Goal: Task Accomplishment & Management: Manage account settings

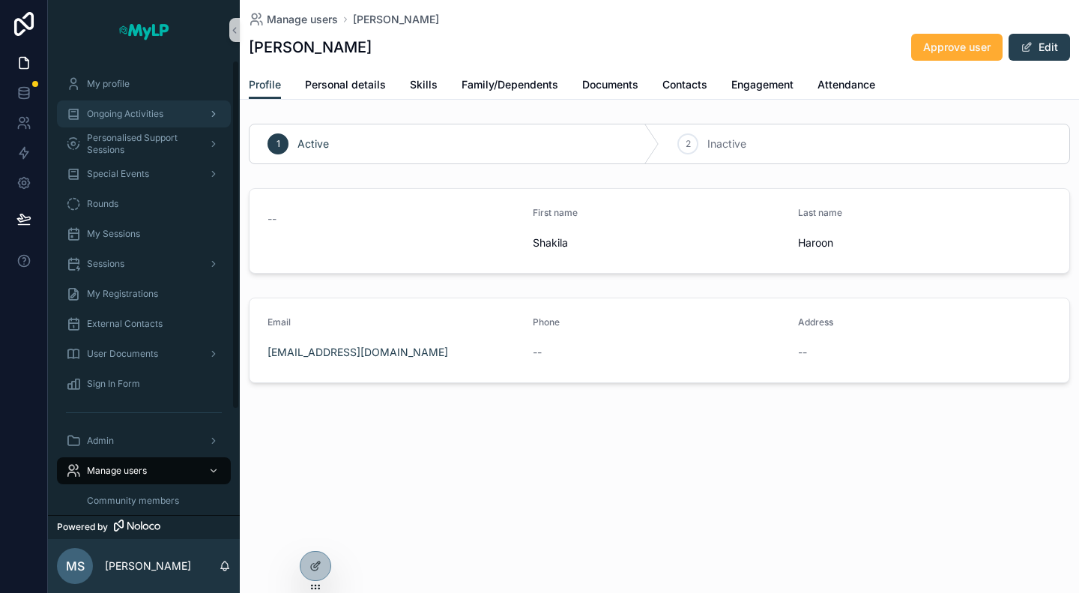
click at [133, 112] on span "Ongoing Activities" at bounding box center [125, 114] width 76 height 12
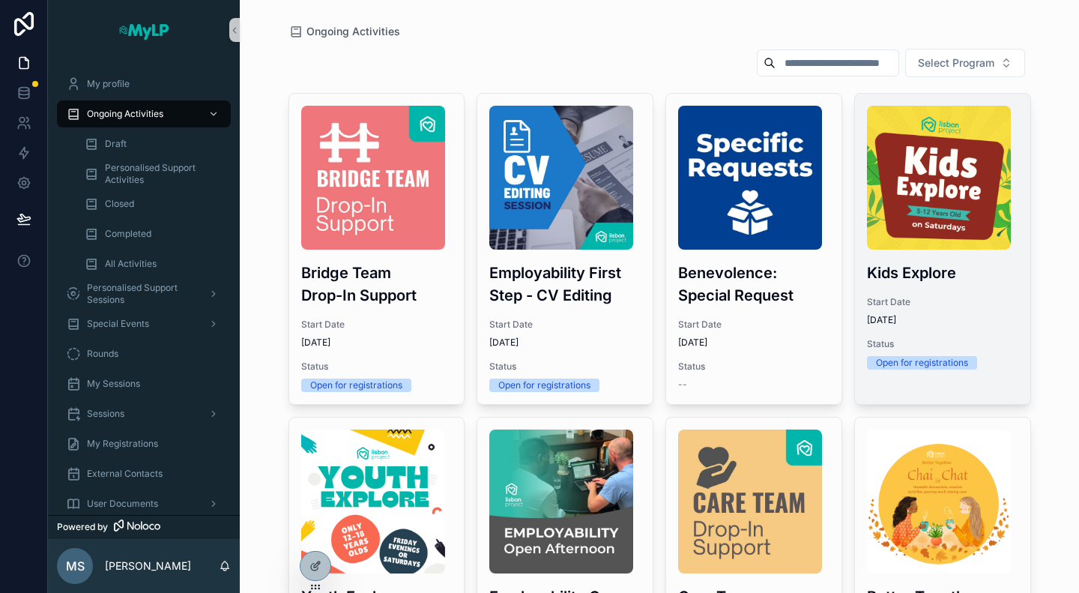
click at [968, 305] on span "Start Date" at bounding box center [942, 302] width 151 height 12
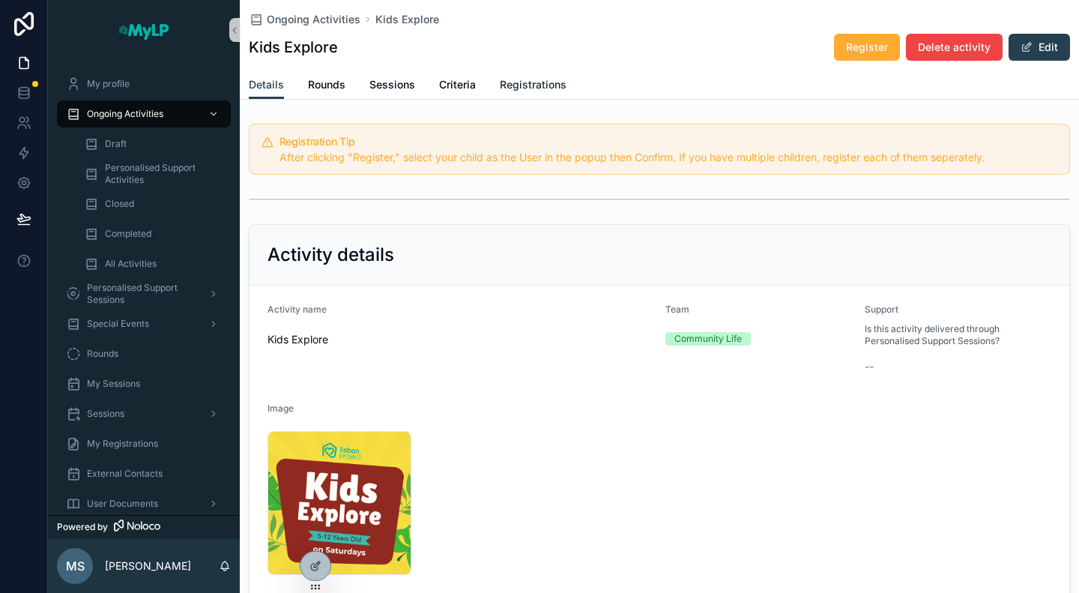
click at [561, 87] on span "Registrations" at bounding box center [533, 84] width 67 height 15
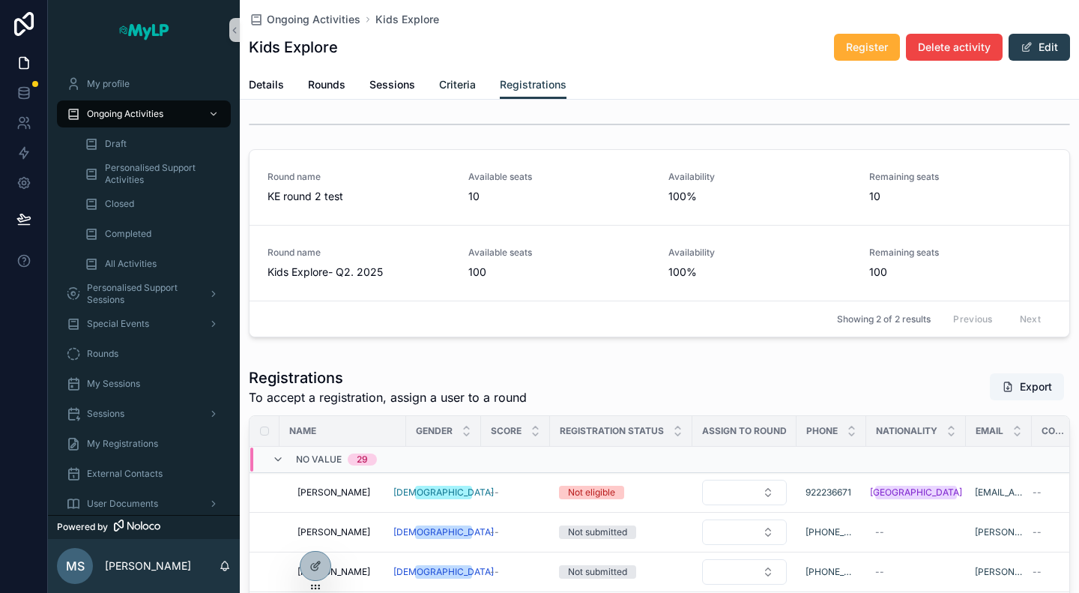
click at [450, 83] on span "Criteria" at bounding box center [457, 84] width 37 height 15
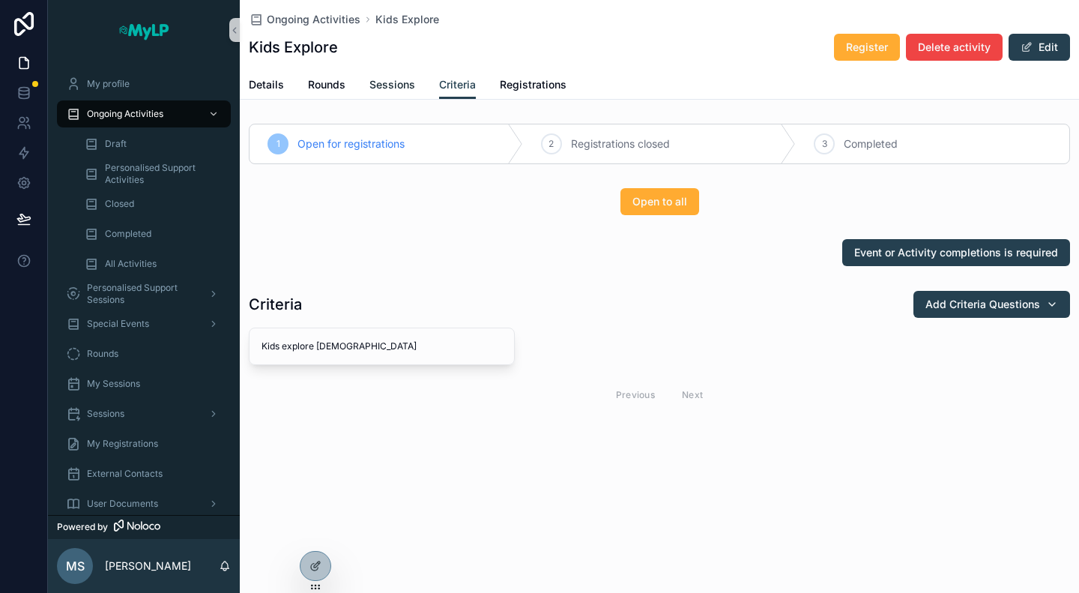
click at [389, 87] on span "Sessions" at bounding box center [393, 84] width 46 height 15
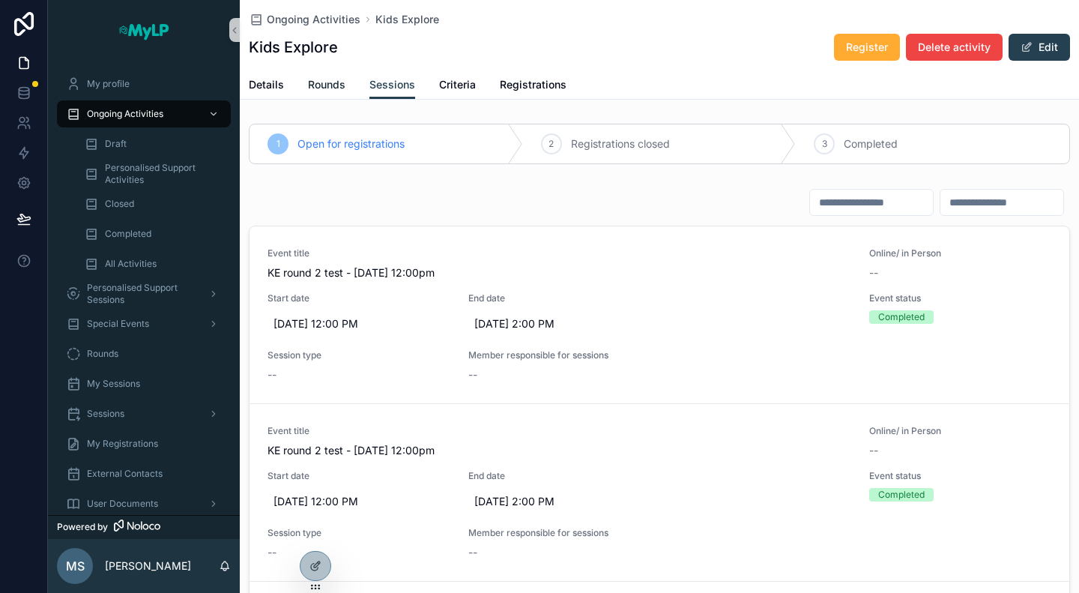
click at [336, 86] on span "Rounds" at bounding box center [326, 84] width 37 height 15
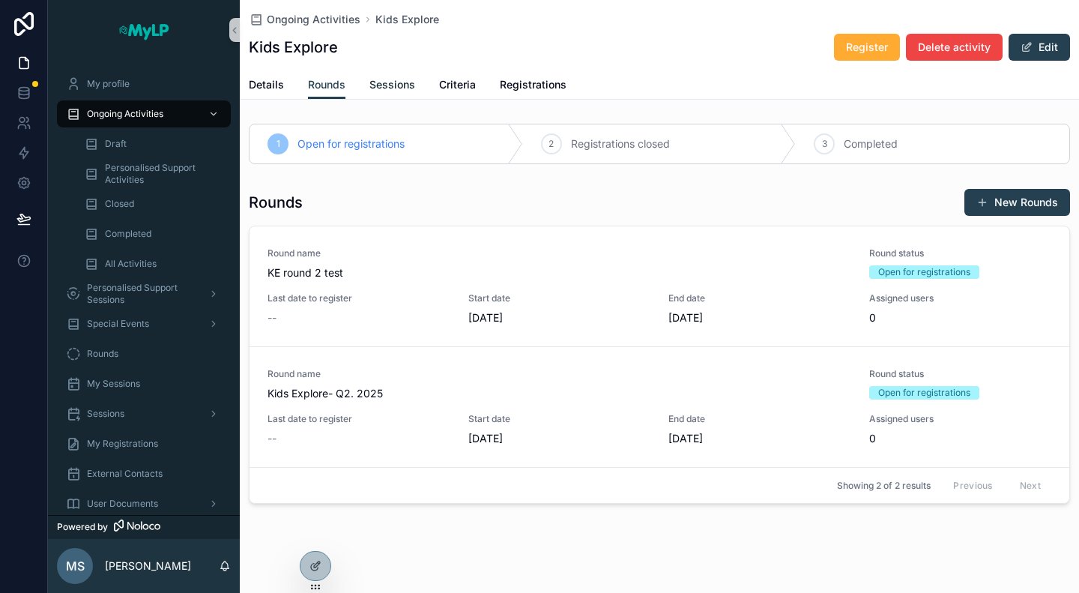
click at [388, 77] on span "Sessions" at bounding box center [393, 84] width 46 height 15
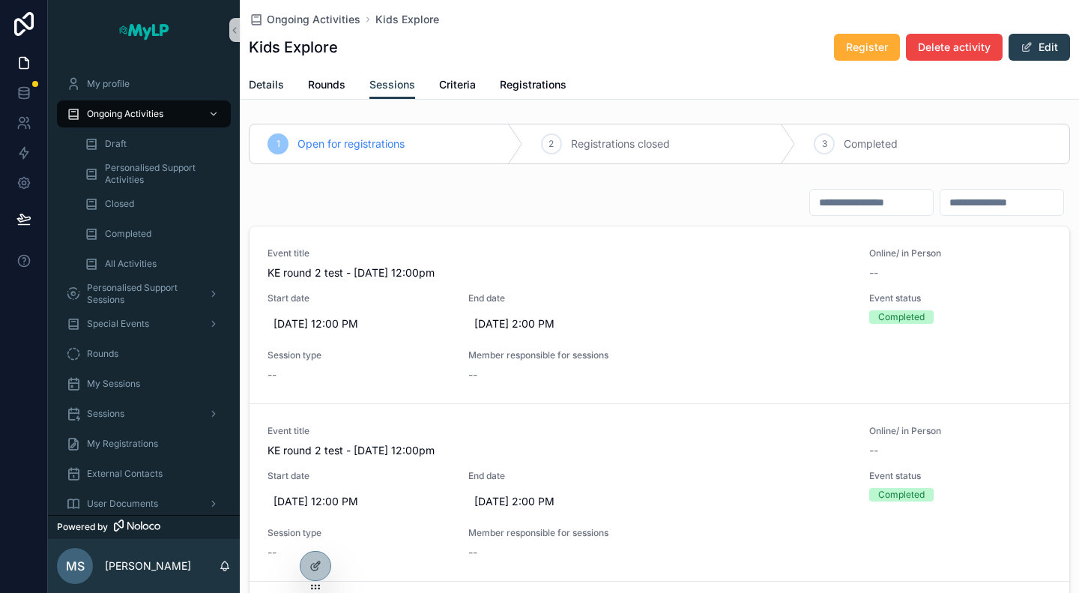
click at [262, 84] on span "Details" at bounding box center [266, 84] width 35 height 15
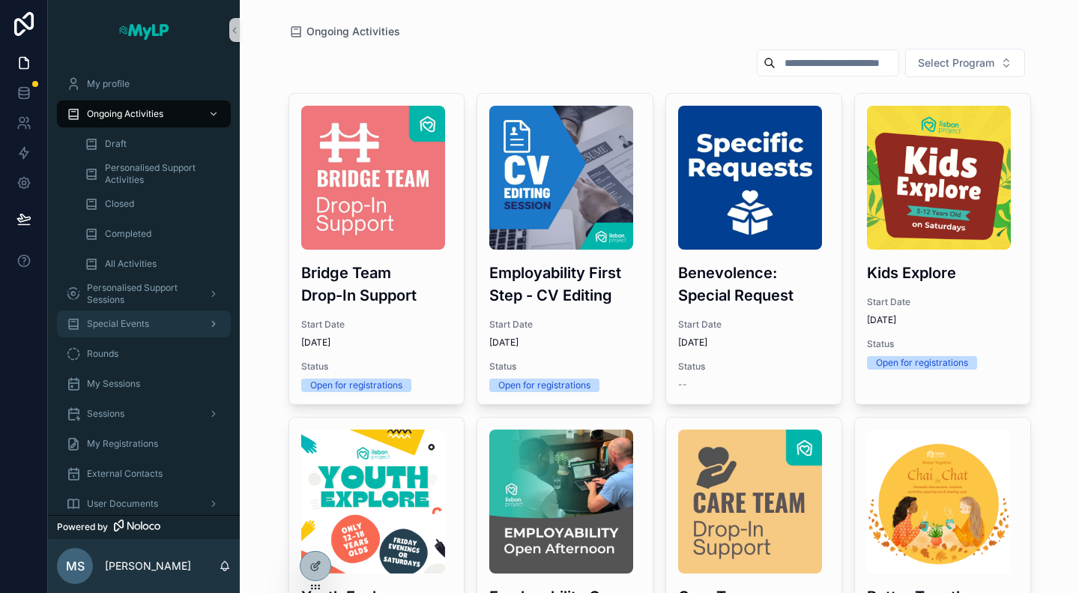
click at [133, 312] on div "Special Events" at bounding box center [144, 324] width 156 height 24
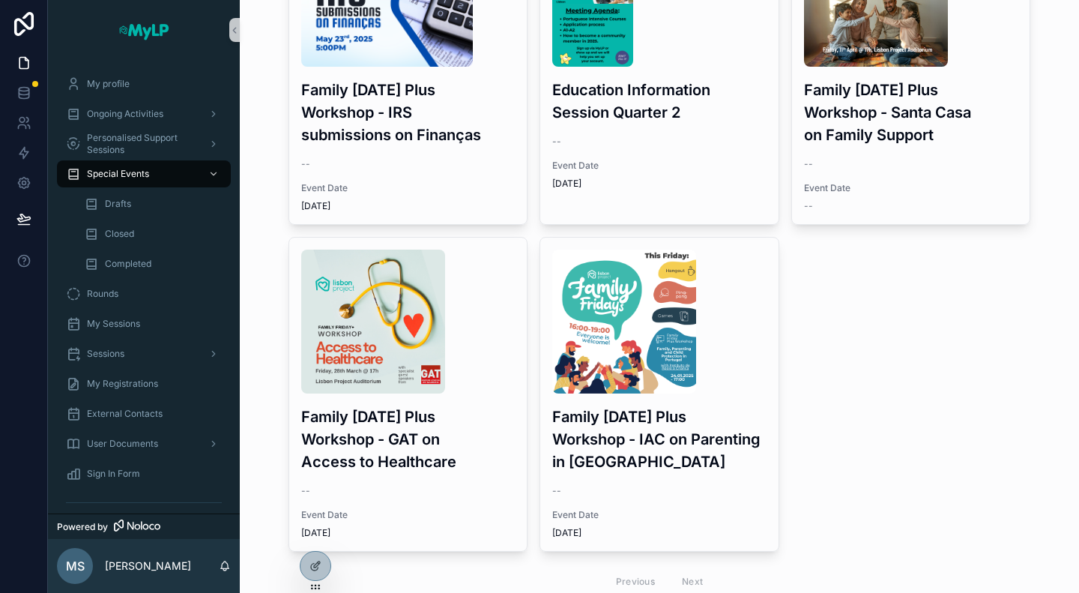
scroll to position [1860, 0]
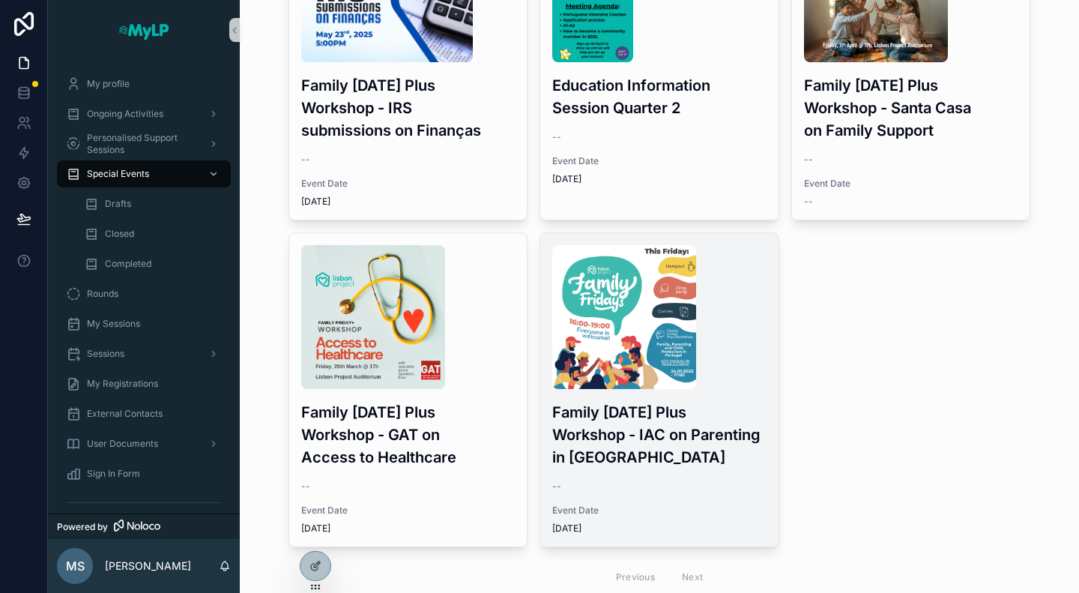
click at [672, 401] on h3 "Family [DATE] Plus Workshop - IAC on Parenting in [GEOGRAPHIC_DATA]" at bounding box center [659, 434] width 214 height 67
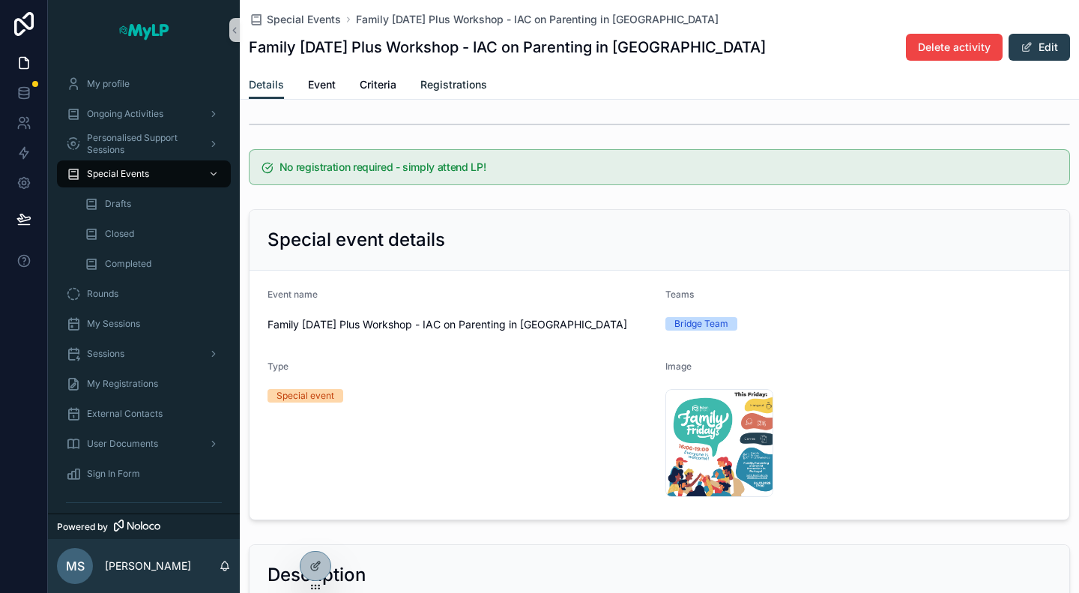
click at [432, 80] on span "Registrations" at bounding box center [454, 84] width 67 height 15
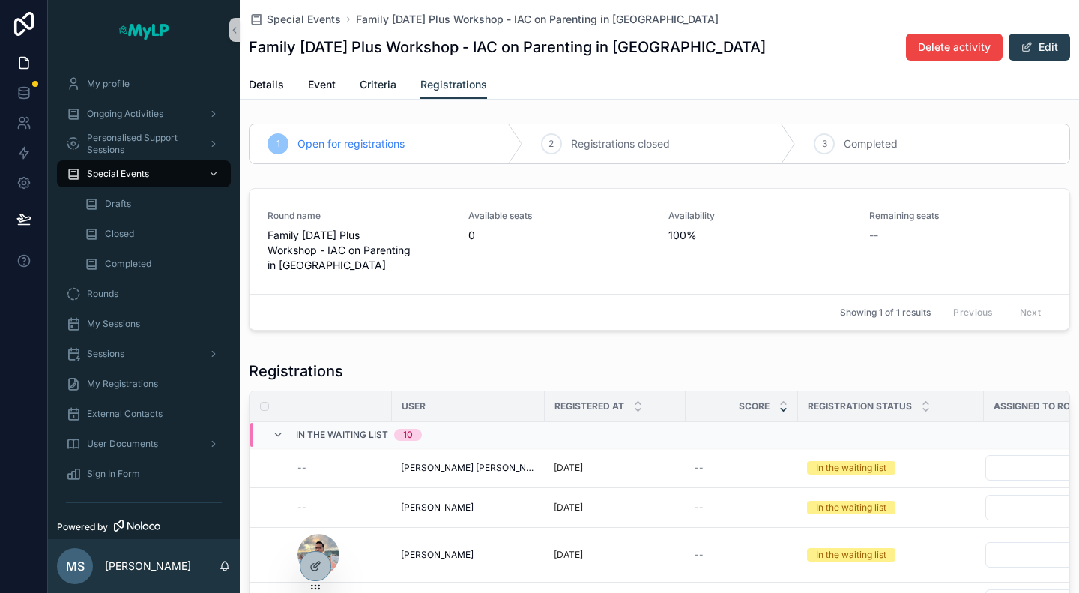
click at [367, 79] on span "Criteria" at bounding box center [378, 84] width 37 height 15
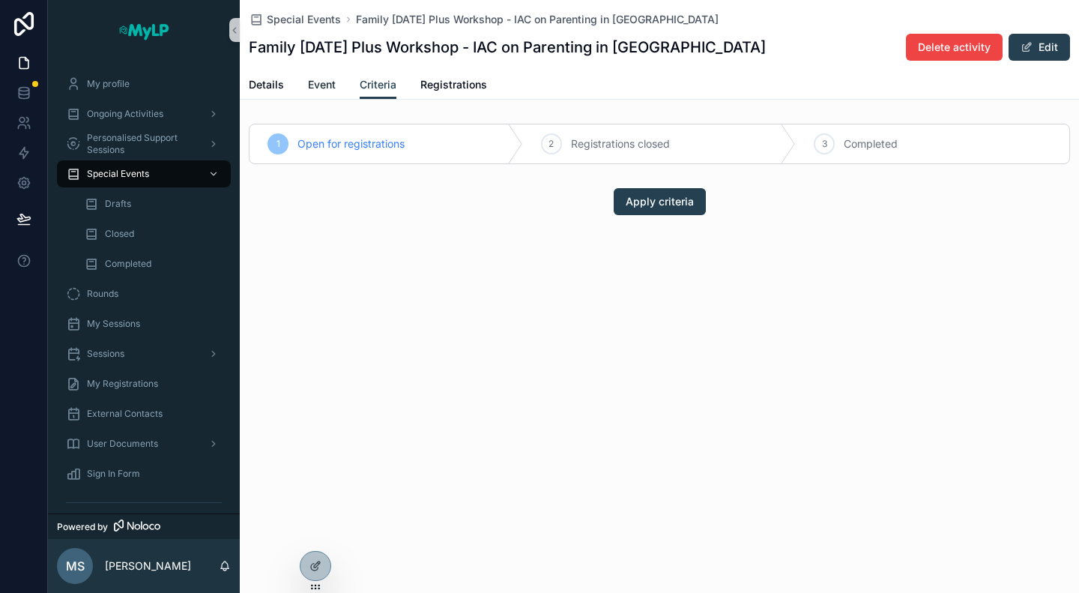
click at [324, 87] on span "Event" at bounding box center [322, 84] width 28 height 15
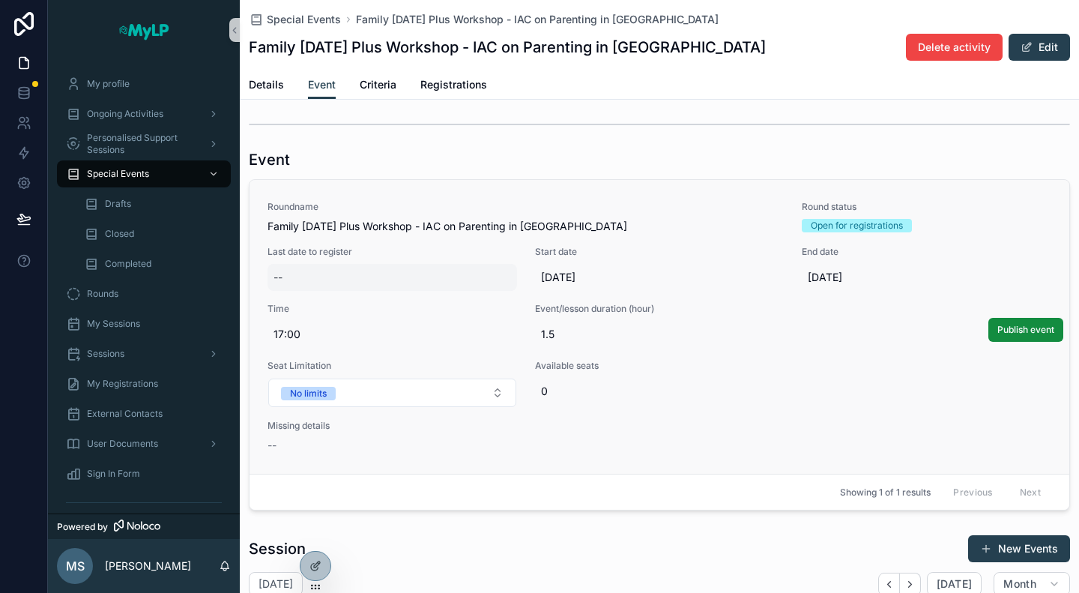
click at [280, 281] on div "--" at bounding box center [278, 277] width 9 height 15
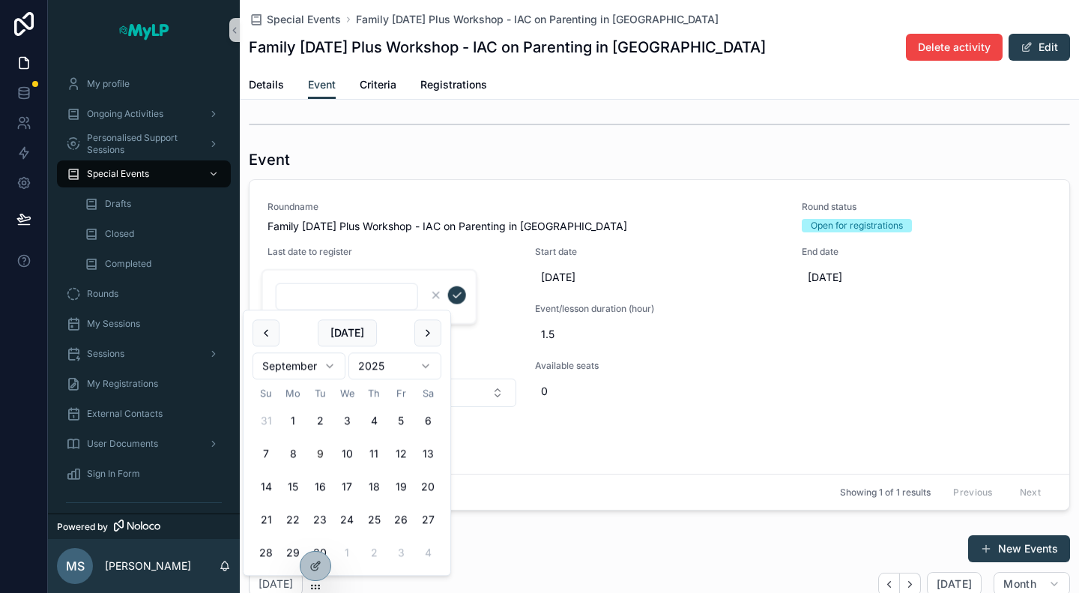
click at [749, 58] on div "Family Friday Plus Workshop - IAC on Parenting in Portugal Delete activity Edit" at bounding box center [660, 47] width 822 height 28
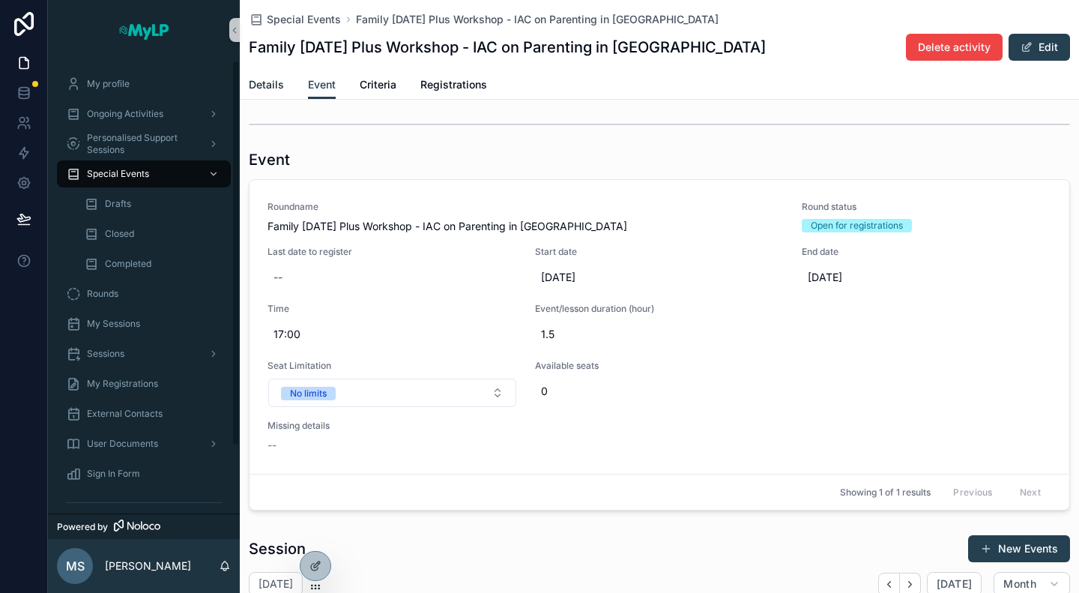
click at [270, 91] on span "Details" at bounding box center [266, 84] width 35 height 15
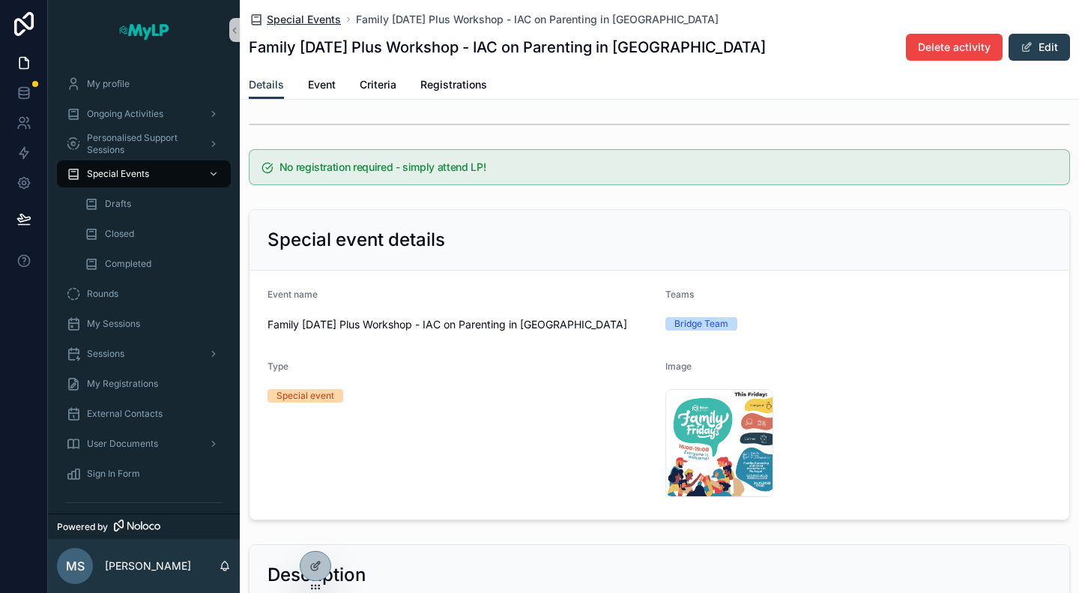
click at [286, 20] on span "Special Events" at bounding box center [304, 19] width 74 height 15
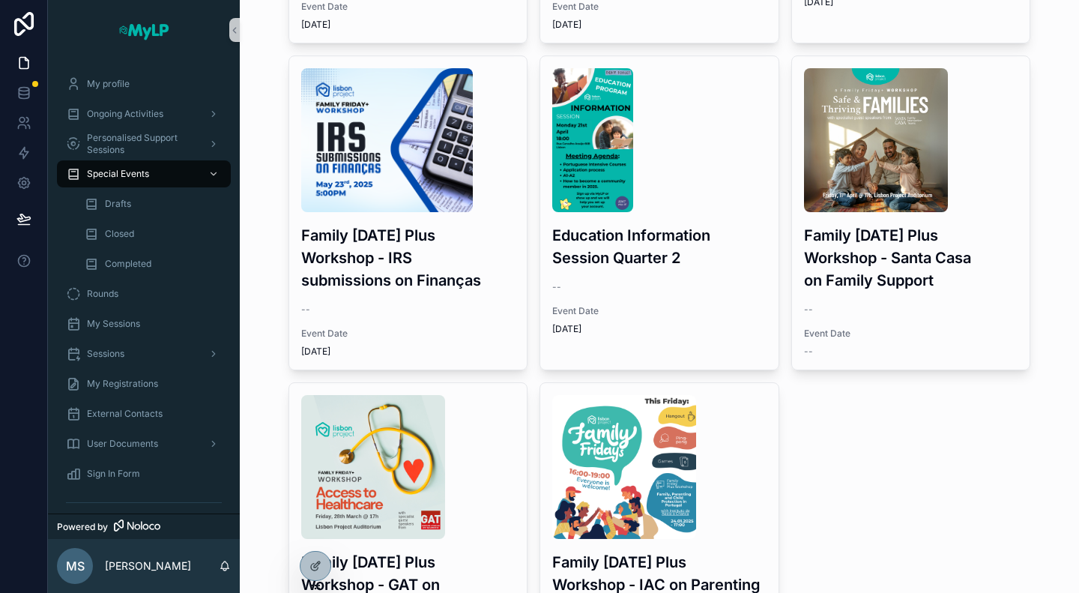
scroll to position [1786, 0]
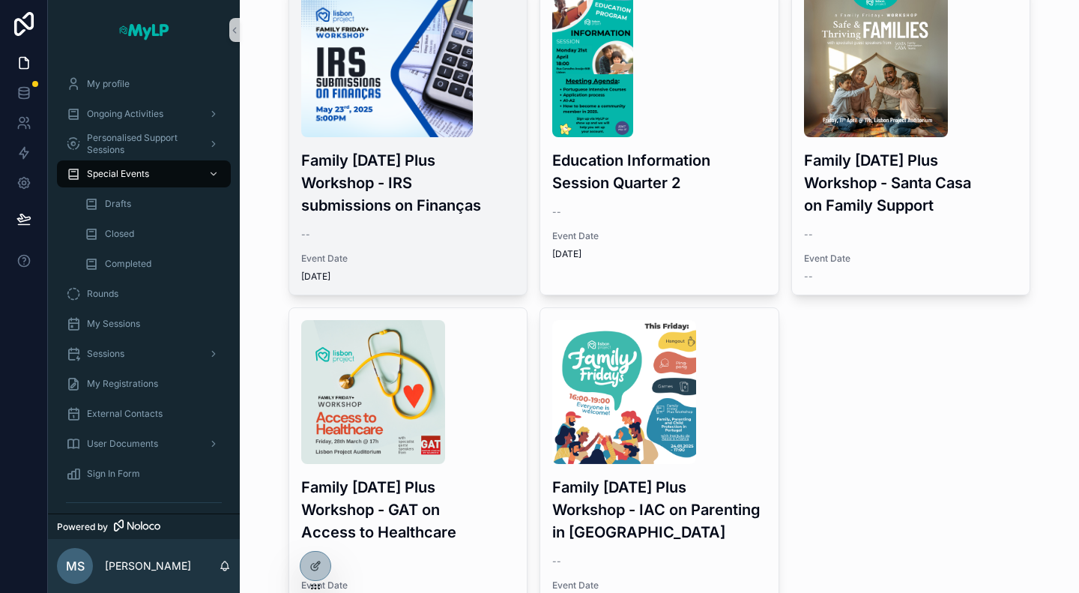
click at [390, 229] on div "--" at bounding box center [408, 235] width 214 height 12
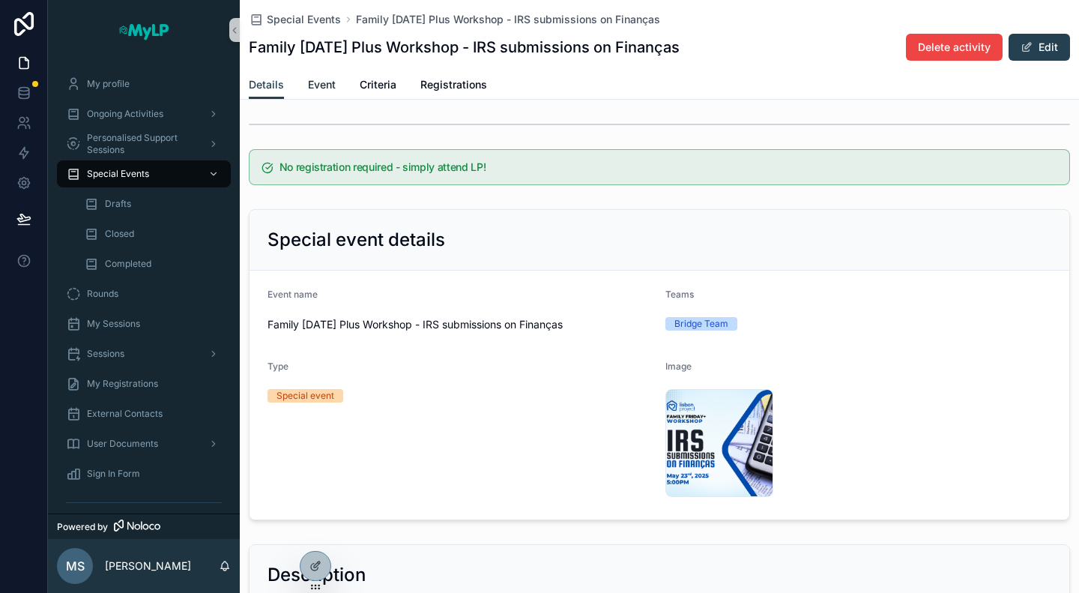
click at [323, 85] on span "Event" at bounding box center [322, 84] width 28 height 15
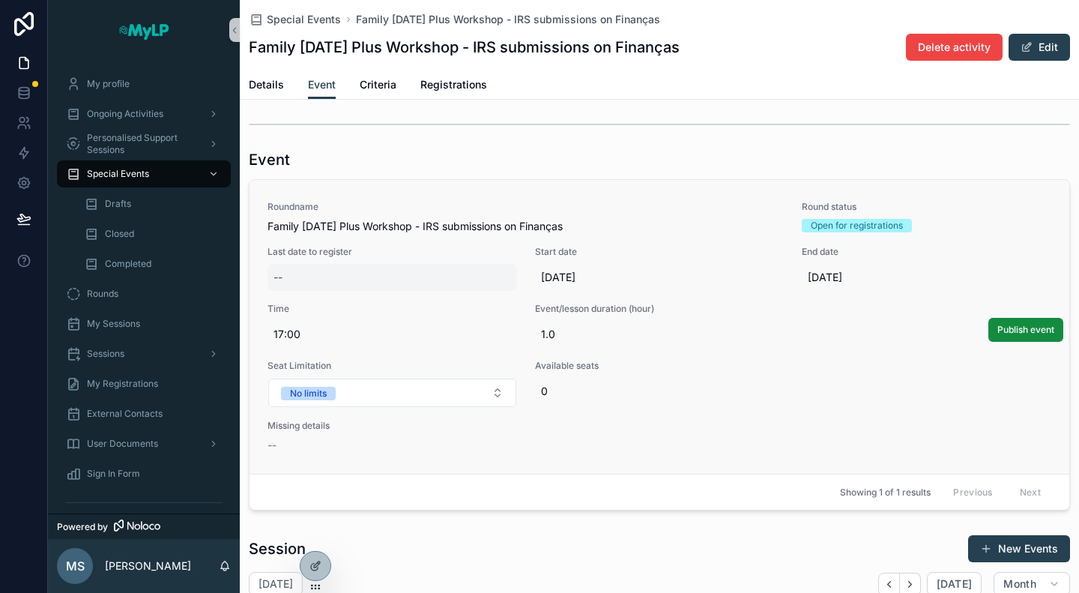
click at [358, 278] on div "--" at bounding box center [393, 277] width 250 height 27
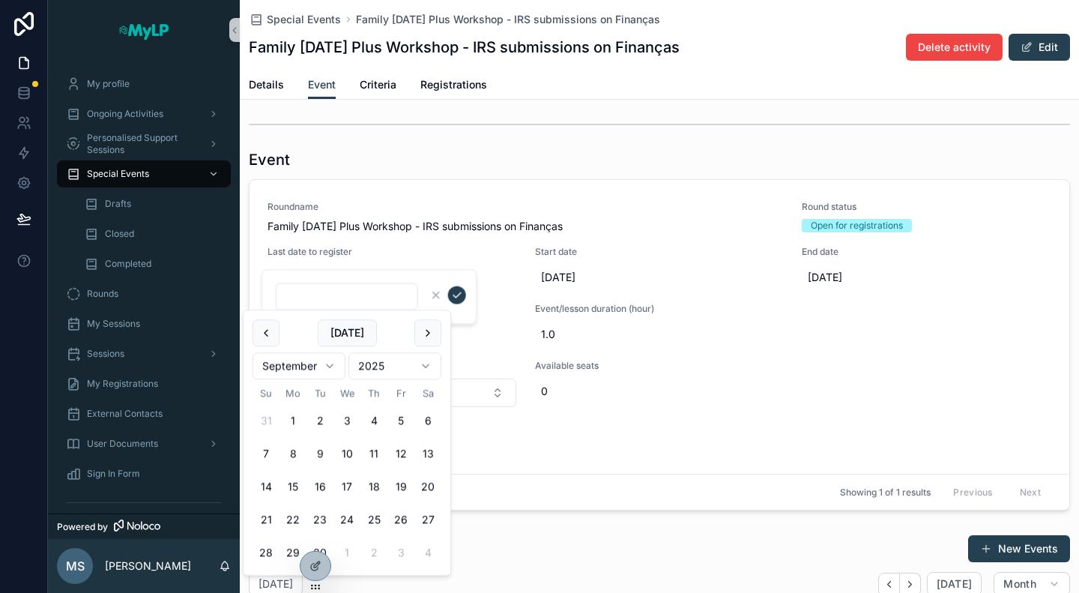
click at [523, 136] on div "Event Roundname Family Friday Plus Workshop - IRS submissions on Finanças Round…" at bounding box center [660, 551] width 840 height 867
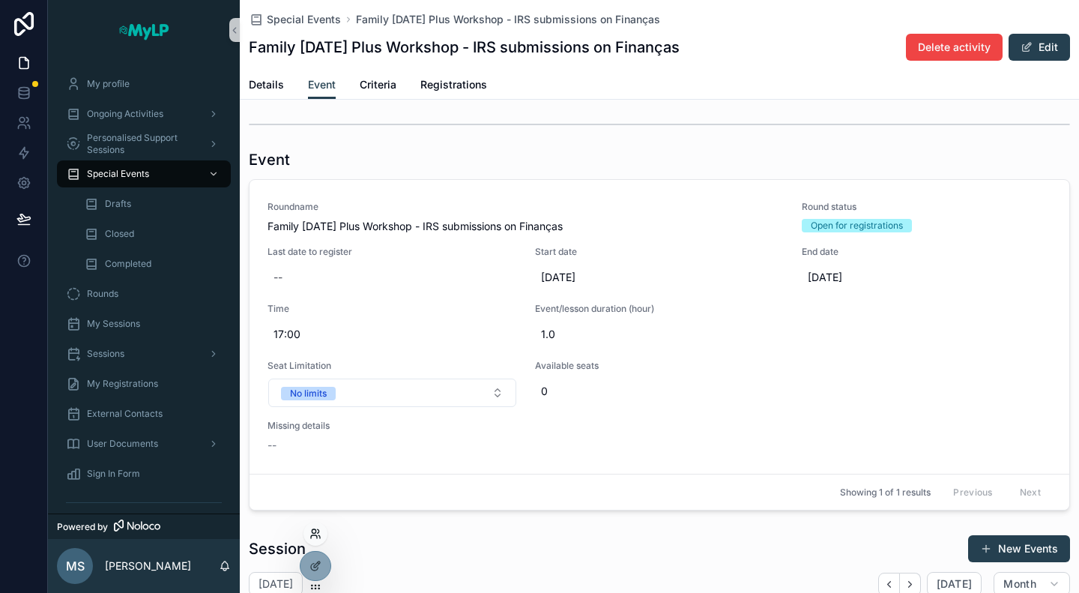
click at [315, 537] on icon at bounding box center [316, 534] width 12 height 12
click at [313, 566] on icon at bounding box center [316, 566] width 12 height 12
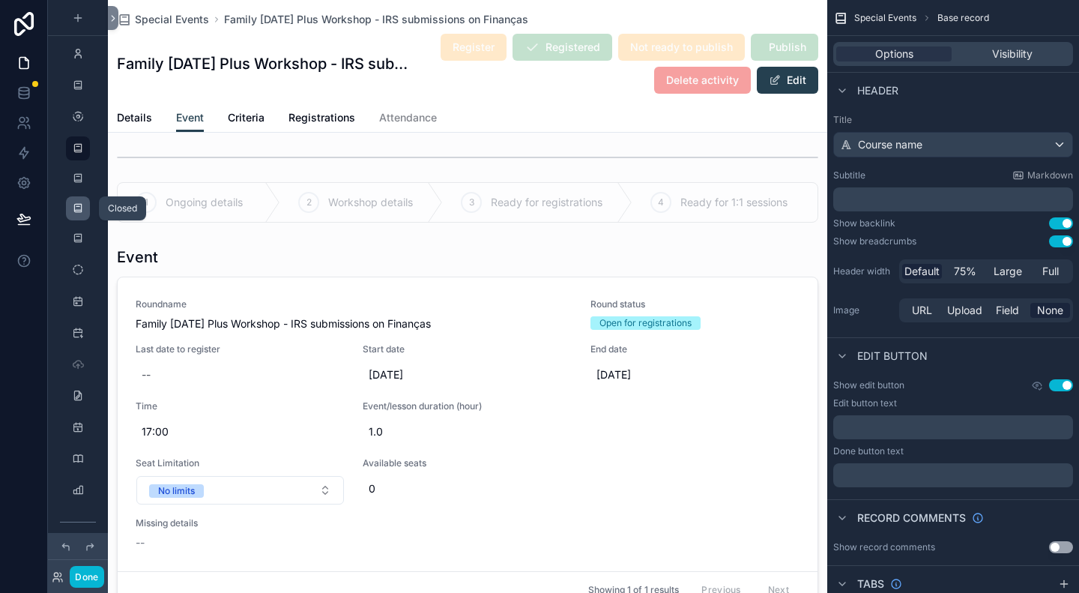
click at [77, 208] on icon "scrollable content" at bounding box center [78, 208] width 12 height 12
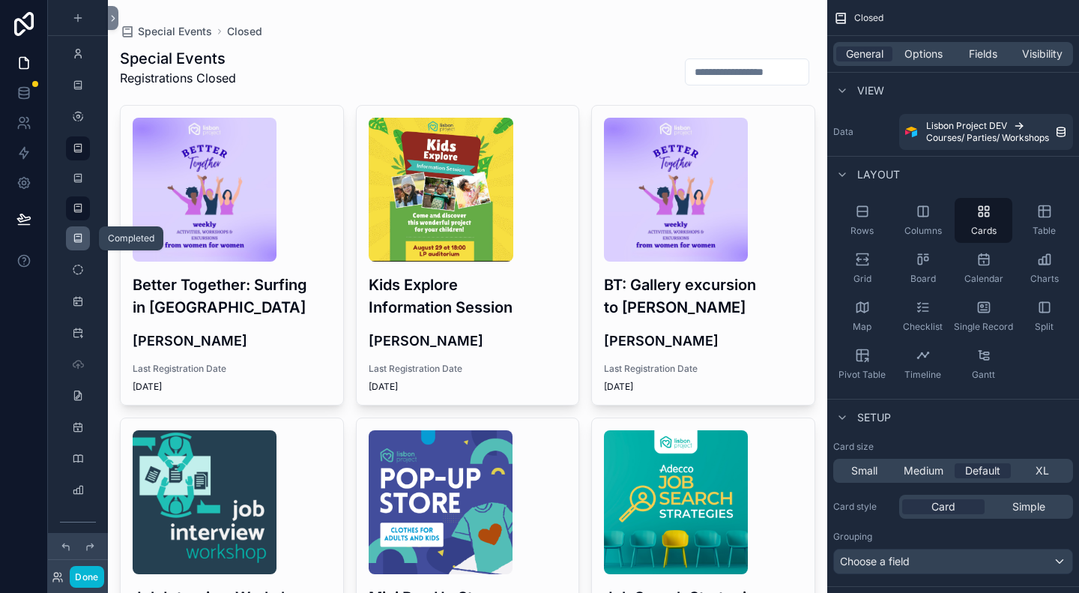
click at [78, 237] on icon "scrollable content" at bounding box center [78, 238] width 12 height 12
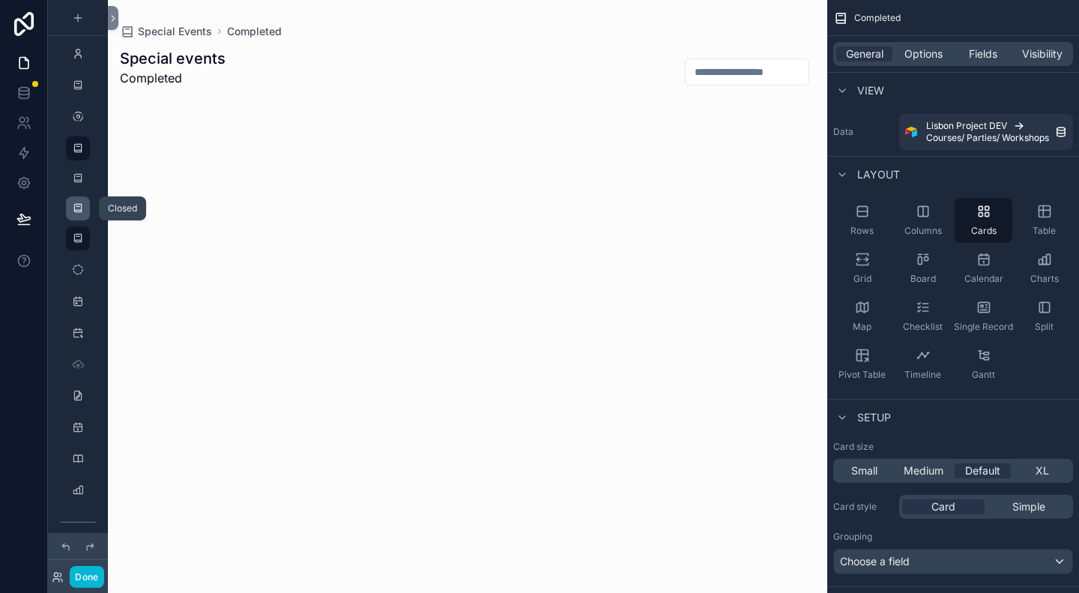
click at [76, 208] on icon "scrollable content" at bounding box center [78, 208] width 12 height 12
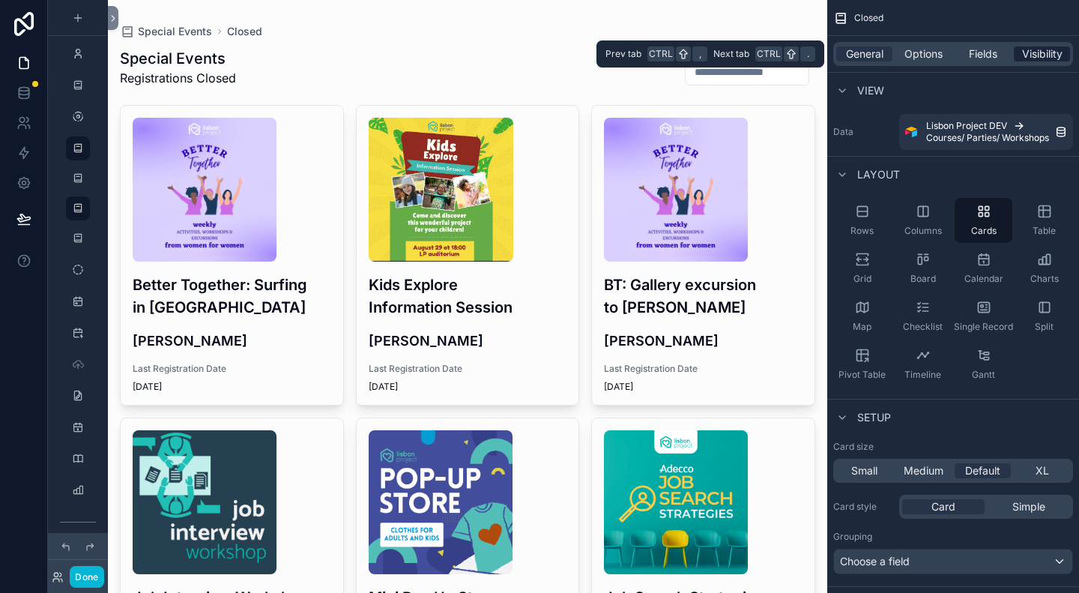
click at [1045, 51] on span "Visibility" at bounding box center [1042, 53] width 40 height 15
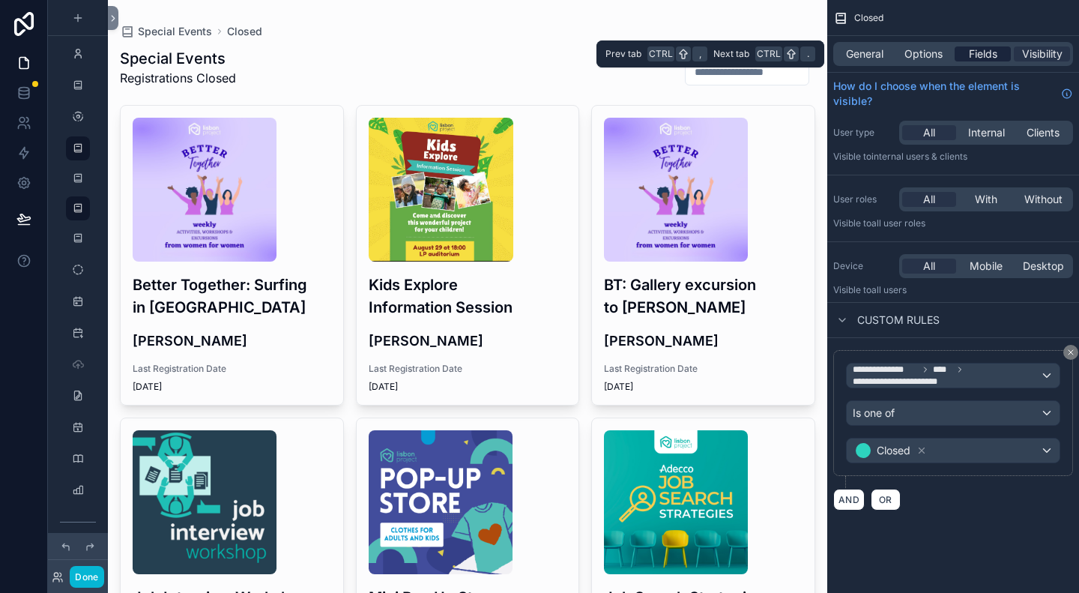
click at [992, 55] on span "Fields" at bounding box center [983, 53] width 28 height 15
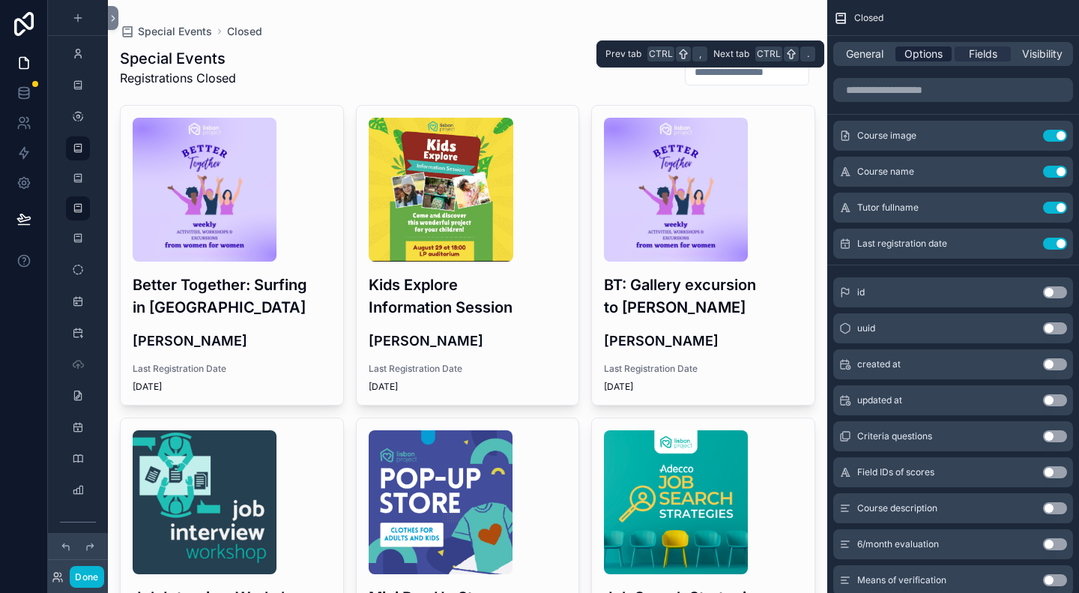
click at [922, 55] on span "Options" at bounding box center [924, 53] width 38 height 15
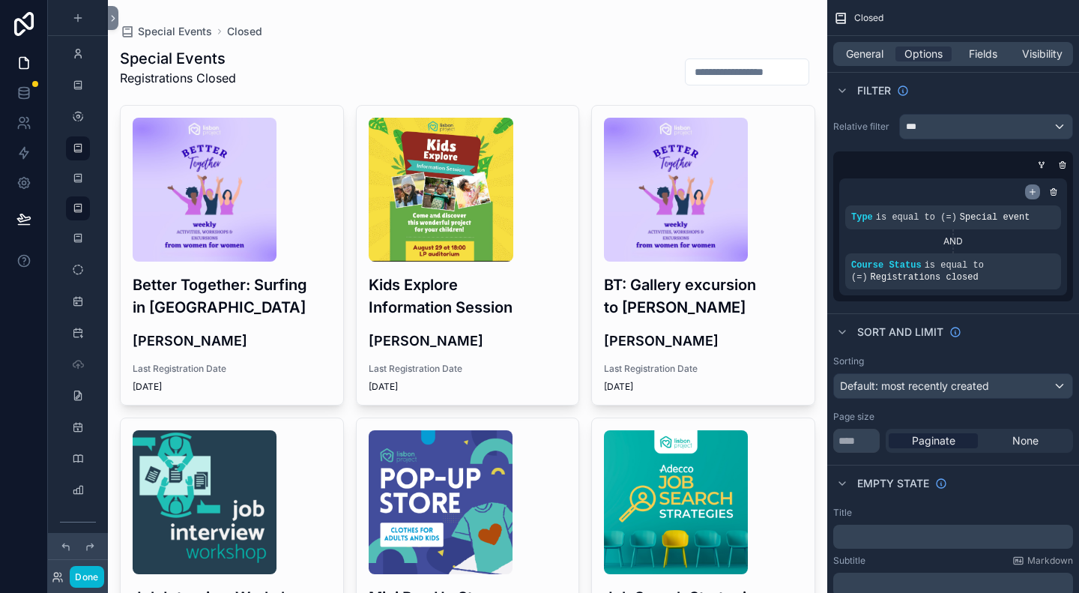
click at [1036, 193] on icon "scrollable content" at bounding box center [1032, 191] width 9 height 9
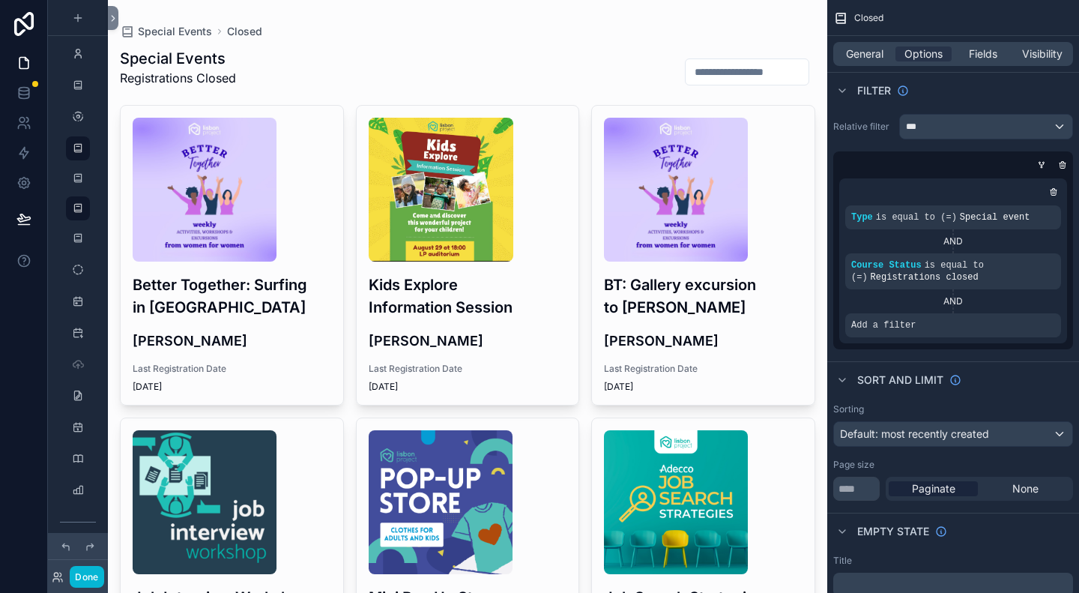
click at [955, 301] on div "AND" at bounding box center [954, 301] width 216 height 12
click at [953, 301] on div "AND" at bounding box center [954, 301] width 216 height 12
click at [70, 548] on icon at bounding box center [66, 547] width 12 height 12
click at [69, 547] on icon at bounding box center [65, 546] width 7 height 7
click at [964, 128] on div "***" at bounding box center [986, 127] width 172 height 24
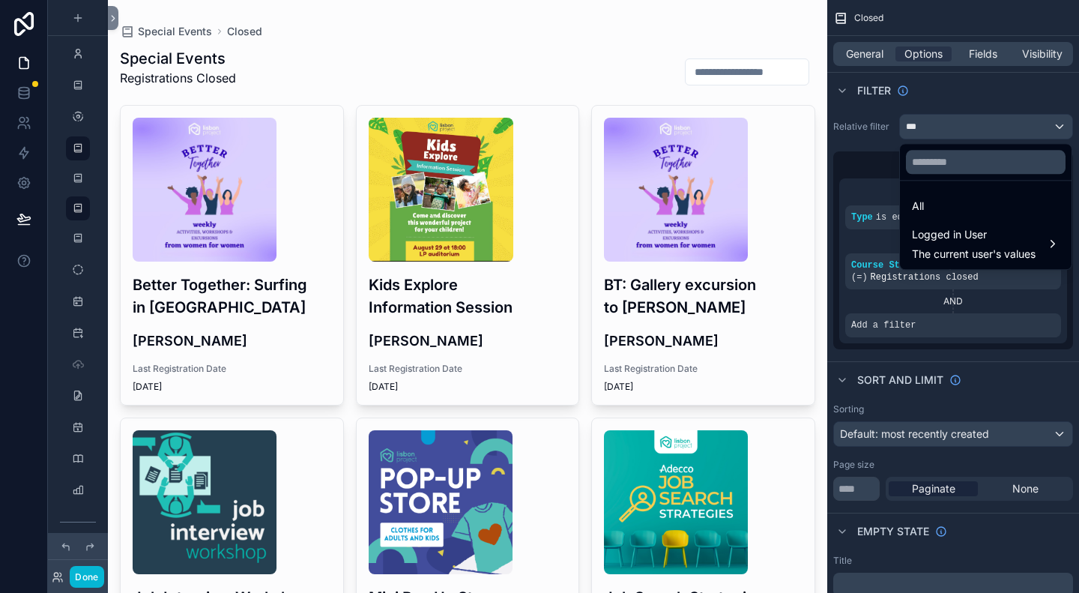
click at [964, 128] on div "scrollable content" at bounding box center [539, 296] width 1079 height 593
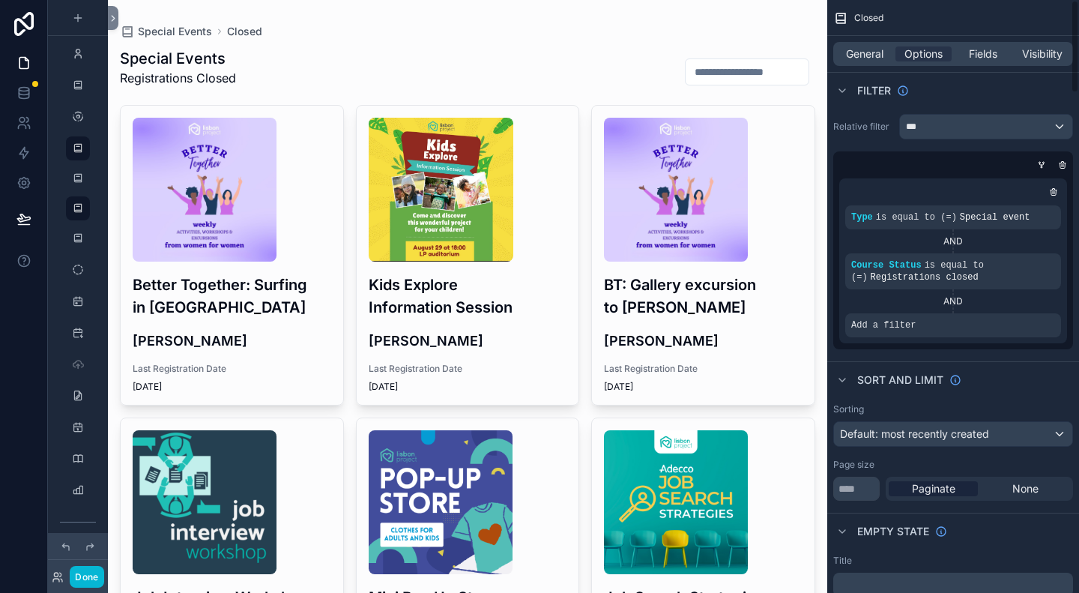
click at [958, 105] on div "Filter" at bounding box center [954, 90] width 252 height 36
click at [972, 89] on div "Filter" at bounding box center [954, 90] width 252 height 36
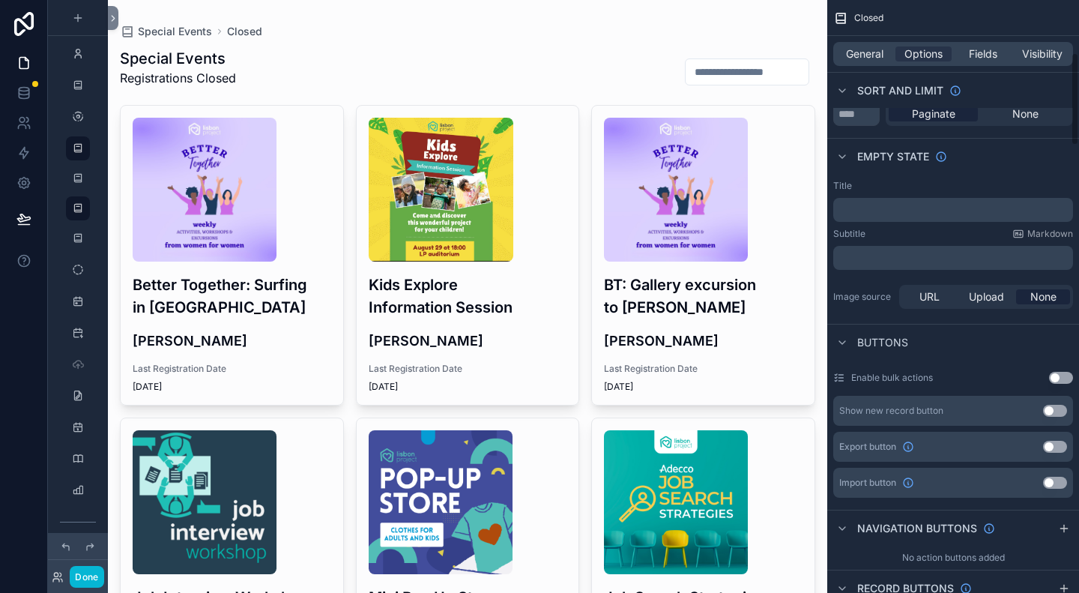
scroll to position [225, 0]
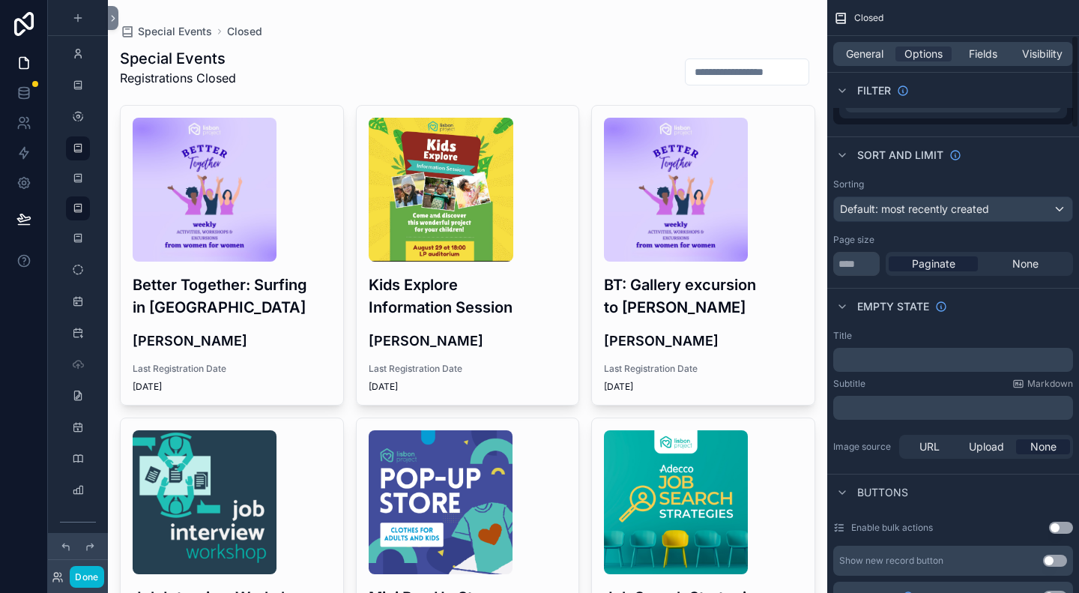
click at [860, 22] on span "Closed" at bounding box center [869, 18] width 29 height 12
drag, startPoint x: 581, startPoint y: 40, endPoint x: 589, endPoint y: 40, distance: 8.2
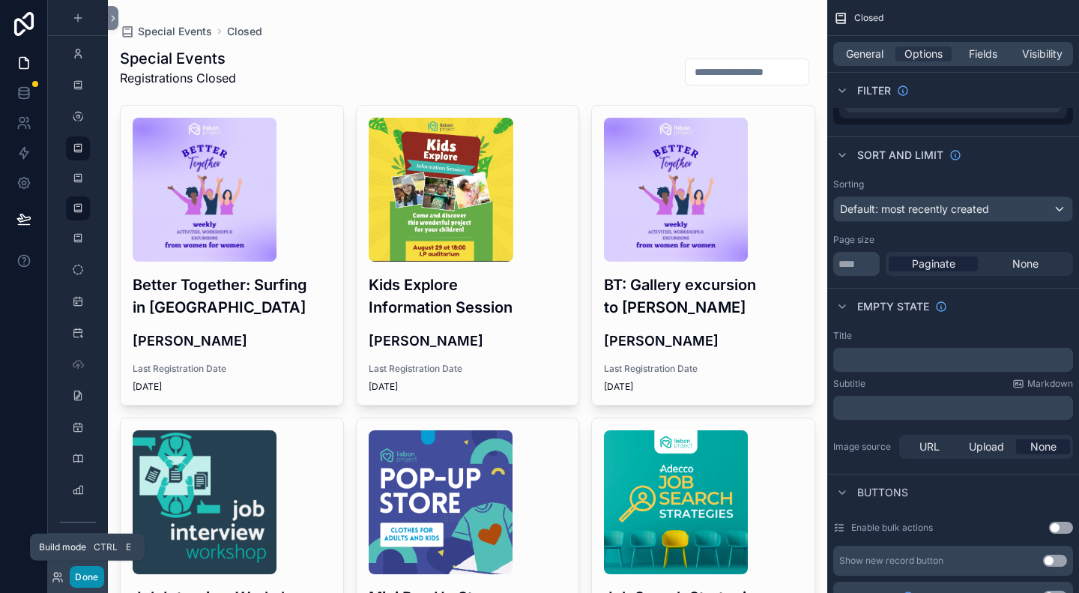
click at [87, 582] on button "Done" at bounding box center [87, 577] width 34 height 22
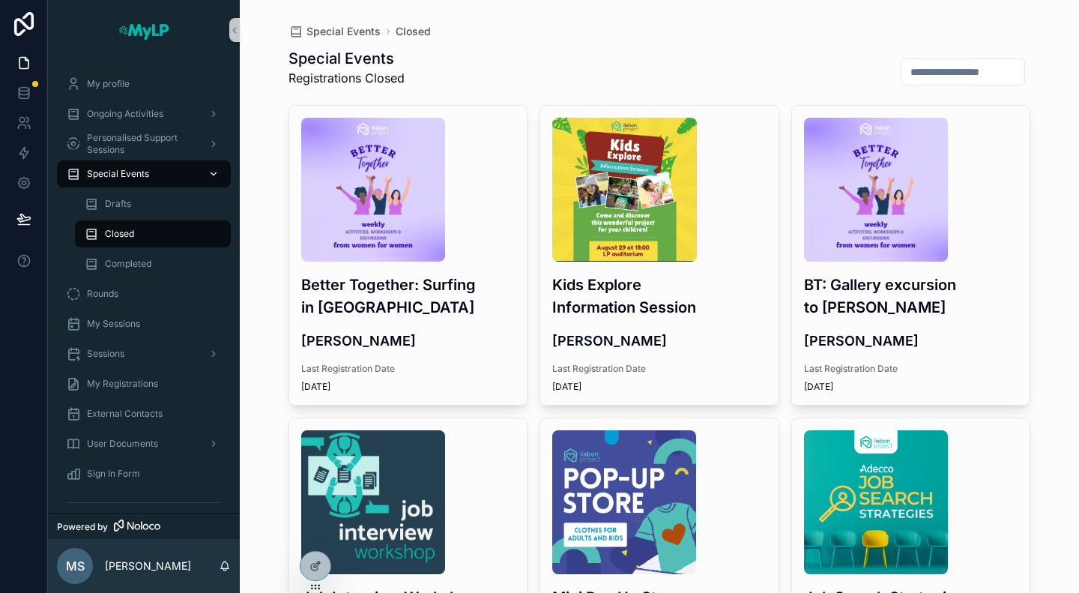
click at [129, 172] on span "Special Events" at bounding box center [118, 174] width 62 height 12
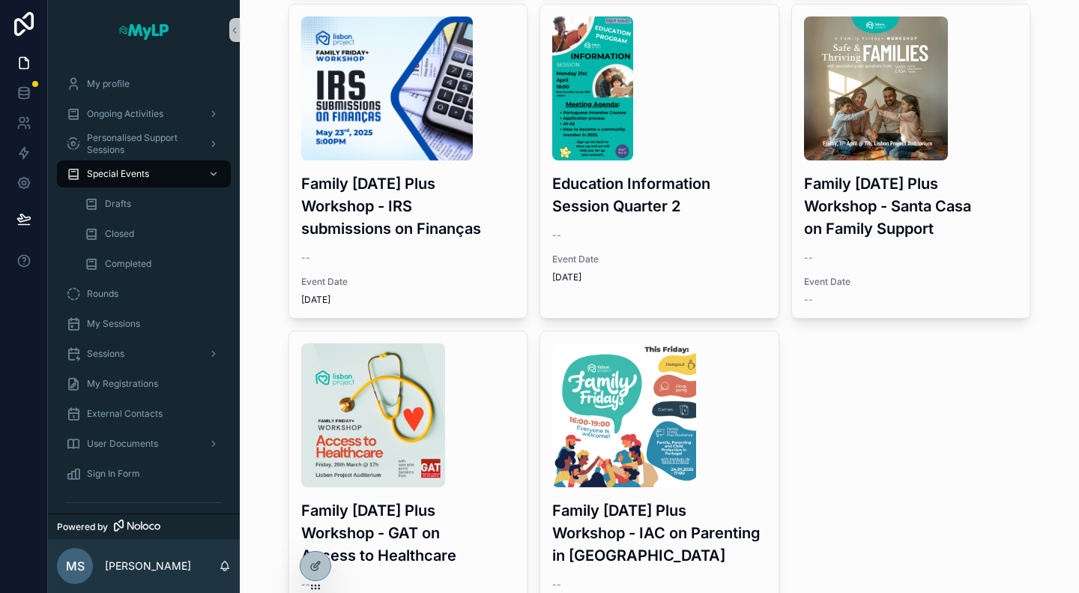
scroll to position [1743, 0]
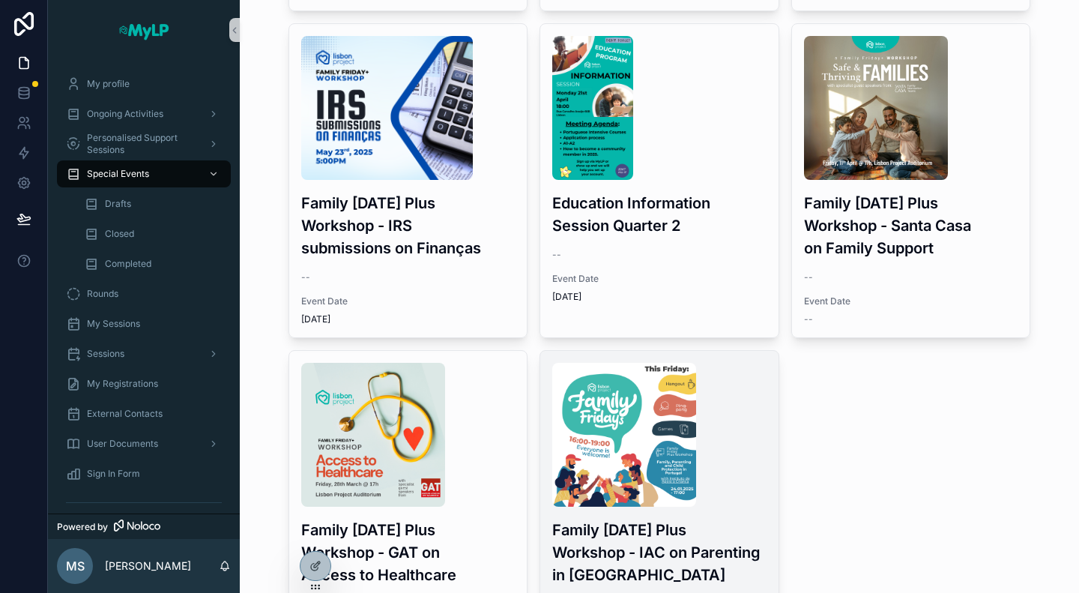
click at [679, 519] on h3 "Family [DATE] Plus Workshop - IAC on Parenting in [GEOGRAPHIC_DATA]" at bounding box center [659, 552] width 214 height 67
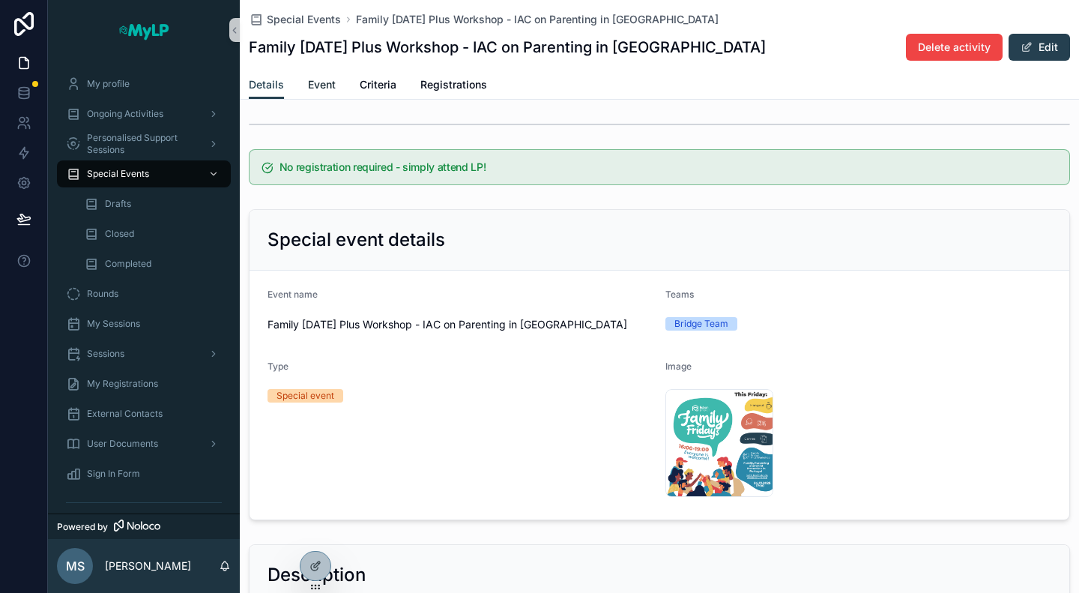
click at [331, 94] on link "Event" at bounding box center [322, 86] width 28 height 30
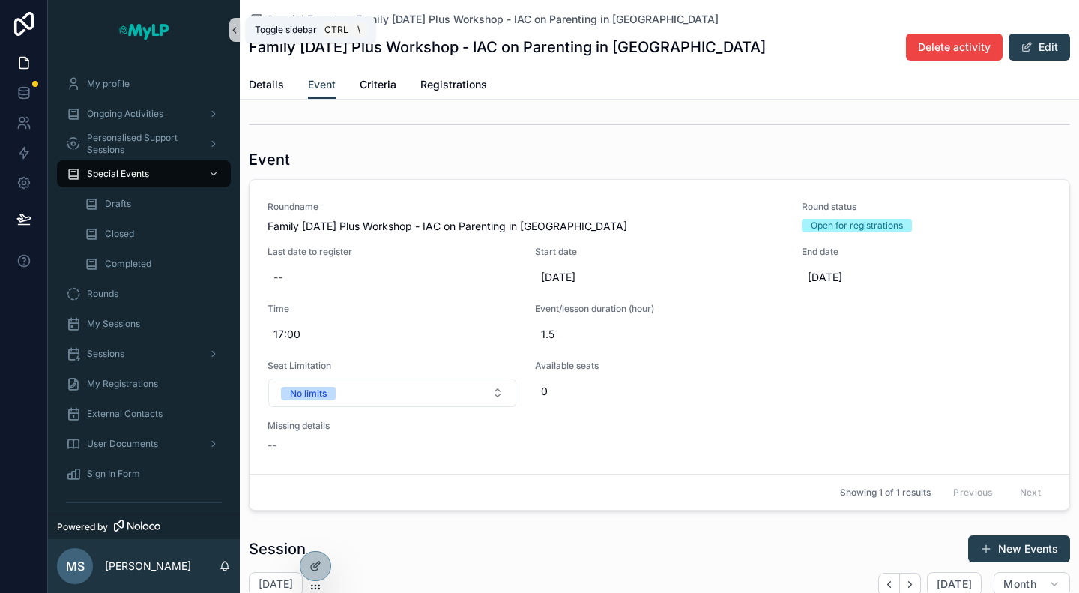
click at [234, 31] on icon "scrollable content" at bounding box center [234, 30] width 10 height 11
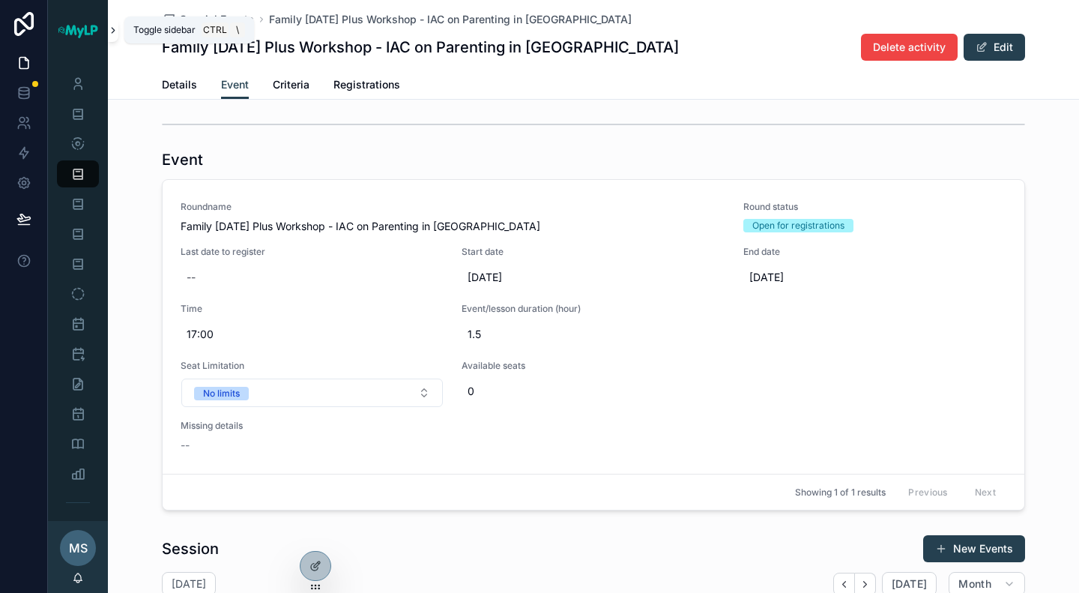
click at [111, 37] on button "scrollable content" at bounding box center [113, 30] width 10 height 24
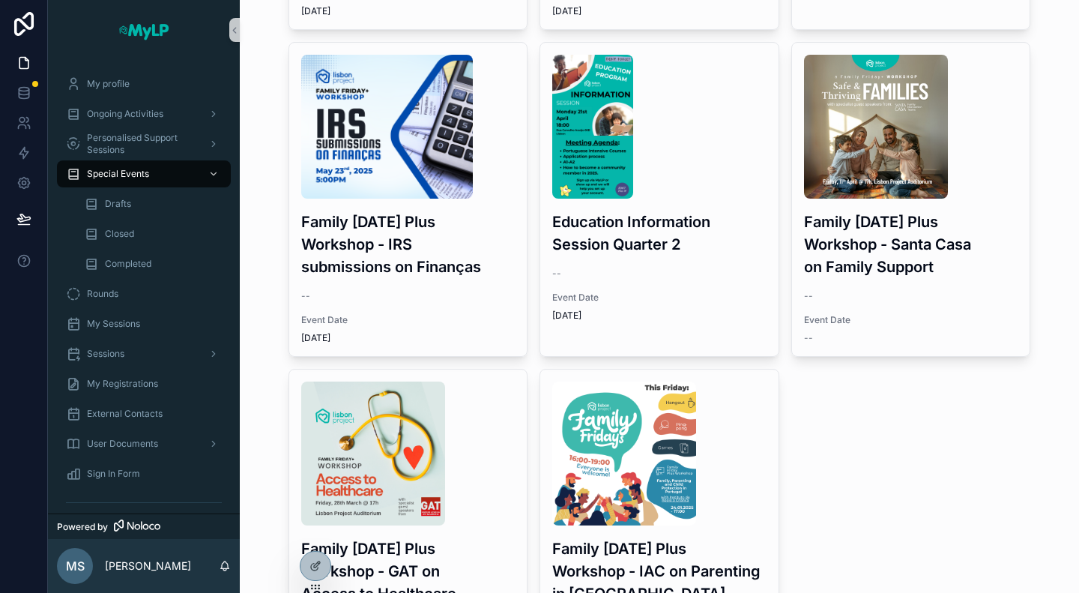
scroll to position [1799, 0]
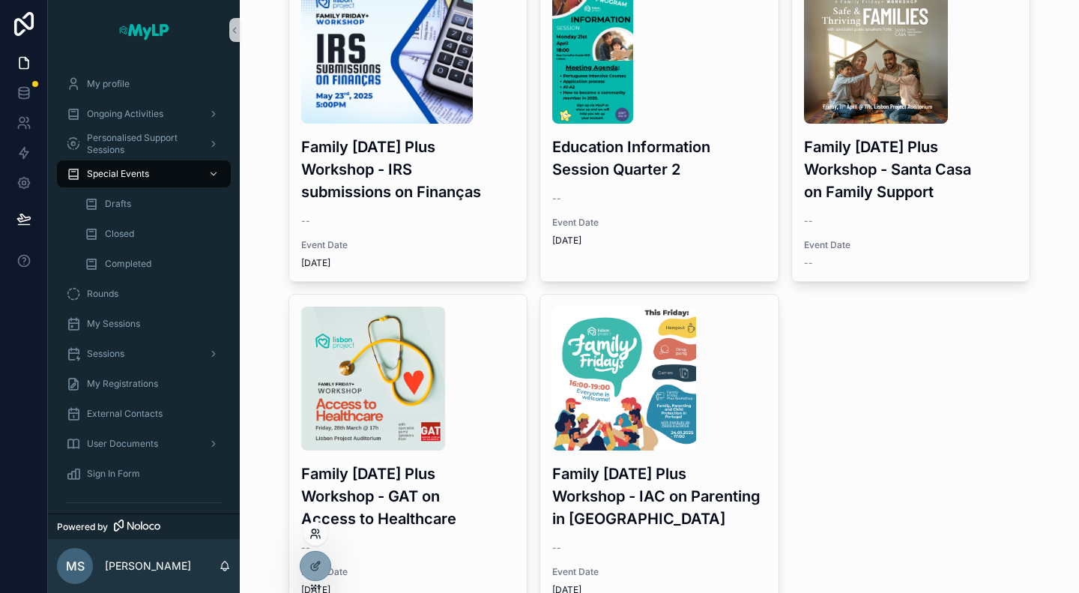
click at [315, 537] on icon at bounding box center [316, 534] width 12 height 12
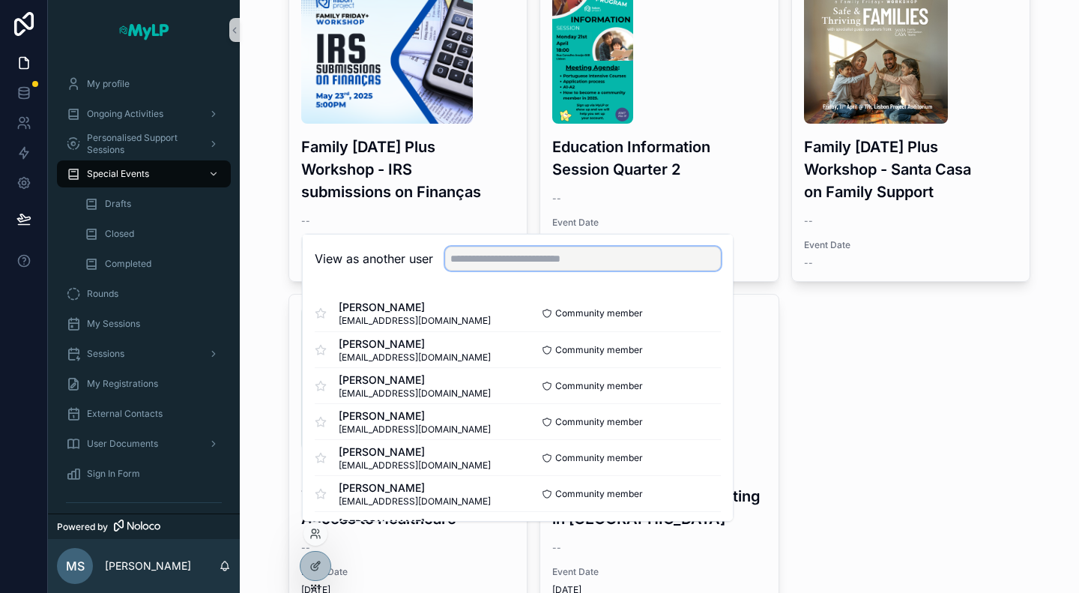
click at [497, 262] on input "text" at bounding box center [583, 259] width 276 height 24
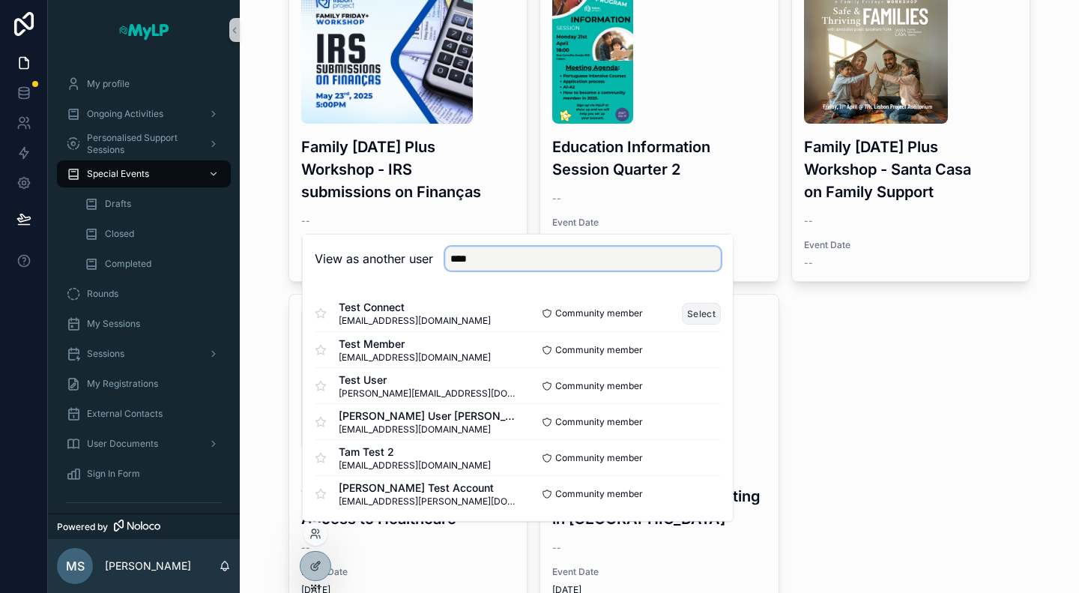
type input "****"
click at [684, 310] on button "Select" at bounding box center [701, 313] width 39 height 22
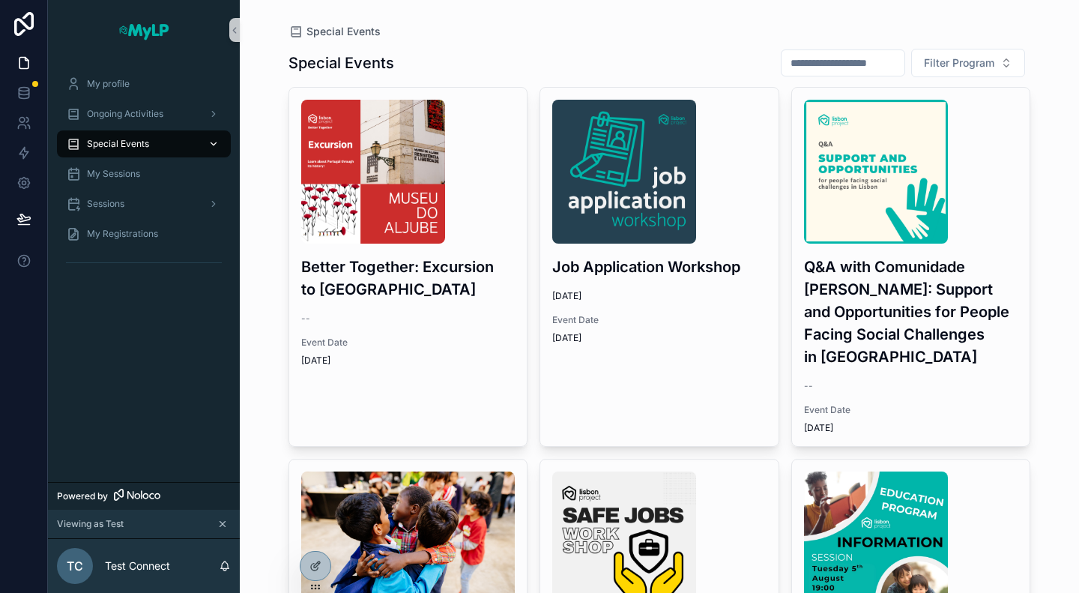
click at [137, 142] on span "Special Events" at bounding box center [118, 144] width 62 height 12
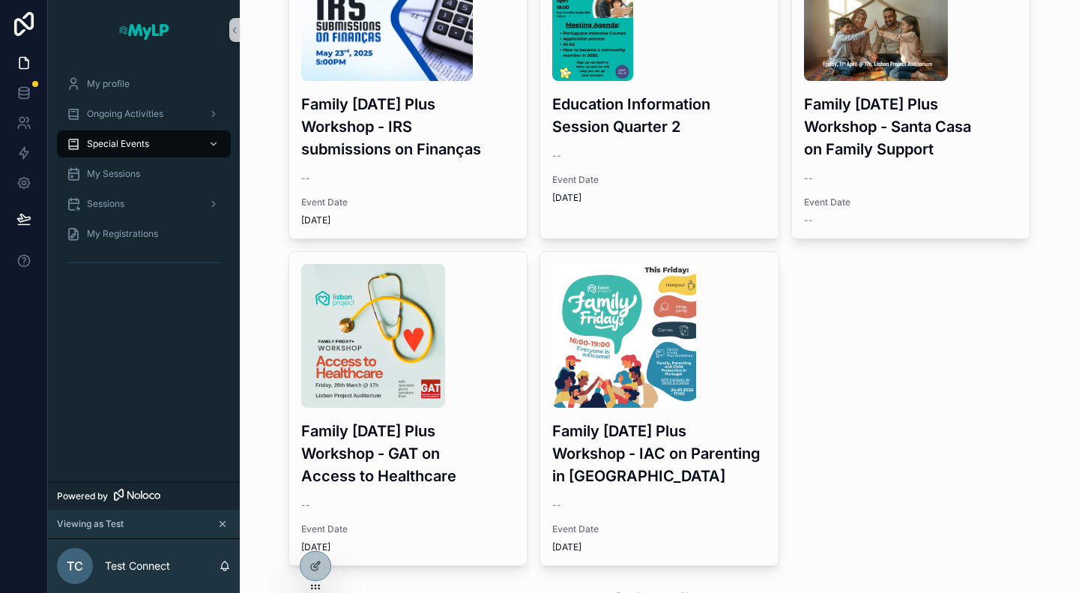
scroll to position [1860, 0]
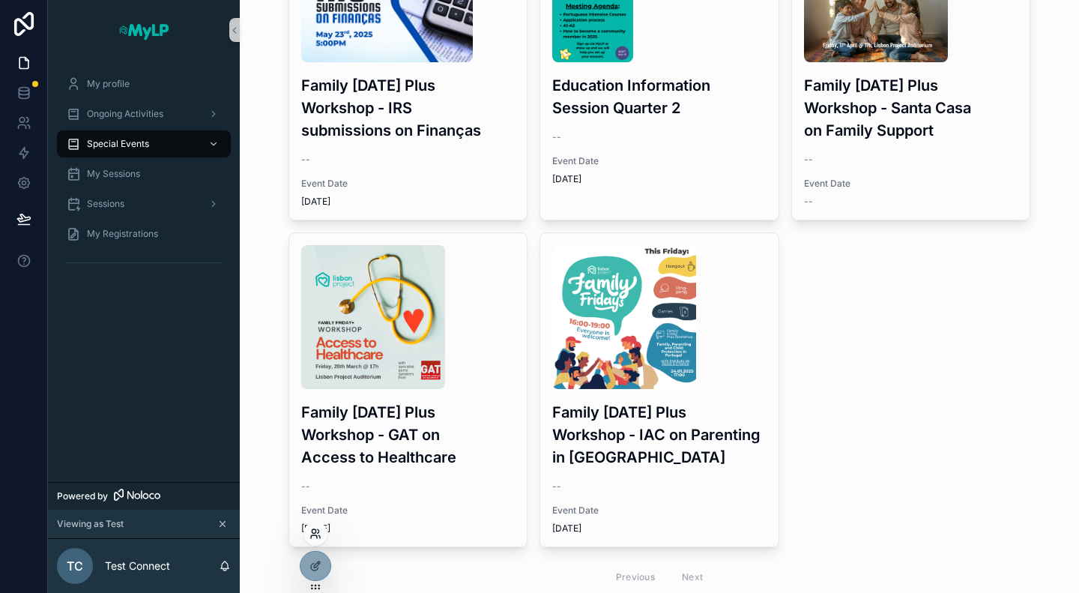
click at [316, 535] on icon at bounding box center [314, 536] width 6 height 3
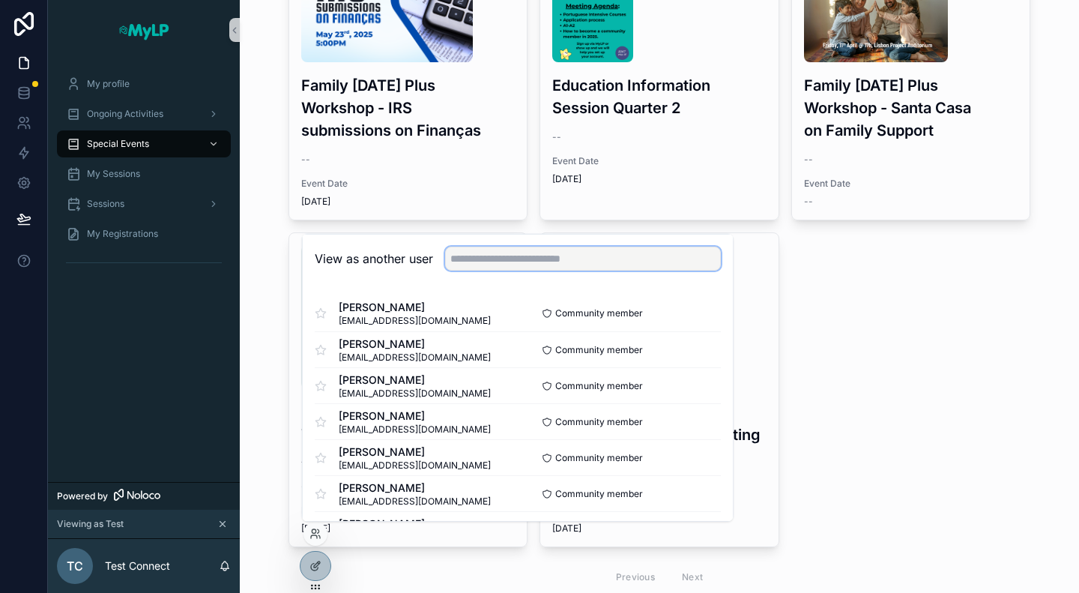
click at [523, 265] on input "text" at bounding box center [583, 259] width 276 height 24
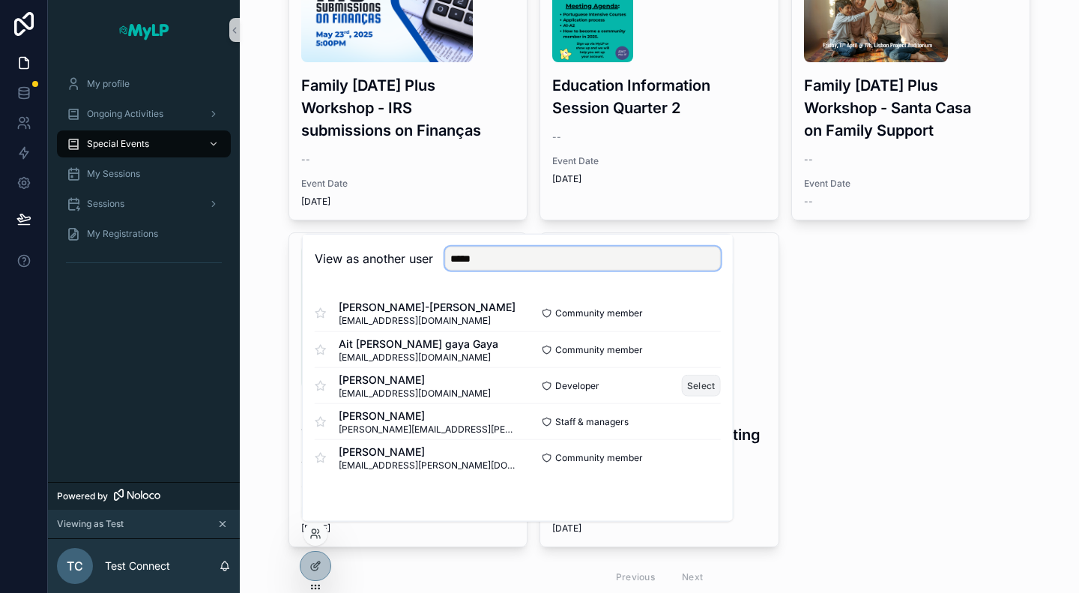
type input "*****"
click at [702, 385] on button "Select" at bounding box center [701, 386] width 39 height 22
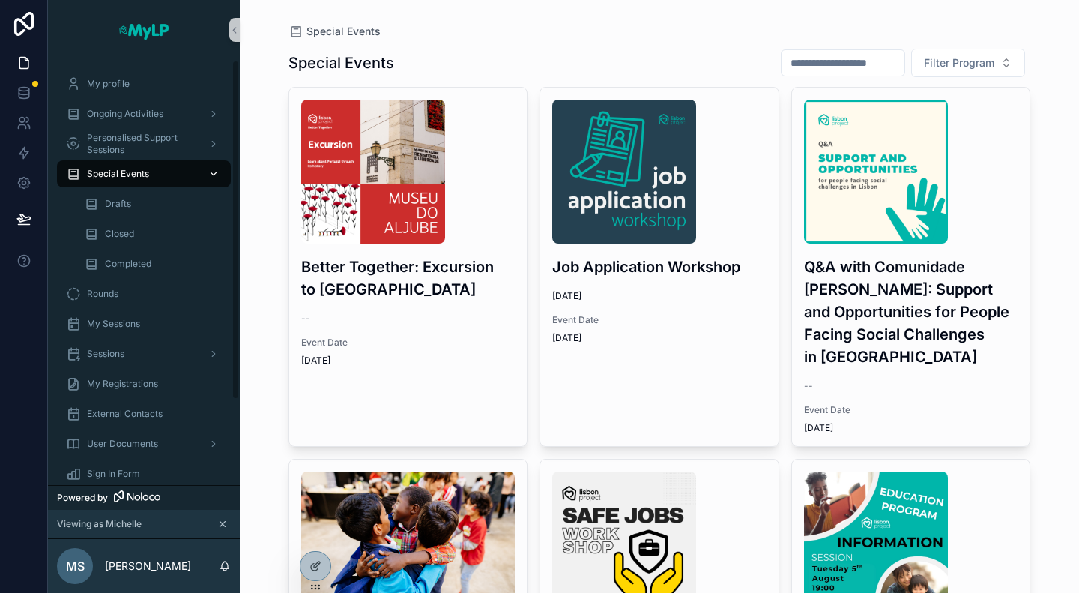
click at [146, 181] on div "Special Events" at bounding box center [144, 174] width 156 height 24
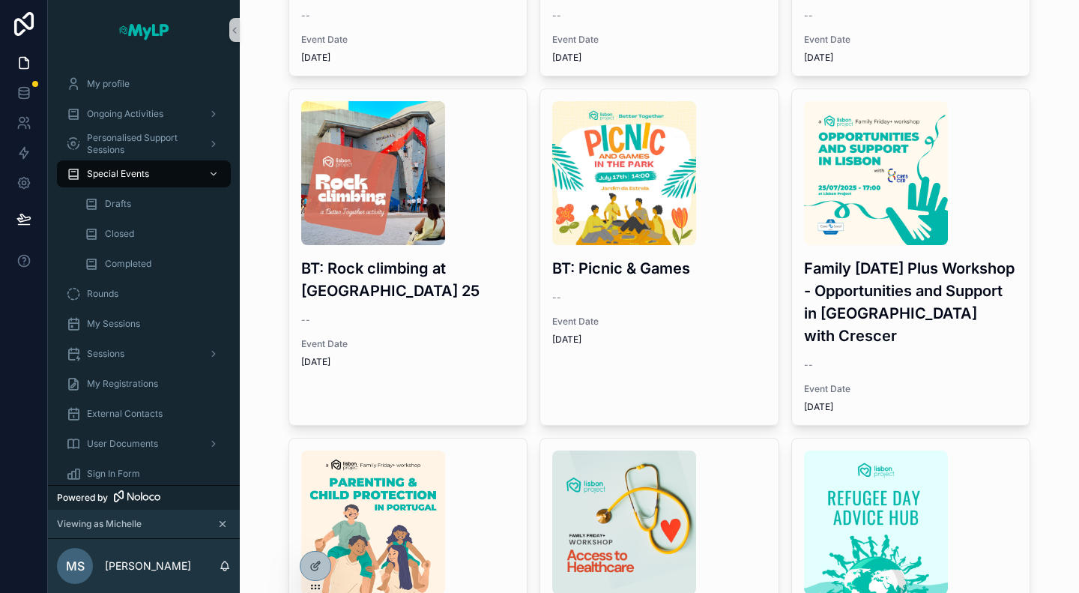
scroll to position [750, 0]
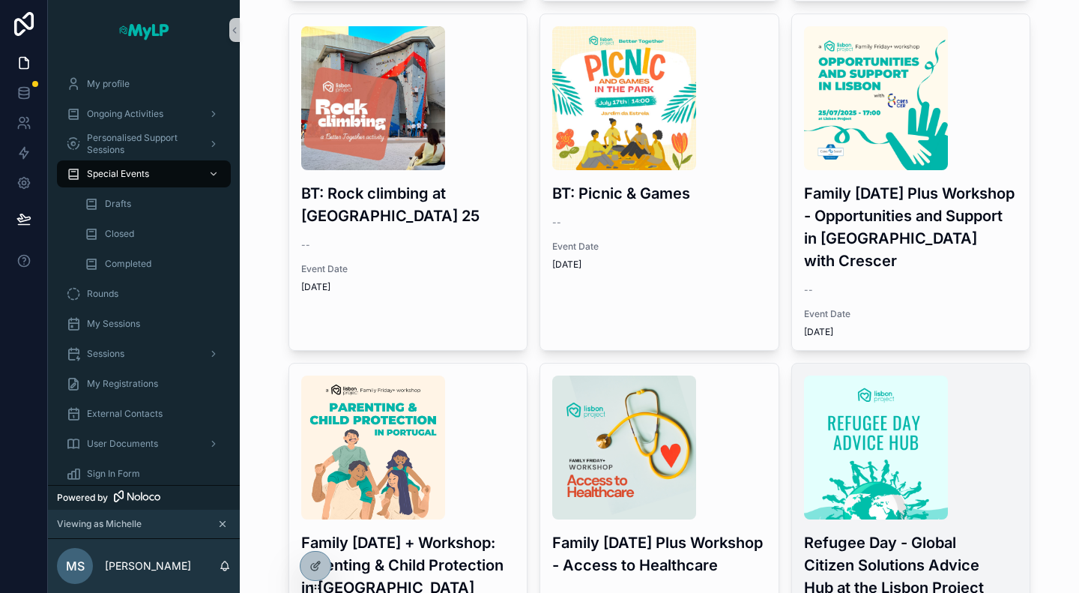
click at [811, 463] on img "scrollable content" at bounding box center [876, 448] width 144 height 144
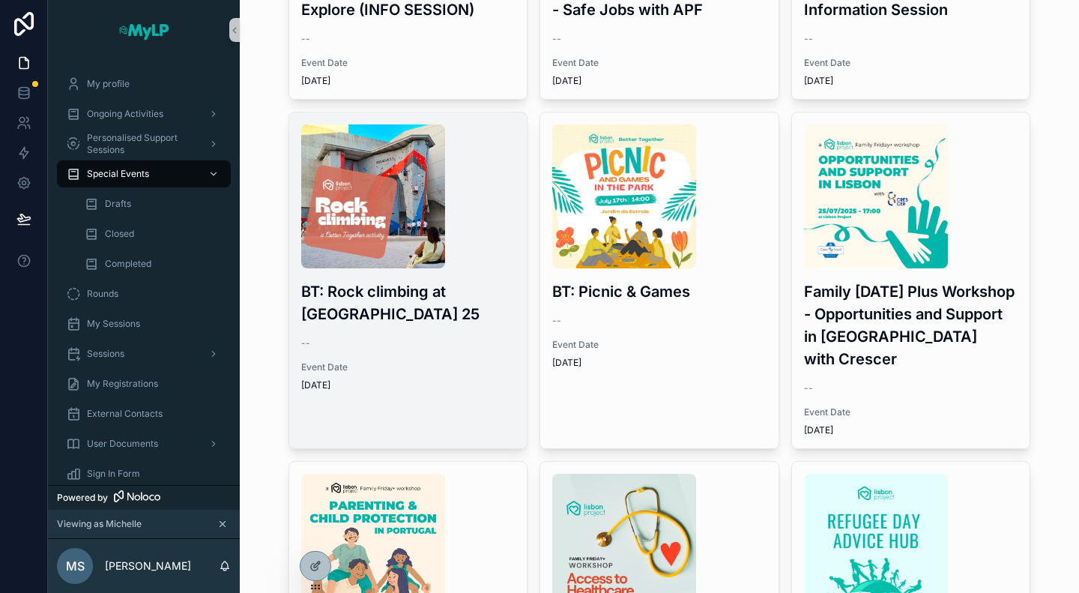
scroll to position [675, 0]
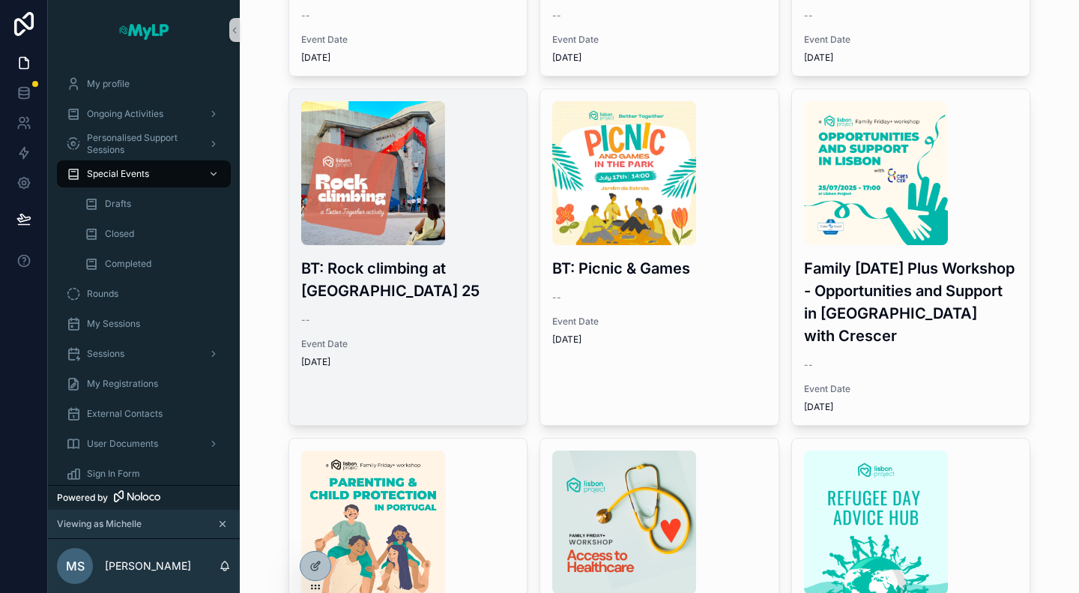
click at [465, 320] on div "--" at bounding box center [408, 320] width 214 height 12
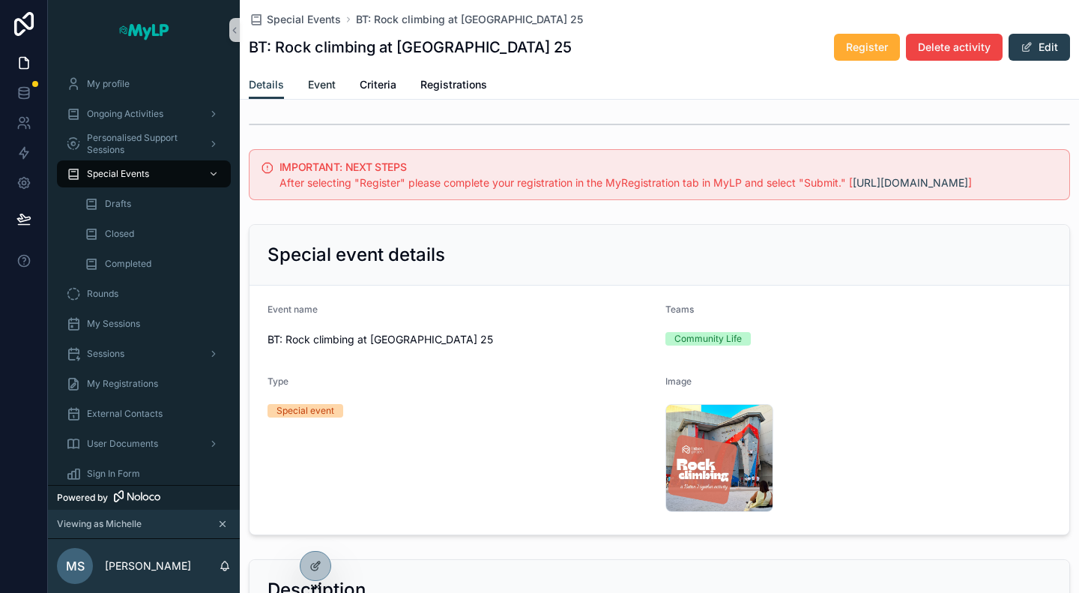
click at [325, 82] on span "Event" at bounding box center [322, 84] width 28 height 15
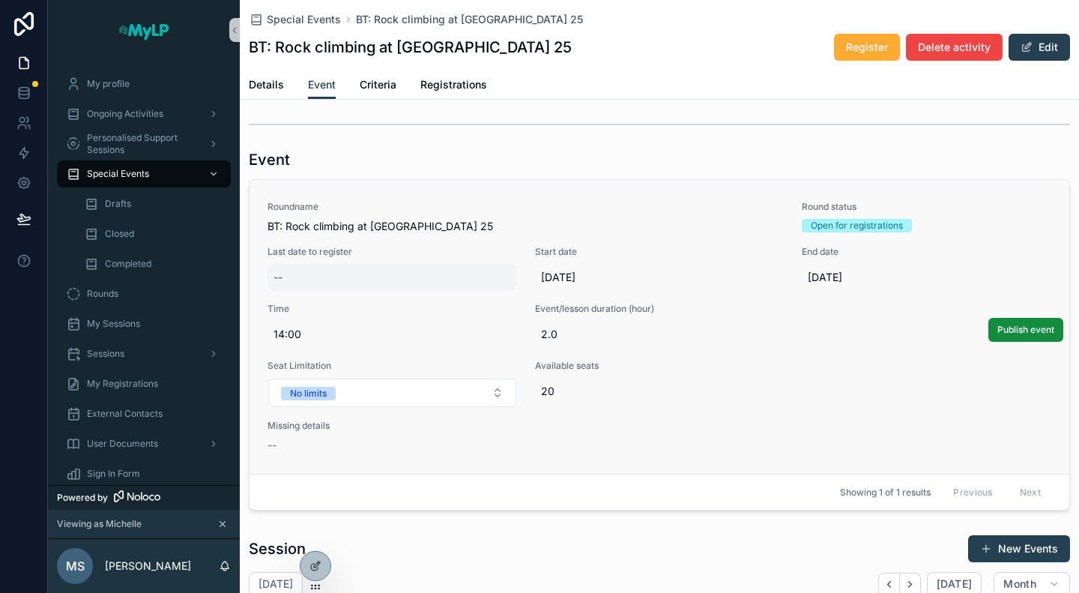
click at [337, 283] on div "--" at bounding box center [393, 277] width 250 height 27
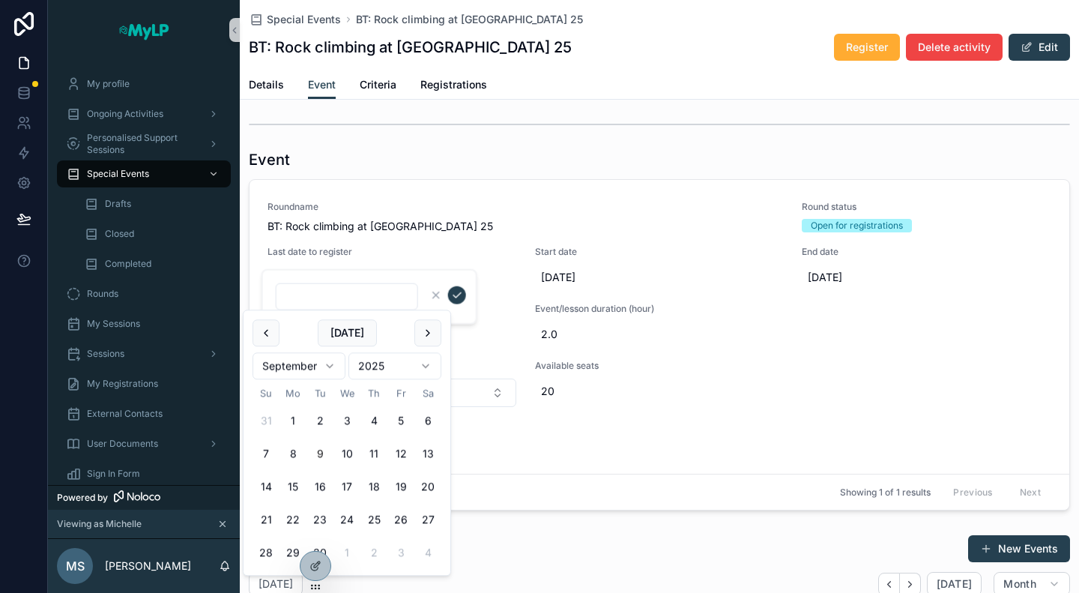
click at [329, 364] on html "My profile Ongoing Activities Personalised Support Sessions Special Events Draf…" at bounding box center [539, 296] width 1079 height 593
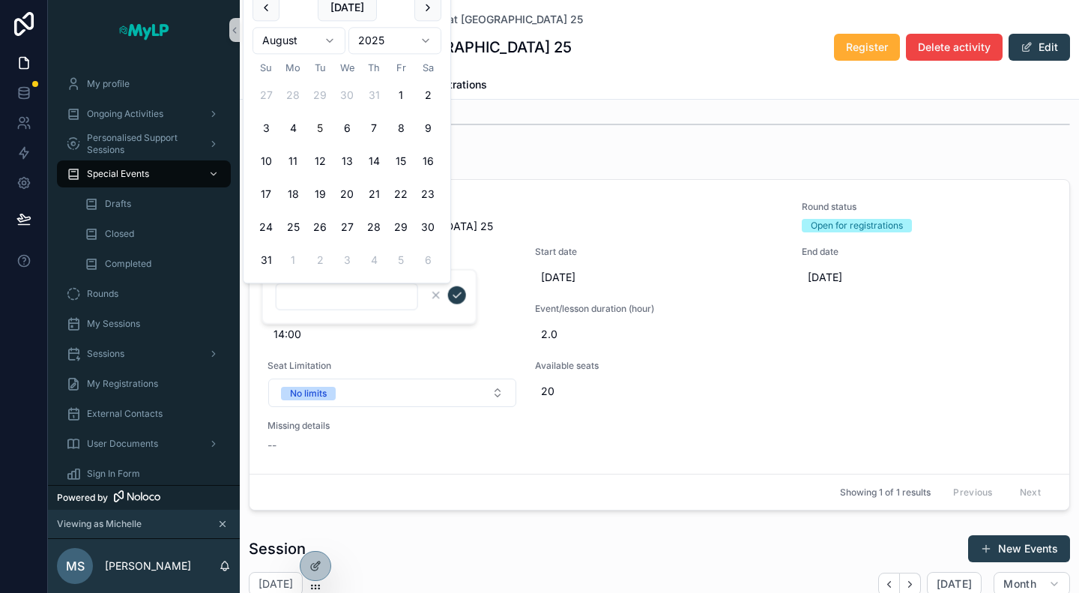
click at [314, 127] on button "5" at bounding box center [320, 128] width 27 height 27
type input "********"
click at [732, 50] on div "BT: Rock climbing at Escala 25 Register Delete activity Edit" at bounding box center [660, 47] width 822 height 28
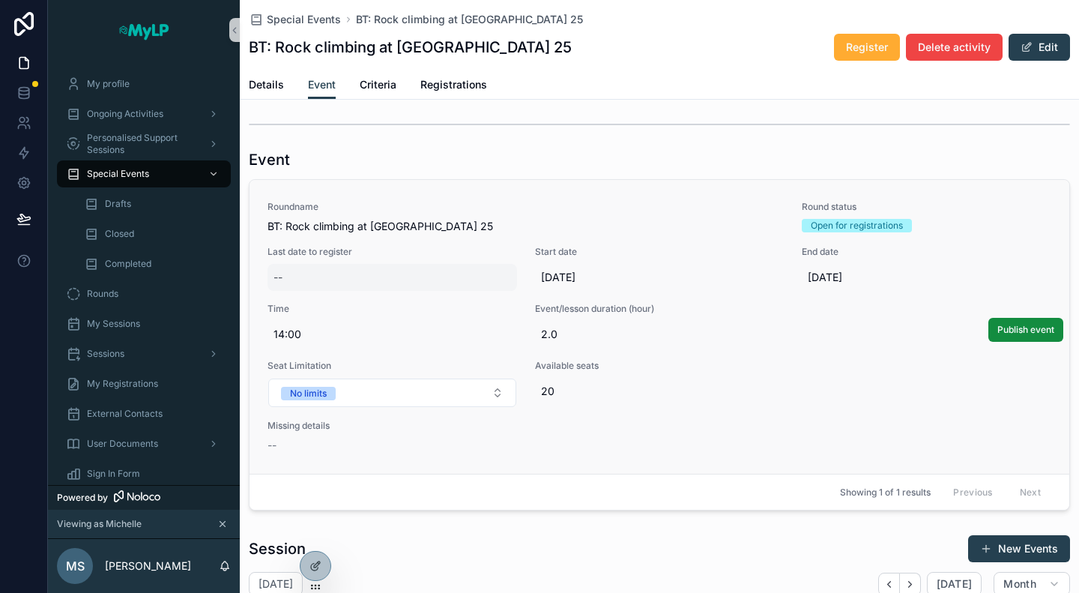
click at [289, 271] on div "--" at bounding box center [393, 277] width 250 height 27
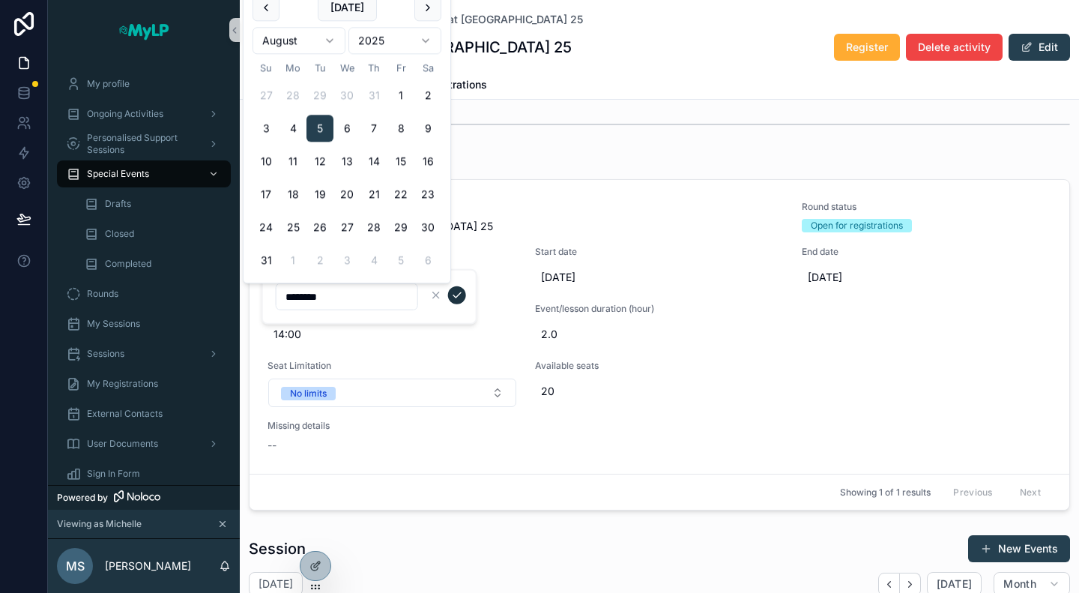
click at [461, 296] on icon "scrollable content" at bounding box center [457, 295] width 12 height 12
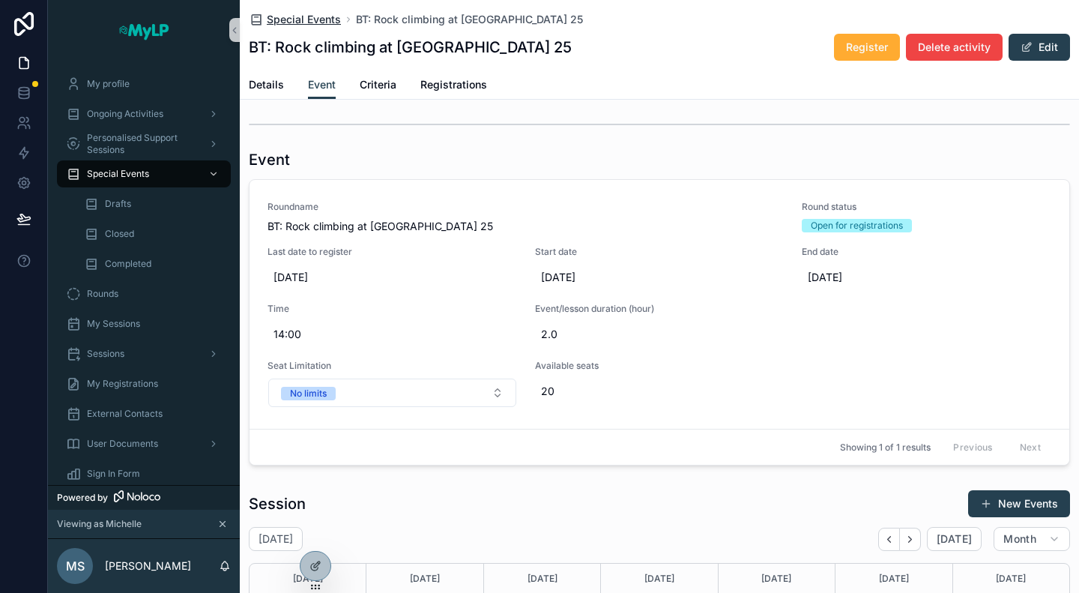
click at [295, 19] on span "Special Events" at bounding box center [304, 19] width 74 height 15
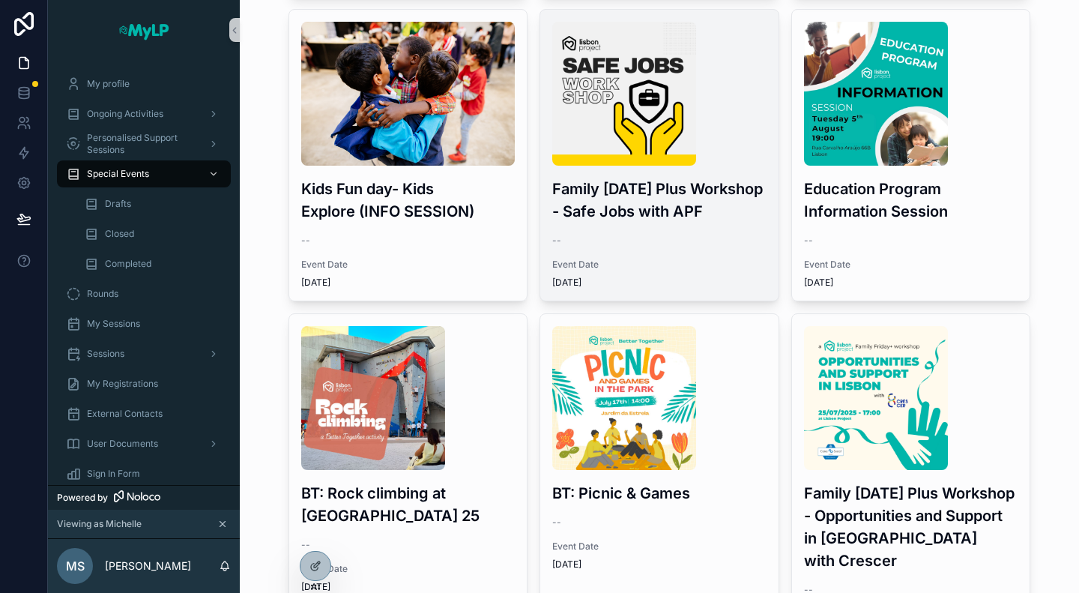
scroll to position [750, 0]
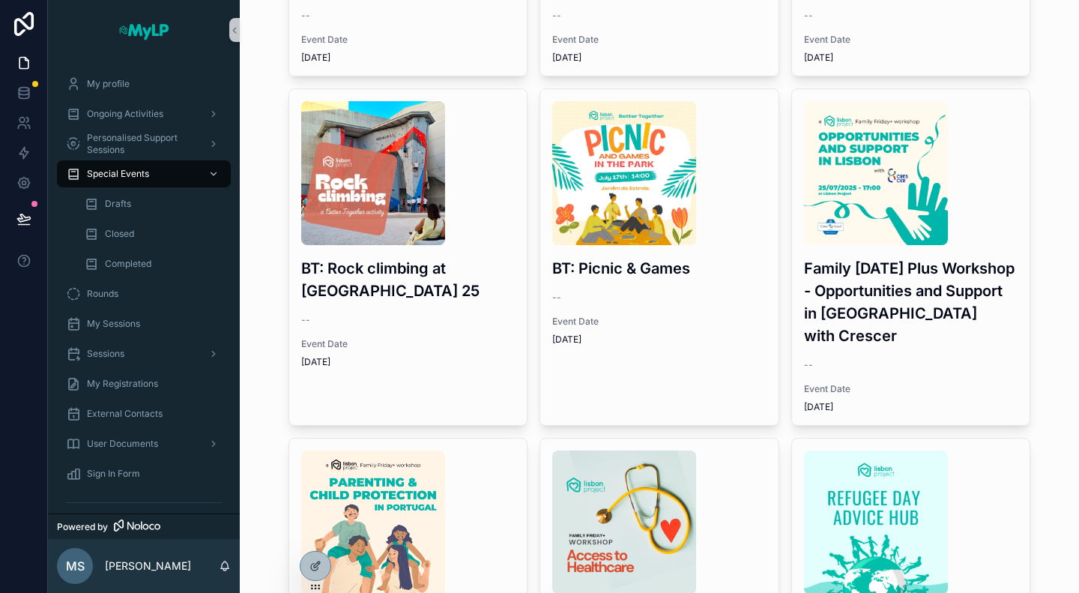
scroll to position [750, 0]
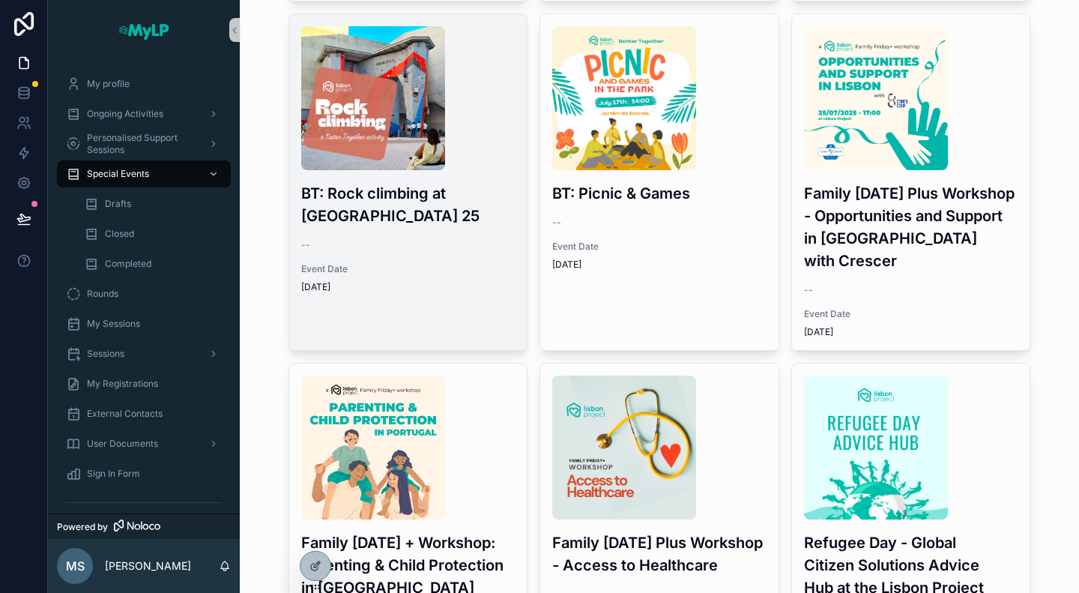
click at [448, 254] on div "BT: Rock climbing at [GEOGRAPHIC_DATA] 25 -- Event Date [DATE]" at bounding box center [408, 159] width 238 height 291
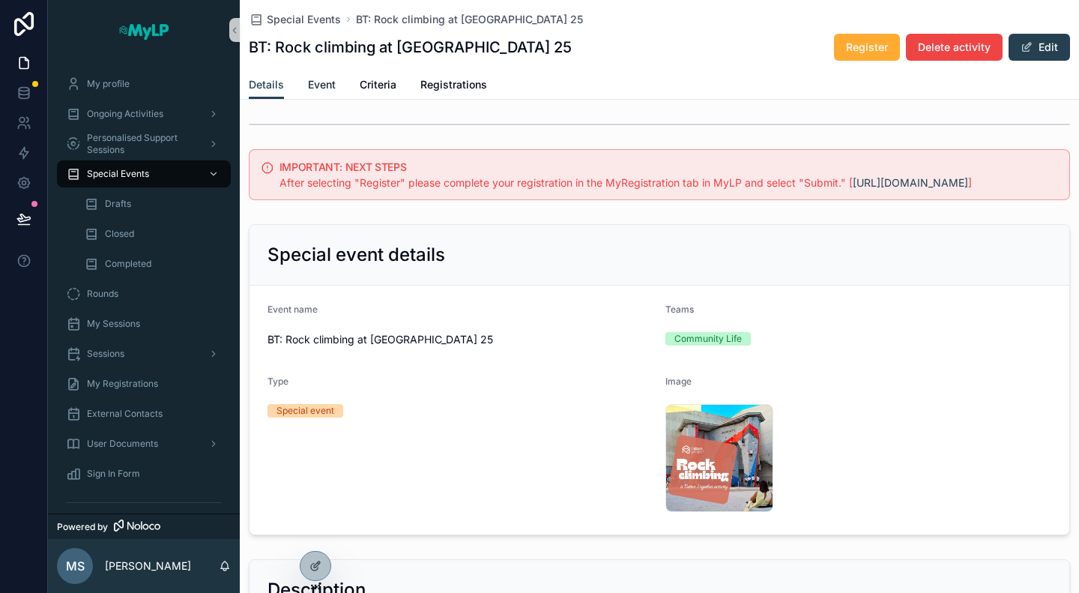
click at [332, 86] on span "Event" at bounding box center [322, 84] width 28 height 15
click at [151, 173] on div "Special Events" at bounding box center [144, 174] width 156 height 24
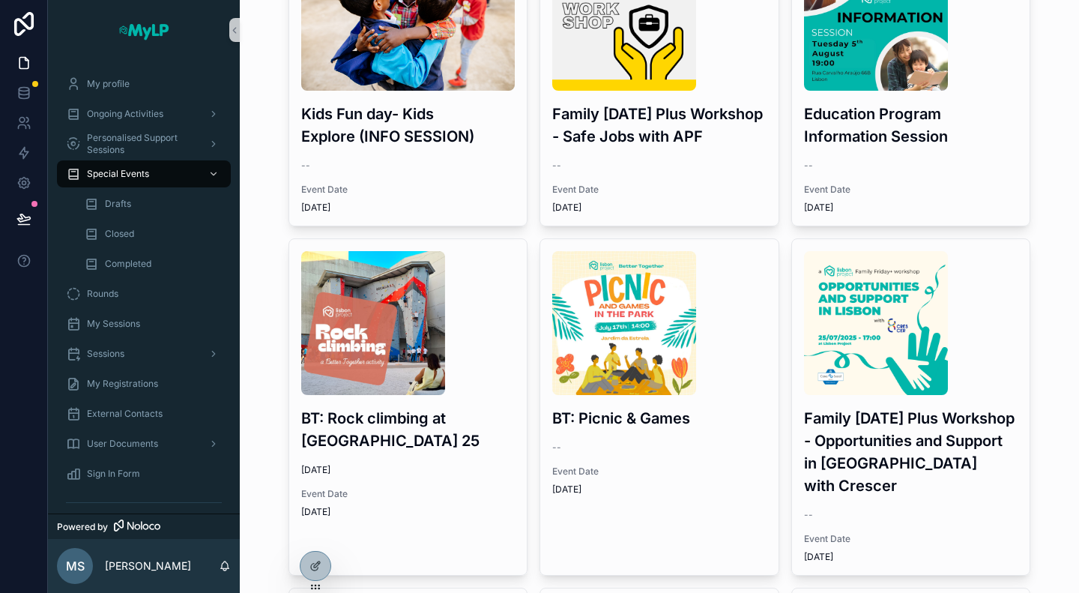
scroll to position [600, 0]
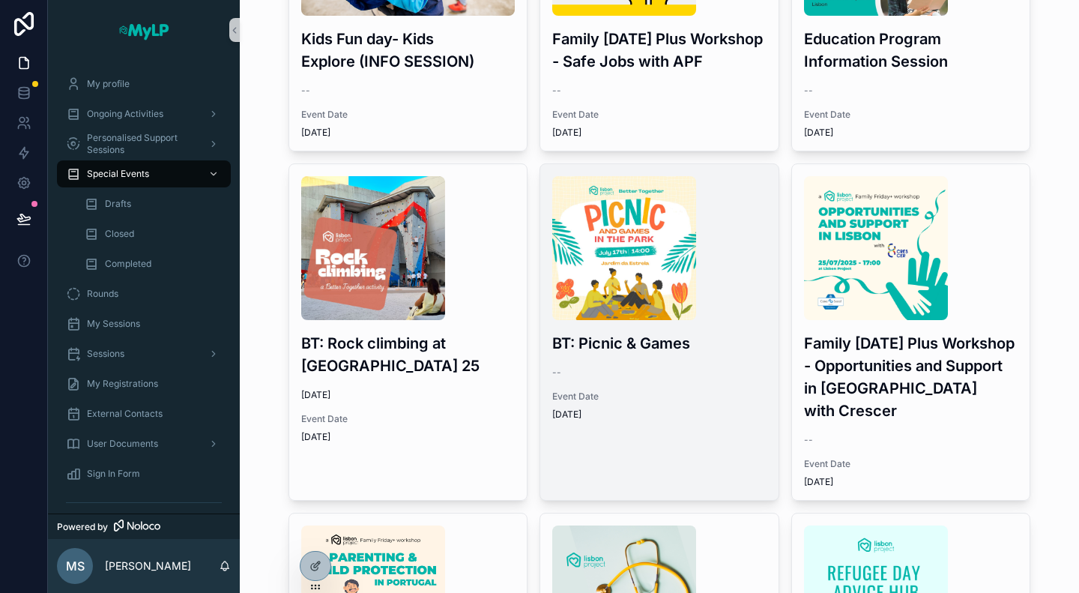
click at [620, 371] on div "--" at bounding box center [659, 373] width 214 height 12
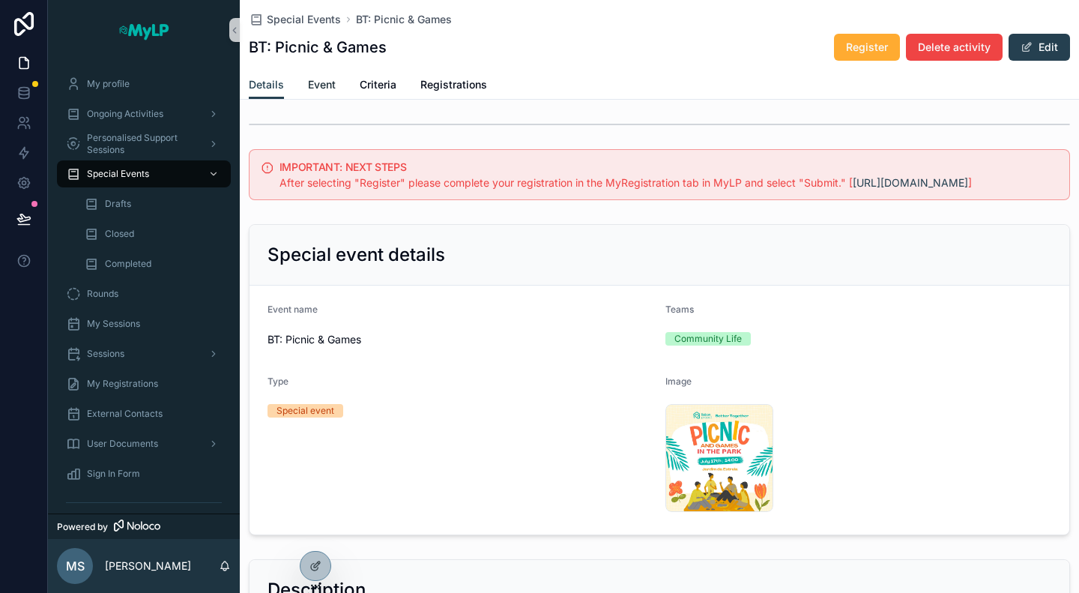
click at [325, 88] on span "Event" at bounding box center [322, 84] width 28 height 15
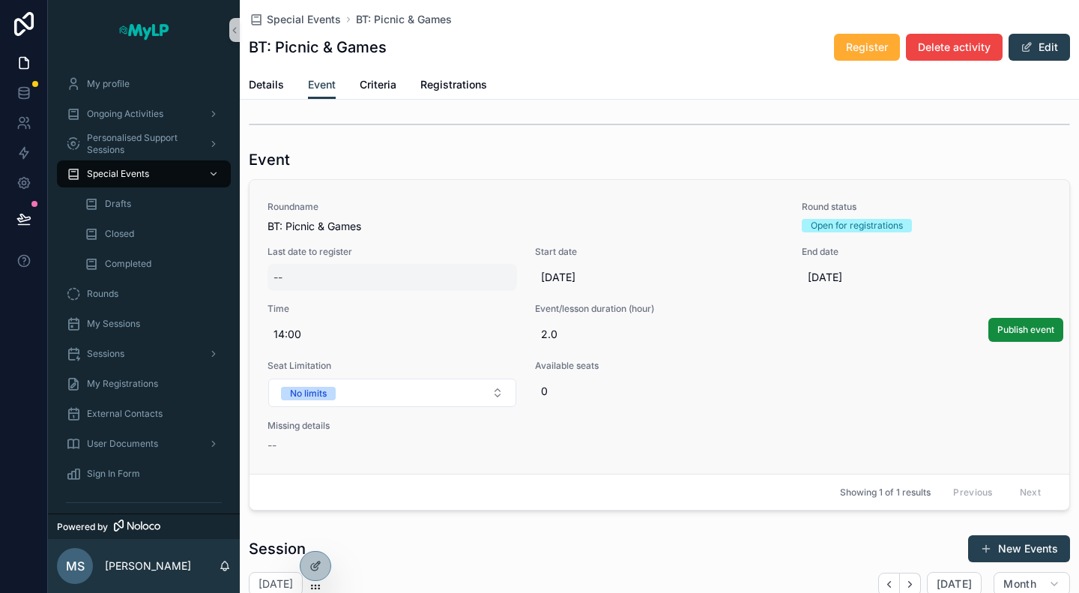
click at [337, 278] on div "--" at bounding box center [393, 277] width 250 height 27
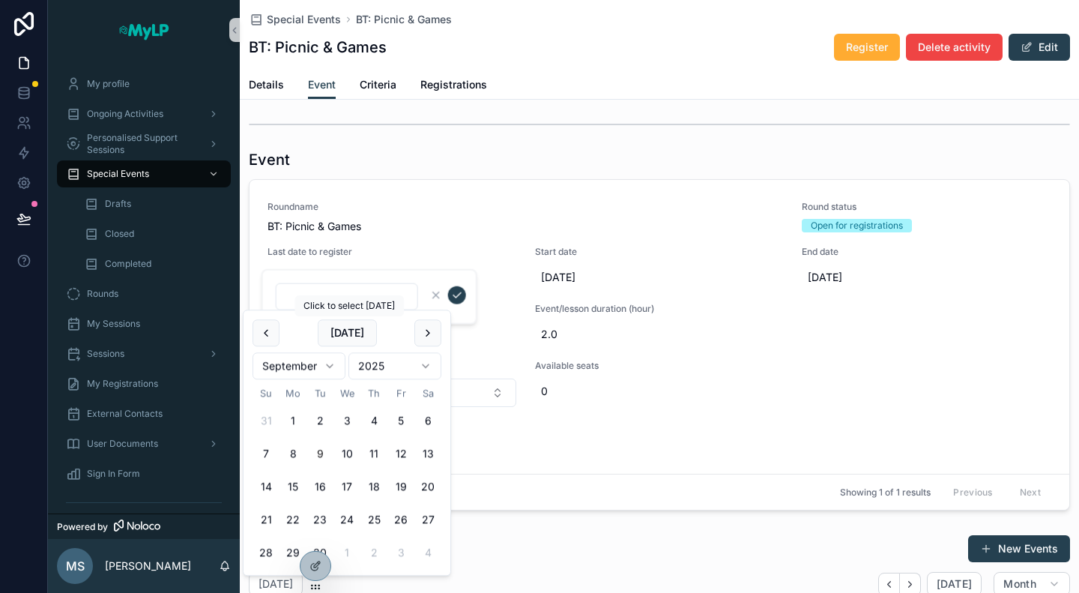
click at [318, 364] on html "My profile Ongoing Activities Personalised Support Sessions Special Events Draf…" at bounding box center [539, 296] width 1079 height 593
click at [376, 484] on button "17" at bounding box center [374, 487] width 27 height 27
type input "*********"
click at [462, 292] on icon "scrollable content" at bounding box center [457, 295] width 12 height 12
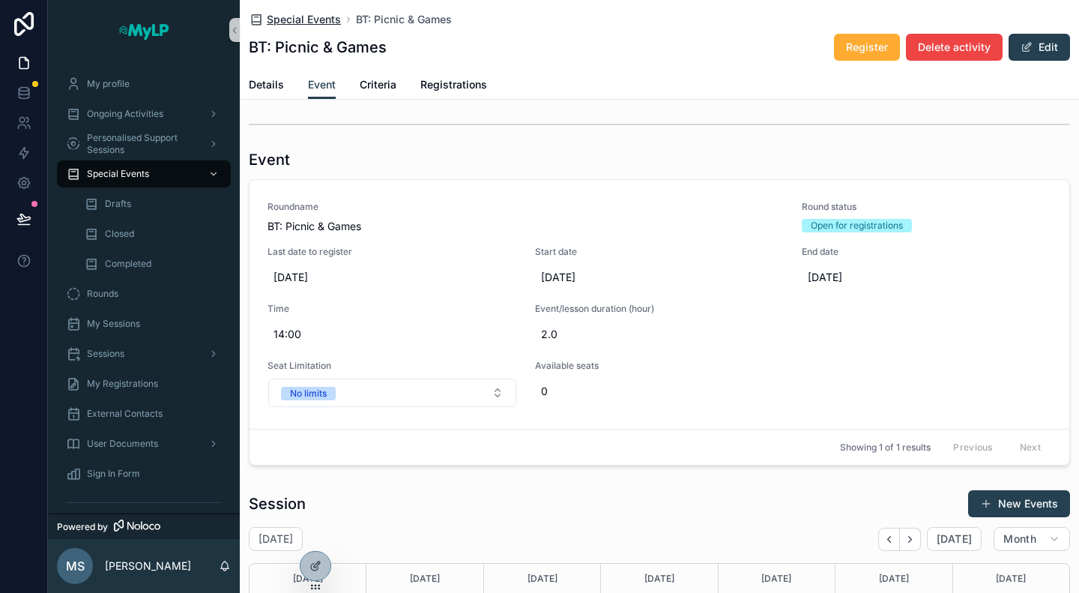
click at [273, 17] on span "Special Events" at bounding box center [304, 19] width 74 height 15
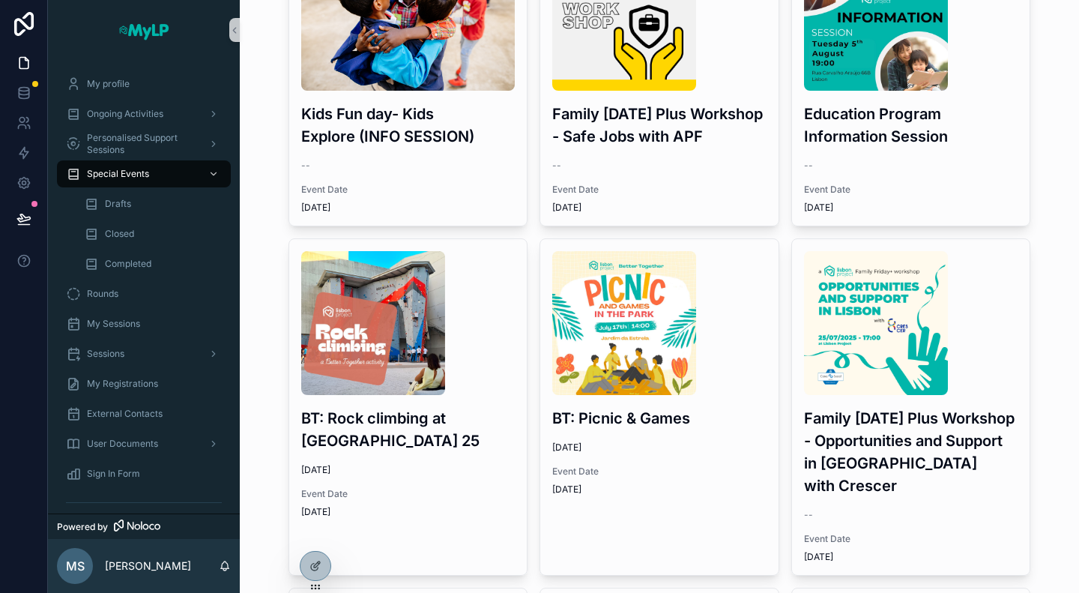
scroll to position [600, 0]
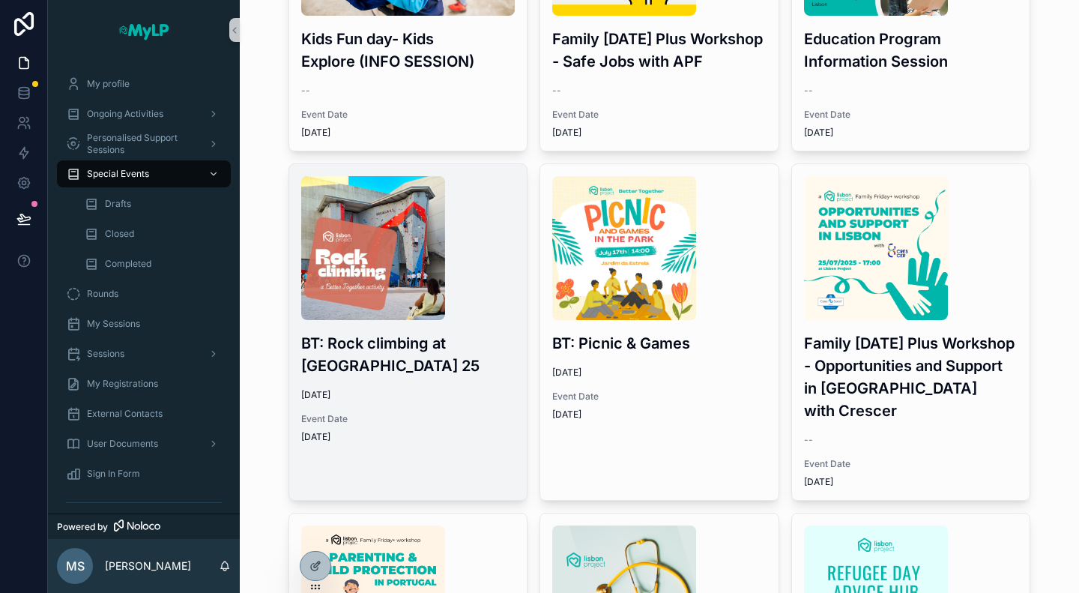
click at [480, 305] on div "scrollable content" at bounding box center [408, 248] width 214 height 144
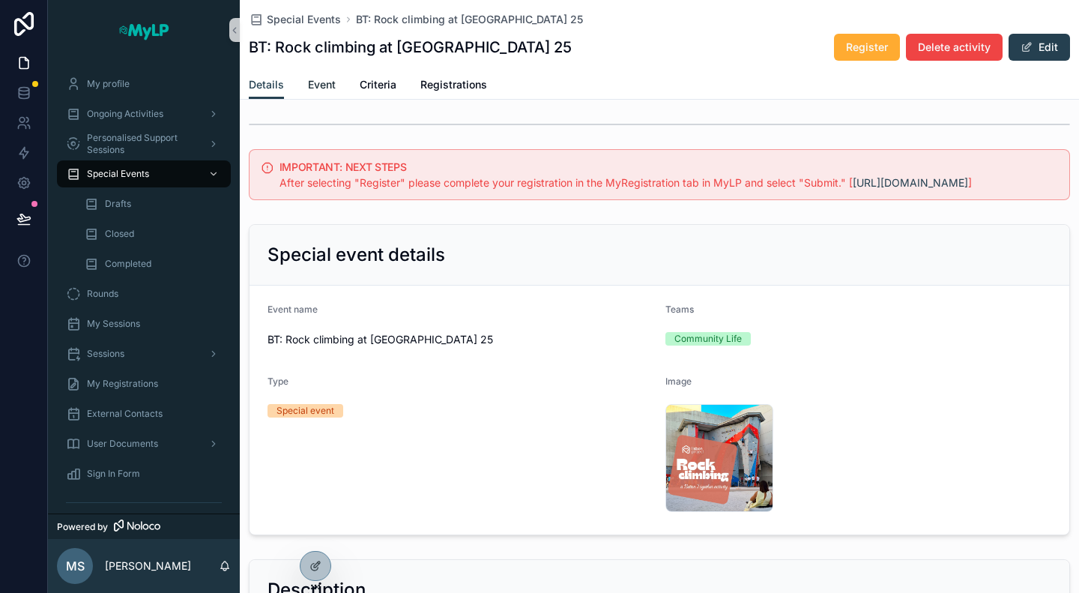
click at [330, 92] on link "Event" at bounding box center [322, 86] width 28 height 30
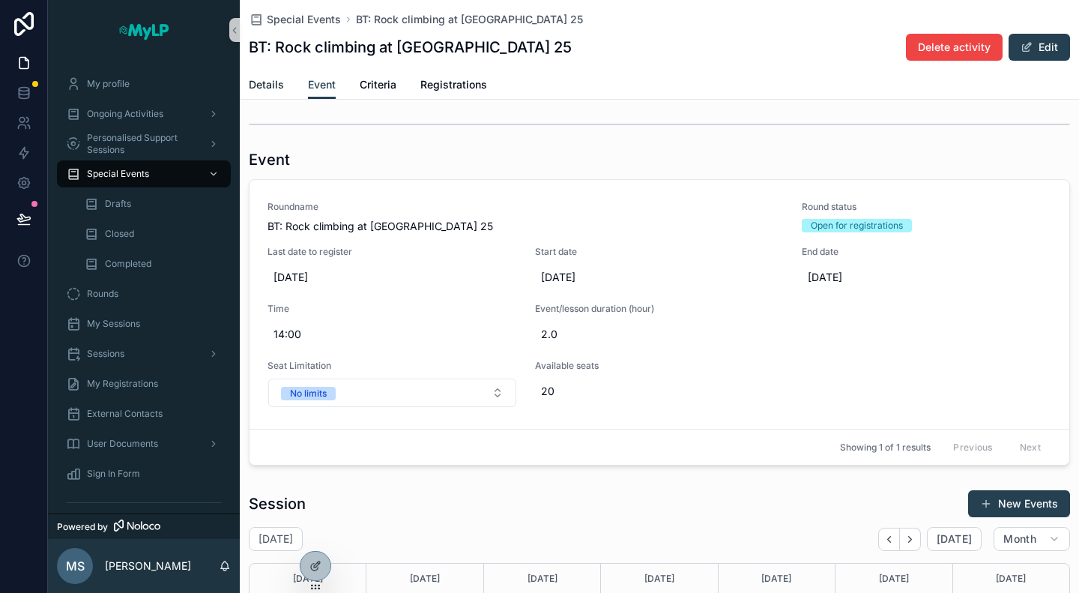
click at [274, 83] on span "Details" at bounding box center [266, 84] width 35 height 15
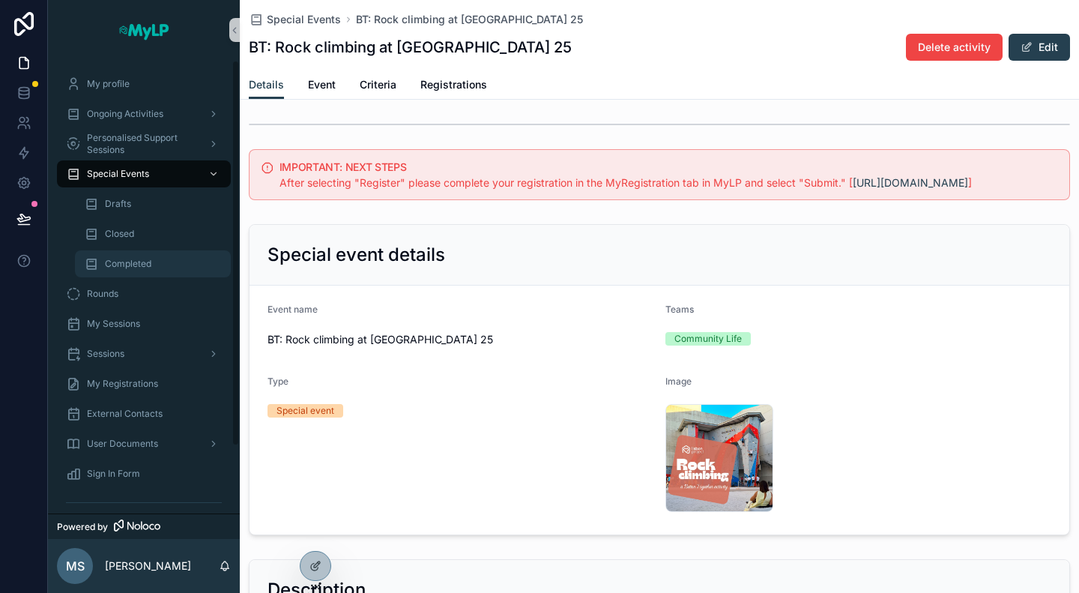
click at [132, 254] on div "Completed" at bounding box center [153, 264] width 138 height 24
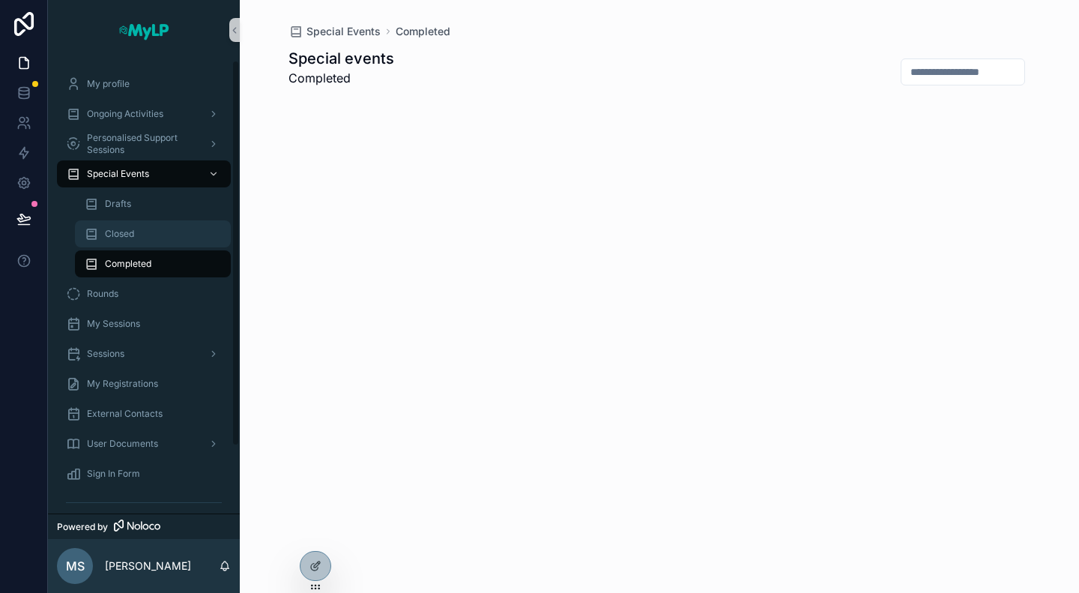
click at [153, 237] on div "Closed" at bounding box center [153, 234] width 138 height 24
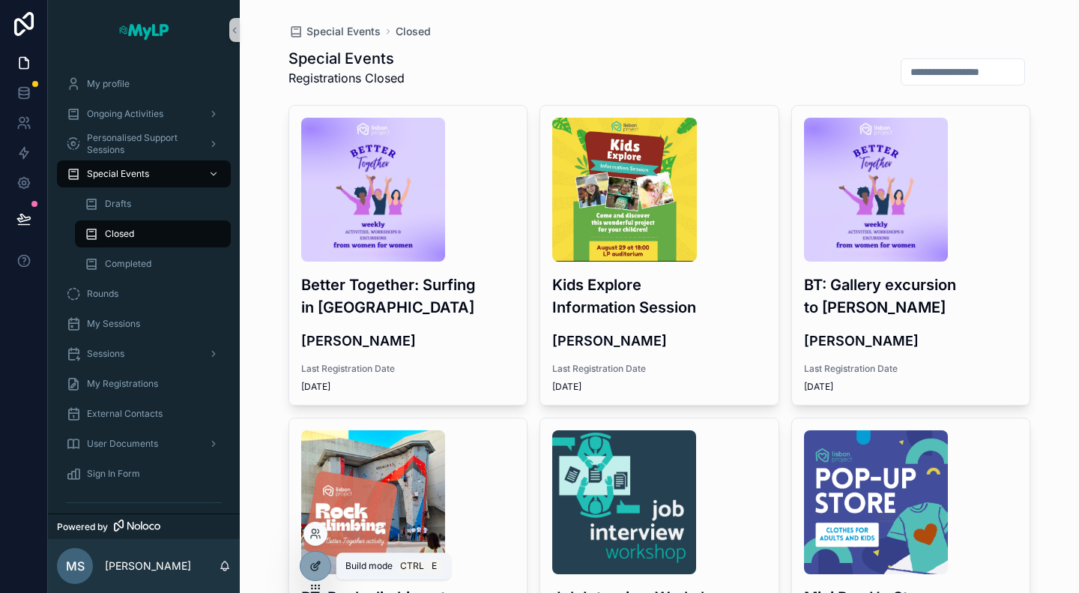
click at [315, 569] on icon at bounding box center [316, 566] width 12 height 12
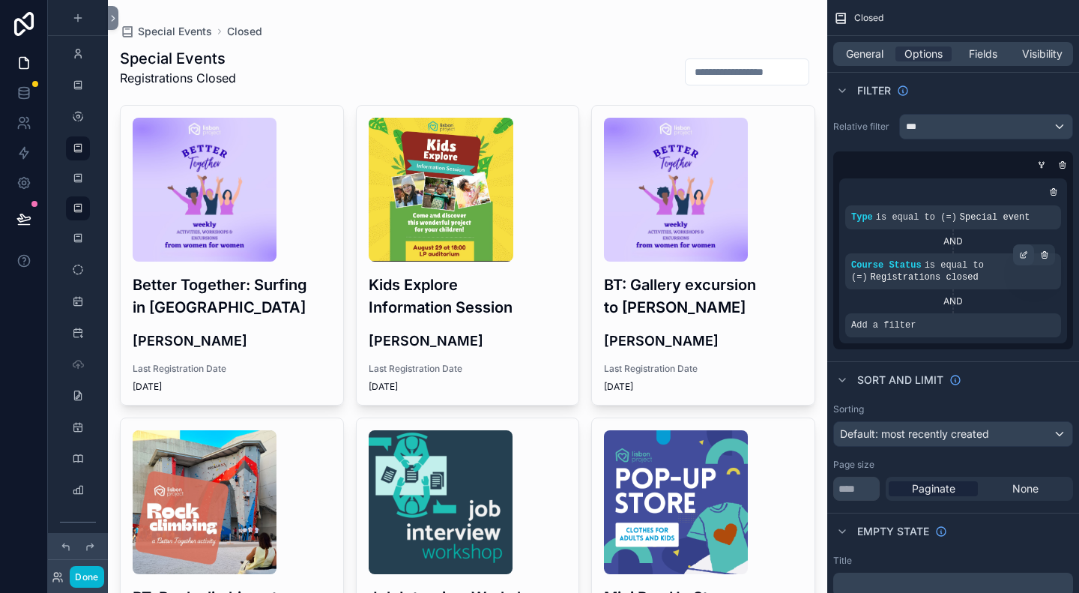
click at [1025, 257] on icon "scrollable content" at bounding box center [1023, 255] width 5 height 5
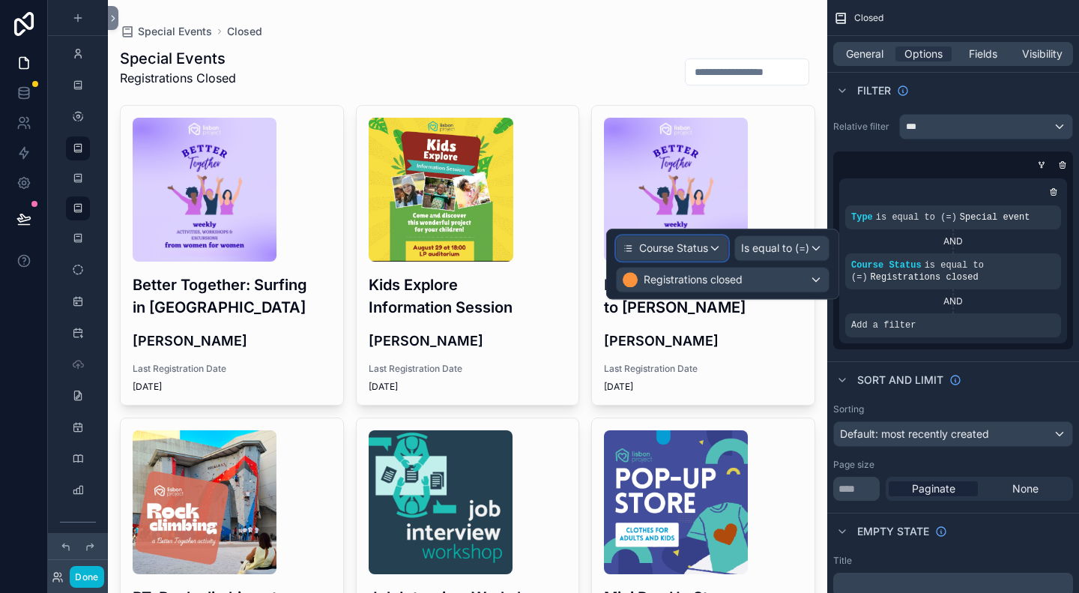
click at [712, 250] on div "Course Status" at bounding box center [672, 248] width 111 height 24
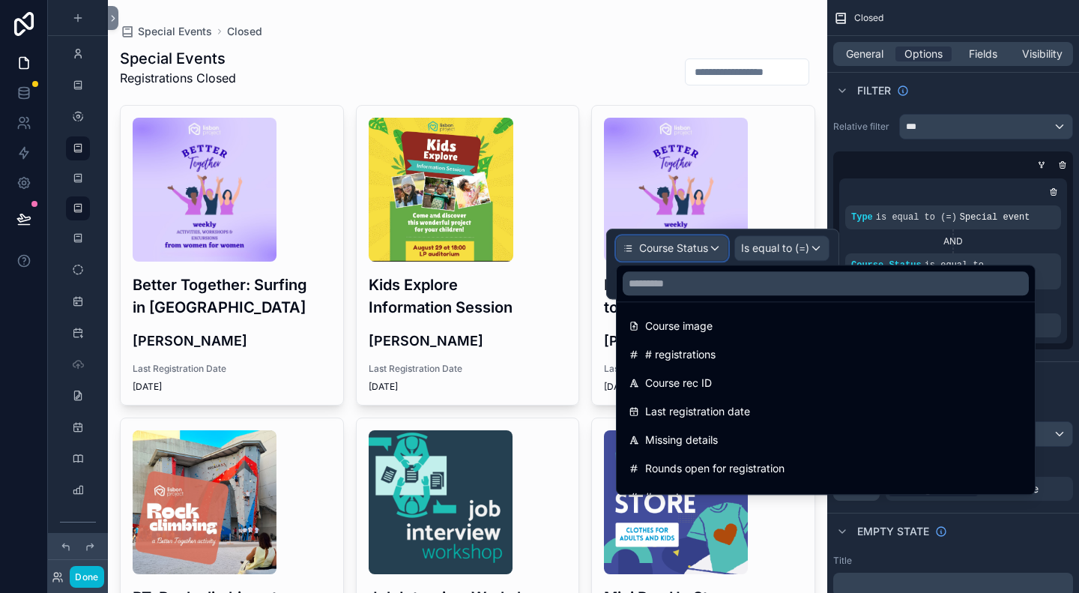
scroll to position [675, 0]
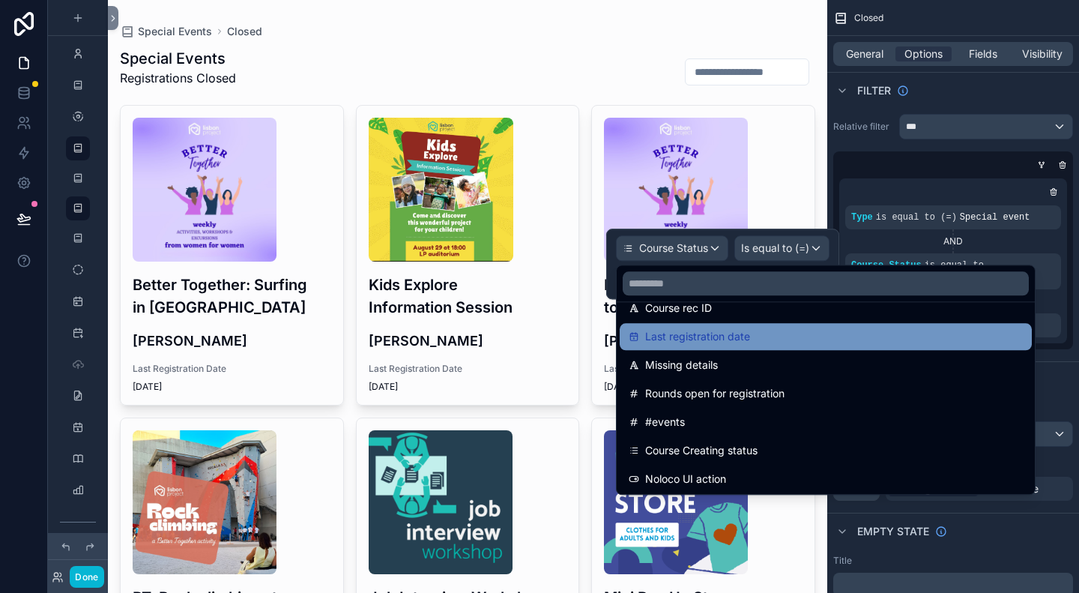
click at [714, 339] on span "Last registration date" at bounding box center [697, 337] width 105 height 18
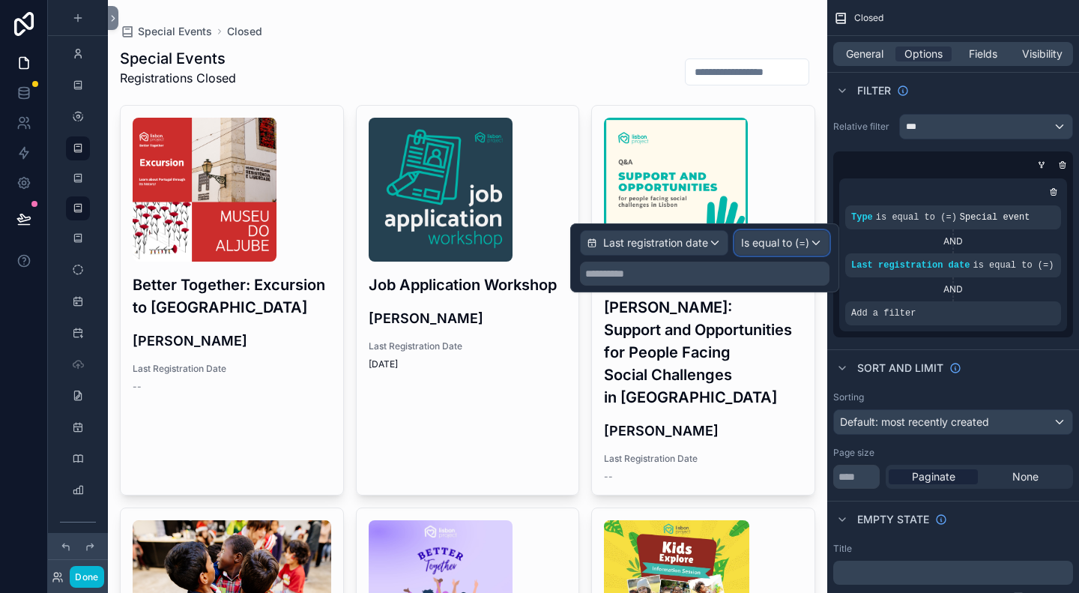
click at [792, 244] on span "Is equal to (=)" at bounding box center [775, 242] width 68 height 15
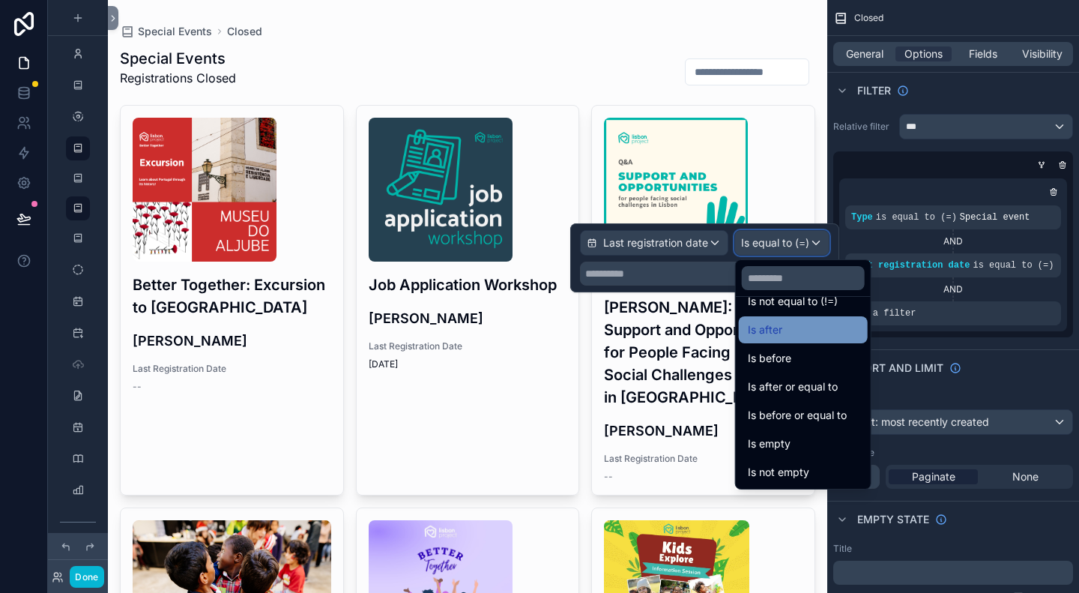
scroll to position [0, 0]
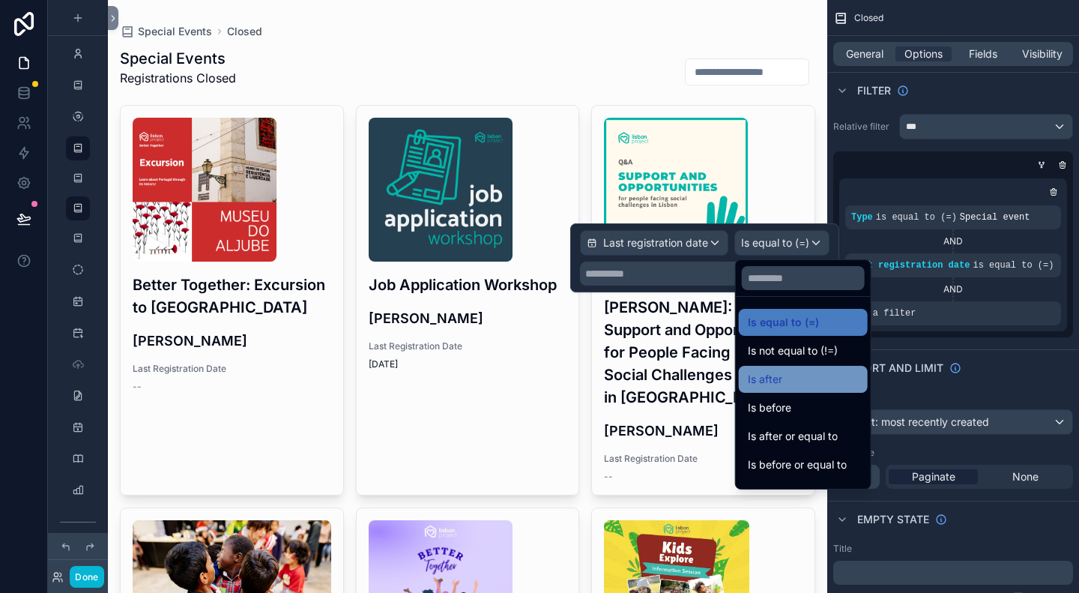
click at [796, 386] on div "Is after" at bounding box center [803, 379] width 111 height 18
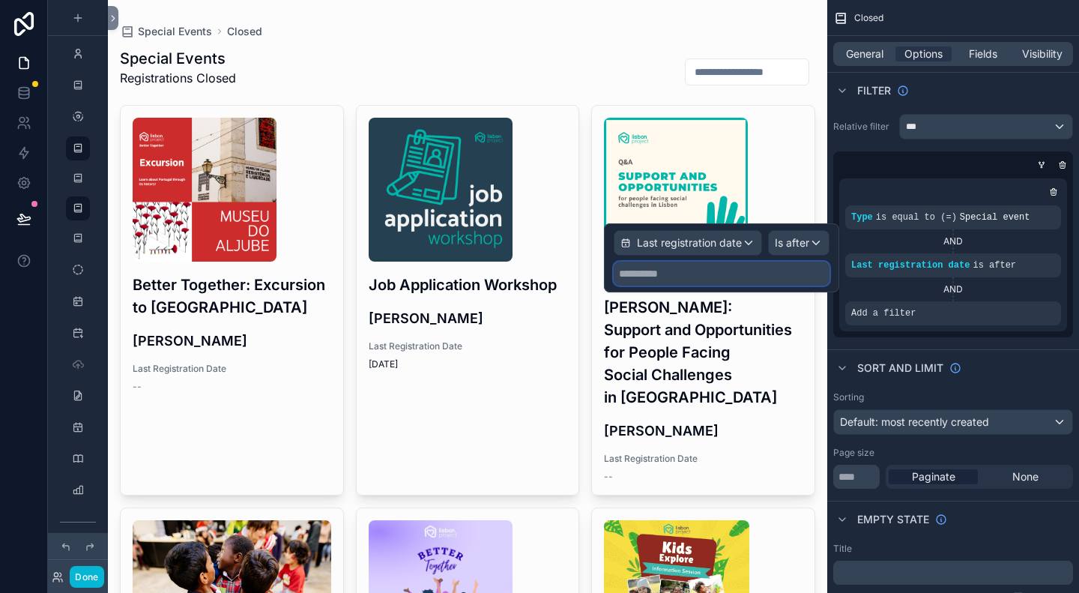
click at [738, 280] on input "text" at bounding box center [722, 274] width 216 height 24
select select "****"
select select "*"
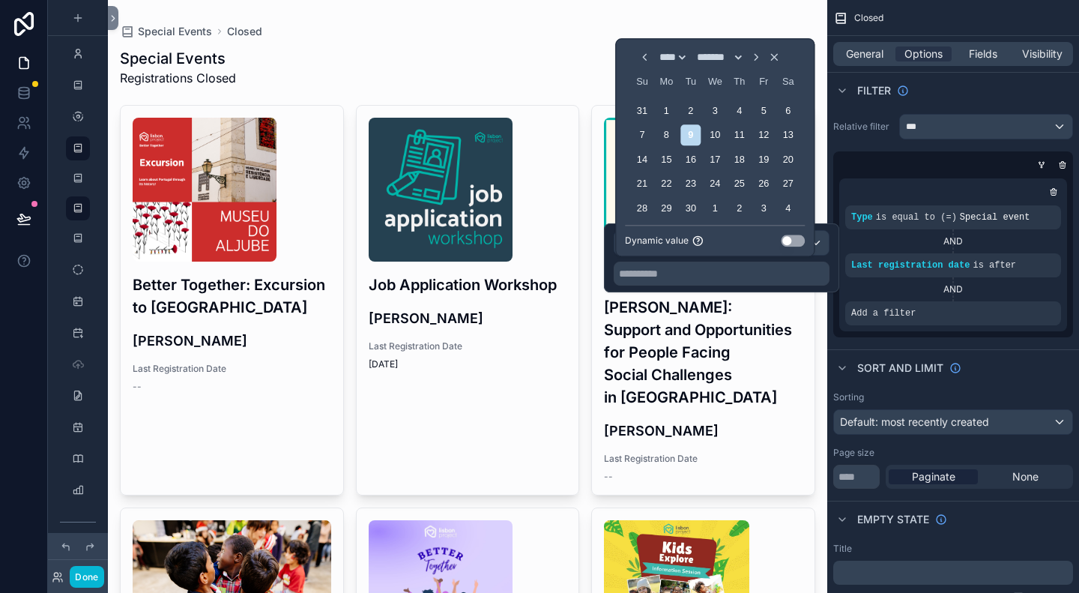
click at [792, 239] on button "Use setting" at bounding box center [793, 241] width 24 height 12
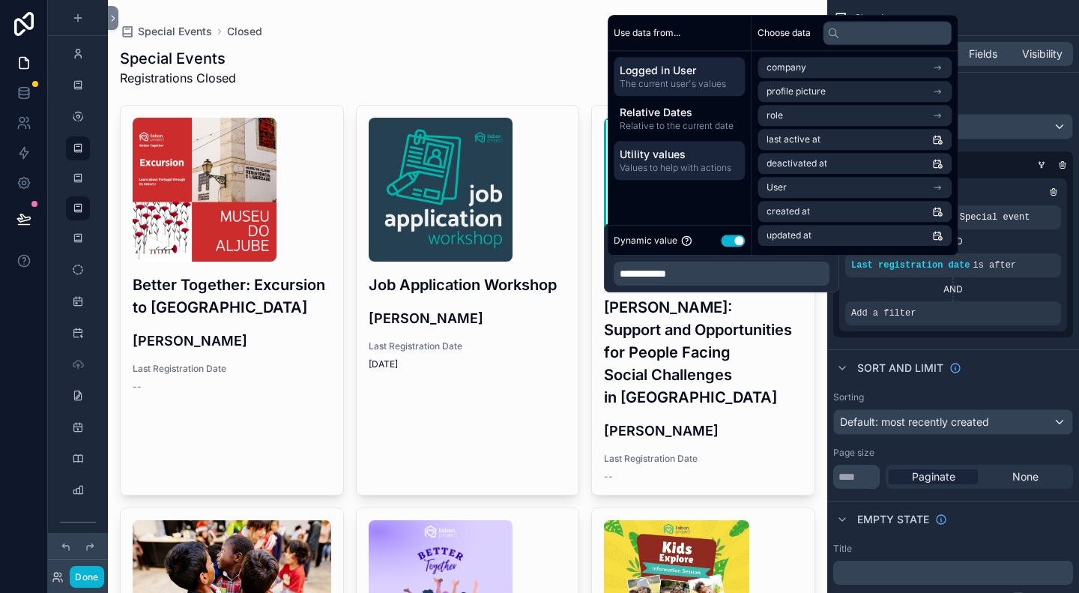
click at [679, 163] on span "Values to help with actions" at bounding box center [679, 168] width 119 height 12
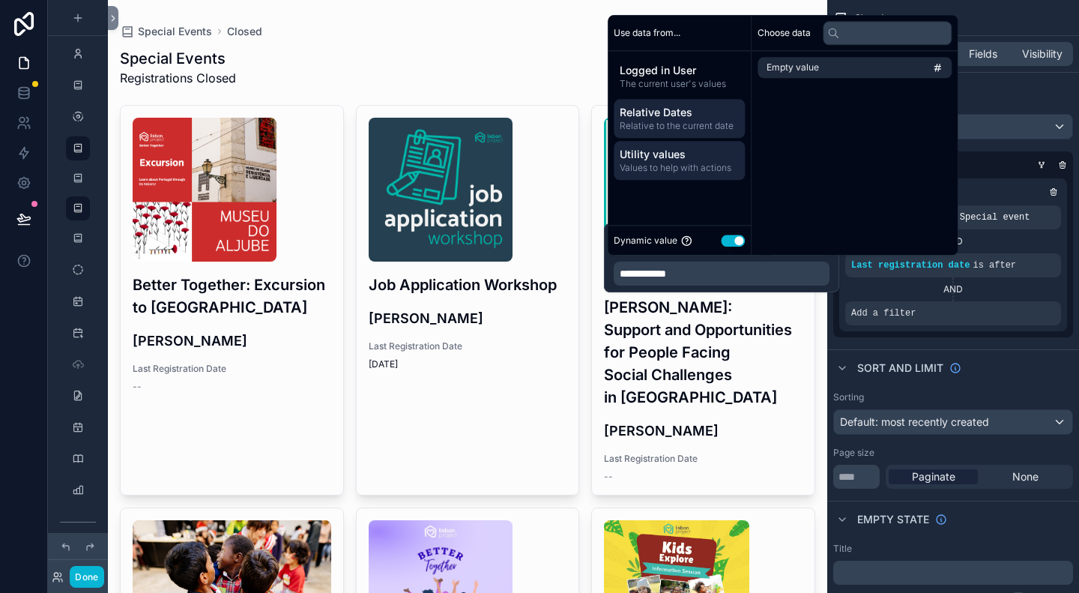
click at [685, 120] on span "Relative to the current date" at bounding box center [679, 126] width 119 height 12
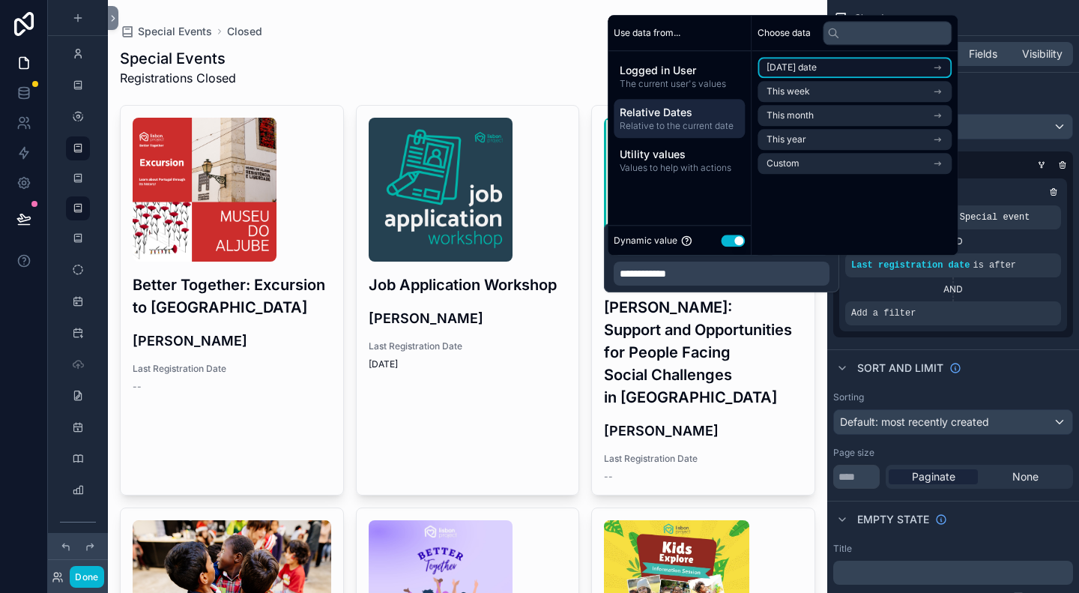
click at [790, 74] on li "Today's date" at bounding box center [855, 67] width 194 height 21
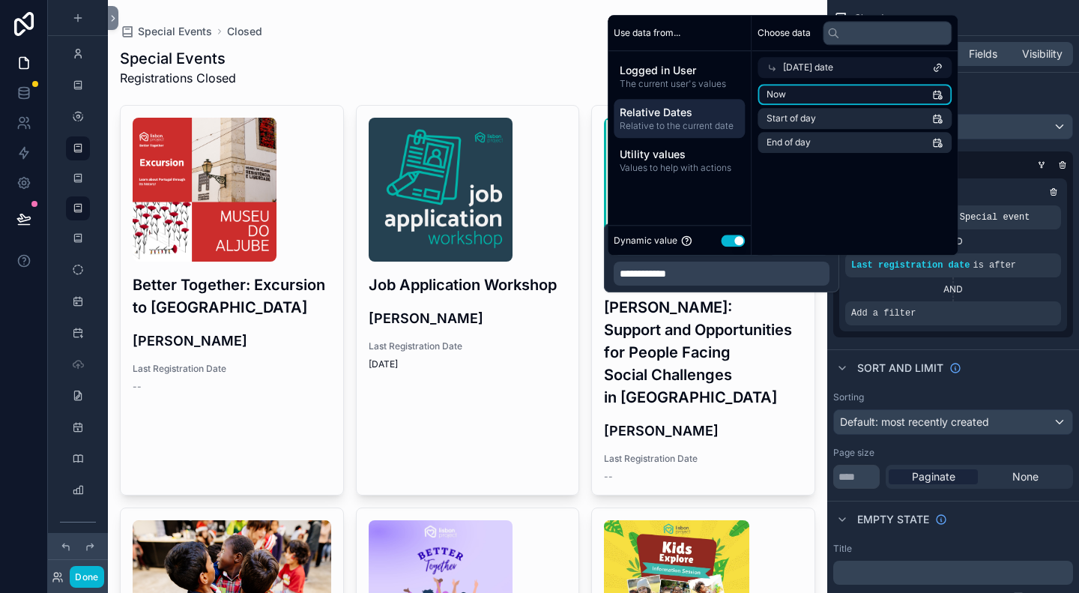
click at [810, 97] on li "Now" at bounding box center [855, 94] width 194 height 21
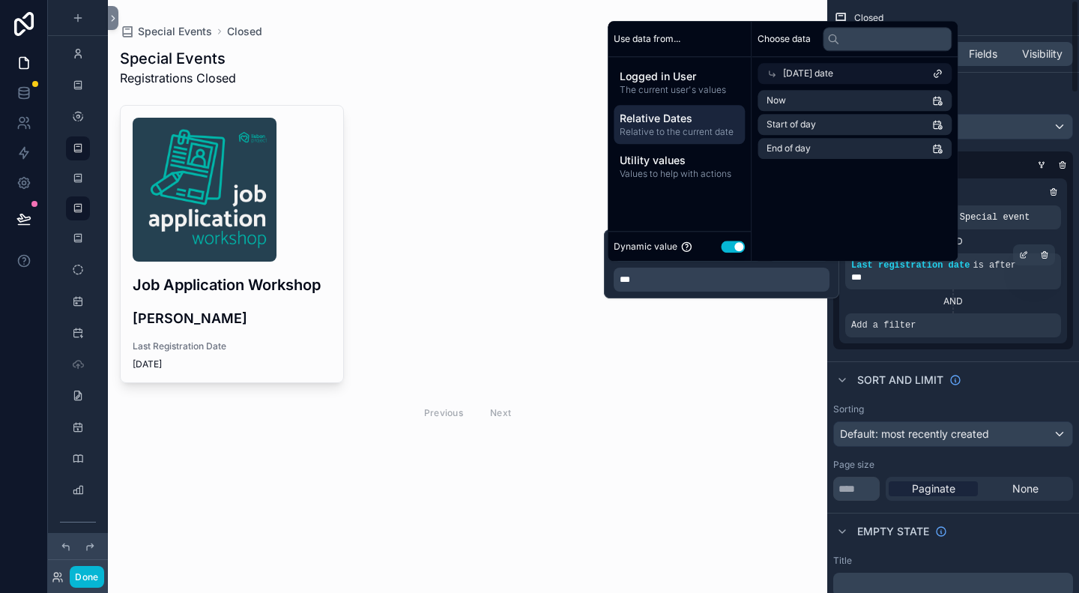
click at [989, 265] on span "is after" at bounding box center [994, 265] width 43 height 10
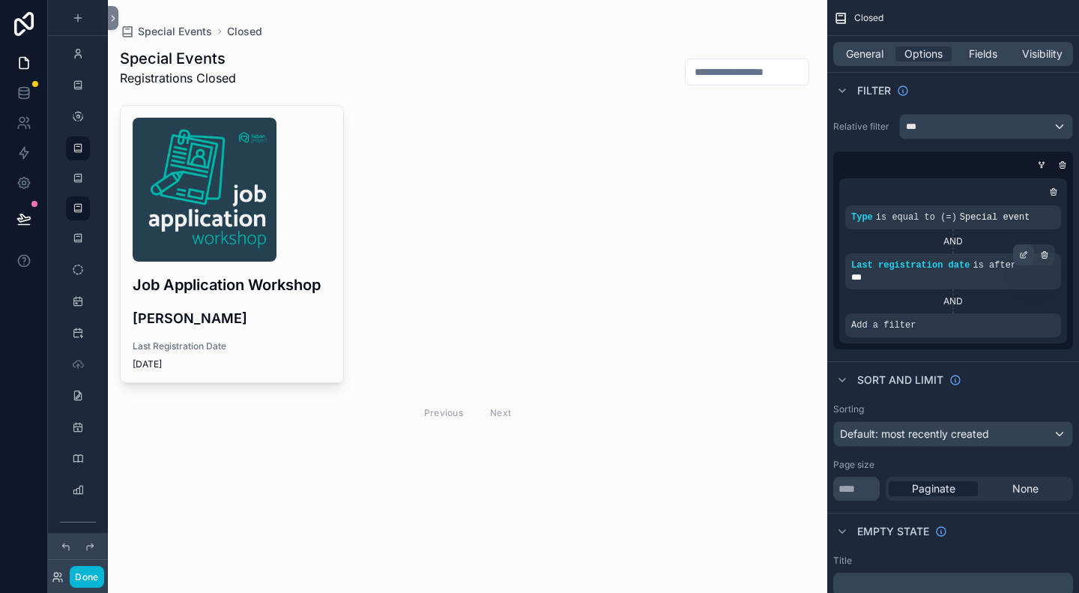
click at [1019, 259] on div "scrollable content" at bounding box center [1023, 254] width 21 height 21
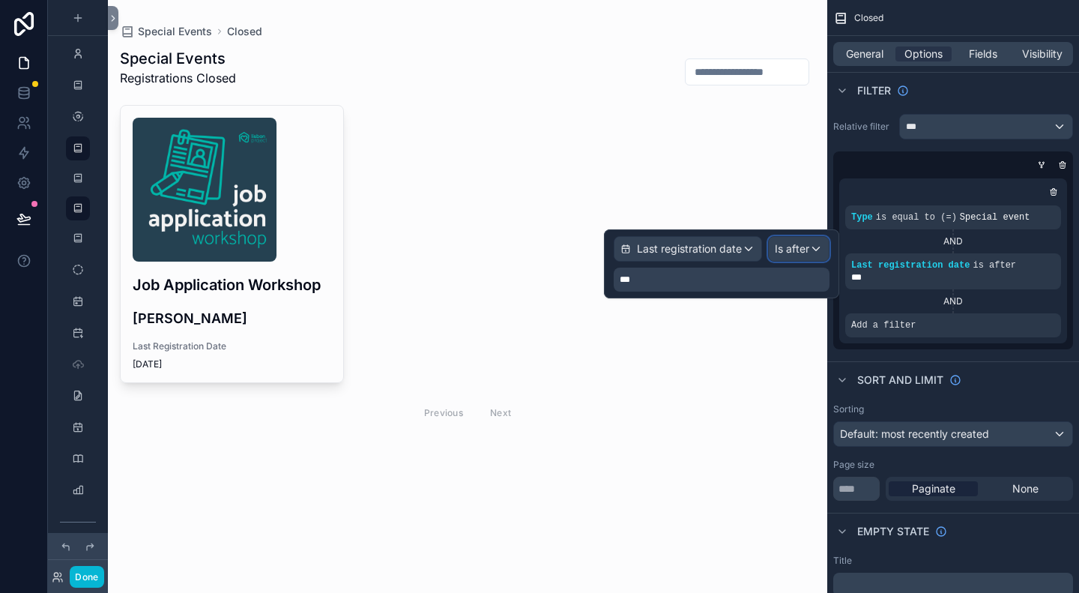
click at [804, 253] on span "Is after" at bounding box center [792, 248] width 34 height 15
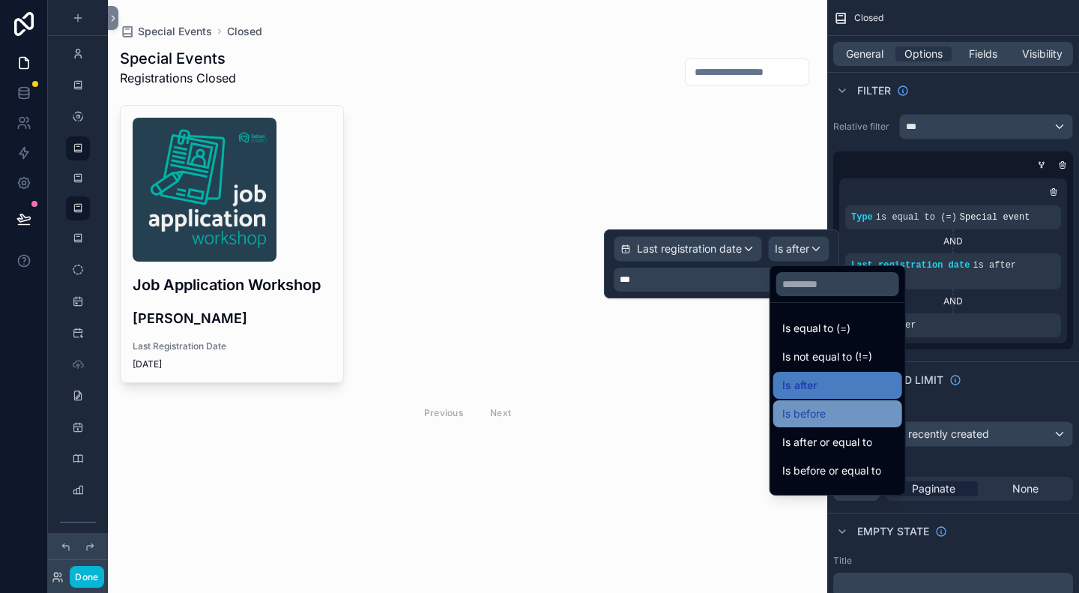
click at [831, 417] on div "Is before" at bounding box center [838, 414] width 111 height 18
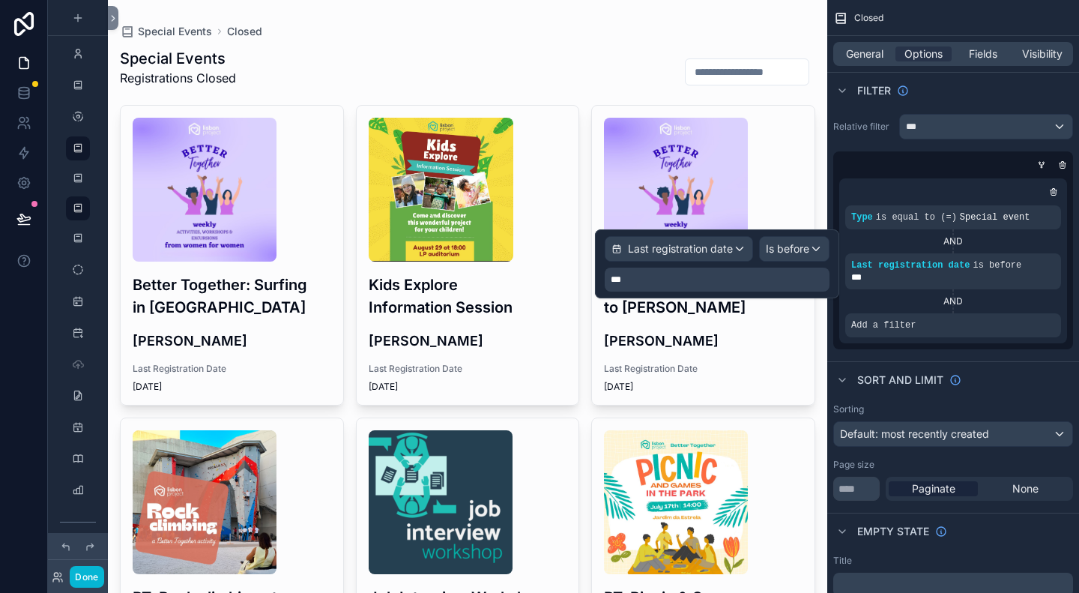
click at [1002, 353] on div "Relative filter *** Type is equal to (=) Special event AND Last registration da…" at bounding box center [954, 231] width 252 height 247
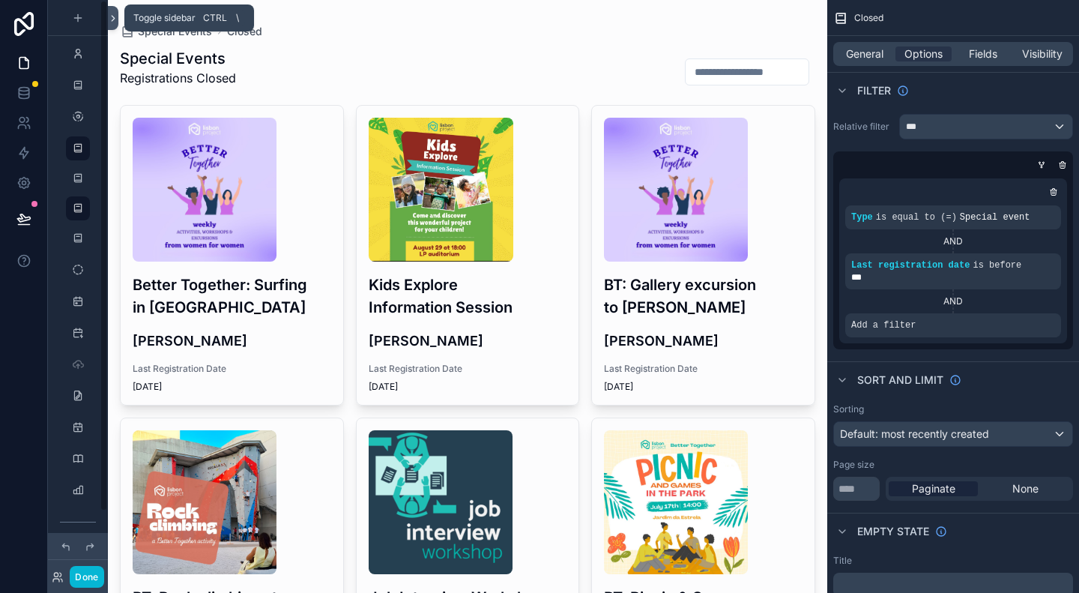
click at [115, 23] on button at bounding box center [113, 18] width 10 height 24
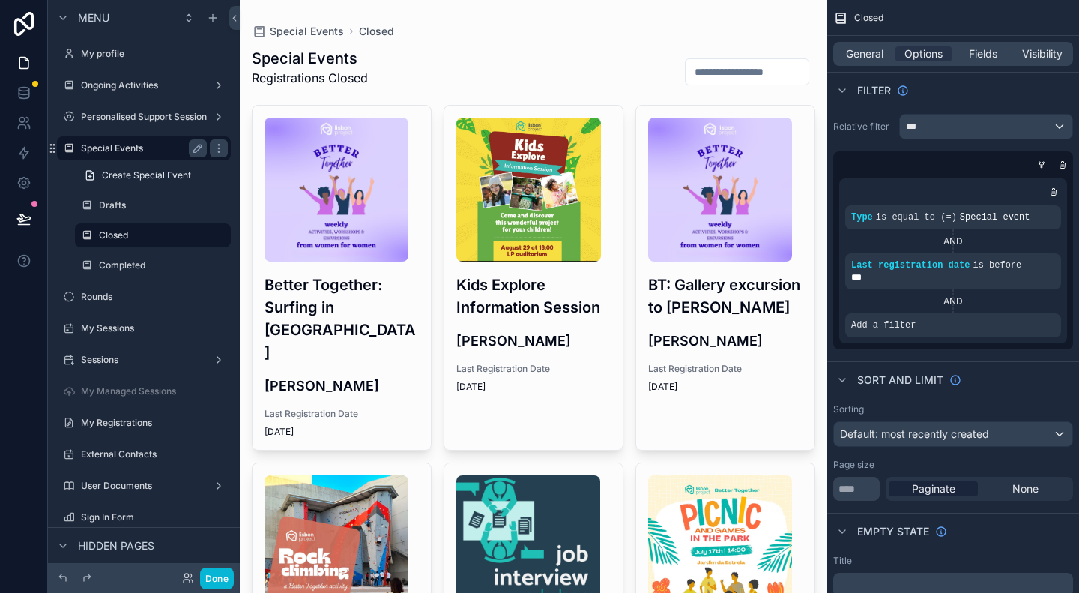
click at [130, 147] on label "Special Events" at bounding box center [141, 148] width 120 height 12
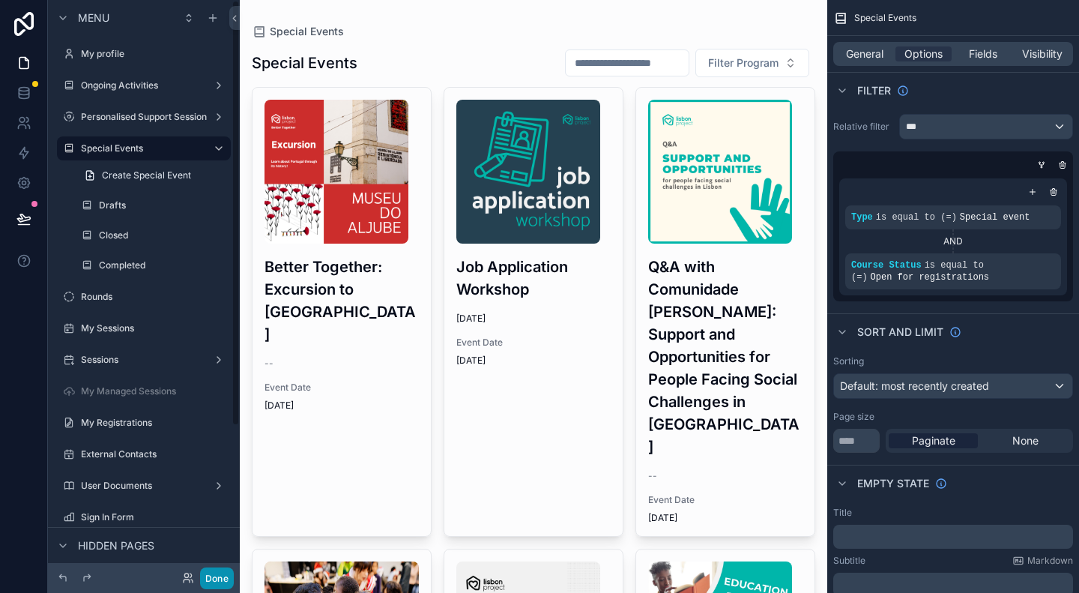
click at [218, 582] on button "Done" at bounding box center [217, 578] width 34 height 22
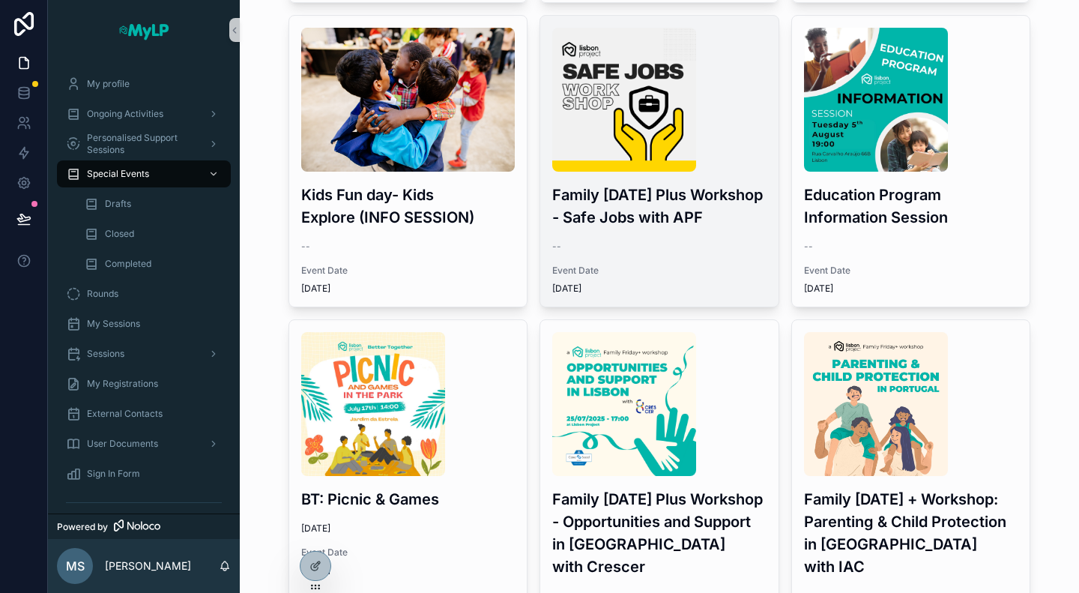
scroll to position [525, 0]
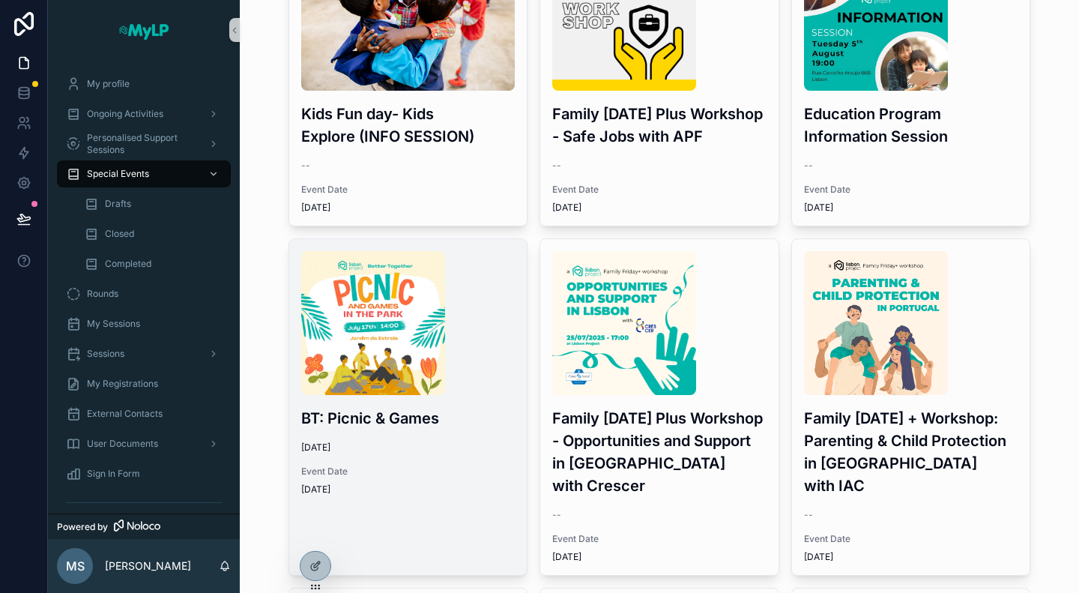
click at [481, 434] on div "BT: Picnic & Games 7/17/2025 Event Date 7/17/2025" at bounding box center [408, 373] width 238 height 268
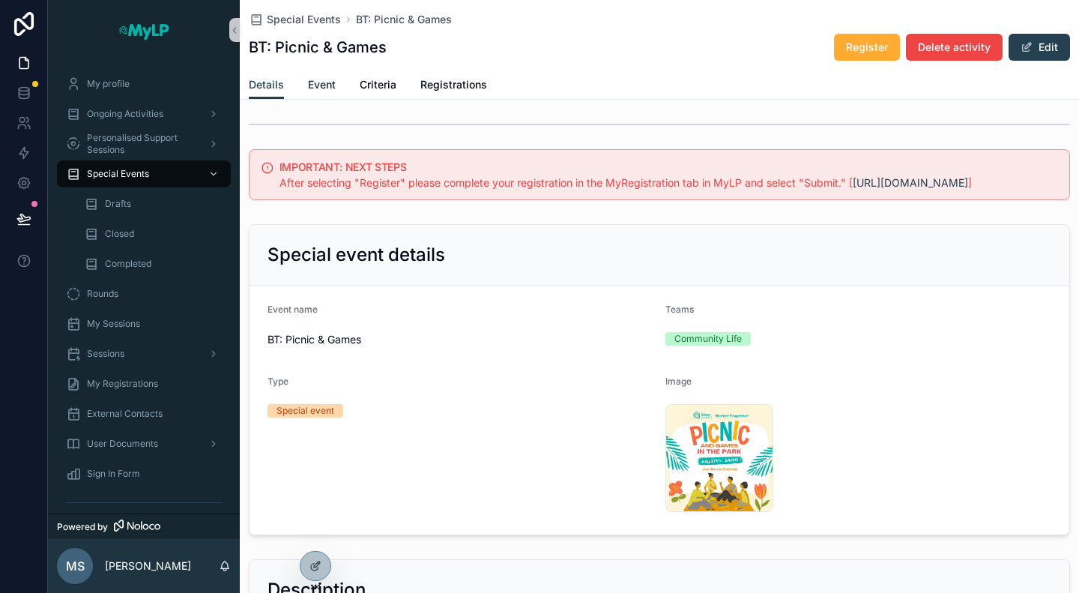
click at [324, 93] on link "Event" at bounding box center [322, 86] width 28 height 30
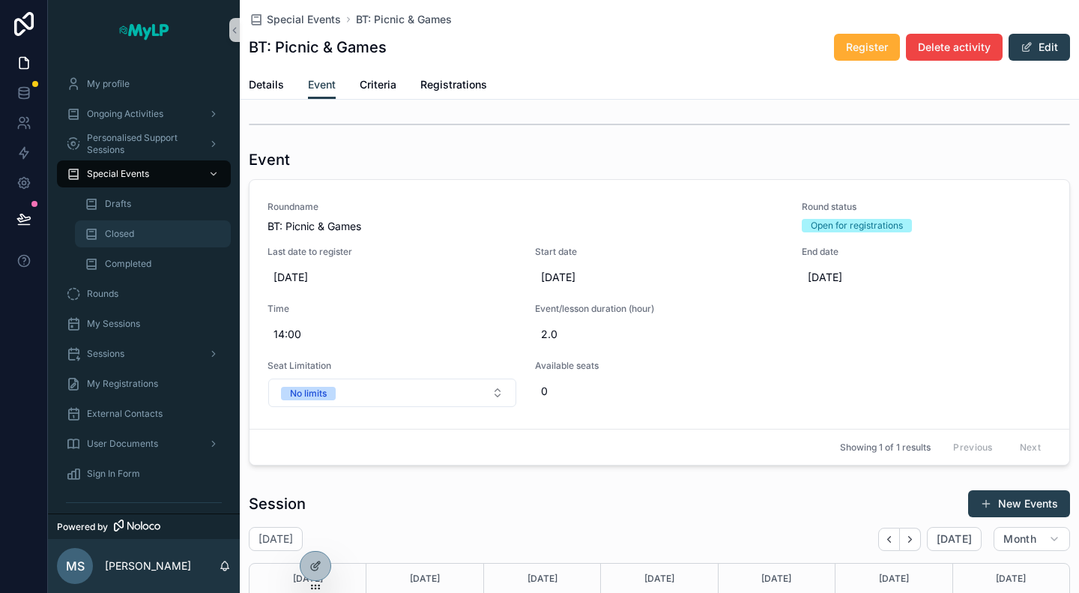
click at [145, 229] on div "Closed" at bounding box center [153, 234] width 138 height 24
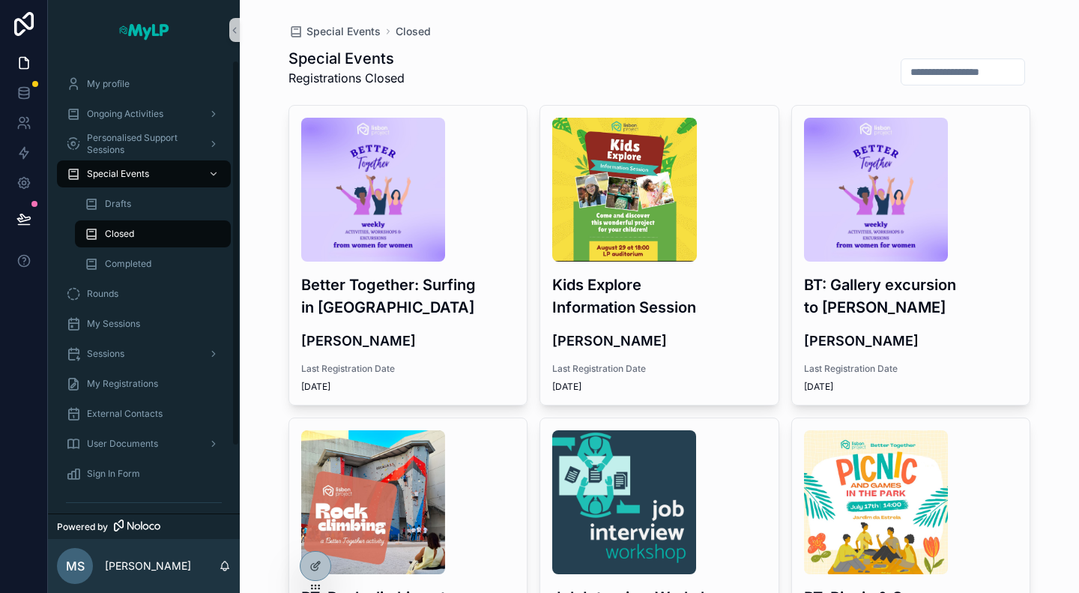
click at [136, 235] on div "Closed" at bounding box center [153, 234] width 138 height 24
click at [126, 175] on span "Special Events" at bounding box center [118, 174] width 62 height 12
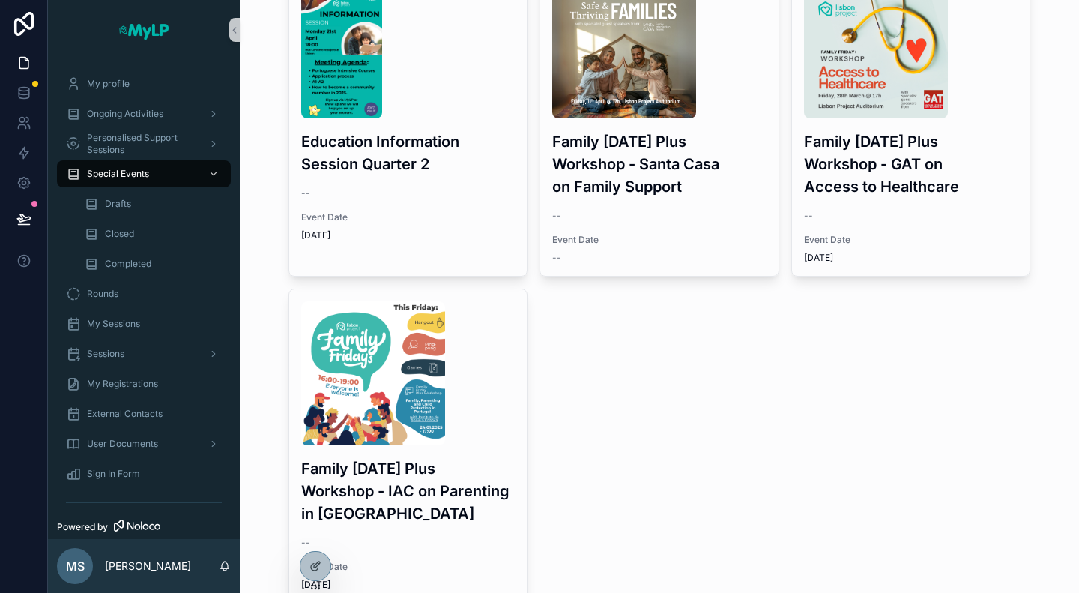
scroll to position [1860, 0]
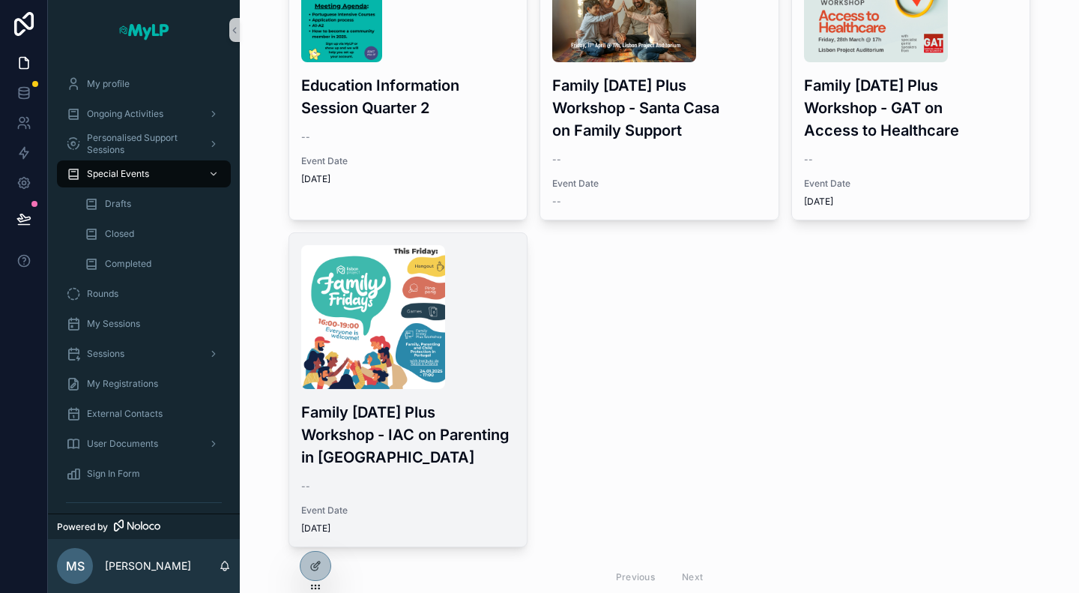
click at [428, 414] on h3 "Family Friday Plus Workshop - IAC on Parenting in Portugal" at bounding box center [408, 434] width 214 height 67
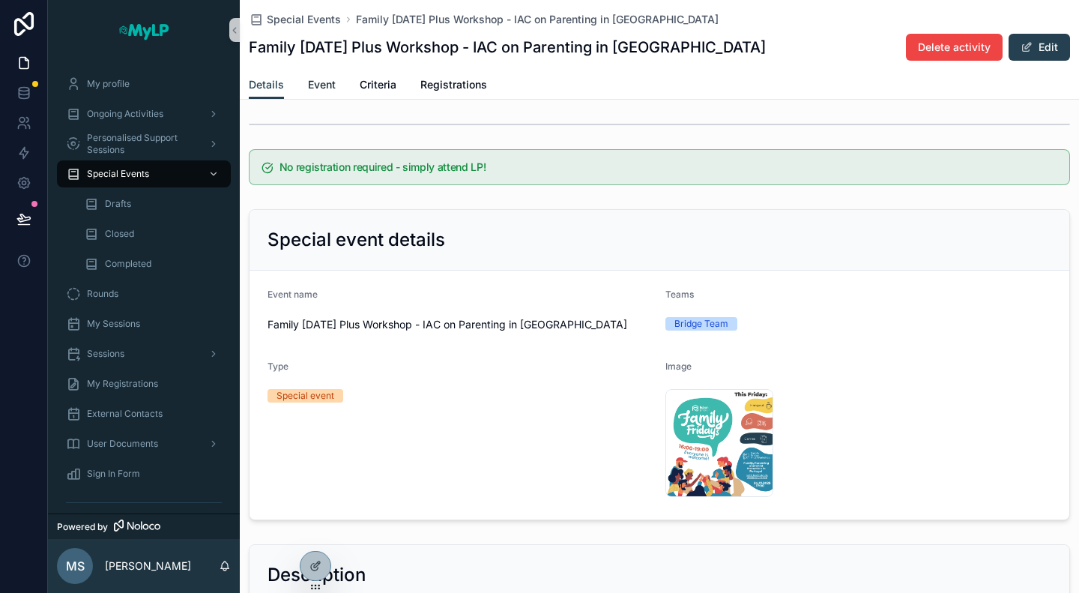
click at [328, 83] on span "Event" at bounding box center [322, 84] width 28 height 15
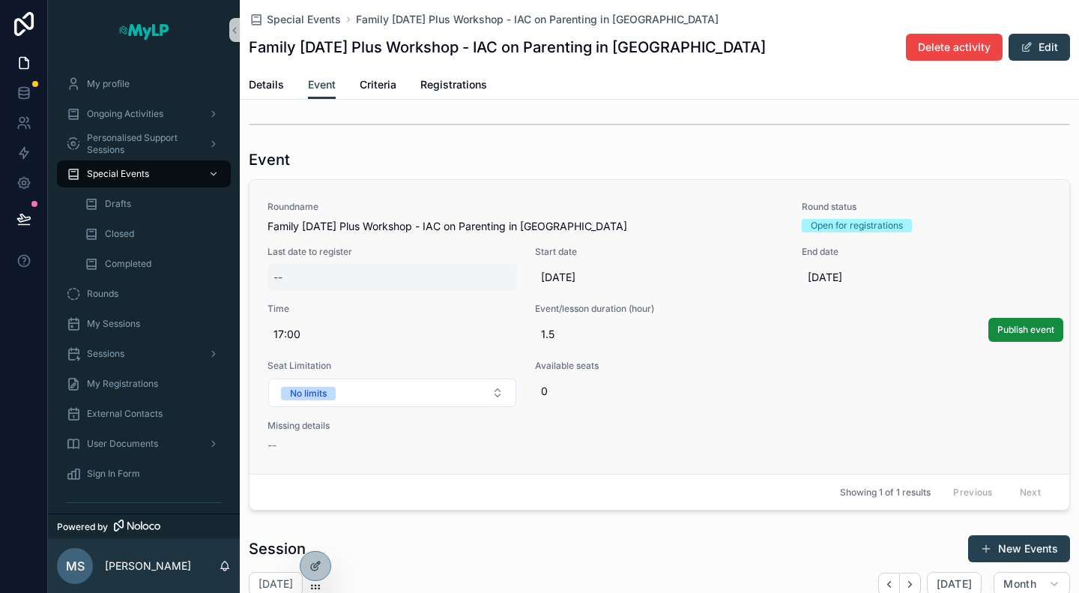
click at [319, 273] on div "--" at bounding box center [393, 277] width 250 height 27
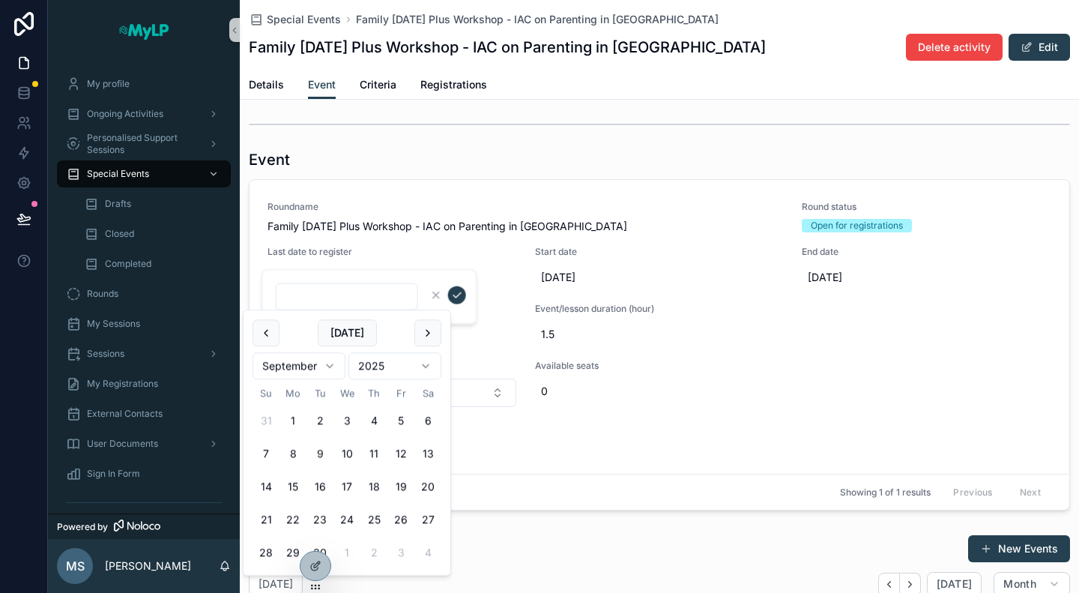
click at [303, 361] on html "My profile Ongoing Activities Personalised Support Sessions Special Events Draf…" at bounding box center [539, 296] width 1079 height 593
click at [400, 519] on button "24" at bounding box center [401, 520] width 27 height 27
type input "*********"
click at [456, 304] on form "*********" at bounding box center [371, 297] width 192 height 28
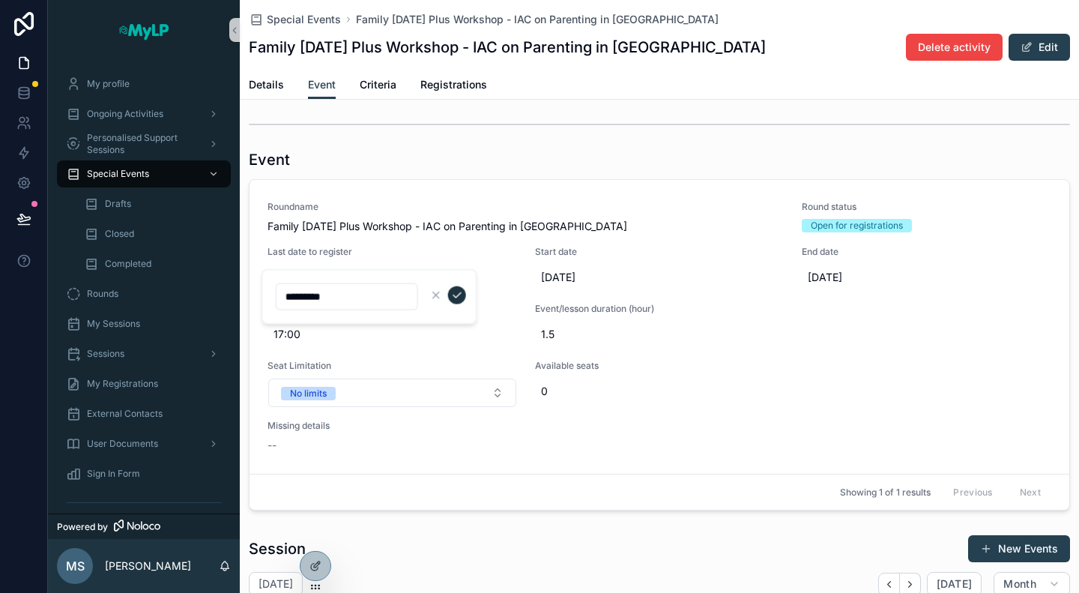
click at [458, 299] on icon "scrollable content" at bounding box center [457, 295] width 12 height 12
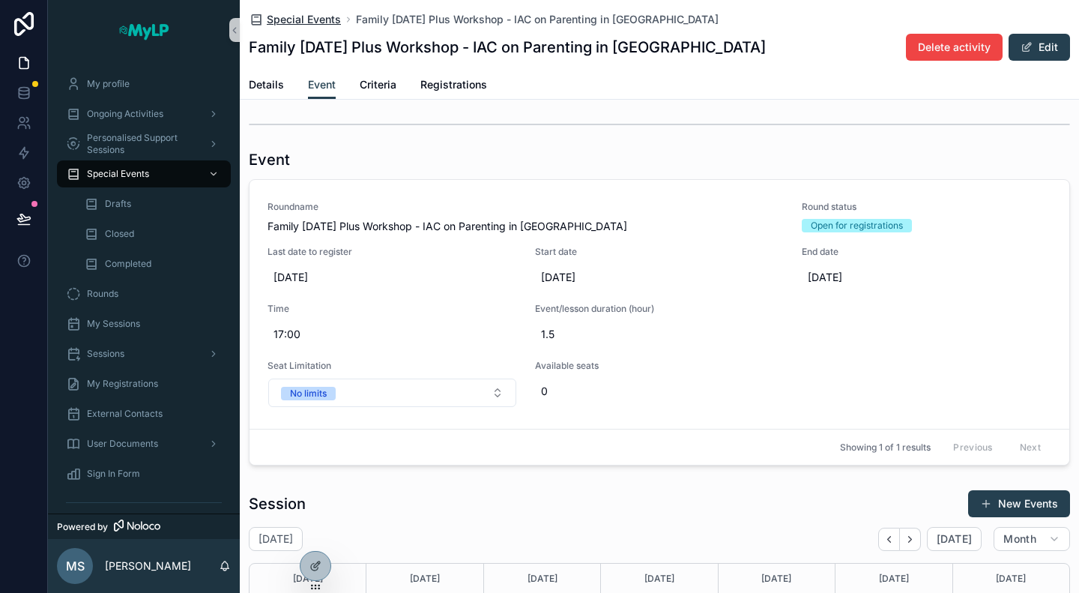
click at [281, 23] on span "Special Events" at bounding box center [304, 19] width 74 height 15
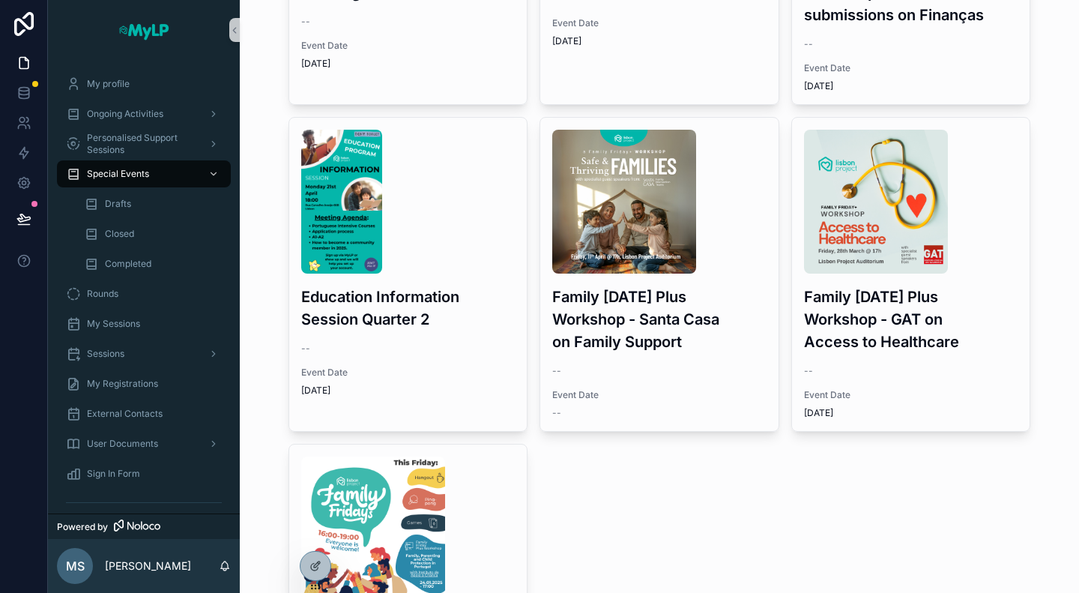
scroll to position [1860, 0]
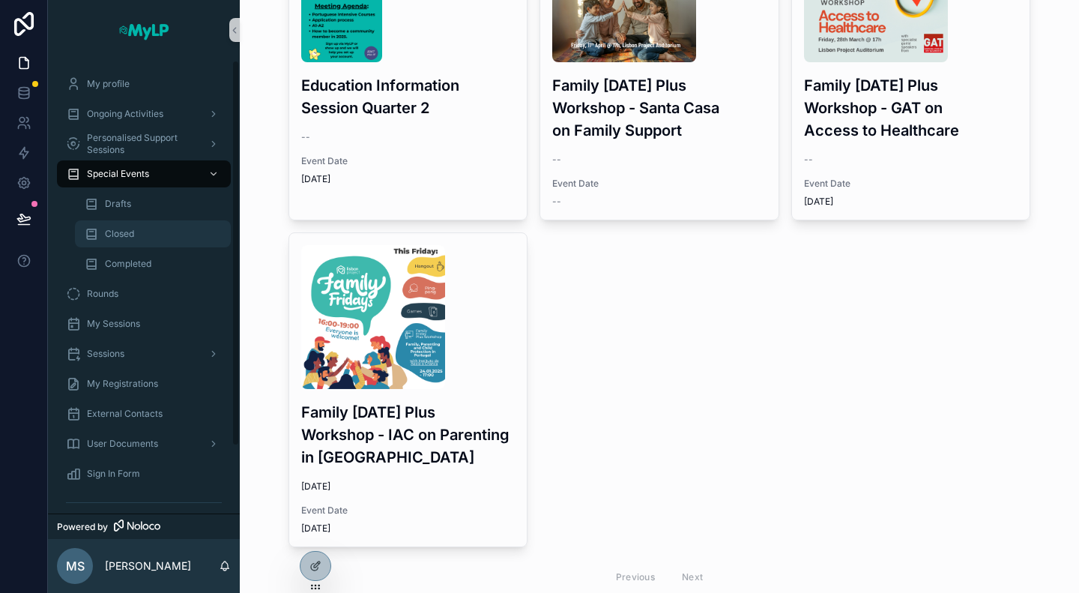
click at [144, 241] on div "Closed" at bounding box center [153, 234] width 138 height 24
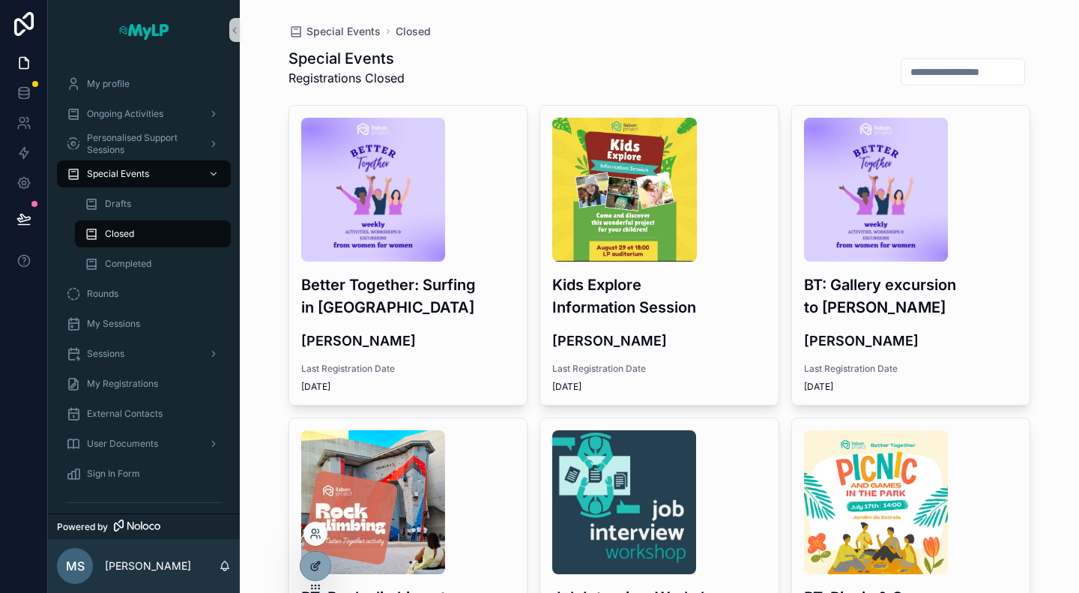
click at [319, 558] on div at bounding box center [316, 566] width 30 height 28
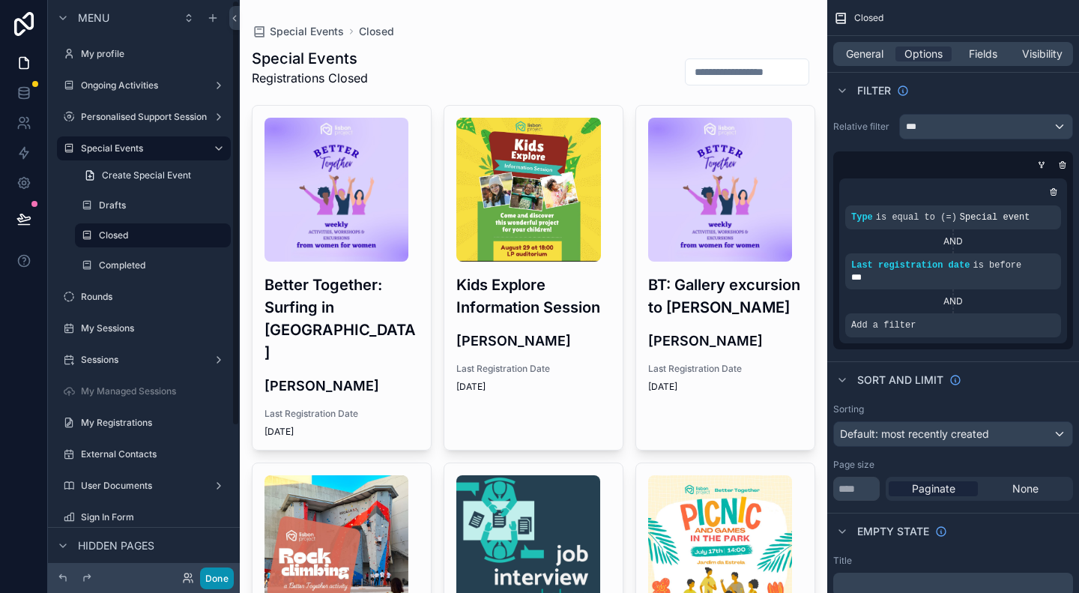
drag, startPoint x: 219, startPoint y: 573, endPoint x: 220, endPoint y: 549, distance: 24.0
click at [219, 573] on button "Done" at bounding box center [217, 578] width 34 height 22
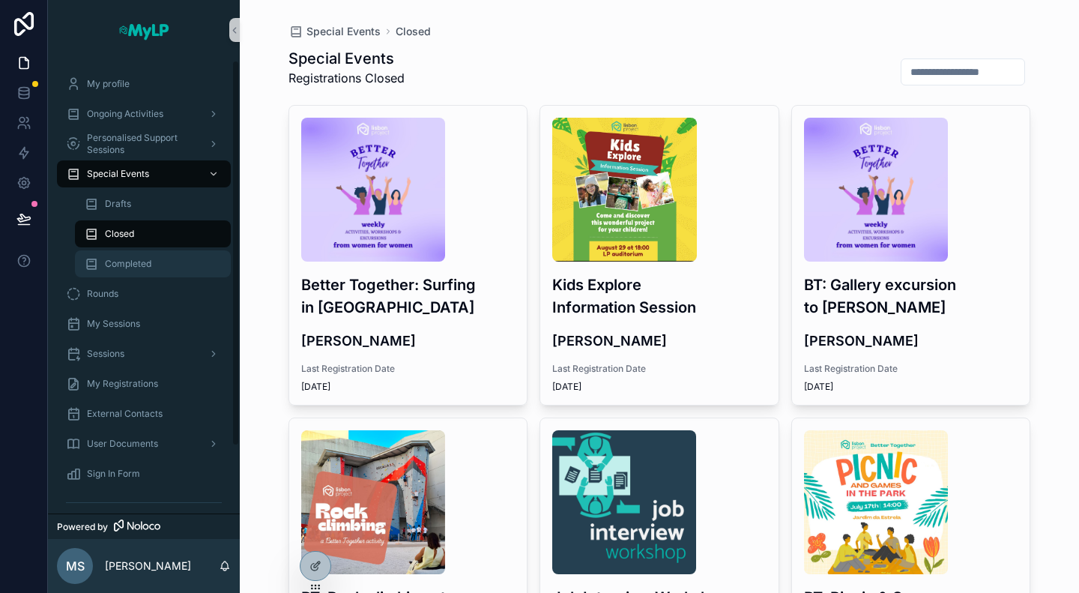
click at [145, 260] on span "Completed" at bounding box center [128, 264] width 46 height 12
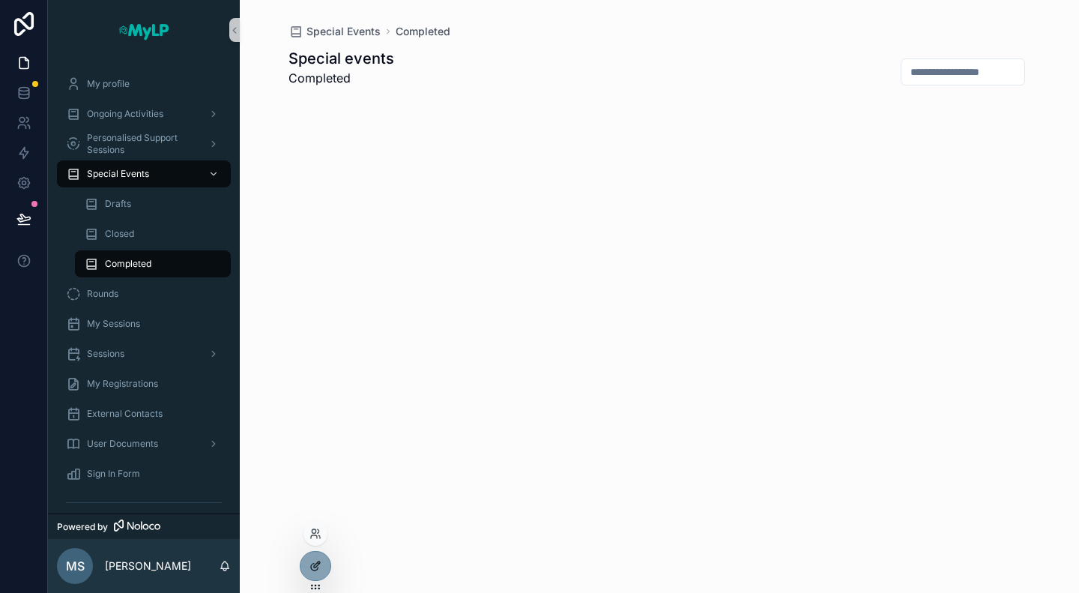
click at [316, 563] on icon at bounding box center [317, 564] width 6 height 6
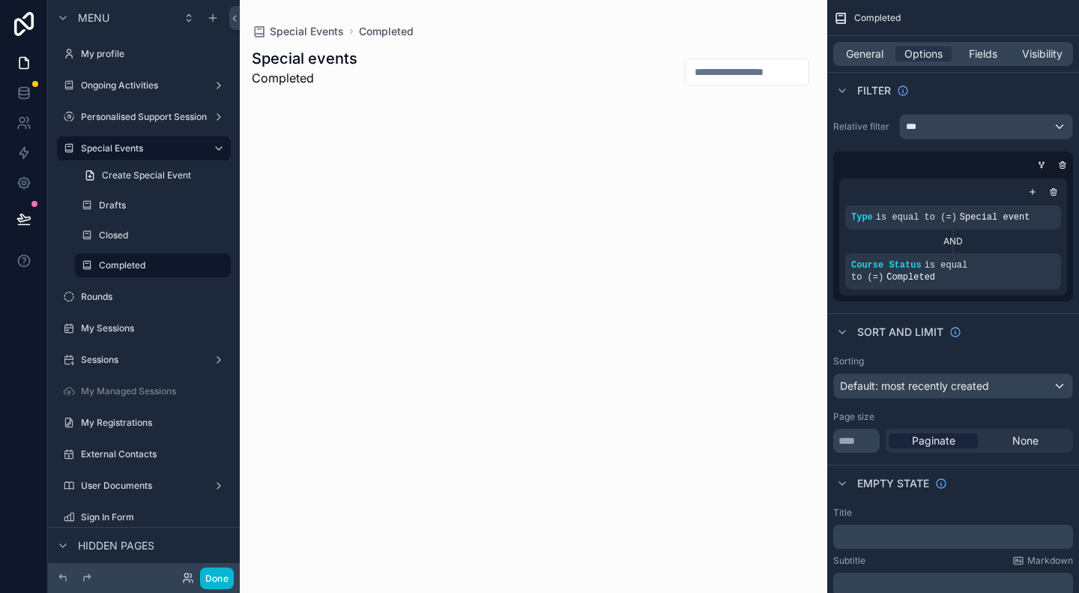
click at [561, 208] on div "scrollable content" at bounding box center [534, 124] width 588 height 249
click at [30, 220] on icon at bounding box center [23, 218] width 15 height 15
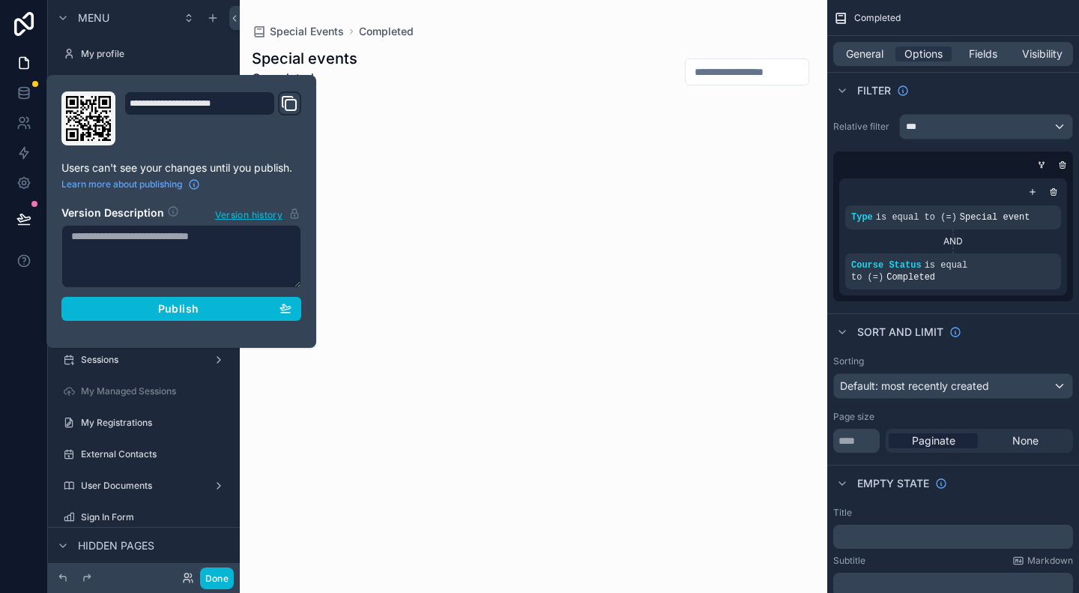
click at [115, 239] on textarea at bounding box center [181, 256] width 240 height 63
click at [273, 4] on div "Special Events Completed Special events Completed" at bounding box center [534, 124] width 588 height 249
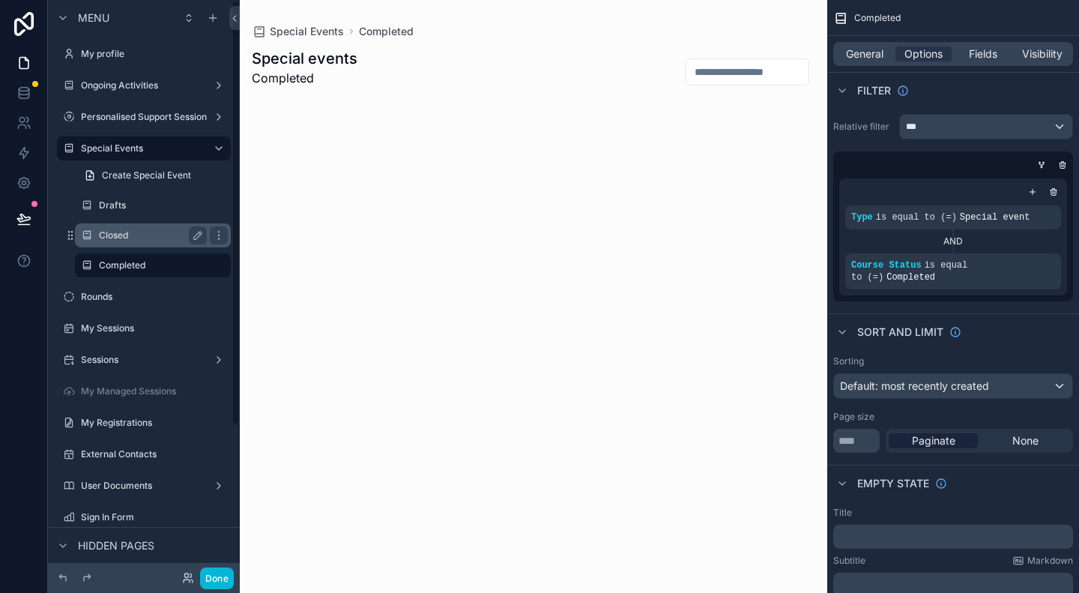
click at [122, 232] on label "Closed" at bounding box center [150, 235] width 102 height 12
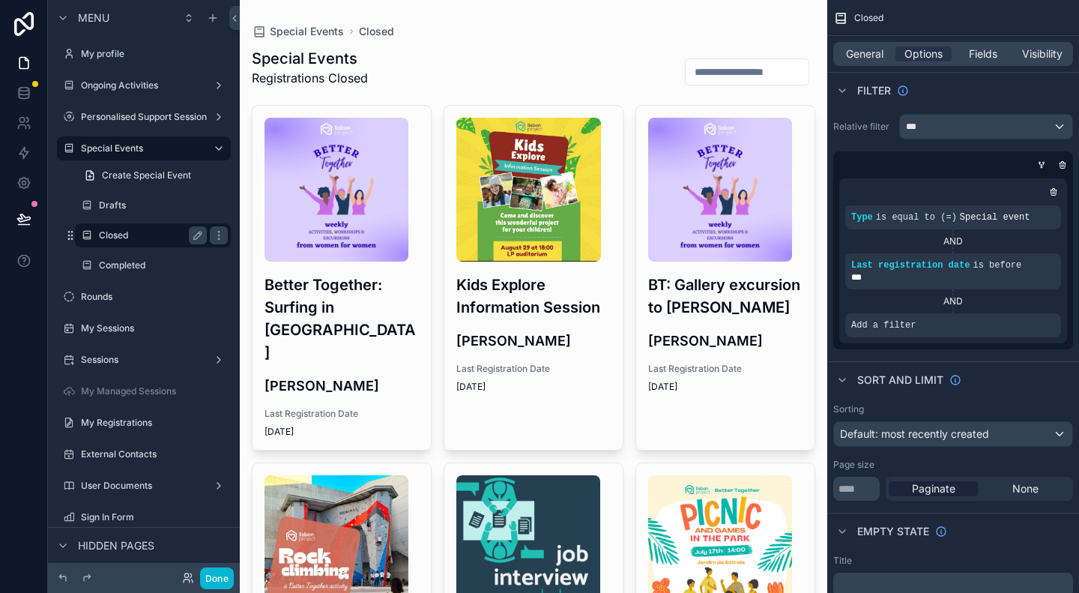
click at [123, 226] on div "Closed" at bounding box center [153, 235] width 108 height 18
click at [128, 211] on label "Drafts" at bounding box center [150, 205] width 102 height 12
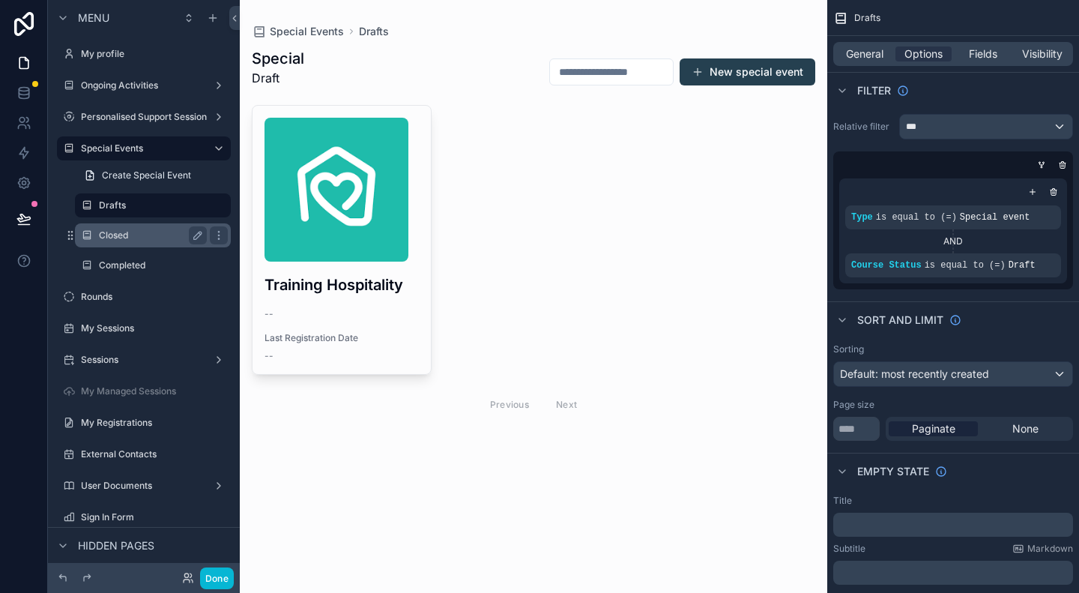
click at [129, 245] on div "Closed" at bounding box center [153, 235] width 150 height 24
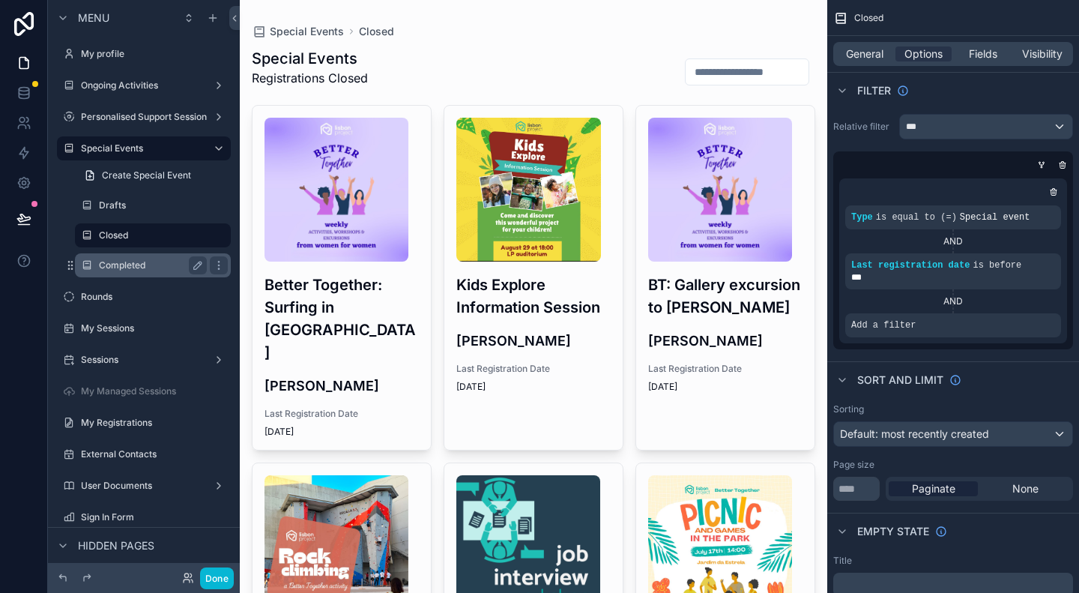
click at [129, 271] on label "Completed" at bounding box center [150, 265] width 102 height 12
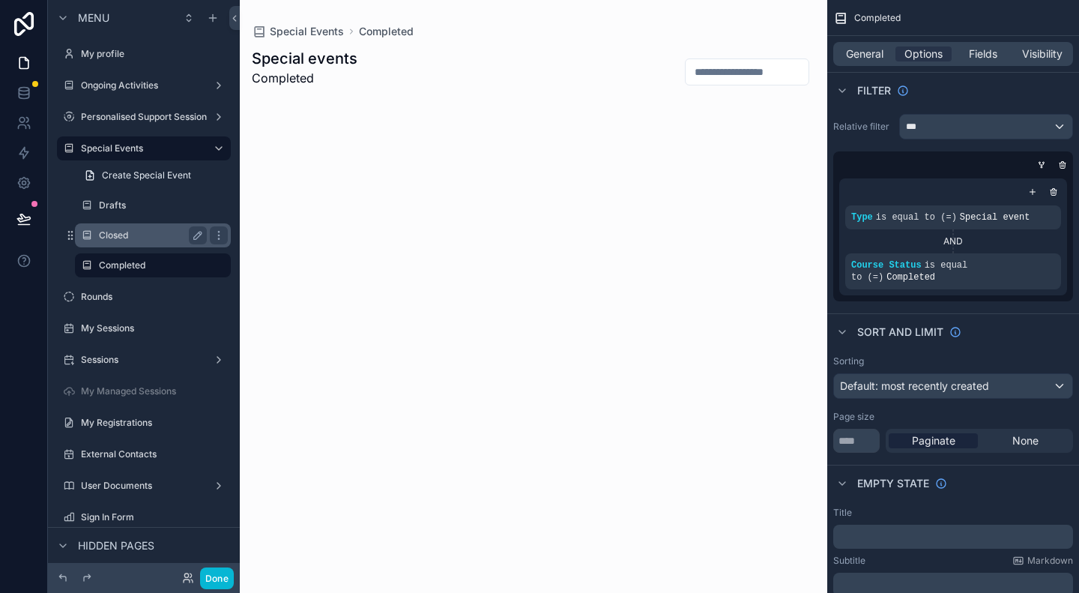
click at [123, 234] on label "Closed" at bounding box center [150, 235] width 102 height 12
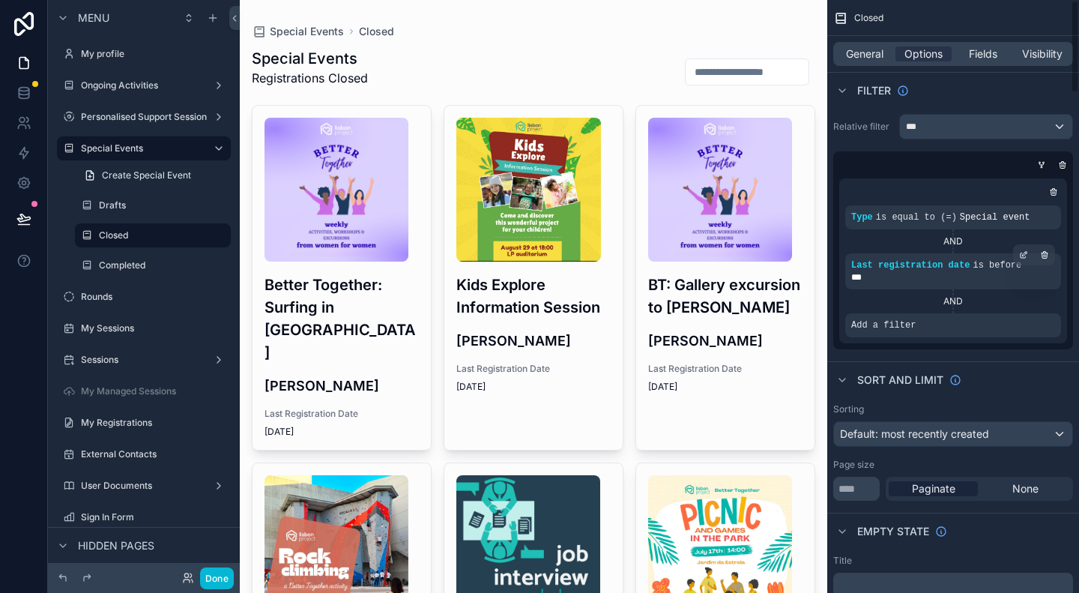
click at [1030, 271] on div "***" at bounding box center [954, 277] width 204 height 12
click at [219, 578] on button "Done" at bounding box center [217, 578] width 34 height 22
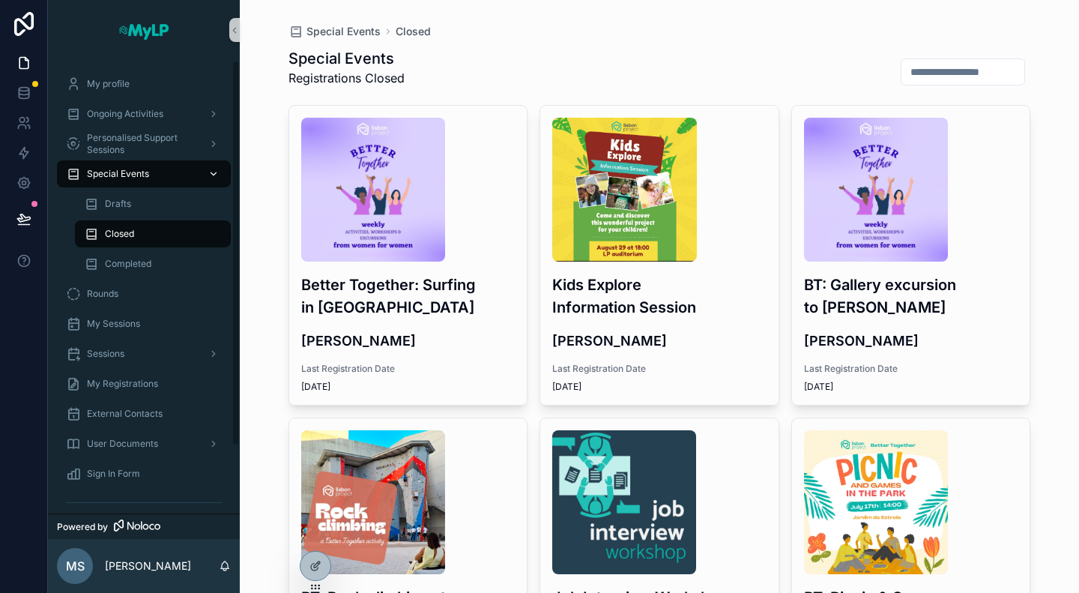
click at [111, 174] on span "Special Events" at bounding box center [118, 174] width 62 height 12
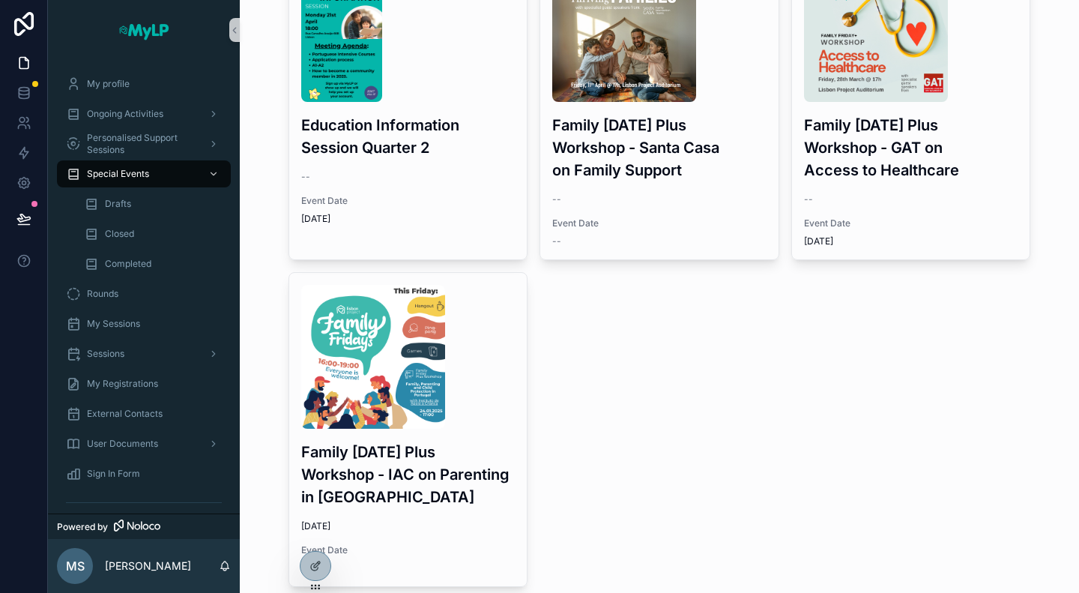
scroll to position [1860, 0]
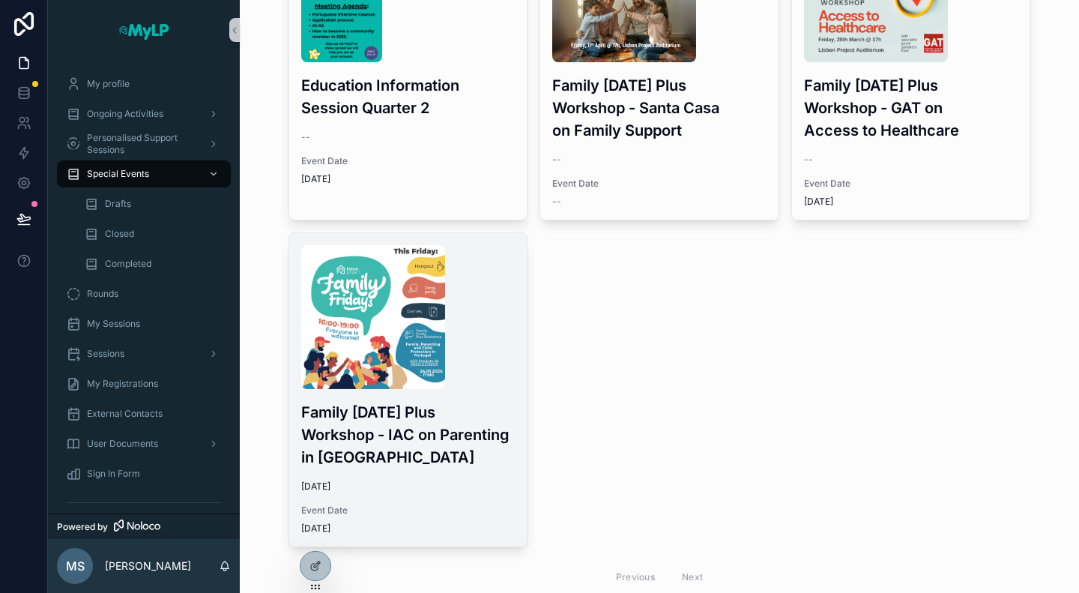
click at [465, 368] on div "Family Friday Plus Workshop - IAC on Parenting in Portugal 1/24/2025 Event Date…" at bounding box center [408, 389] width 238 height 313
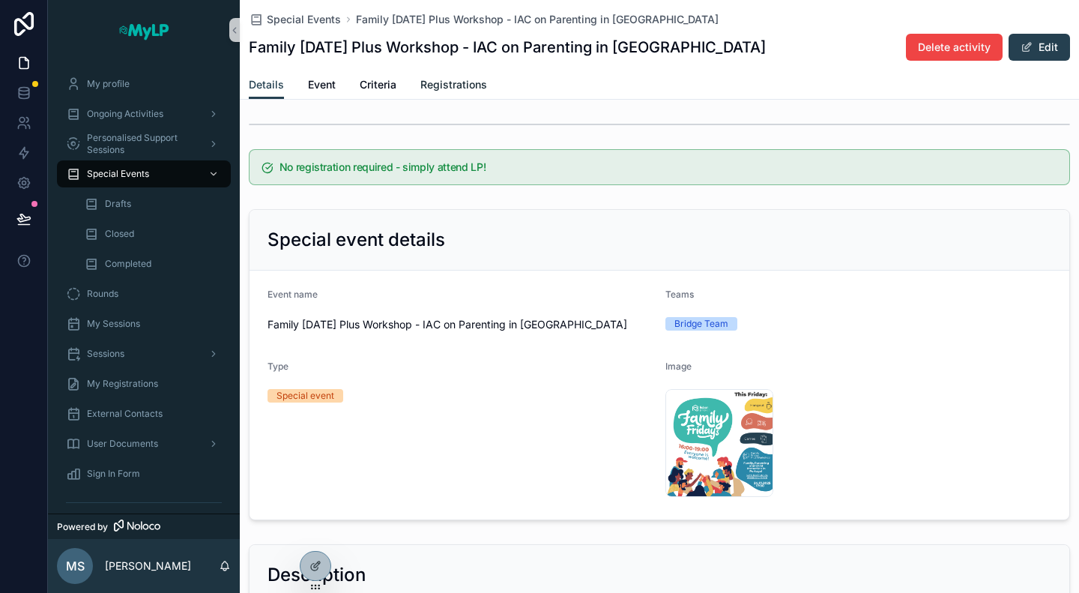
click at [453, 79] on span "Registrations" at bounding box center [454, 84] width 67 height 15
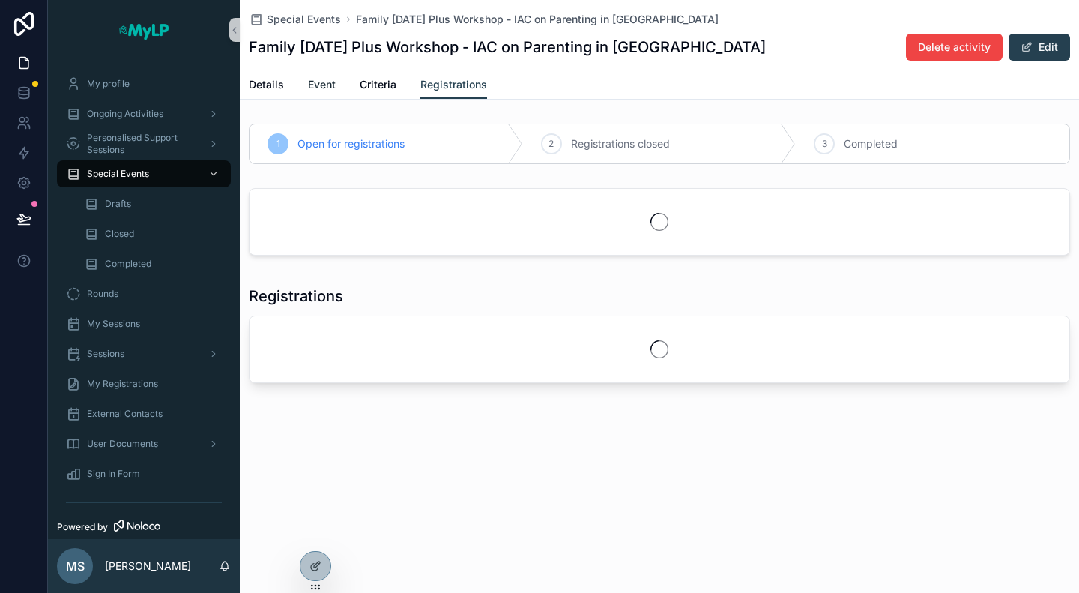
click at [319, 91] on span "Event" at bounding box center [322, 84] width 28 height 15
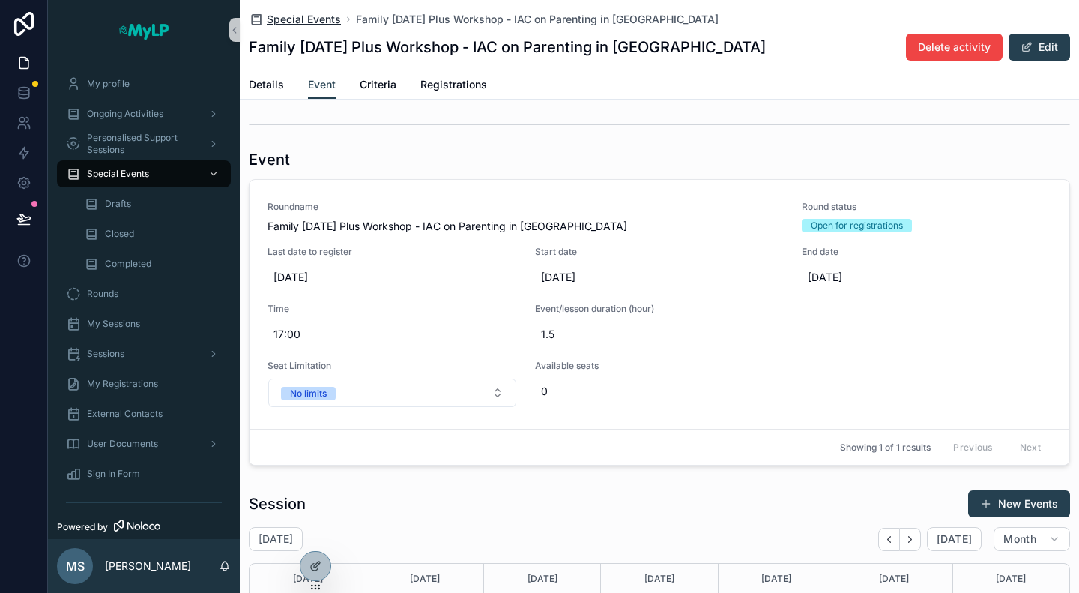
click at [292, 22] on span "Special Events" at bounding box center [304, 19] width 74 height 15
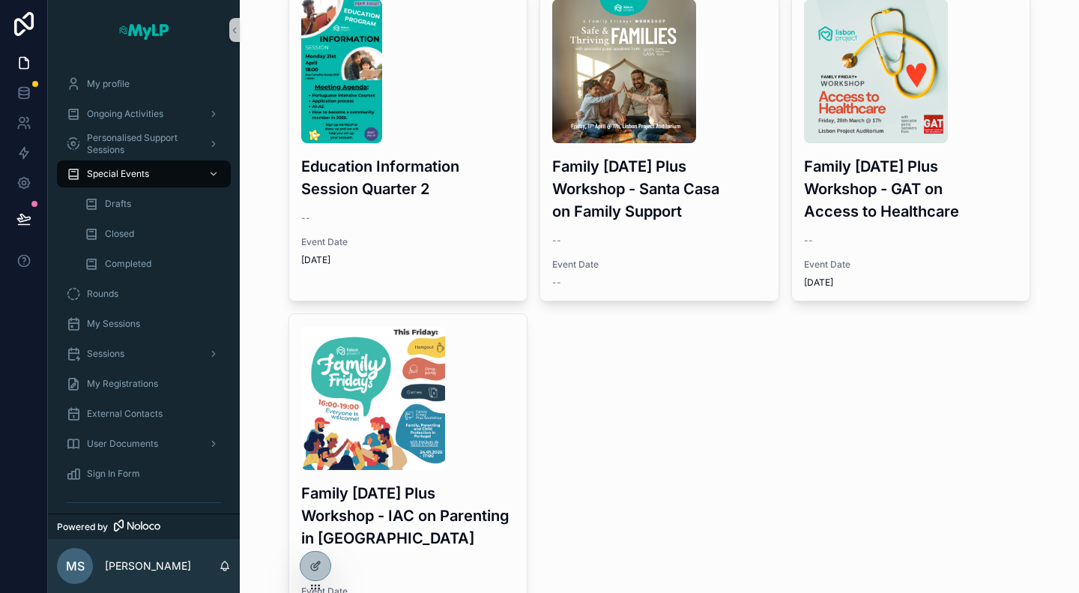
scroll to position [1711, 0]
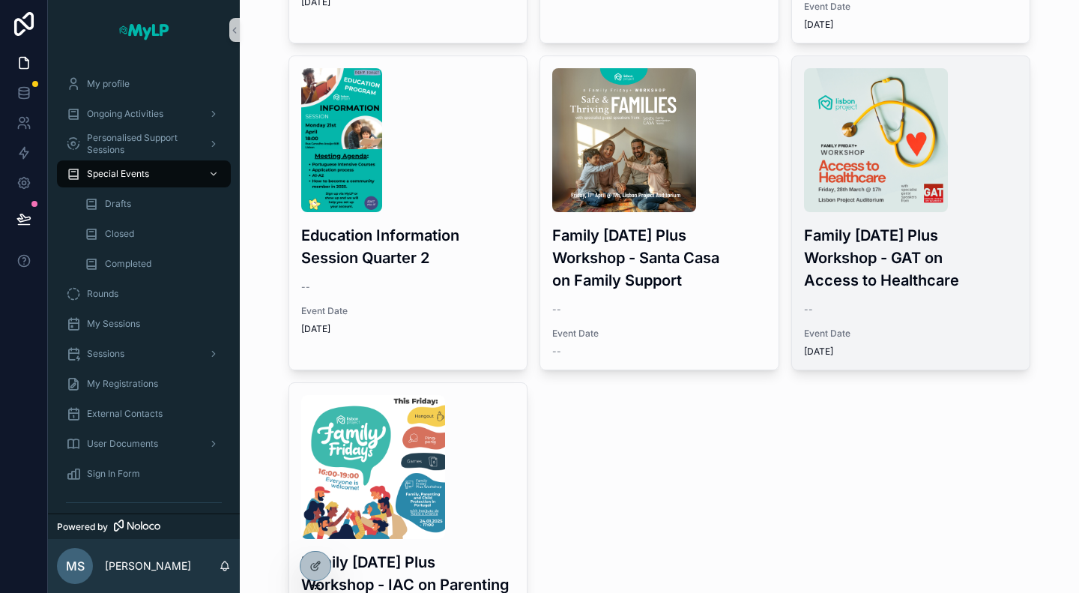
click at [918, 273] on div "Family Friday Plus Workshop - GAT on Access to Healthcare -- Event Date 3/26/20…" at bounding box center [911, 212] width 238 height 313
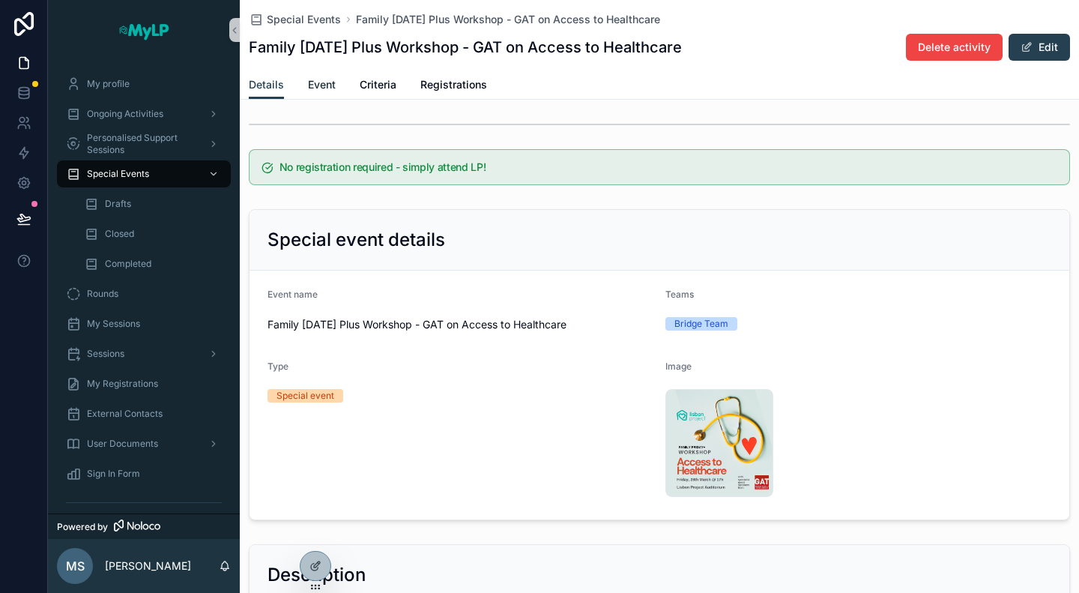
click at [325, 92] on link "Event" at bounding box center [322, 86] width 28 height 30
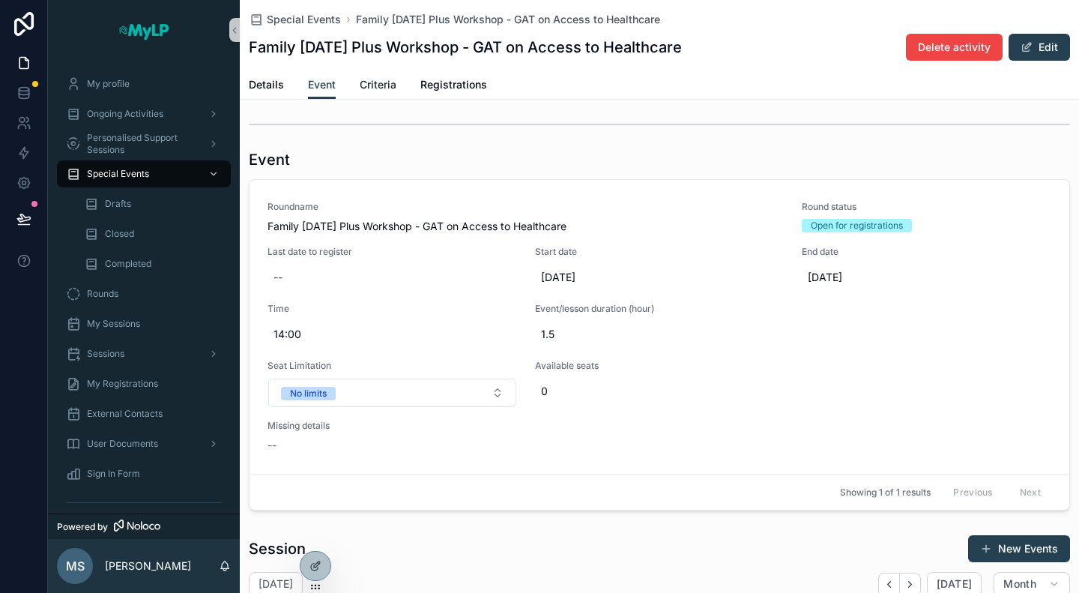
click at [379, 90] on span "Criteria" at bounding box center [378, 84] width 37 height 15
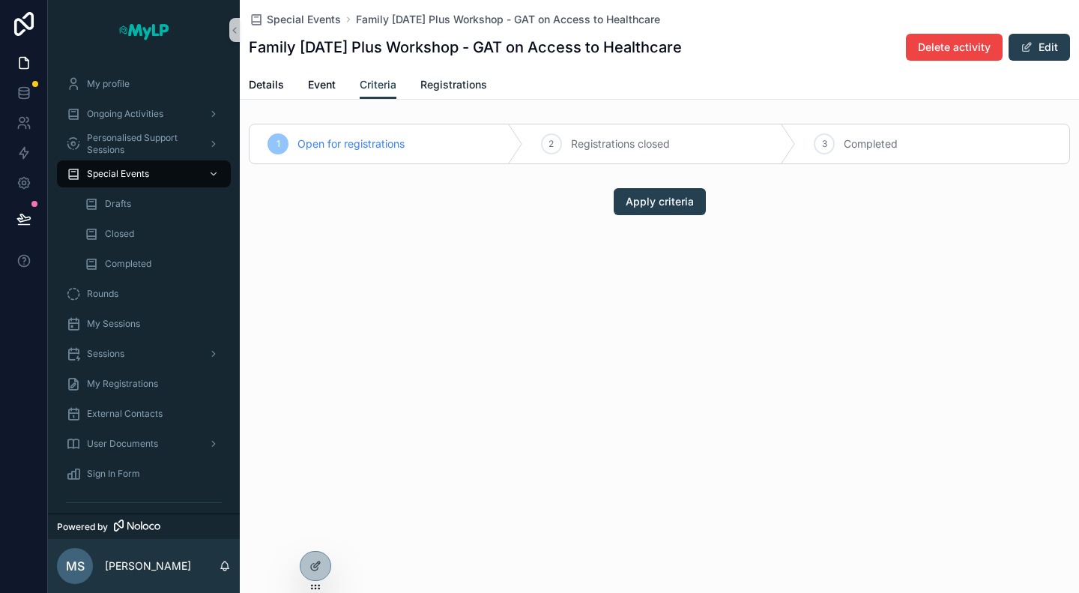
click at [443, 88] on span "Registrations" at bounding box center [454, 84] width 67 height 15
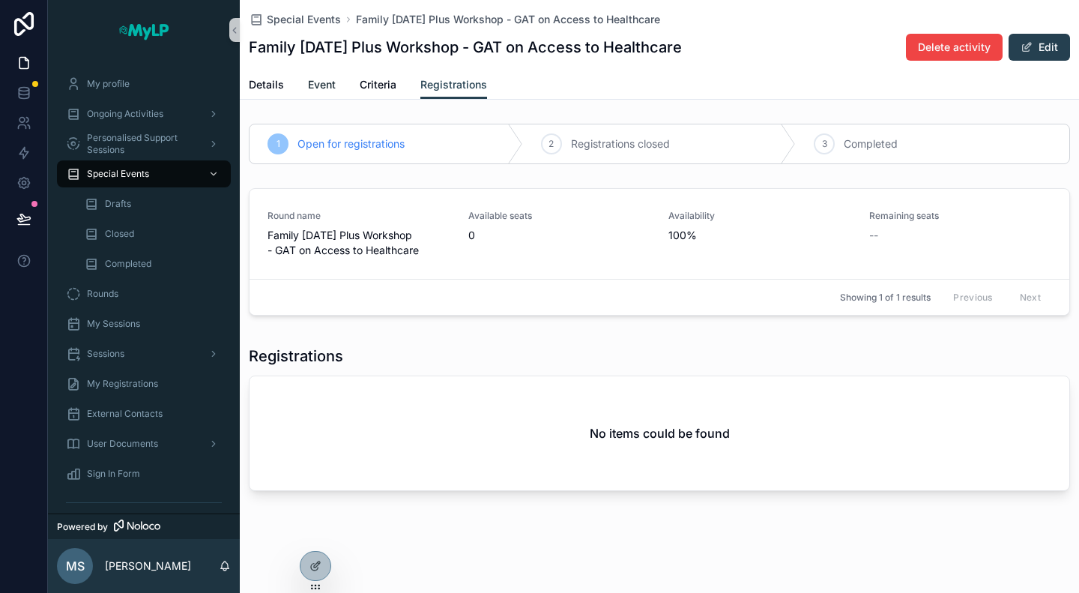
click at [328, 87] on span "Event" at bounding box center [322, 84] width 28 height 15
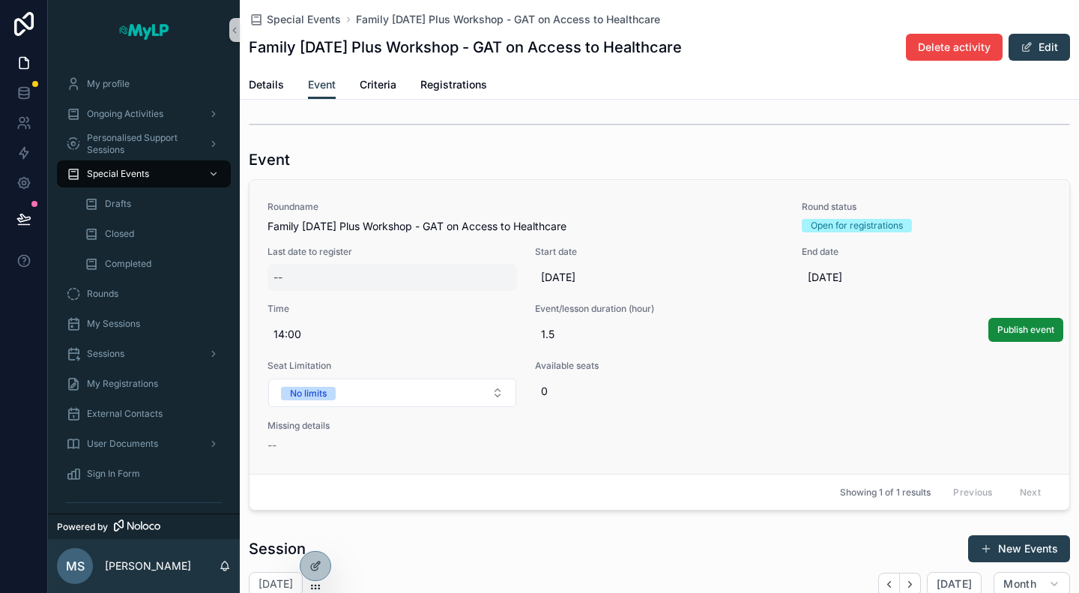
click at [324, 277] on div "--" at bounding box center [393, 277] width 250 height 27
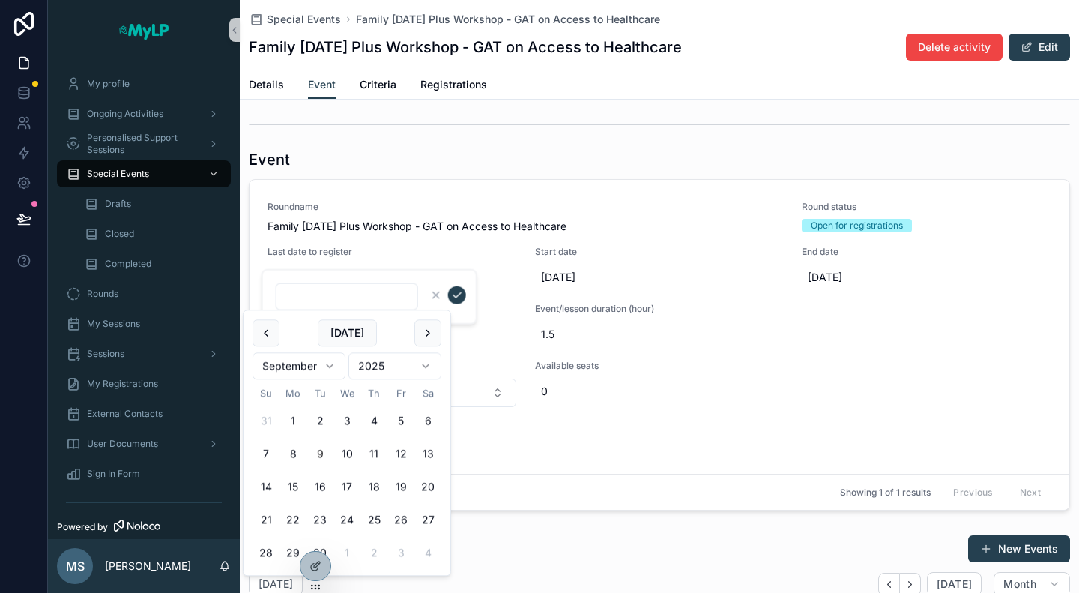
click at [316, 366] on html "My profile Ongoing Activities Personalised Support Sessions Special Events Draf…" at bounding box center [539, 296] width 1079 height 593
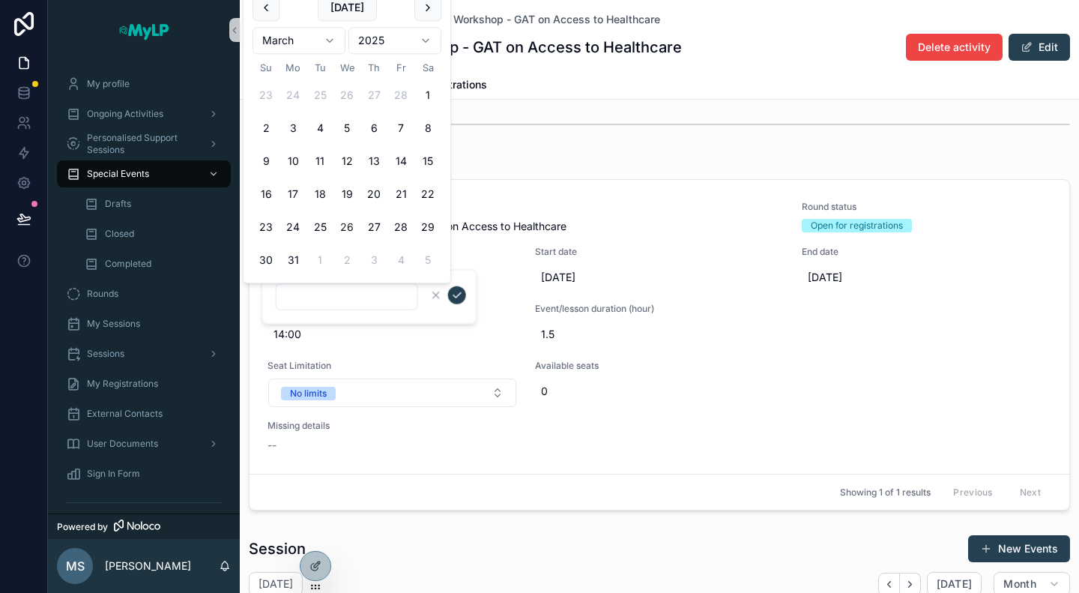
click at [347, 226] on button "26" at bounding box center [347, 227] width 27 height 27
type input "*********"
click at [454, 294] on icon "scrollable content" at bounding box center [457, 295] width 12 height 12
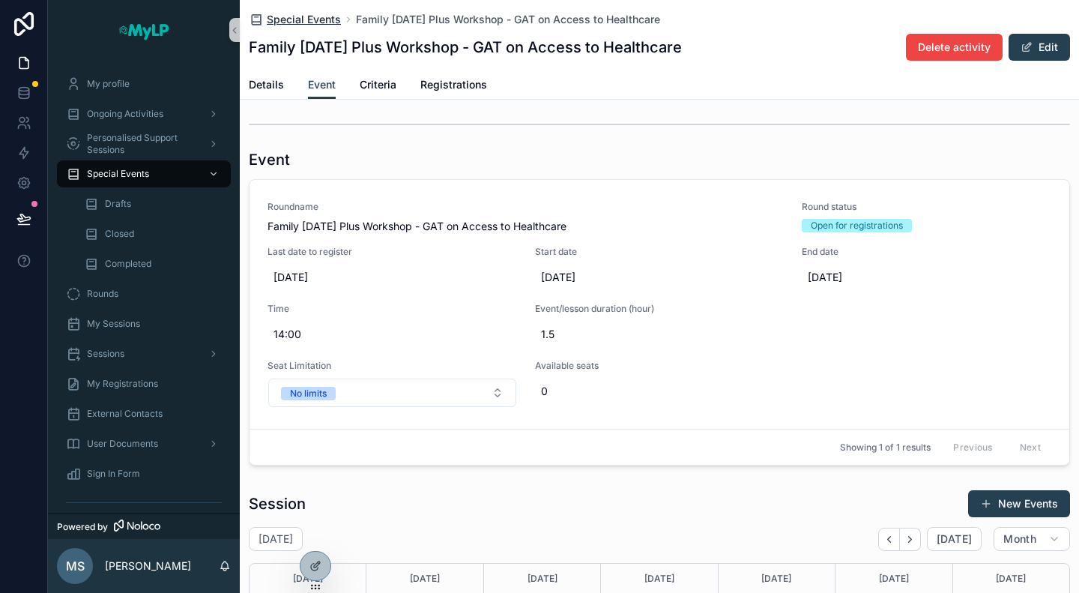
click at [295, 23] on span "Special Events" at bounding box center [304, 19] width 74 height 15
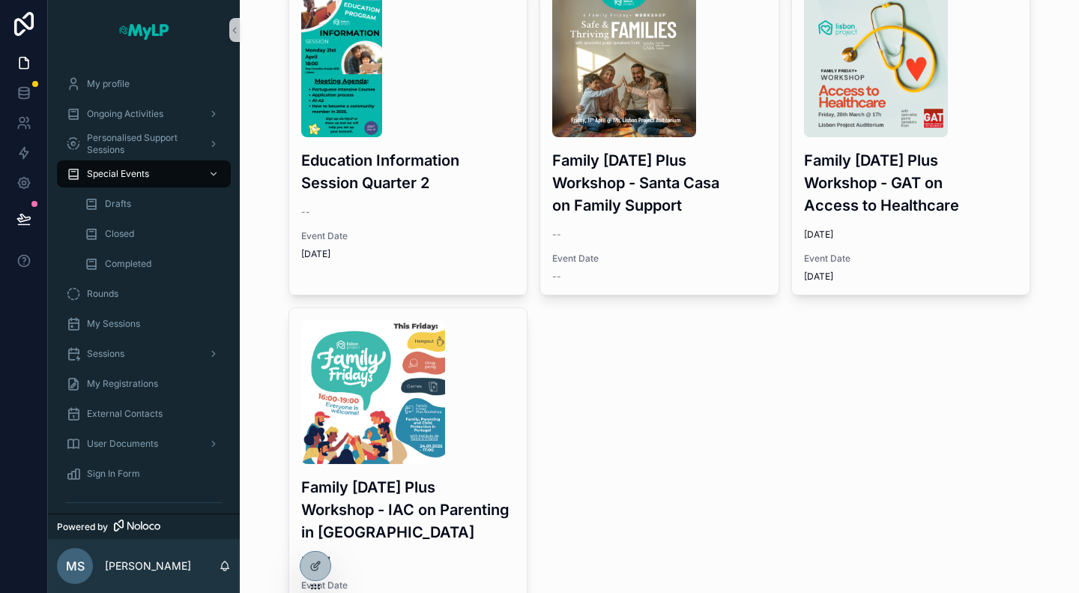
scroll to position [1860, 0]
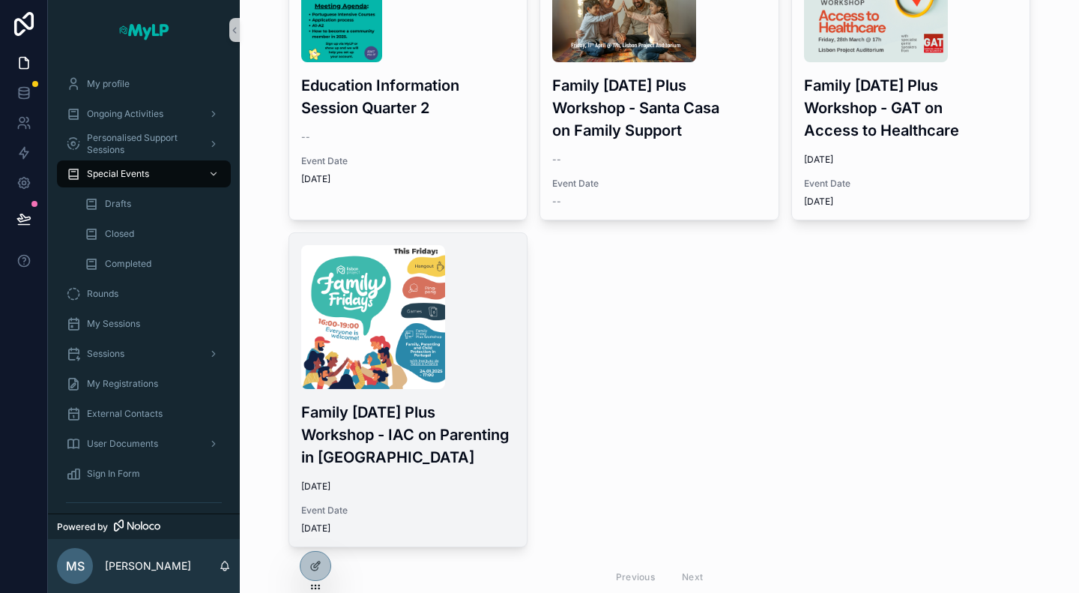
click at [501, 320] on div "scrollable content" at bounding box center [408, 317] width 214 height 144
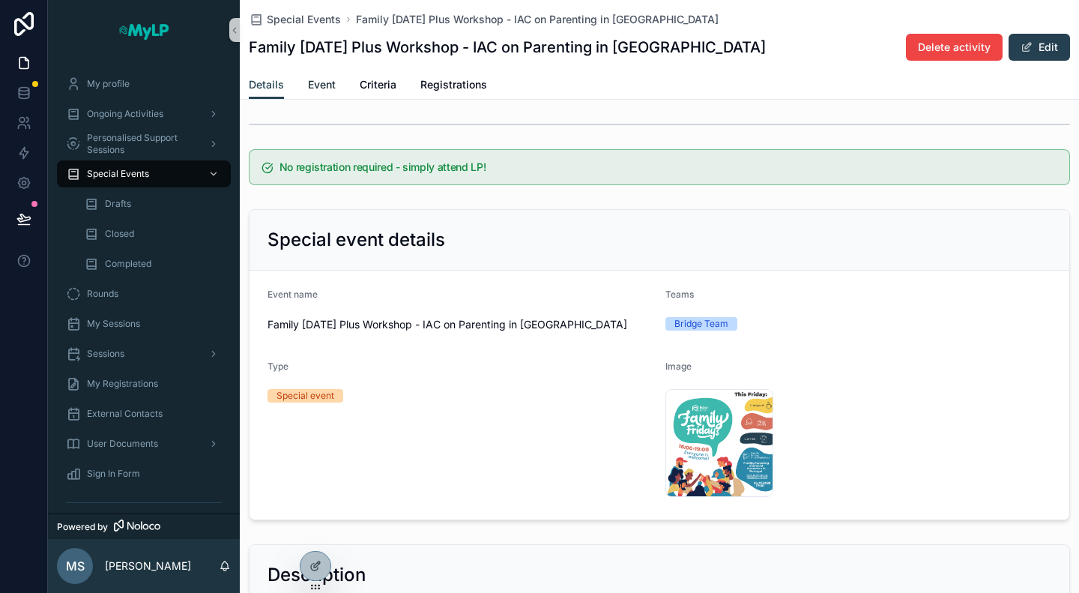
click at [322, 88] on span "Event" at bounding box center [322, 84] width 28 height 15
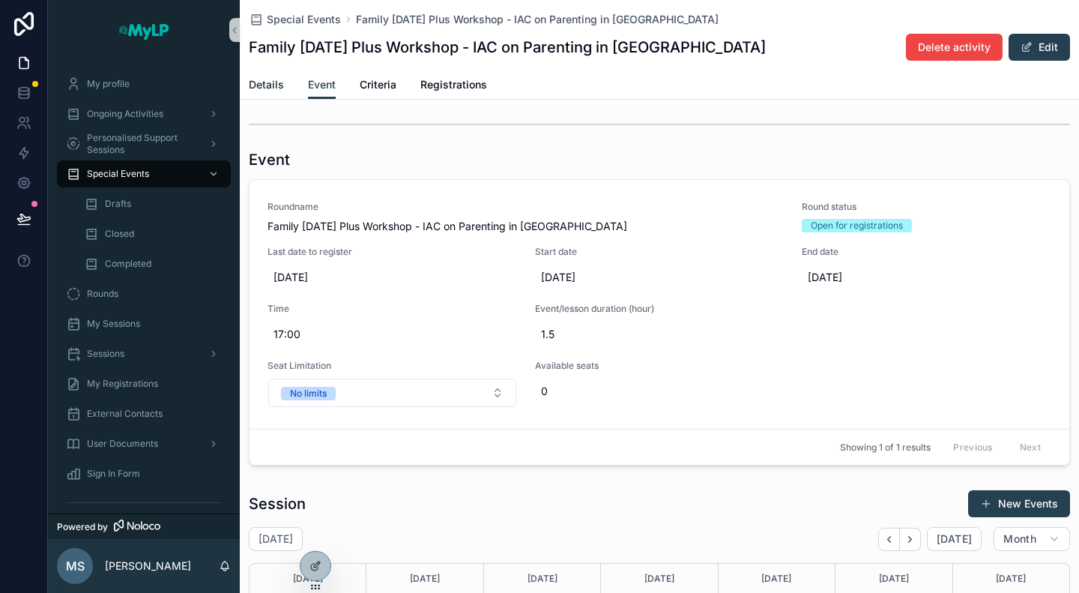
click at [271, 88] on span "Details" at bounding box center [266, 84] width 35 height 15
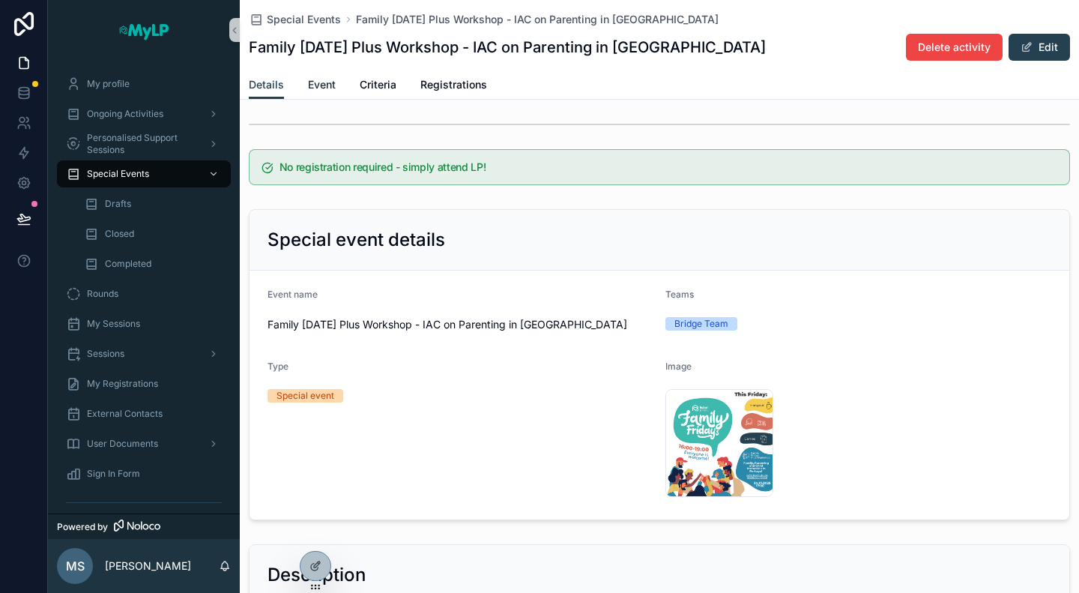
click at [311, 85] on span "Event" at bounding box center [322, 84] width 28 height 15
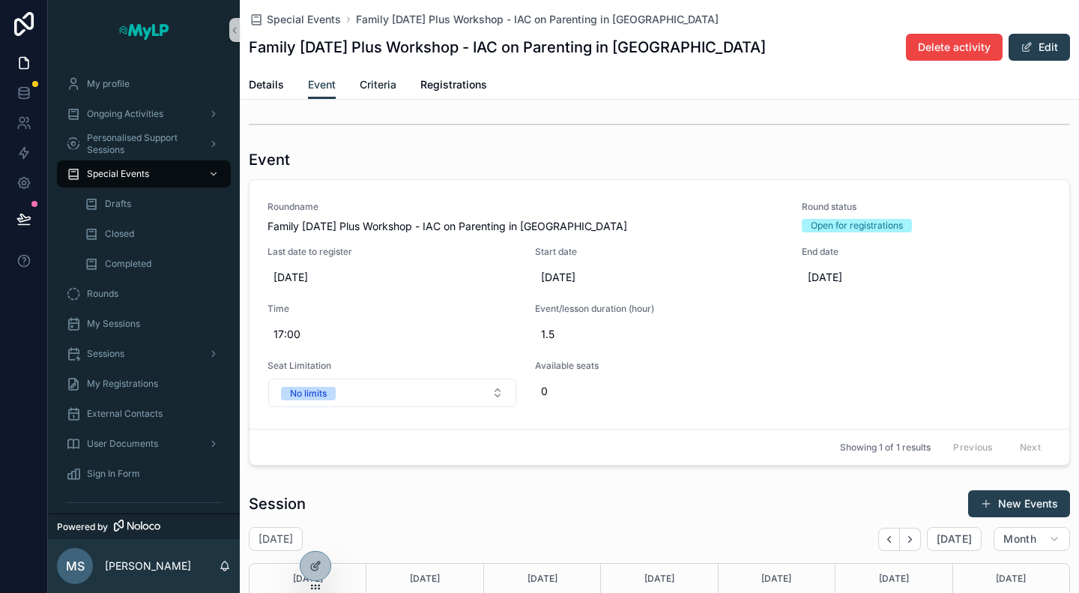
click at [372, 86] on span "Criteria" at bounding box center [378, 84] width 37 height 15
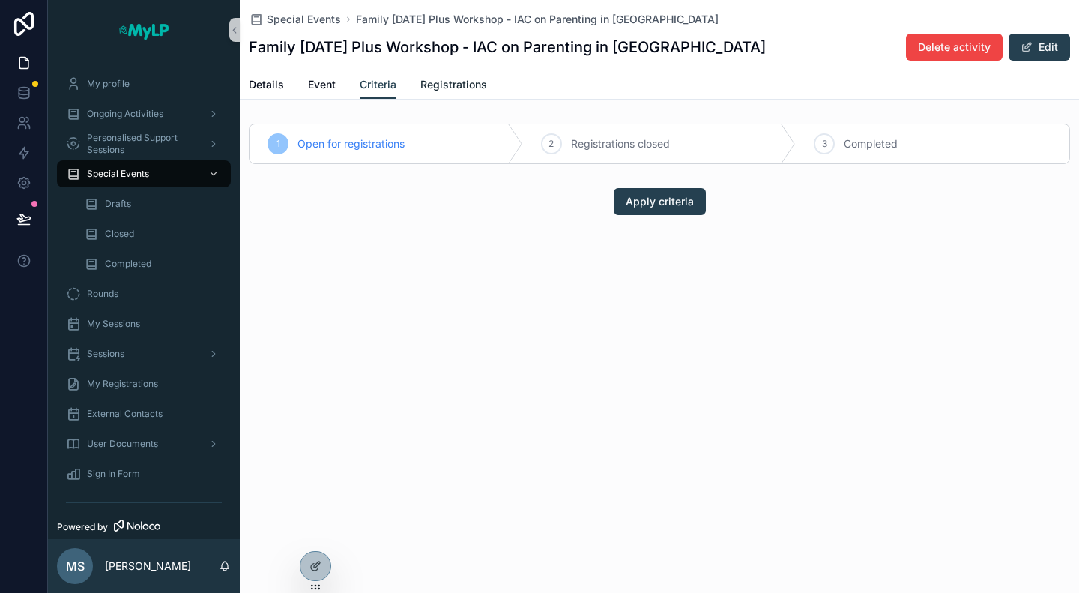
click at [445, 85] on span "Registrations" at bounding box center [454, 84] width 67 height 15
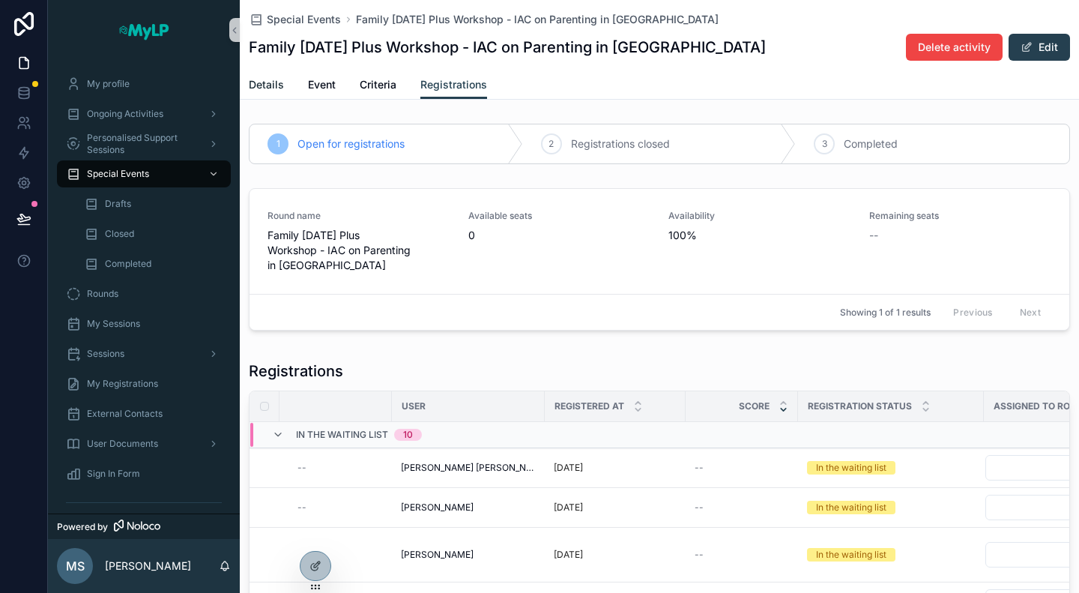
click at [271, 87] on span "Details" at bounding box center [266, 84] width 35 height 15
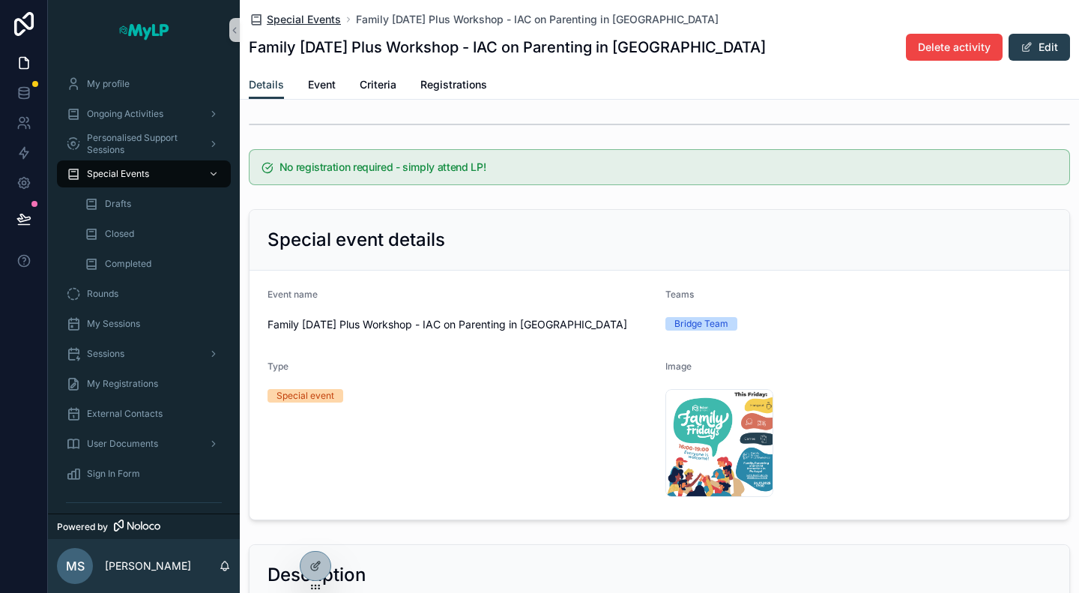
click at [305, 19] on span "Special Events" at bounding box center [304, 19] width 74 height 15
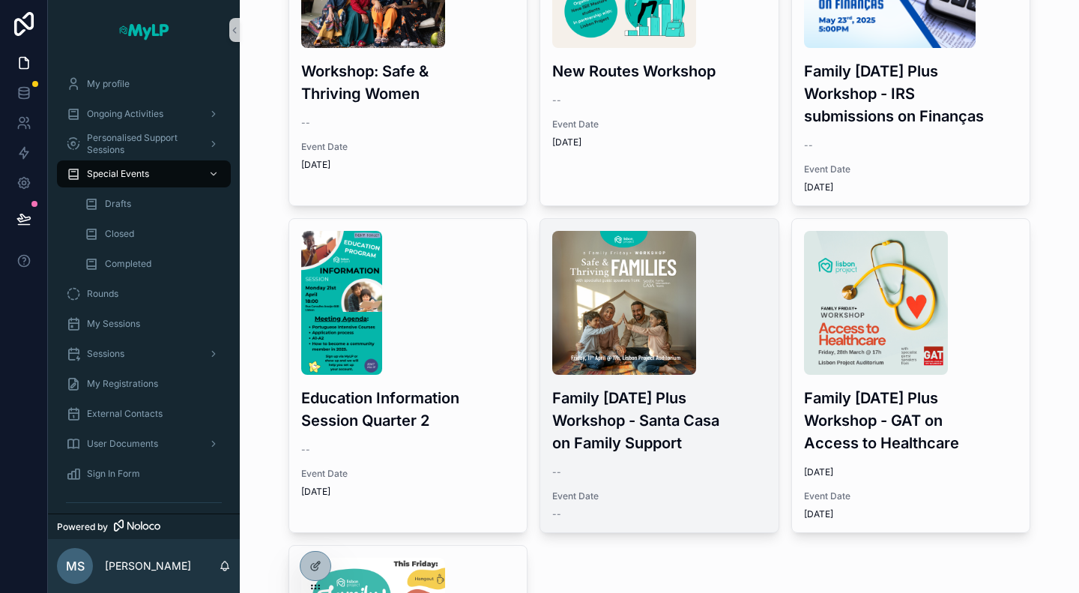
scroll to position [1486, 0]
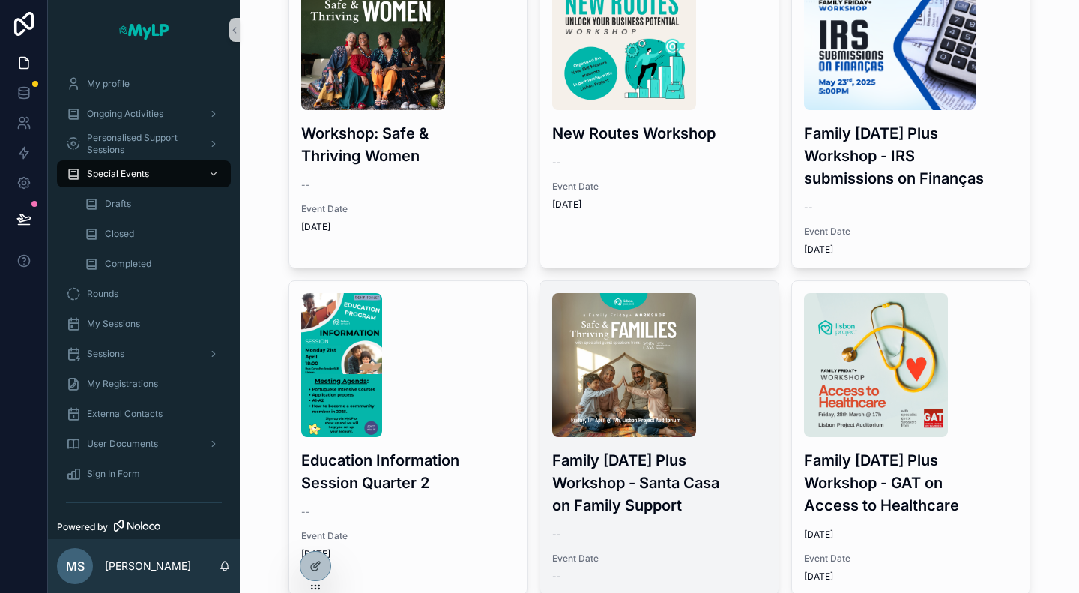
click at [700, 449] on h3 "Family Friday Plus Workshop - Santa Casa on Family Support" at bounding box center [659, 482] width 214 height 67
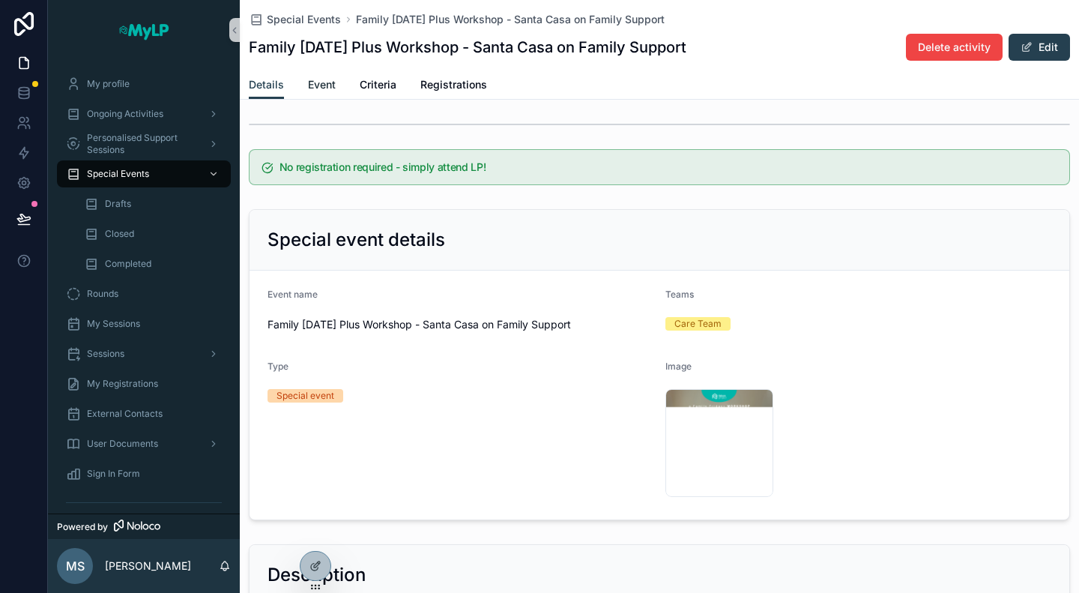
click at [331, 85] on span "Event" at bounding box center [322, 84] width 28 height 15
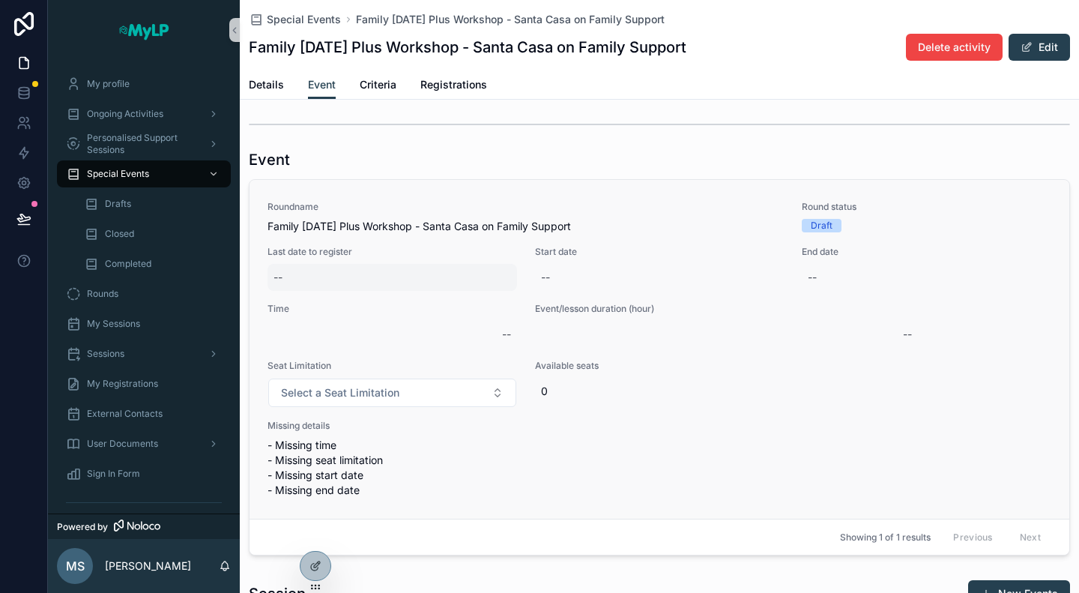
click at [352, 278] on div "--" at bounding box center [393, 277] width 250 height 27
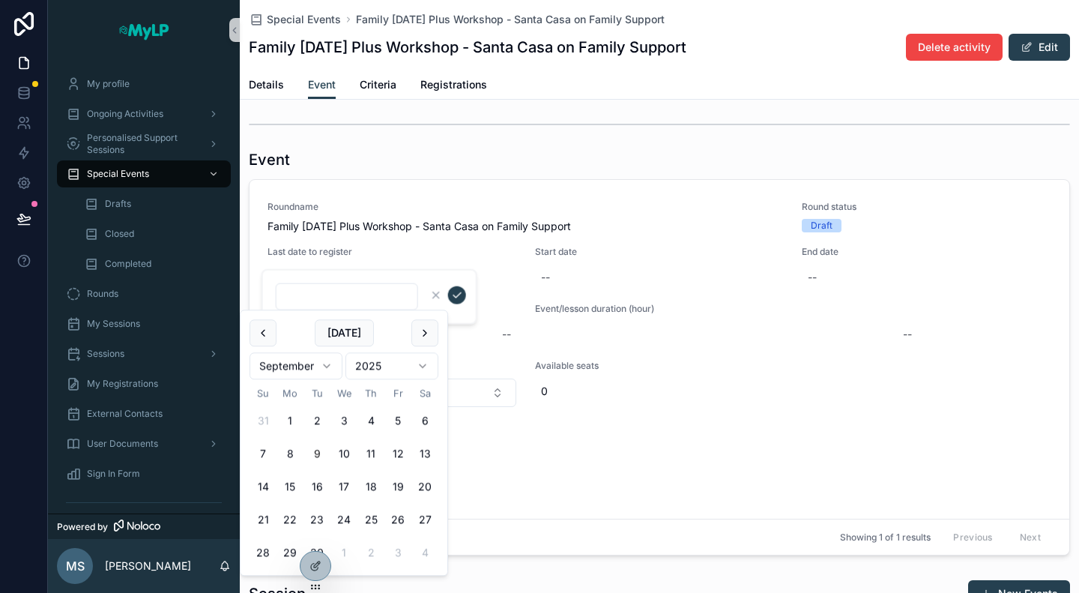
click at [416, 105] on div "Special Events Family Friday Plus Workshop - Santa Casa on Family Support Famil…" at bounding box center [660, 563] width 840 height 1126
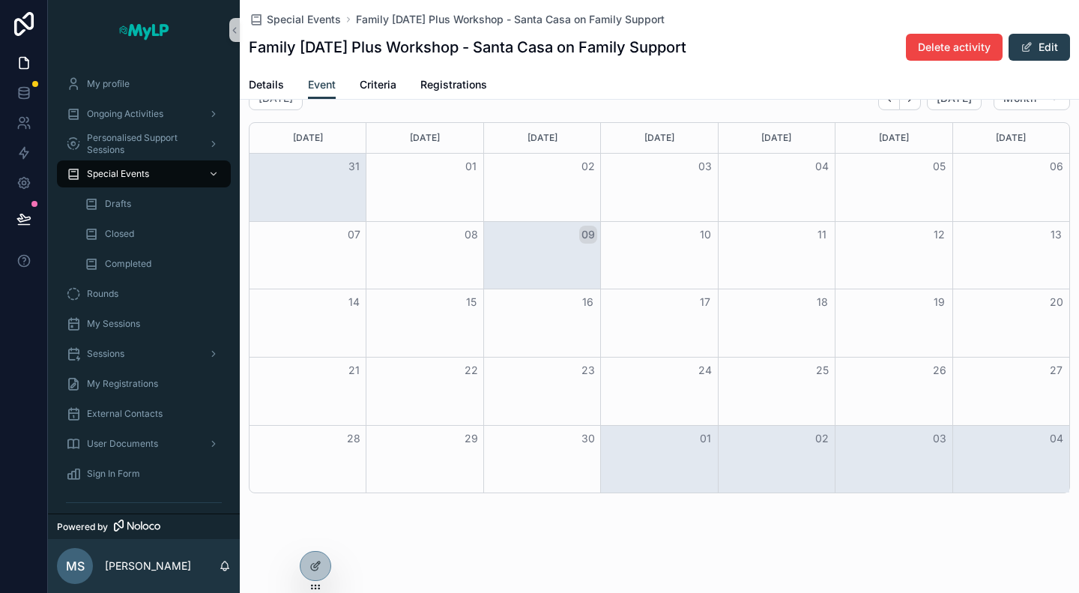
scroll to position [6, 0]
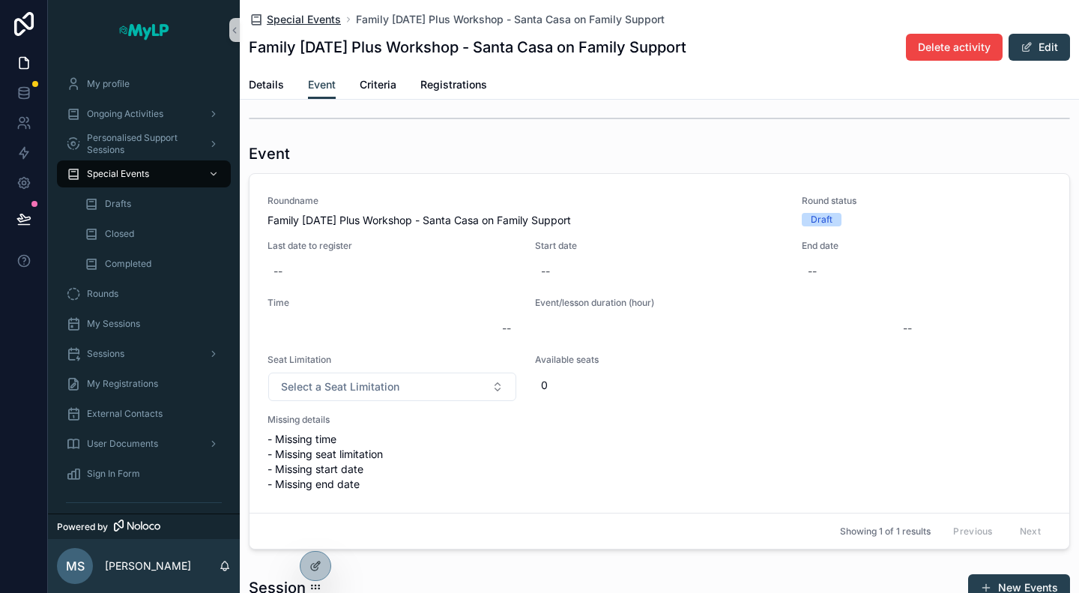
click at [268, 17] on span "Special Events" at bounding box center [304, 19] width 74 height 15
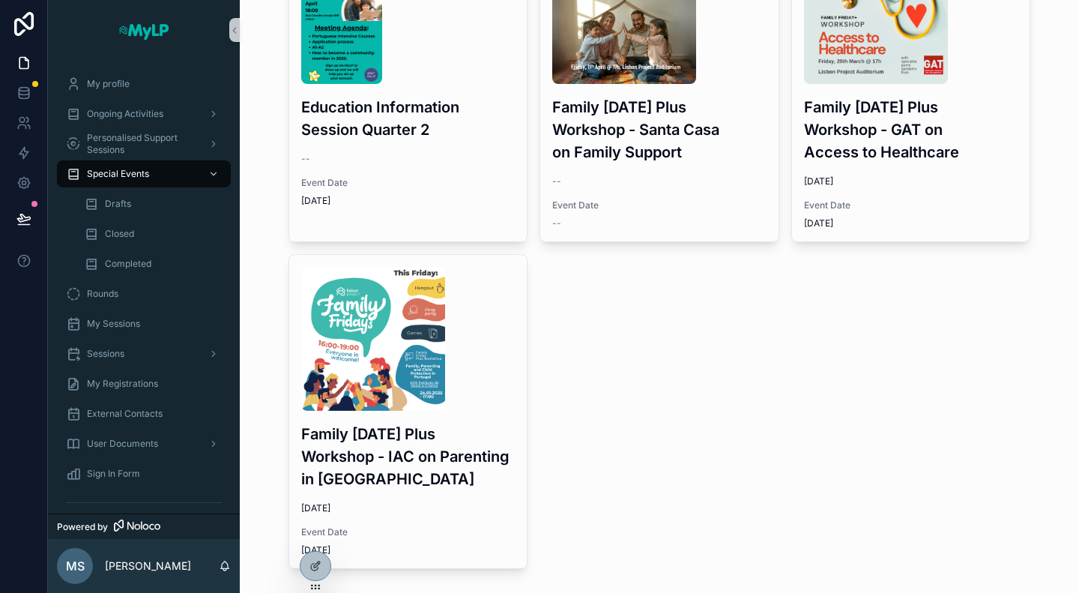
scroll to position [1860, 0]
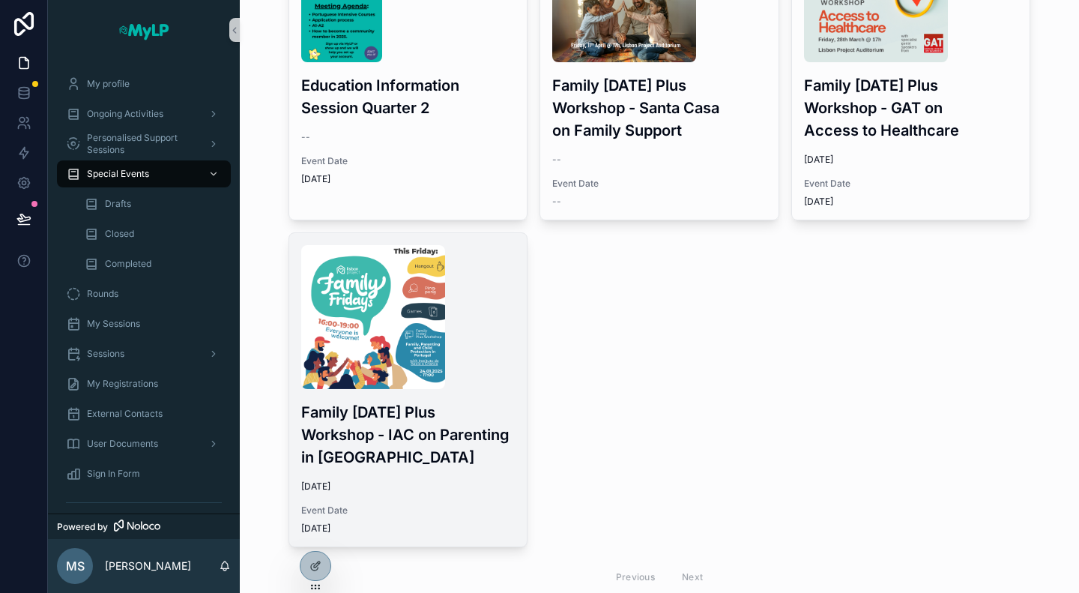
click at [432, 480] on span "1/24/2025" at bounding box center [408, 486] width 214 height 12
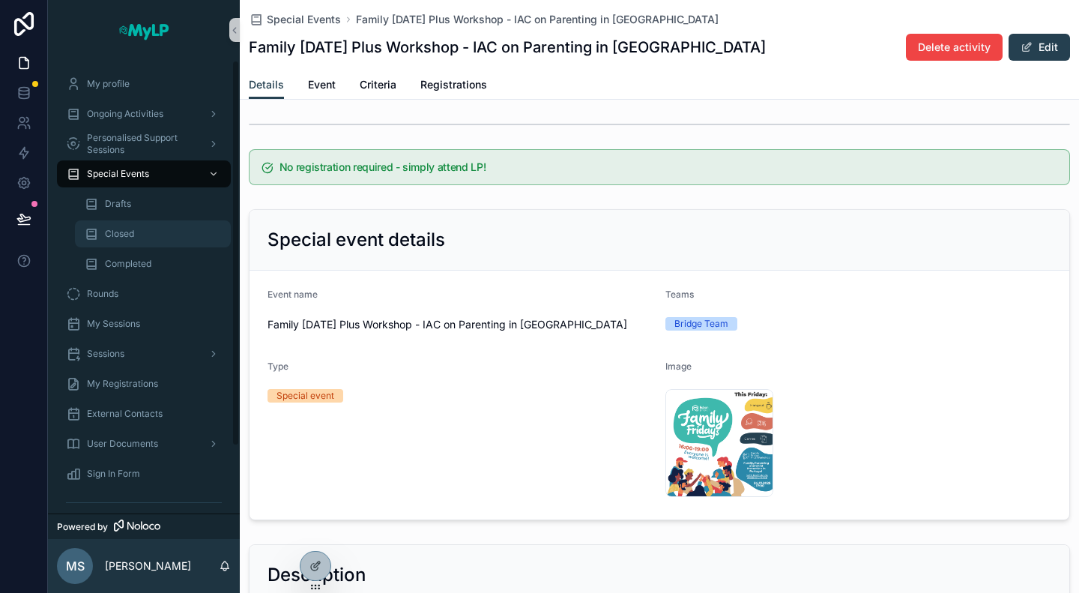
click at [139, 236] on div "Closed" at bounding box center [153, 234] width 138 height 24
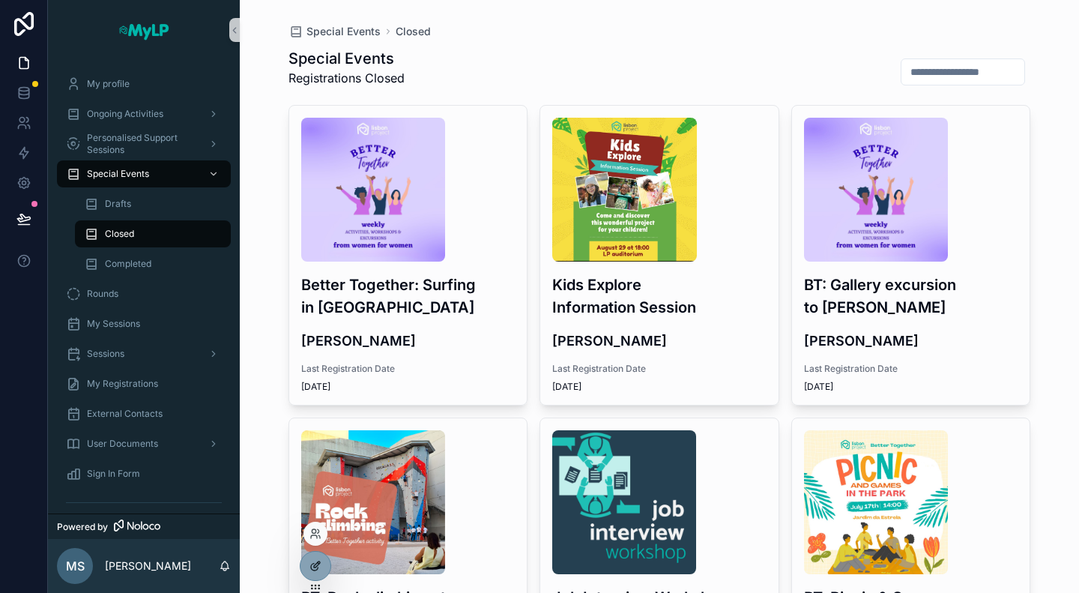
click at [303, 571] on div at bounding box center [316, 566] width 30 height 28
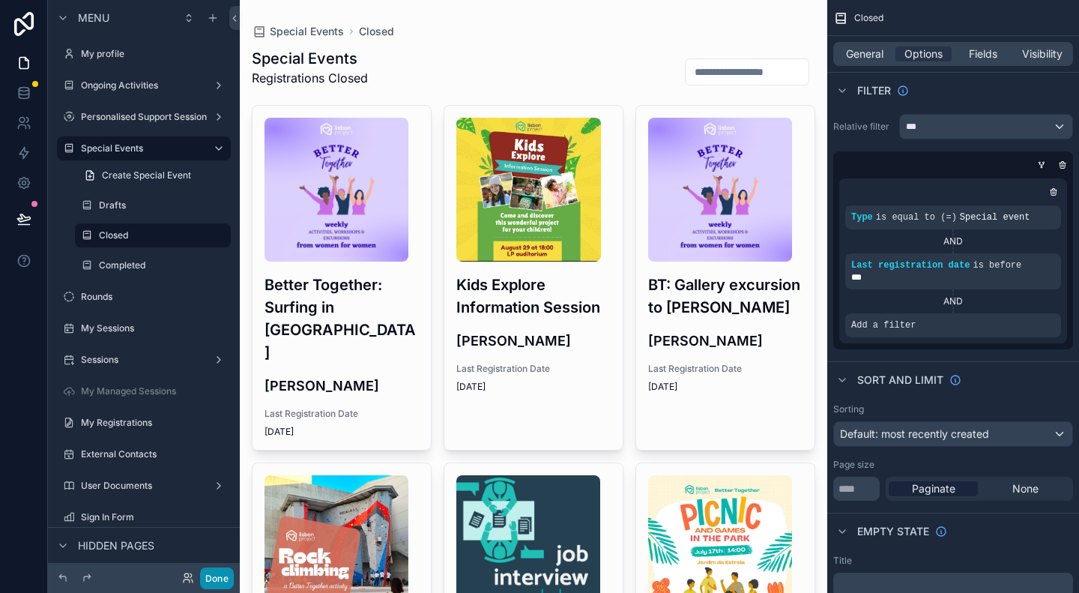
click at [220, 577] on button "Done" at bounding box center [217, 578] width 34 height 22
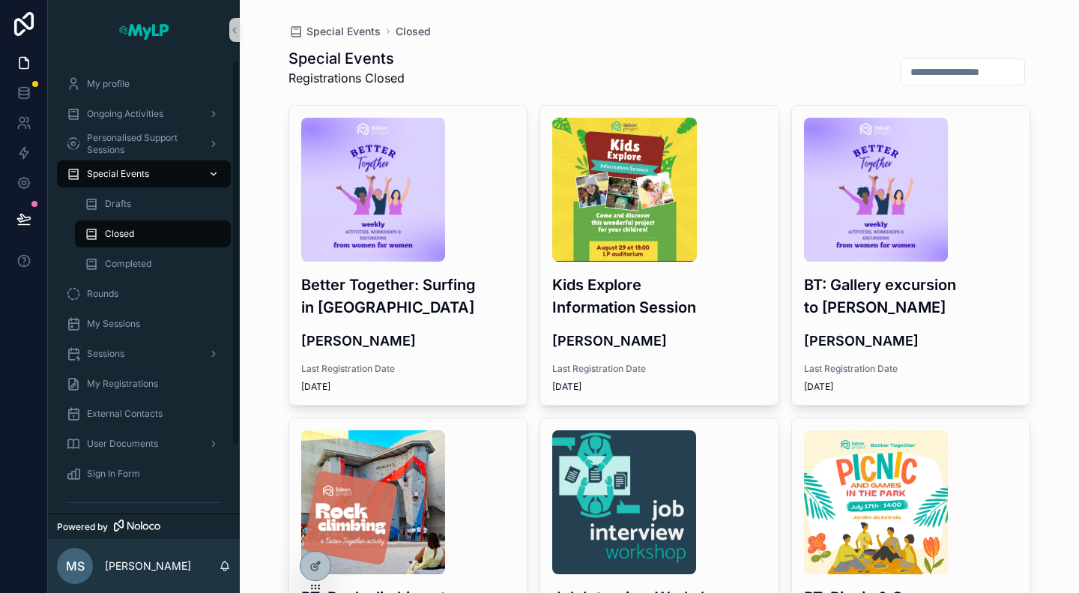
click at [128, 170] on span "Special Events" at bounding box center [118, 174] width 62 height 12
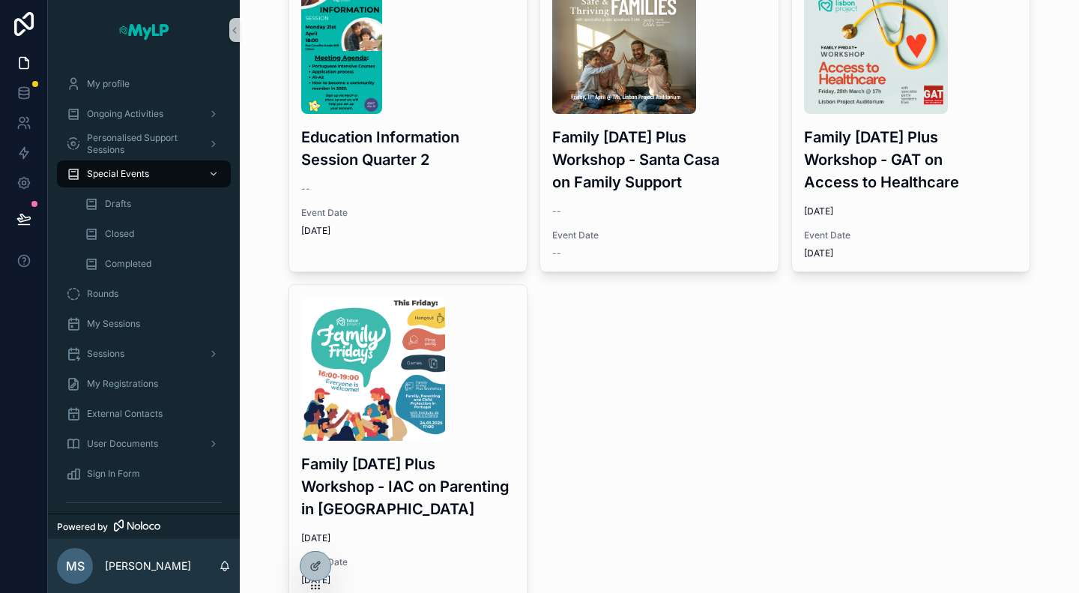
scroll to position [1860, 0]
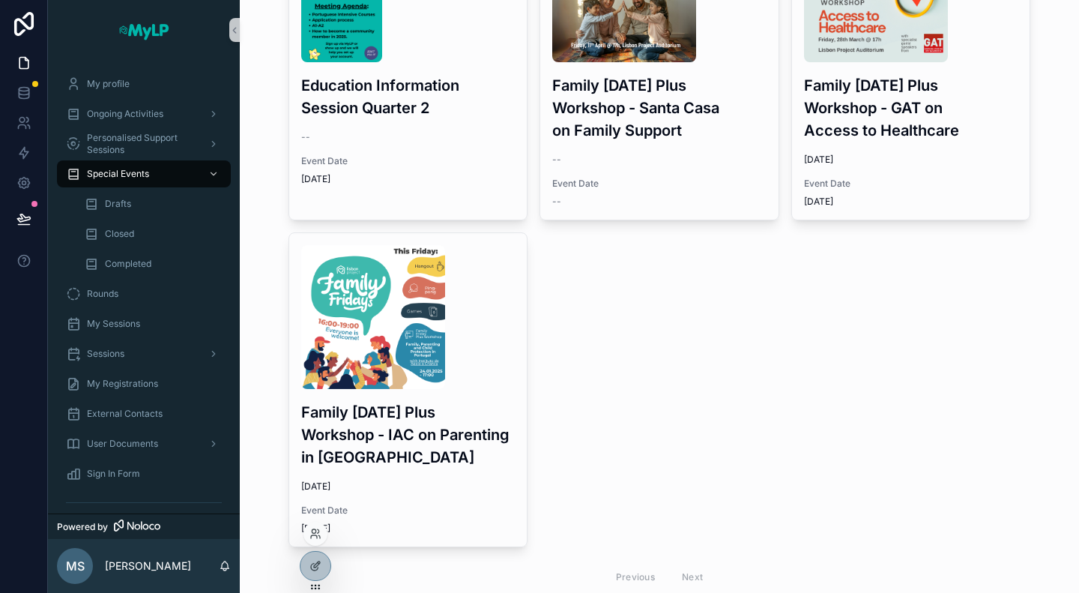
click at [321, 579] on div at bounding box center [315, 572] width 31 height 42
click at [317, 571] on icon at bounding box center [316, 566] width 12 height 12
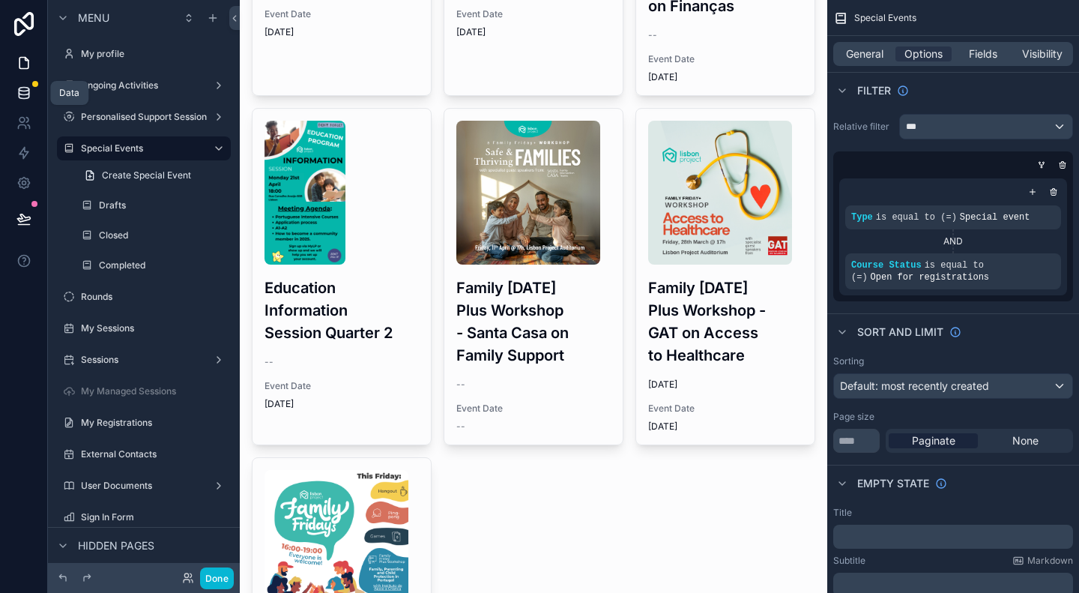
click at [21, 91] on icon at bounding box center [24, 90] width 10 height 4
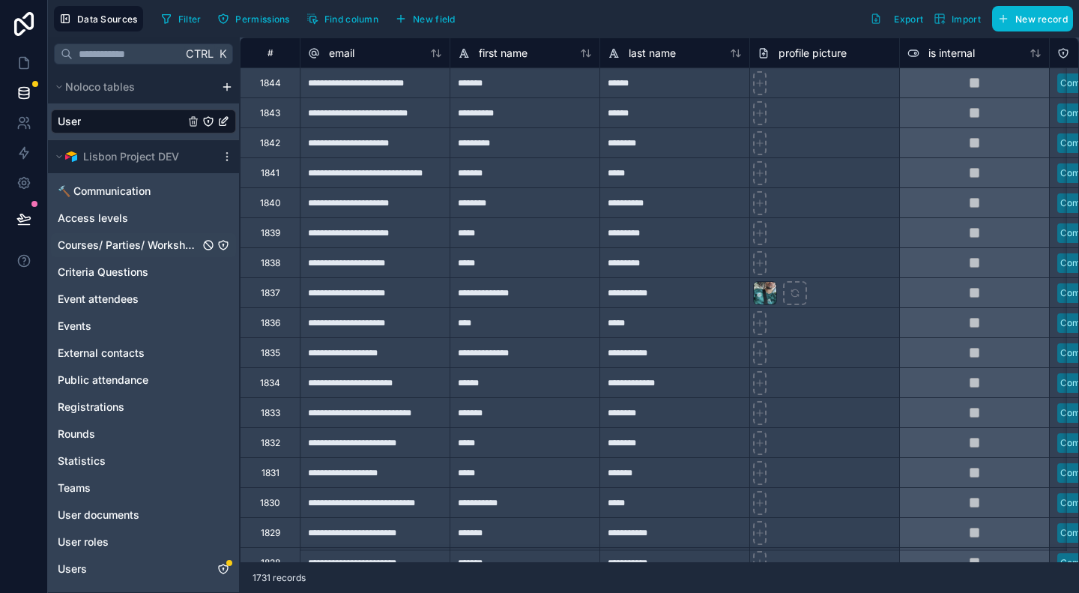
click at [121, 241] on span "Courses/ Parties/ Workshops" at bounding box center [129, 245] width 142 height 15
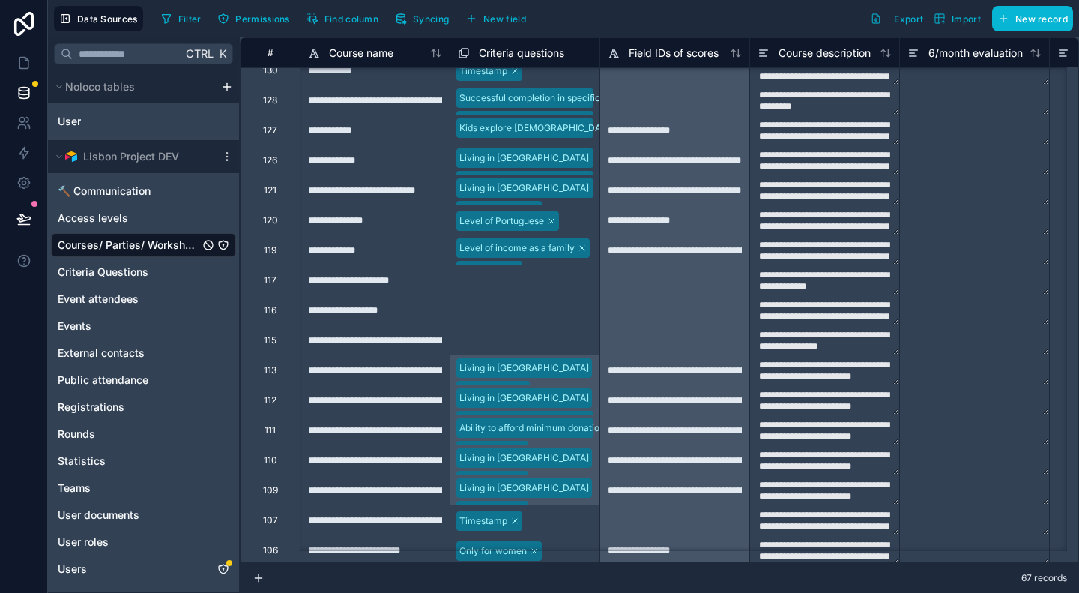
scroll to position [974, 0]
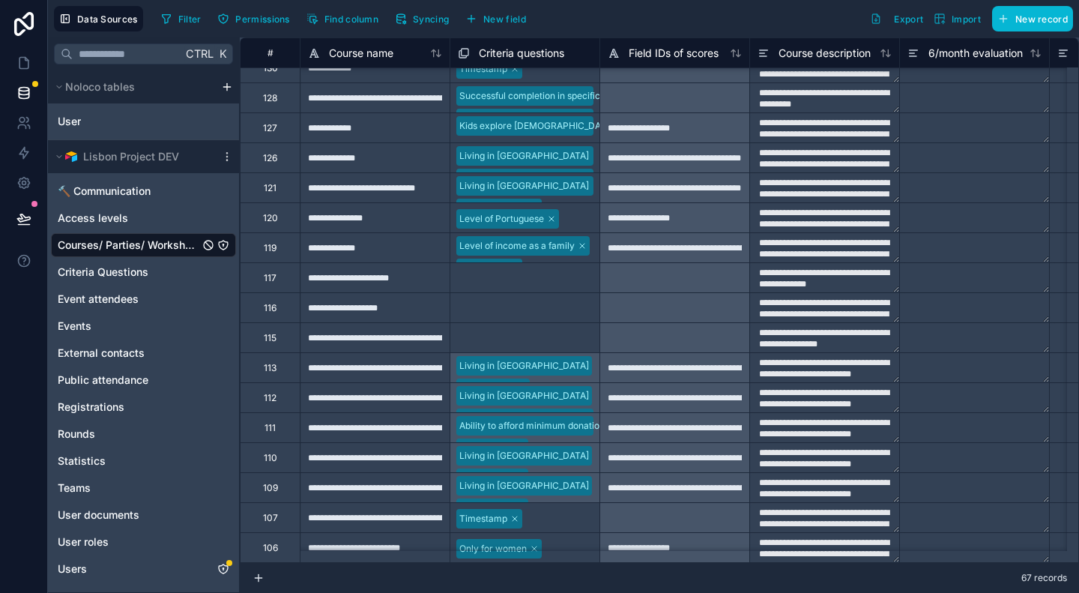
click at [376, 340] on div "**********" at bounding box center [375, 337] width 150 height 30
click at [414, 344] on div "**********" at bounding box center [375, 337] width 150 height 30
click at [414, 344] on input "**********" at bounding box center [375, 337] width 149 height 29
click at [350, 337] on input "**********" at bounding box center [375, 337] width 149 height 29
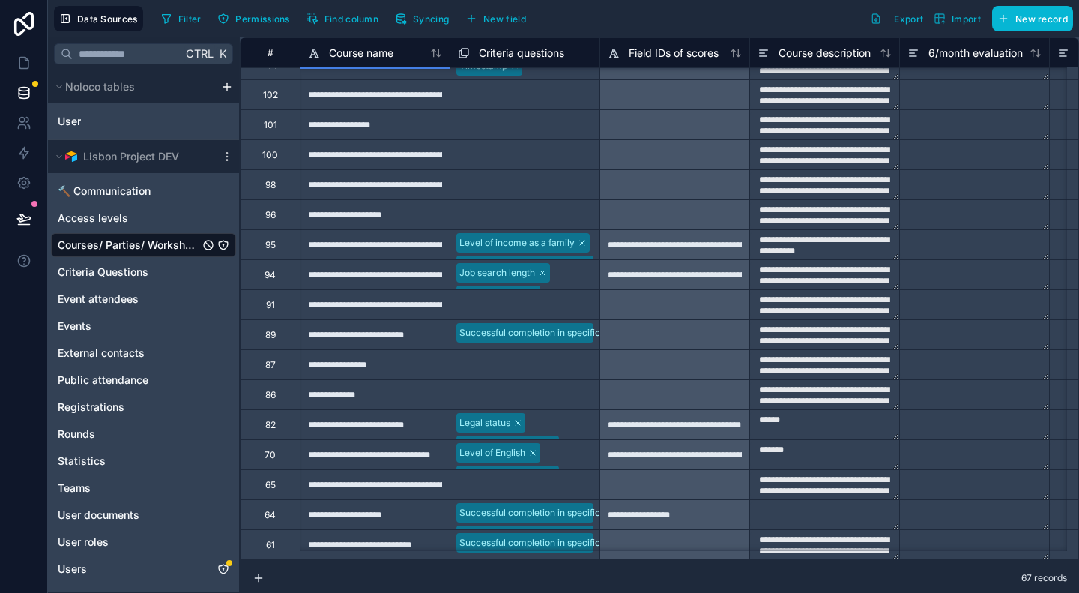
scroll to position [1528, 0]
click at [405, 480] on div "**********" at bounding box center [375, 484] width 150 height 30
click at [409, 476] on div "**********" at bounding box center [375, 484] width 150 height 30
click at [409, 476] on input "**********" at bounding box center [375, 484] width 149 height 29
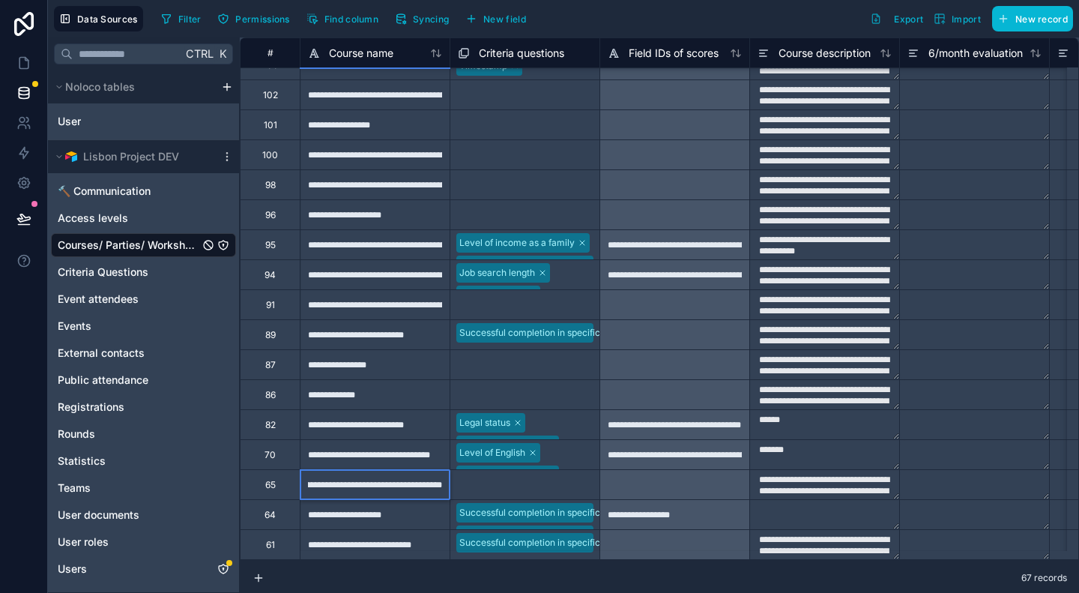
click at [373, 470] on input "**********" at bounding box center [375, 484] width 149 height 29
click at [272, 480] on div "65" at bounding box center [270, 484] width 60 height 30
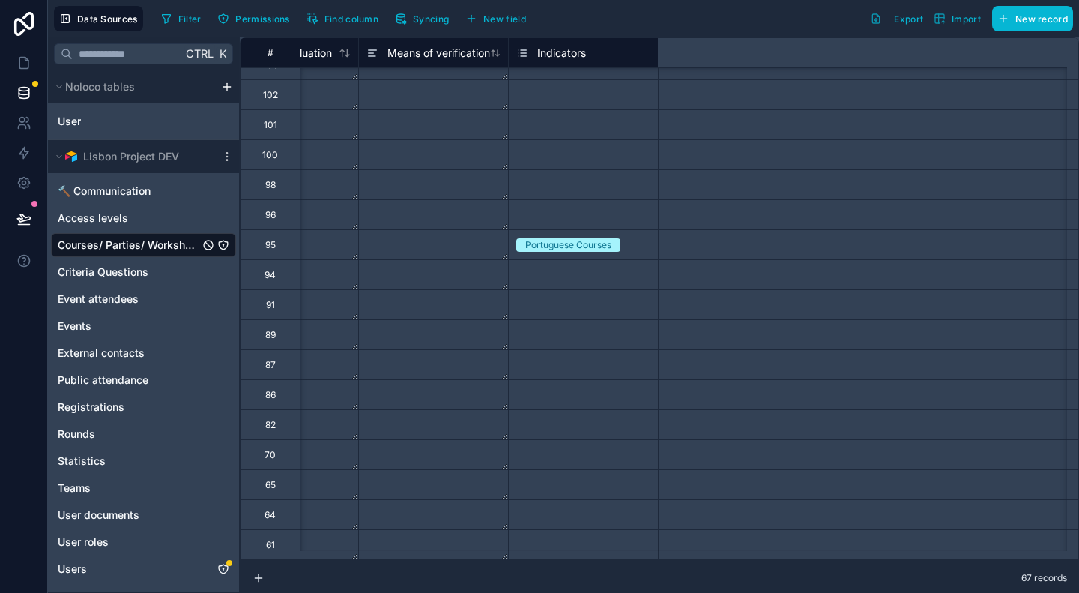
scroll to position [1525, 0]
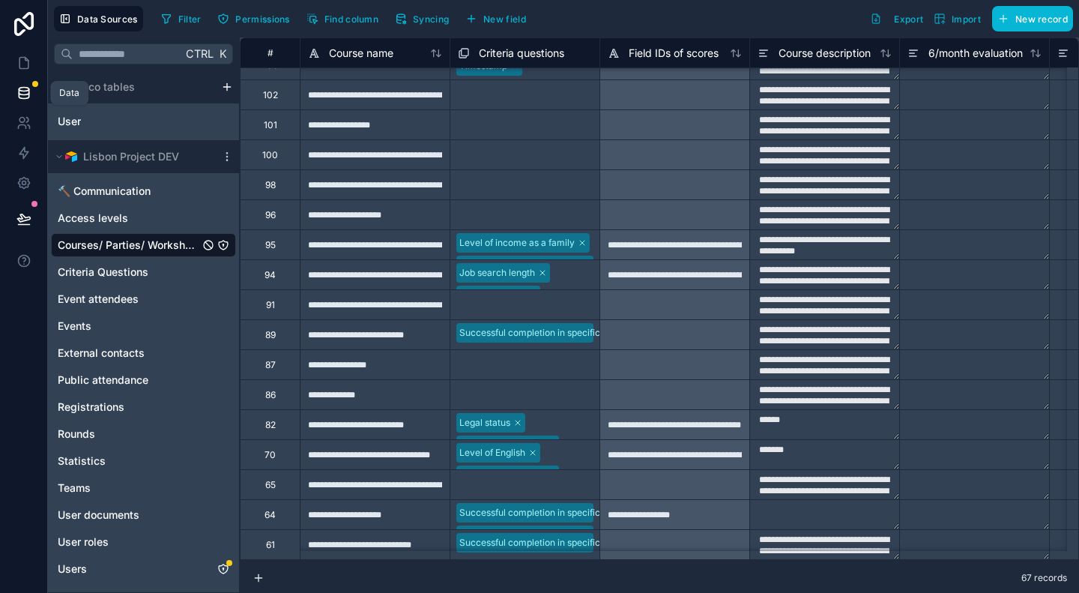
click at [22, 88] on icon at bounding box center [24, 90] width 10 height 4
click at [25, 58] on icon at bounding box center [23, 63] width 9 height 11
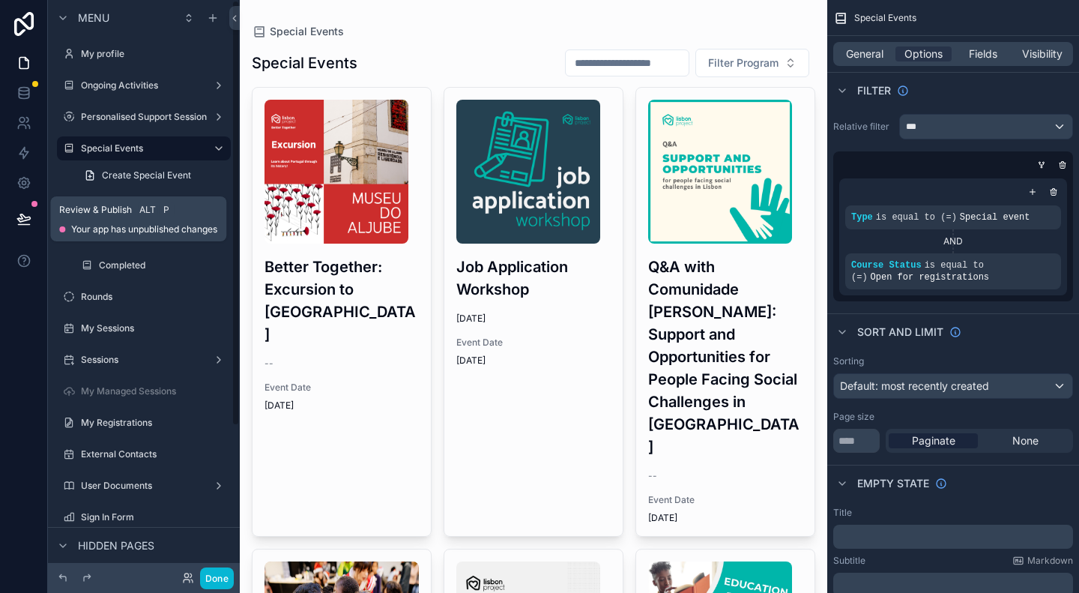
click at [27, 214] on icon at bounding box center [23, 218] width 15 height 15
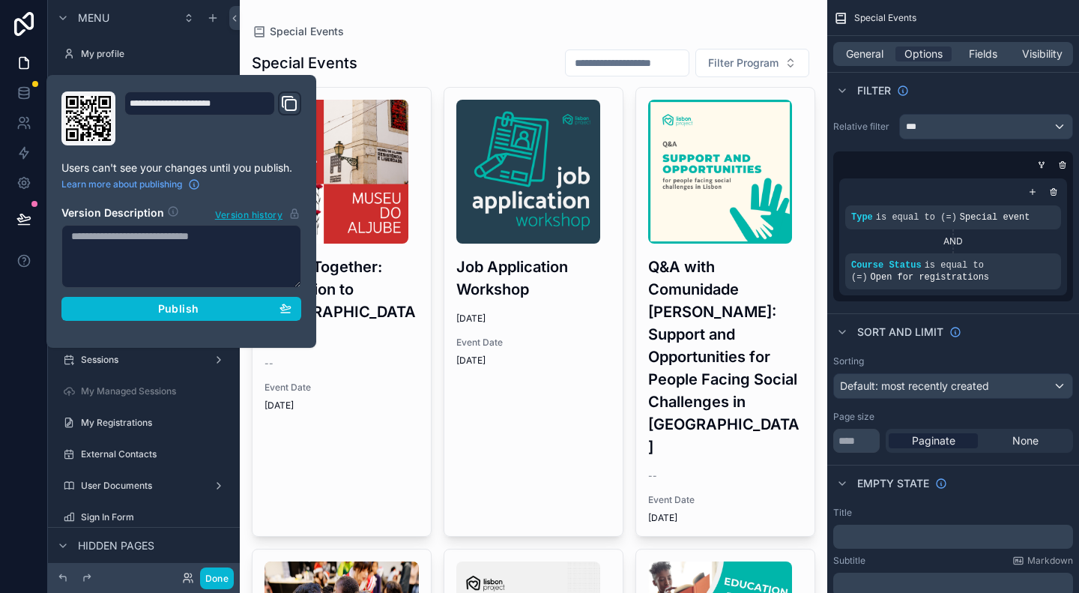
click at [59, 218] on div "**********" at bounding box center [181, 211] width 252 height 240
click at [87, 250] on textarea at bounding box center [181, 256] width 240 height 63
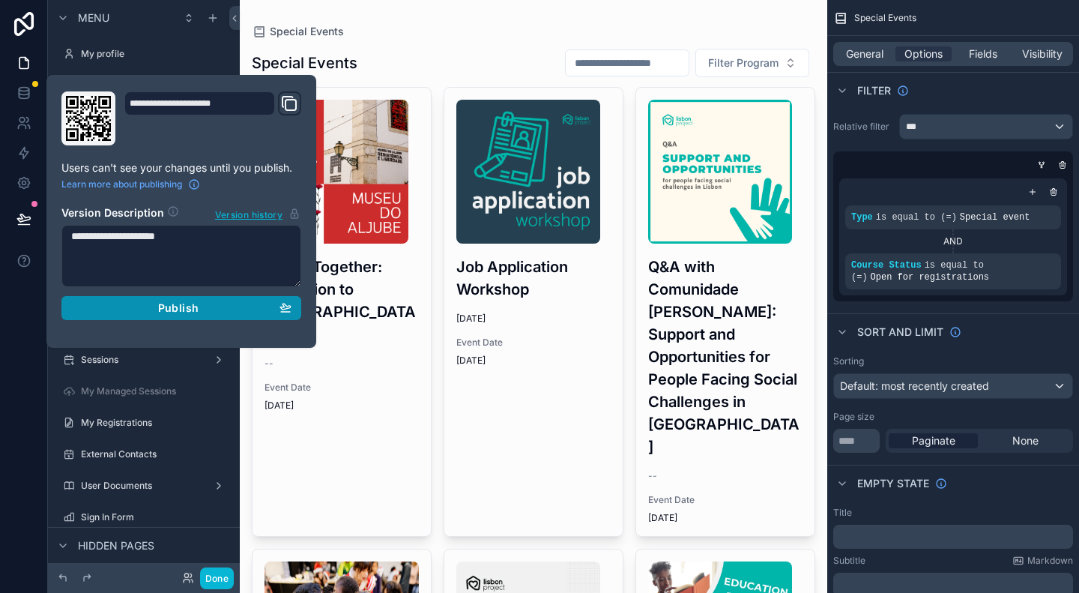
type textarea "**********"
click at [182, 304] on span "Publish" at bounding box center [178, 307] width 40 height 13
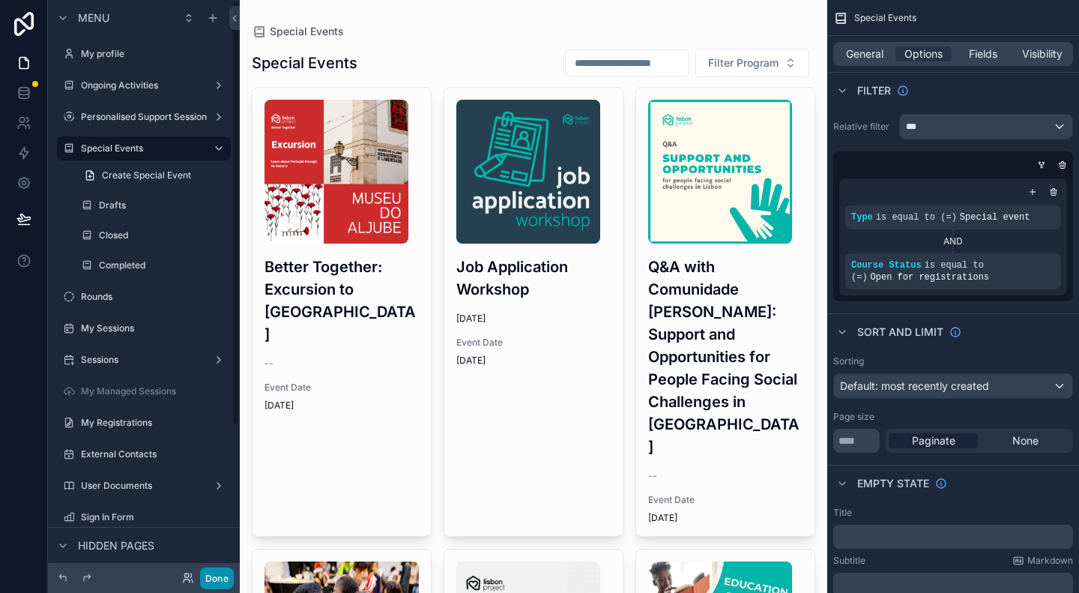
click at [226, 578] on button "Done" at bounding box center [217, 578] width 34 height 22
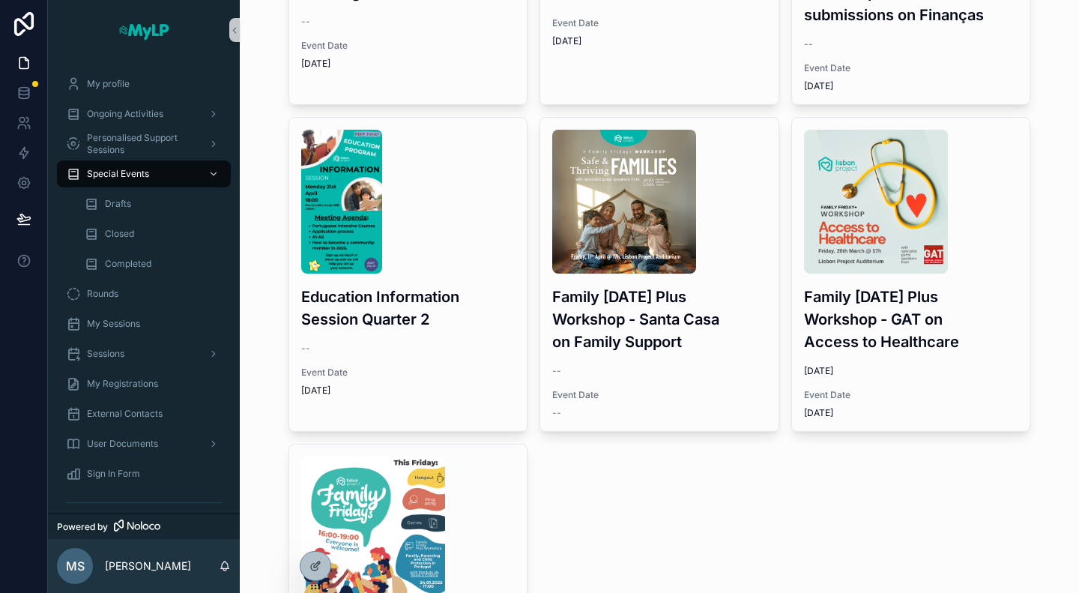
scroll to position [1860, 0]
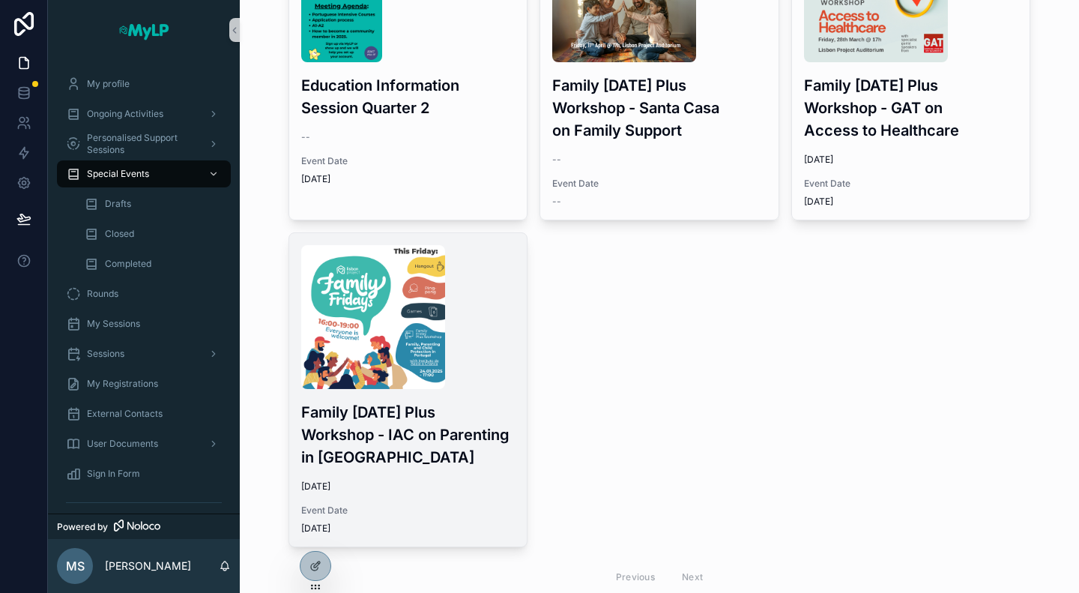
click at [422, 452] on div "Family [DATE] Plus Workshop - IAC on Parenting in [GEOGRAPHIC_DATA] [DATE] Even…" at bounding box center [408, 389] width 238 height 313
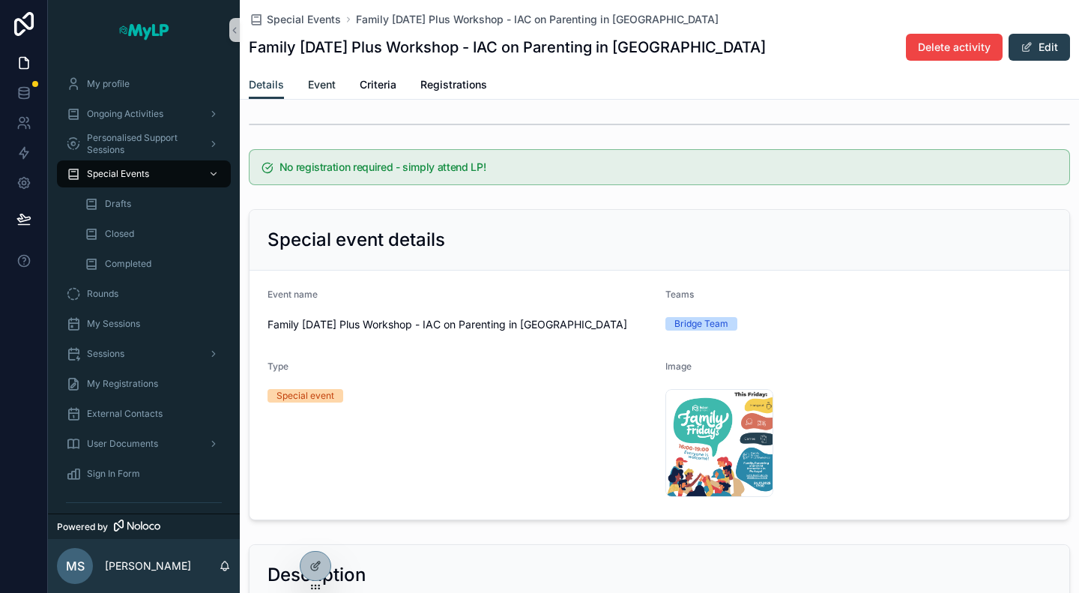
click at [325, 91] on span "Event" at bounding box center [322, 84] width 28 height 15
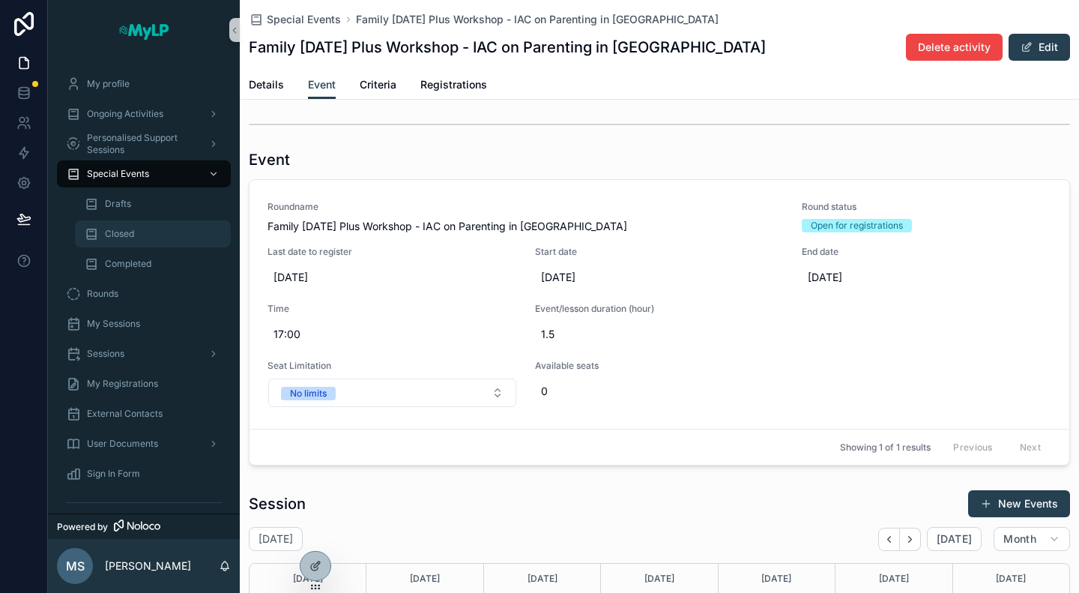
click at [130, 241] on div "Closed" at bounding box center [153, 234] width 138 height 24
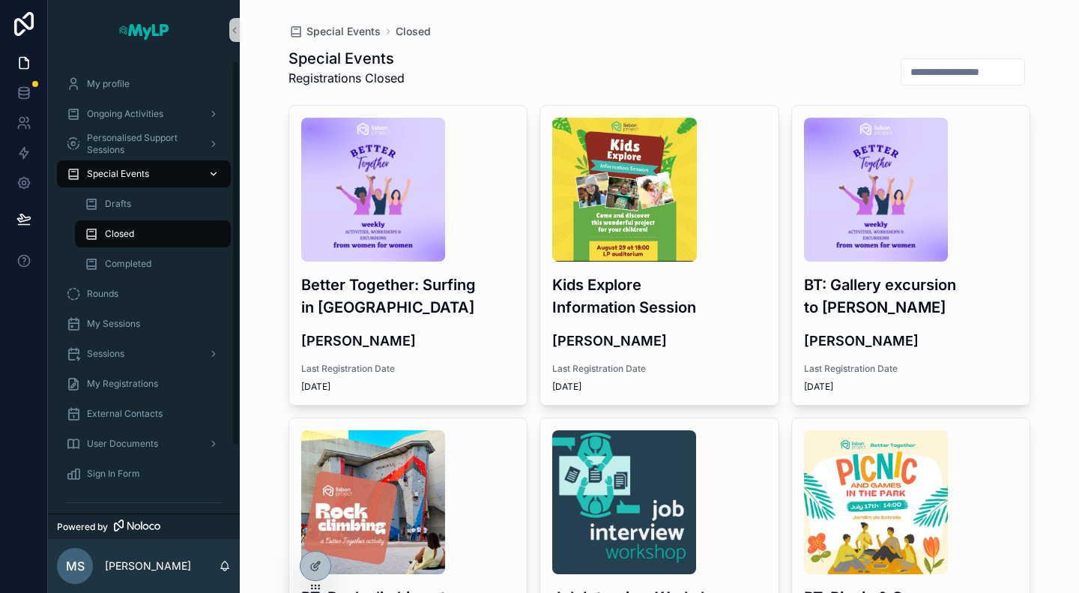
click at [131, 178] on span "Special Events" at bounding box center [118, 174] width 62 height 12
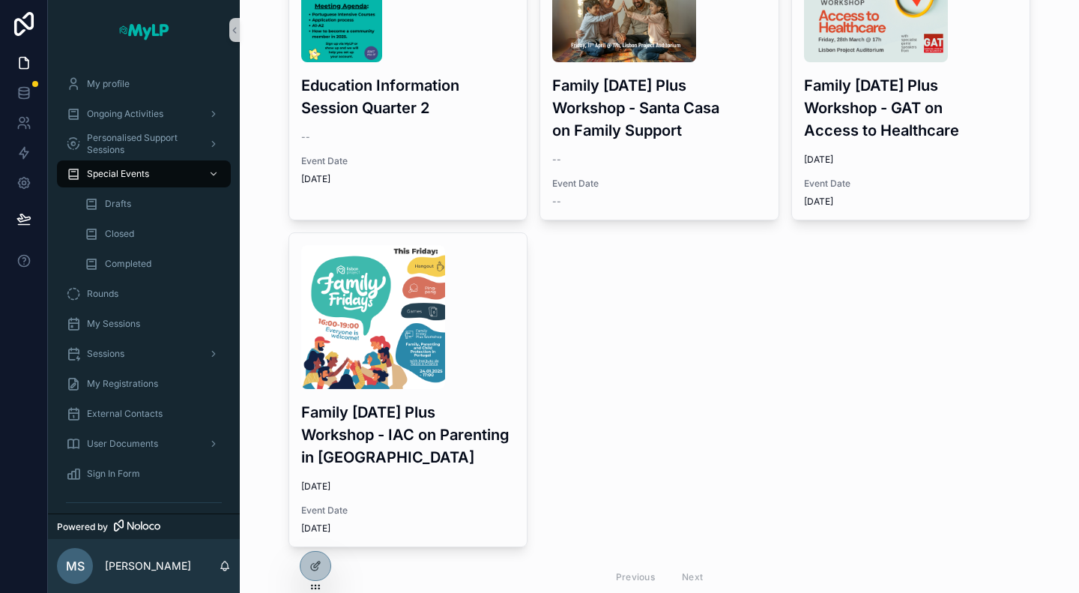
scroll to position [1711, 0]
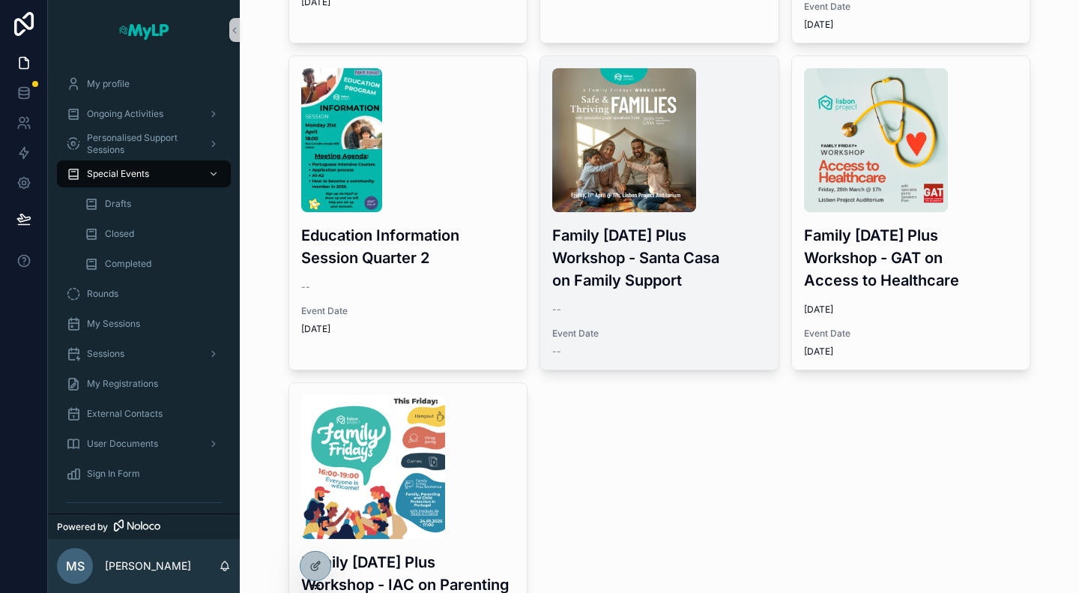
click at [687, 298] on div "Family [DATE] Plus Workshop - [GEOGRAPHIC_DATA] on Family Support -- Event Date…" at bounding box center [659, 212] width 238 height 313
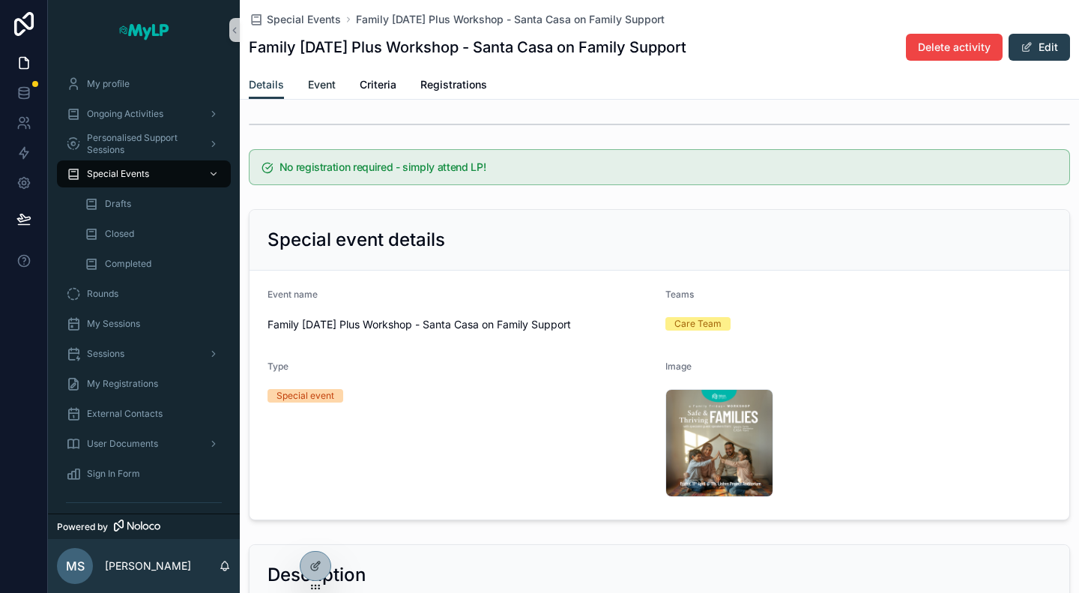
click at [331, 77] on span "Event" at bounding box center [322, 84] width 28 height 15
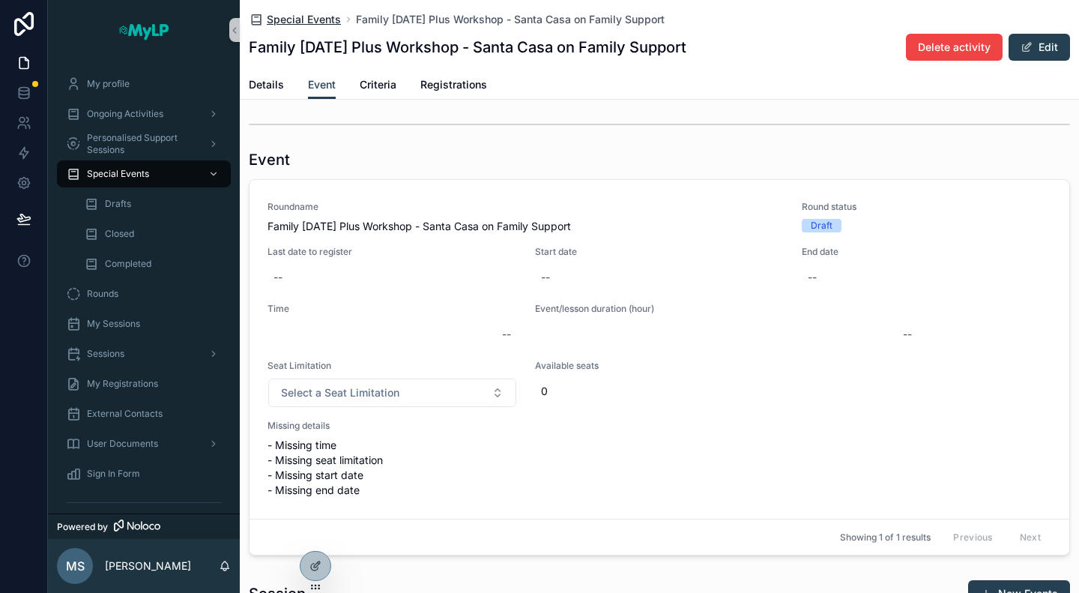
click at [298, 23] on span "Special Events" at bounding box center [304, 19] width 74 height 15
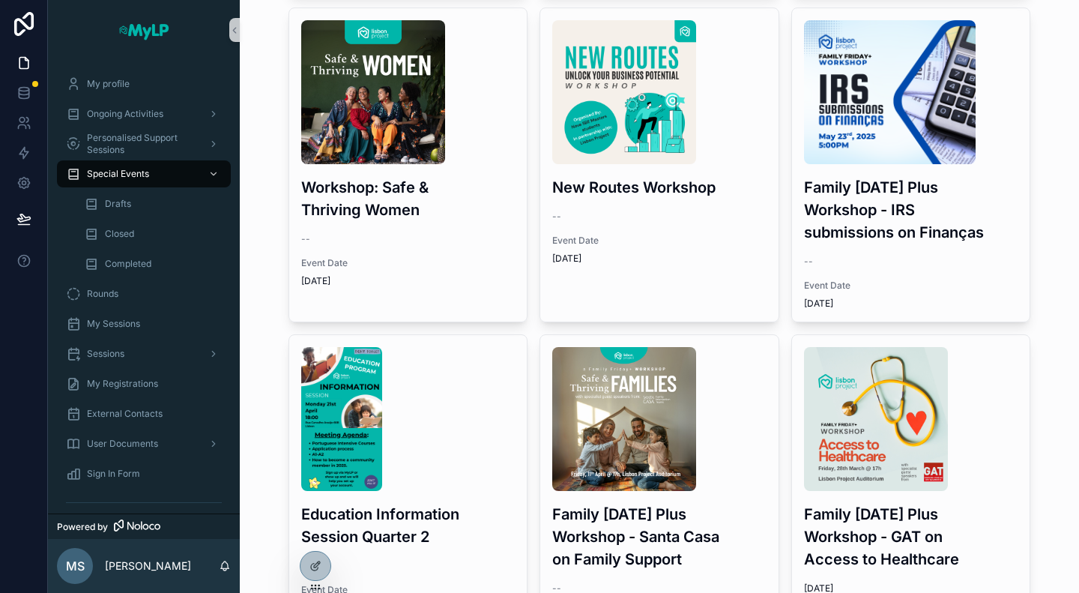
scroll to position [1411, 0]
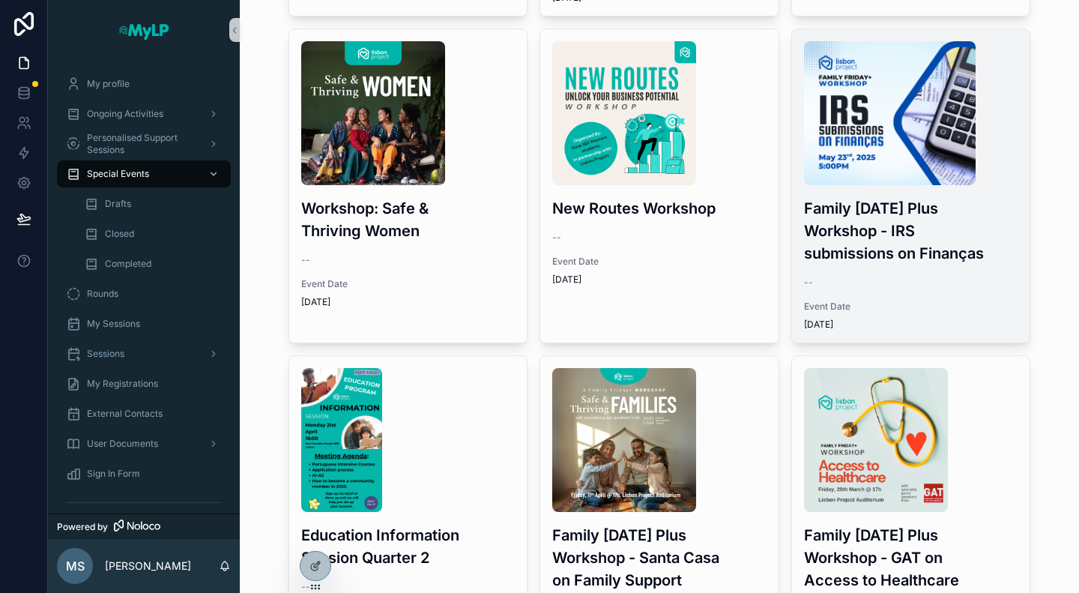
click at [926, 244] on div "Family [DATE] Plus Workshop - IRS submissions on Finanças -- Event Date [DATE]" at bounding box center [911, 185] width 238 height 313
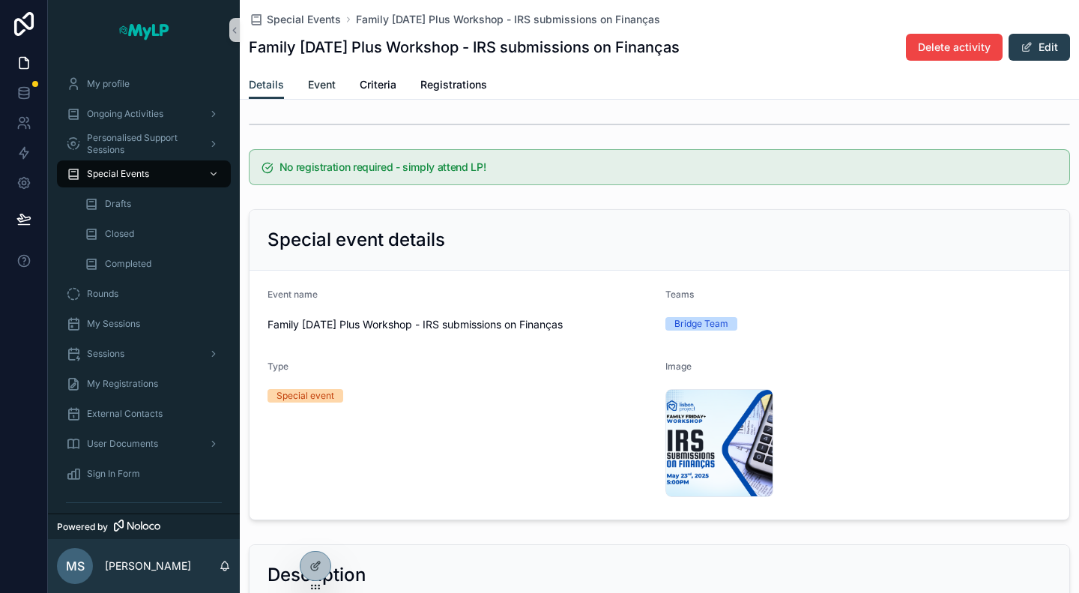
click at [328, 75] on link "Event" at bounding box center [322, 86] width 28 height 30
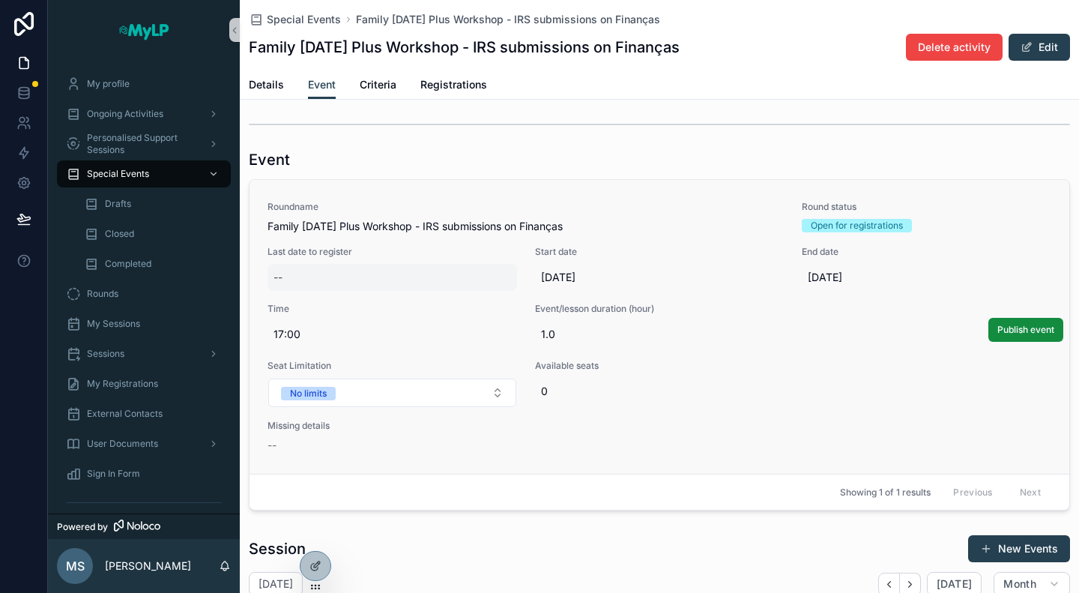
click at [358, 287] on div "--" at bounding box center [393, 277] width 250 height 27
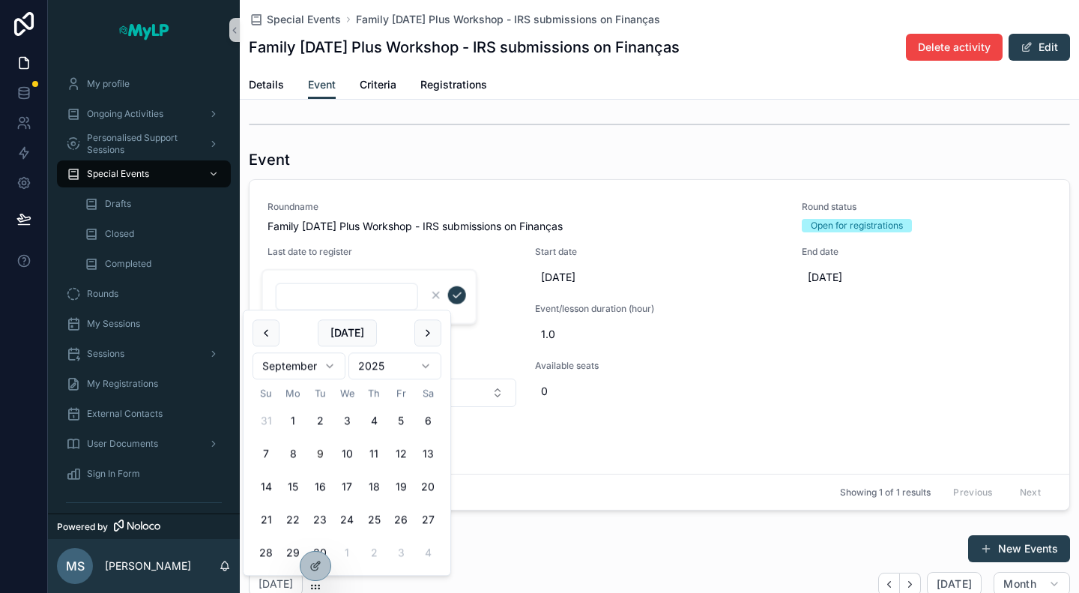
click at [299, 373] on html "My profile Ongoing Activities Personalised Support Sessions Special Events Draf…" at bounding box center [539, 296] width 1079 height 593
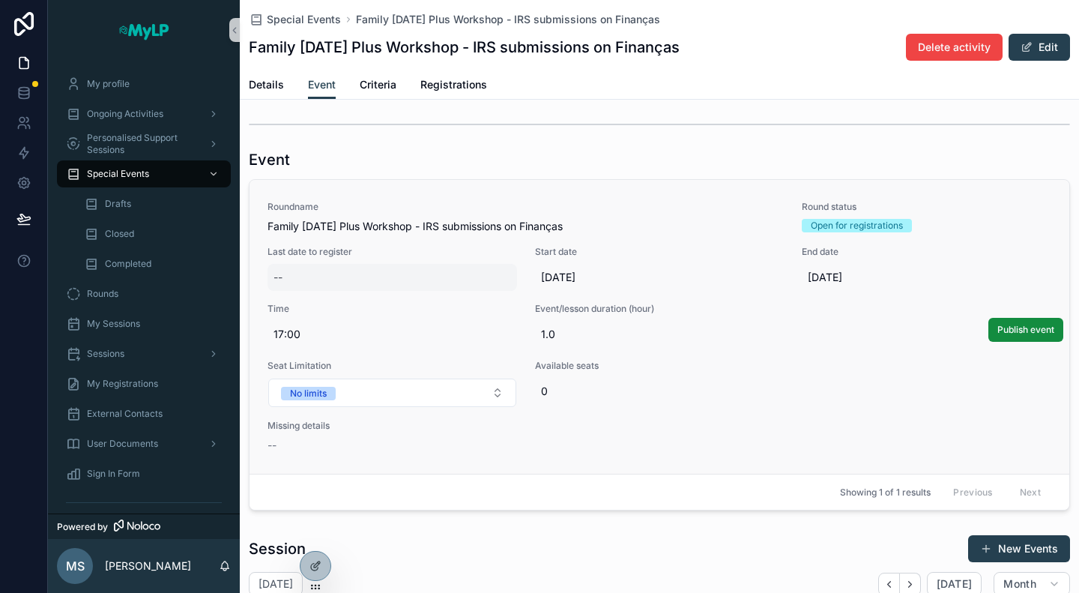
click at [436, 277] on div "--" at bounding box center [393, 277] width 250 height 27
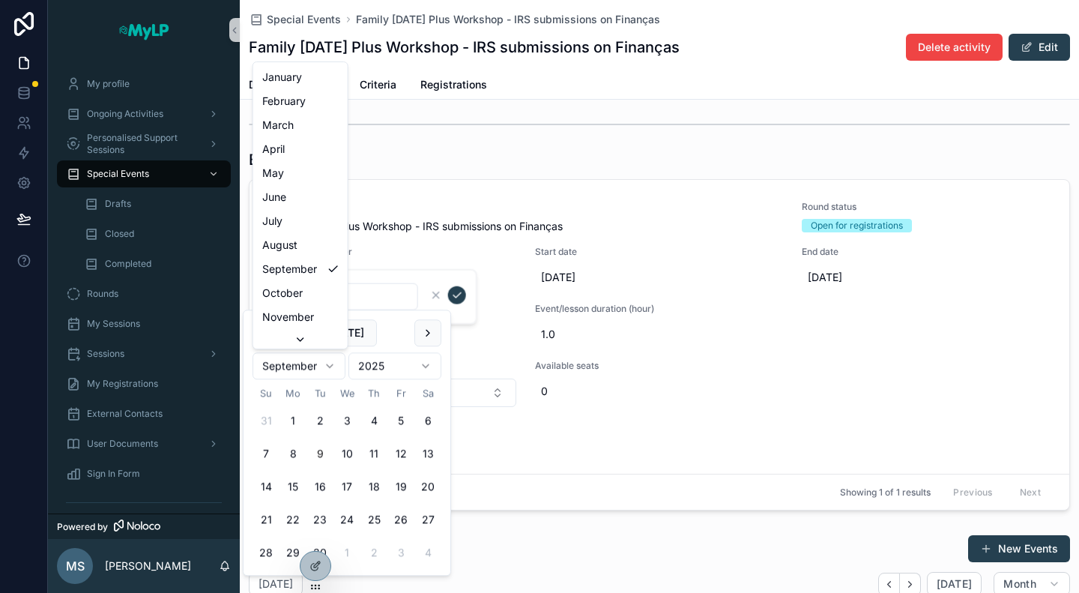
click at [327, 374] on html "My profile Ongoing Activities Personalised Support Sessions Special Events Draf…" at bounding box center [539, 296] width 1079 height 593
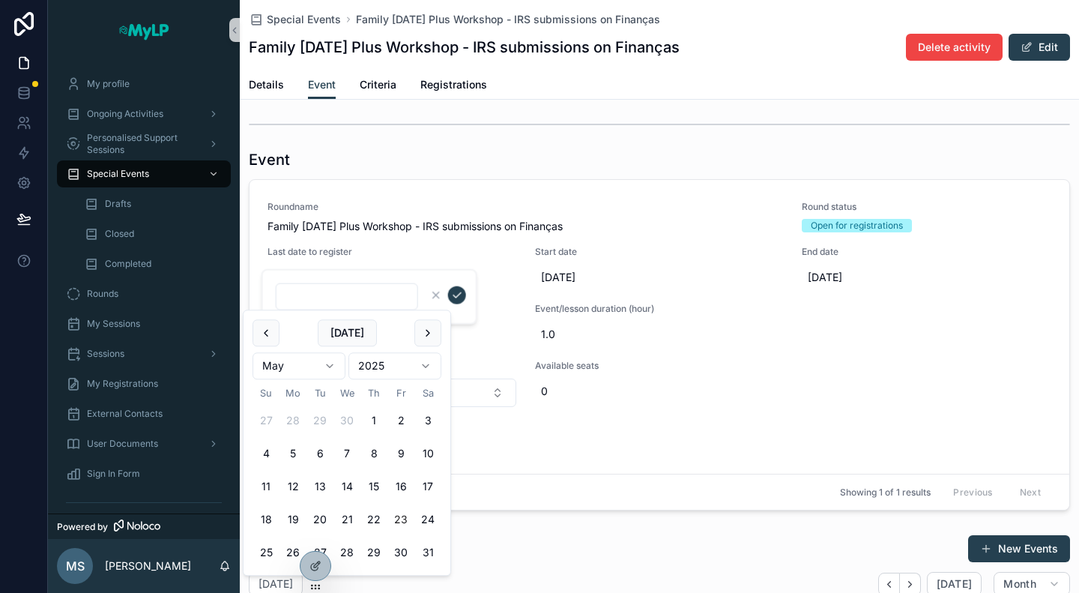
click at [397, 519] on button "23" at bounding box center [401, 520] width 27 height 27
type input "*********"
click at [457, 297] on icon "scrollable content" at bounding box center [457, 295] width 12 height 12
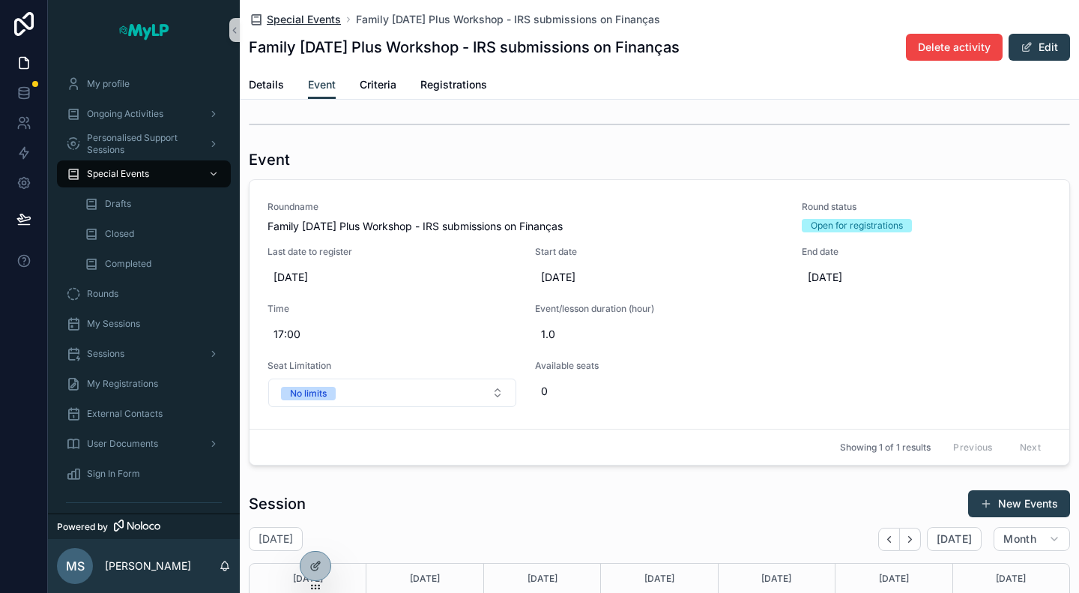
click at [310, 20] on span "Special Events" at bounding box center [304, 19] width 74 height 15
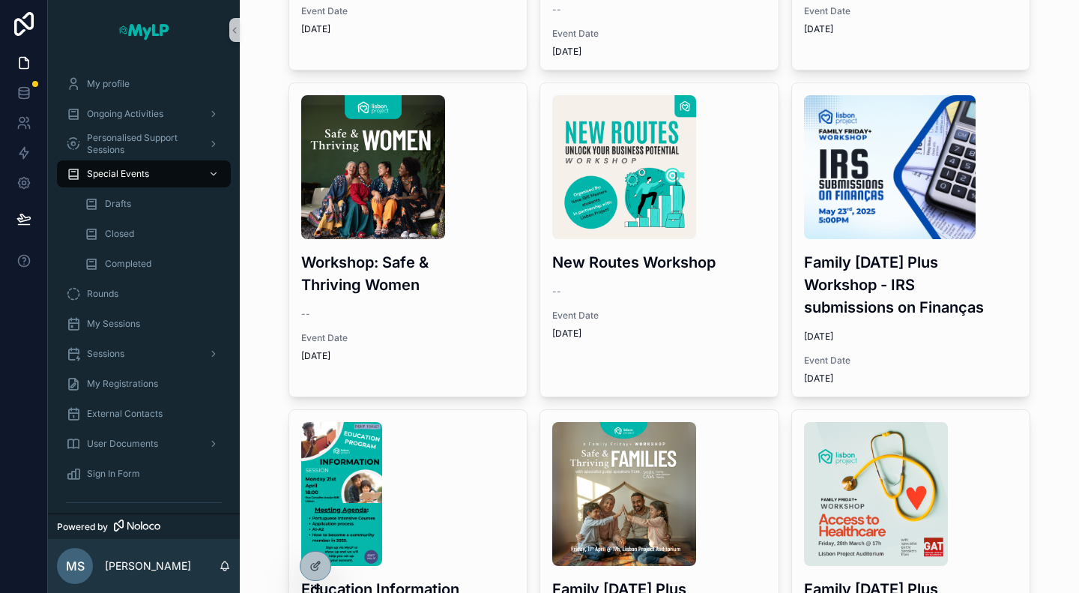
scroll to position [1336, 0]
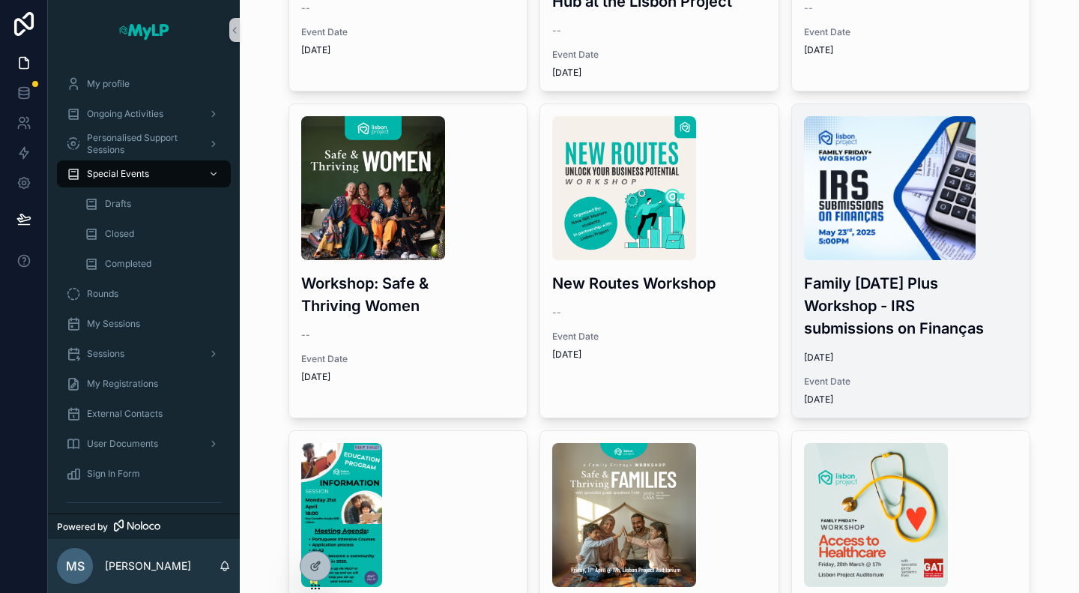
click at [898, 352] on span "5/23/2025" at bounding box center [911, 358] width 214 height 12
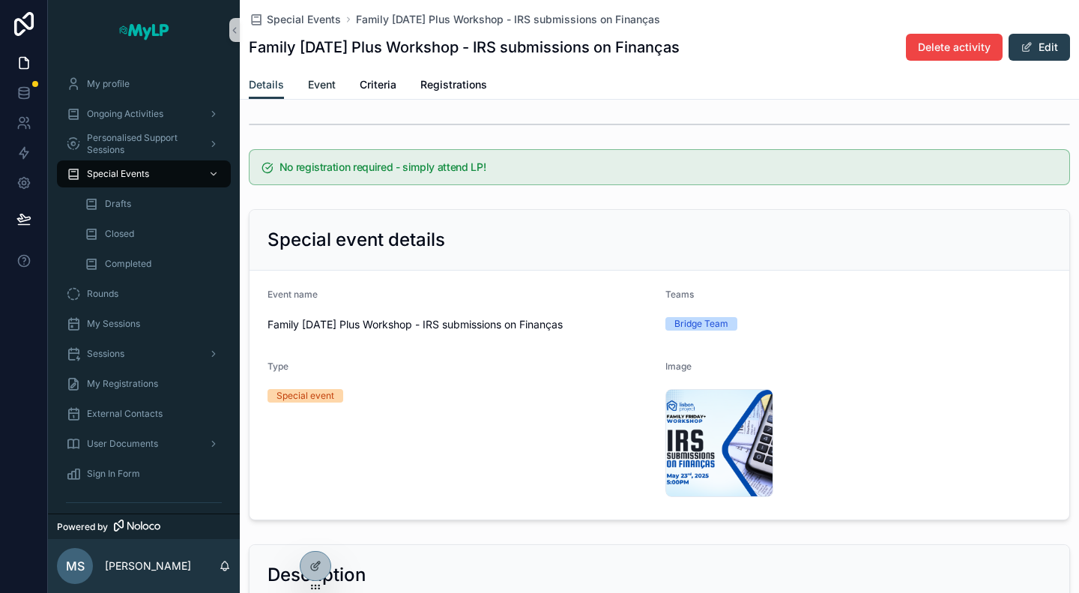
click at [314, 85] on span "Event" at bounding box center [322, 84] width 28 height 15
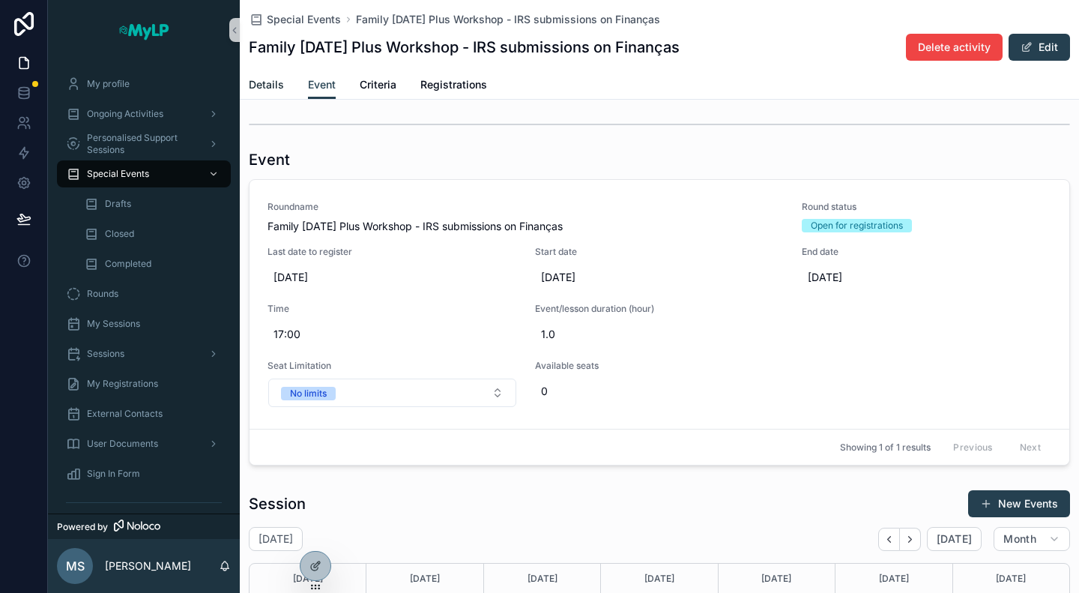
click at [264, 93] on link "Details" at bounding box center [266, 86] width 35 height 30
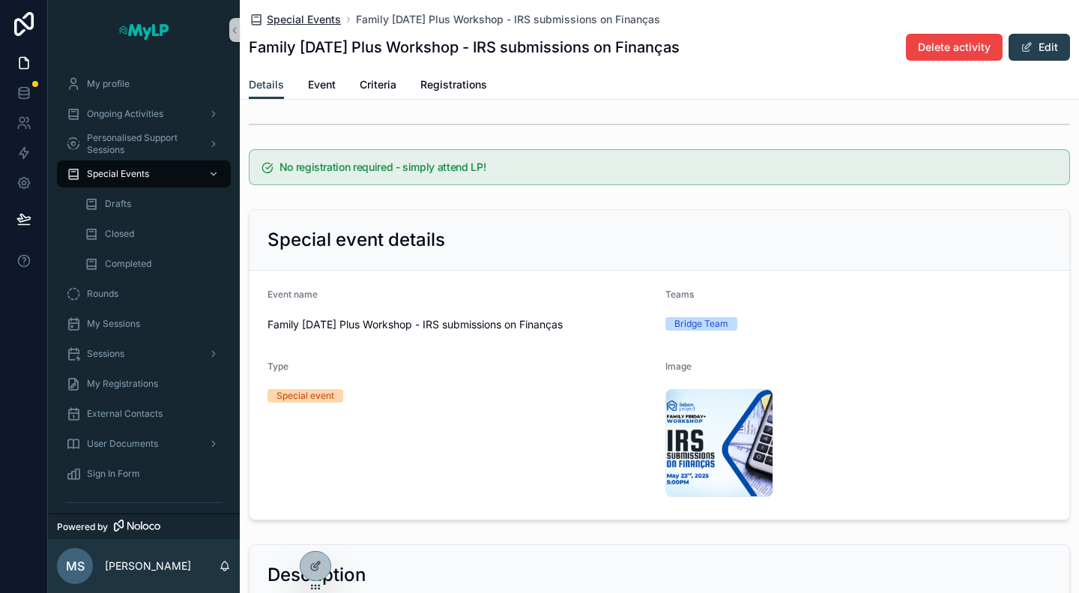
click at [319, 20] on span "Special Events" at bounding box center [304, 19] width 74 height 15
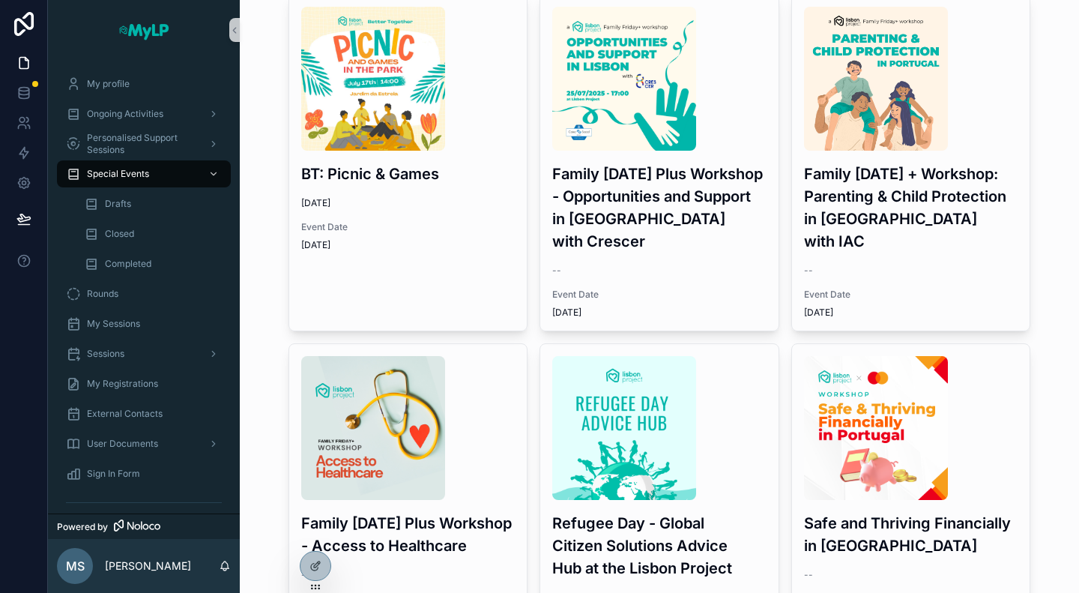
scroll to position [750, 0]
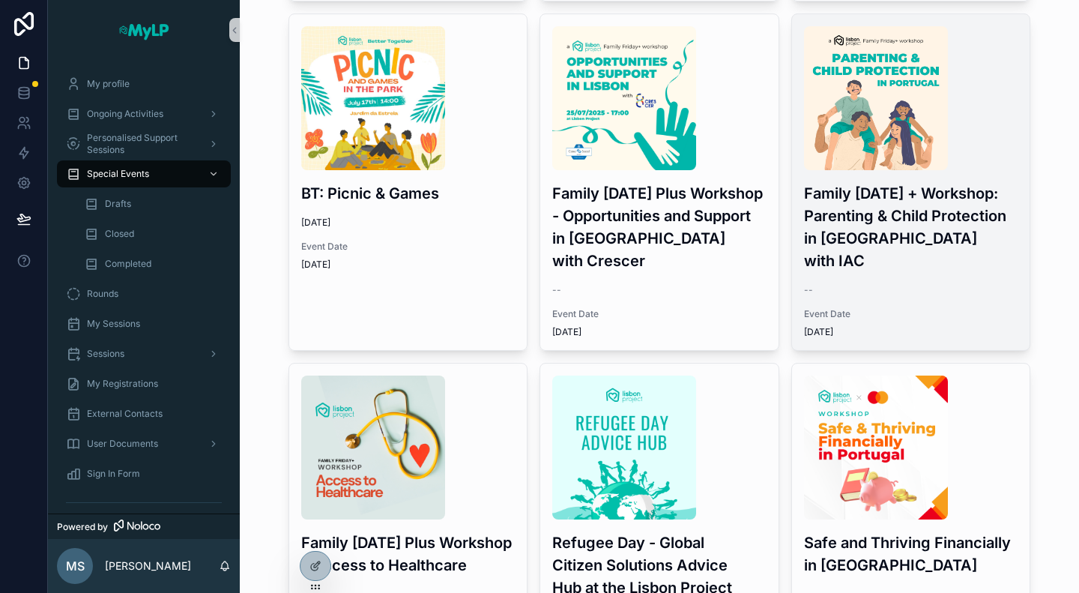
click at [942, 257] on div "Family Friday + Workshop: Parenting & Child Protection in Portugal with IAC -- …" at bounding box center [911, 182] width 238 height 336
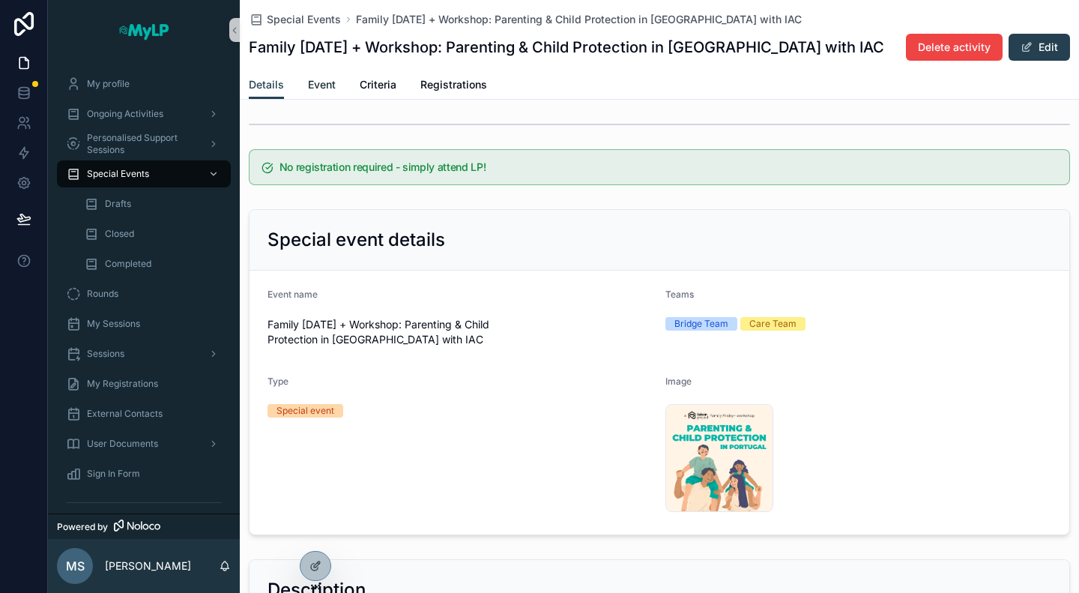
click at [322, 83] on span "Event" at bounding box center [322, 84] width 28 height 15
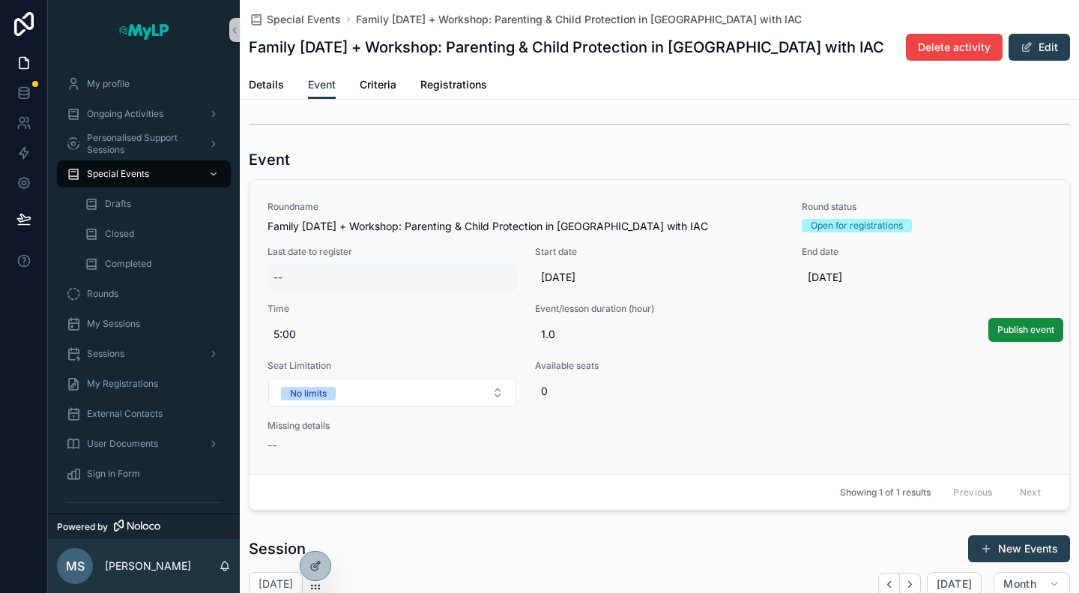
click at [307, 281] on div "--" at bounding box center [393, 277] width 250 height 27
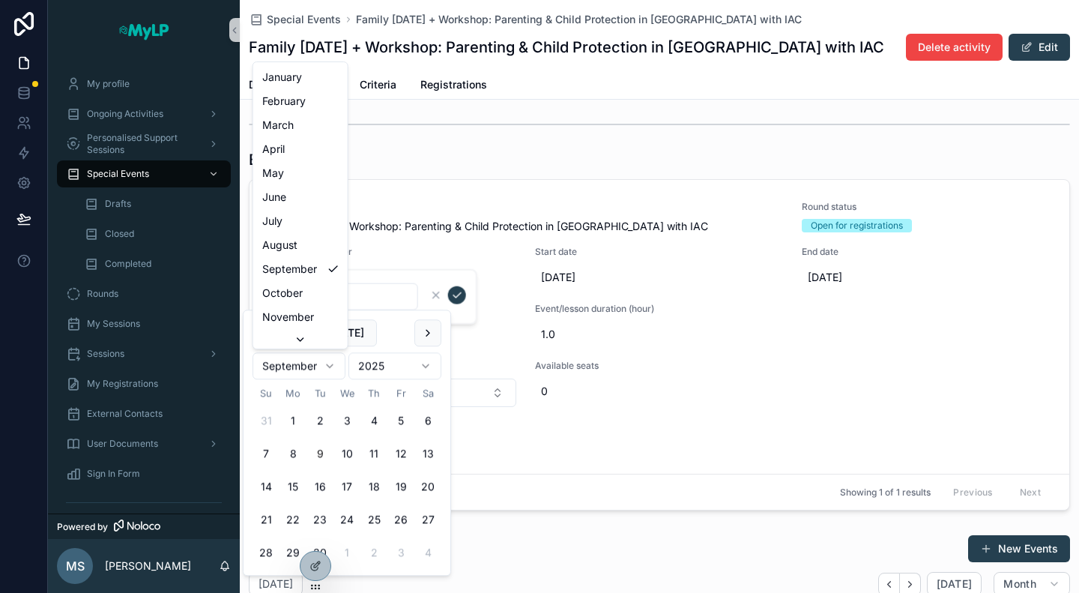
click at [325, 366] on html "My profile Ongoing Activities Personalised Support Sessions Special Events Draf…" at bounding box center [539, 296] width 1079 height 593
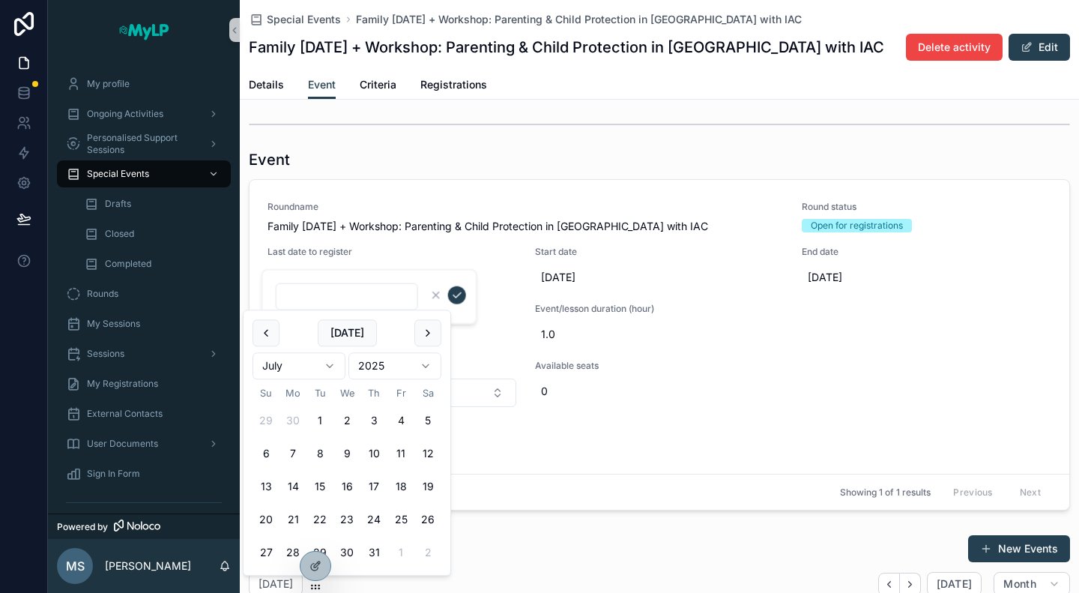
click at [399, 419] on button "4" at bounding box center [401, 421] width 27 height 27
type input "********"
click at [458, 296] on icon "scrollable content" at bounding box center [457, 295] width 12 height 12
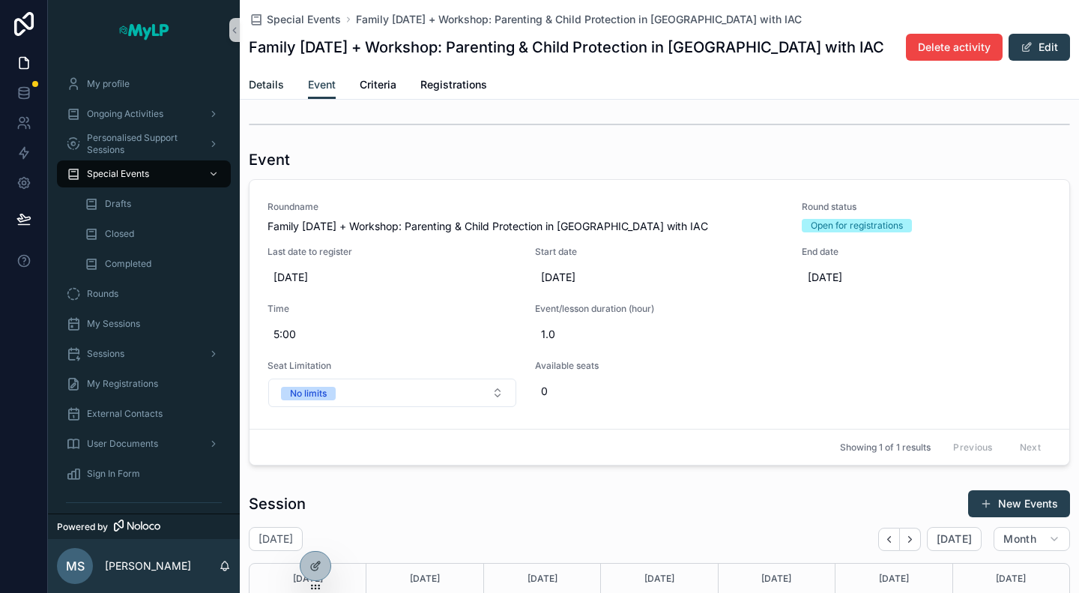
click at [271, 88] on span "Details" at bounding box center [266, 84] width 35 height 15
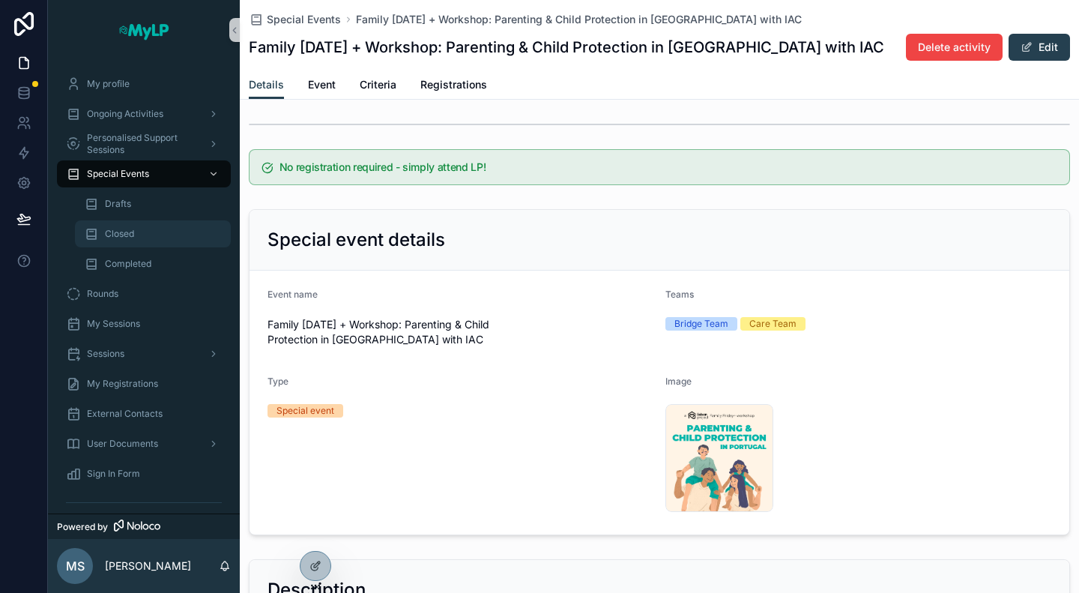
click at [123, 239] on span "Closed" at bounding box center [119, 234] width 29 height 12
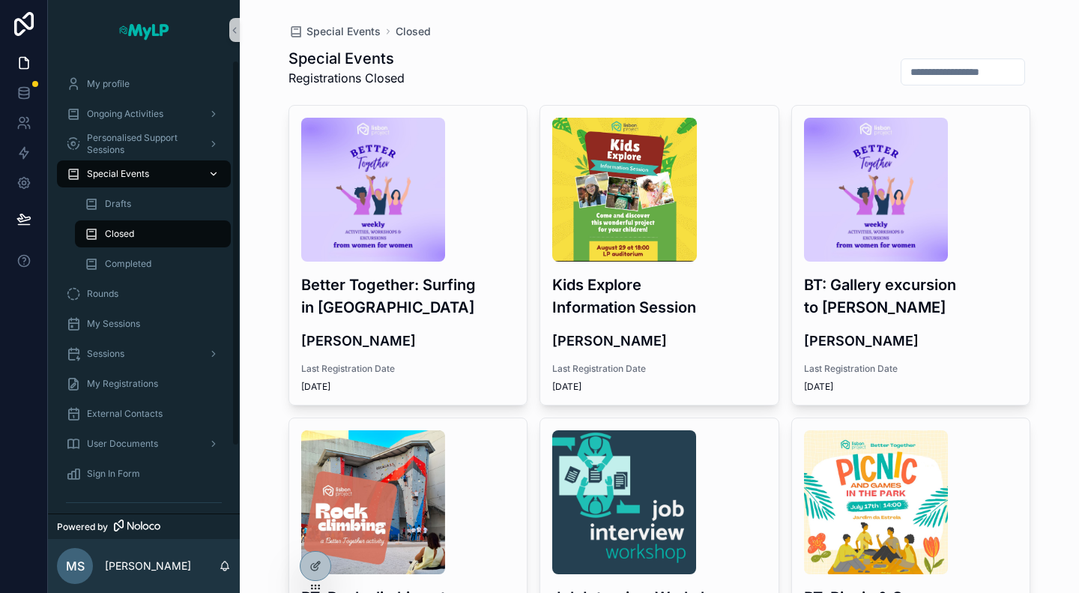
click at [129, 172] on span "Special Events" at bounding box center [118, 174] width 62 height 12
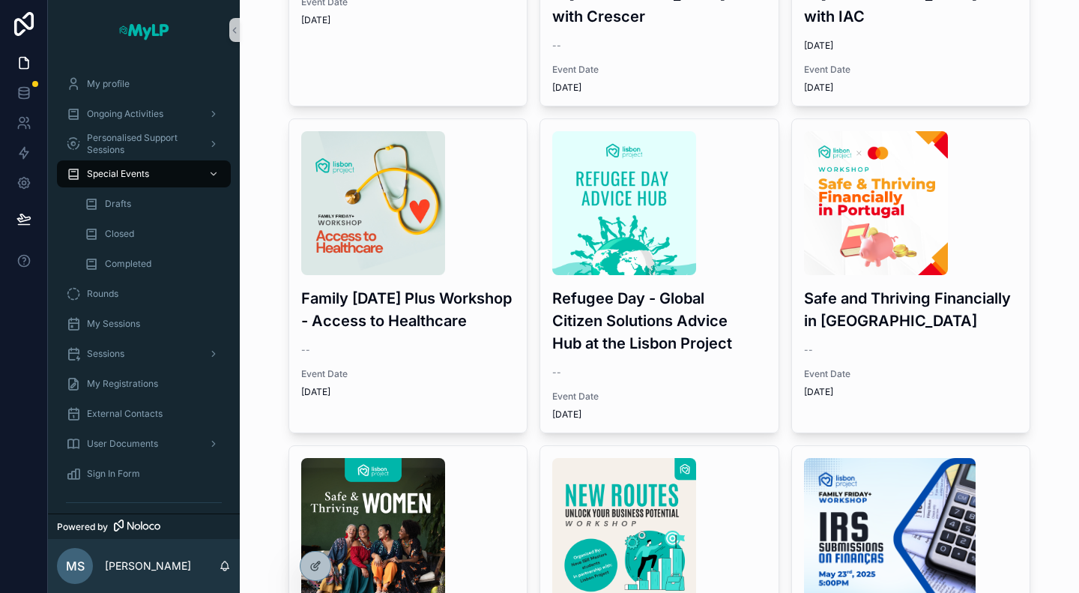
scroll to position [961, 0]
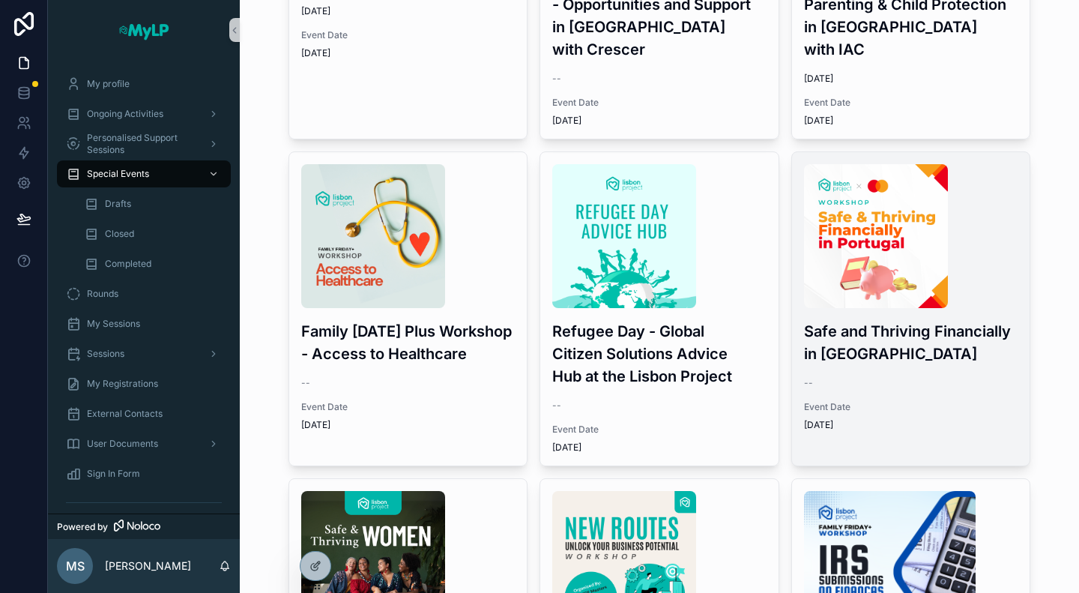
click at [892, 368] on div "Safe and Thriving Financially in Portugal -- Event Date 6/4/2025" at bounding box center [911, 297] width 238 height 291
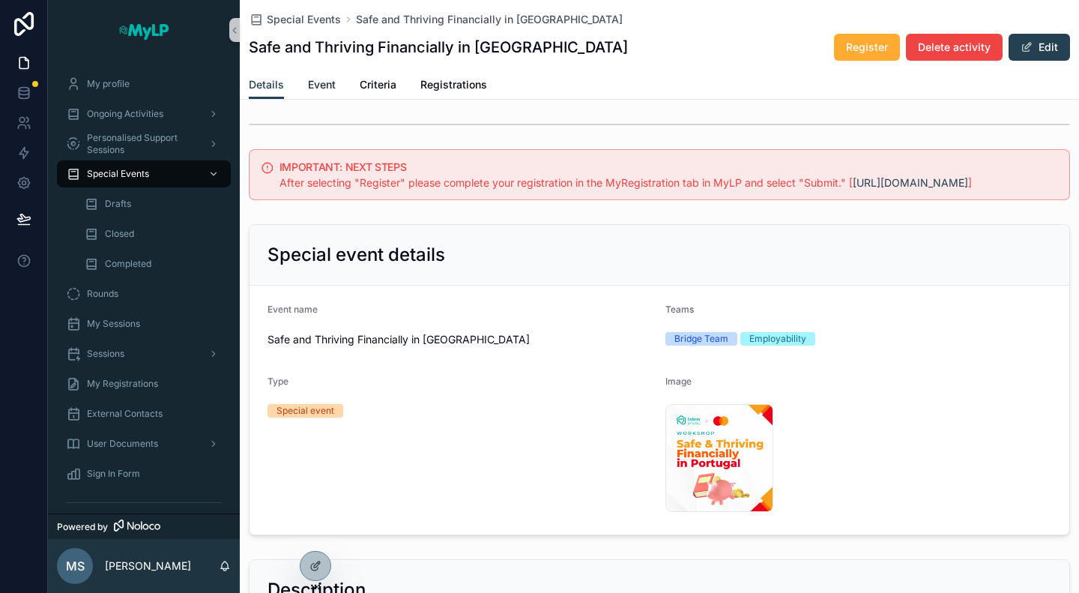
click at [329, 82] on span "Event" at bounding box center [322, 84] width 28 height 15
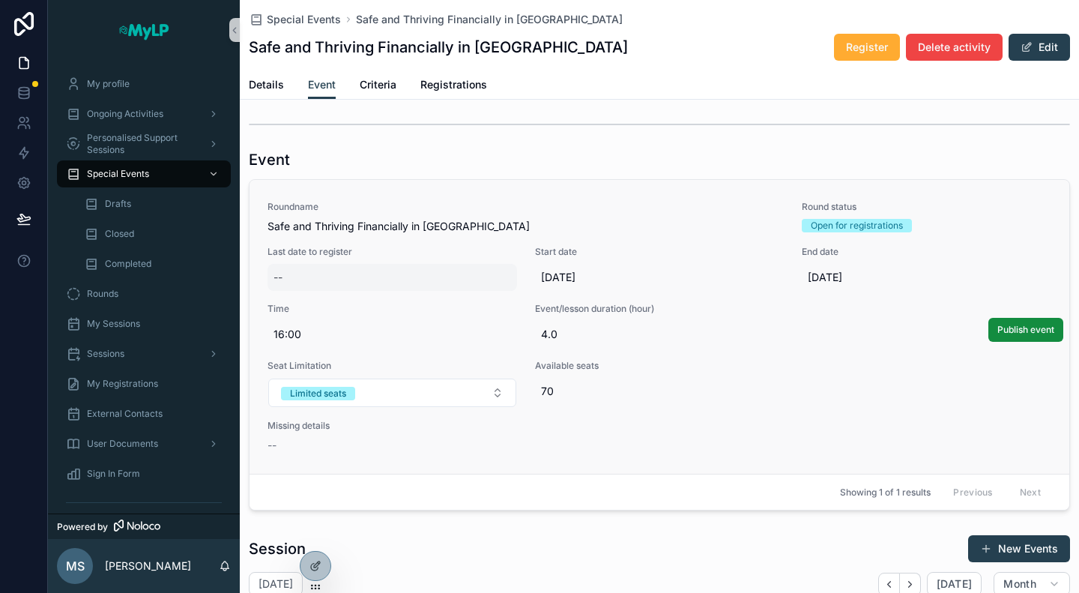
click at [360, 271] on div "--" at bounding box center [393, 277] width 250 height 27
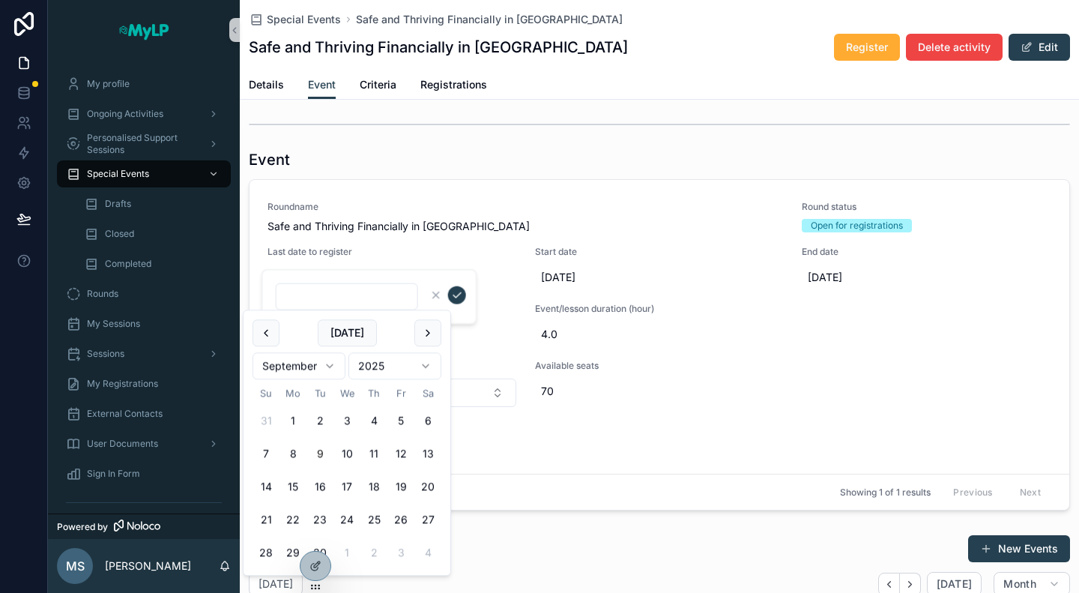
click at [332, 363] on html "My profile Ongoing Activities Personalised Support Sessions Special Events Draf…" at bounding box center [539, 296] width 1079 height 593
click at [451, 148] on div "Event Roundname Safe and Thriving Financially in Portugal Round status Open for…" at bounding box center [660, 329] width 840 height 373
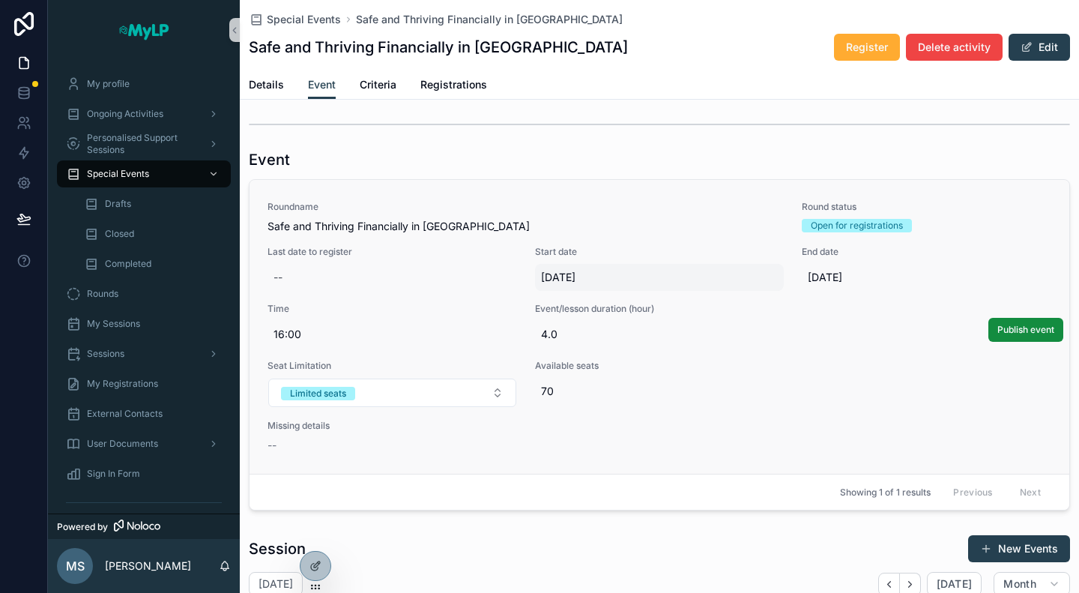
click at [561, 274] on span "6/4/2025" at bounding box center [660, 277] width 238 height 15
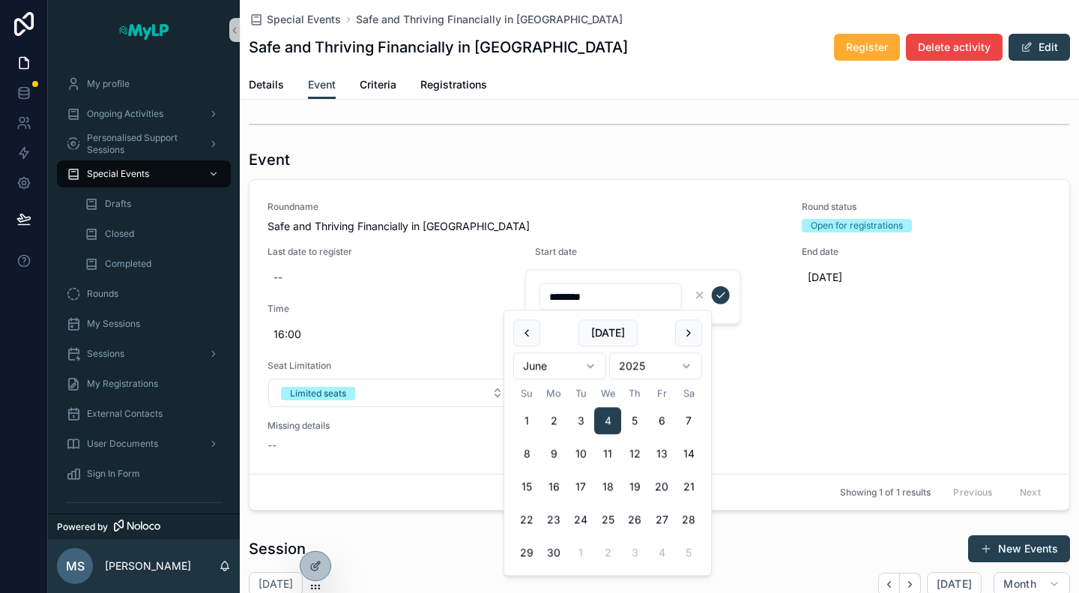
click at [605, 113] on div "Special Events Safe and Thriving Financially in Portugal Safe and Thriving Fina…" at bounding box center [660, 540] width 840 height 1081
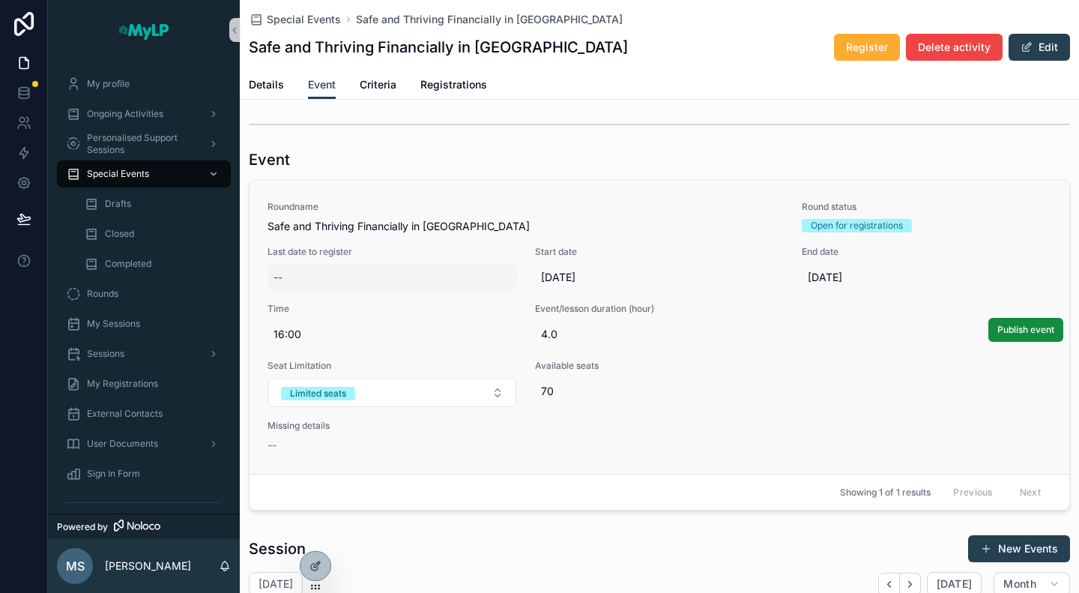
click at [344, 275] on div "--" at bounding box center [393, 277] width 250 height 27
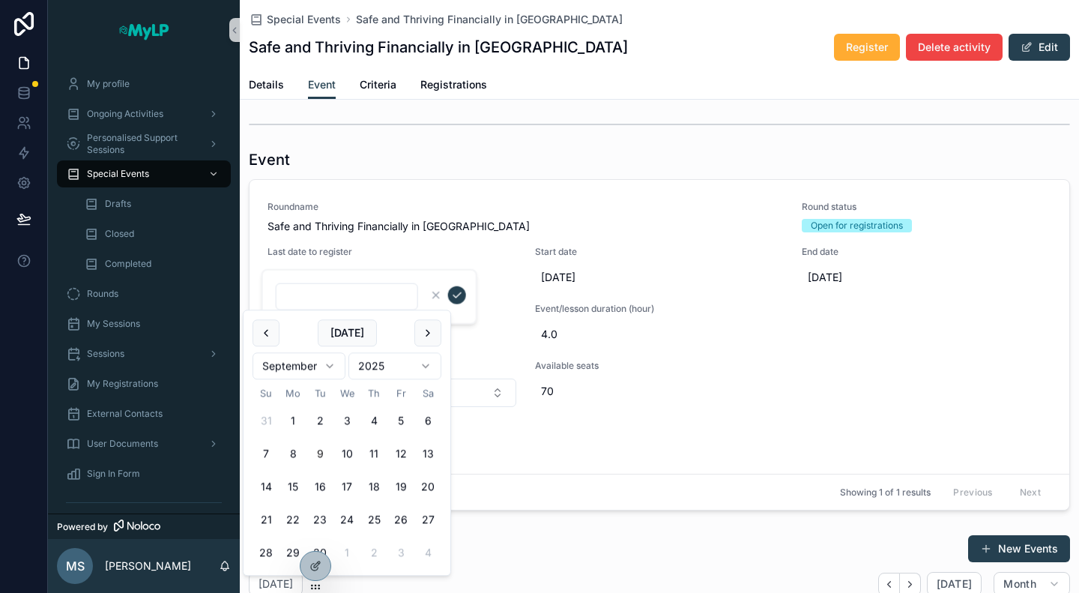
click at [333, 370] on html "My profile Ongoing Activities Personalised Support Sessions Special Events Draf…" at bounding box center [539, 296] width 1079 height 593
click at [349, 416] on button "4" at bounding box center [347, 421] width 27 height 27
type input "********"
click at [459, 296] on icon "scrollable content" at bounding box center [457, 295] width 12 height 12
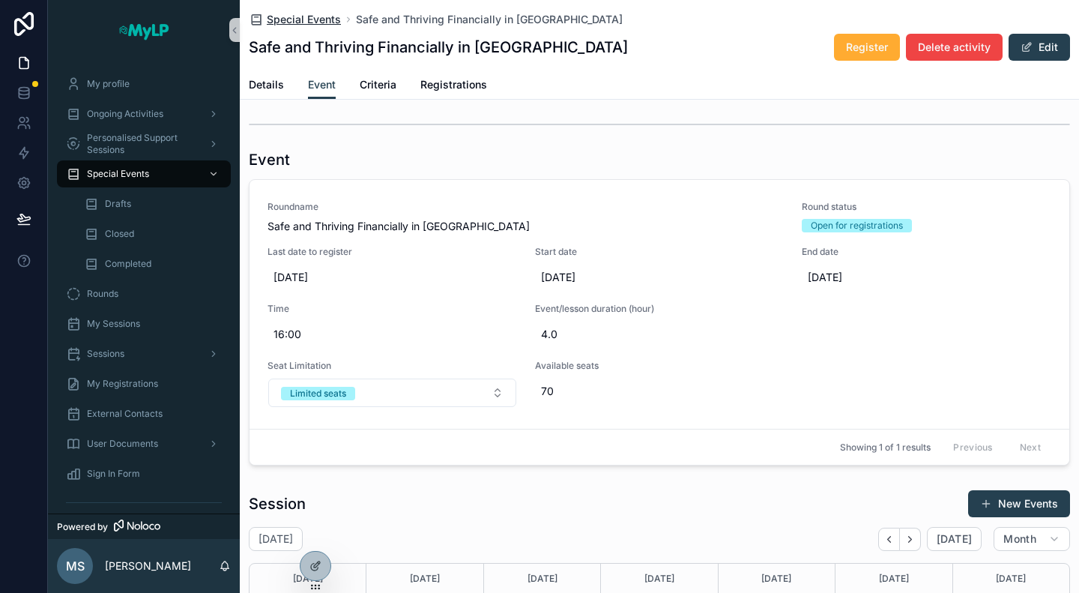
click at [271, 17] on span "Special Events" at bounding box center [304, 19] width 74 height 15
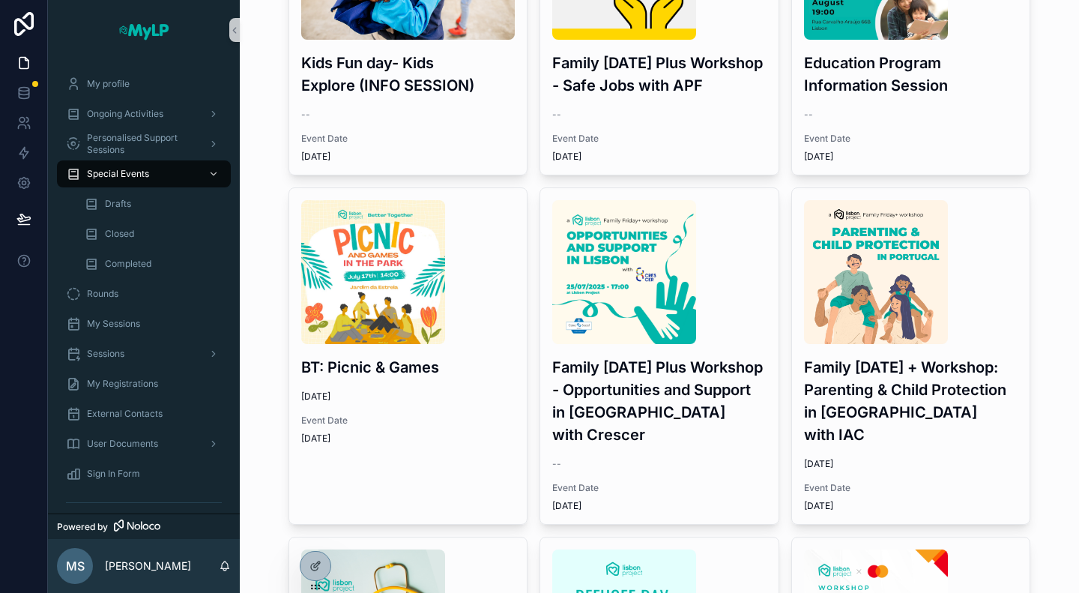
scroll to position [600, 0]
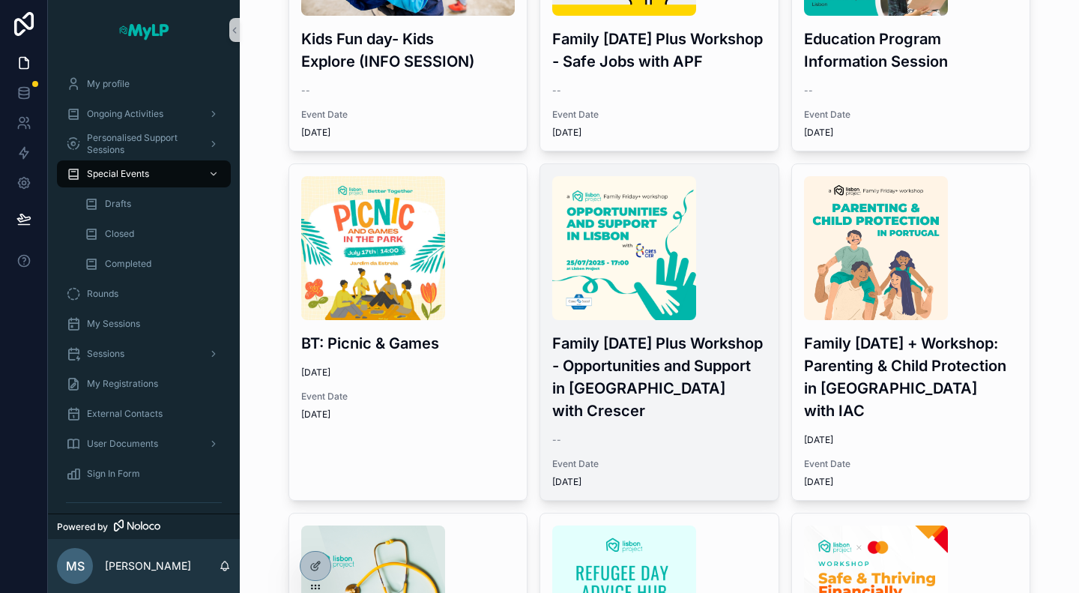
click at [668, 400] on div "Family Friday Plus Workshop - Opportunities and Support in Lisbon with Crescer …" at bounding box center [659, 332] width 238 height 336
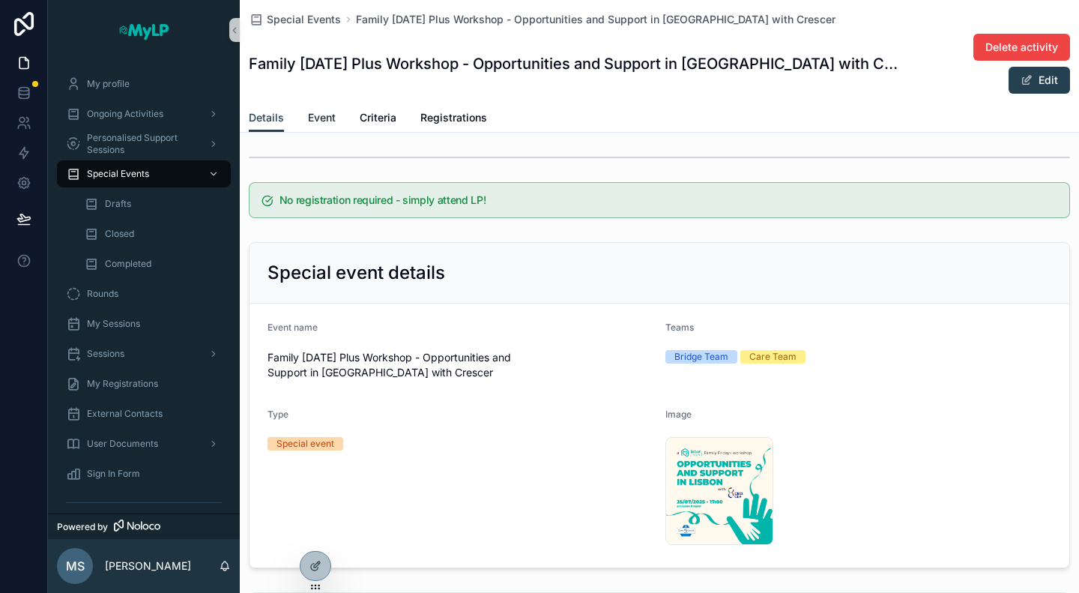
click at [315, 104] on link "Event" at bounding box center [322, 119] width 28 height 30
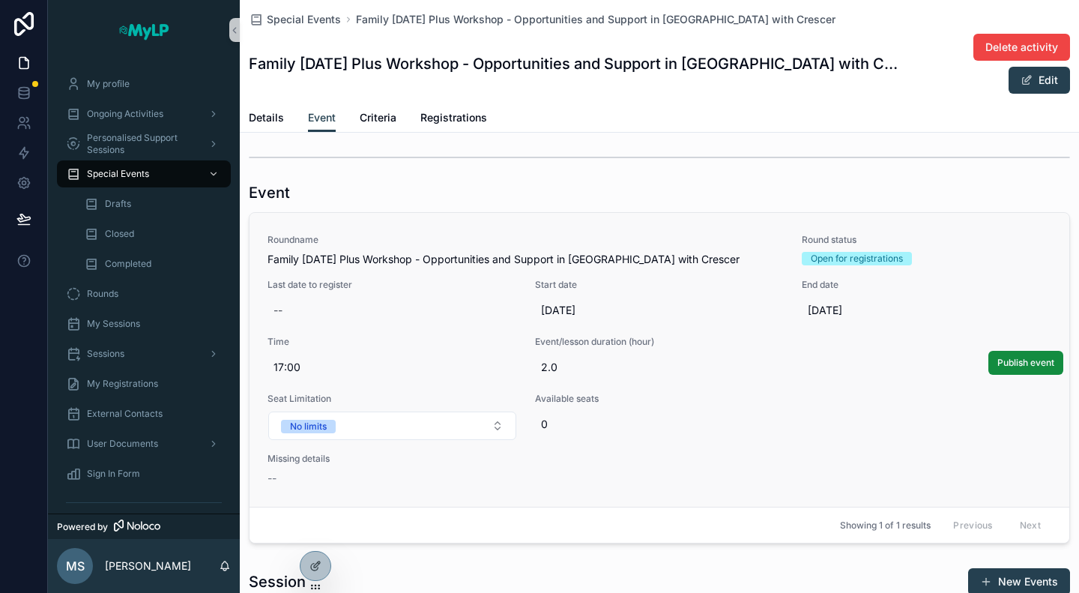
click at [402, 295] on div "Roundname Family Friday Plus Workshop - Opportunities and Support in Lisbon wit…" at bounding box center [660, 360] width 784 height 252
click at [403, 297] on div "--" at bounding box center [393, 310] width 250 height 27
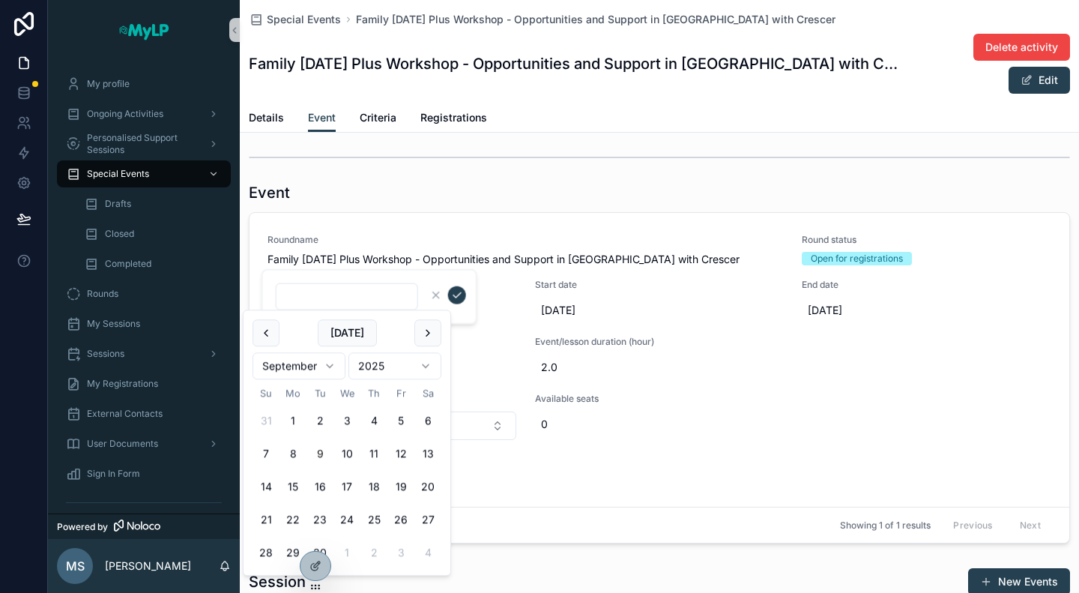
click at [336, 364] on html "My profile Ongoing Activities Personalised Support Sessions Special Events Draf…" at bounding box center [539, 296] width 1079 height 593
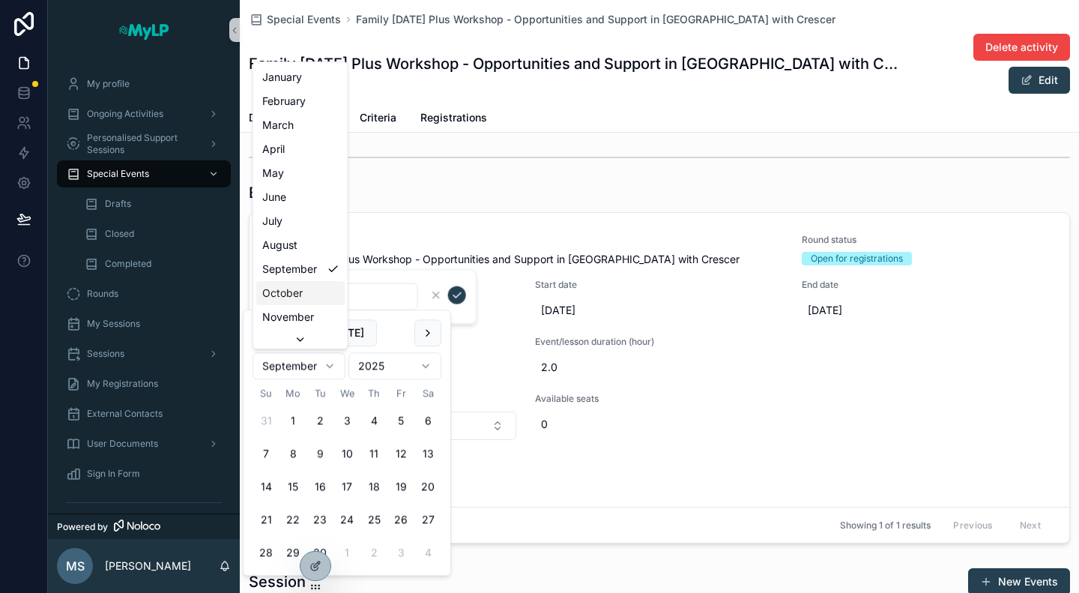
scroll to position [25, 0]
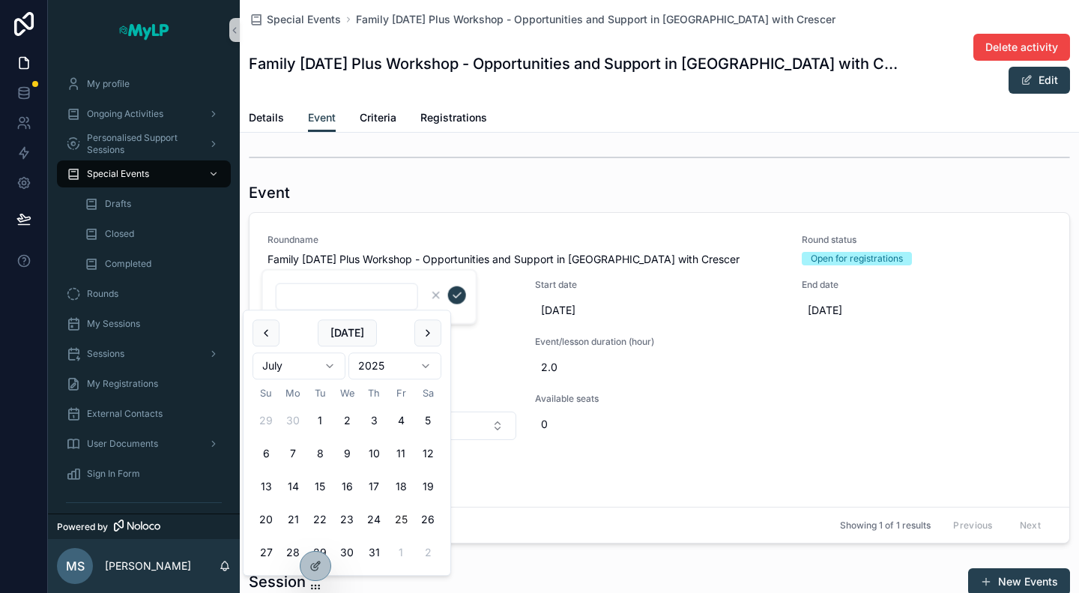
click at [388, 519] on button "25" at bounding box center [401, 520] width 27 height 27
type input "*********"
click at [456, 303] on button "scrollable content" at bounding box center [457, 295] width 18 height 18
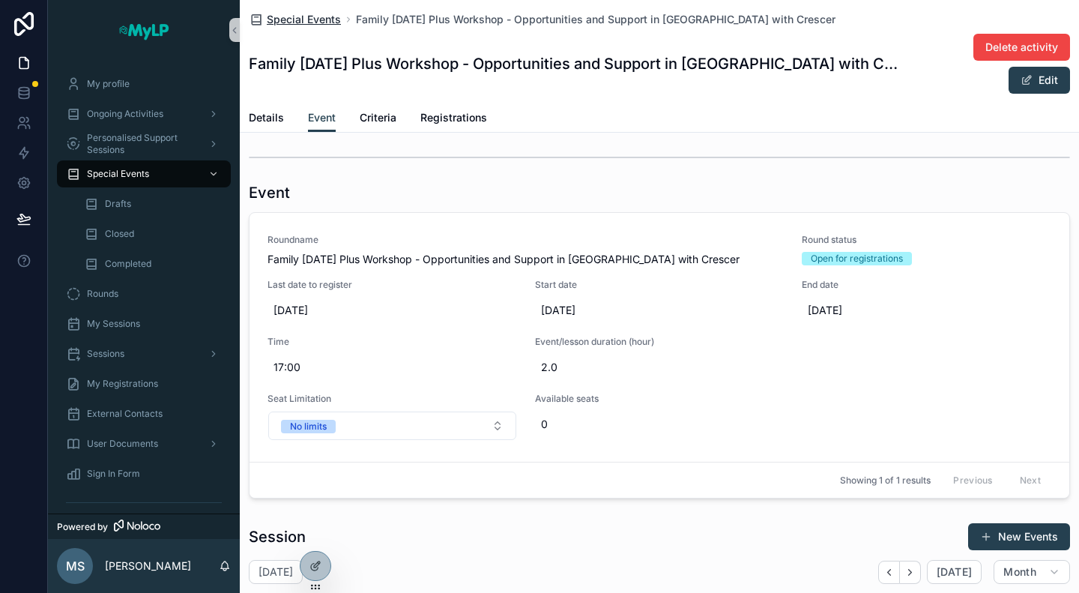
click at [268, 13] on span "Special Events" at bounding box center [304, 19] width 74 height 15
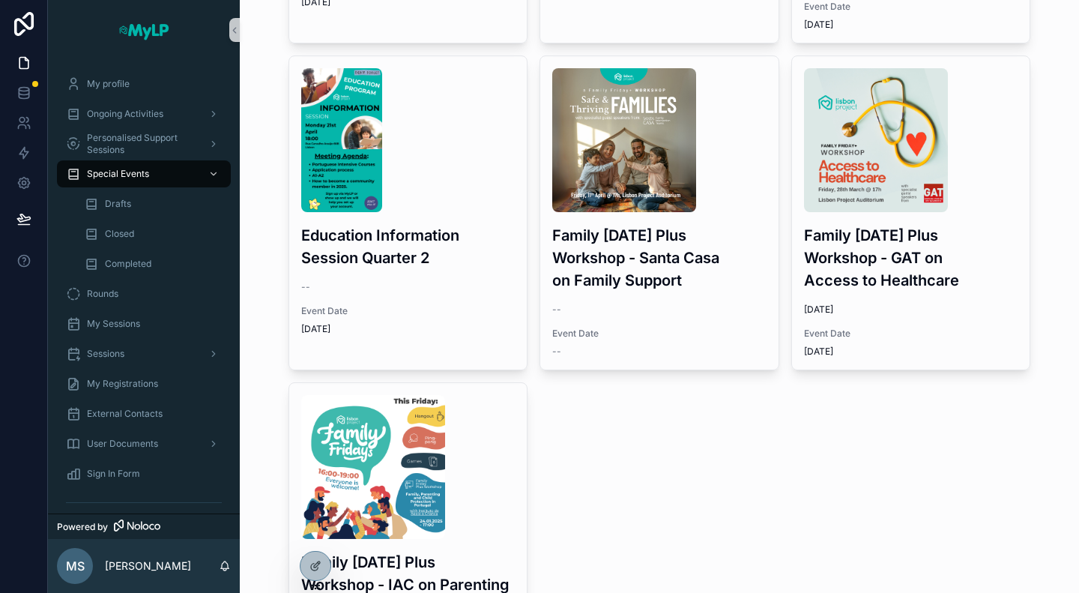
scroll to position [1636, 0]
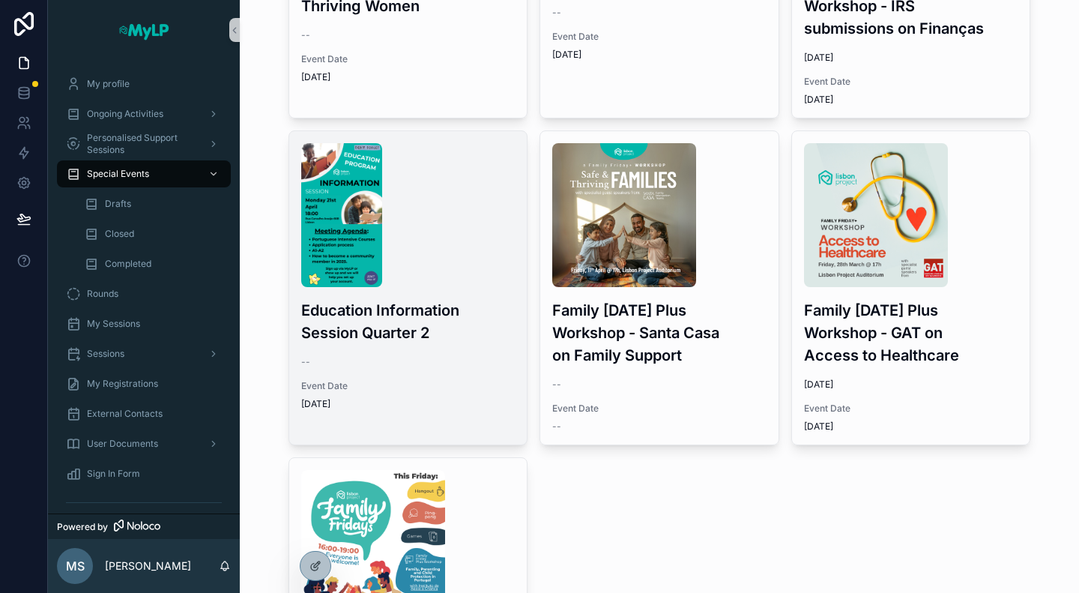
click at [423, 350] on div "Education Information Session Quarter 2 -- Event Date 4/21/2025" at bounding box center [408, 276] width 238 height 291
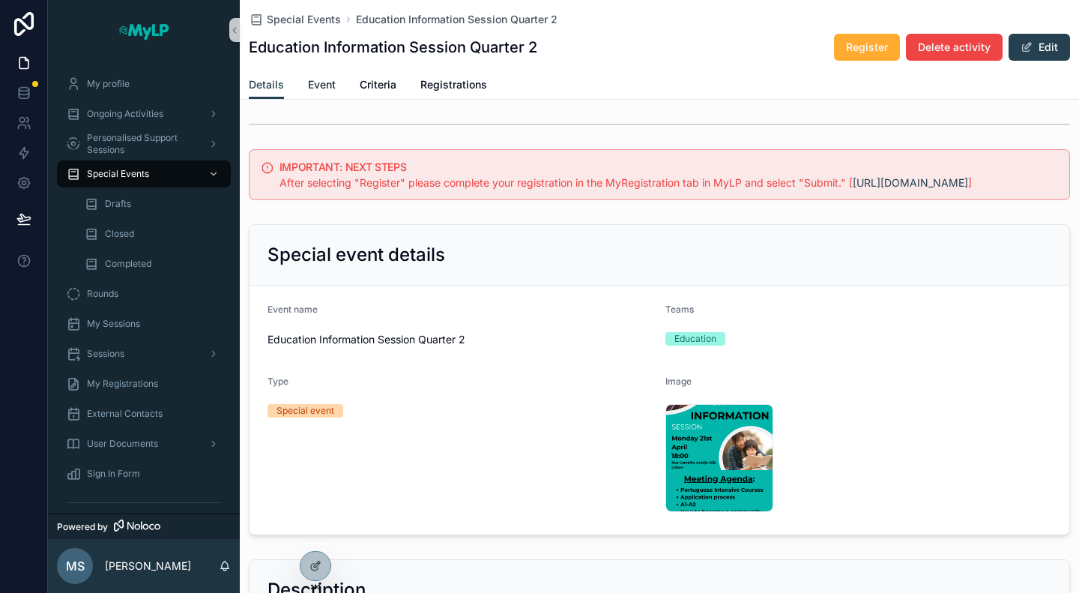
click at [325, 91] on span "Event" at bounding box center [322, 84] width 28 height 15
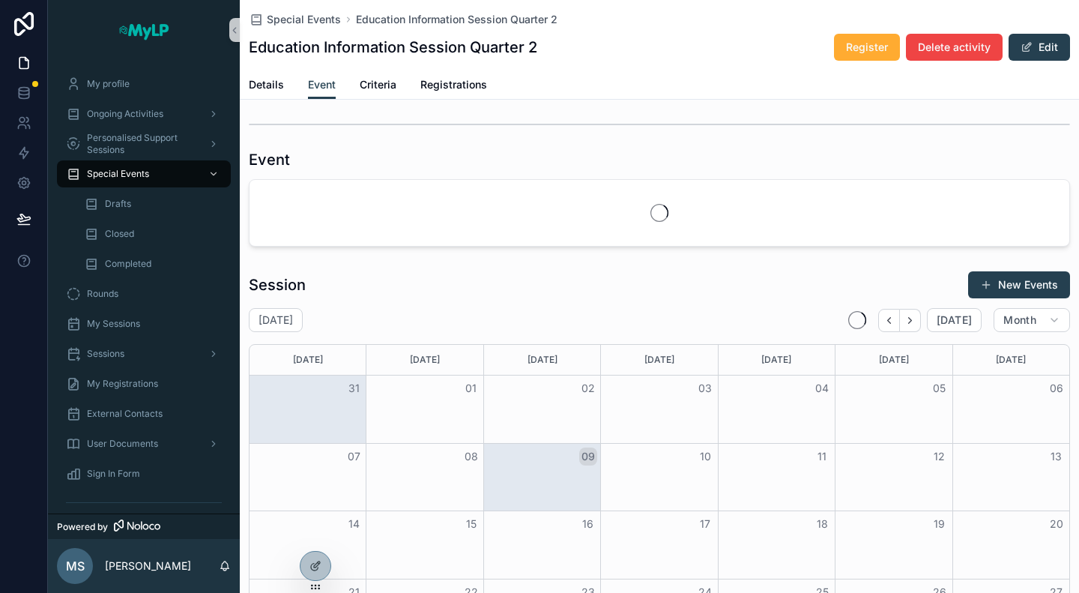
click at [289, 90] on div "Details Event Criteria Registrations" at bounding box center [660, 84] width 822 height 28
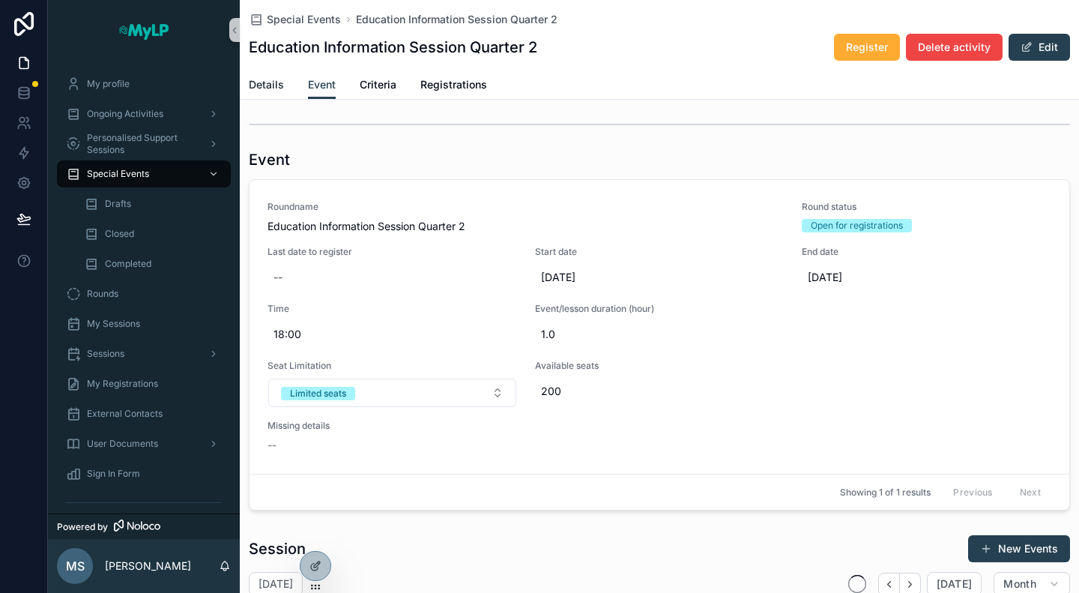
click at [268, 85] on span "Details" at bounding box center [266, 84] width 35 height 15
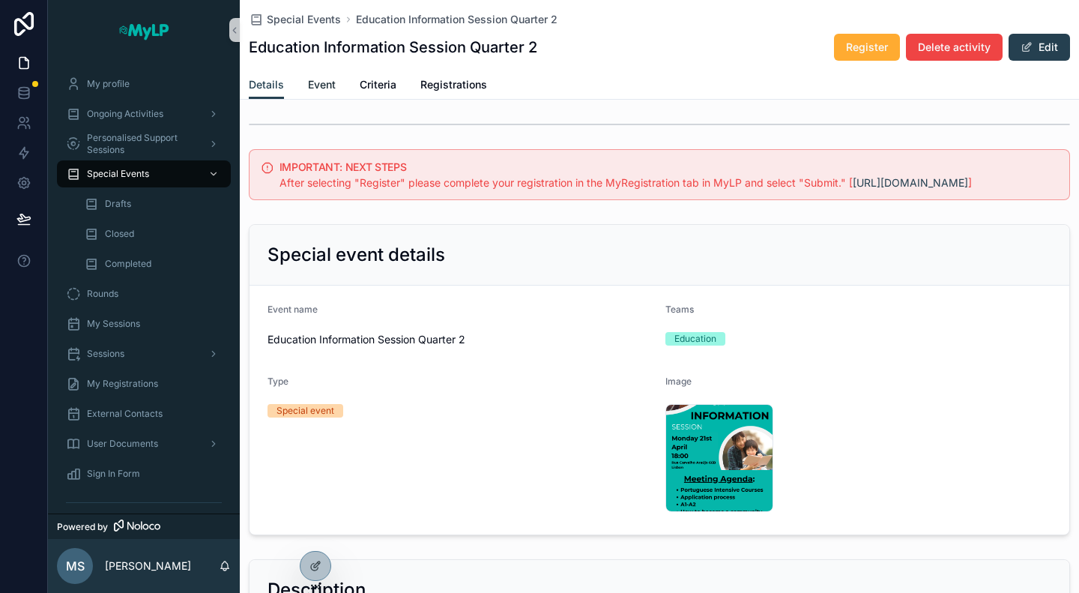
click at [331, 86] on span "Event" at bounding box center [322, 84] width 28 height 15
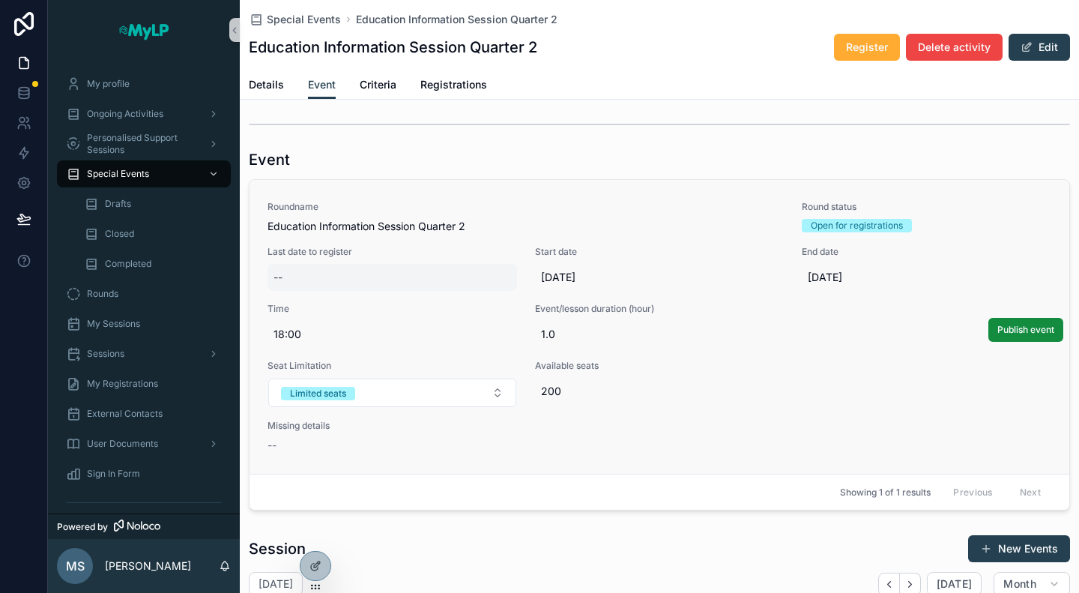
click at [428, 268] on div "--" at bounding box center [393, 277] width 250 height 27
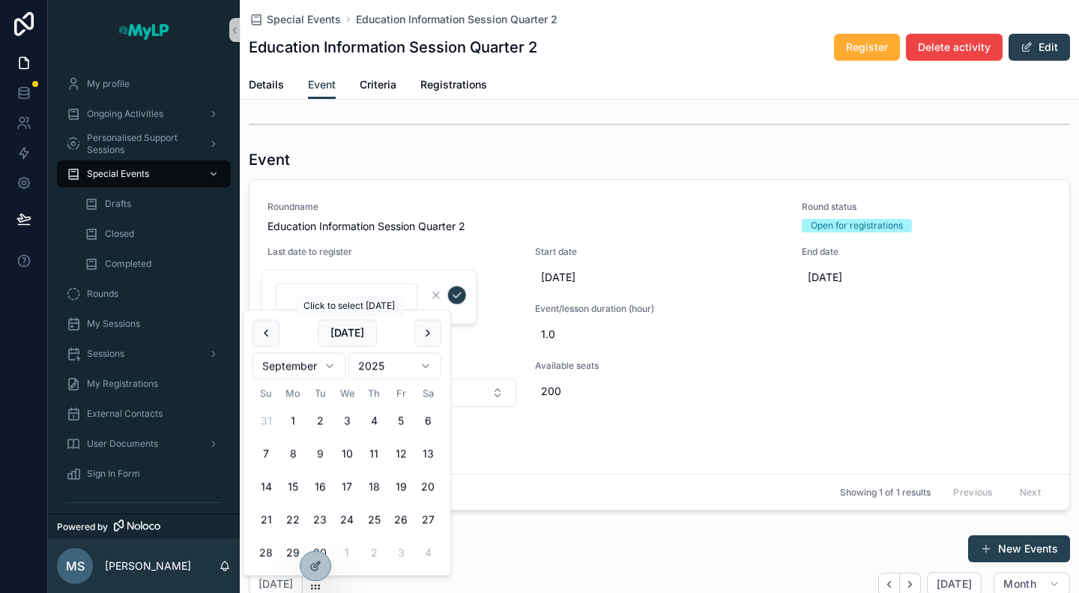
click at [327, 361] on html "My profile Ongoing Activities Personalised Support Sessions Special Events Draf…" at bounding box center [539, 296] width 1079 height 593
click at [297, 517] on button "21" at bounding box center [293, 520] width 27 height 27
type input "*********"
click at [454, 298] on icon "scrollable content" at bounding box center [457, 295] width 12 height 12
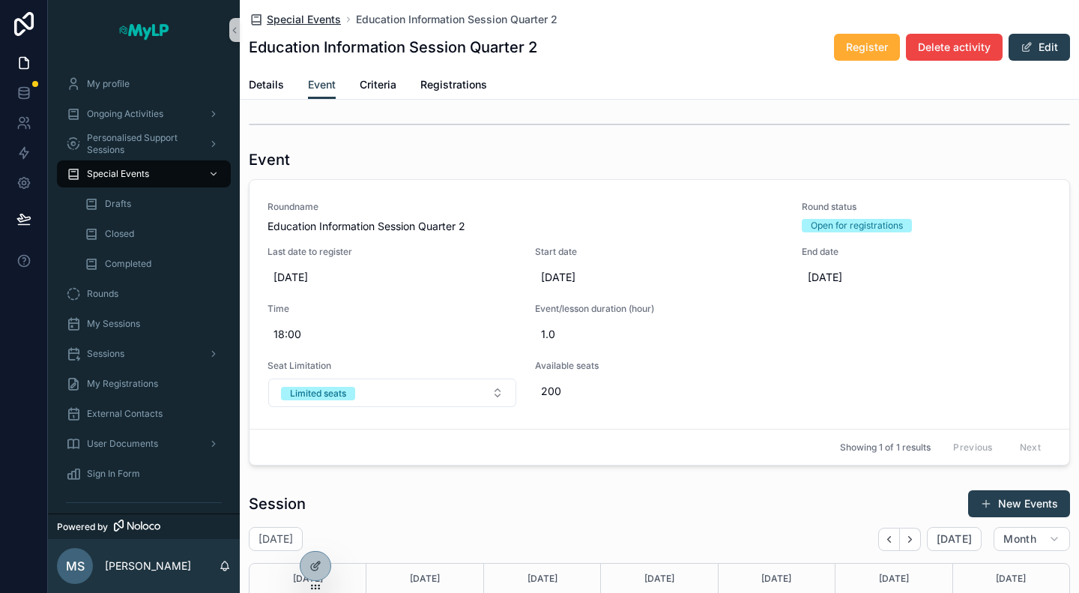
click at [307, 21] on span "Special Events" at bounding box center [304, 19] width 74 height 15
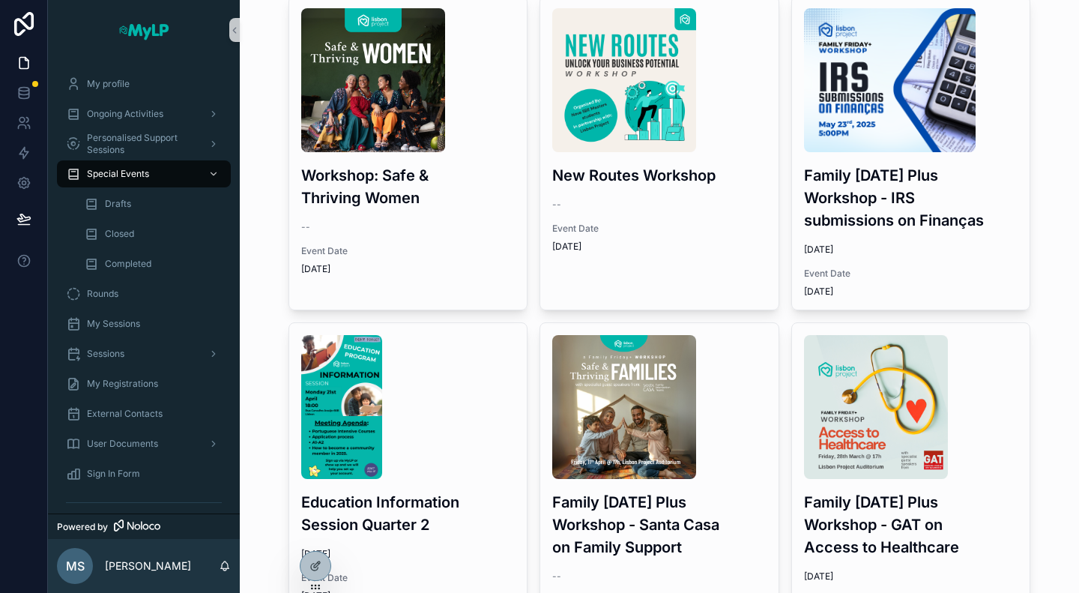
scroll to position [1411, 0]
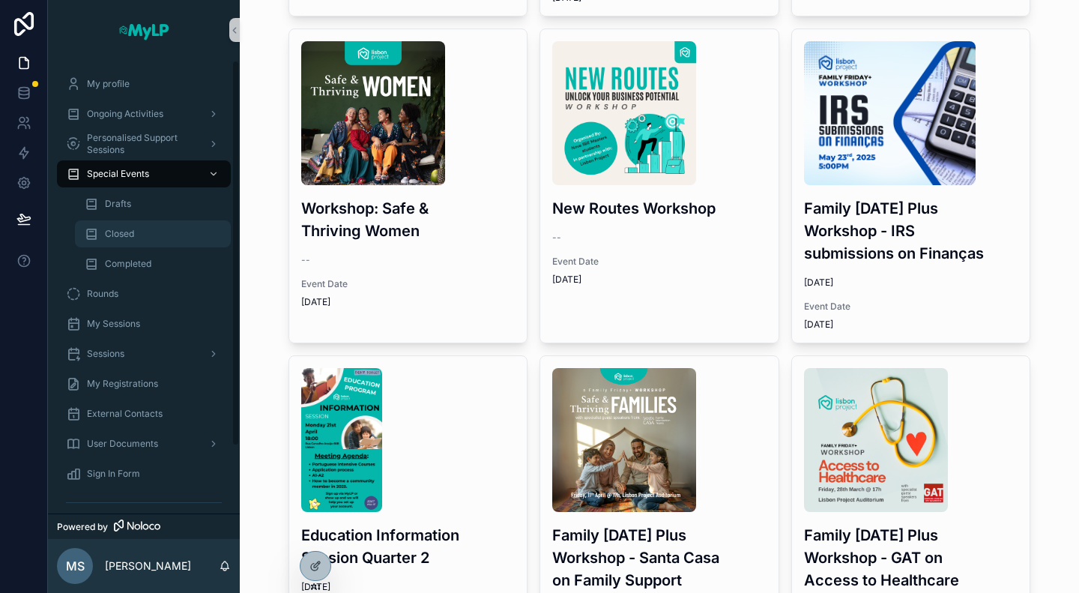
click at [129, 233] on span "Closed" at bounding box center [119, 234] width 29 height 12
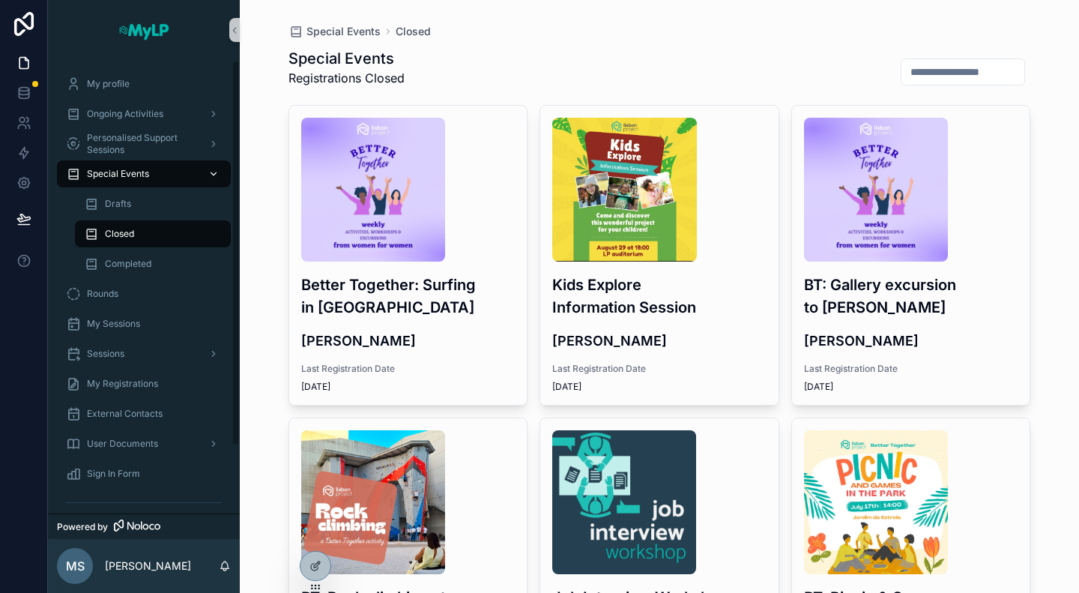
click at [130, 178] on span "Special Events" at bounding box center [118, 174] width 62 height 12
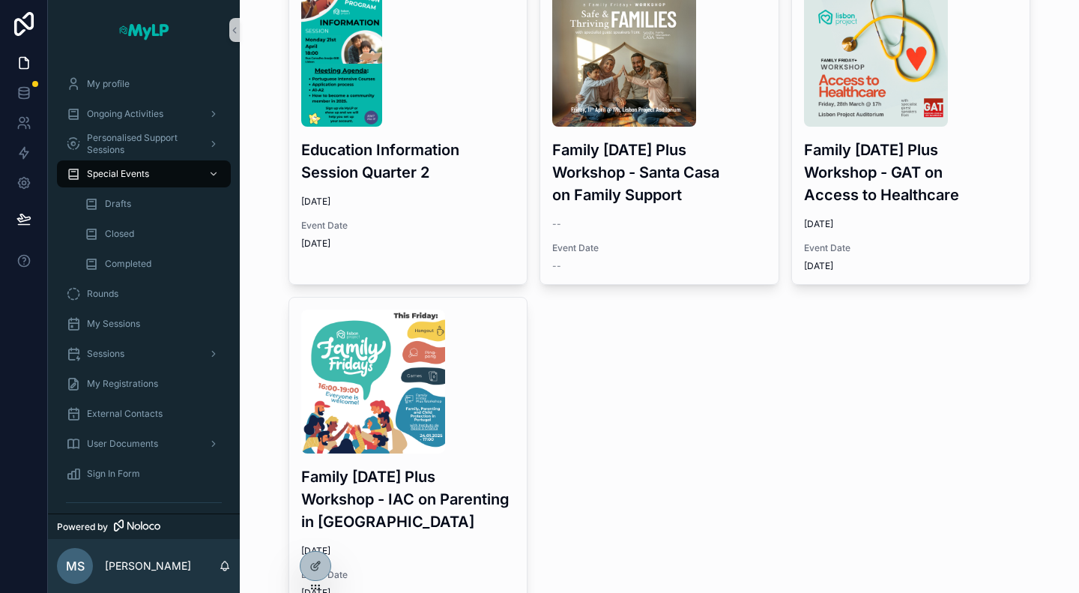
scroll to position [1860, 0]
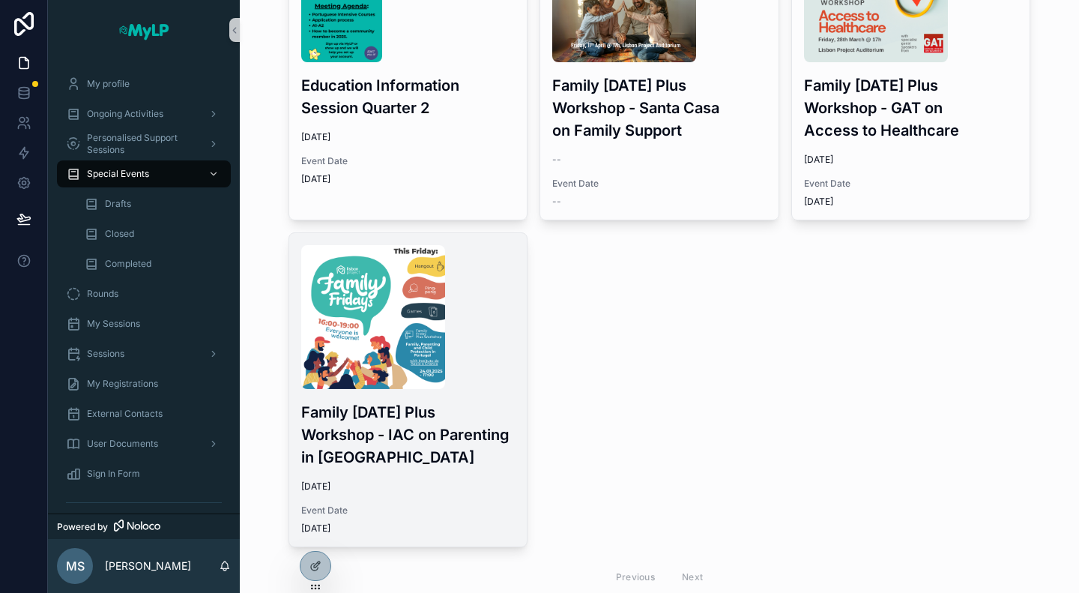
click at [471, 367] on div "Family Friday Plus Workshop - IAC on Parenting in Portugal 1/24/2025 Event Date…" at bounding box center [408, 389] width 238 height 313
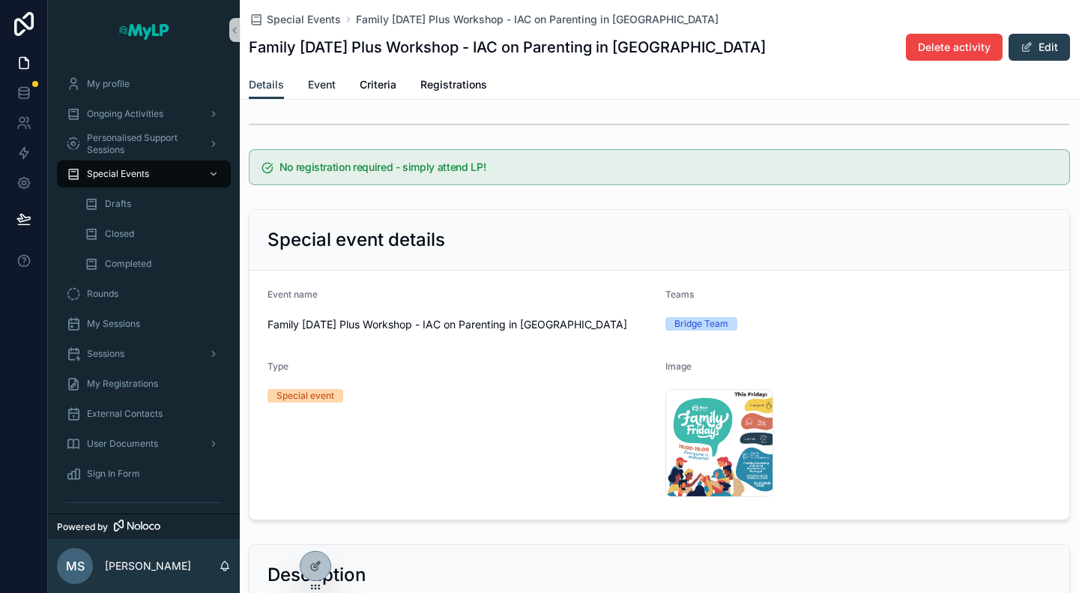
click at [322, 79] on span "Event" at bounding box center [322, 84] width 28 height 15
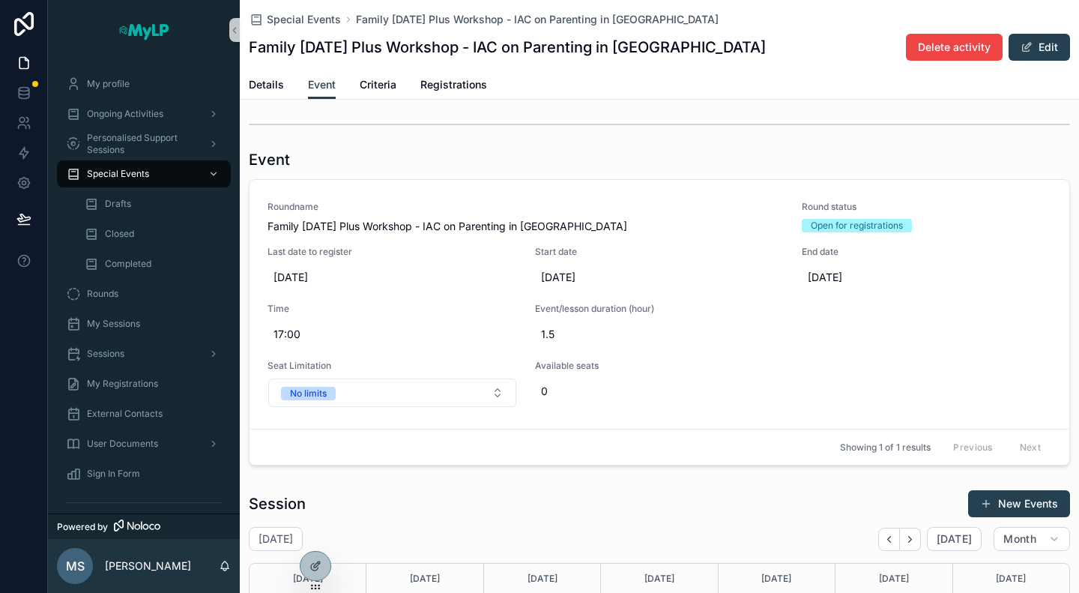
click at [778, 49] on div "Family Friday Plus Workshop - IAC on Parenting in Portugal Delete activity Edit" at bounding box center [660, 47] width 822 height 28
click at [151, 232] on div "Closed" at bounding box center [153, 234] width 138 height 24
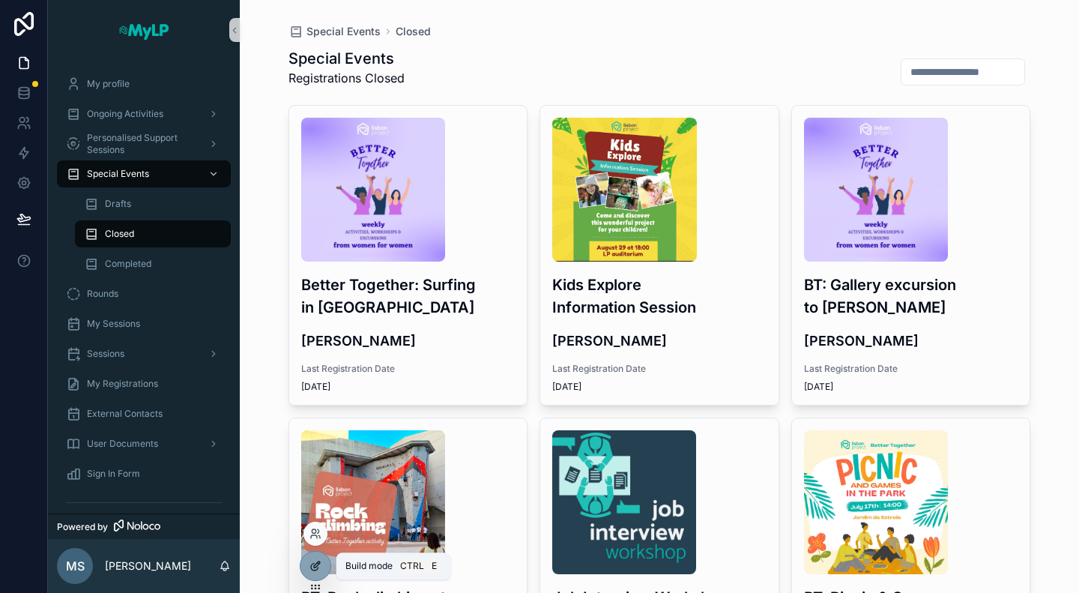
click at [315, 563] on icon at bounding box center [316, 566] width 12 height 12
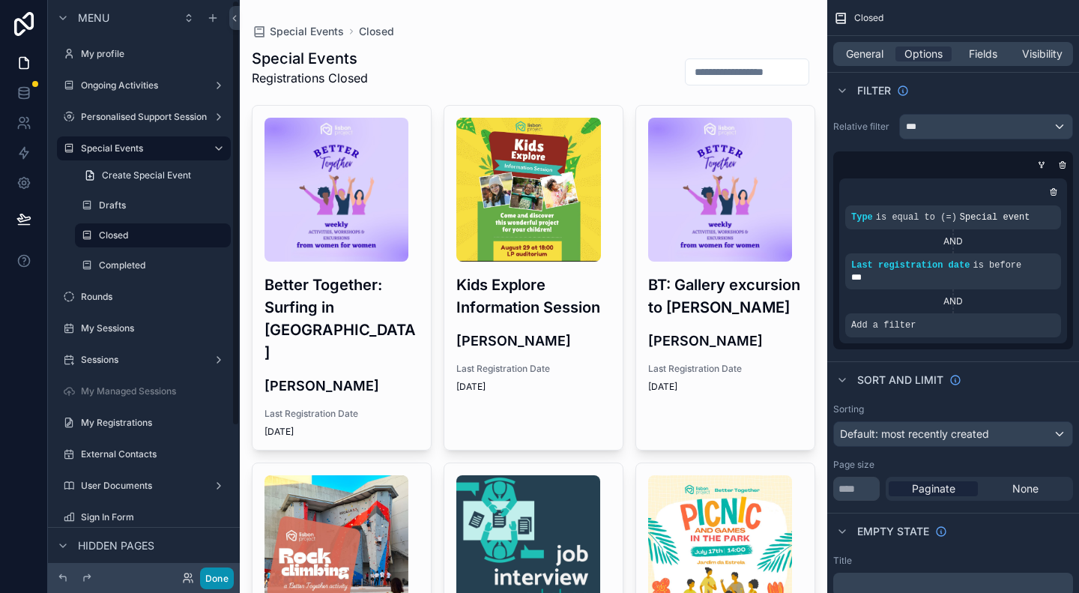
click at [217, 579] on button "Done" at bounding box center [217, 578] width 34 height 22
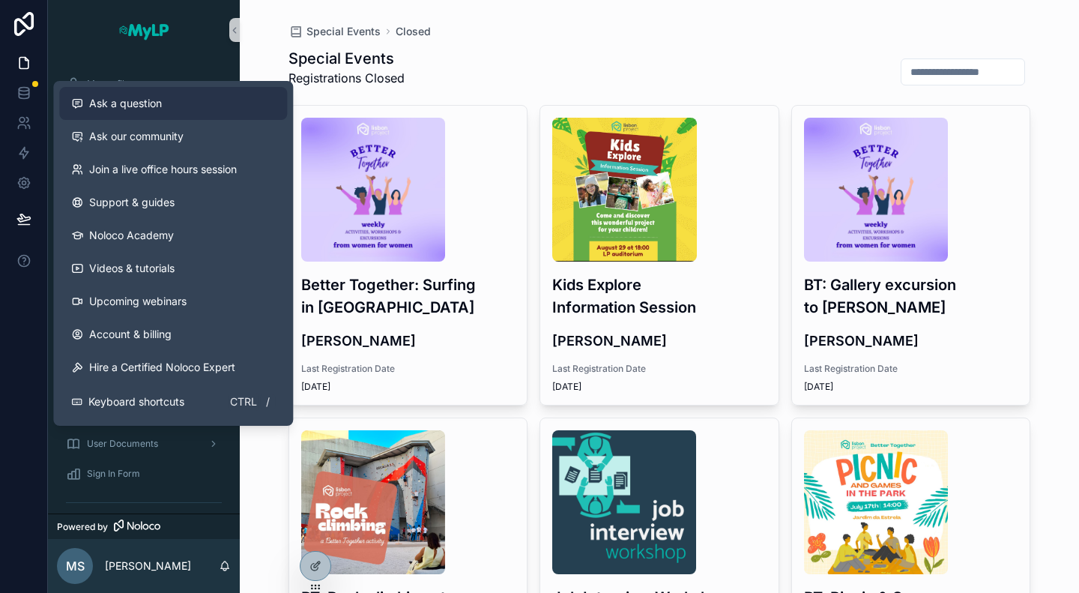
click at [121, 91] on button "Ask a question" at bounding box center [173, 103] width 228 height 33
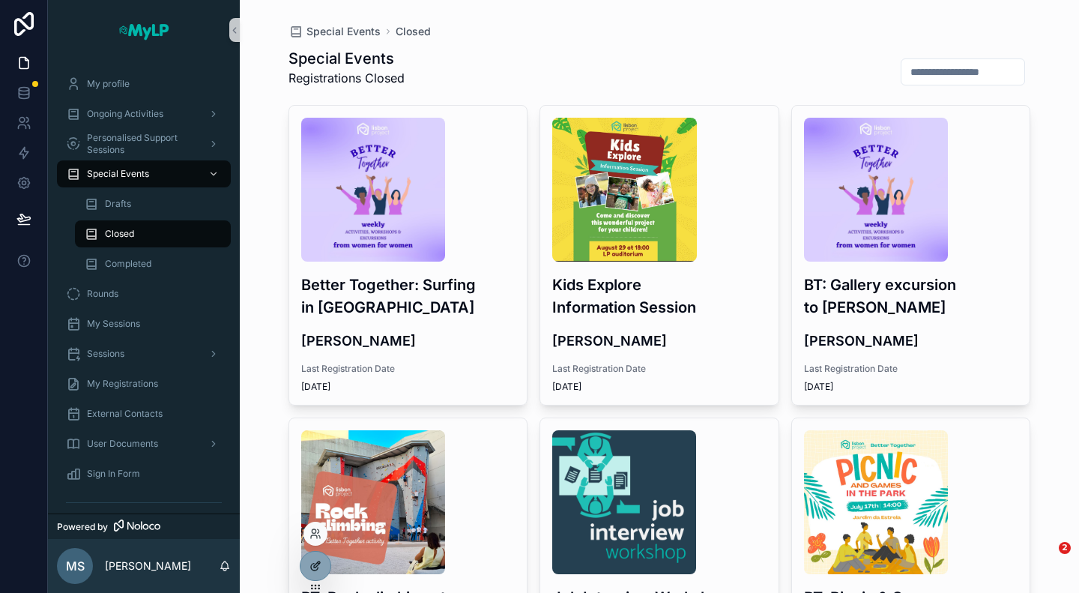
click at [311, 570] on icon at bounding box center [316, 566] width 12 height 12
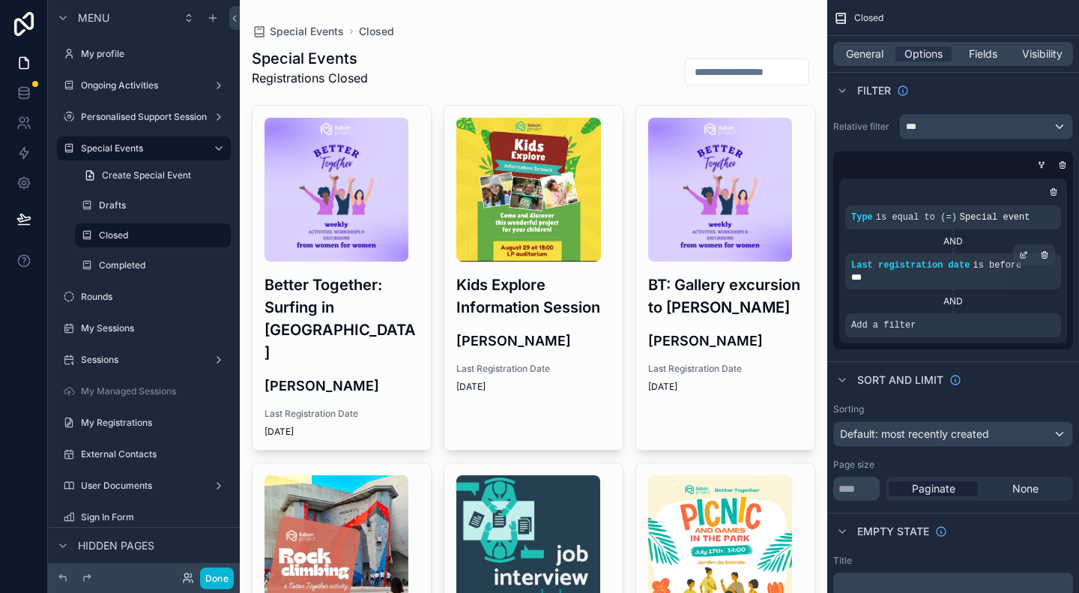
click at [921, 277] on div "***" at bounding box center [954, 277] width 204 height 12
click at [1021, 257] on icon "scrollable content" at bounding box center [1023, 255] width 5 height 5
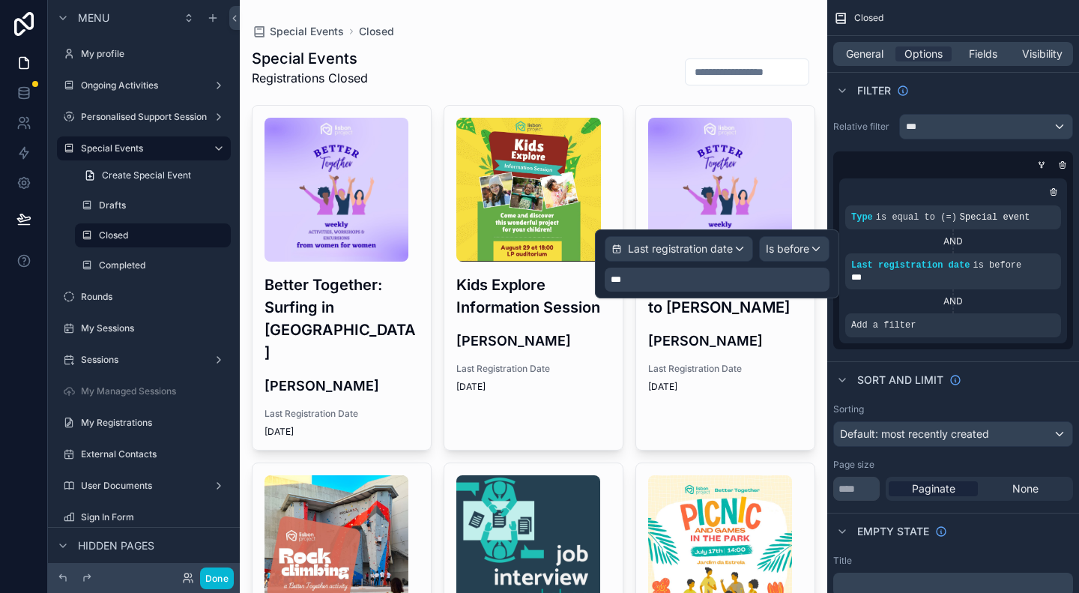
click at [789, 281] on div "***" at bounding box center [717, 280] width 225 height 24
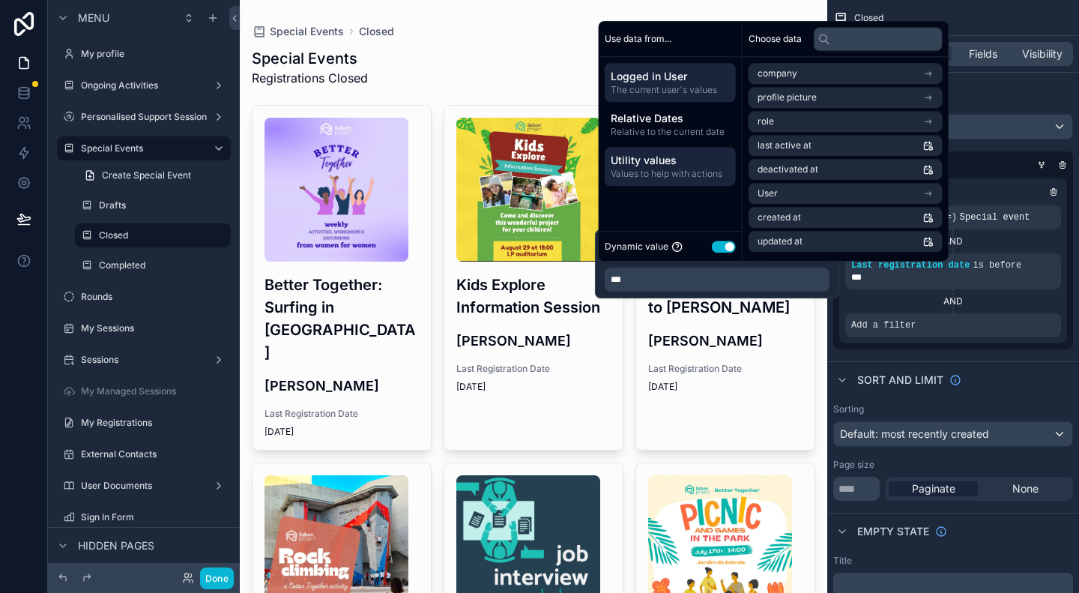
click at [673, 172] on span "Values to help with actions" at bounding box center [670, 174] width 119 height 12
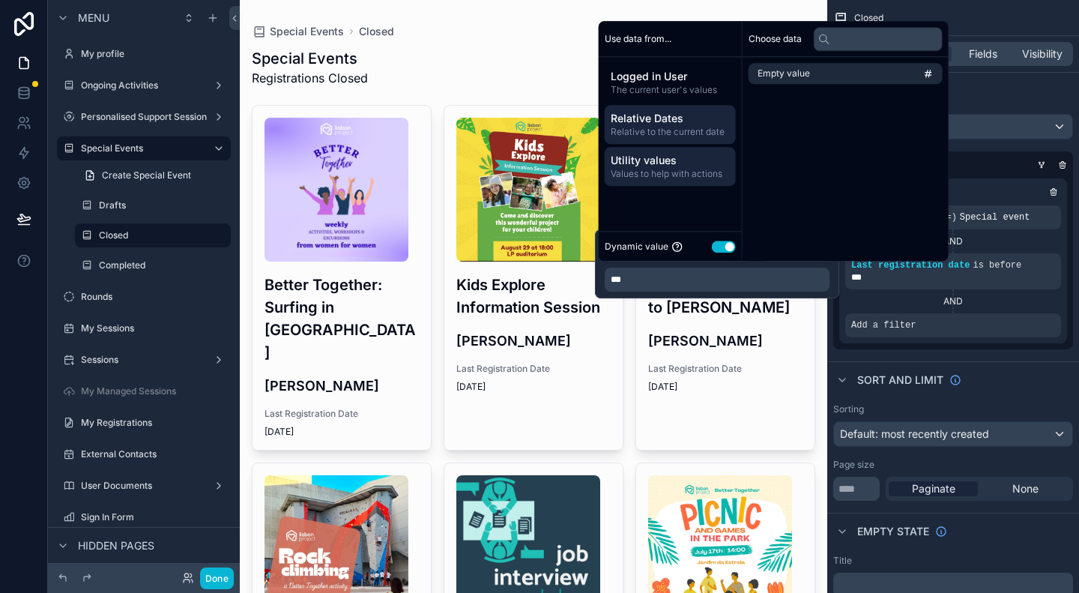
click at [670, 125] on div "Relative Dates Relative to the current date" at bounding box center [670, 124] width 131 height 39
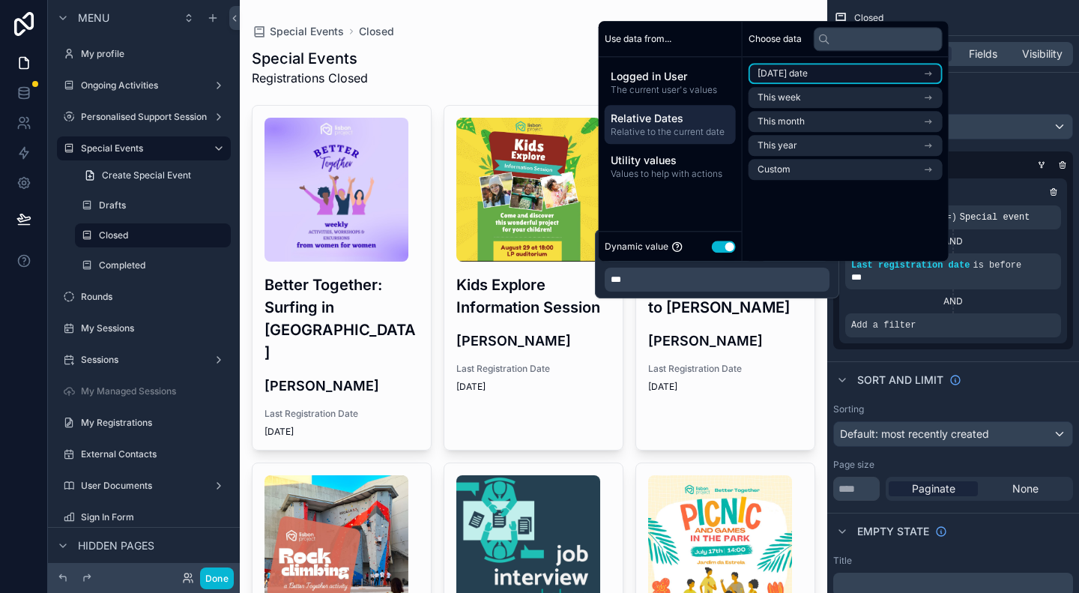
click at [820, 73] on li "Today's date" at bounding box center [846, 73] width 194 height 21
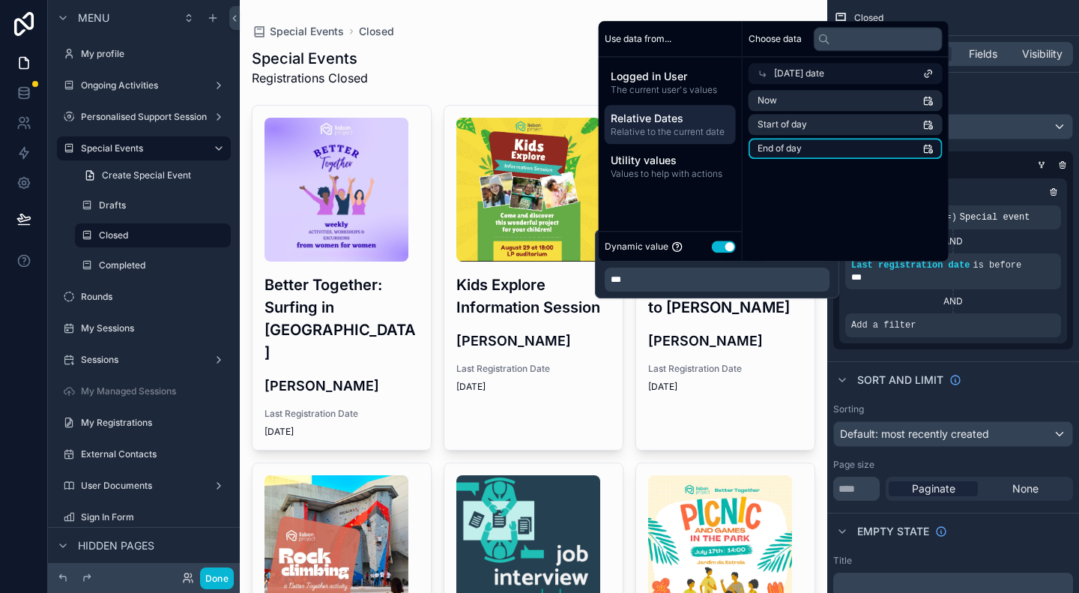
click at [887, 148] on li "End of day" at bounding box center [846, 148] width 194 height 21
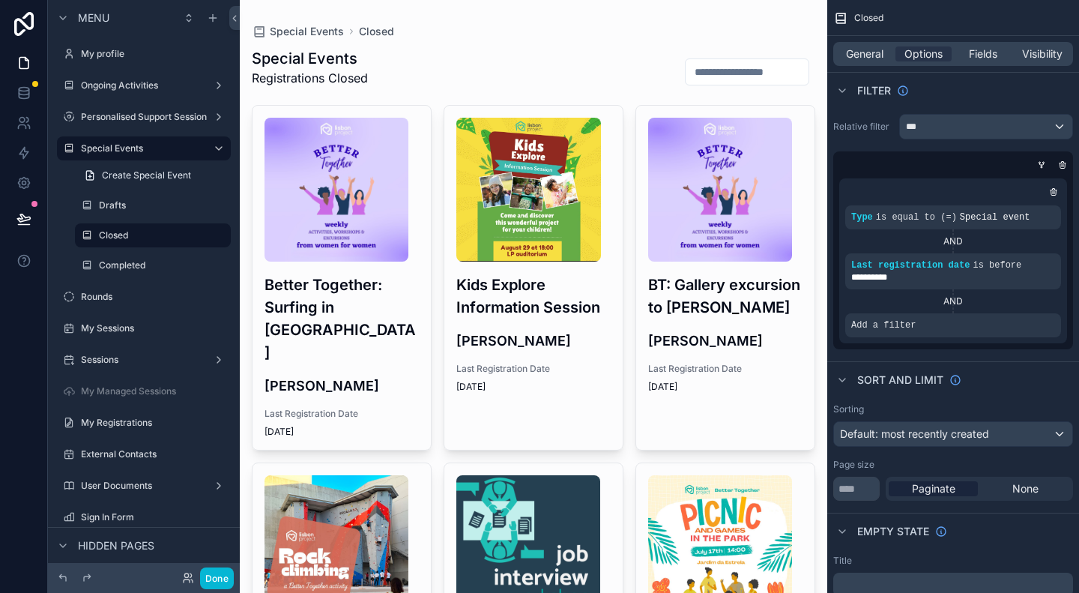
click at [220, 576] on button "Done" at bounding box center [217, 578] width 34 height 22
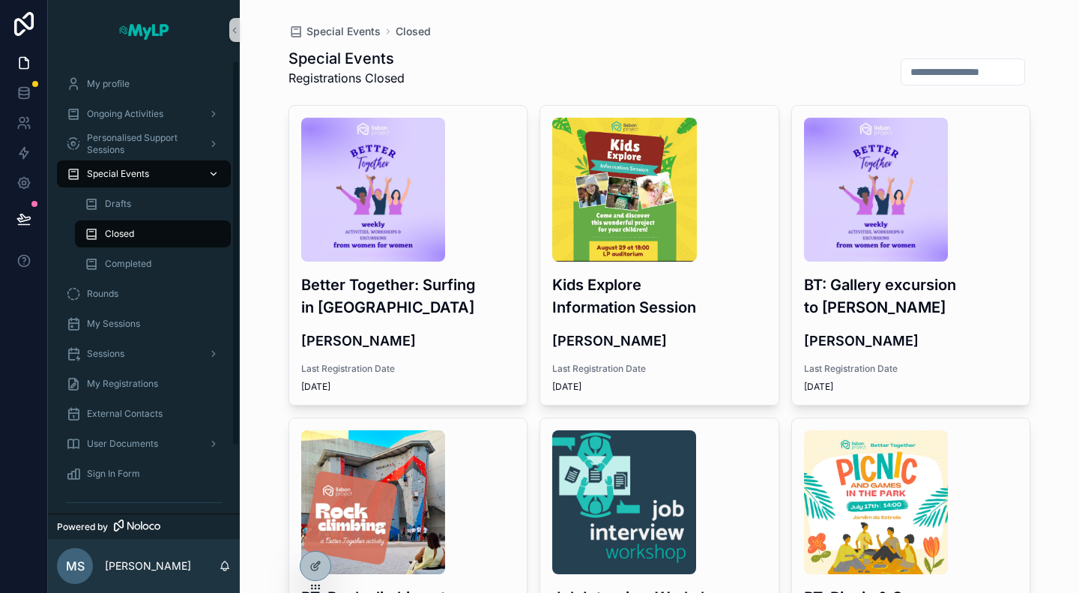
click at [129, 175] on span "Special Events" at bounding box center [118, 174] width 62 height 12
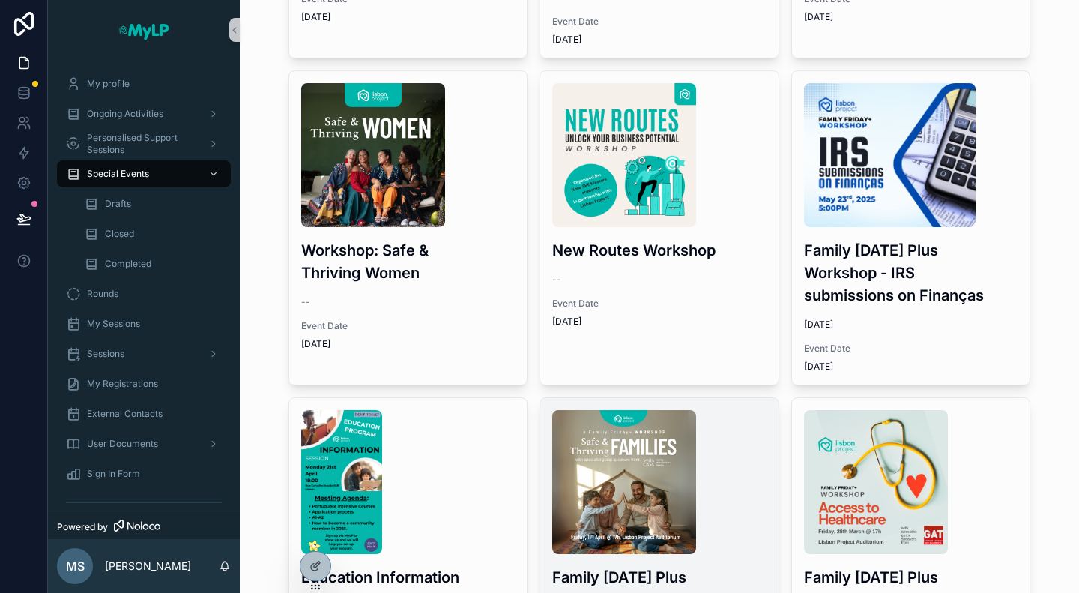
scroll to position [1336, 0]
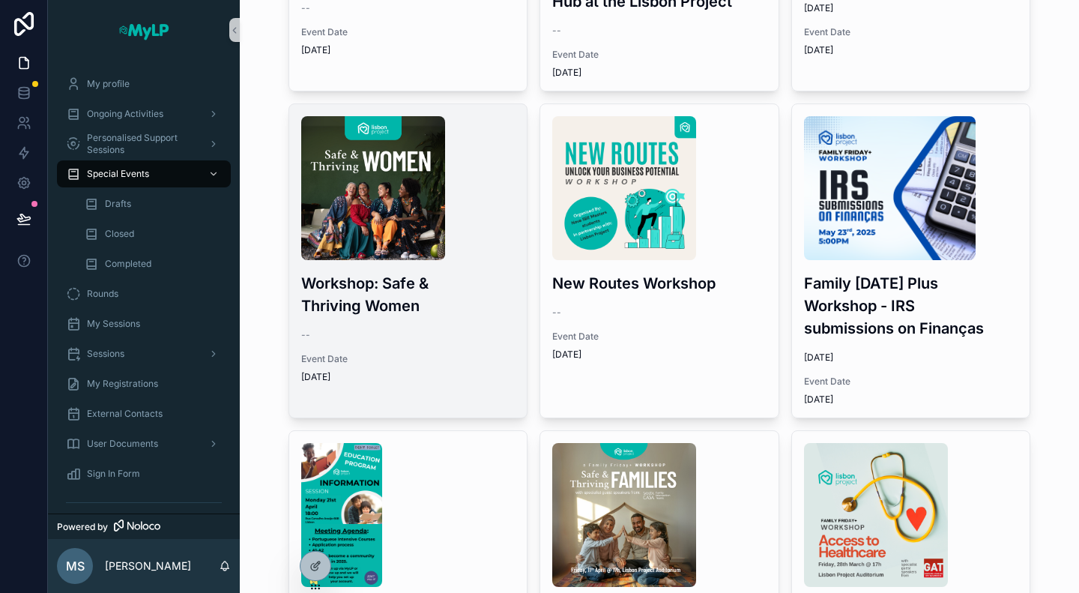
click at [442, 316] on div "Workshop: Safe & Thriving Women -- Event Date 5/29/2025" at bounding box center [408, 249] width 238 height 291
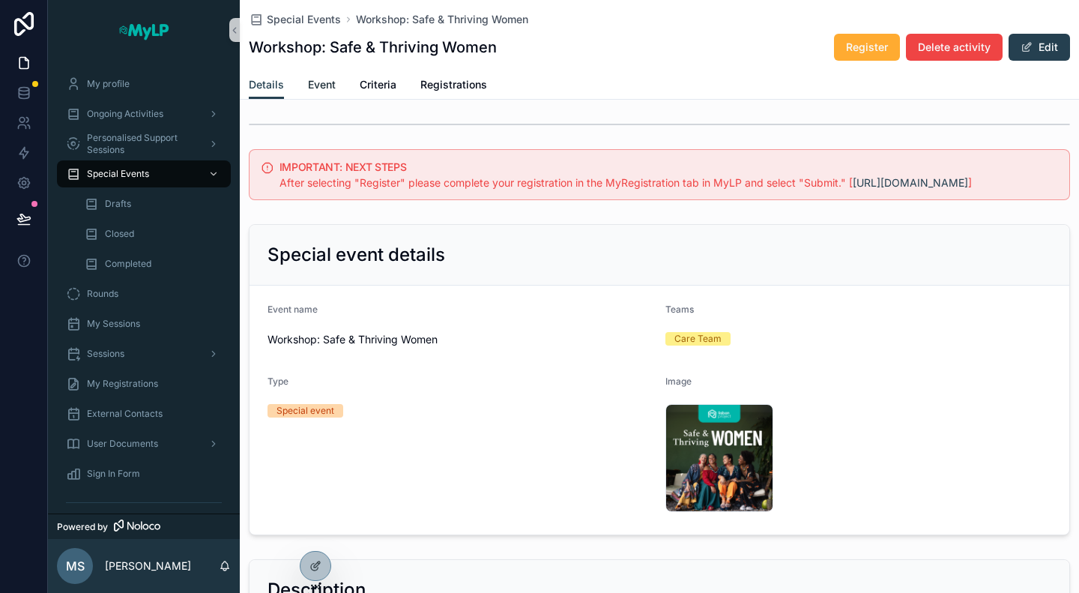
click at [324, 73] on link "Event" at bounding box center [322, 86] width 28 height 30
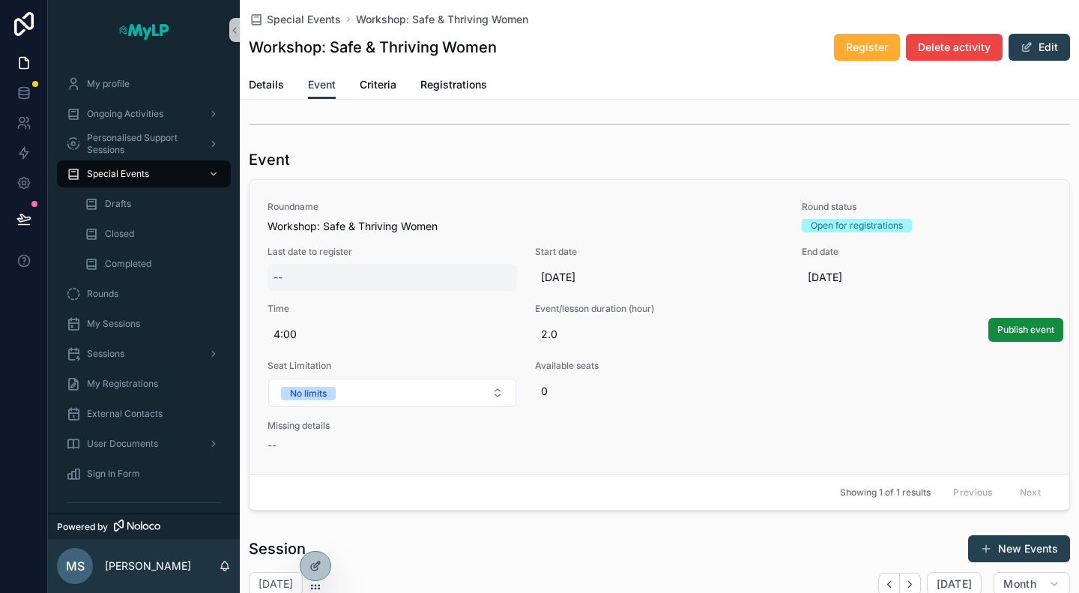
click at [388, 279] on div "--" at bounding box center [393, 277] width 250 height 27
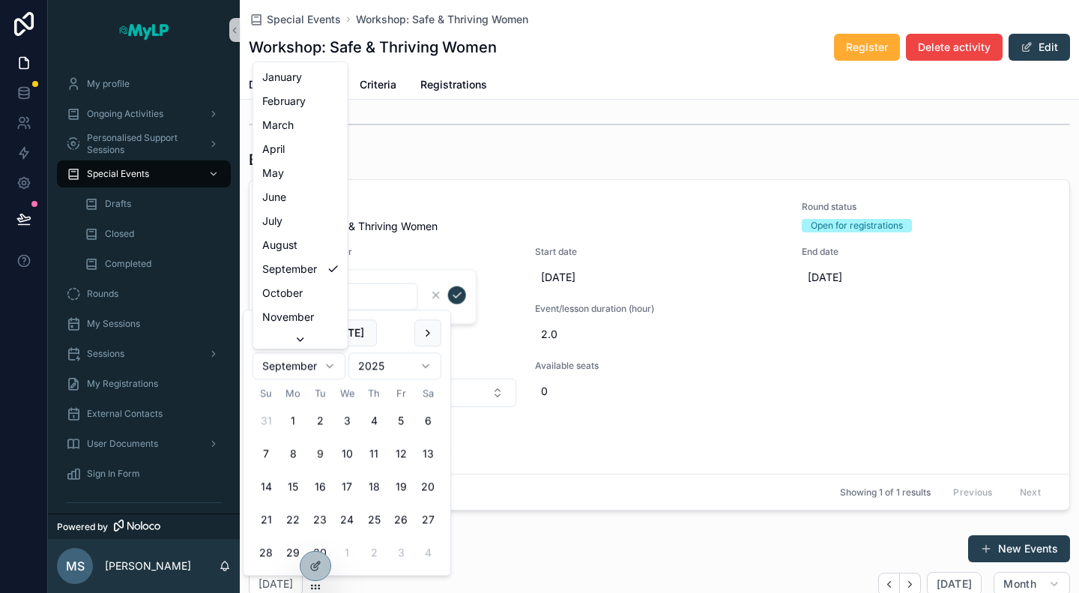
click at [316, 367] on html "My profile Ongoing Activities Personalised Support Sessions Special Events Draf…" at bounding box center [539, 296] width 1079 height 593
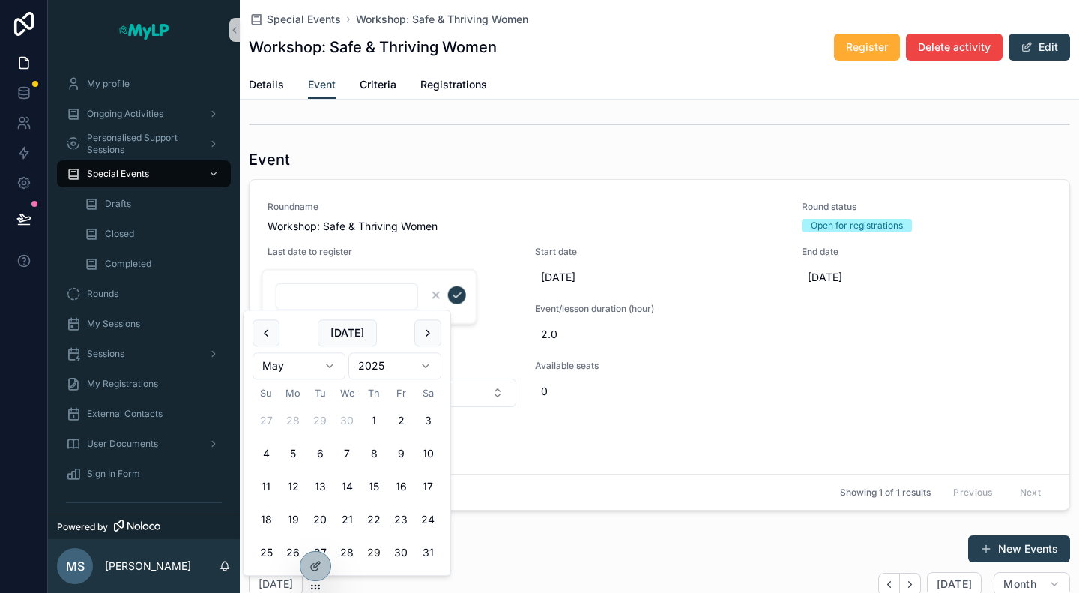
click at [373, 552] on button "29" at bounding box center [374, 553] width 27 height 27
type input "*********"
click at [455, 298] on icon "scrollable content" at bounding box center [457, 295] width 12 height 12
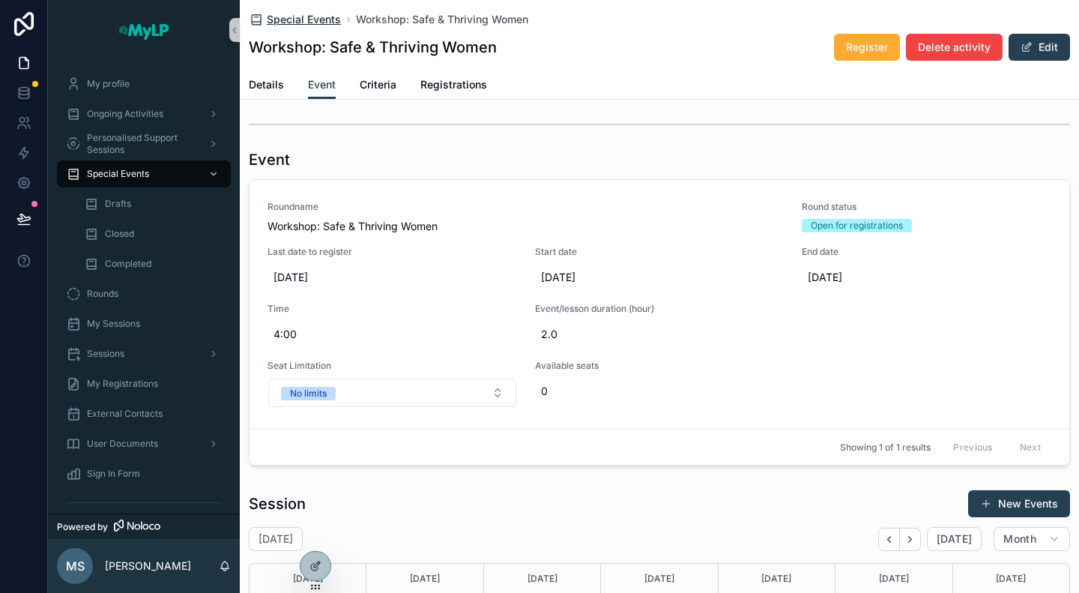
click at [303, 19] on span "Special Events" at bounding box center [304, 19] width 74 height 15
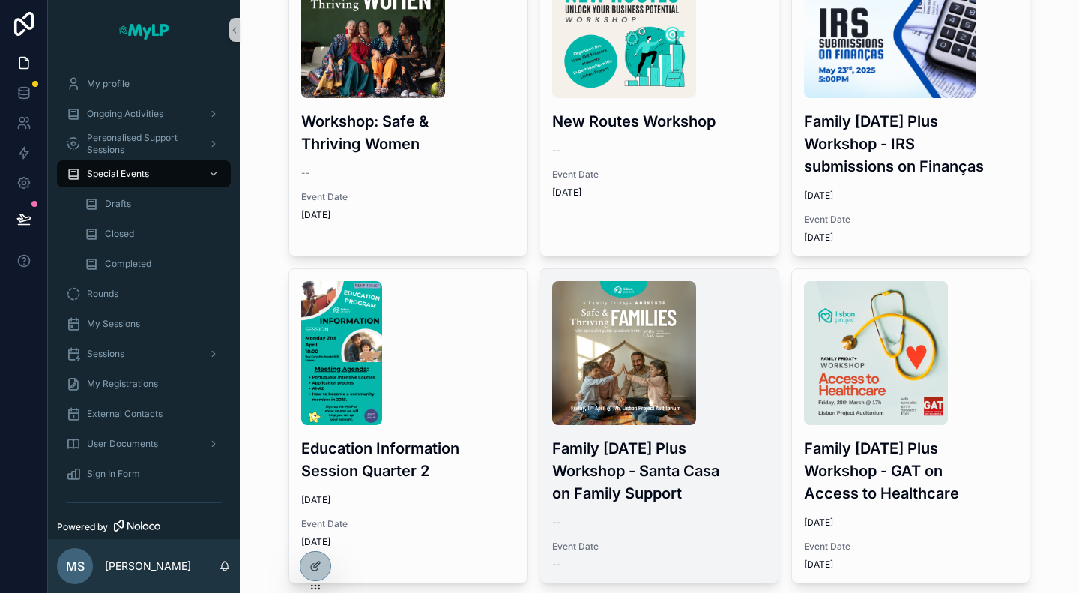
scroll to position [1349, 0]
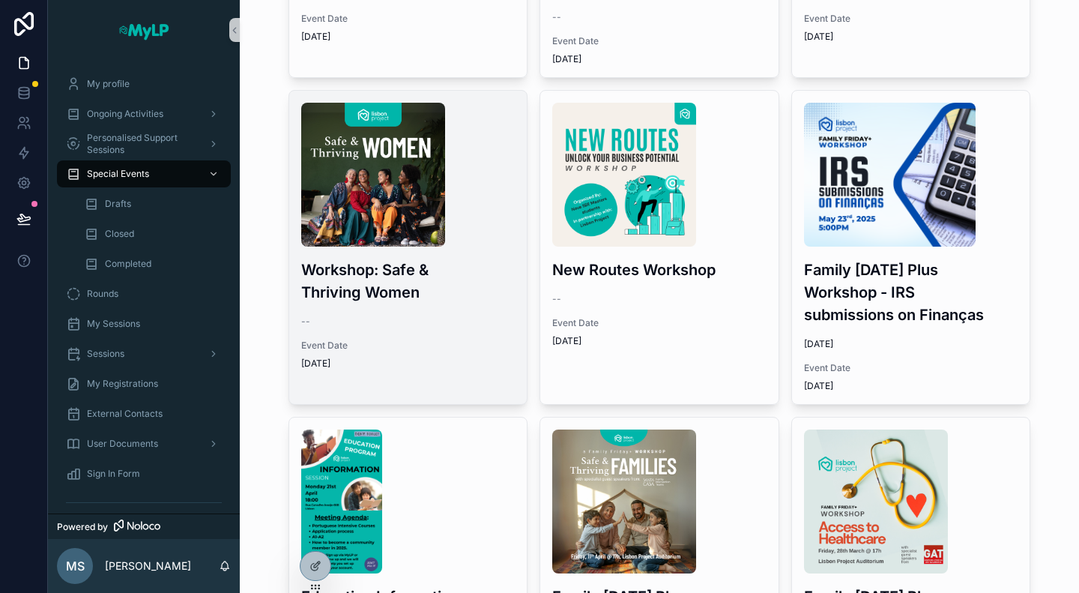
click at [393, 287] on div "Workshop: Safe & Thriving Women -- Event Date 5/29/2025" at bounding box center [408, 236] width 238 height 291
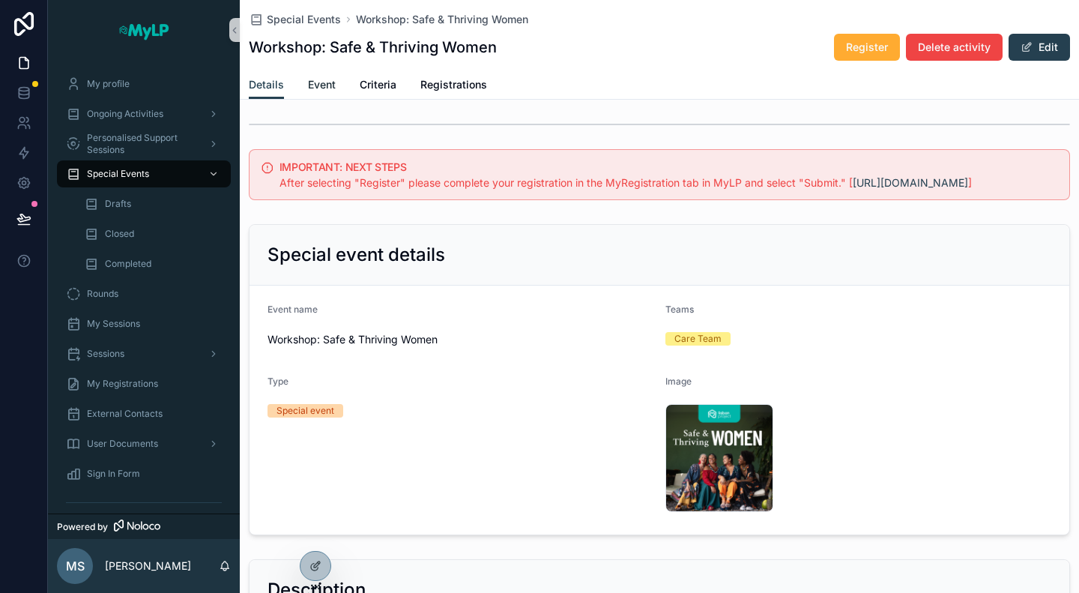
click at [316, 86] on span "Event" at bounding box center [322, 84] width 28 height 15
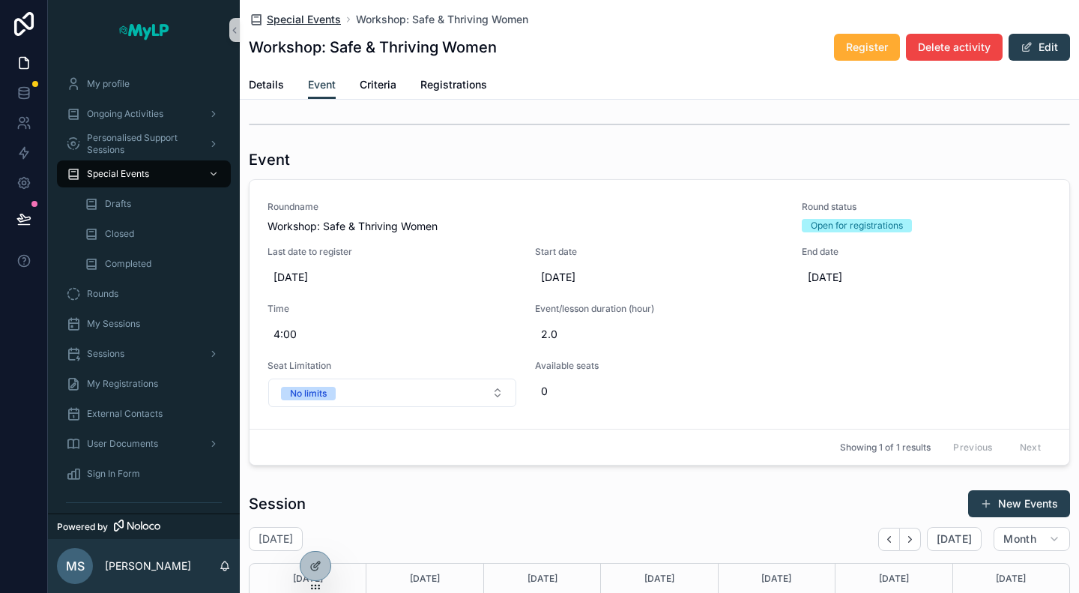
click at [288, 20] on span "Special Events" at bounding box center [304, 19] width 74 height 15
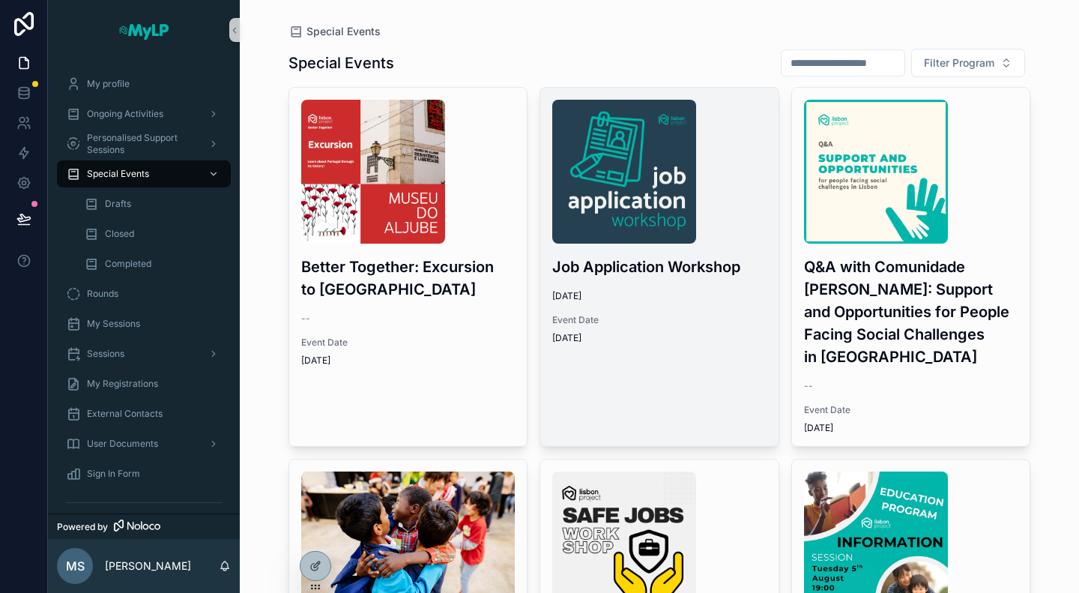
scroll to position [375, 0]
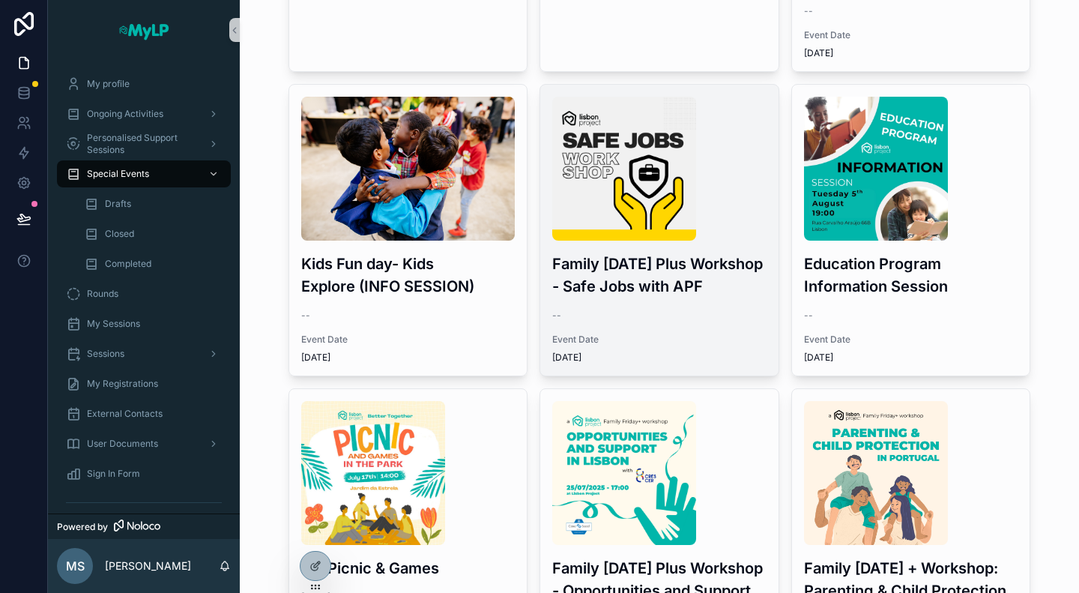
click at [663, 266] on h3 "Family Friday Plus Workshop - Safe Jobs with APF" at bounding box center [659, 275] width 214 height 45
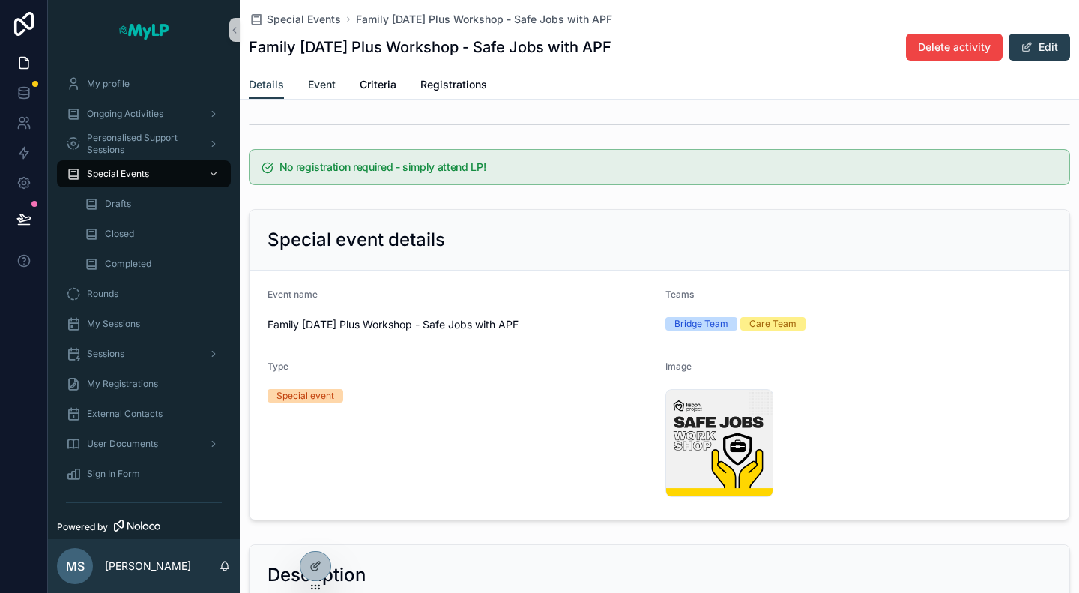
click at [312, 76] on link "Event" at bounding box center [322, 86] width 28 height 30
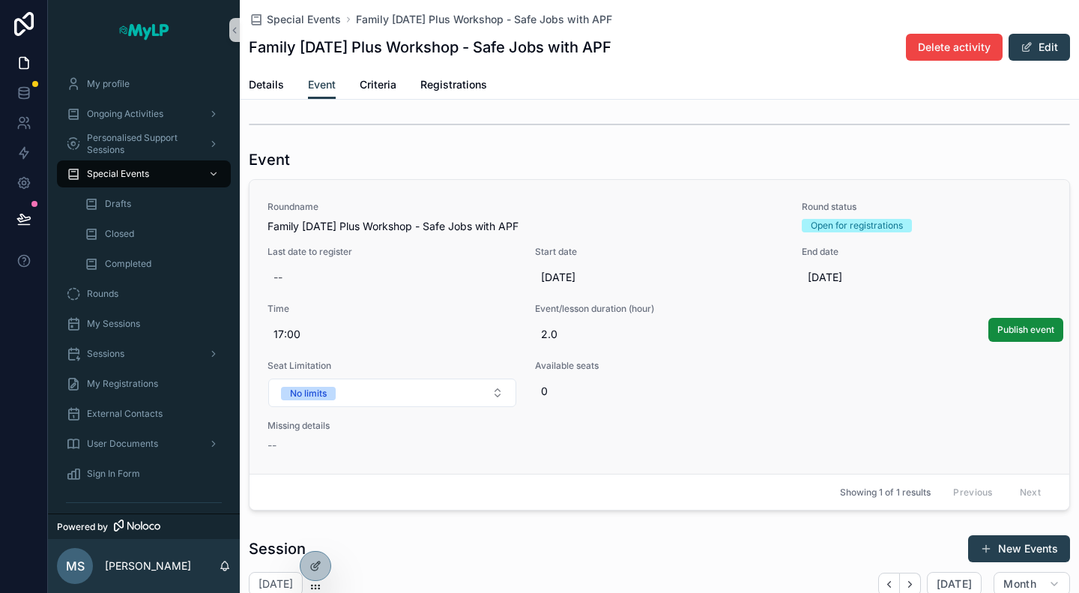
click at [345, 290] on div "Roundname Family Friday Plus Workshop - Safe Jobs with APF Round status Open fo…" at bounding box center [660, 327] width 784 height 252
click at [358, 281] on div "--" at bounding box center [393, 277] width 250 height 27
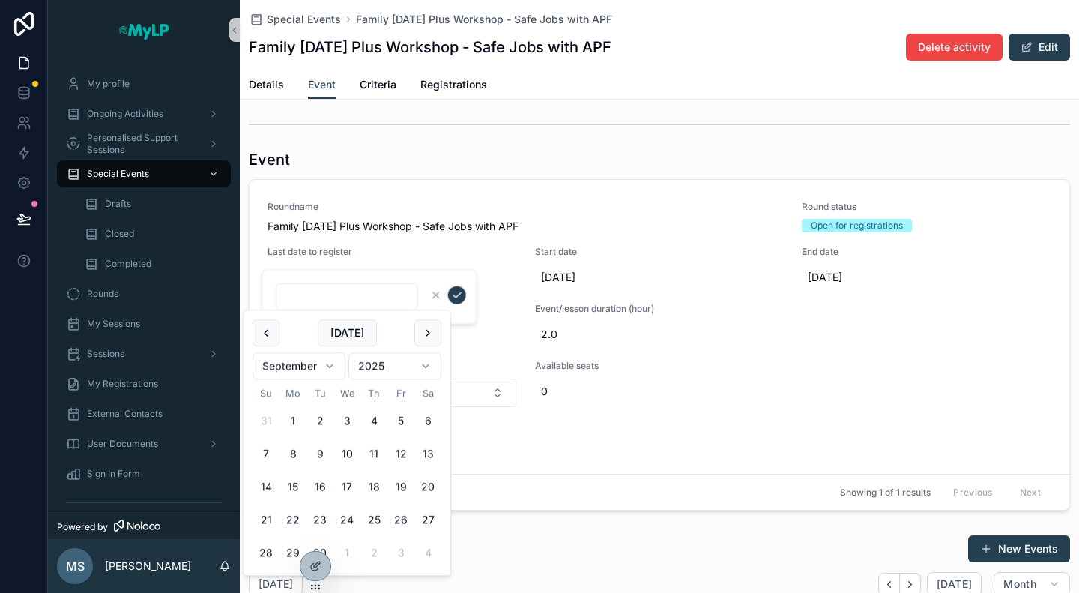
click at [288, 369] on html "My profile Ongoing Activities Personalised Support Sessions Special Events Draf…" at bounding box center [539, 296] width 1079 height 593
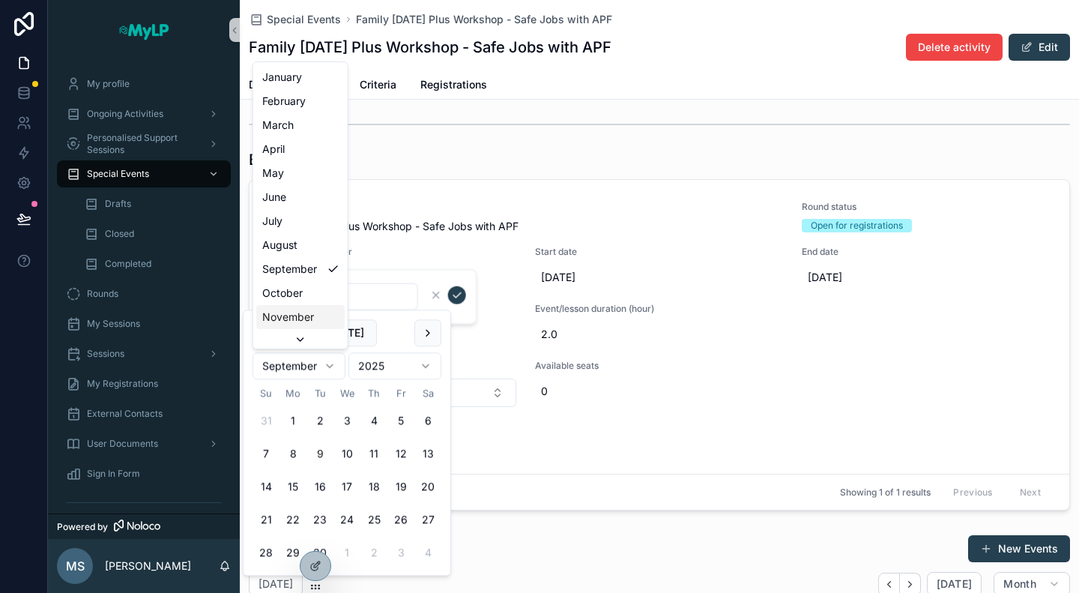
scroll to position [24, 0]
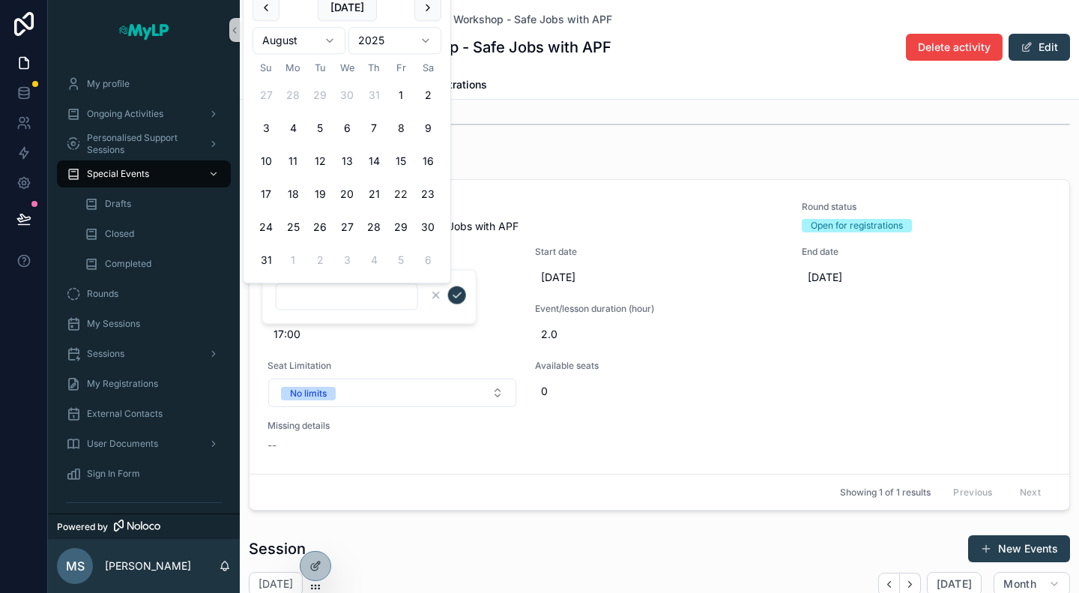
click at [400, 194] on button "22" at bounding box center [401, 194] width 27 height 27
type input "*********"
click at [456, 298] on icon "scrollable content" at bounding box center [457, 295] width 12 height 12
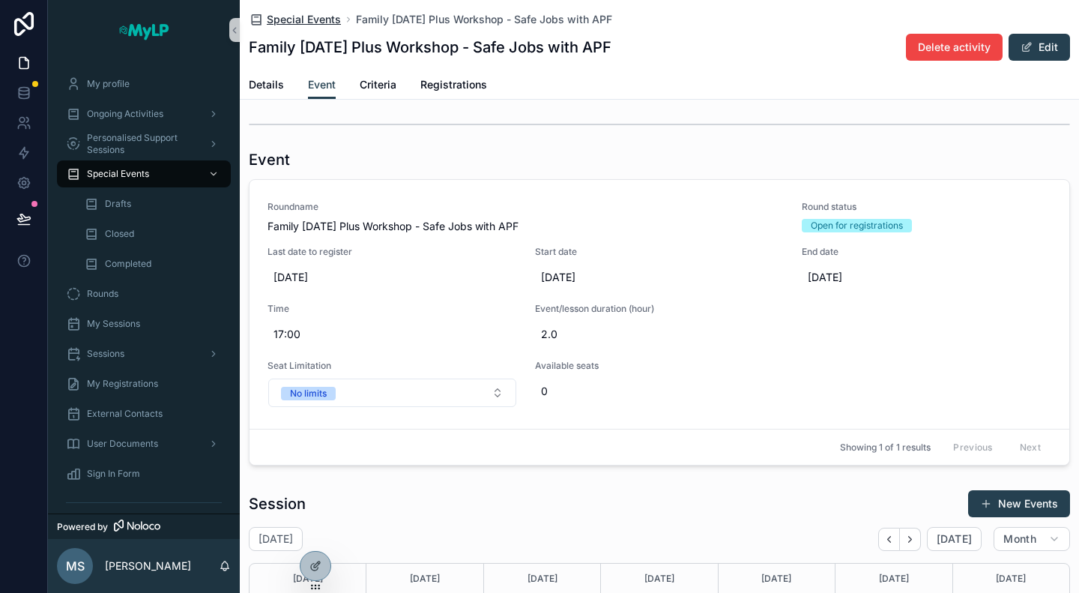
click at [303, 16] on span "Special Events" at bounding box center [304, 19] width 74 height 15
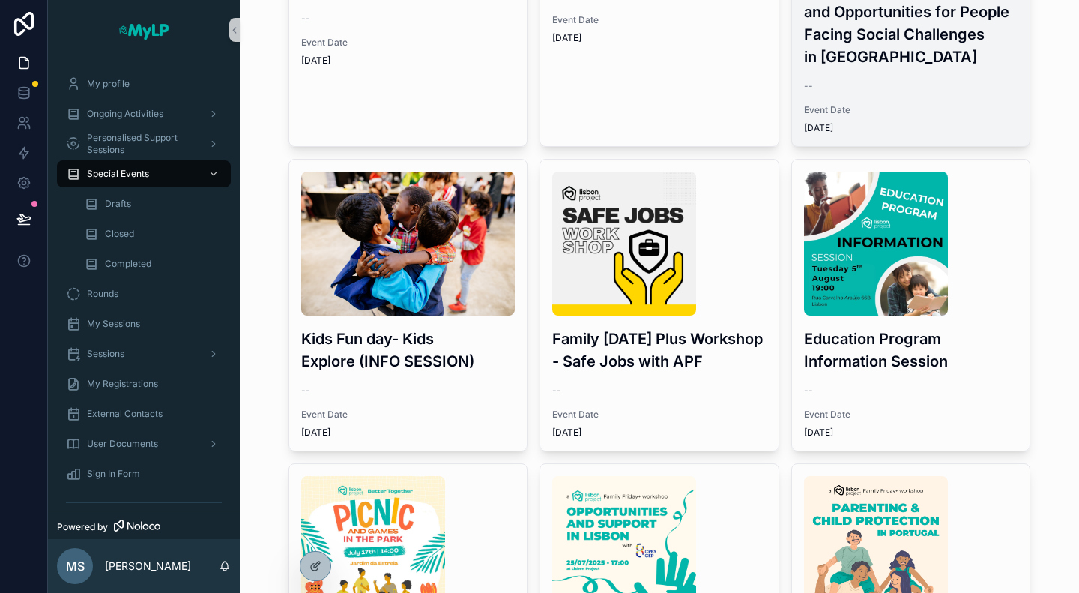
scroll to position [375, 0]
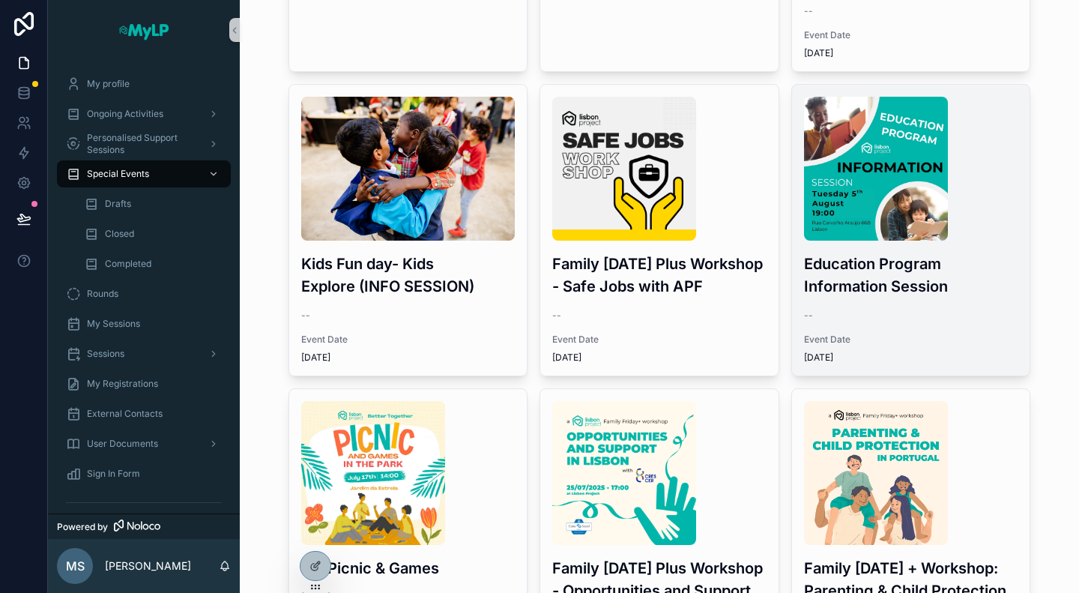
click at [917, 328] on div "Education Program Information Session -- Event Date 8/5/2025" at bounding box center [911, 230] width 238 height 291
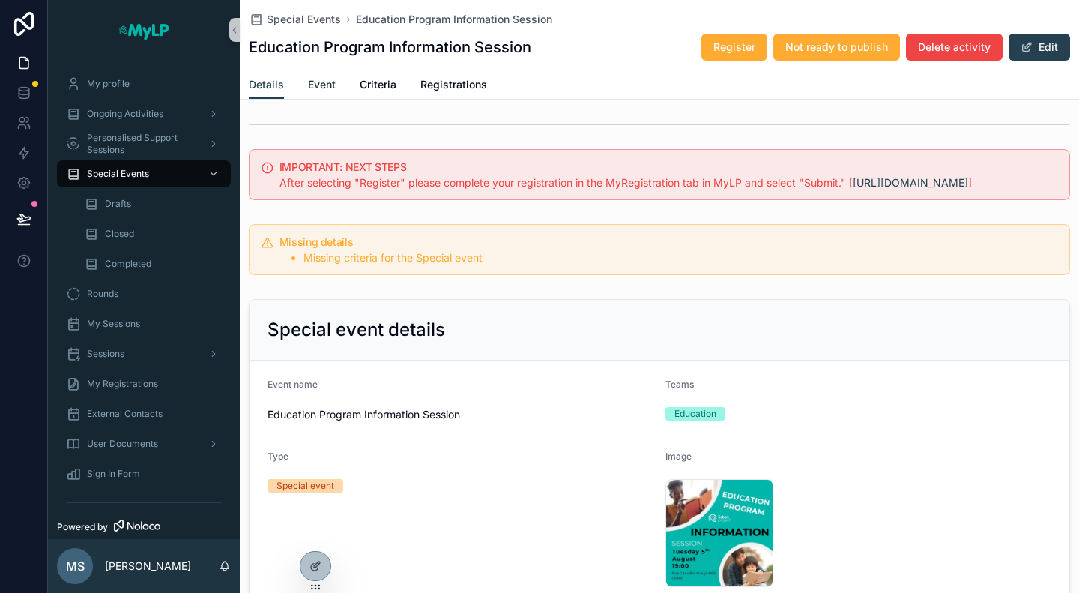
click at [327, 85] on span "Event" at bounding box center [322, 84] width 28 height 15
click at [280, 12] on span "Special Events" at bounding box center [304, 19] width 74 height 15
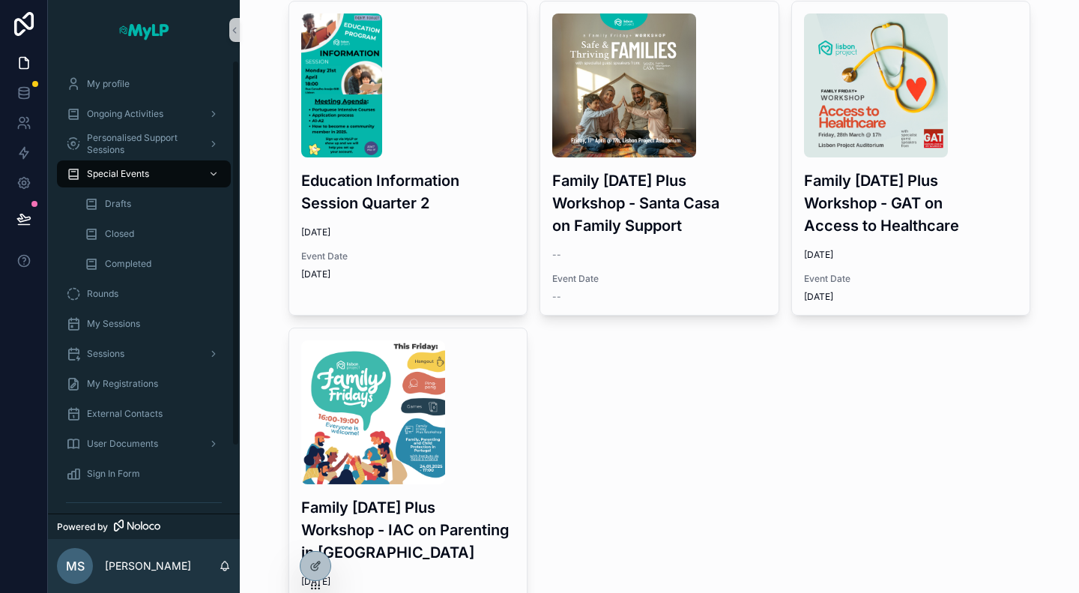
scroll to position [1799, 0]
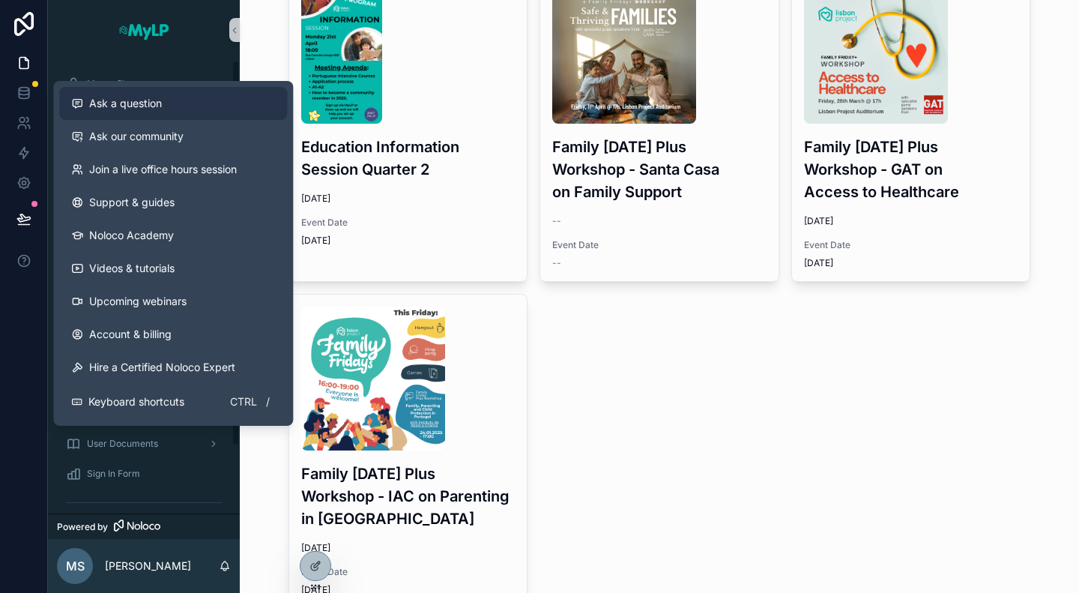
click at [117, 106] on span "Ask a question" at bounding box center [125, 103] width 73 height 15
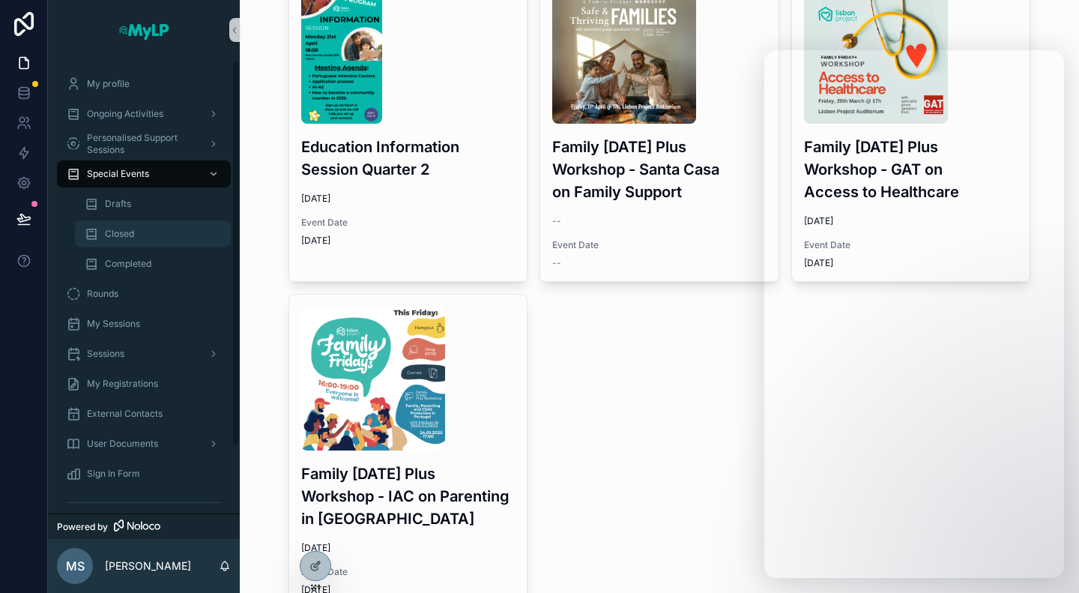
click at [109, 239] on span "Closed" at bounding box center [119, 234] width 29 height 12
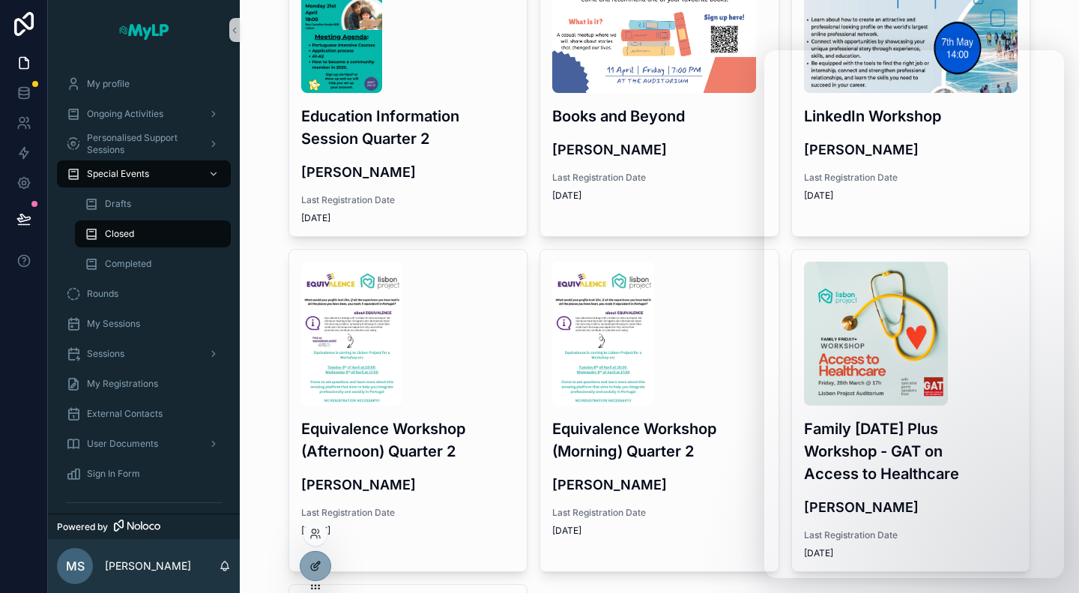
click at [315, 567] on icon at bounding box center [317, 564] width 6 height 6
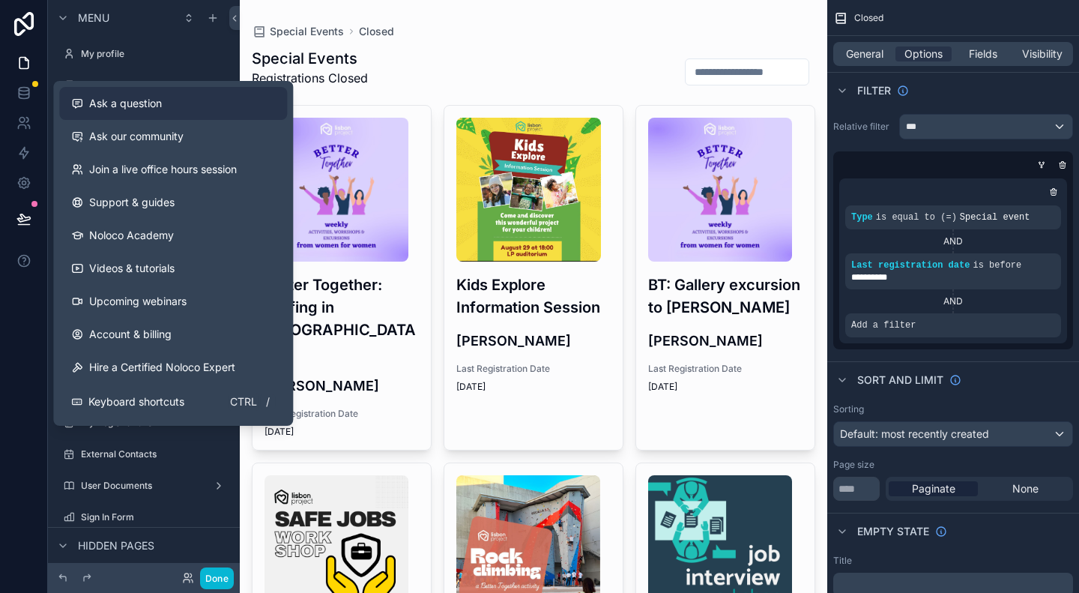
click at [106, 106] on span "Ask a question" at bounding box center [125, 103] width 73 height 15
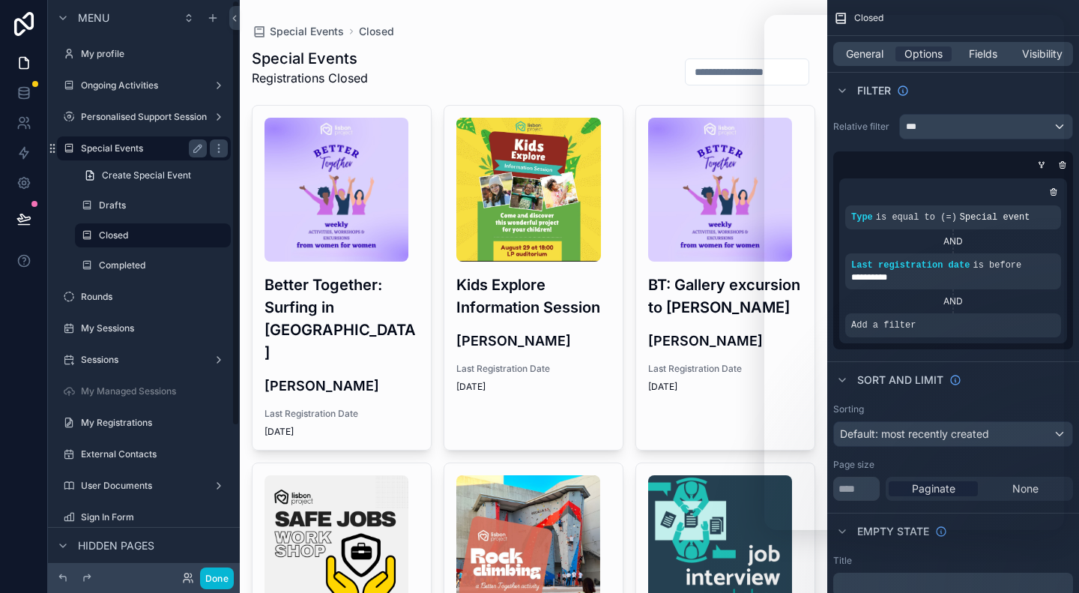
click at [135, 156] on div "Special Events" at bounding box center [144, 148] width 126 height 18
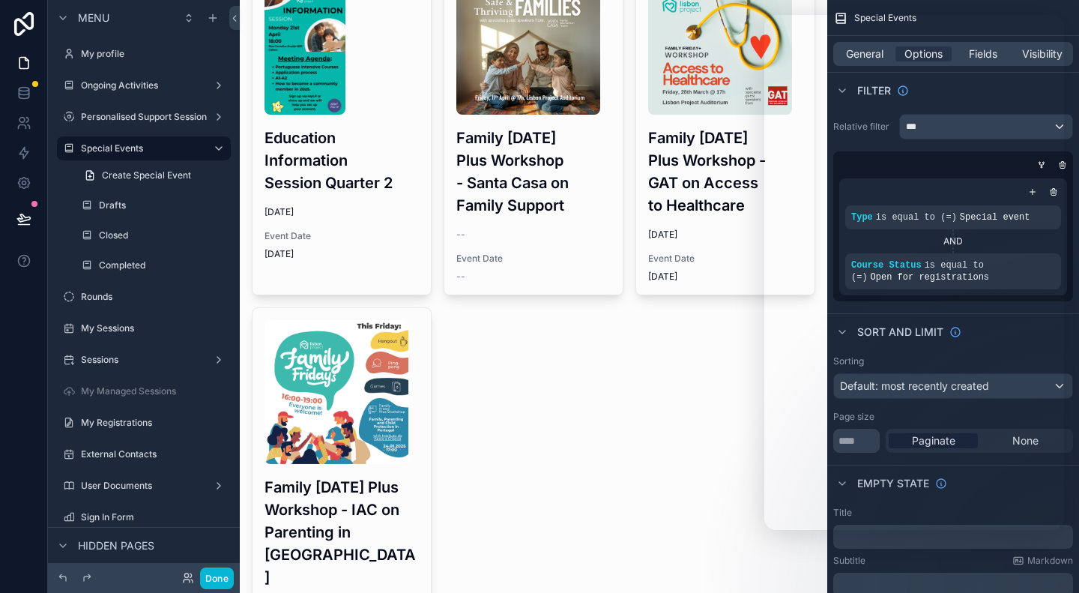
scroll to position [2085, 0]
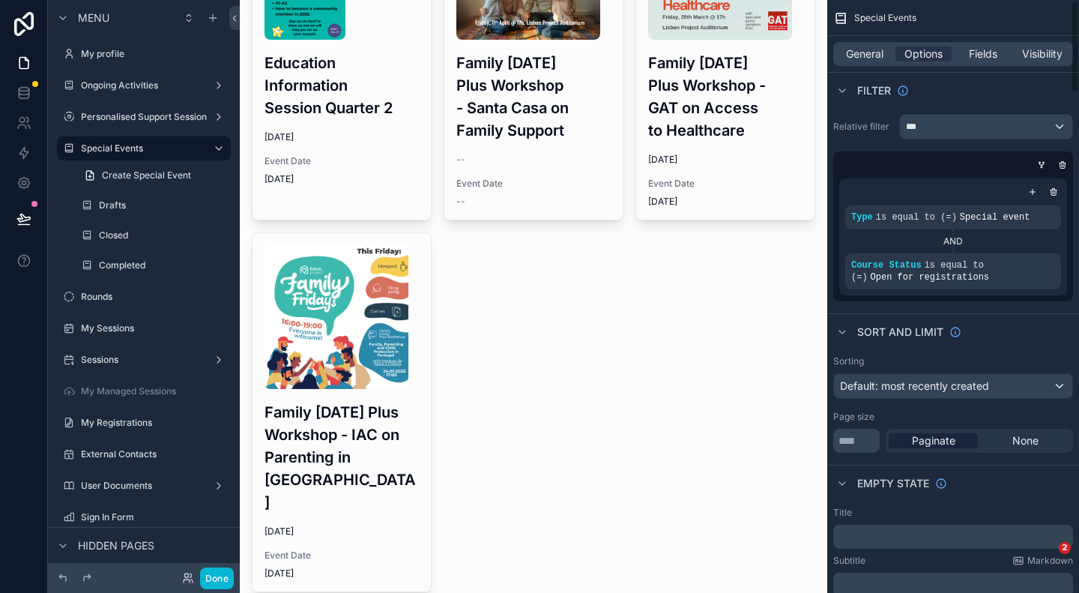
click at [349, 401] on h3 "Family Friday Plus Workshop - IAC on Parenting in Portugal" at bounding box center [342, 457] width 154 height 112
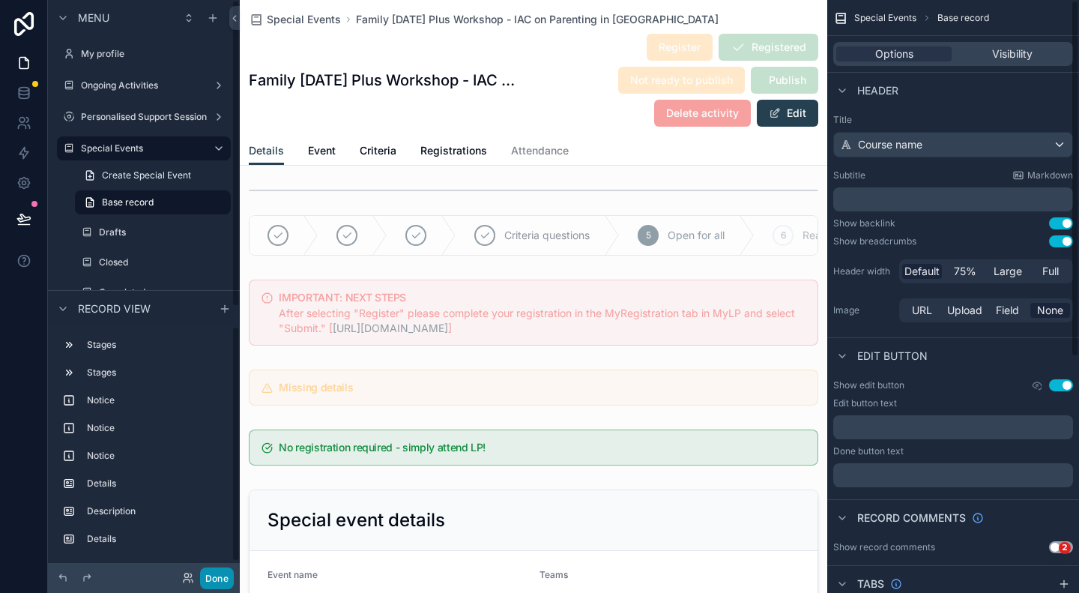
click at [229, 573] on button "Done" at bounding box center [217, 578] width 34 height 22
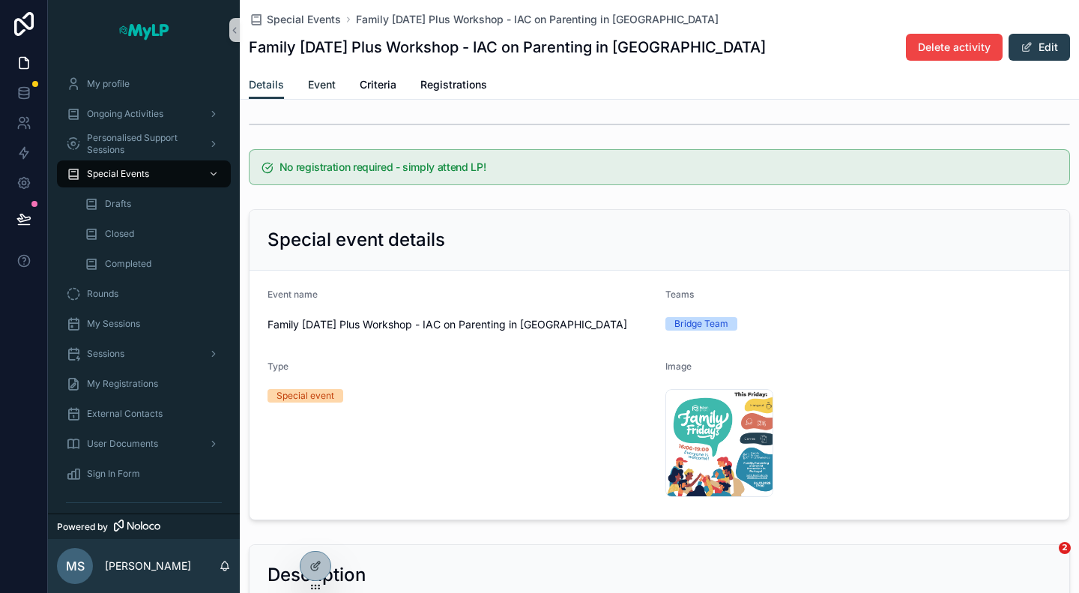
click at [314, 85] on span "Event" at bounding box center [322, 84] width 28 height 15
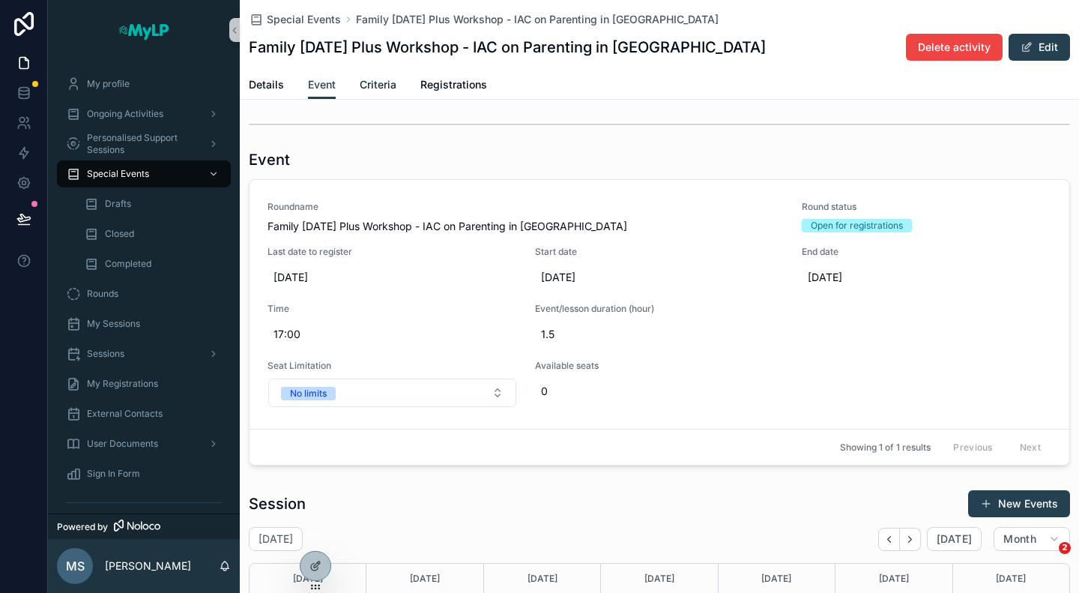
click at [383, 86] on span "Criteria" at bounding box center [378, 84] width 37 height 15
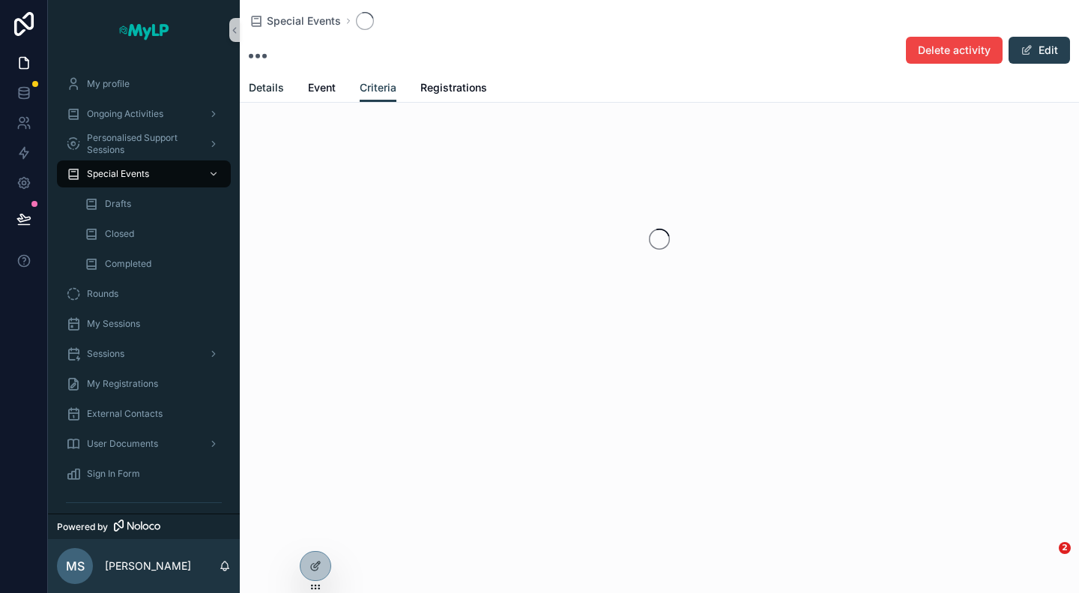
click at [280, 88] on span "Details" at bounding box center [266, 87] width 35 height 15
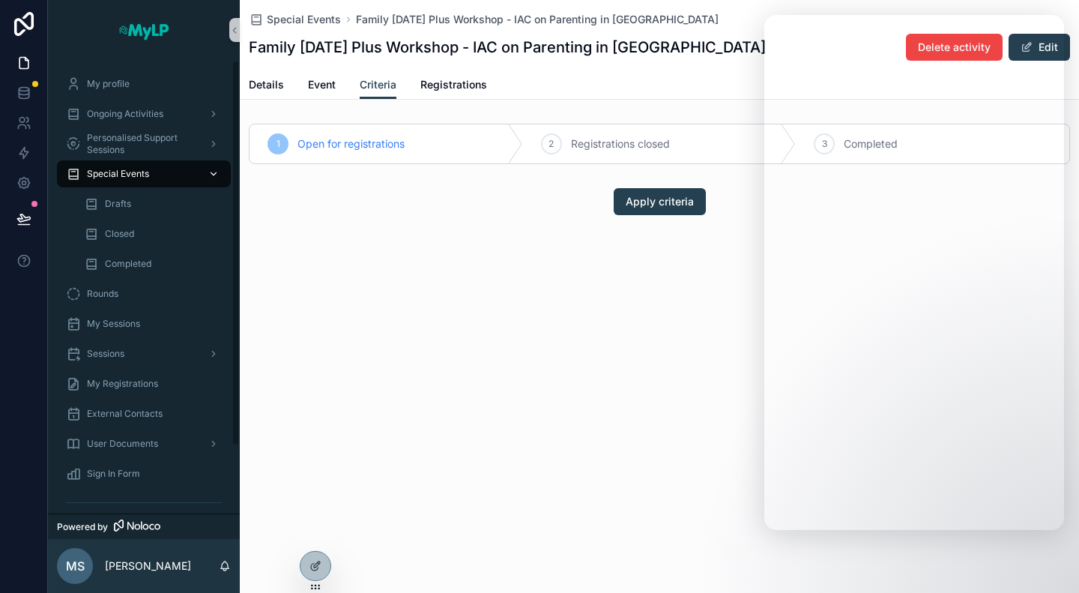
click at [114, 172] on span "Special Events" at bounding box center [118, 174] width 62 height 12
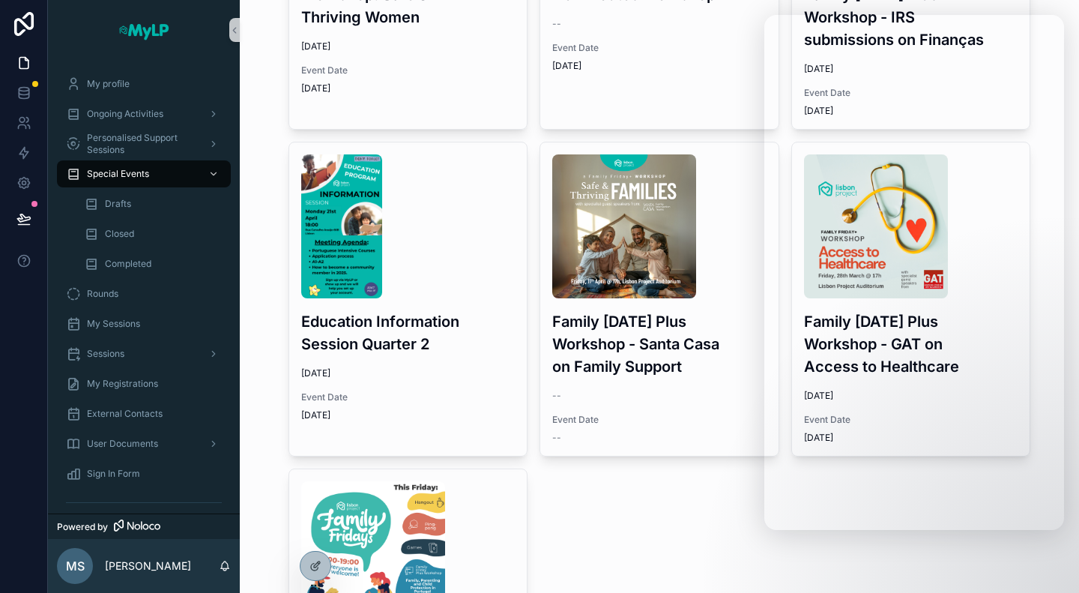
scroll to position [1411, 0]
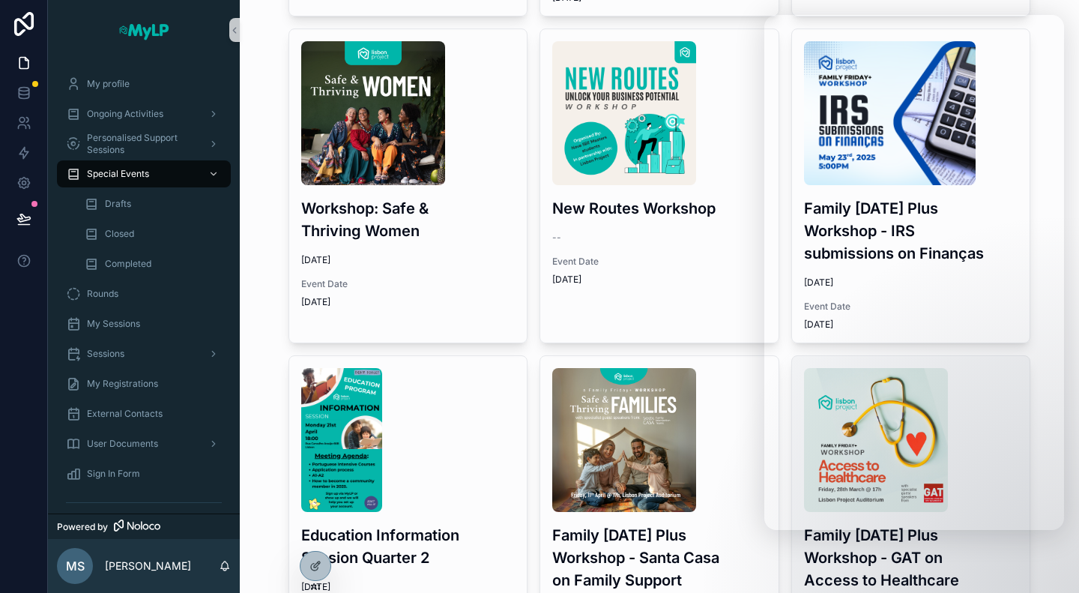
click at [879, 567] on div "Family Friday Plus Workshop - GAT on Access to Healthcare 3/26/2025 Event Date …" at bounding box center [911, 512] width 238 height 313
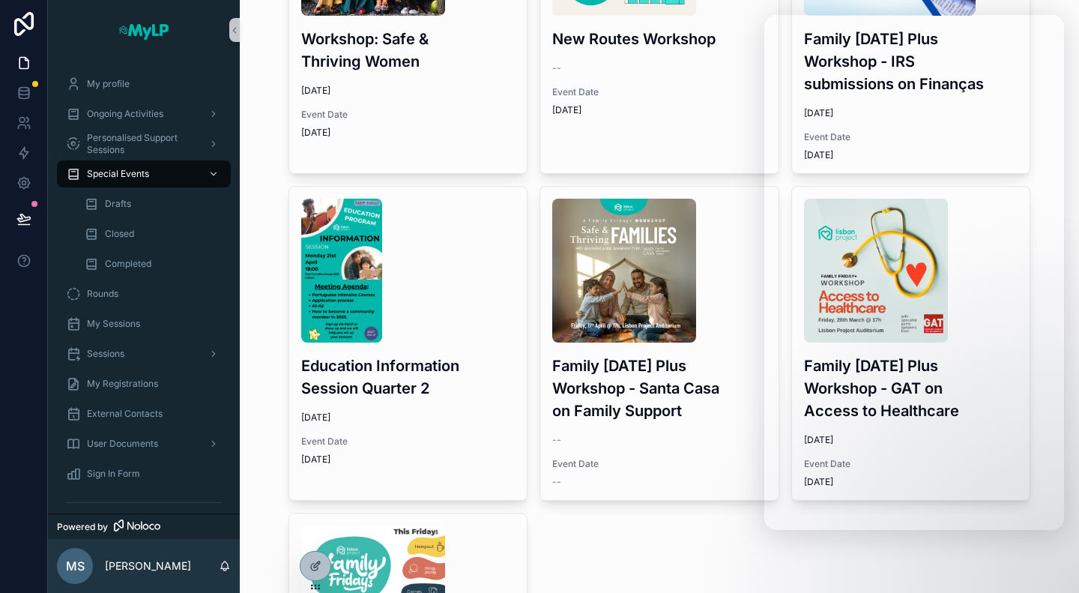
scroll to position [1561, 0]
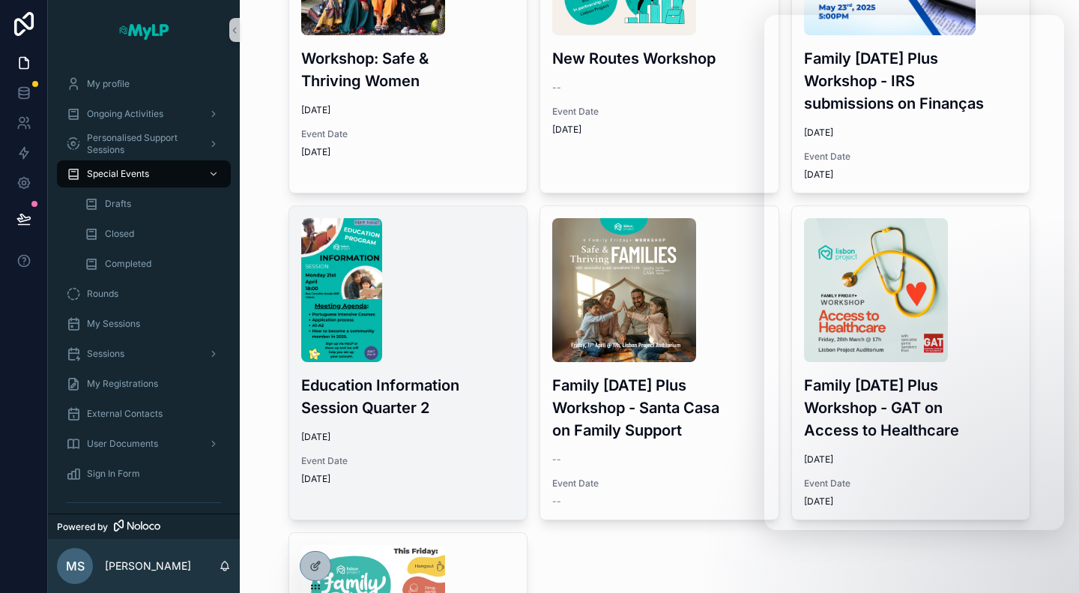
click at [472, 389] on h3 "Education Information Session Quarter 2" at bounding box center [408, 396] width 214 height 45
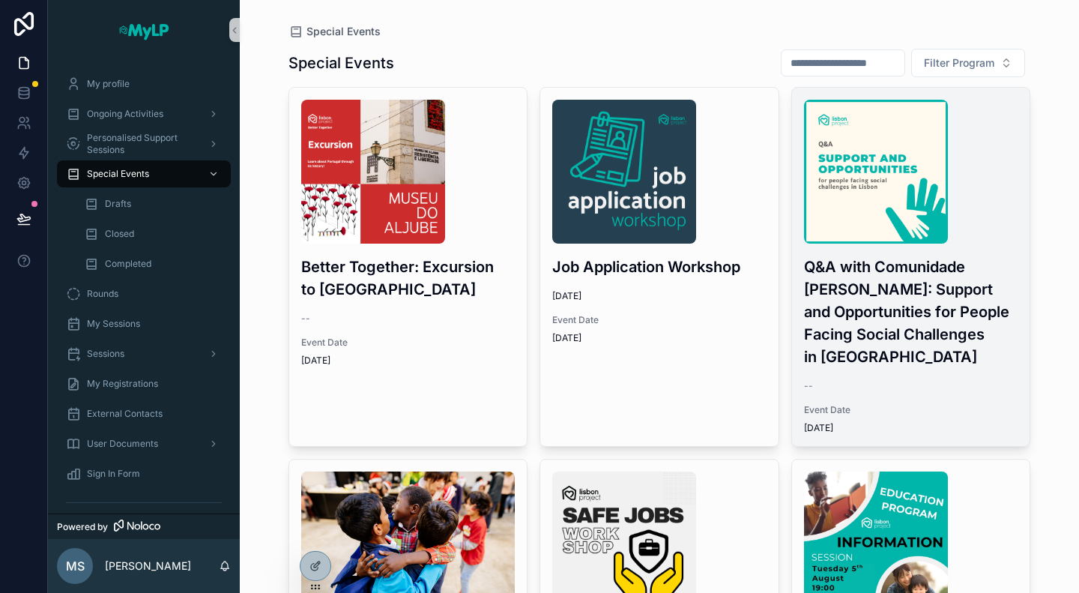
click at [959, 356] on h3 "Q&A with Comunidade Vida e Paz: Support and Opportunities for People Facing Soc…" at bounding box center [911, 312] width 214 height 112
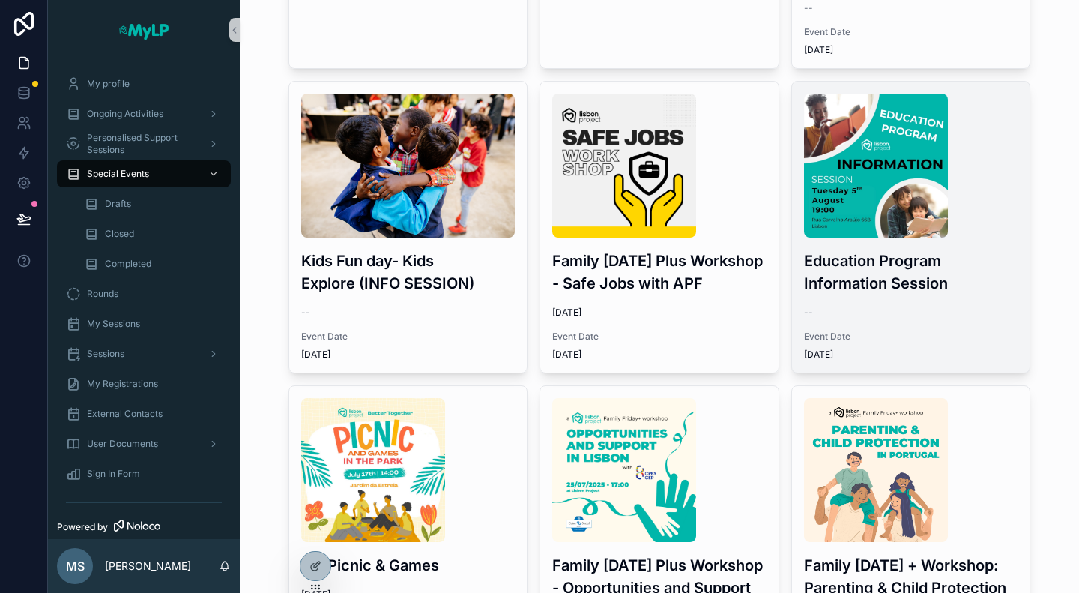
scroll to position [375, 0]
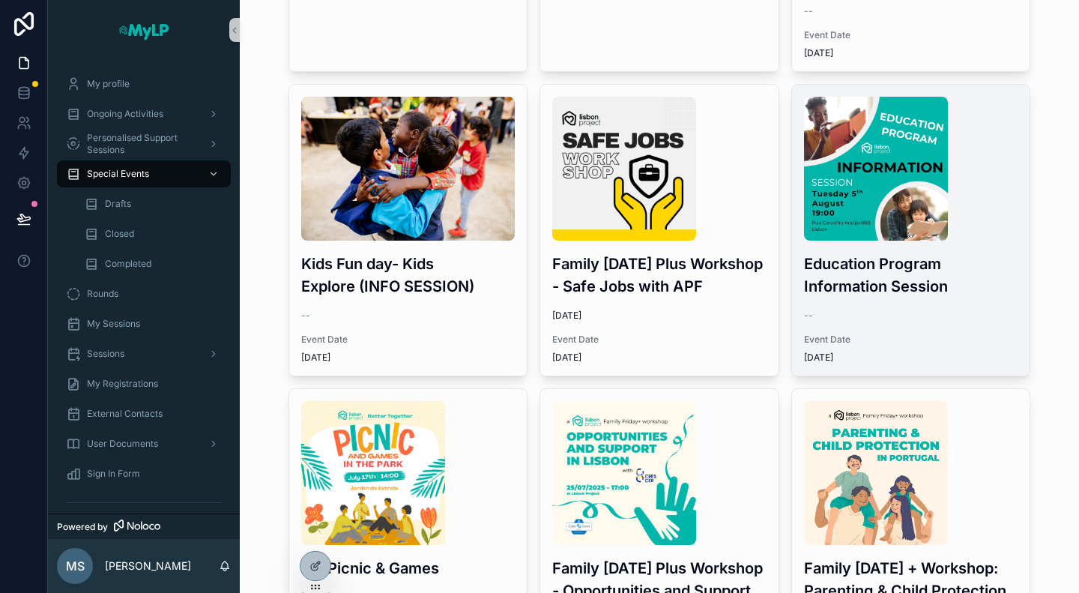
click at [927, 292] on h3 "Education Program Information Session" at bounding box center [911, 275] width 214 height 45
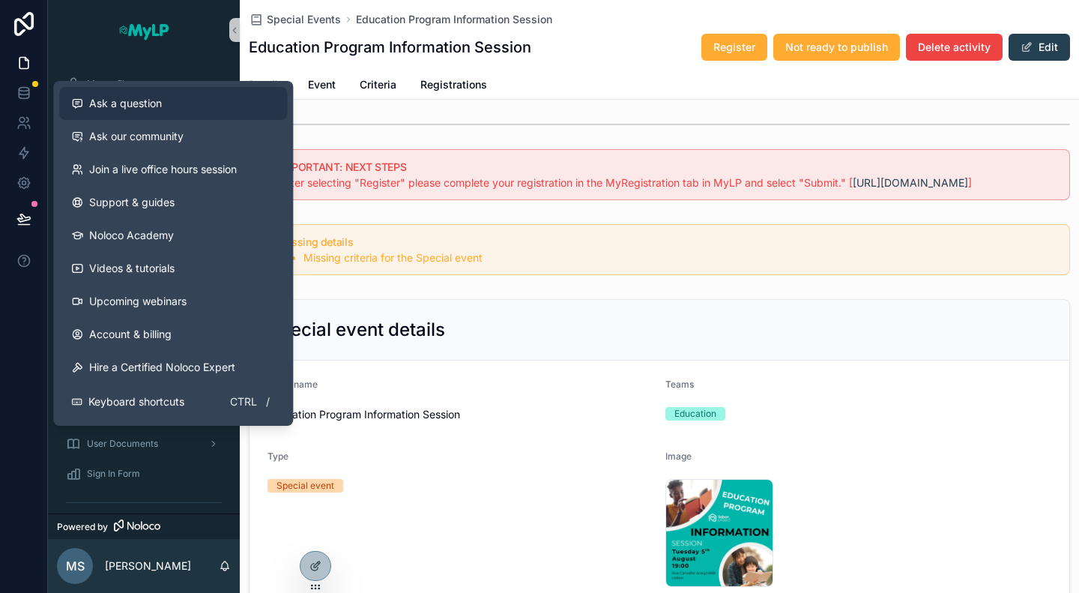
click at [139, 100] on span "Ask a question" at bounding box center [125, 103] width 73 height 15
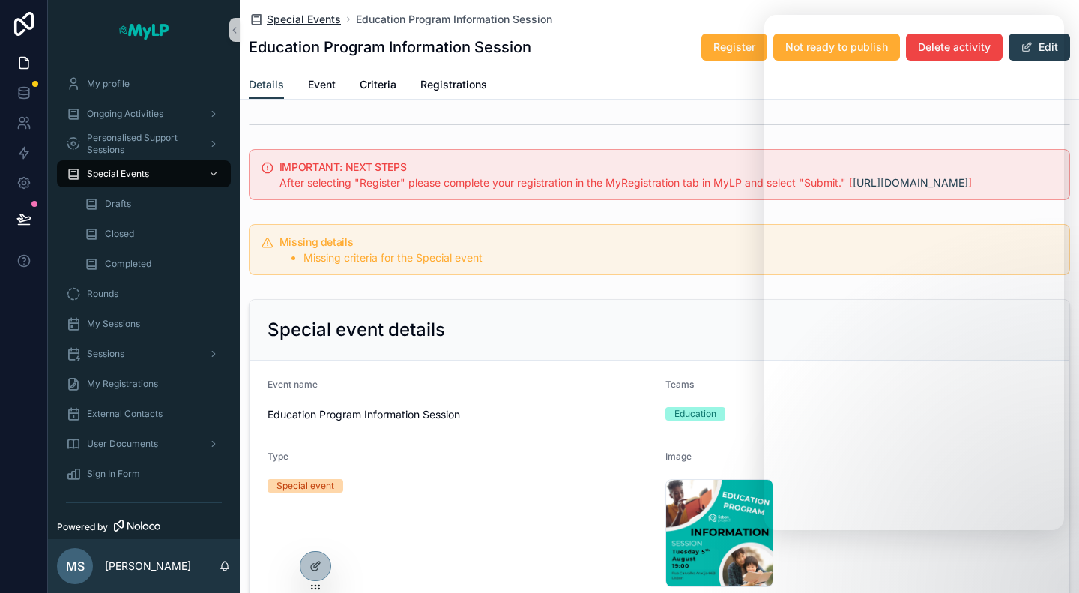
click at [322, 19] on span "Special Events" at bounding box center [304, 19] width 74 height 15
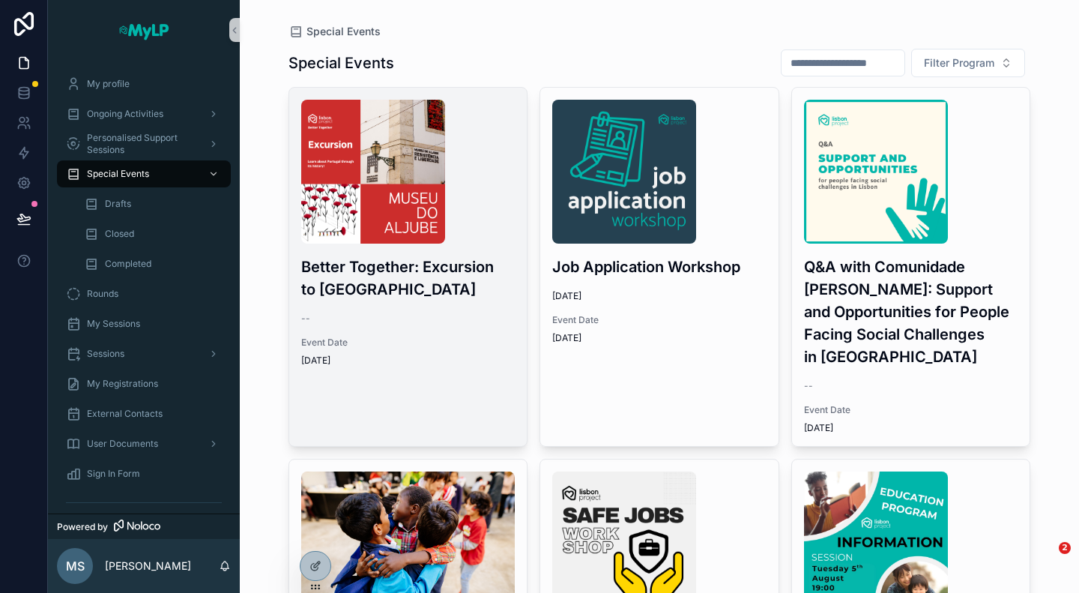
click at [438, 332] on div "Better Together: Excursion to Museo do Aljube -- Event Date 9/12/2025" at bounding box center [408, 233] width 238 height 291
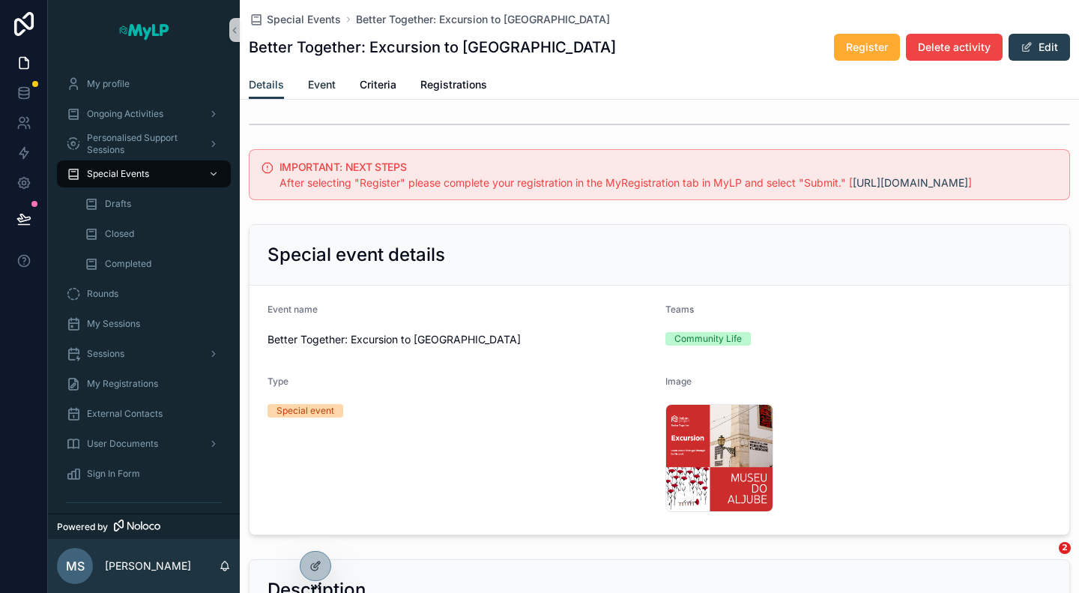
click at [330, 92] on link "Event" at bounding box center [322, 86] width 28 height 30
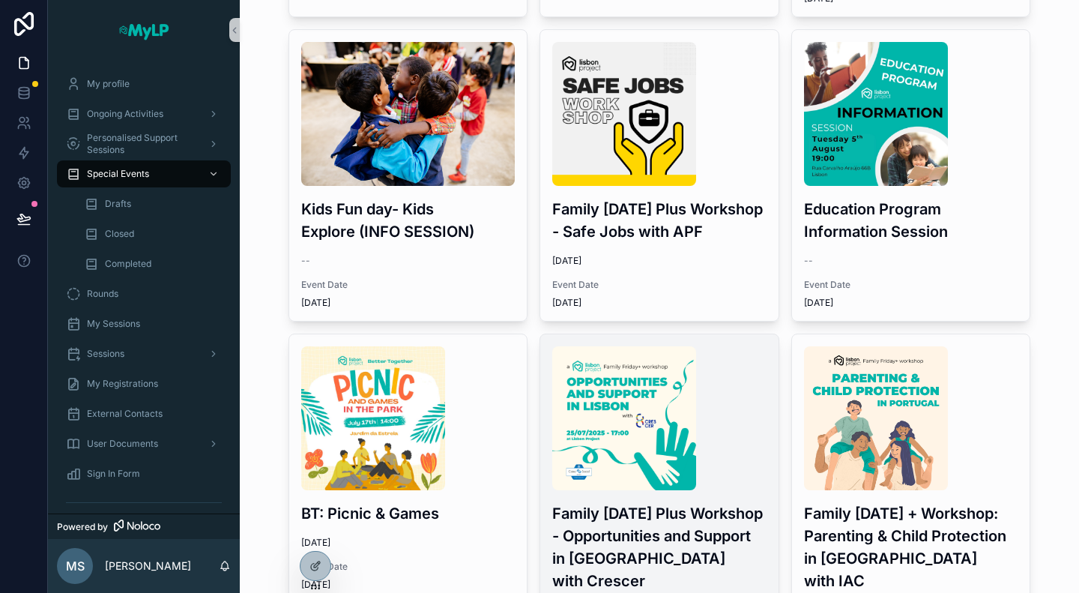
scroll to position [450, 0]
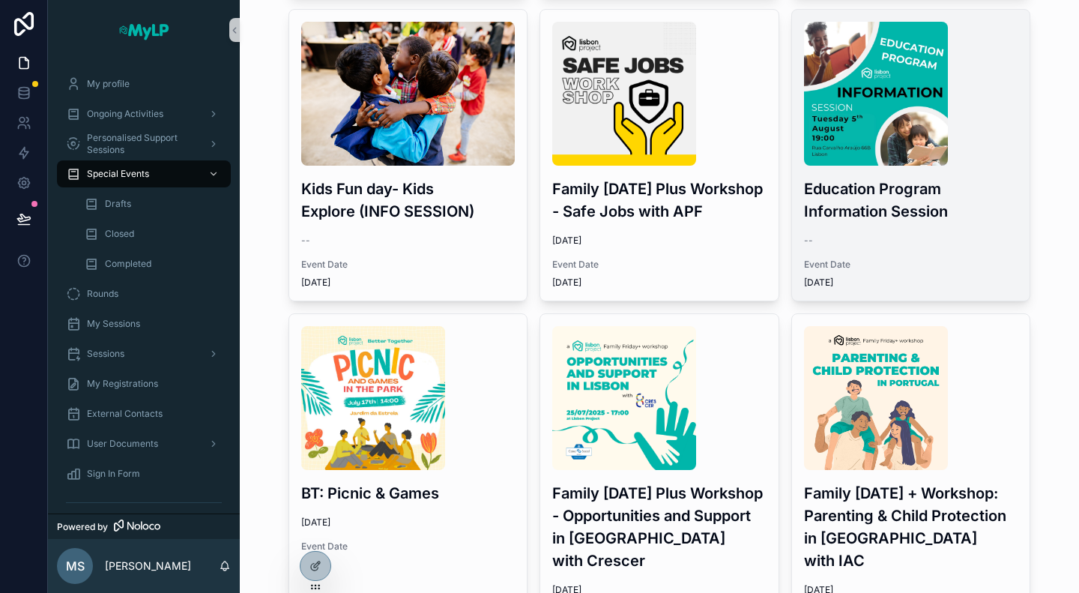
click at [904, 245] on div "--" at bounding box center [911, 241] width 214 height 12
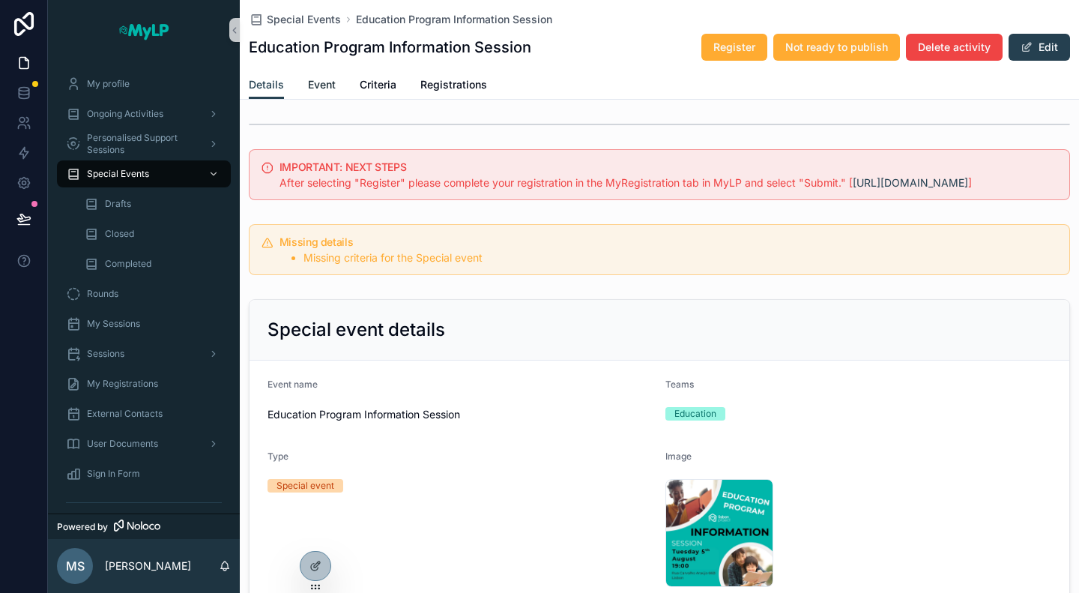
click at [312, 86] on span "Event" at bounding box center [322, 84] width 28 height 15
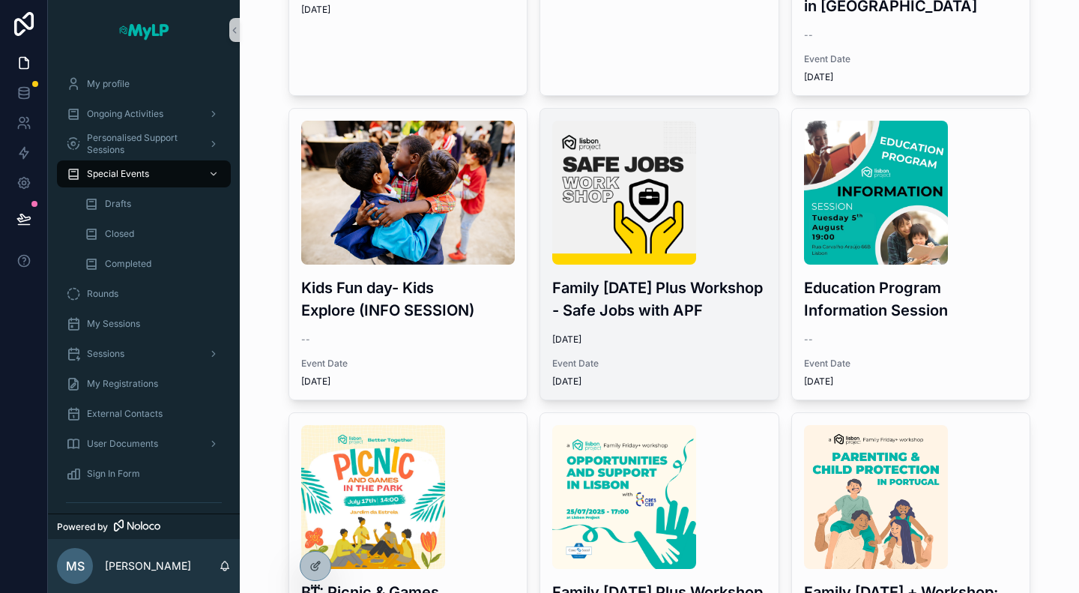
scroll to position [375, 0]
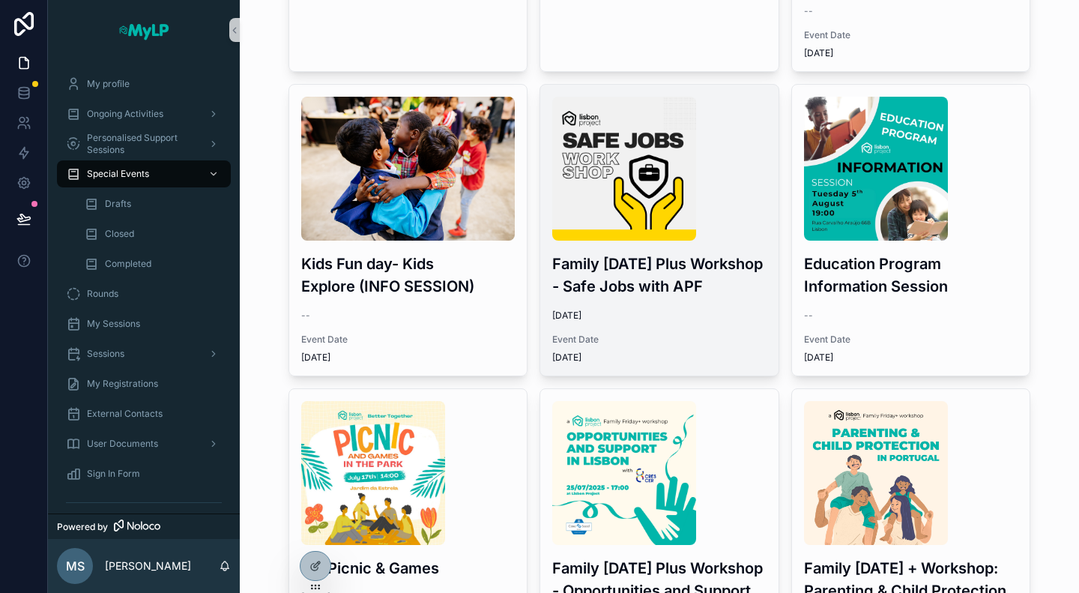
click at [540, 317] on div "Family Friday Plus Workshop - Safe Jobs with APF 8/22/2025 Event Date 8/22/2025" at bounding box center [659, 230] width 238 height 291
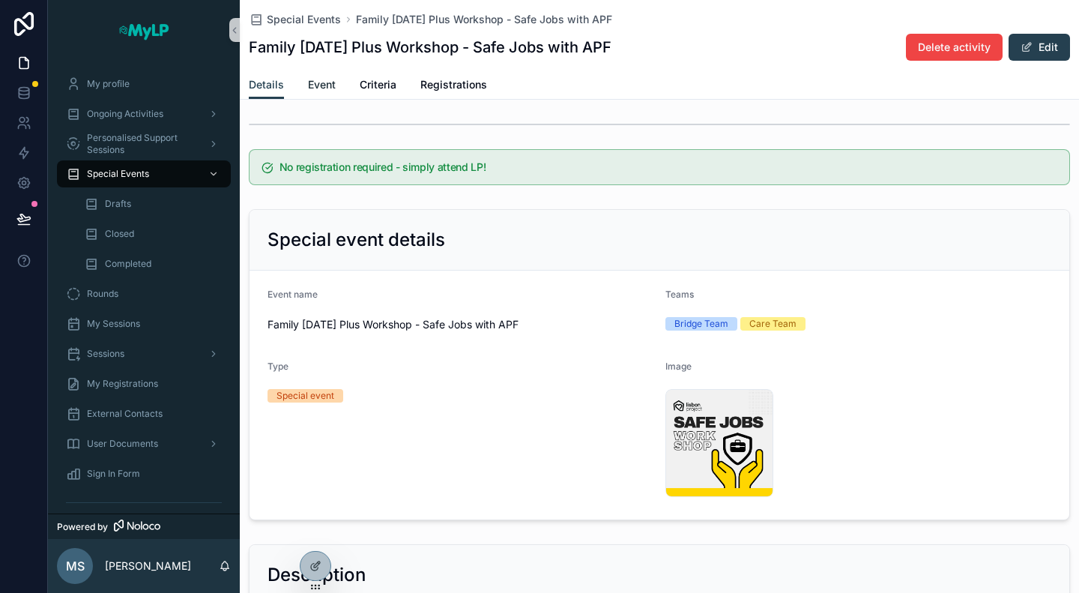
click at [322, 86] on span "Event" at bounding box center [322, 84] width 28 height 15
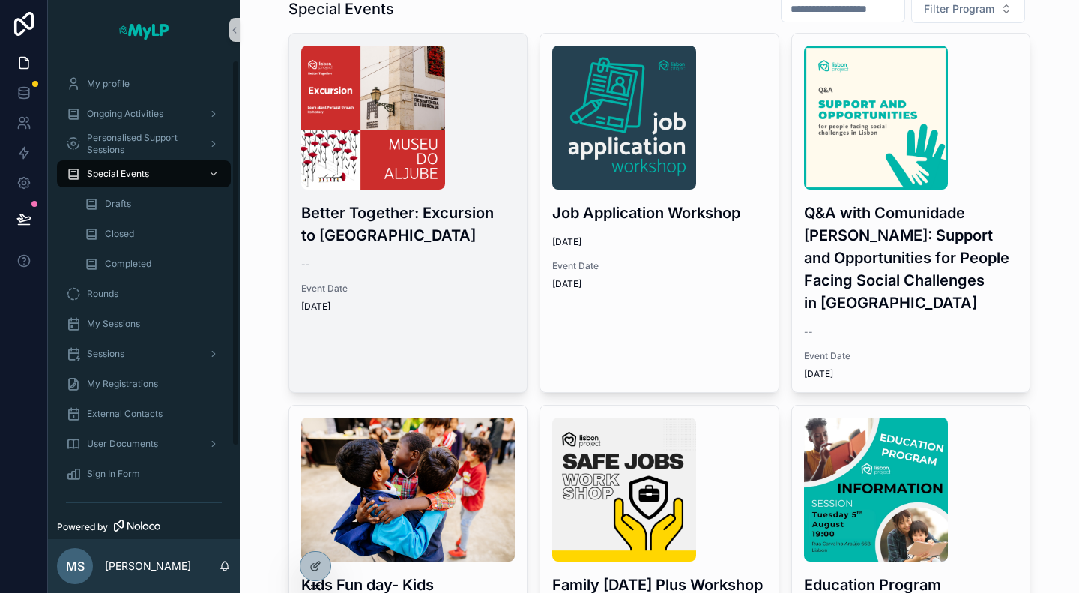
scroll to position [75, 0]
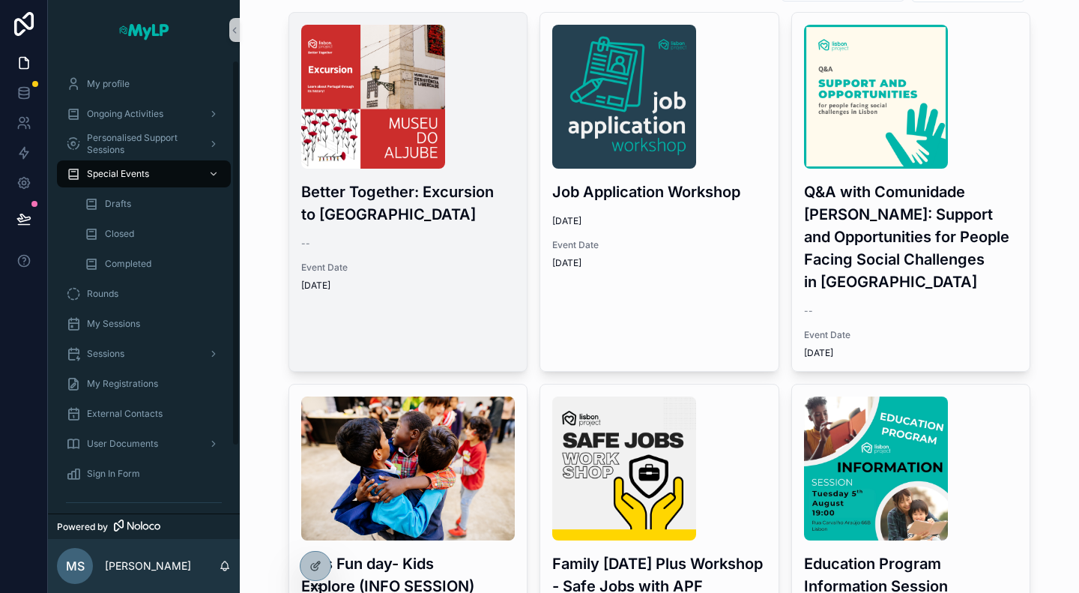
click at [373, 205] on h3 "Better Together: Excursion to Museo do Aljube" at bounding box center [408, 203] width 214 height 45
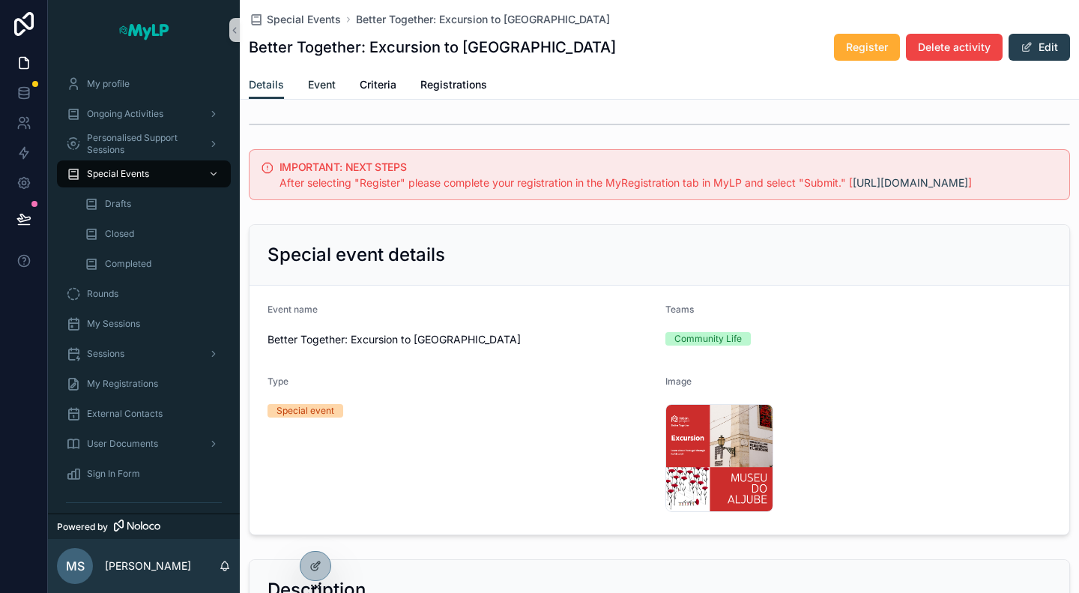
click at [322, 83] on span "Event" at bounding box center [322, 84] width 28 height 15
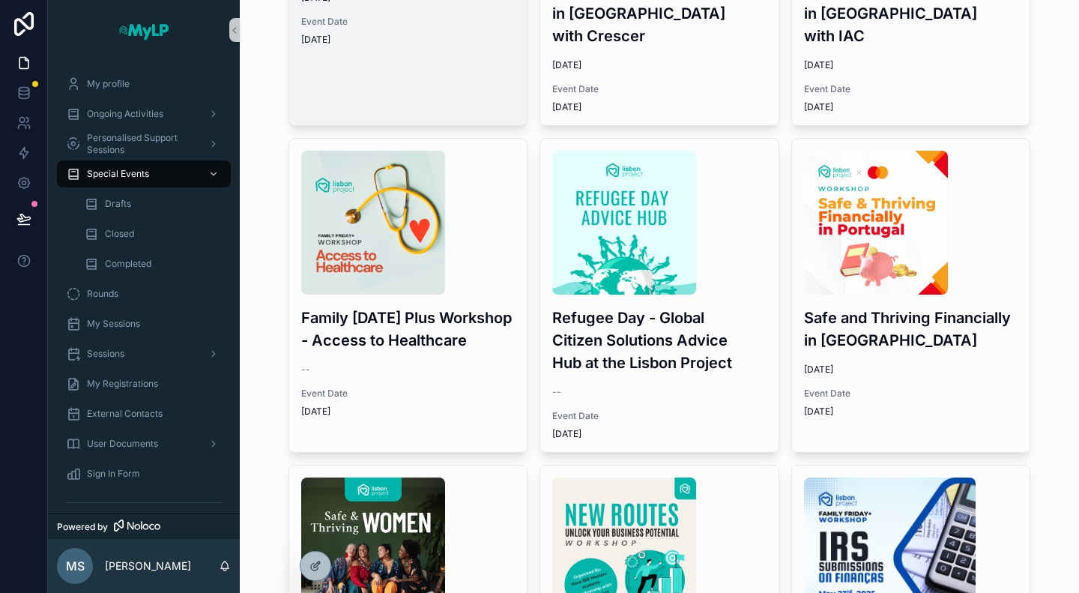
scroll to position [1049, 0]
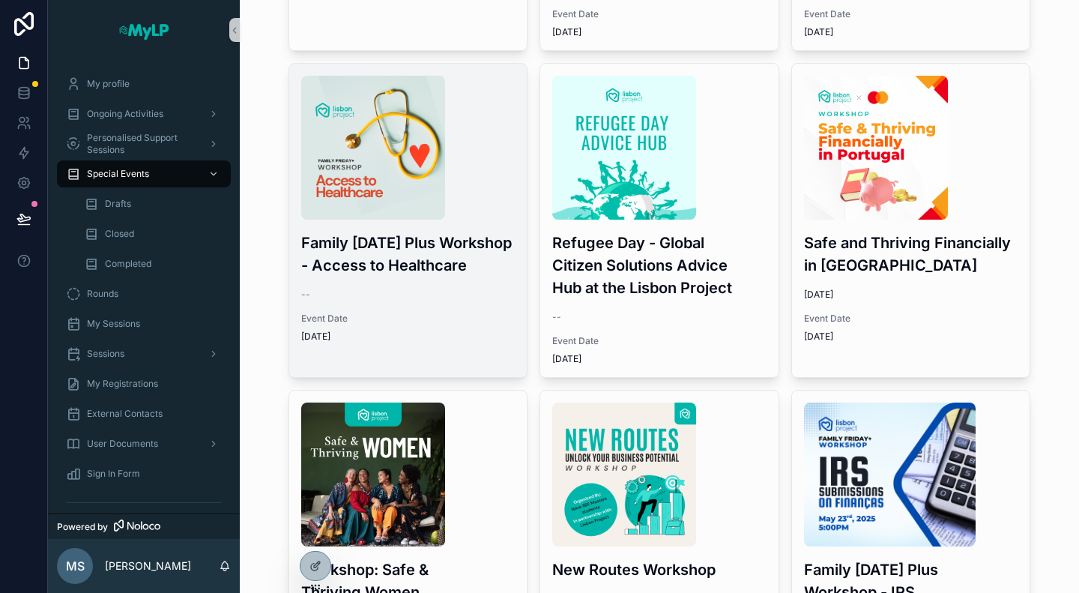
click at [463, 331] on span "6/27/2025" at bounding box center [408, 337] width 214 height 12
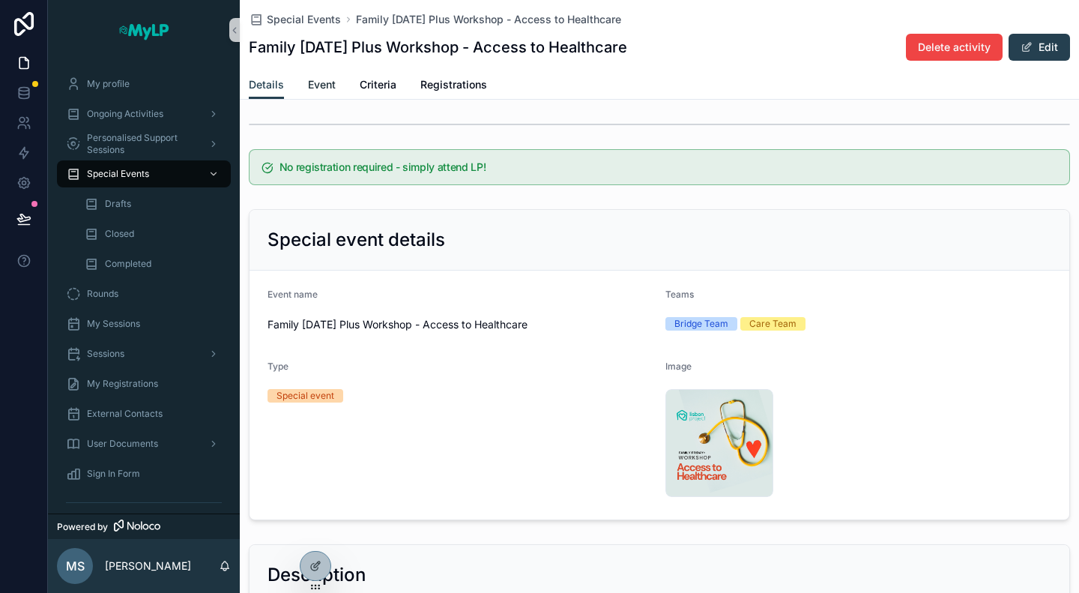
click at [318, 82] on span "Event" at bounding box center [322, 84] width 28 height 15
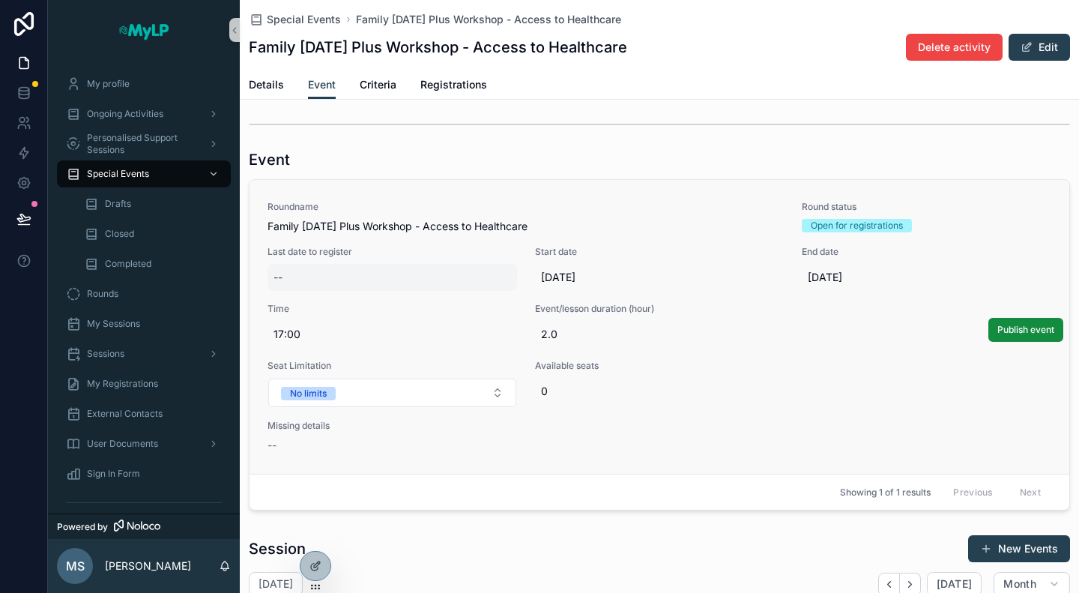
click at [318, 274] on div "--" at bounding box center [393, 277] width 250 height 27
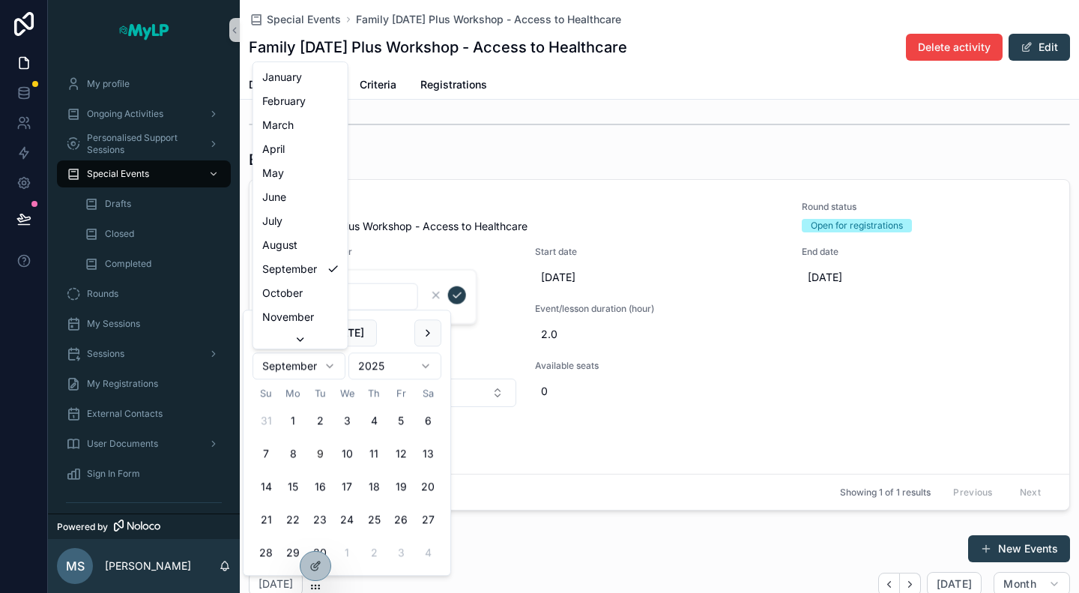
click at [318, 362] on html "My profile Ongoing Activities Personalised Support Sessions Special Events Draf…" at bounding box center [539, 296] width 1079 height 593
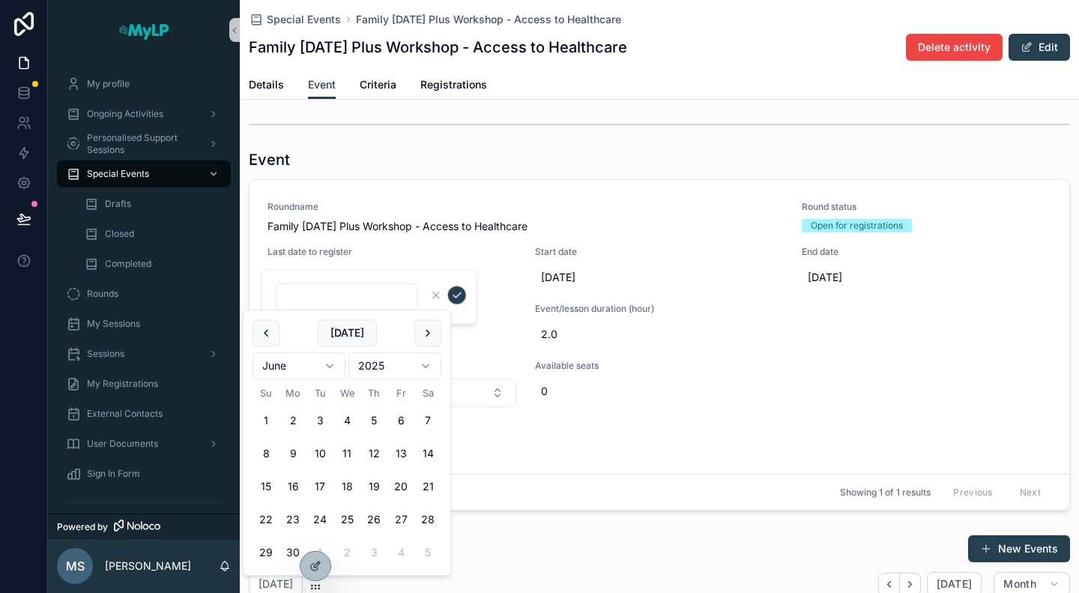
click at [404, 518] on button "27" at bounding box center [401, 520] width 27 height 27
type input "*********"
click at [455, 297] on icon "scrollable content" at bounding box center [457, 295] width 12 height 12
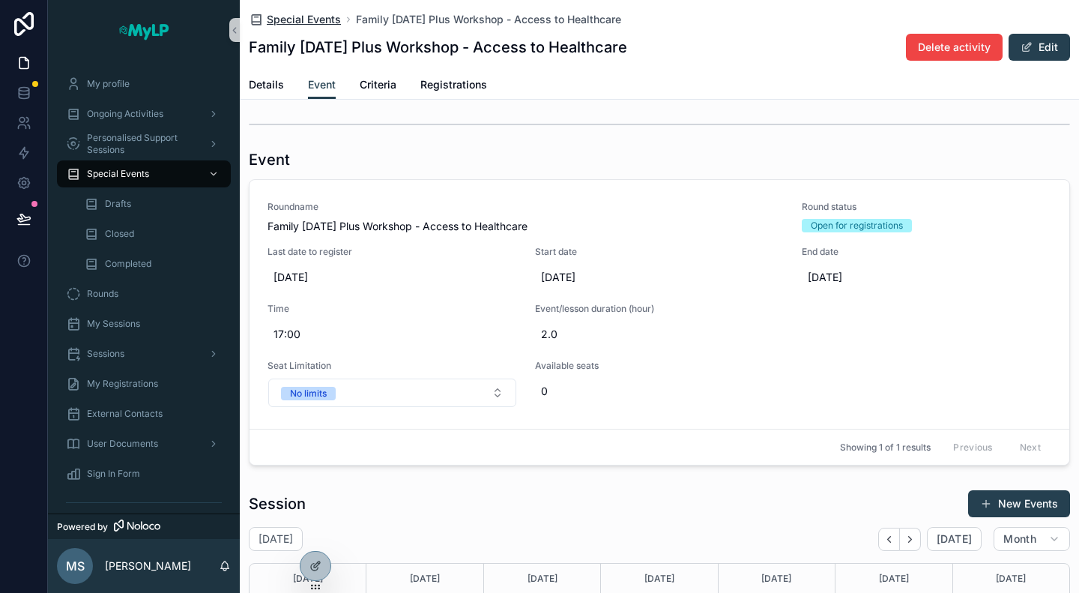
click at [315, 17] on span "Special Events" at bounding box center [304, 19] width 74 height 15
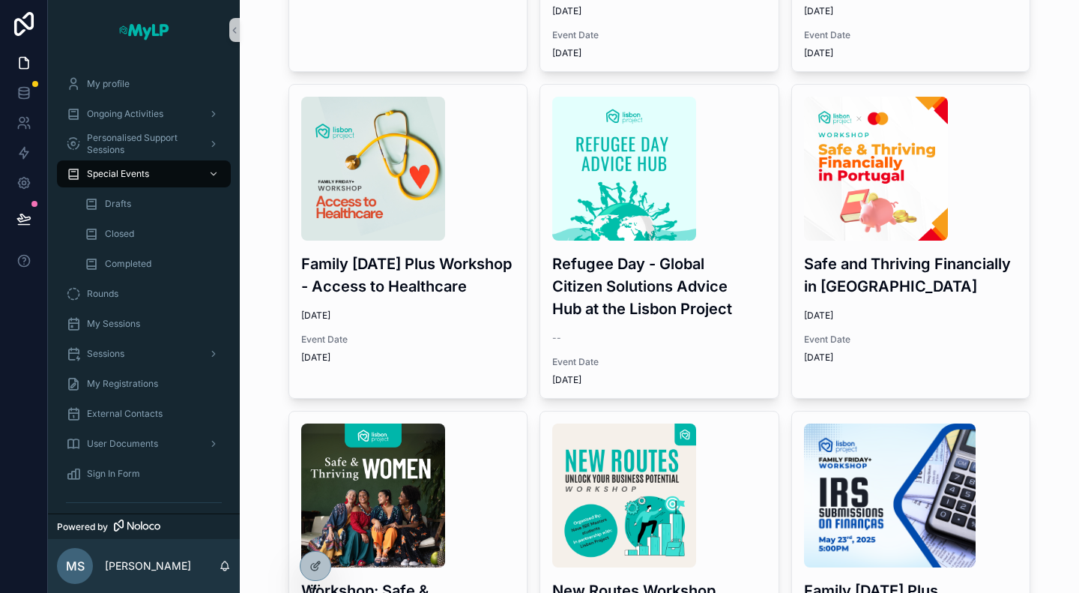
scroll to position [1049, 0]
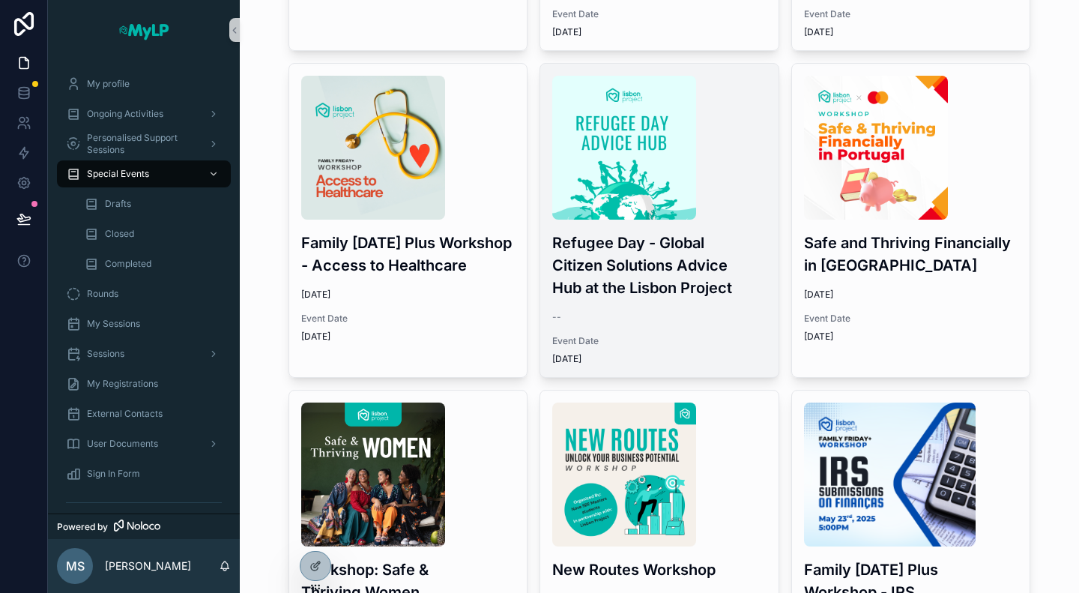
click at [729, 310] on div "Refugee Day - Global Citizen Solutions Advice Hub at the Lisbon Project -- Even…" at bounding box center [659, 220] width 238 height 313
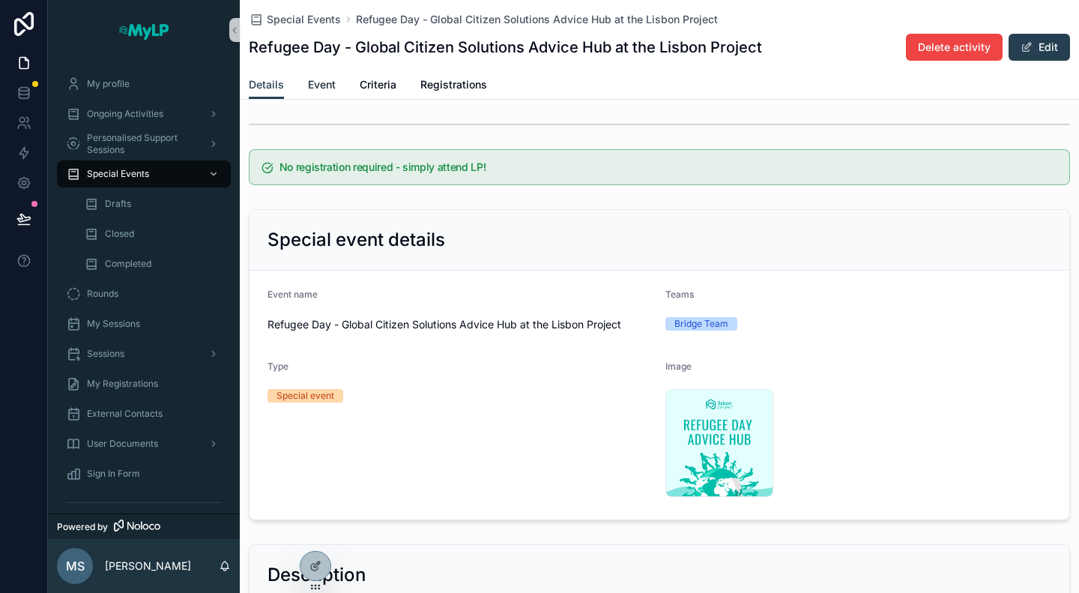
click at [325, 88] on span "Event" at bounding box center [322, 84] width 28 height 15
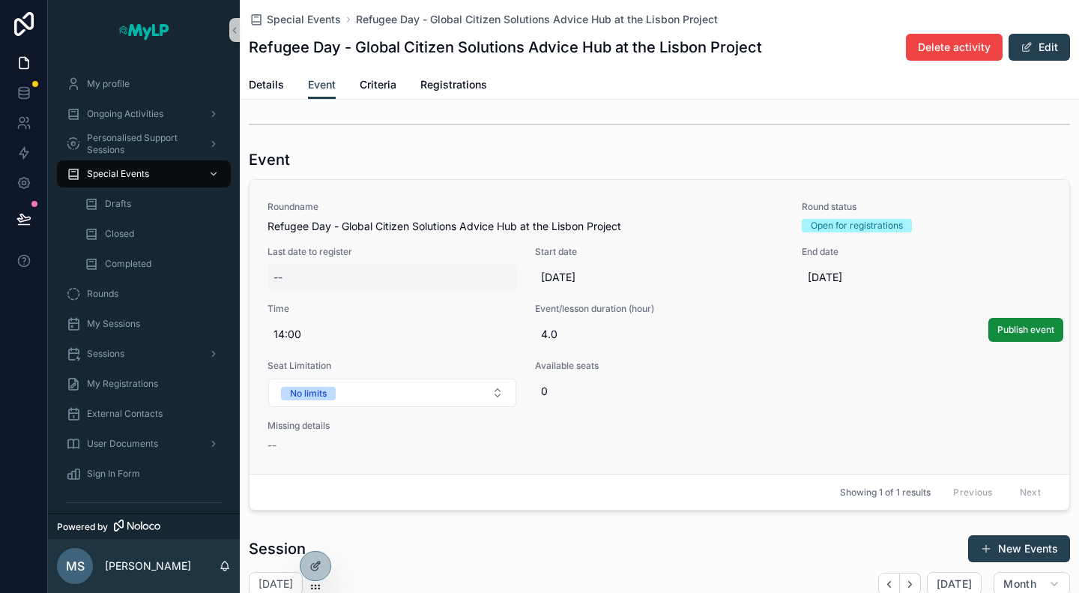
click at [312, 275] on div "--" at bounding box center [393, 277] width 250 height 27
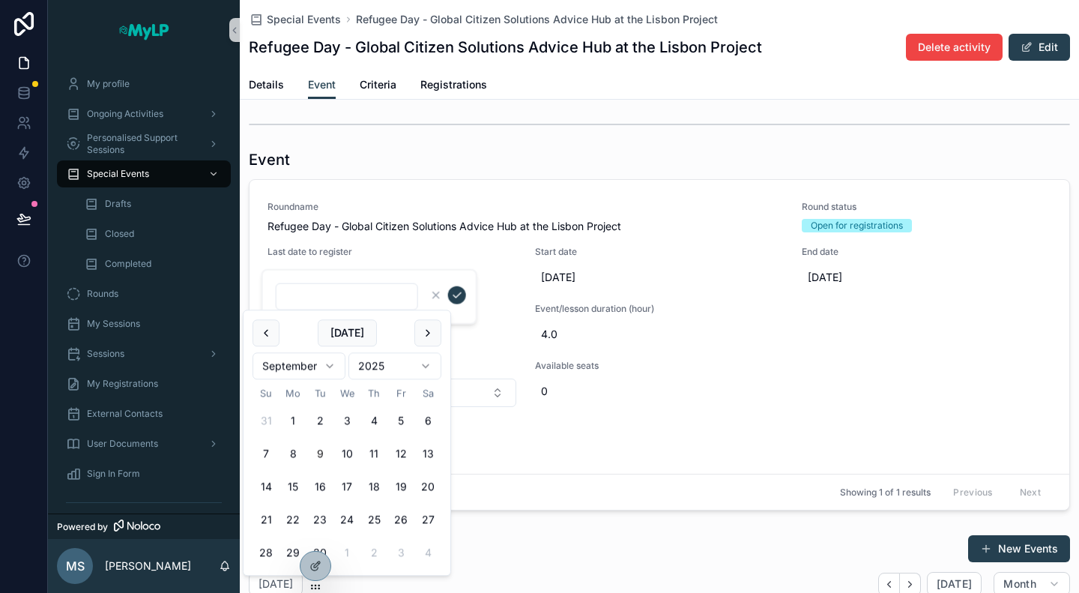
click at [285, 371] on html "My profile Ongoing Activities Personalised Support Sessions Special Events Draf…" at bounding box center [539, 296] width 1079 height 593
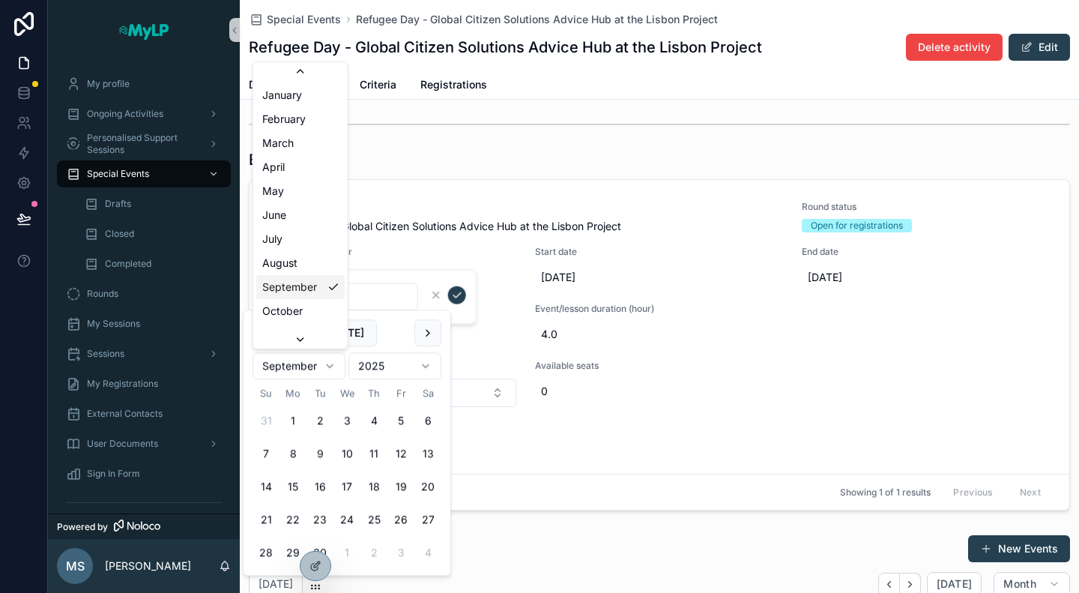
scroll to position [24, 0]
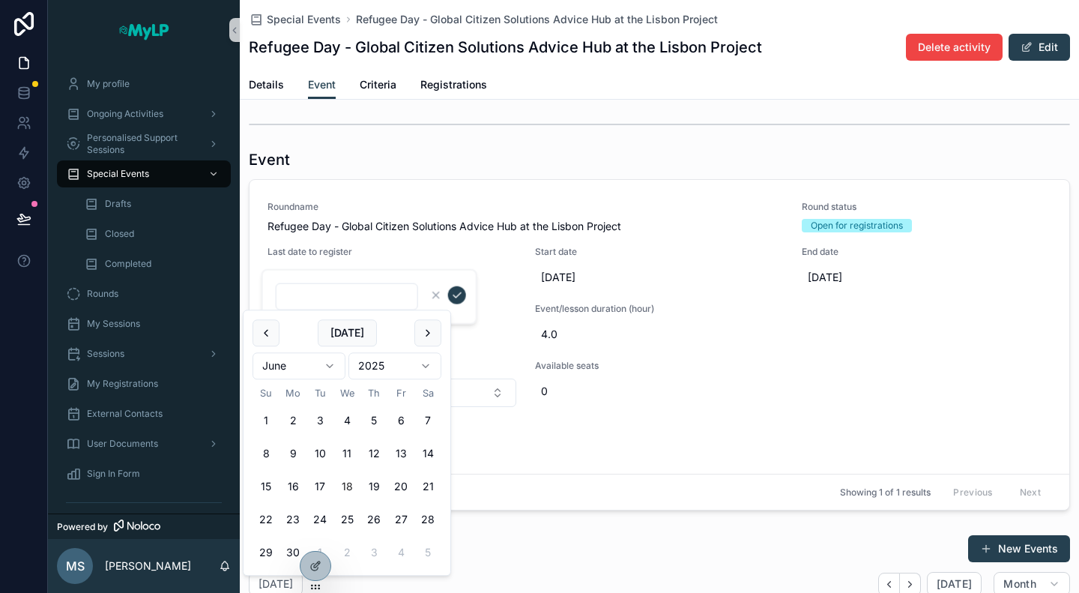
click at [346, 490] on button "18" at bounding box center [347, 487] width 27 height 27
type input "*********"
click at [456, 301] on icon "scrollable content" at bounding box center [457, 295] width 12 height 12
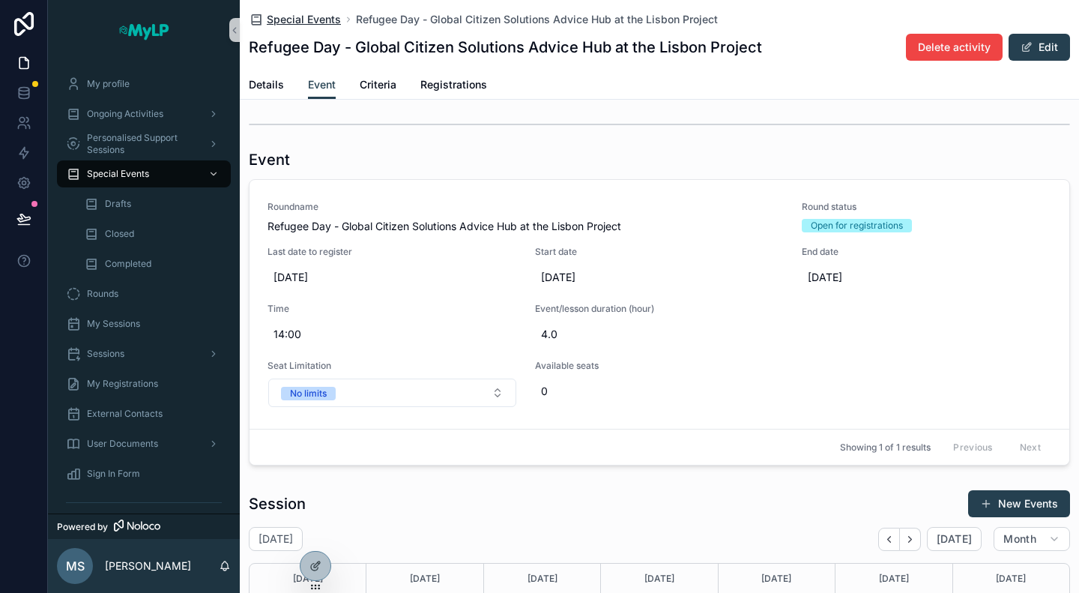
click at [306, 24] on span "Special Events" at bounding box center [304, 19] width 74 height 15
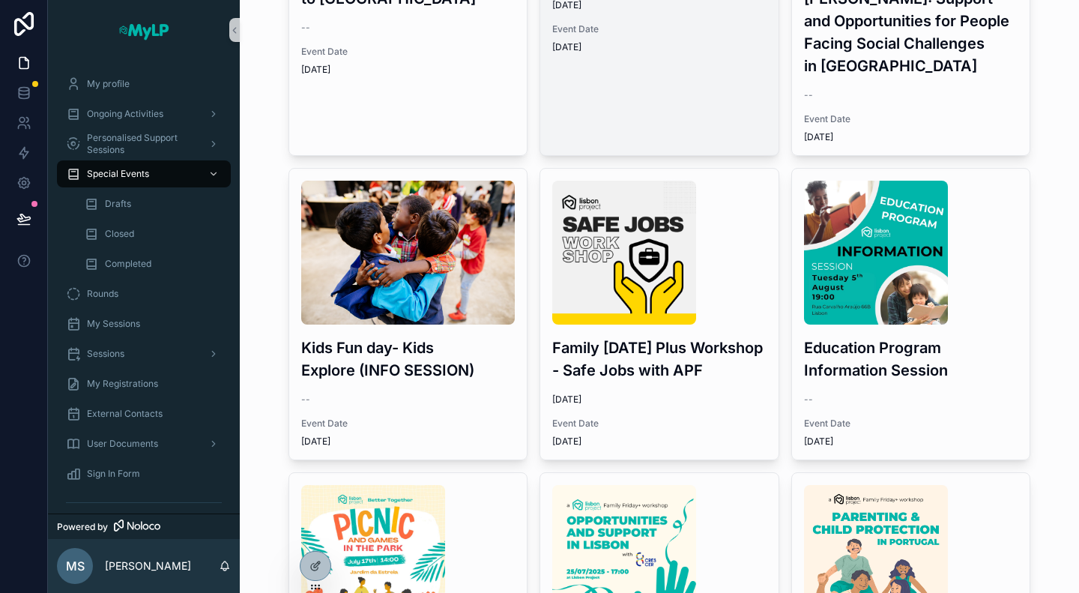
scroll to position [375, 0]
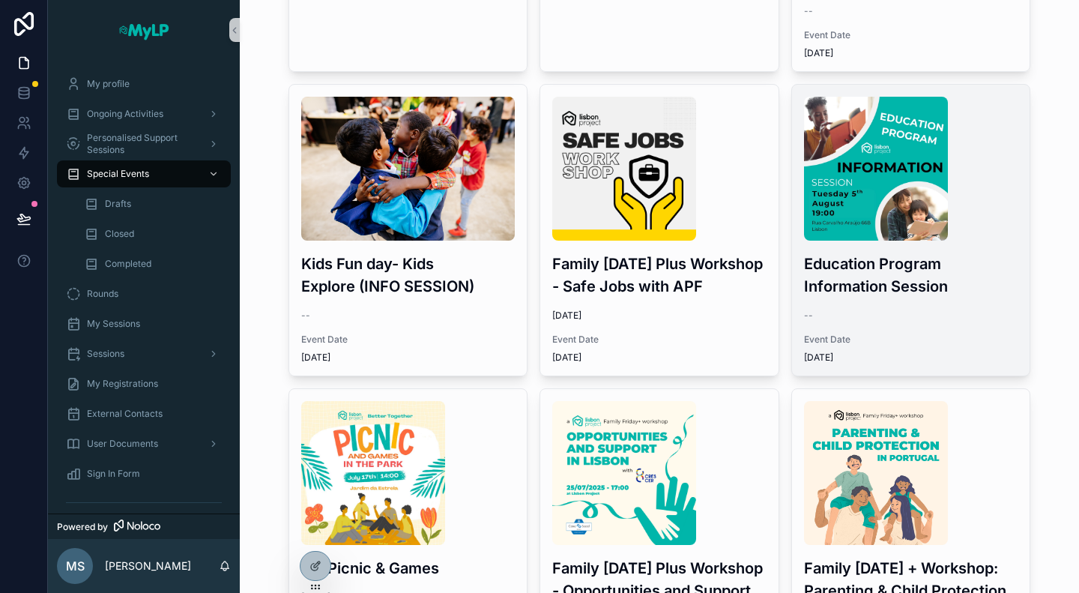
click at [885, 322] on div "Education Program Information Session -- Event Date 8/5/2025" at bounding box center [911, 230] width 238 height 291
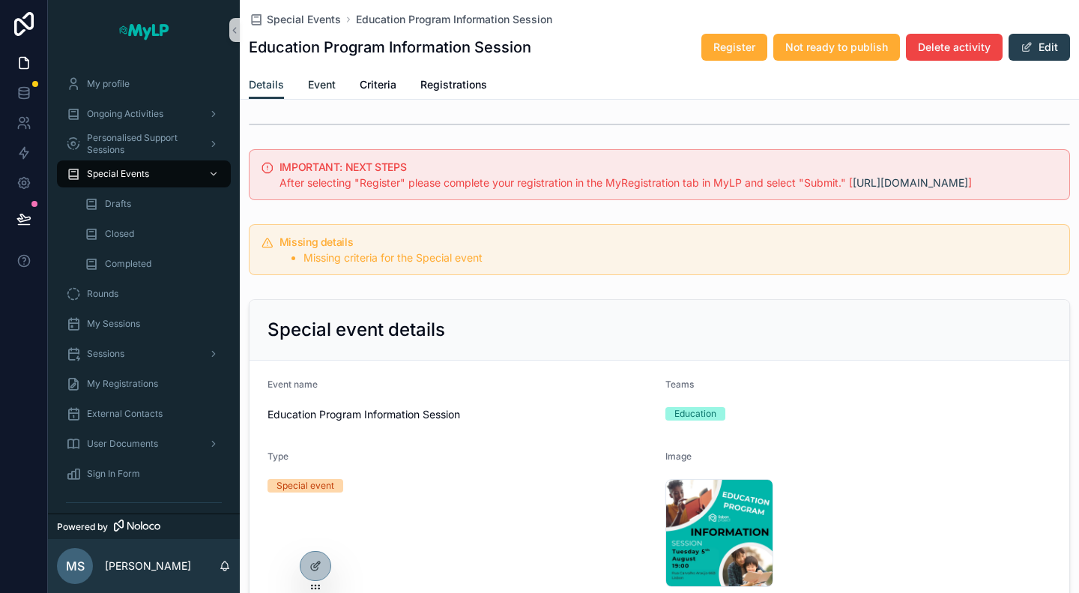
click at [322, 89] on span "Event" at bounding box center [322, 84] width 28 height 15
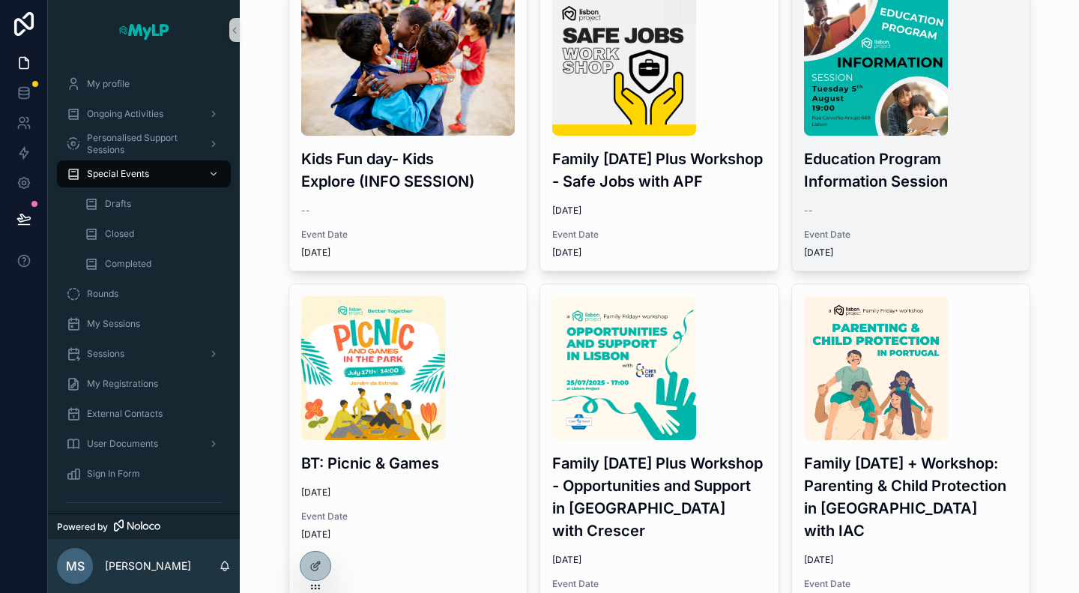
scroll to position [450, 0]
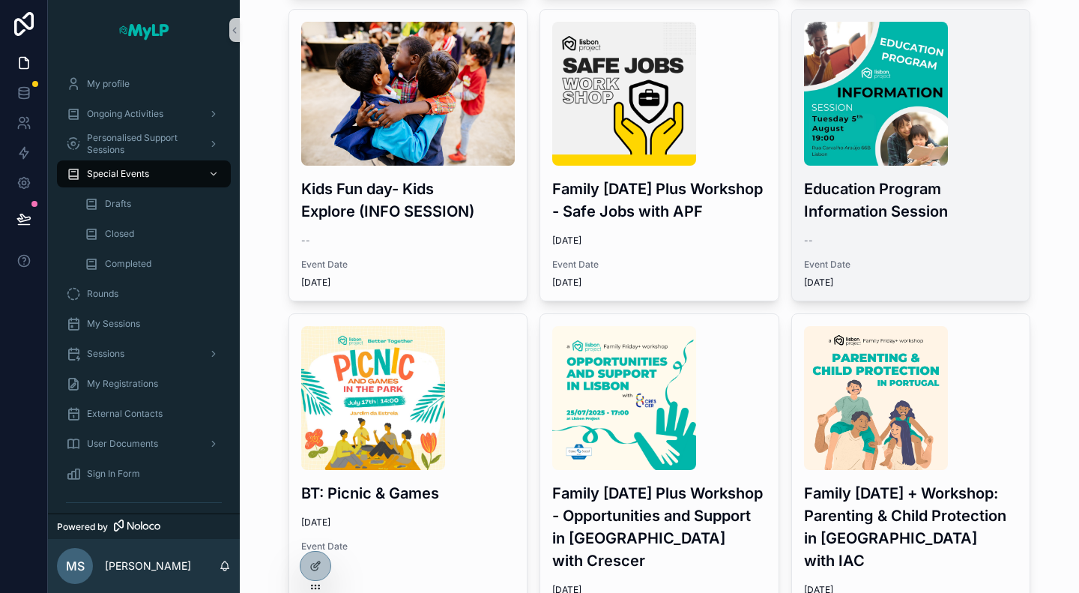
click at [876, 230] on div "Education Program Information Session -- Event Date 8/5/2025" at bounding box center [911, 155] width 238 height 291
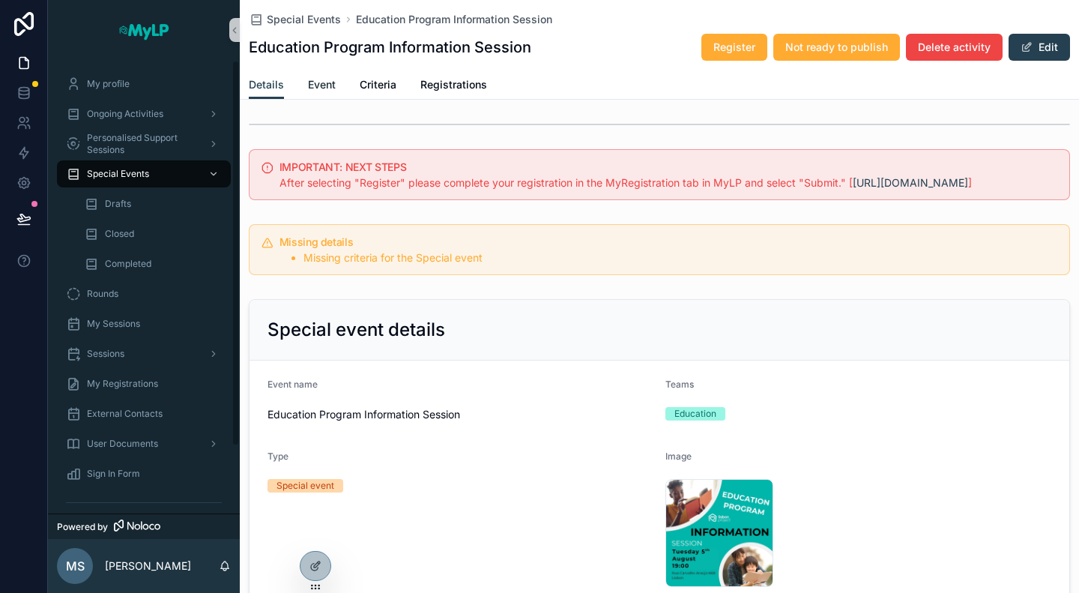
click at [316, 85] on span "Event" at bounding box center [322, 84] width 28 height 15
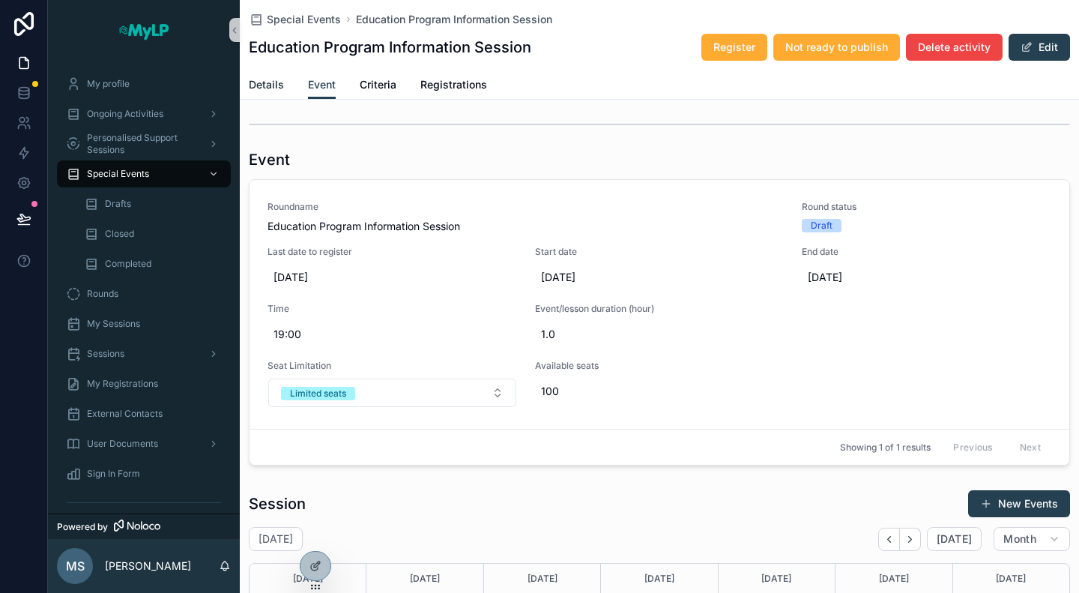
click at [258, 80] on span "Details" at bounding box center [266, 84] width 35 height 15
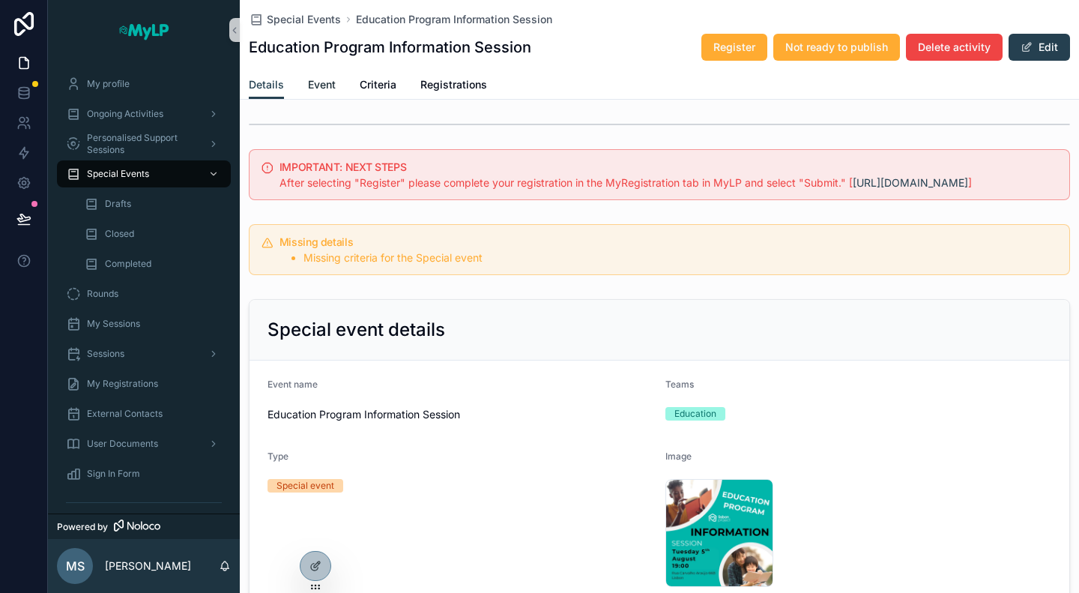
click at [319, 85] on span "Event" at bounding box center [322, 84] width 28 height 15
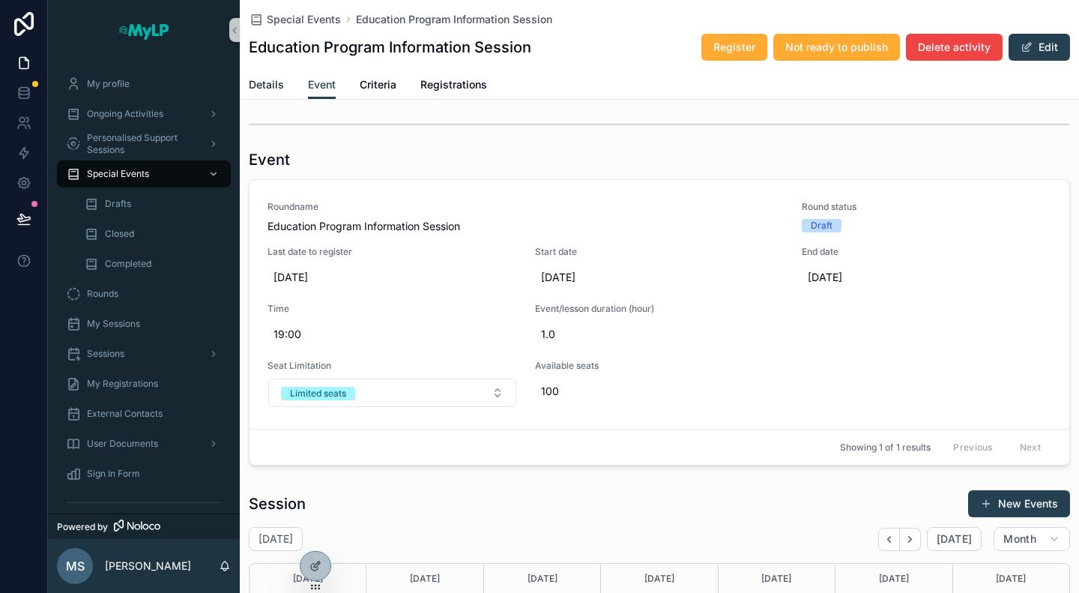
click at [267, 86] on span "Details" at bounding box center [266, 84] width 35 height 15
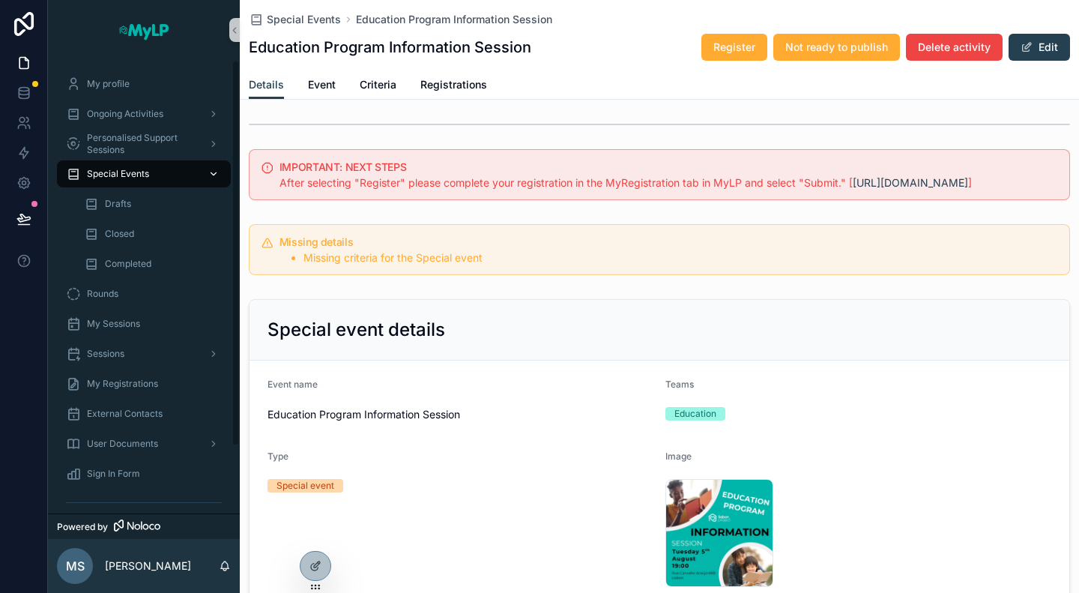
click at [141, 169] on span "Special Events" at bounding box center [118, 174] width 62 height 12
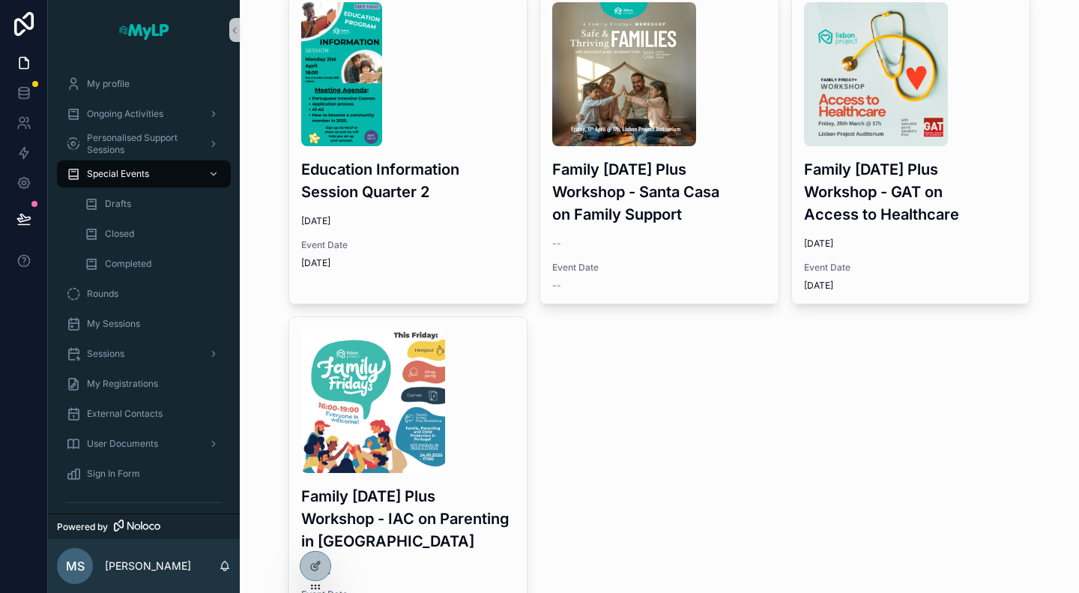
scroll to position [1799, 0]
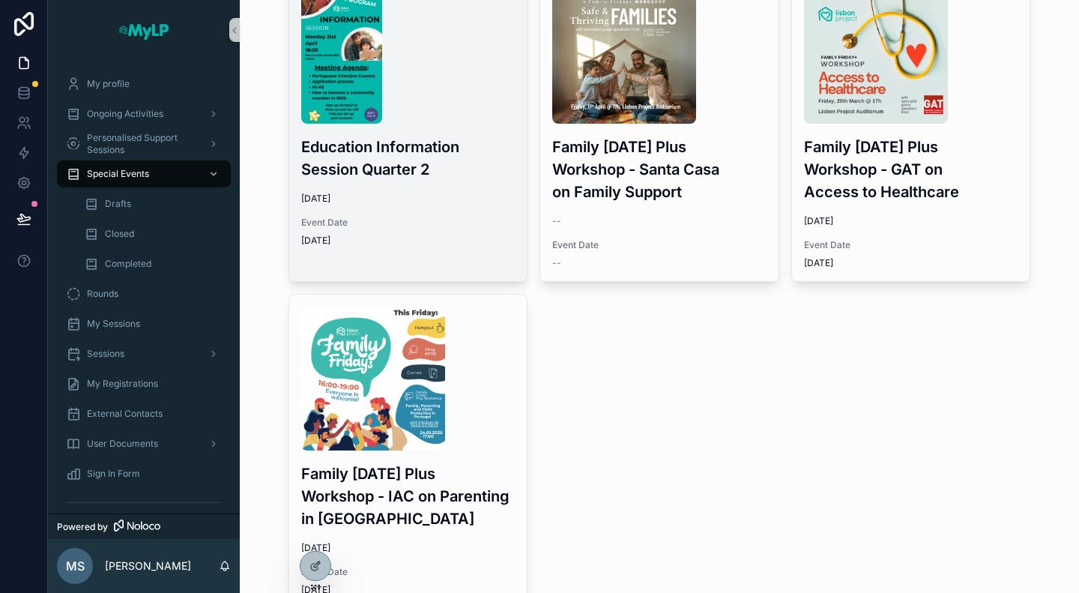
click at [405, 193] on span "4/21/2025" at bounding box center [408, 199] width 214 height 12
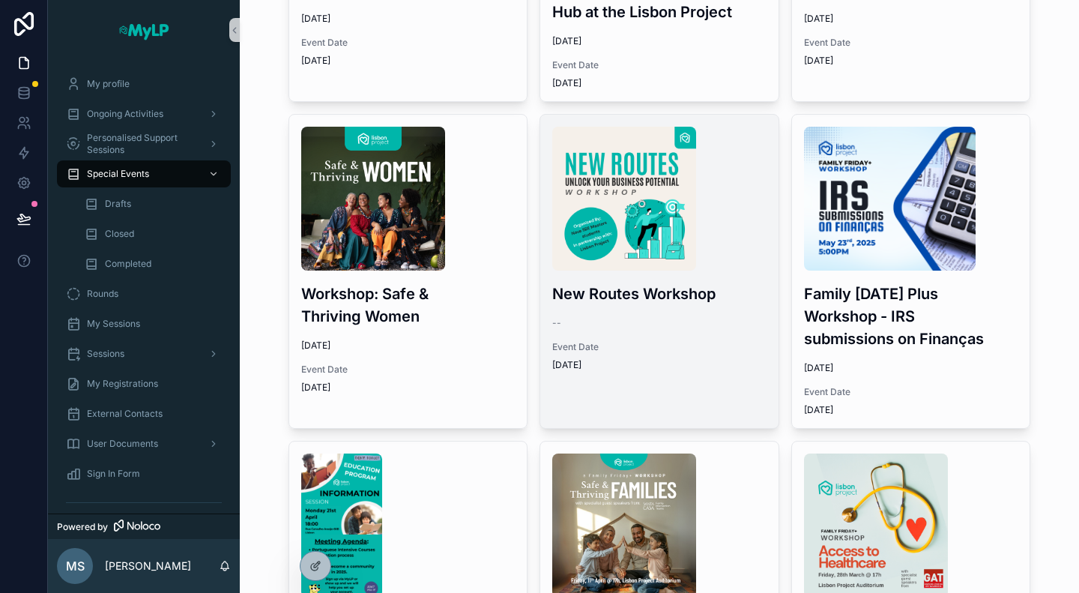
scroll to position [1349, 0]
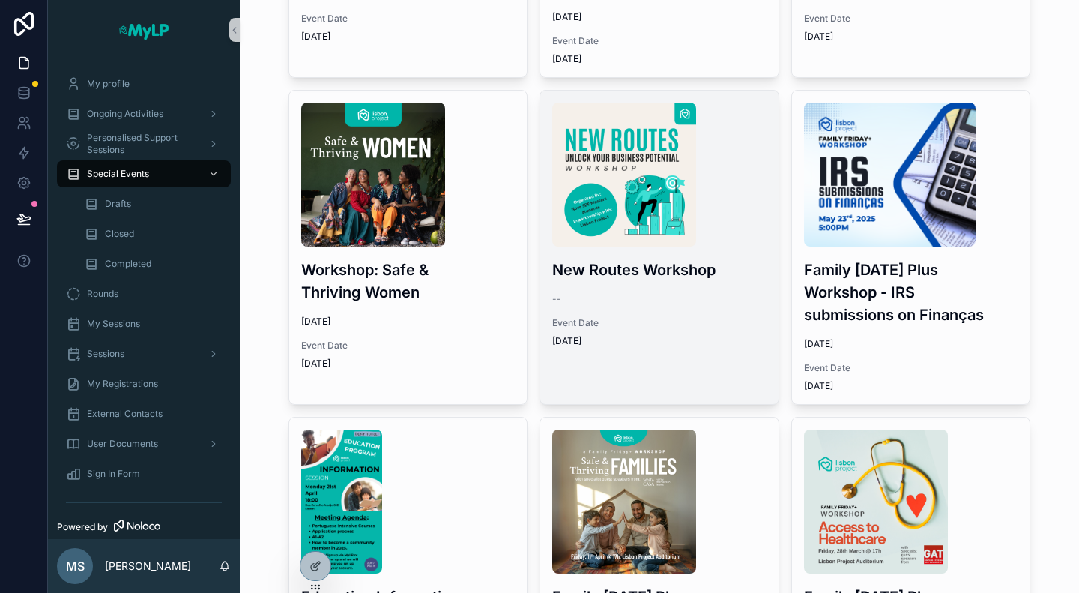
click at [654, 317] on div "Event Date 4/30/2025" at bounding box center [659, 332] width 214 height 30
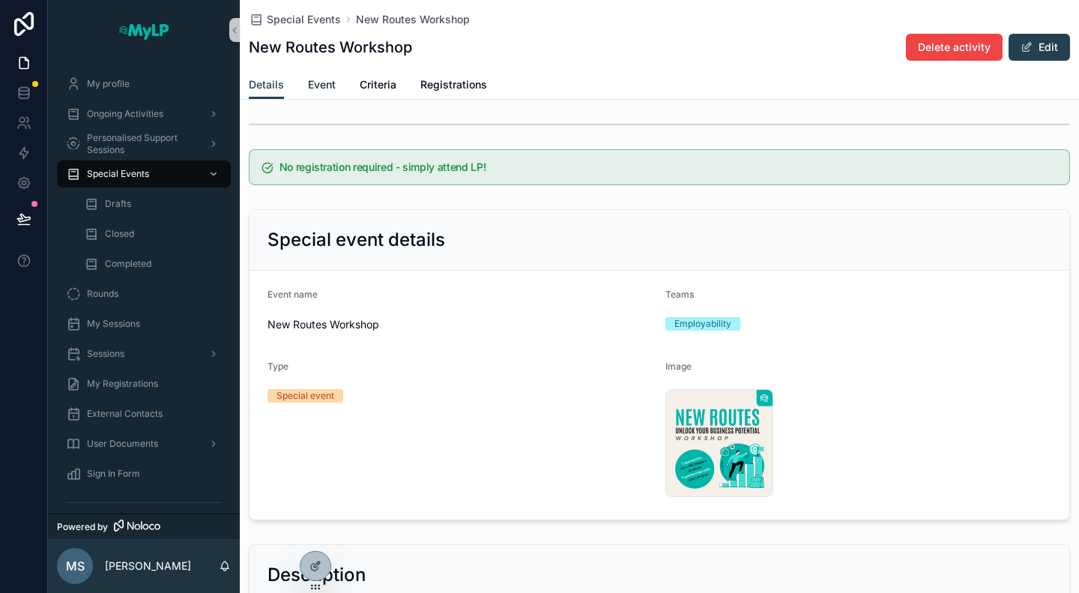
click at [324, 95] on link "Event" at bounding box center [322, 86] width 28 height 30
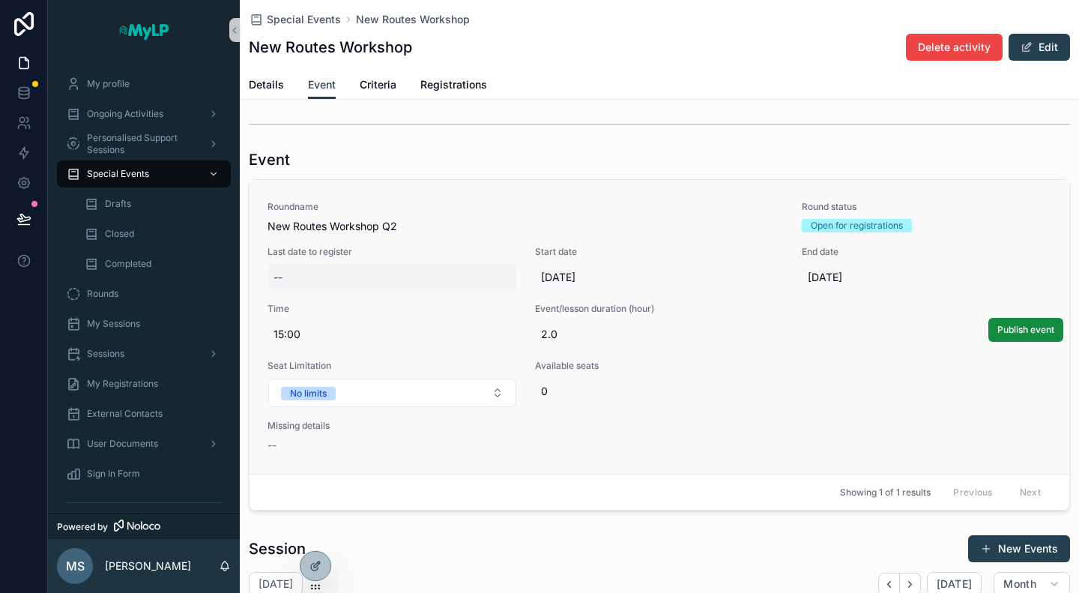
click at [423, 275] on div "--" at bounding box center [393, 277] width 250 height 27
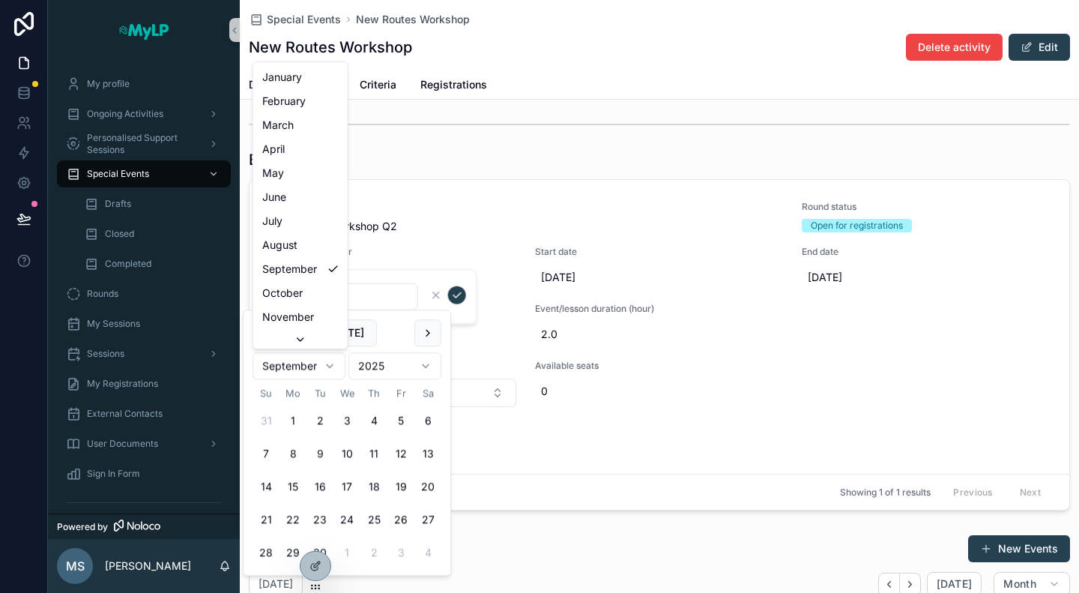
click at [343, 367] on html "My profile Ongoing Activities Personalised Support Sessions Special Events Draf…" at bounding box center [539, 296] width 1079 height 593
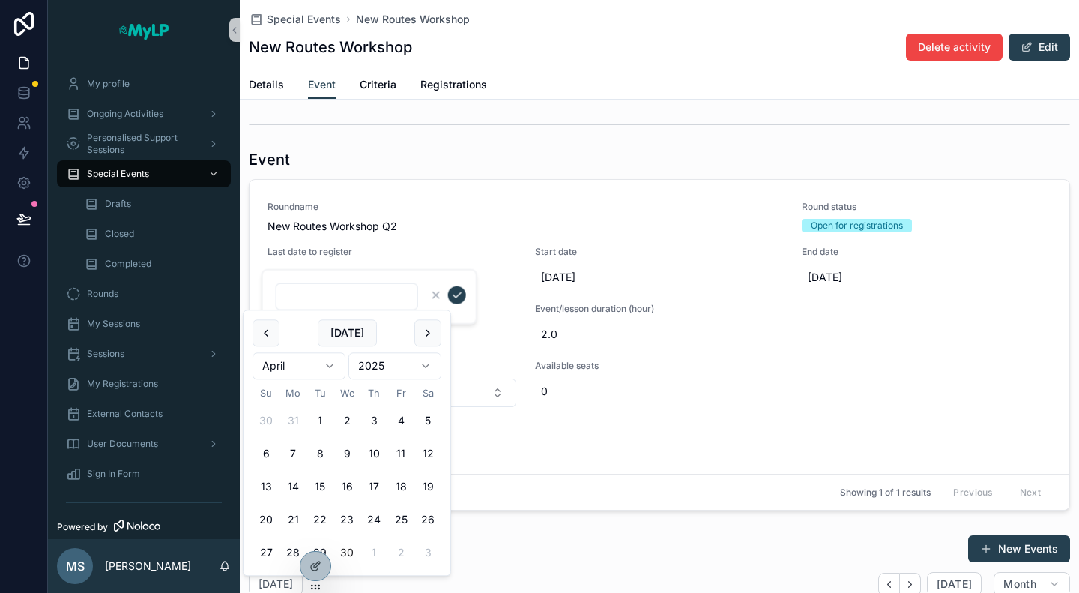
click at [354, 556] on button "30" at bounding box center [347, 553] width 27 height 27
type input "*********"
click at [459, 298] on icon "scrollable content" at bounding box center [457, 295] width 12 height 12
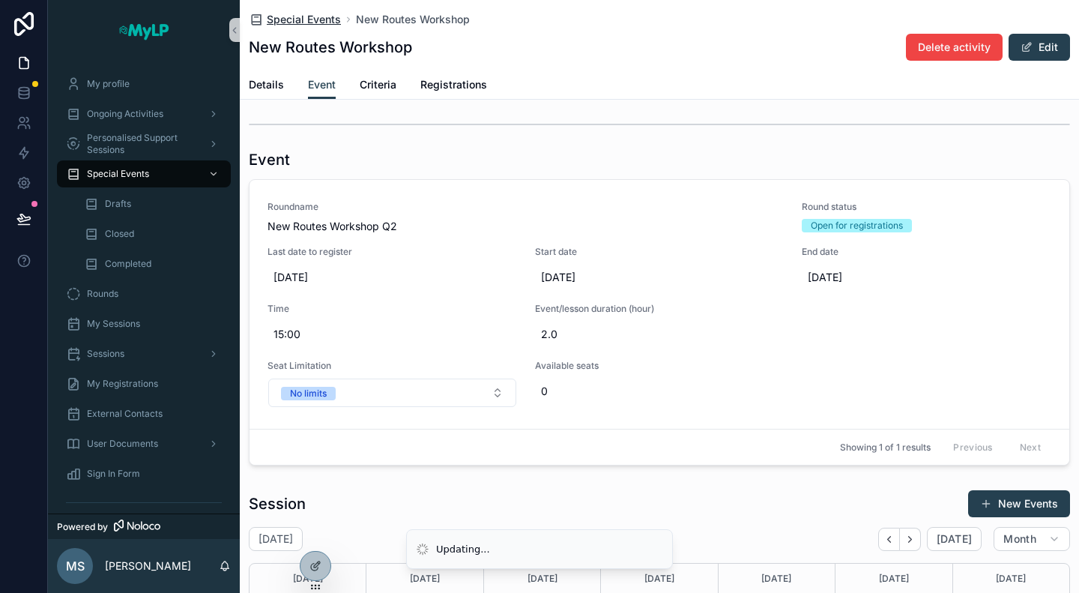
click at [287, 19] on span "Special Events" at bounding box center [304, 19] width 74 height 15
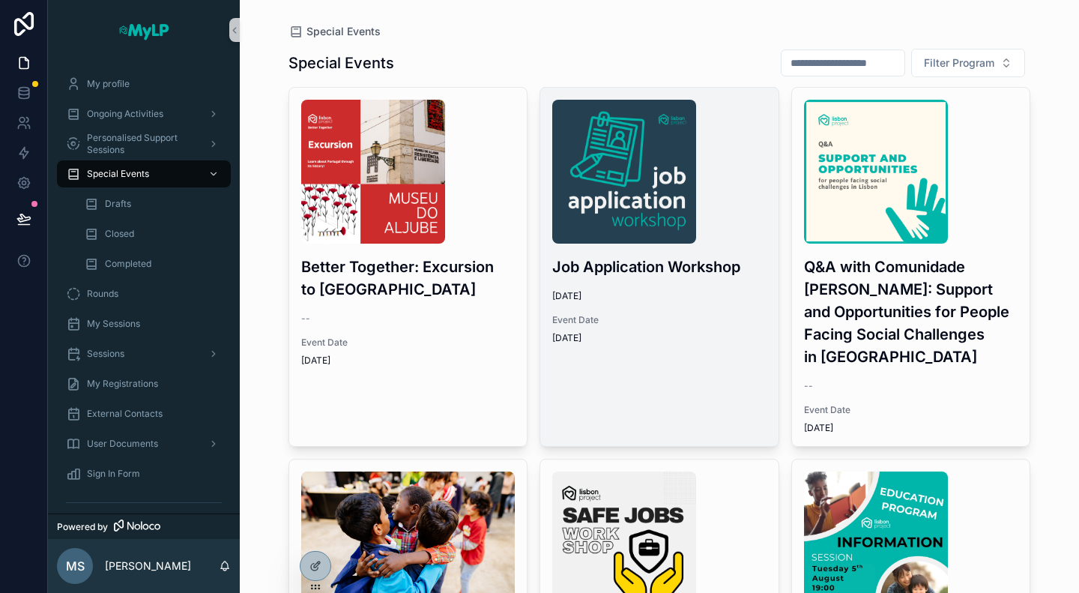
scroll to position [375, 0]
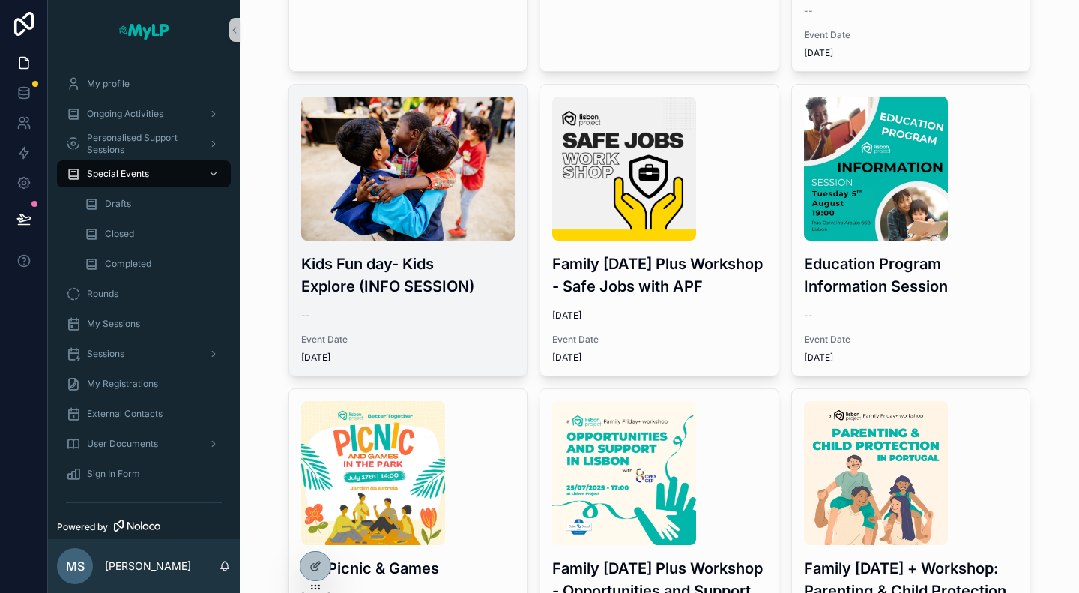
click at [451, 314] on div "--" at bounding box center [408, 316] width 214 height 12
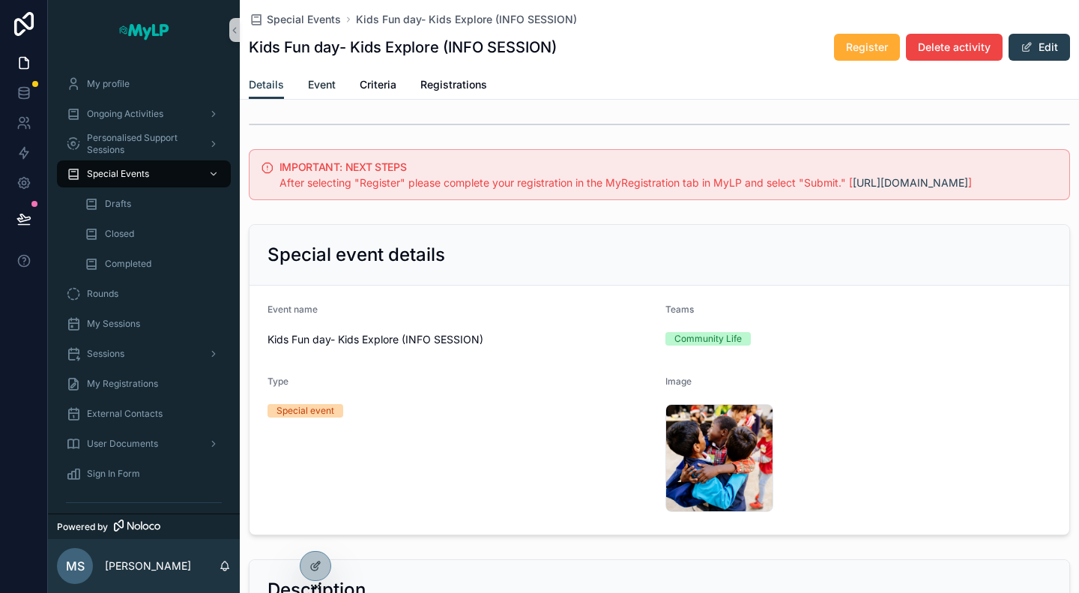
click at [331, 91] on span "Event" at bounding box center [322, 84] width 28 height 15
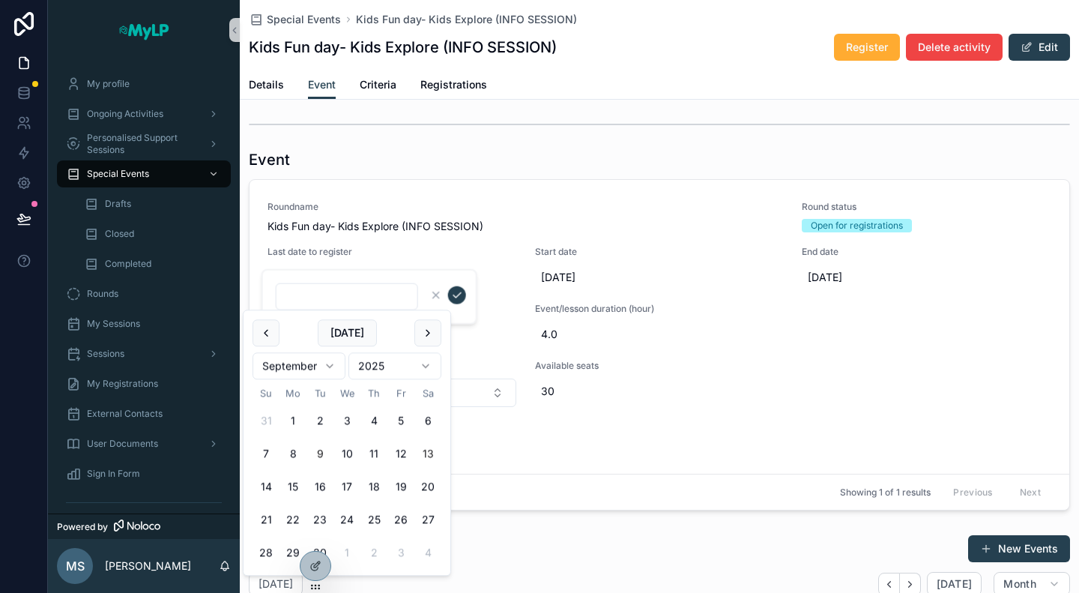
click at [426, 456] on button "13" at bounding box center [428, 454] width 27 height 27
type input "*********"
click at [456, 295] on icon "scrollable content" at bounding box center [457, 295] width 12 height 12
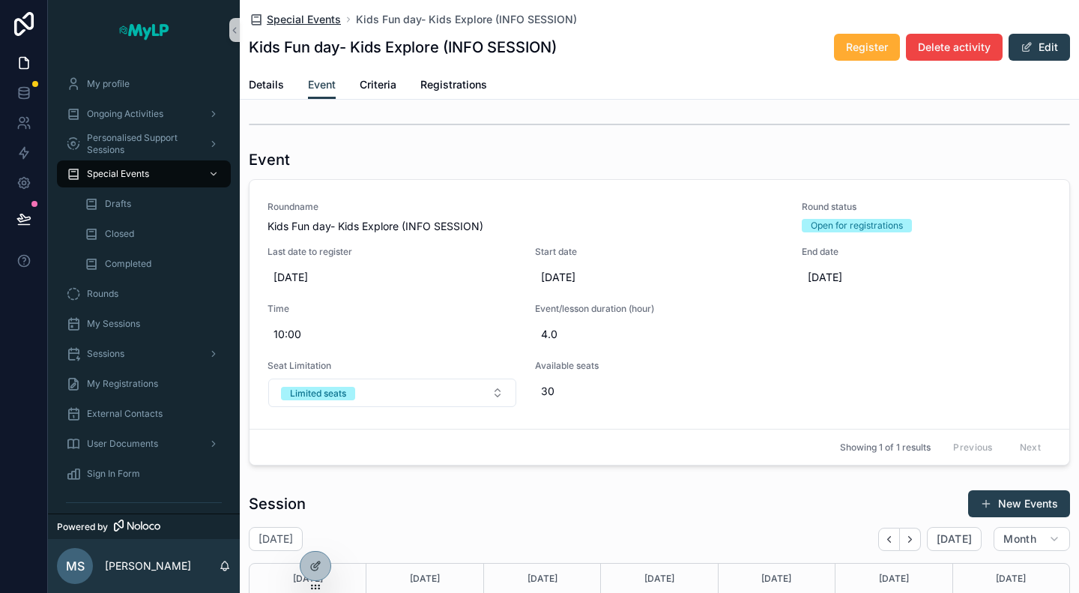
click at [307, 17] on span "Special Events" at bounding box center [304, 19] width 74 height 15
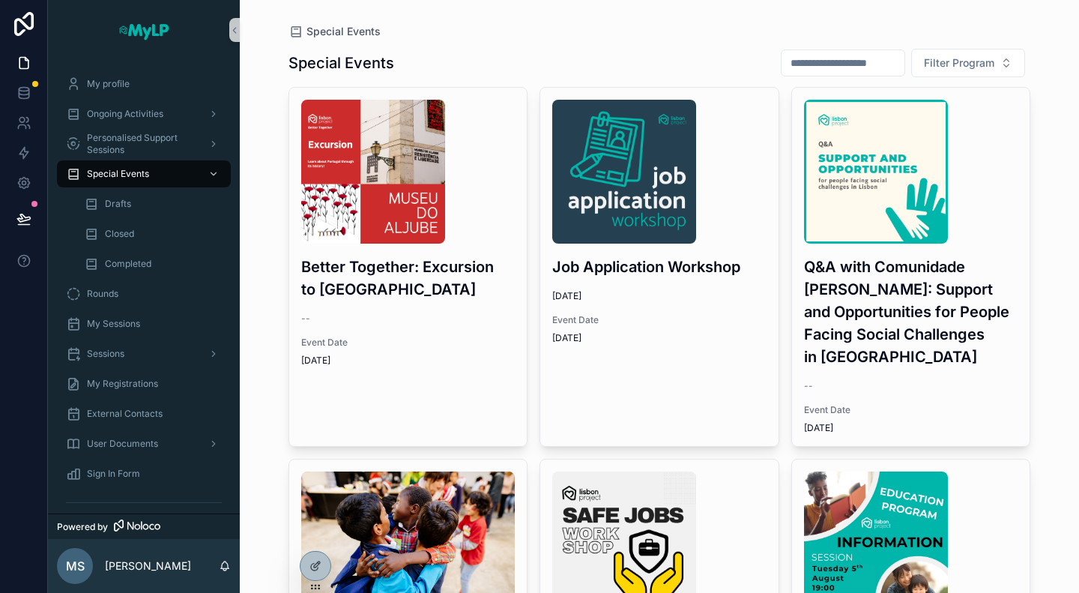
scroll to position [75, 0]
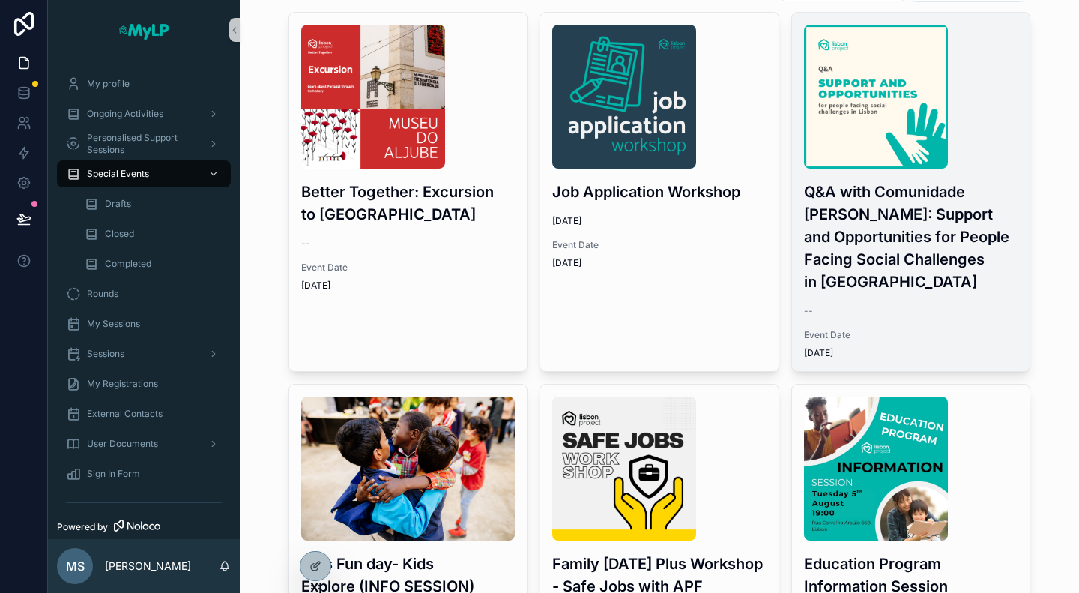
click at [873, 320] on div "Q&A with Comunidade Vida e Paz: Support and Opportunities for People Facing Soc…" at bounding box center [911, 192] width 238 height 358
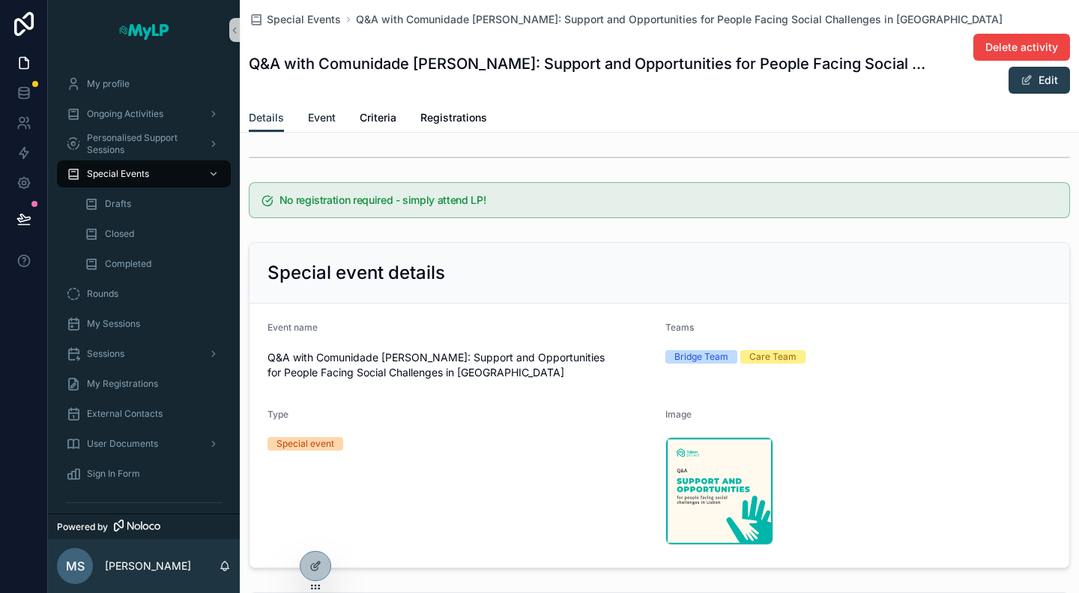
click at [315, 128] on link "Event" at bounding box center [322, 119] width 28 height 30
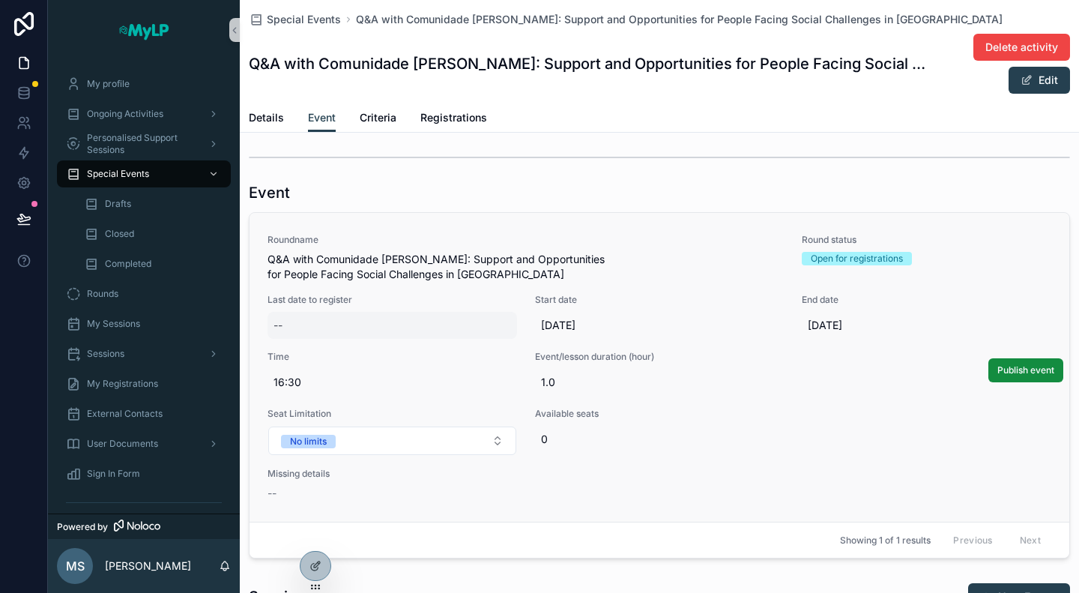
click at [363, 324] on div "--" at bounding box center [393, 325] width 250 height 27
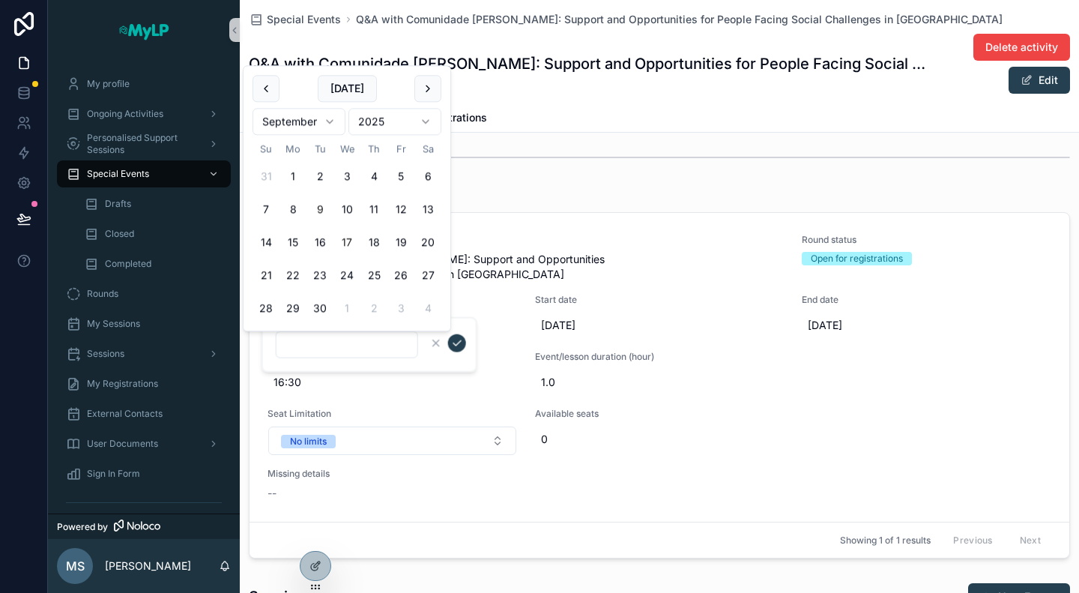
click at [343, 238] on button "17" at bounding box center [347, 242] width 27 height 27
type input "*********"
click at [453, 342] on icon "scrollable content" at bounding box center [457, 343] width 12 height 12
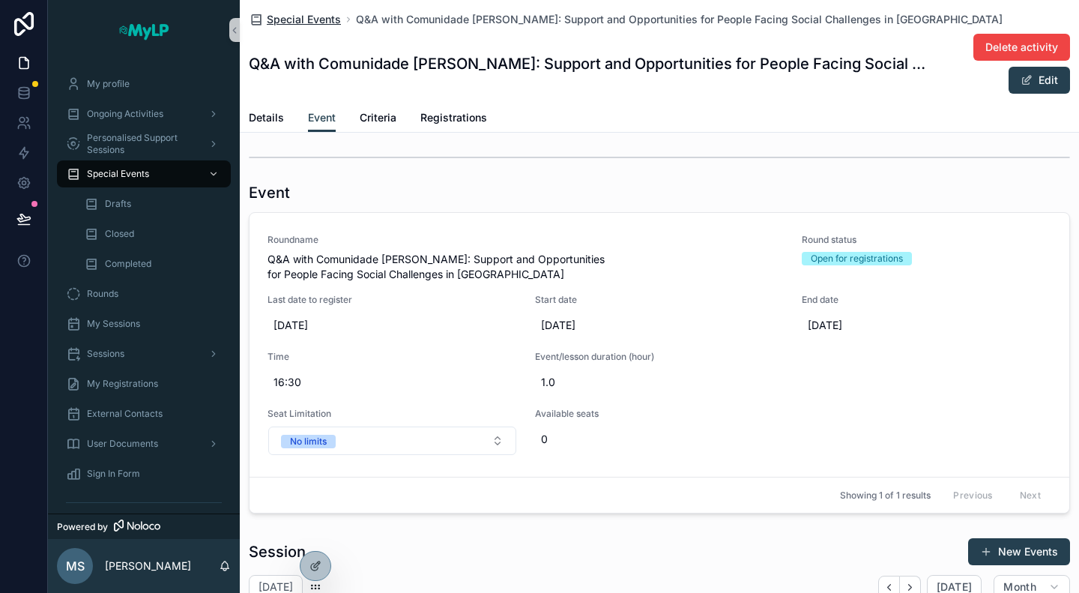
click at [289, 22] on span "Special Events" at bounding box center [304, 19] width 74 height 15
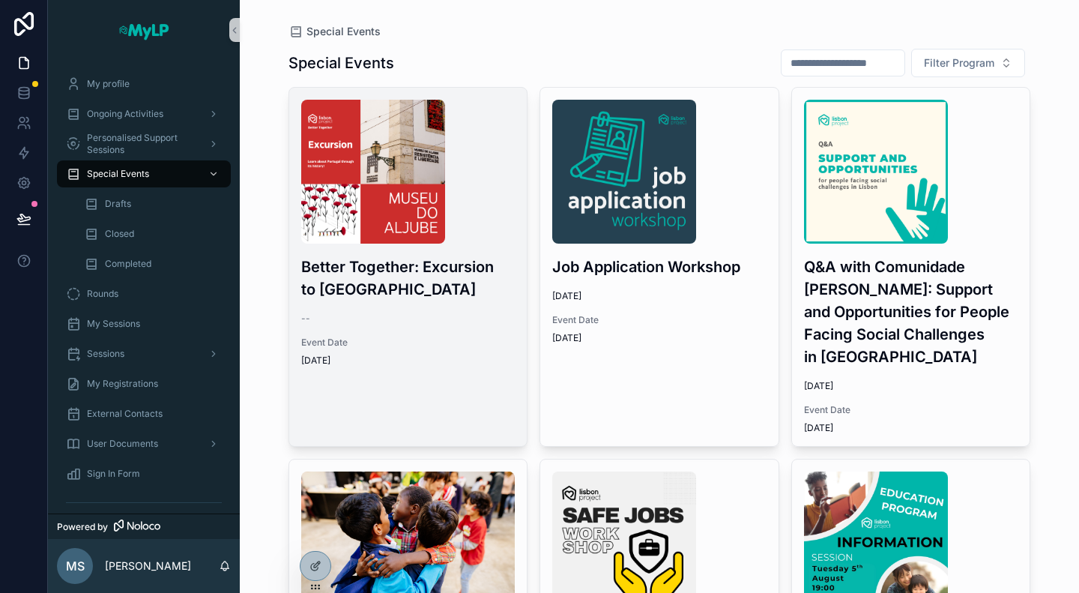
click at [437, 333] on div "Better Together: Excursion to Museo do Aljube -- Event Date 9/12/2025" at bounding box center [408, 233] width 238 height 291
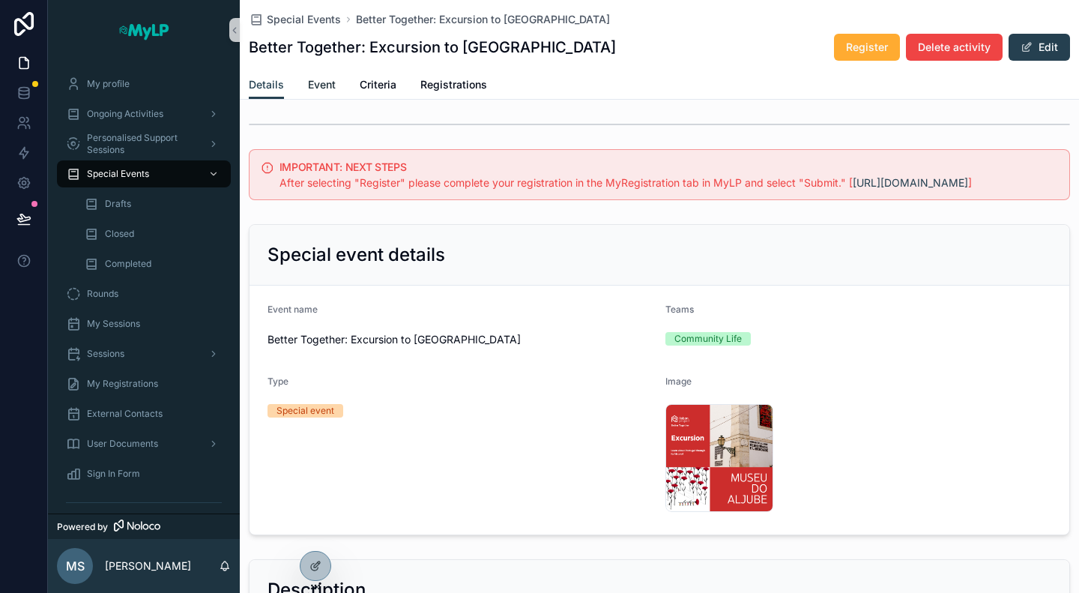
click at [325, 89] on span "Event" at bounding box center [322, 84] width 28 height 15
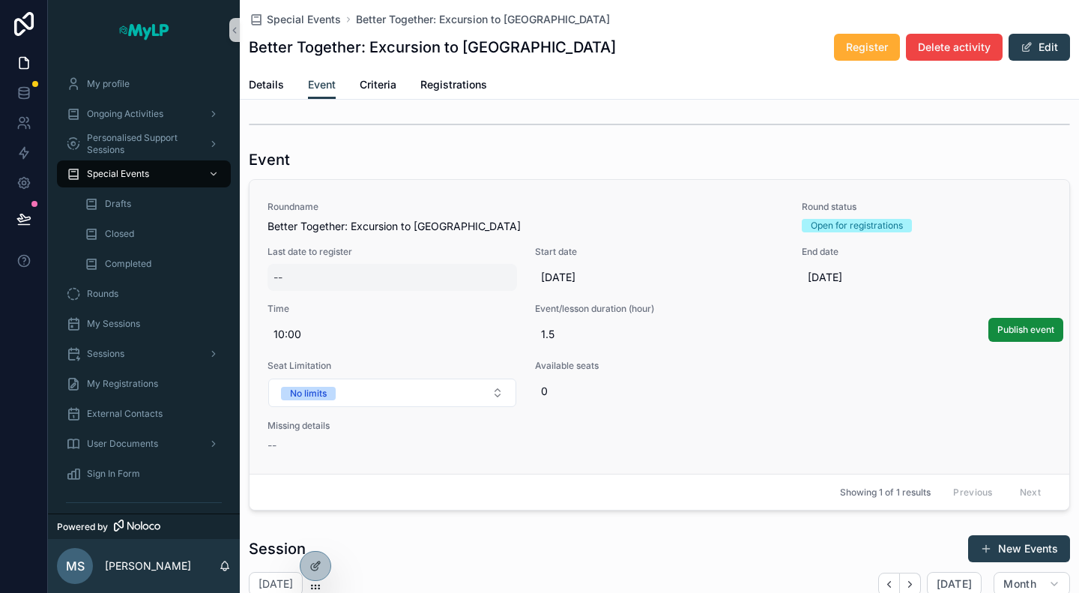
click at [432, 272] on div "--" at bounding box center [393, 277] width 250 height 27
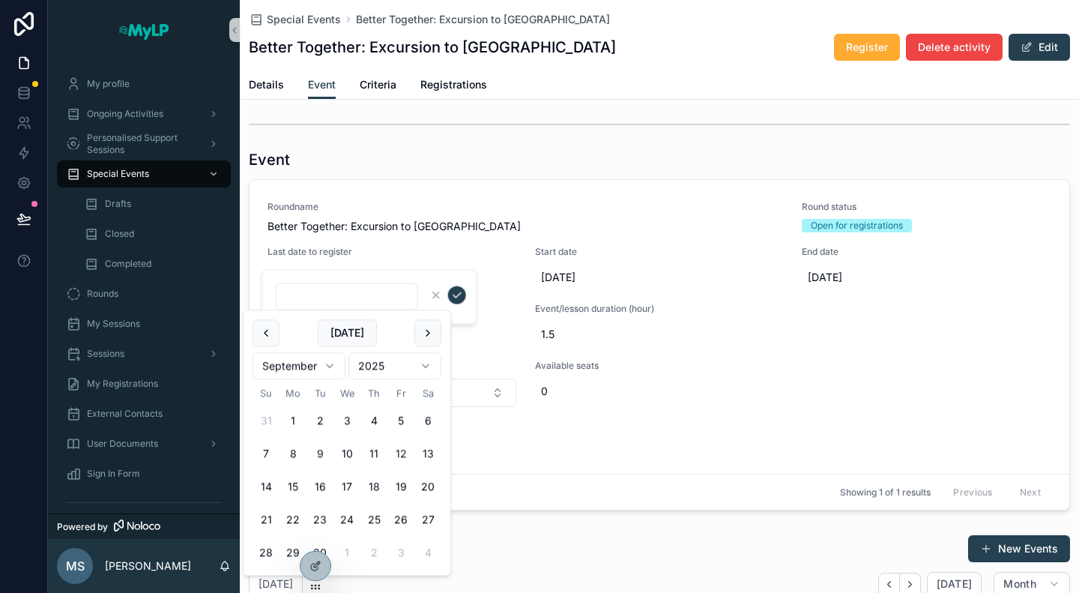
click at [399, 452] on button "12" at bounding box center [401, 454] width 27 height 27
type input "*********"
click at [453, 299] on icon "scrollable content" at bounding box center [457, 295] width 12 height 12
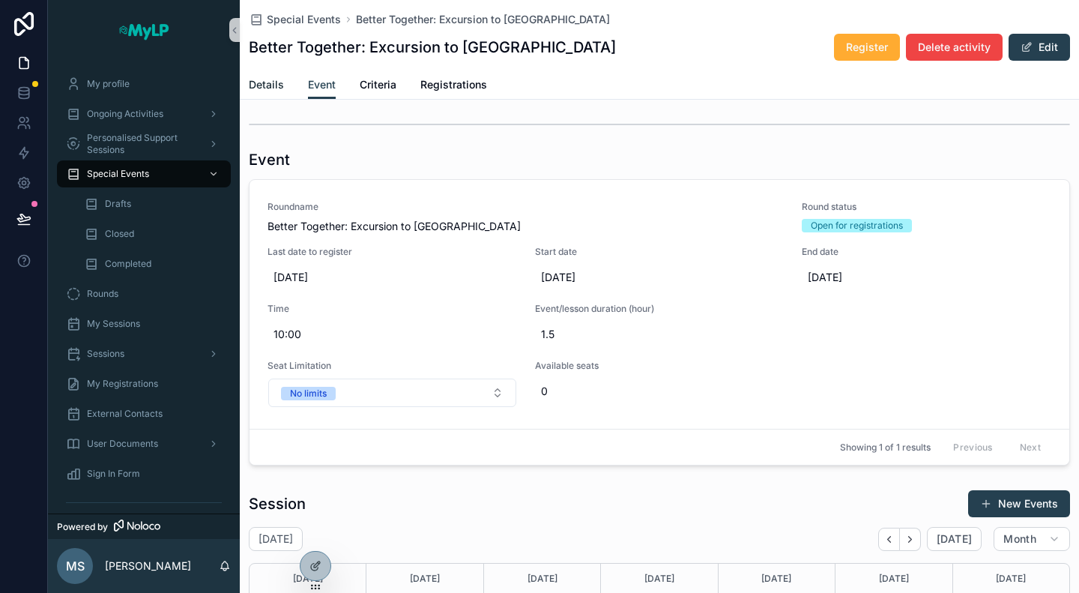
click at [262, 97] on link "Details" at bounding box center [266, 86] width 35 height 30
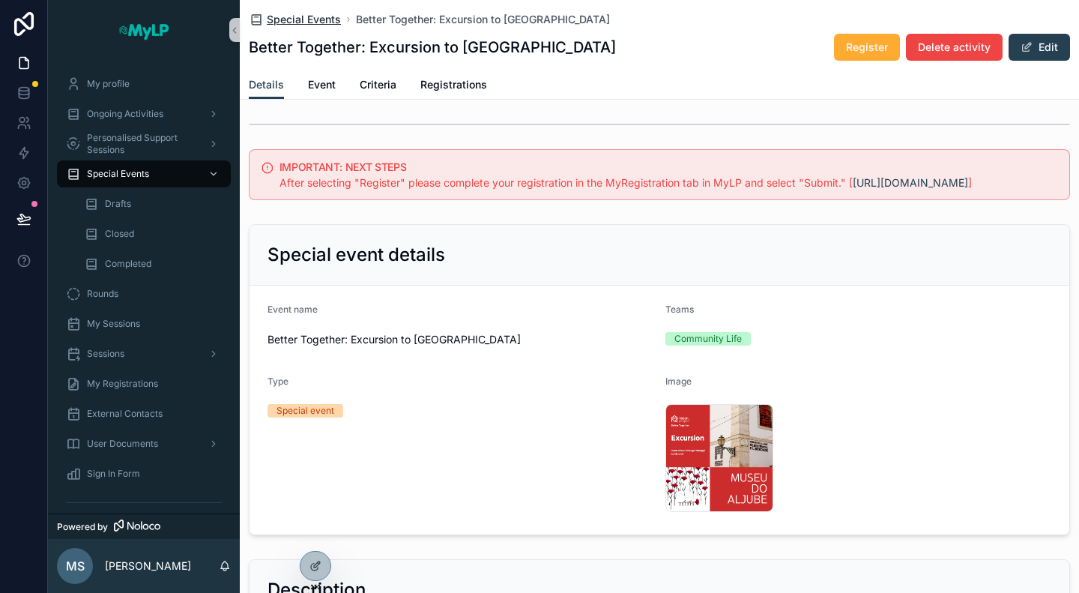
click at [261, 16] on icon "scrollable content" at bounding box center [256, 19] width 15 height 15
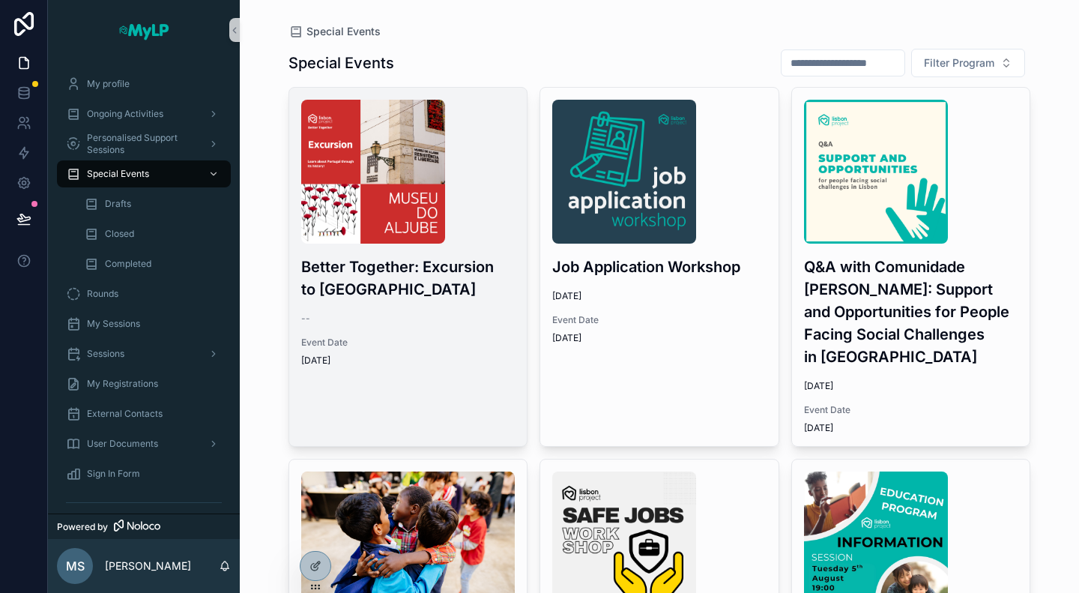
click at [433, 361] on span "9/12/2025" at bounding box center [408, 361] width 214 height 12
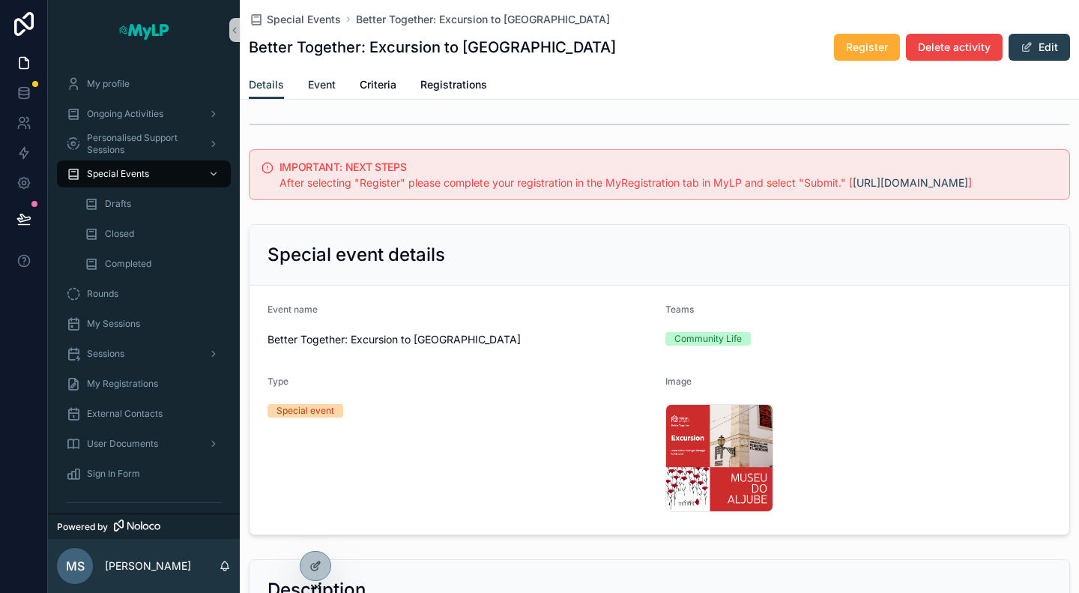
click at [309, 82] on span "Event" at bounding box center [322, 84] width 28 height 15
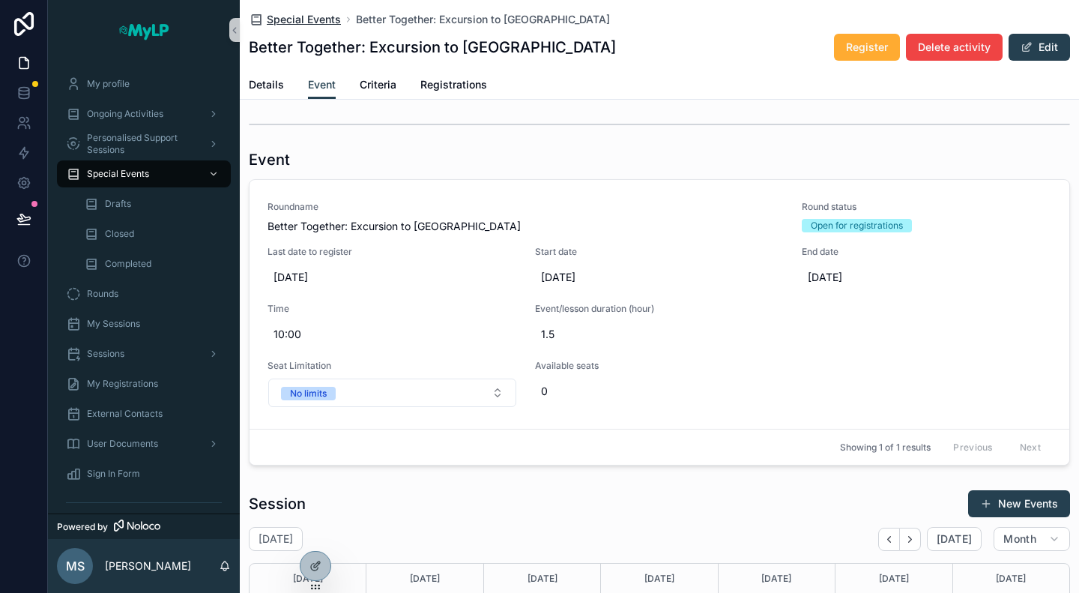
click at [320, 13] on span "Special Events" at bounding box center [304, 19] width 74 height 15
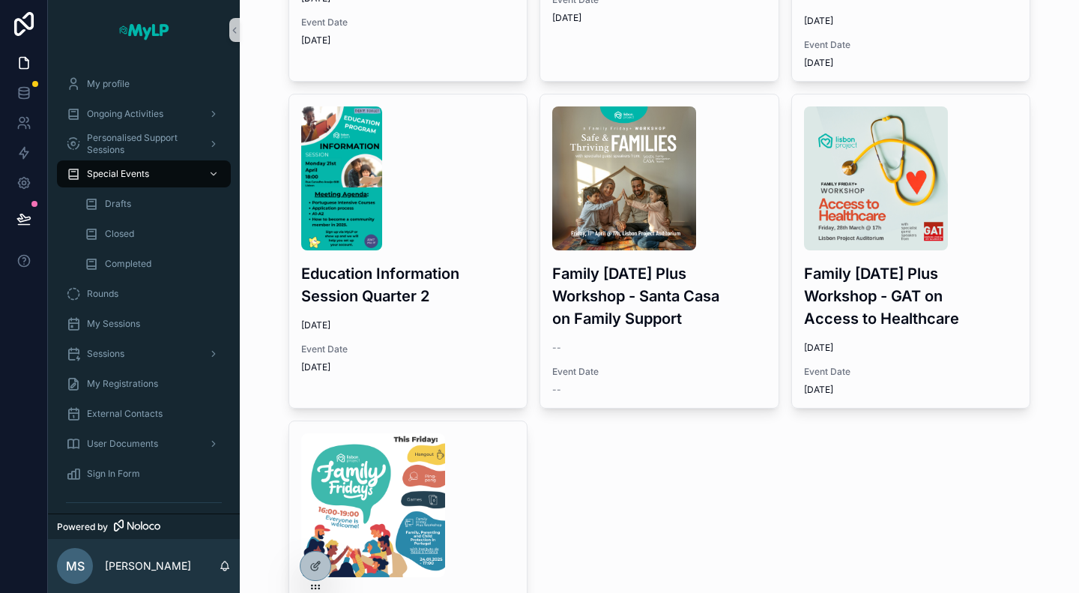
scroll to position [1649, 0]
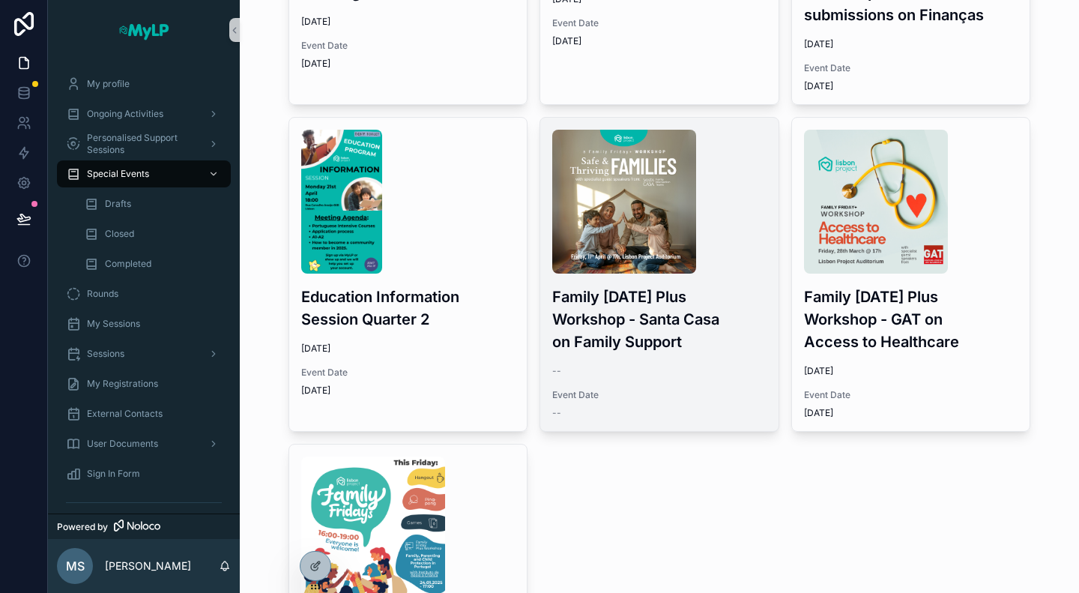
click at [714, 321] on h3 "Family Friday Plus Workshop - Santa Casa on Family Support" at bounding box center [659, 319] width 214 height 67
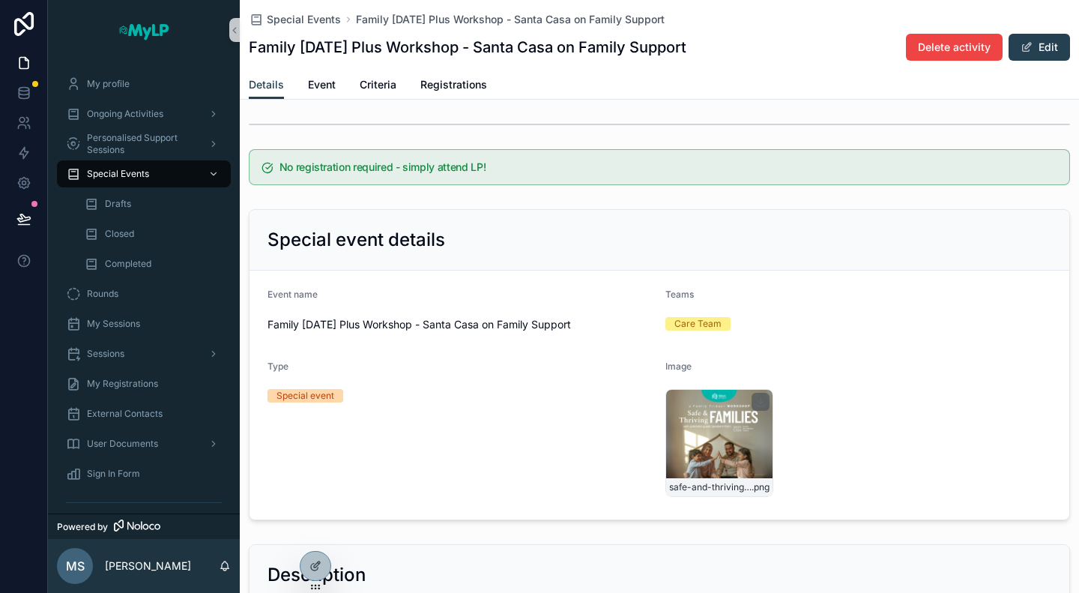
click at [712, 406] on div "safe-and-thriving-families-(1) .png" at bounding box center [720, 443] width 108 height 108
click at [715, 436] on div "safe-and-thriving-families-(1) .png" at bounding box center [720, 443] width 108 height 108
click at [756, 398] on icon "scrollable content" at bounding box center [761, 402] width 12 height 12
click at [322, 91] on span "Event" at bounding box center [322, 84] width 28 height 15
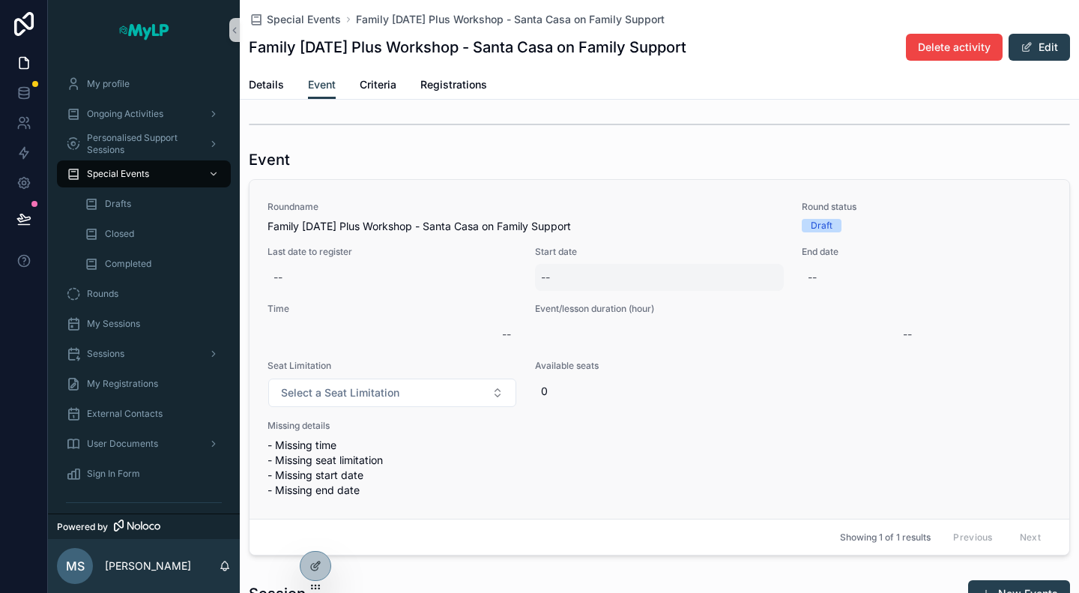
click at [609, 269] on div "--" at bounding box center [660, 277] width 250 height 27
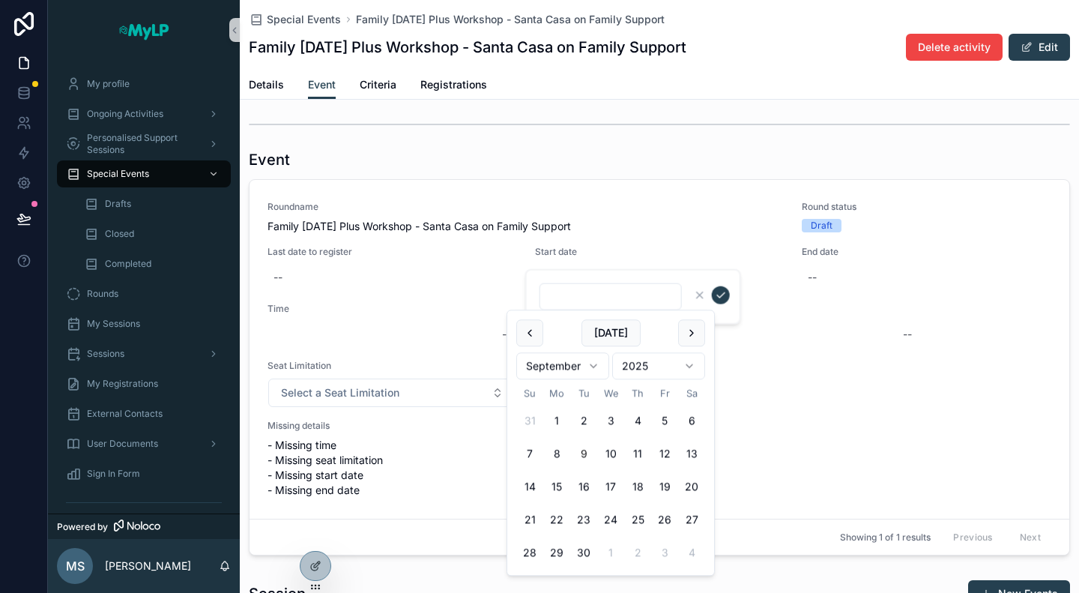
click at [573, 367] on html "My profile Ongoing Activities Personalised Support Sessions Special Events Draf…" at bounding box center [539, 296] width 1079 height 593
click at [662, 449] on button "11" at bounding box center [664, 454] width 27 height 27
type input "*********"
click at [715, 295] on icon "scrollable content" at bounding box center [721, 295] width 12 height 12
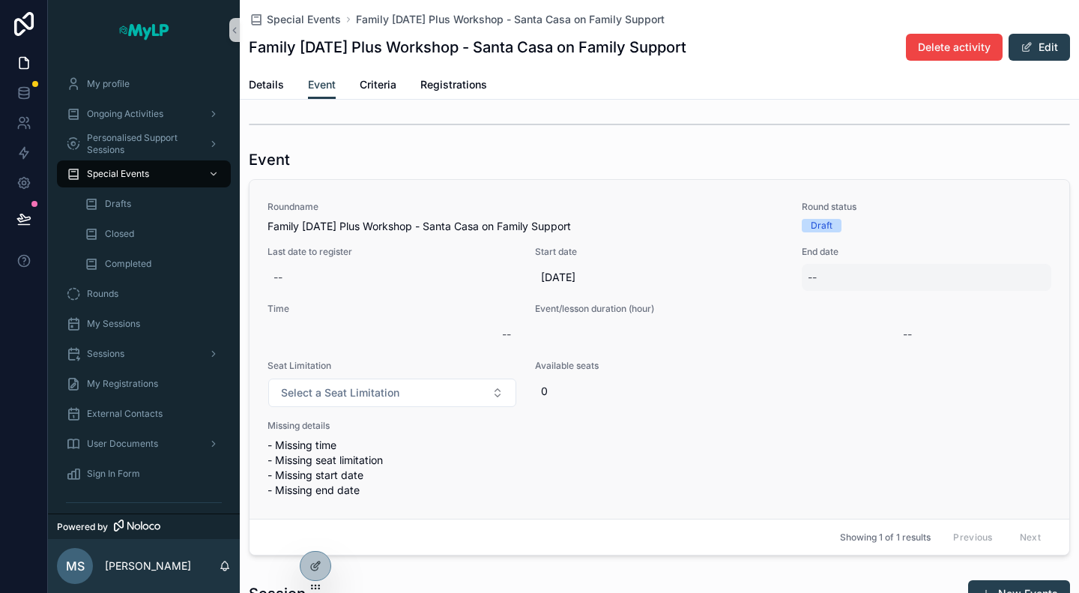
click at [808, 283] on div "--" at bounding box center [812, 277] width 9 height 15
click at [853, 364] on span "Available seats" at bounding box center [726, 366] width 383 height 12
click at [832, 277] on div "--" at bounding box center [927, 277] width 250 height 27
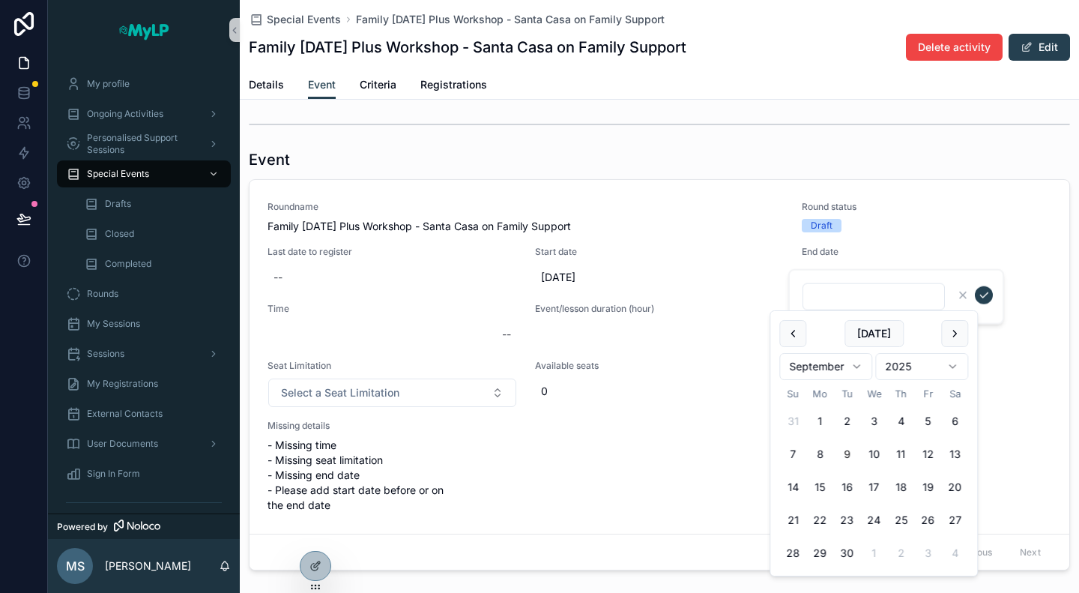
click at [834, 363] on html "My profile Ongoing Activities Personalised Support Sessions Special Events Draf…" at bounding box center [539, 296] width 1079 height 593
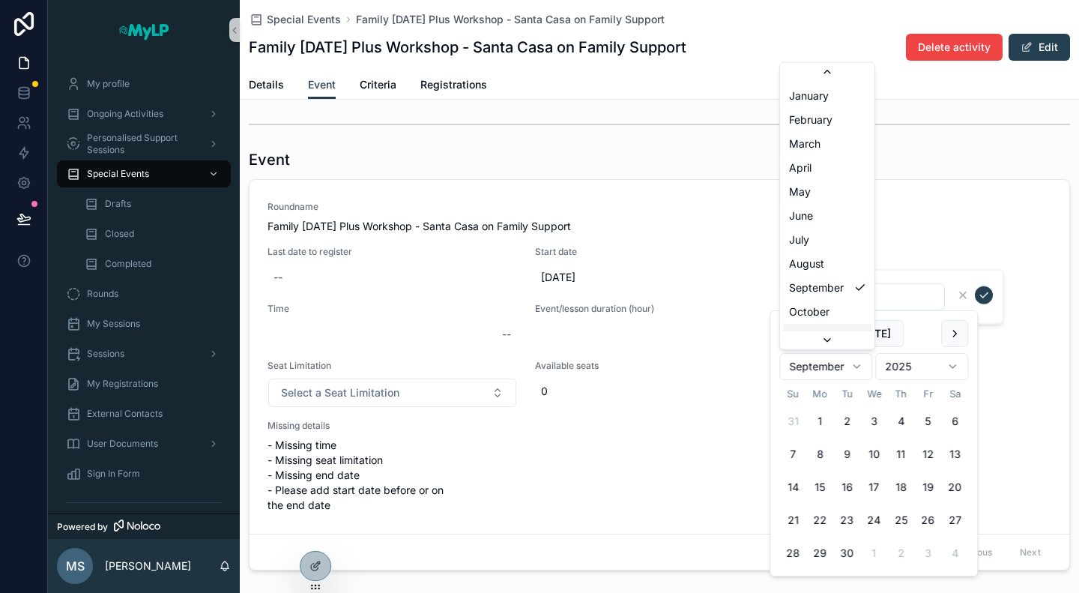
scroll to position [24, 0]
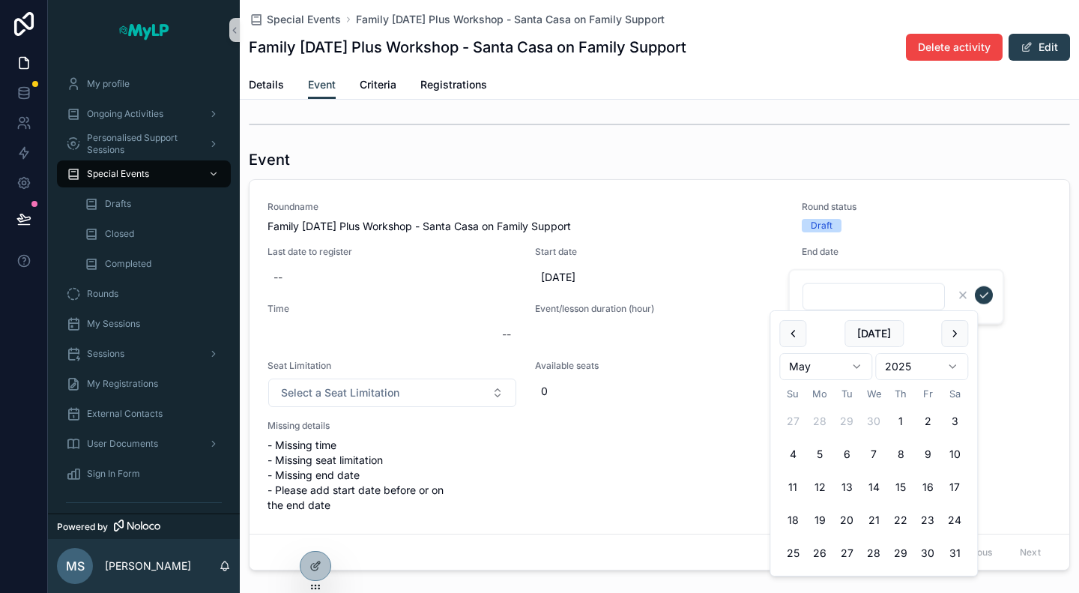
click at [816, 359] on html "My profile Ongoing Activities Personalised Support Sessions Special Events Draf…" at bounding box center [539, 296] width 1079 height 593
click at [809, 154] on div "Event" at bounding box center [660, 159] width 822 height 21
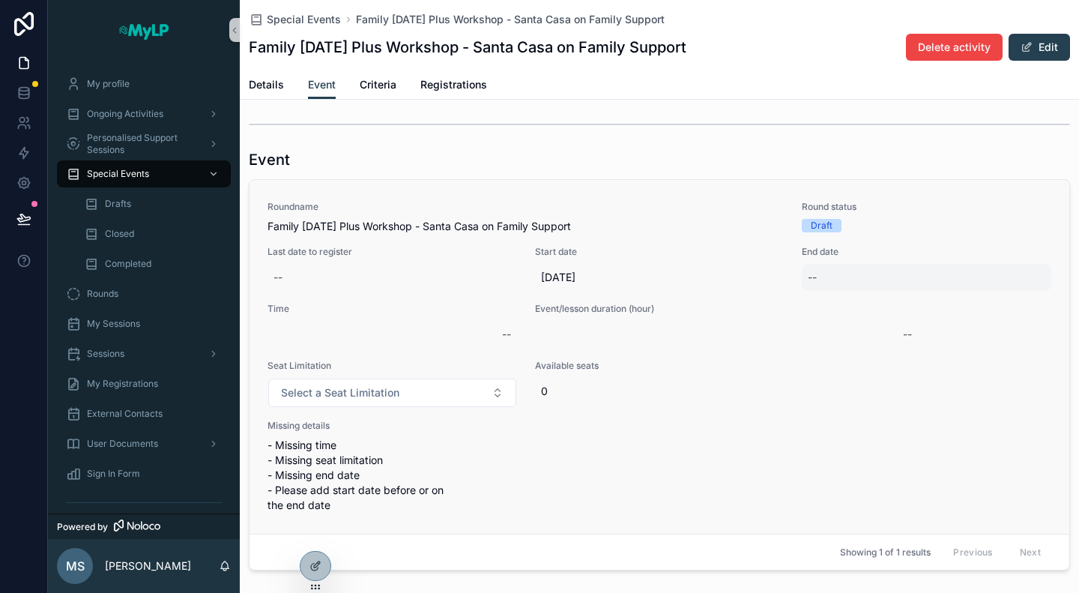
click at [825, 265] on div "--" at bounding box center [927, 277] width 250 height 27
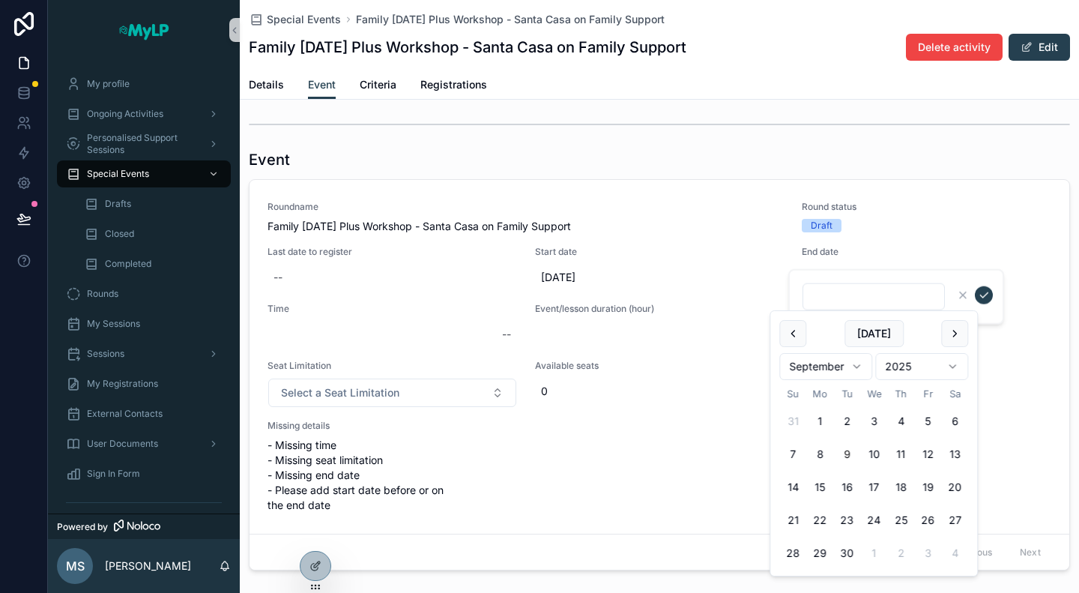
click at [834, 373] on html "My profile Ongoing Activities Personalised Support Sessions Special Events Draf…" at bounding box center [539, 296] width 1079 height 593
click at [928, 453] on button "11" at bounding box center [927, 454] width 27 height 27
type input "*********"
click at [989, 301] on button "scrollable content" at bounding box center [984, 295] width 18 height 18
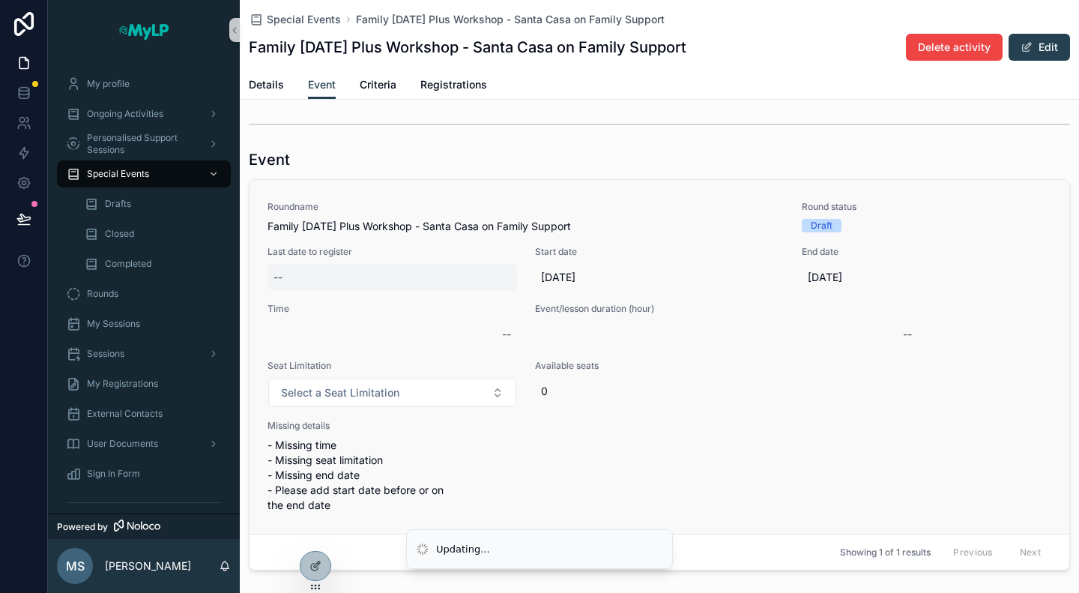
click at [388, 283] on div "--" at bounding box center [393, 277] width 250 height 27
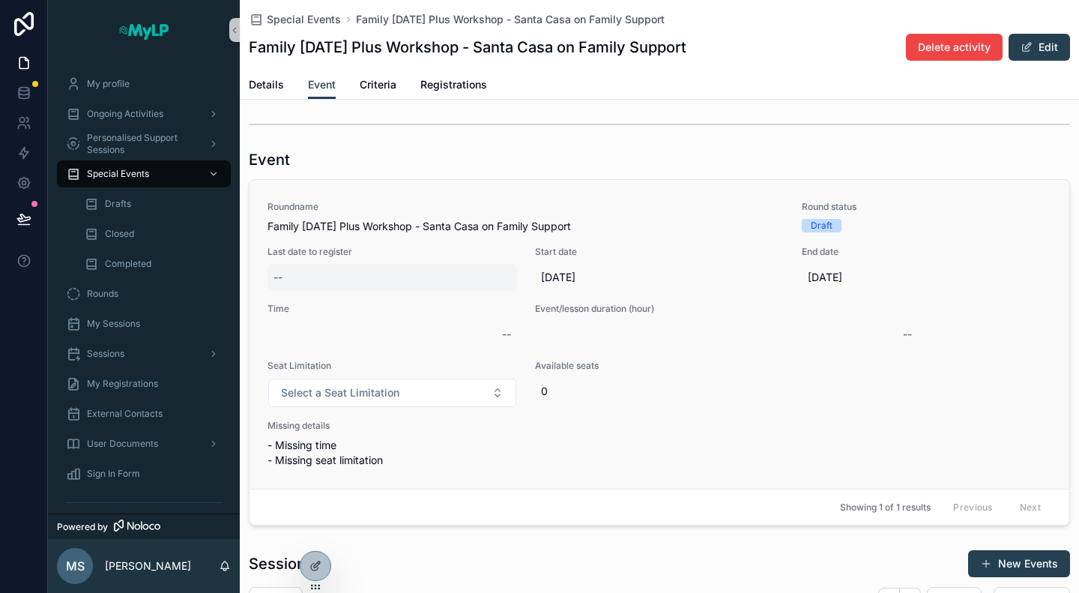
click at [352, 289] on div "--" at bounding box center [393, 277] width 250 height 27
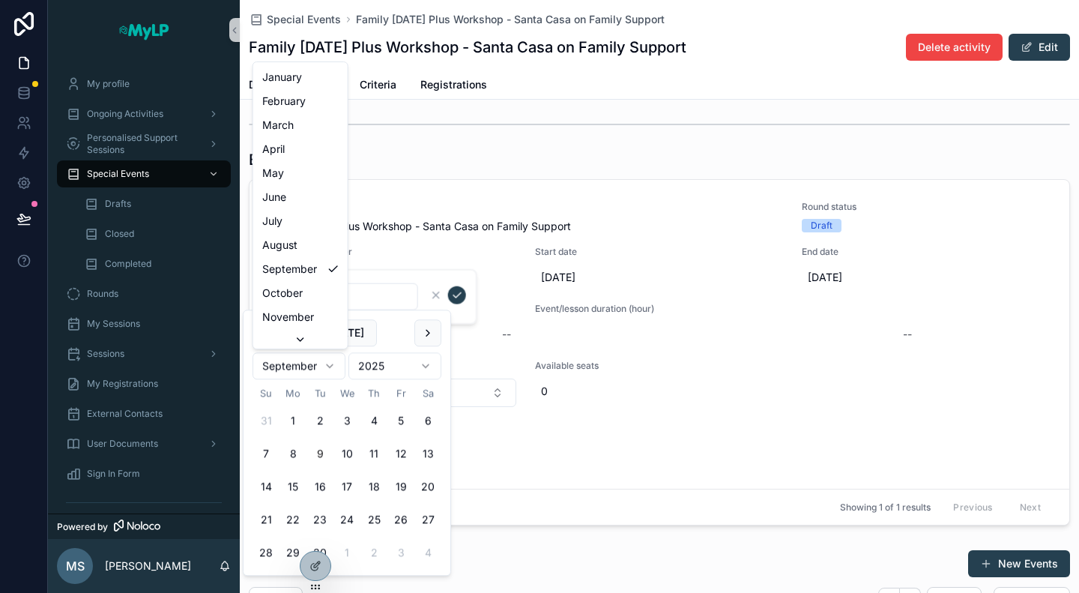
click at [331, 364] on html "My profile Ongoing Activities Personalised Support Sessions Special Events Draf…" at bounding box center [539, 296] width 1079 height 593
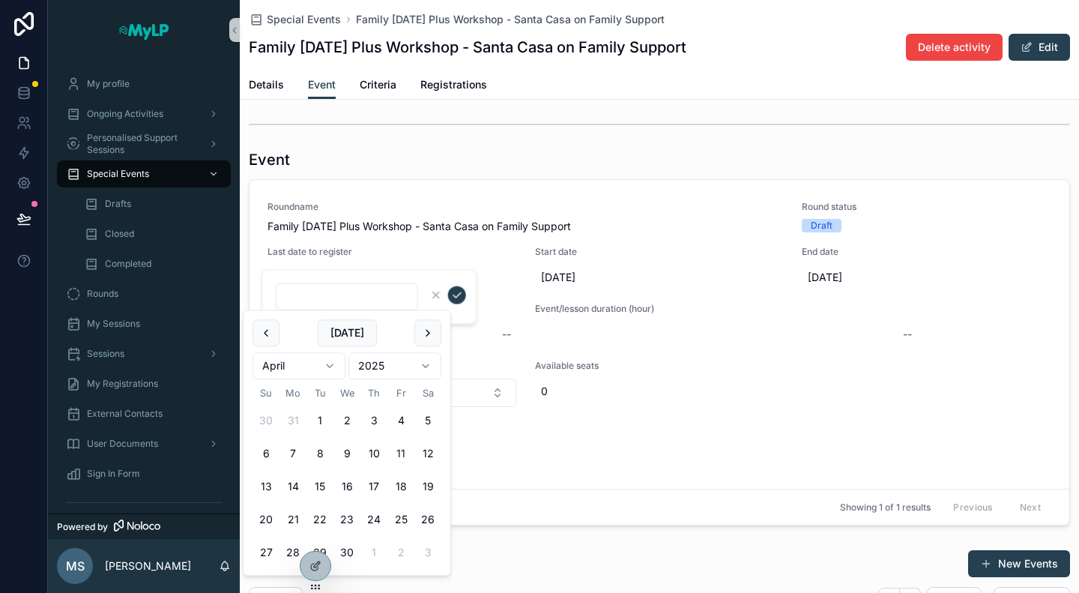
click at [400, 450] on button "11" at bounding box center [401, 454] width 27 height 27
type input "*********"
click at [457, 292] on icon "scrollable content" at bounding box center [457, 295] width 12 height 12
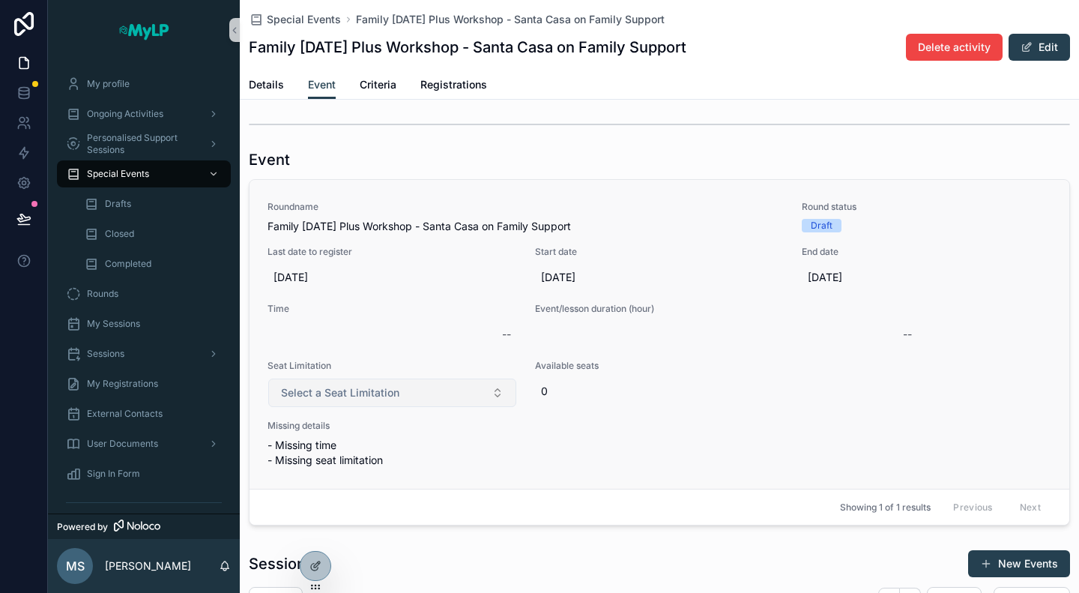
click at [447, 389] on button "Select a Seat Limitation" at bounding box center [392, 393] width 248 height 28
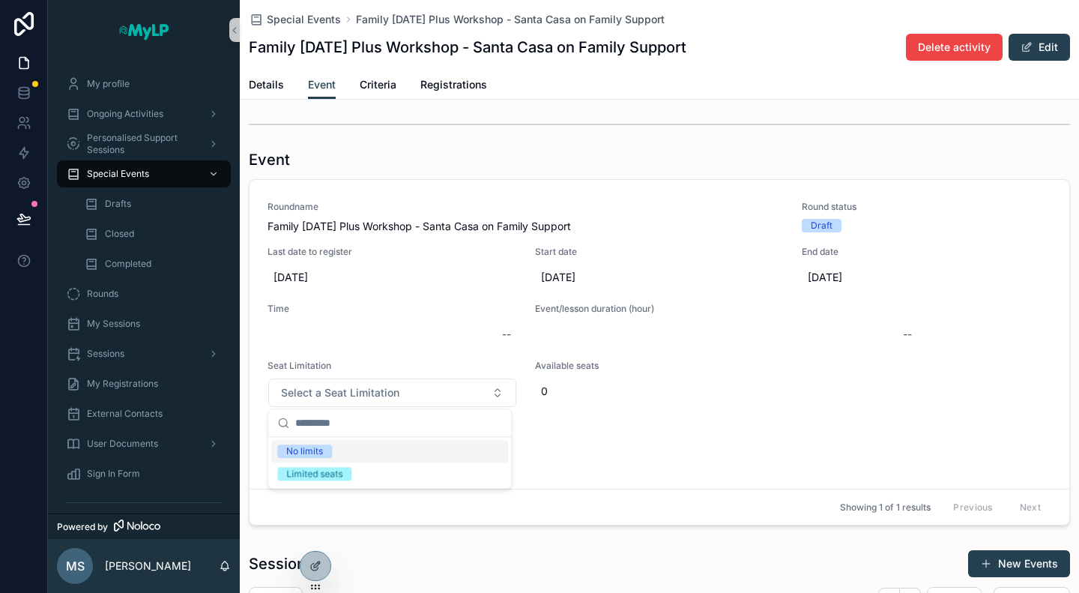
click at [434, 455] on div "No limits" at bounding box center [389, 451] width 237 height 22
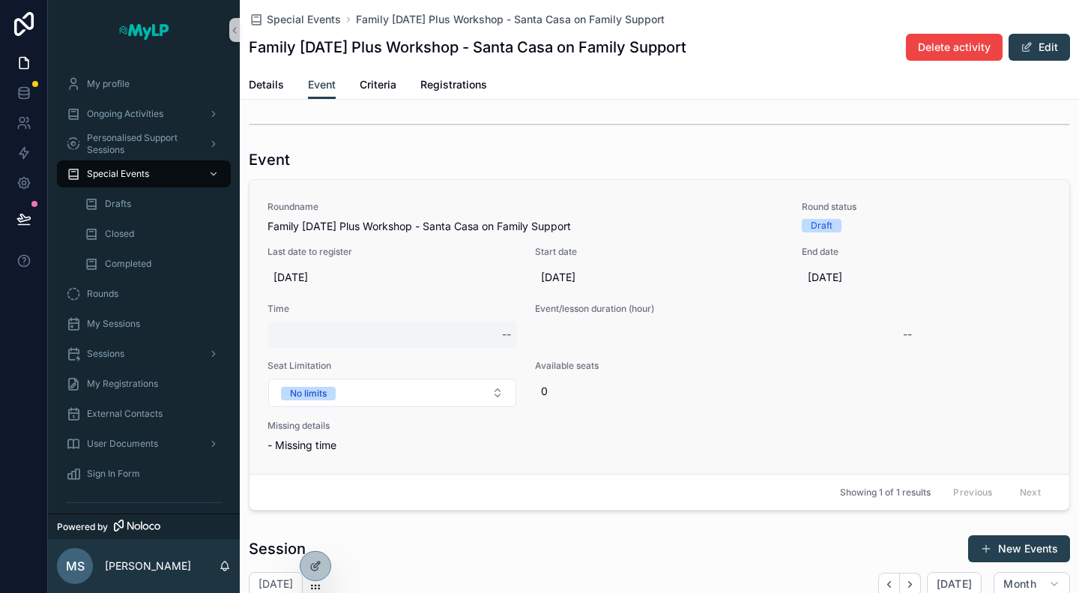
click at [331, 323] on div "--" at bounding box center [393, 334] width 250 height 27
click at [610, 359] on input "scrollable content" at bounding box center [570, 353] width 141 height 21
click at [357, 331] on div "--" at bounding box center [393, 334] width 250 height 27
type input "****"
click at [687, 353] on button "scrollable content" at bounding box center [681, 352] width 18 height 18
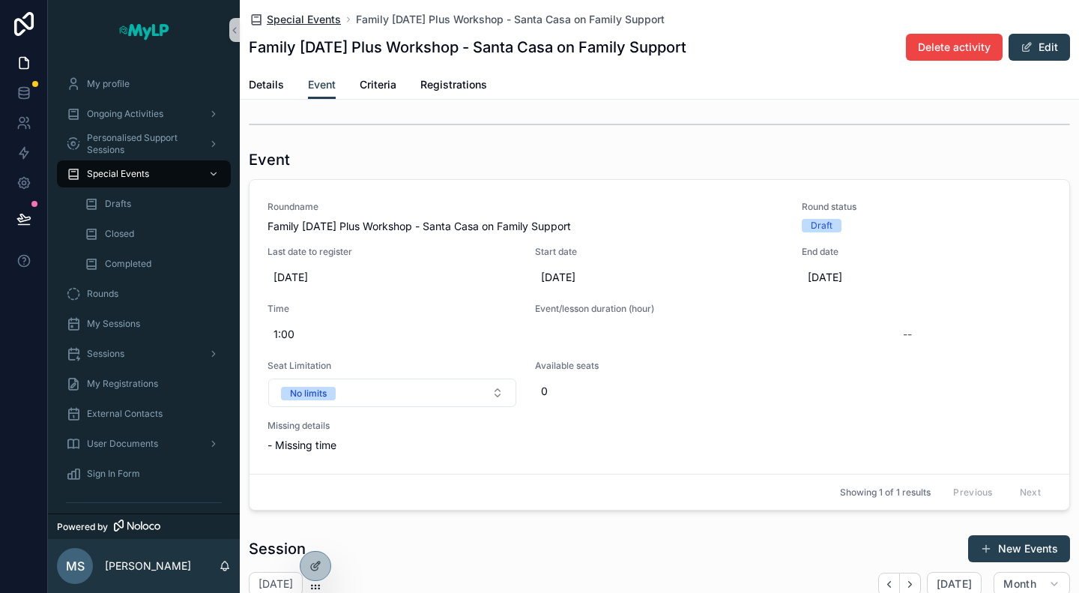
click at [295, 23] on span "Special Events" at bounding box center [304, 19] width 74 height 15
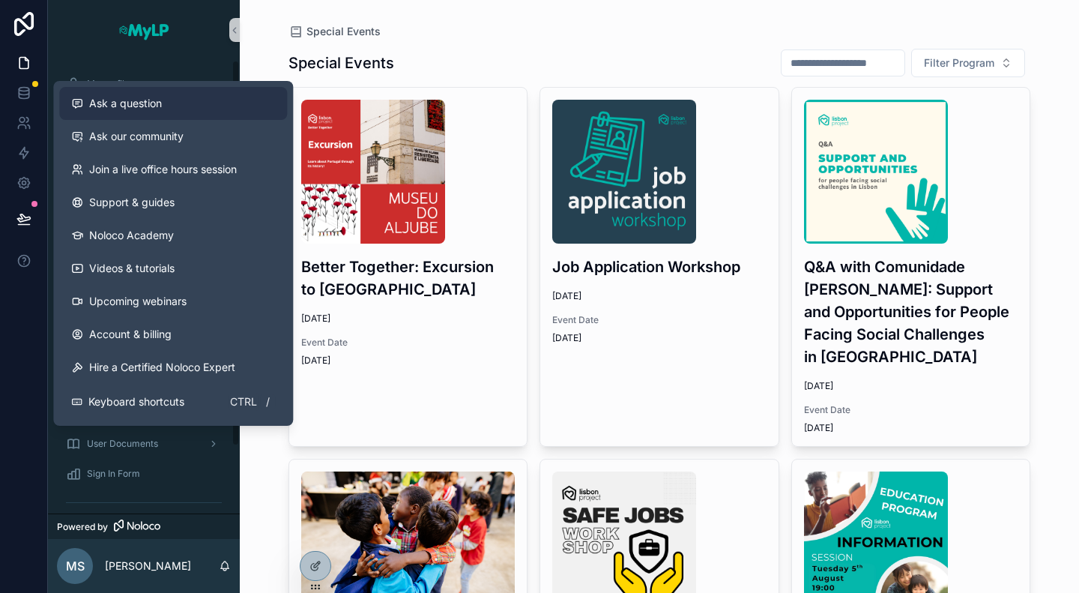
click at [142, 106] on span "Ask a question" at bounding box center [125, 103] width 73 height 15
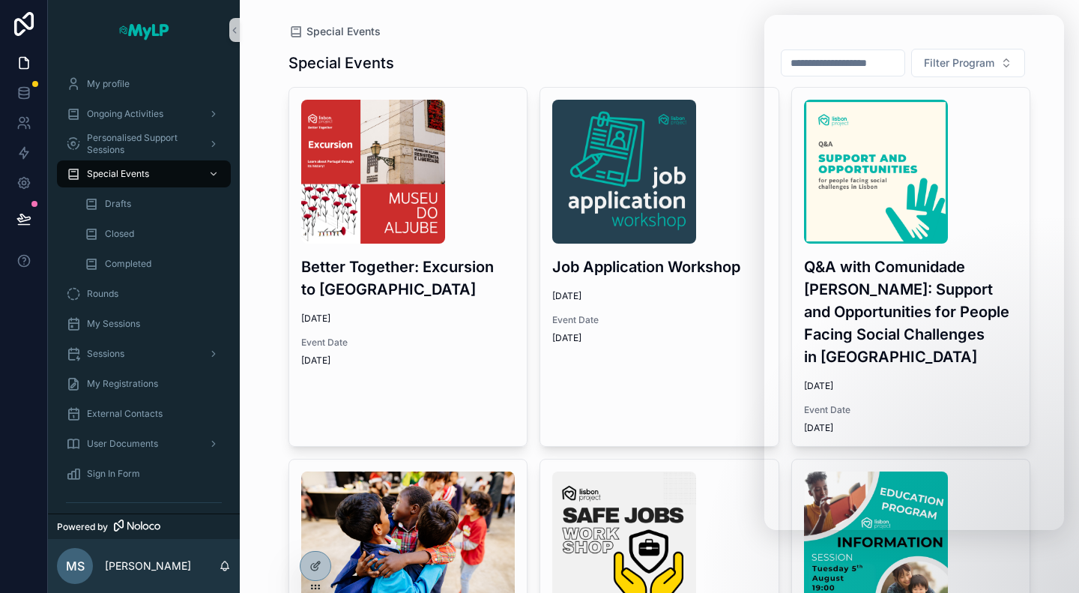
click at [531, 29] on div "Special Events" at bounding box center [660, 31] width 743 height 15
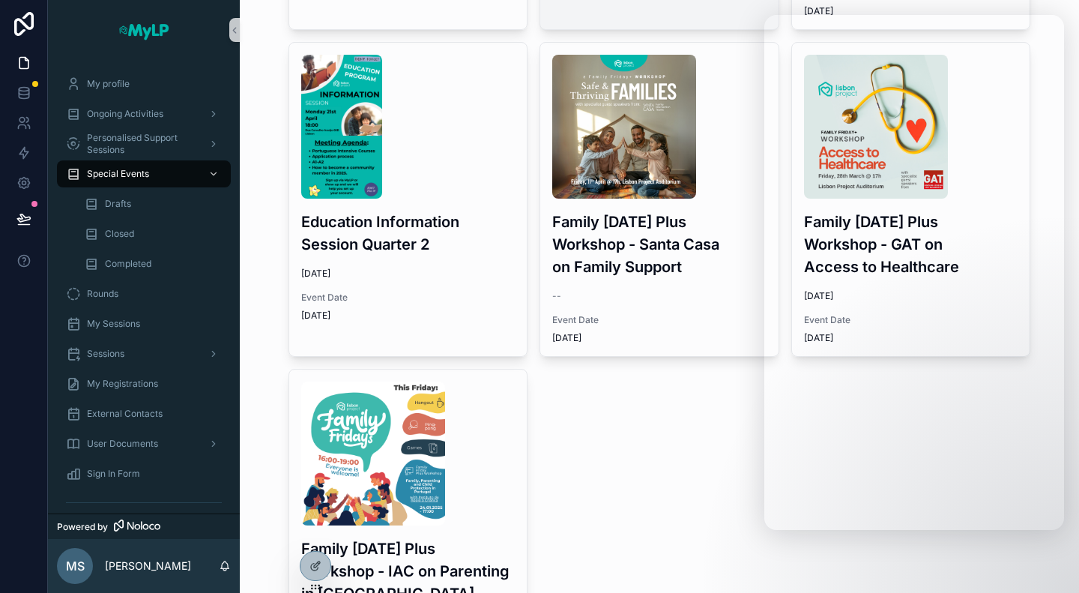
scroll to position [1860, 0]
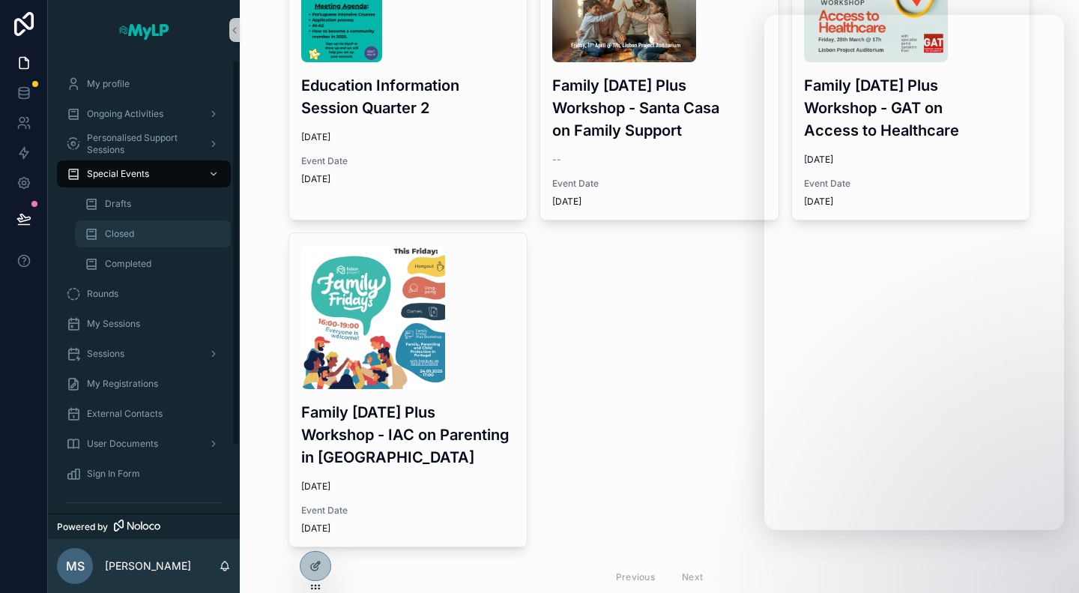
click at [112, 229] on span "Closed" at bounding box center [119, 234] width 29 height 12
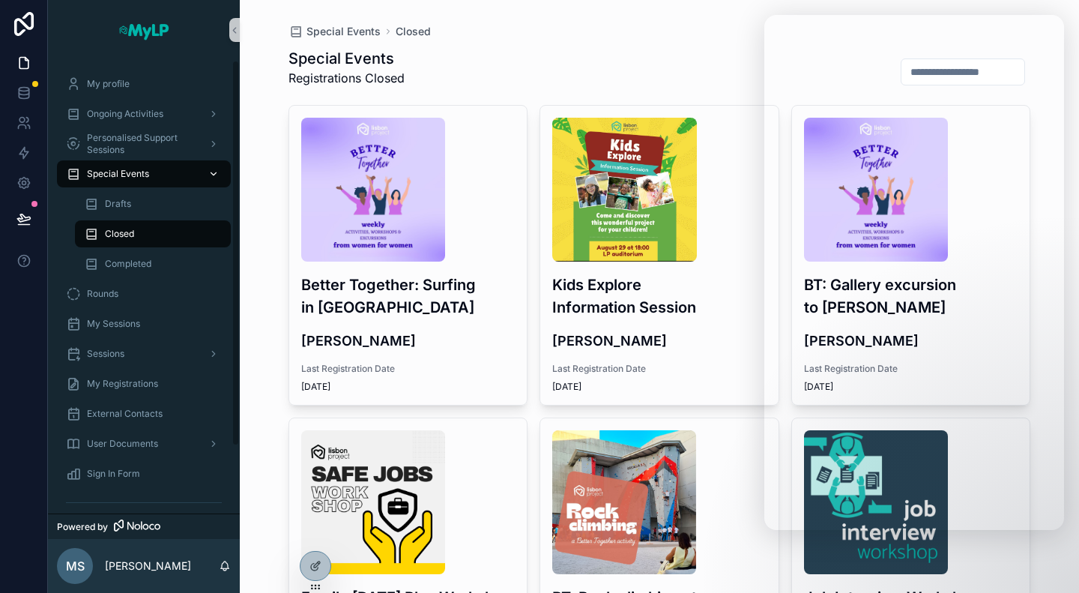
click at [134, 173] on span "Special Events" at bounding box center [118, 174] width 62 height 12
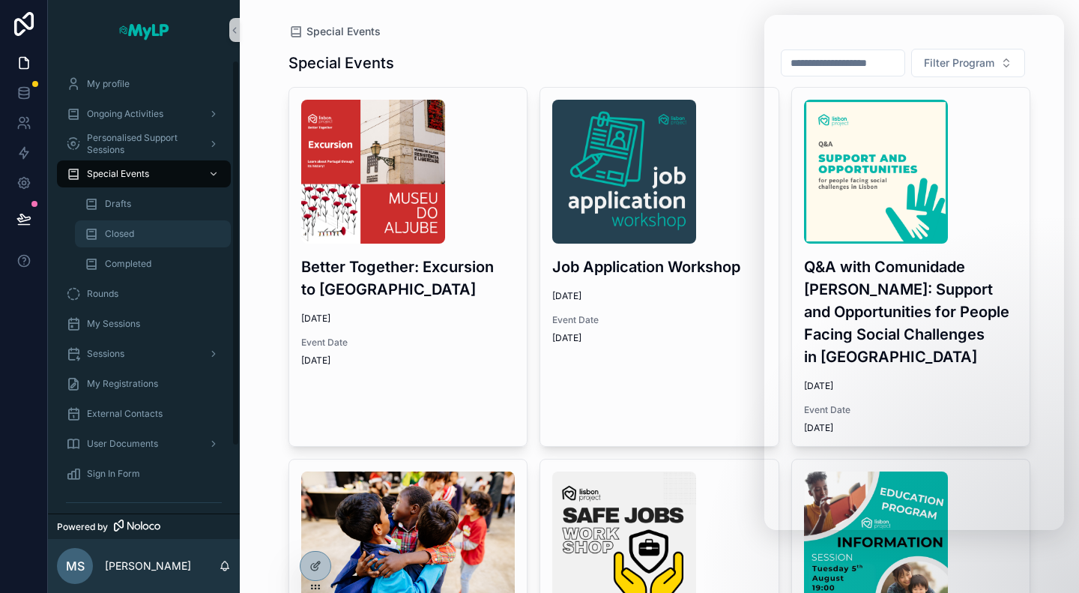
click at [135, 235] on div "Closed" at bounding box center [153, 234] width 138 height 24
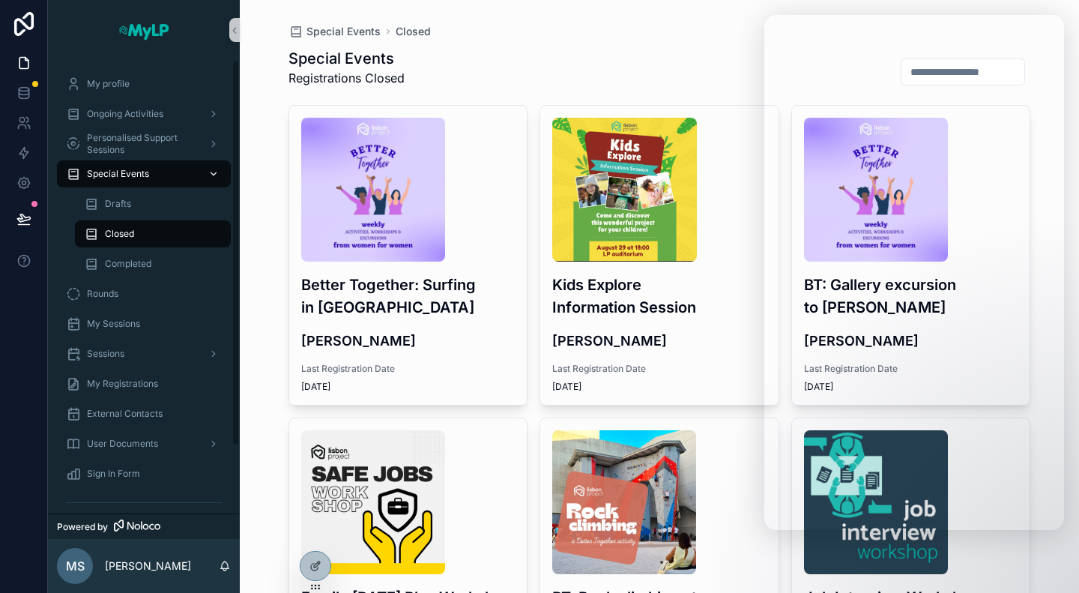
click at [141, 166] on div "Special Events" at bounding box center [144, 174] width 156 height 24
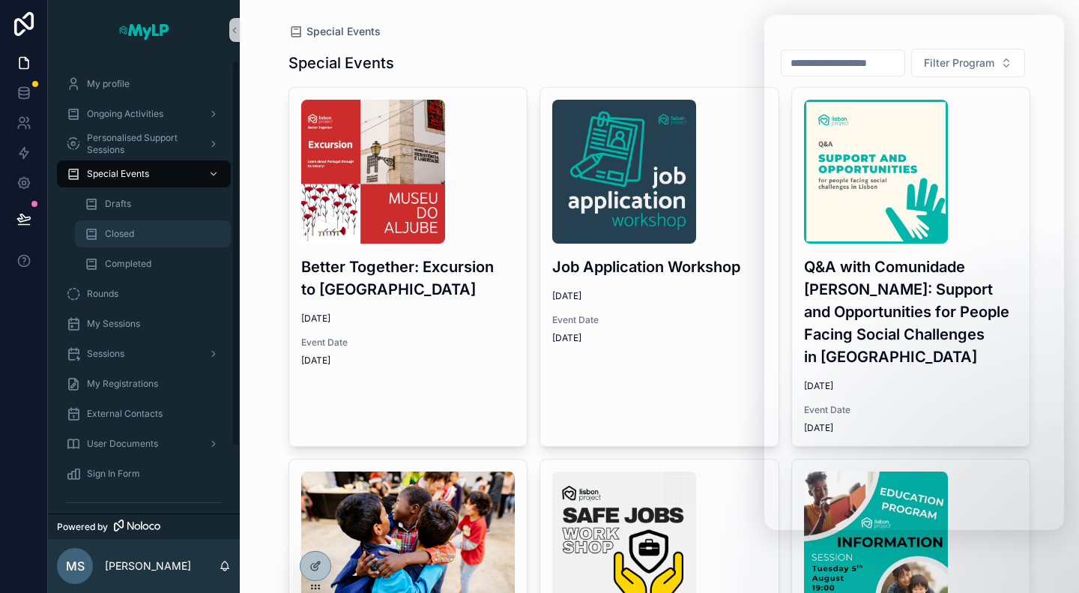
click at [120, 229] on span "Closed" at bounding box center [119, 234] width 29 height 12
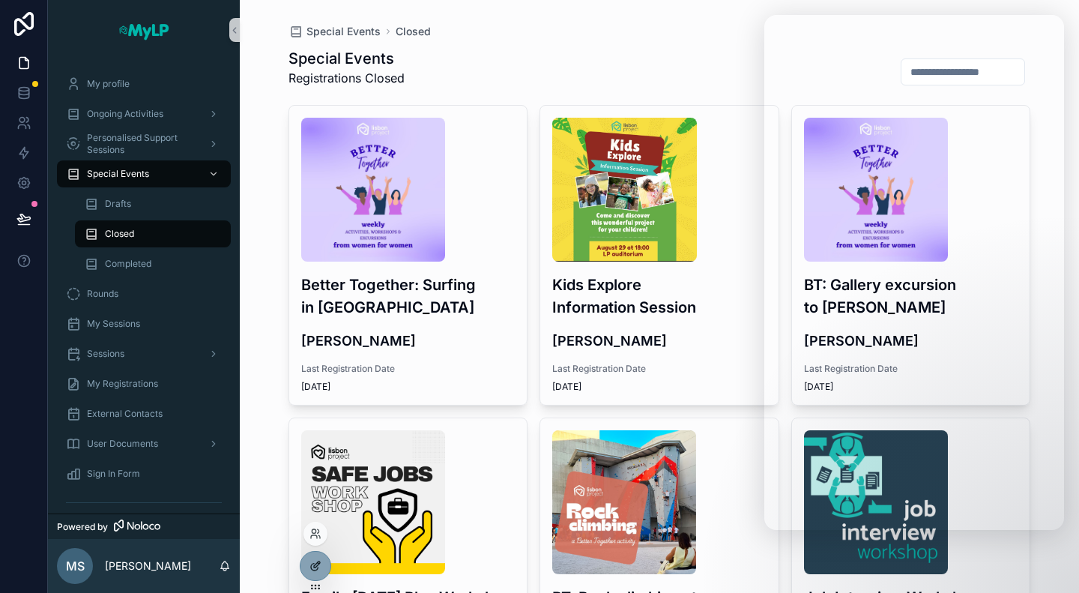
click at [323, 567] on div at bounding box center [316, 566] width 30 height 28
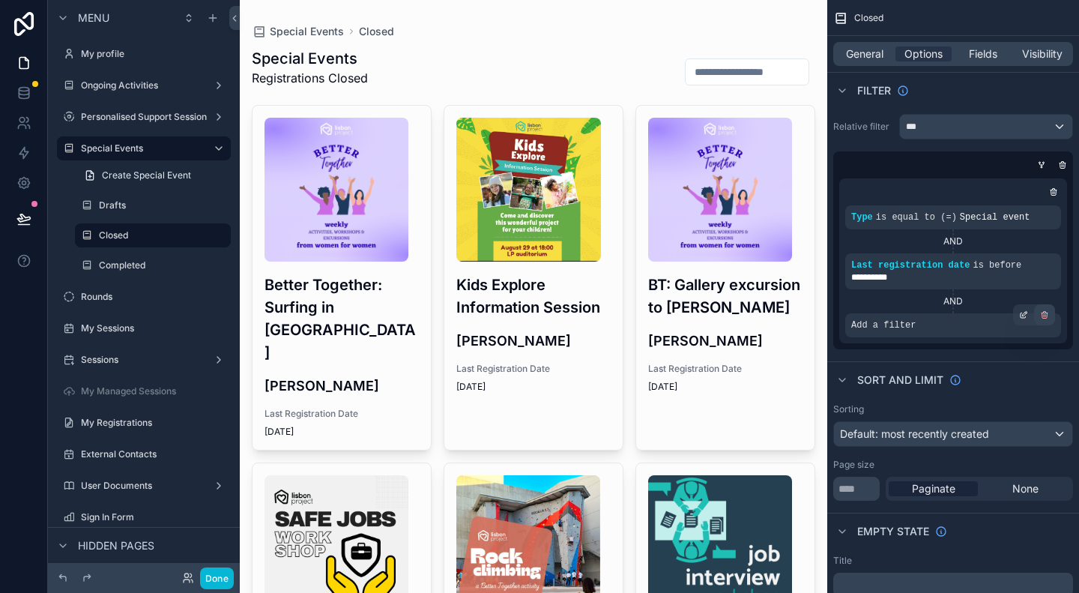
click at [1045, 311] on icon "scrollable content" at bounding box center [1044, 314] width 9 height 9
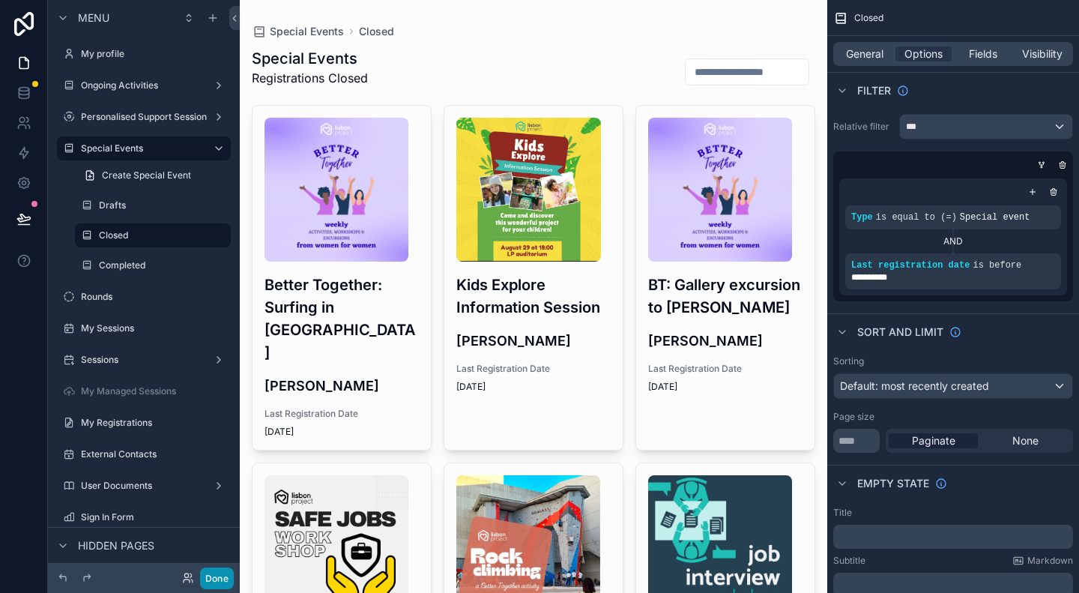
click at [220, 578] on button "Done" at bounding box center [217, 578] width 34 height 22
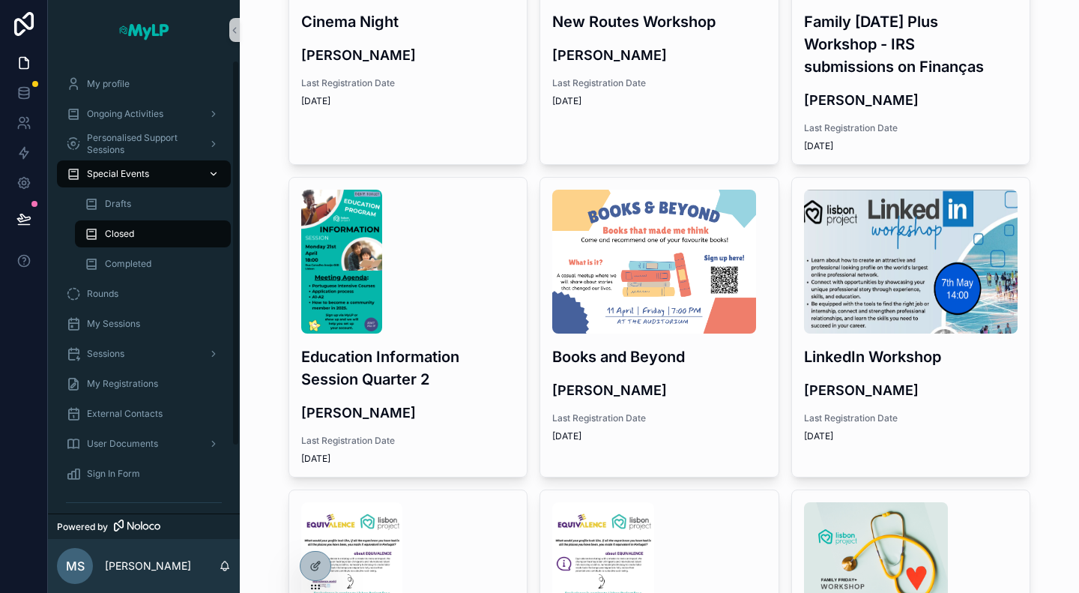
click at [142, 168] on span "Special Events" at bounding box center [118, 174] width 62 height 12
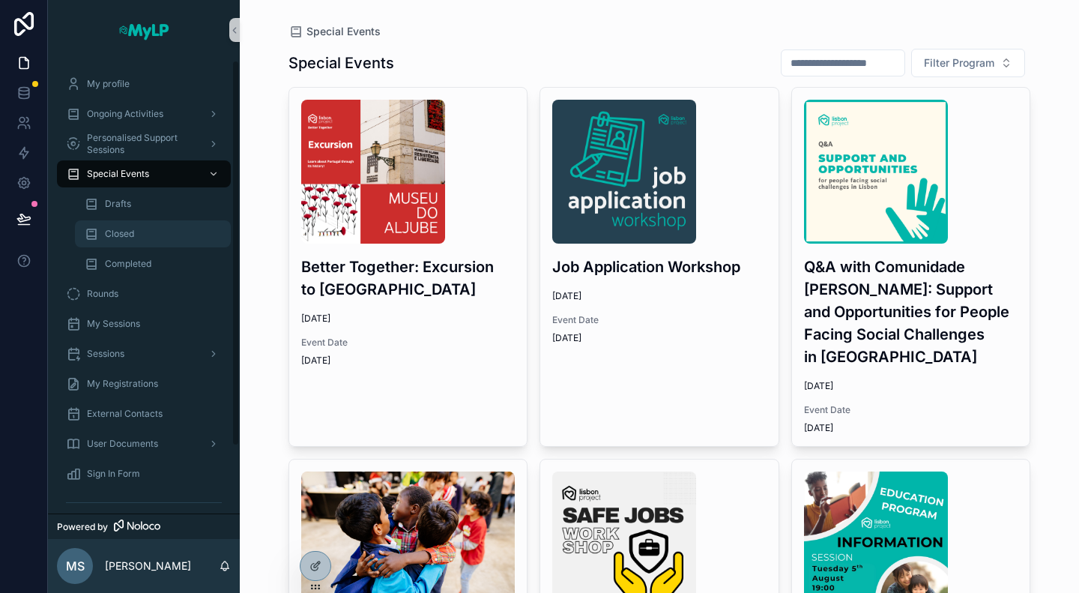
click at [135, 231] on div "Closed" at bounding box center [153, 234] width 138 height 24
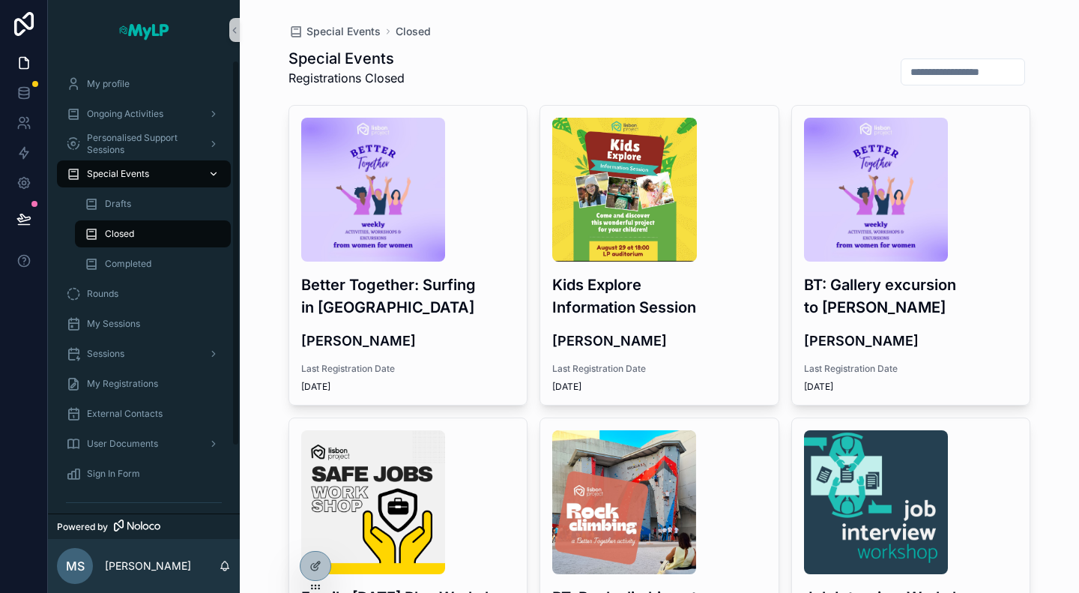
click at [135, 167] on div "Special Events" at bounding box center [144, 174] width 156 height 24
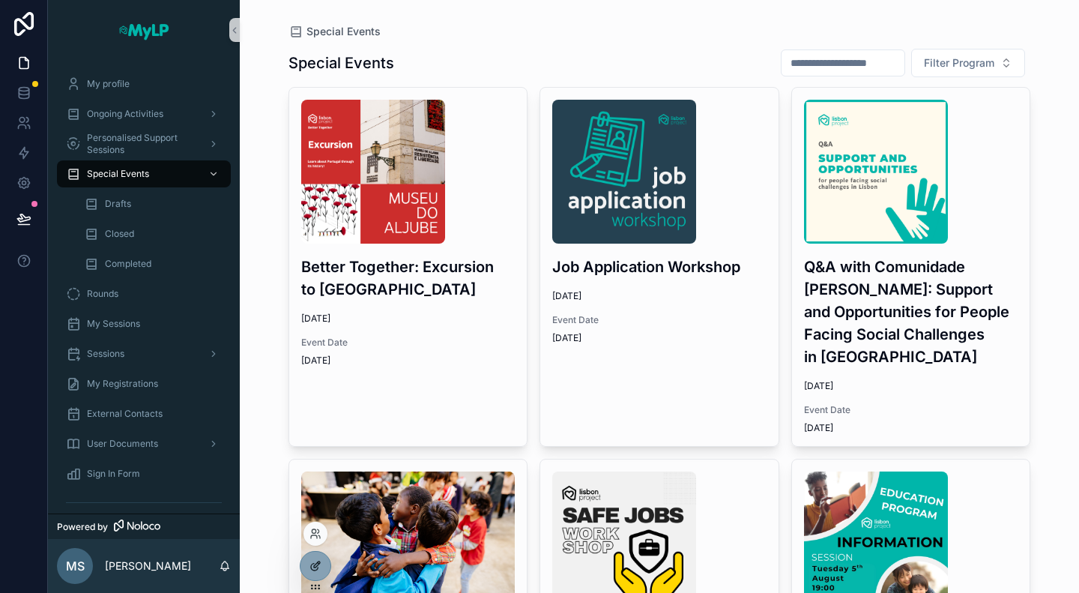
click at [319, 561] on icon at bounding box center [316, 566] width 12 height 12
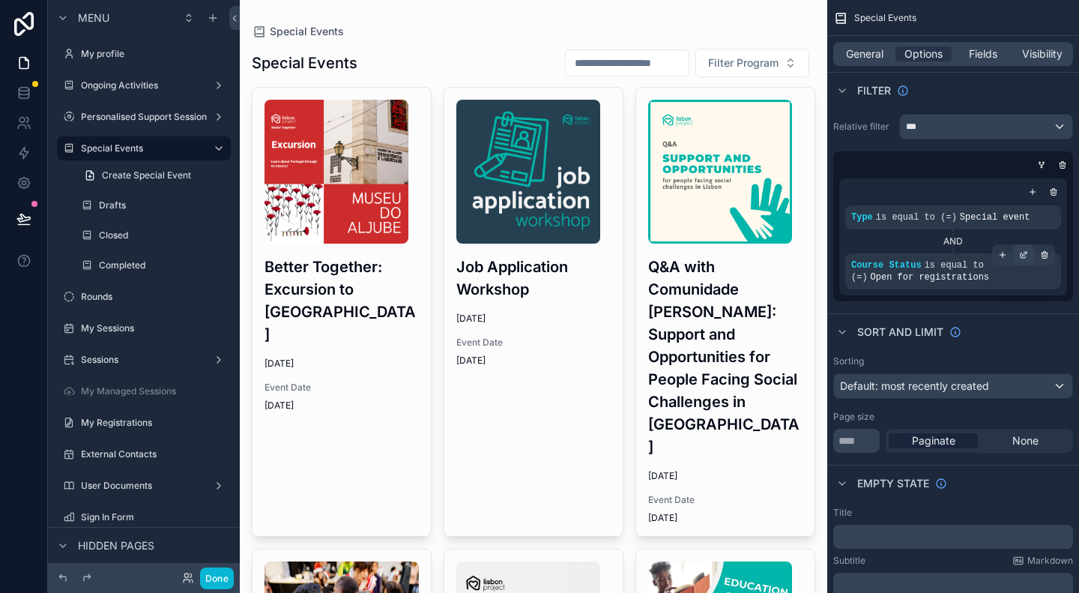
click at [1024, 257] on icon "scrollable content" at bounding box center [1023, 255] width 5 height 5
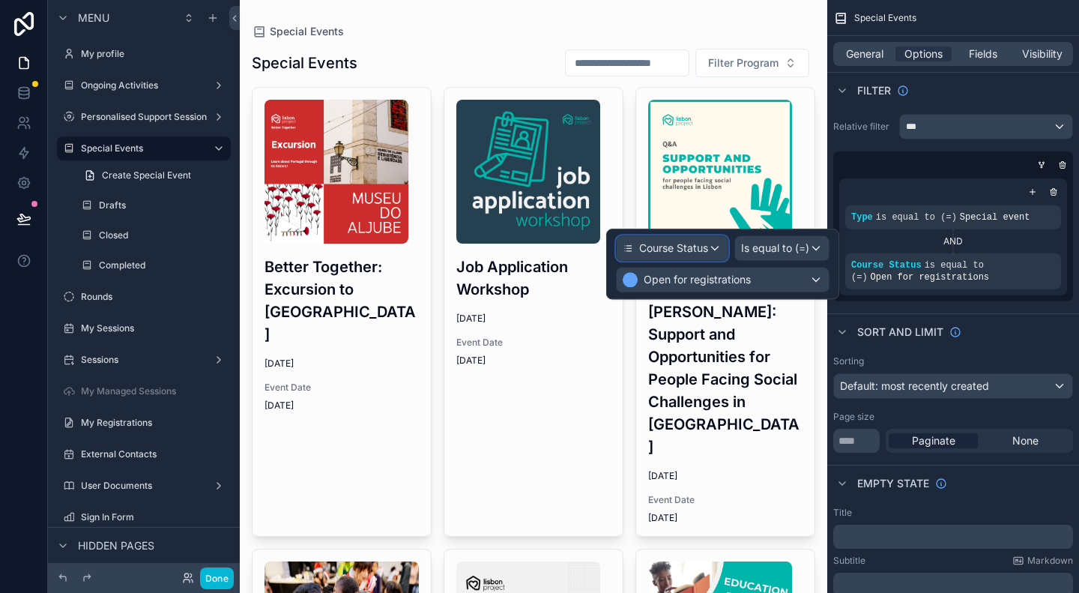
click at [712, 250] on div "Course Status" at bounding box center [672, 248] width 111 height 24
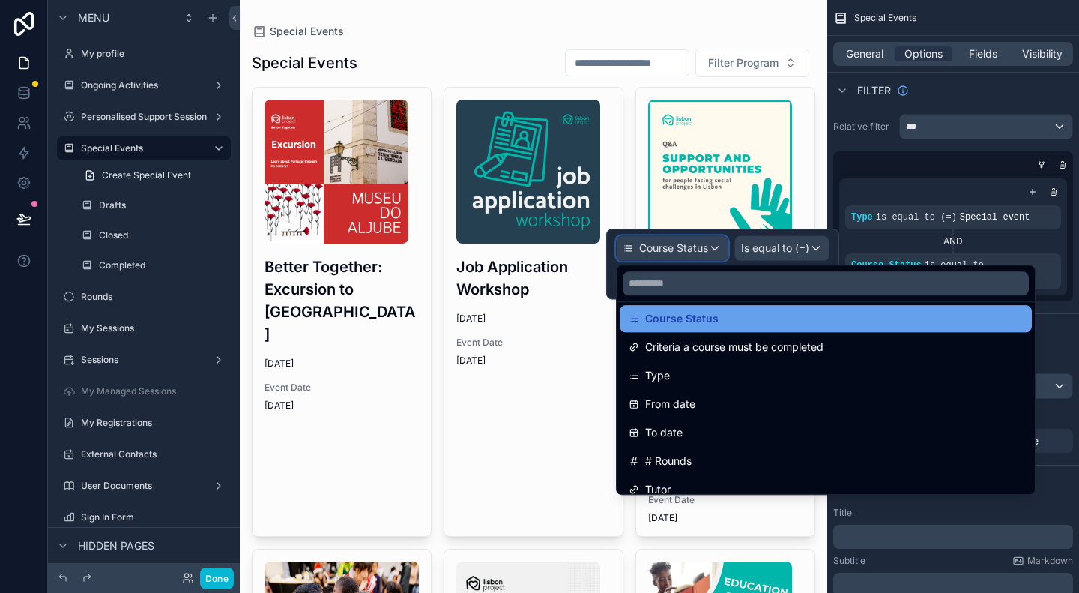
scroll to position [375, 0]
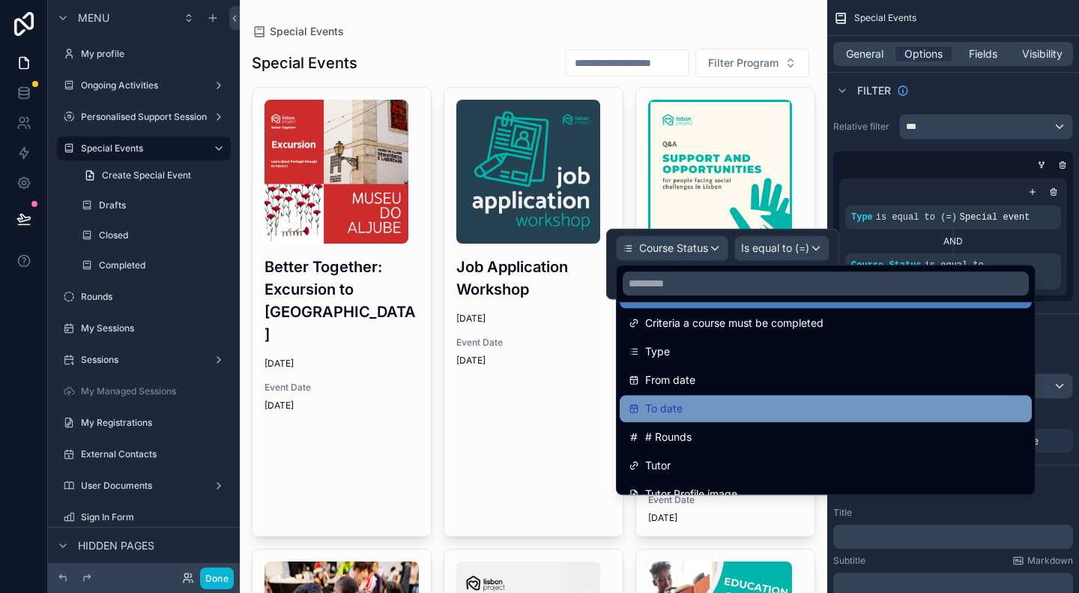
click at [679, 407] on span "To date" at bounding box center [663, 409] width 37 height 18
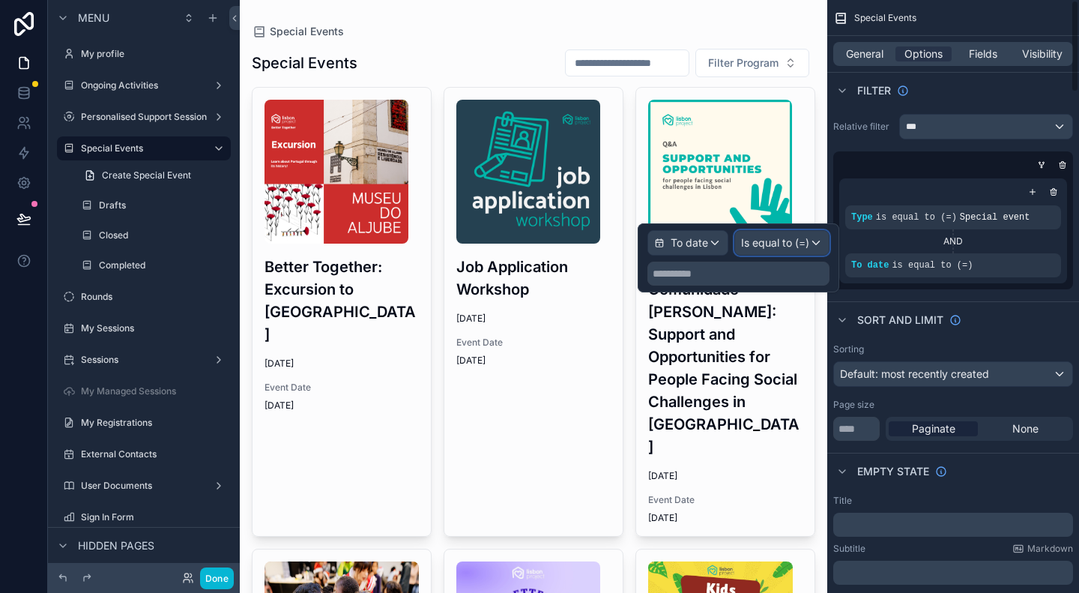
click at [780, 239] on span "Is equal to (=)" at bounding box center [775, 242] width 68 height 15
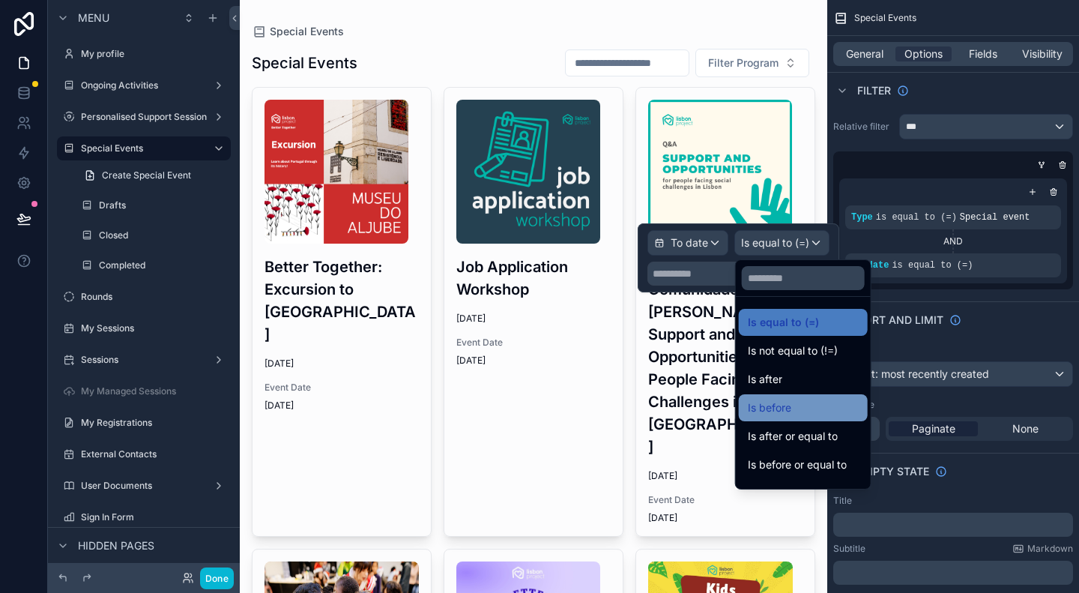
click at [802, 397] on div "Is before" at bounding box center [803, 407] width 129 height 27
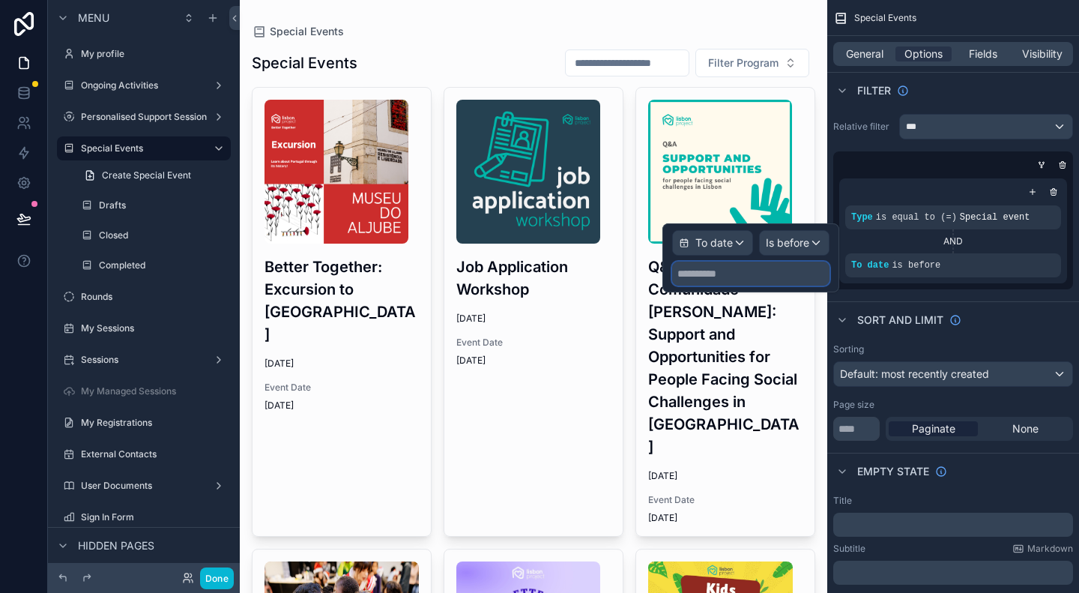
click at [735, 277] on input "text" at bounding box center [750, 274] width 157 height 24
select select "****"
select select "*"
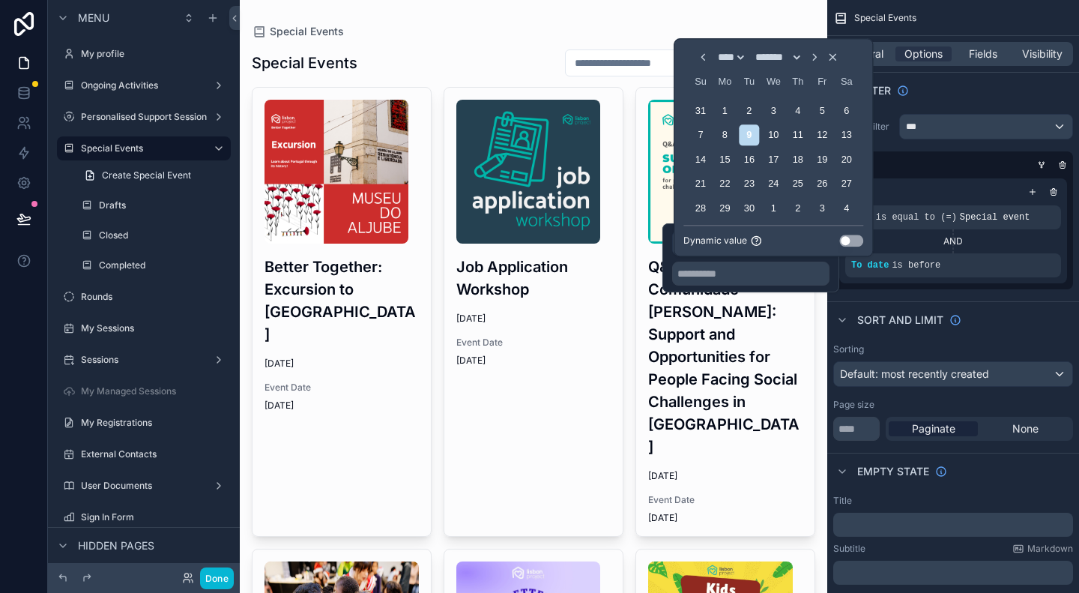
click at [849, 242] on button "Use setting" at bounding box center [852, 241] width 24 height 12
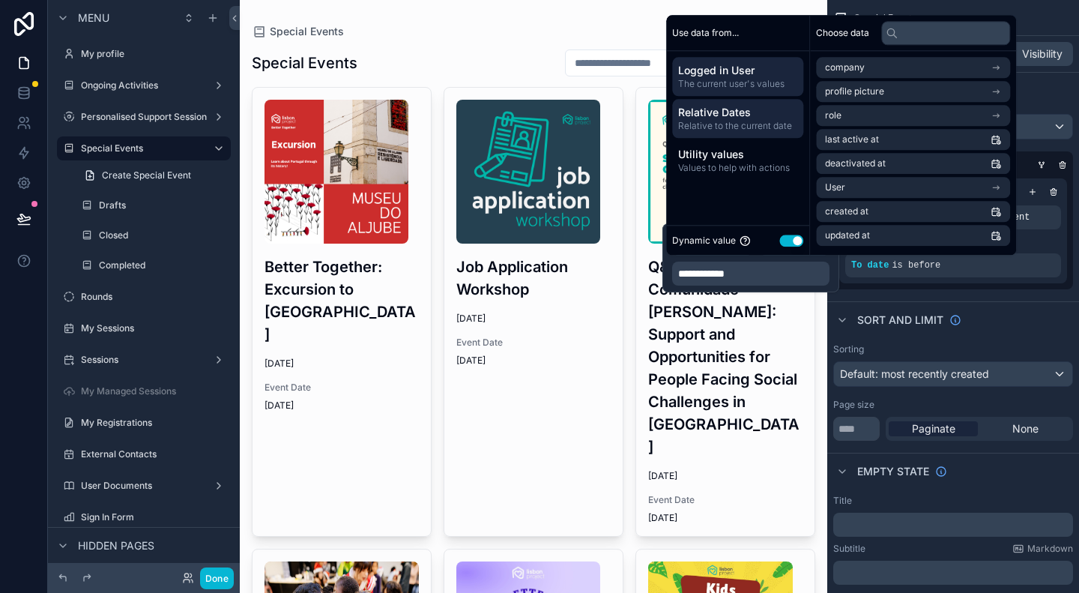
click at [725, 128] on span "Relative to the current date" at bounding box center [737, 126] width 119 height 12
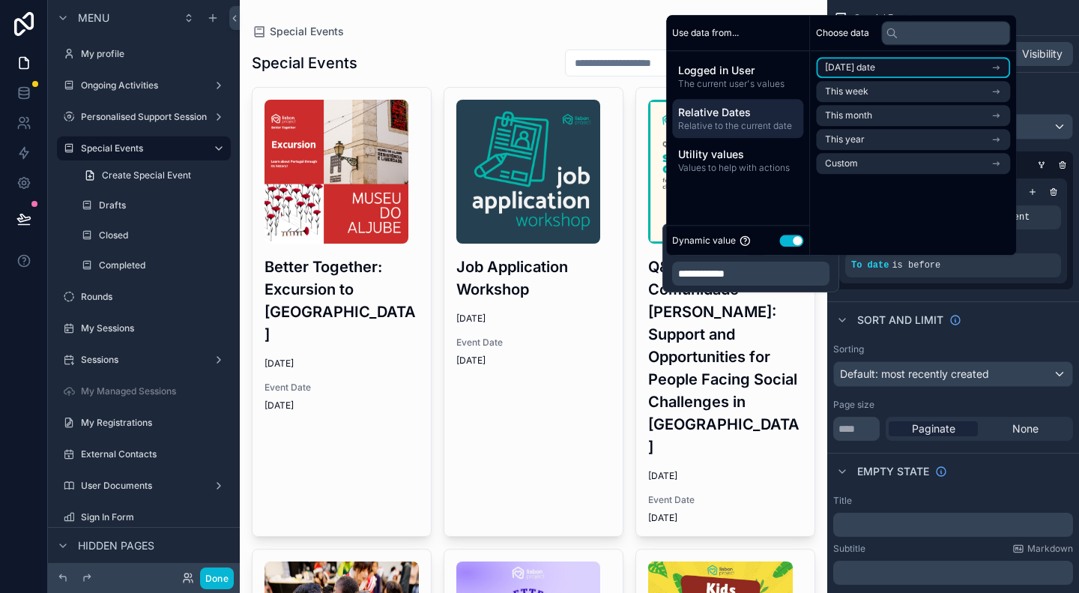
click at [902, 68] on li "Today's date" at bounding box center [913, 67] width 194 height 21
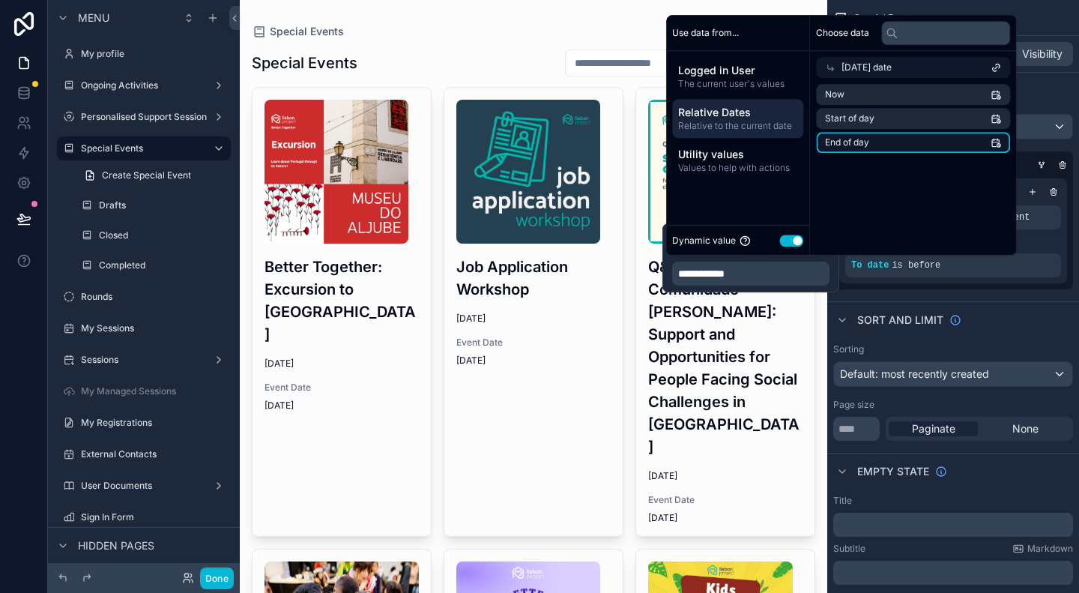
click at [901, 145] on li "End of day" at bounding box center [913, 142] width 194 height 21
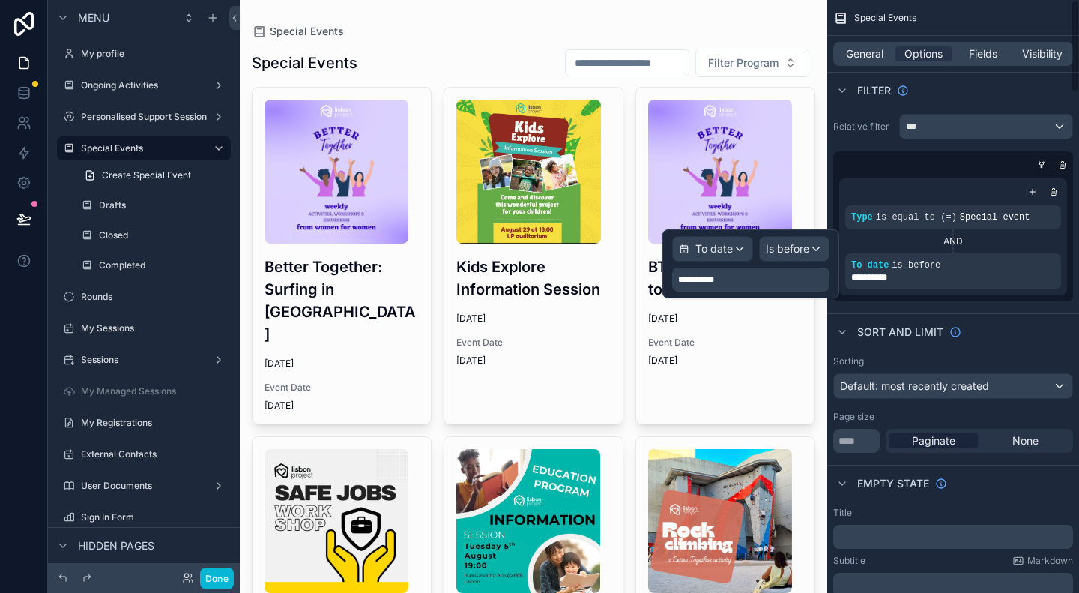
click at [759, 278] on div "**********" at bounding box center [750, 280] width 157 height 24
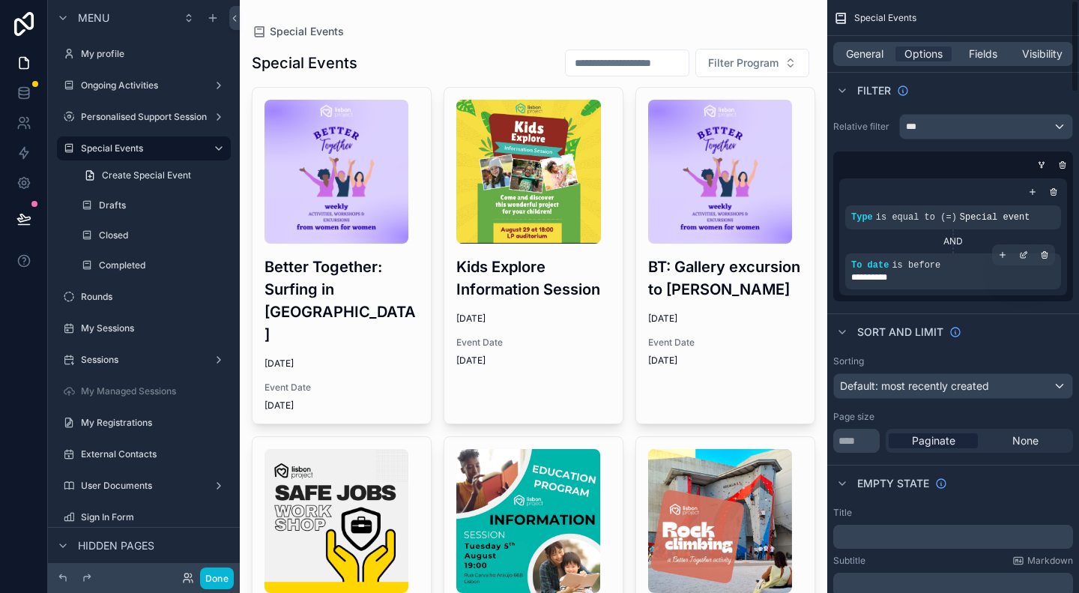
click at [868, 280] on span "**********" at bounding box center [876, 277] width 49 height 12
click at [899, 271] on span "**********" at bounding box center [876, 277] width 49 height 12
click at [1022, 259] on div "scrollable content" at bounding box center [1023, 254] width 21 height 21
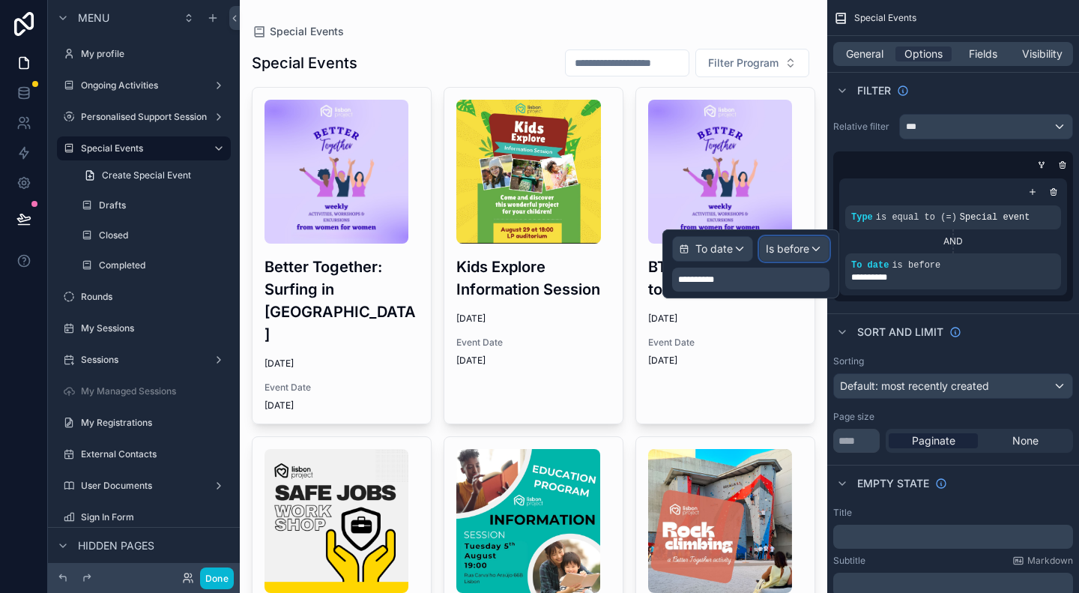
click at [801, 256] on div "Is before" at bounding box center [794, 249] width 69 height 24
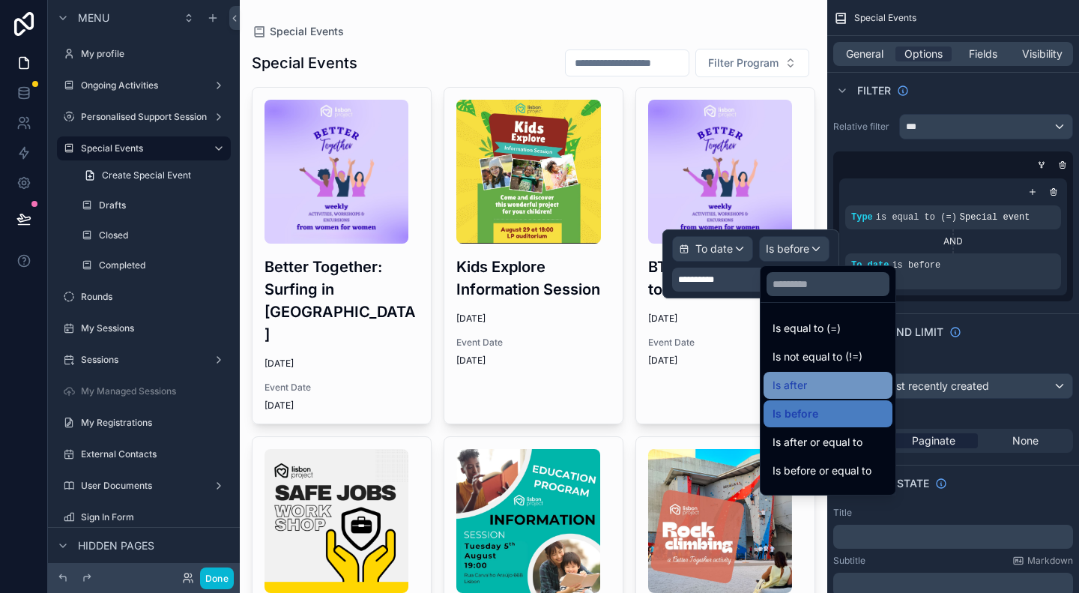
click at [824, 389] on div "Is after" at bounding box center [828, 385] width 111 height 18
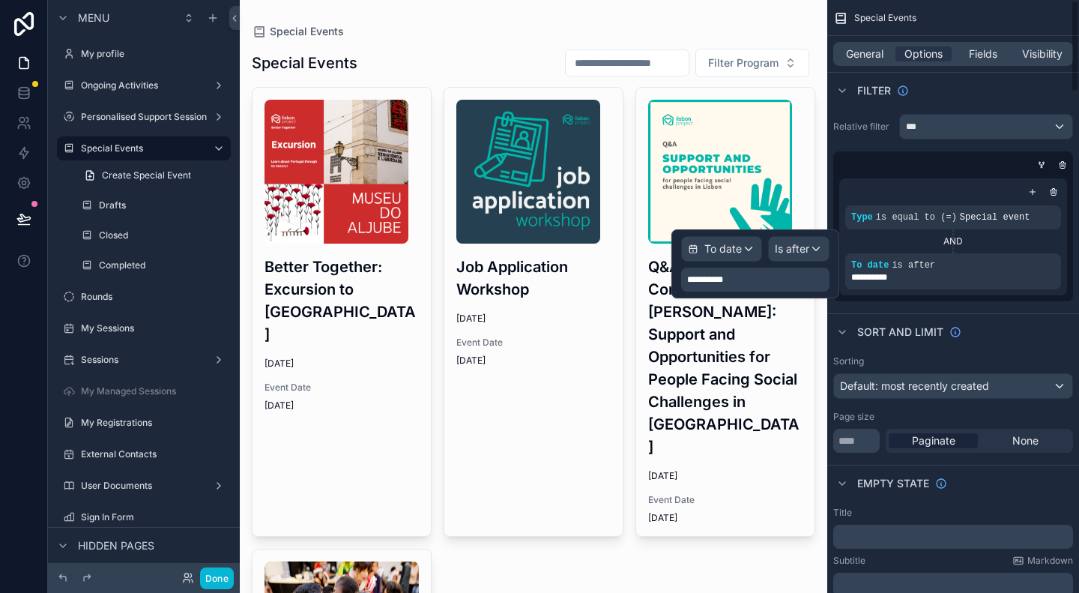
click at [1016, 324] on div "Sort And Limit" at bounding box center [954, 331] width 252 height 36
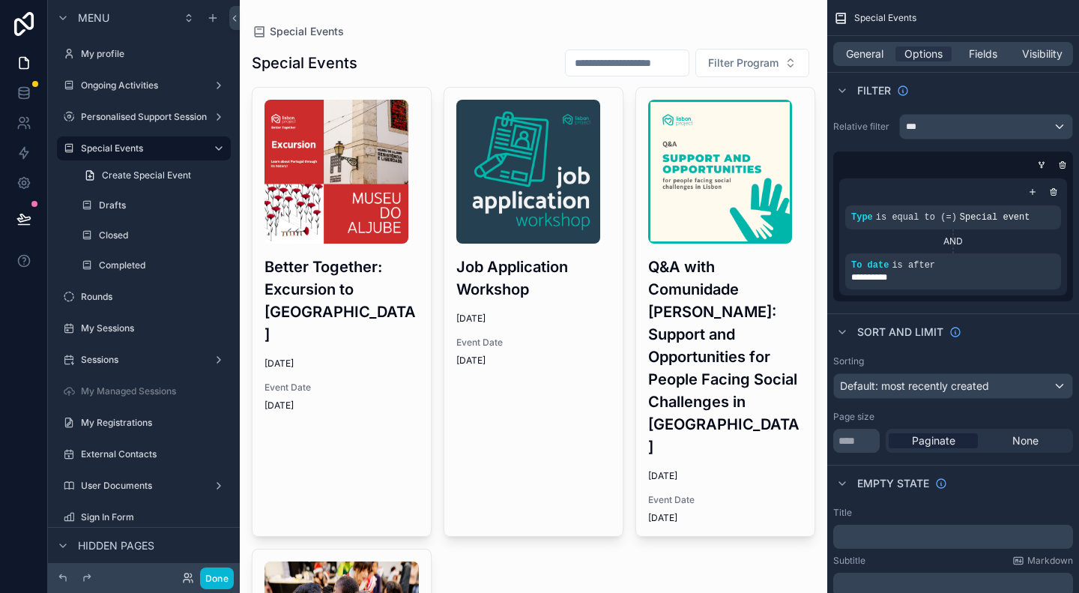
click at [753, 28] on div "scrollable content" at bounding box center [534, 479] width 588 height 959
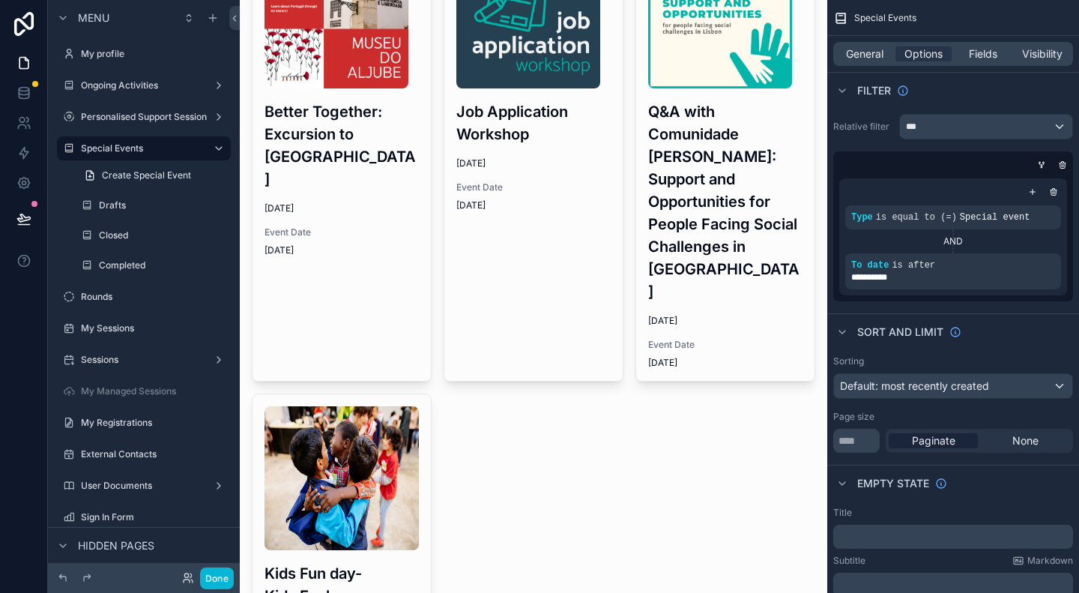
scroll to position [297, 0]
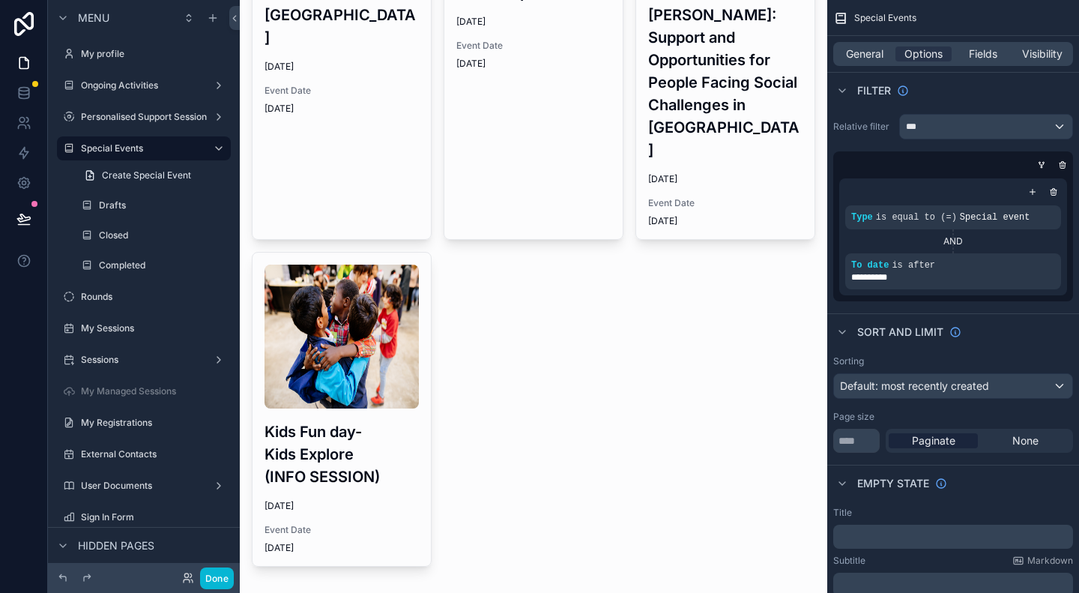
click at [681, 404] on div "Better Together: Excursion to Museo do Aljube 9/12/2025 Event Date 9/12/2025 Jo…" at bounding box center [534, 202] width 564 height 824
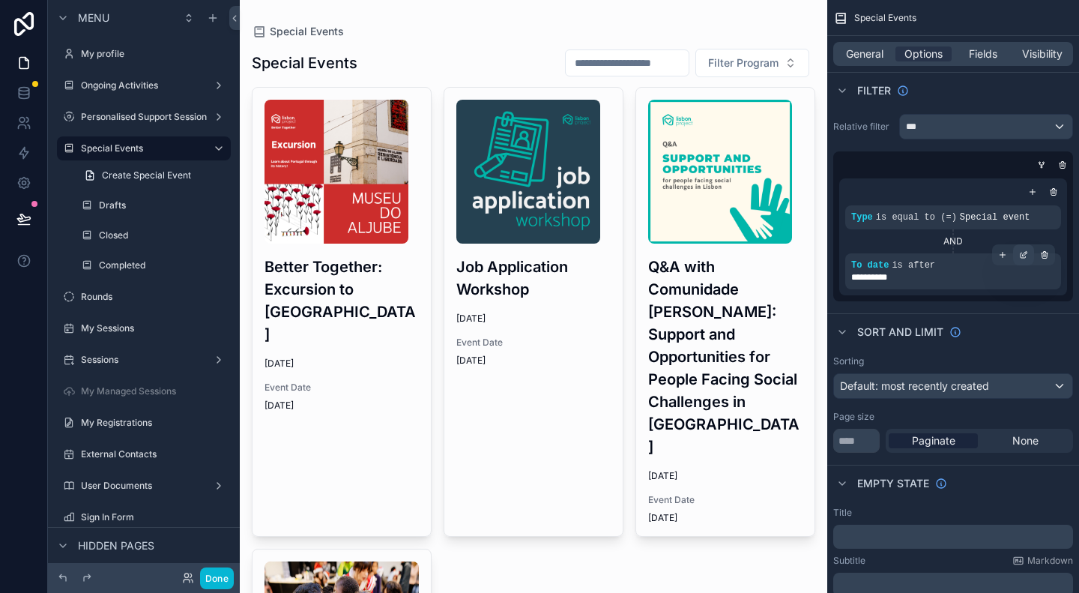
click at [1028, 257] on div "scrollable content" at bounding box center [1023, 254] width 21 height 21
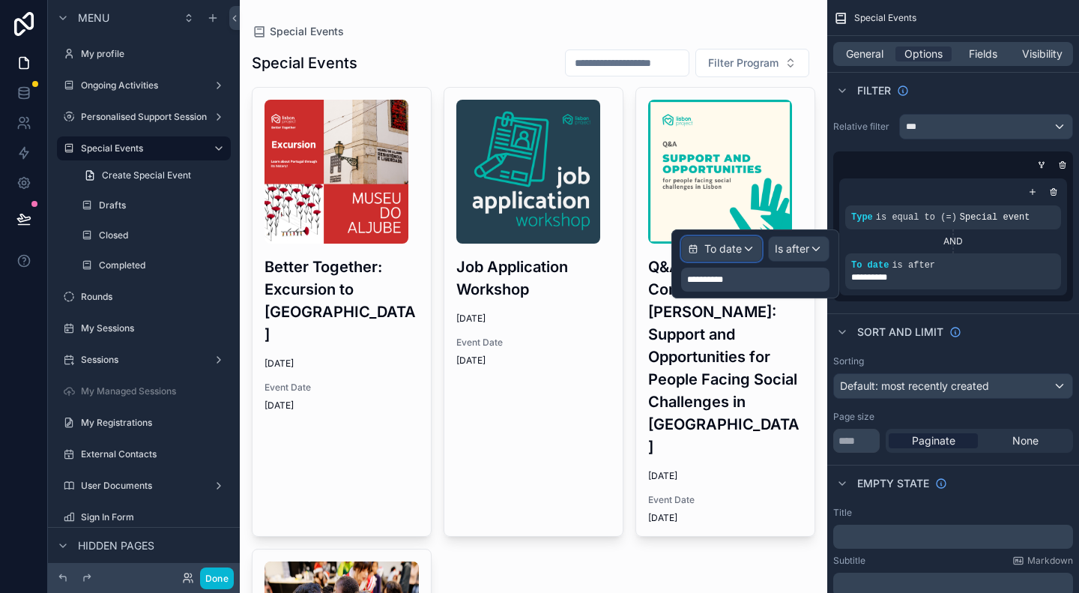
click at [739, 247] on span "To date" at bounding box center [723, 248] width 37 height 15
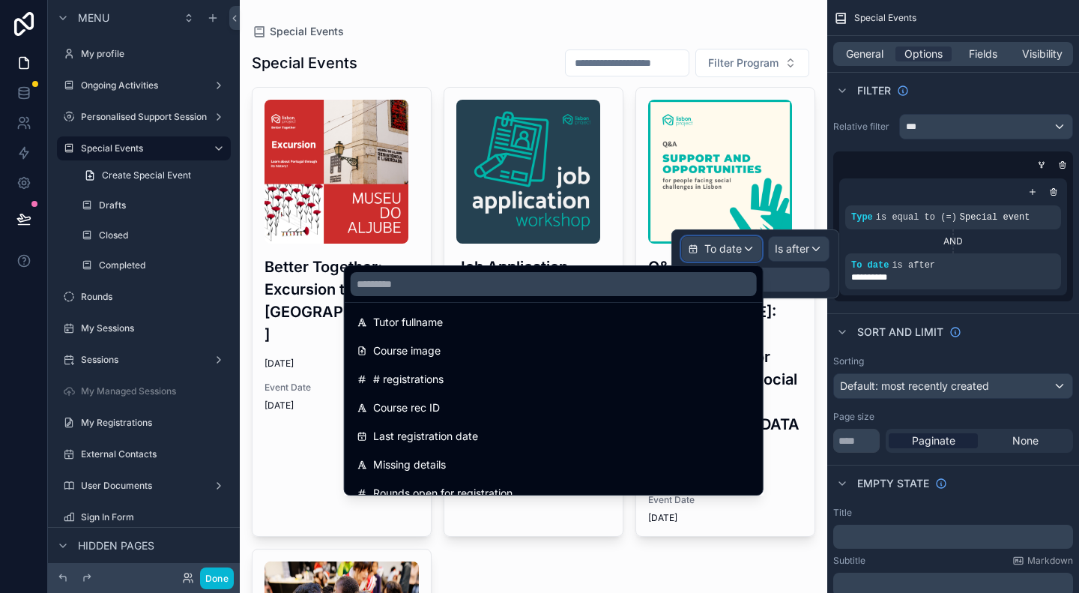
scroll to position [600, 0]
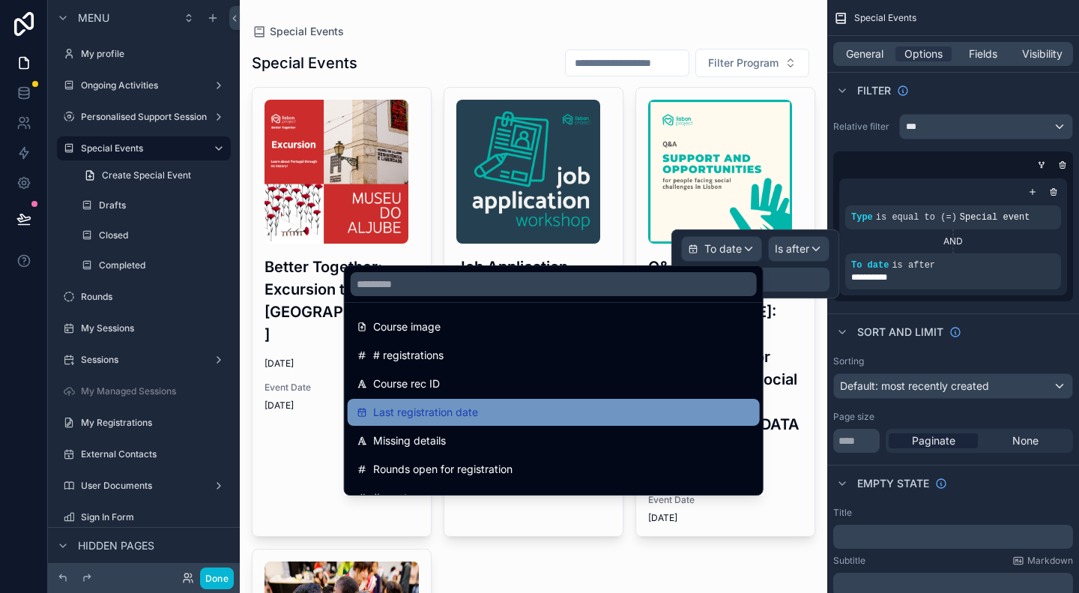
click at [452, 412] on span "Last registration date" at bounding box center [425, 412] width 105 height 18
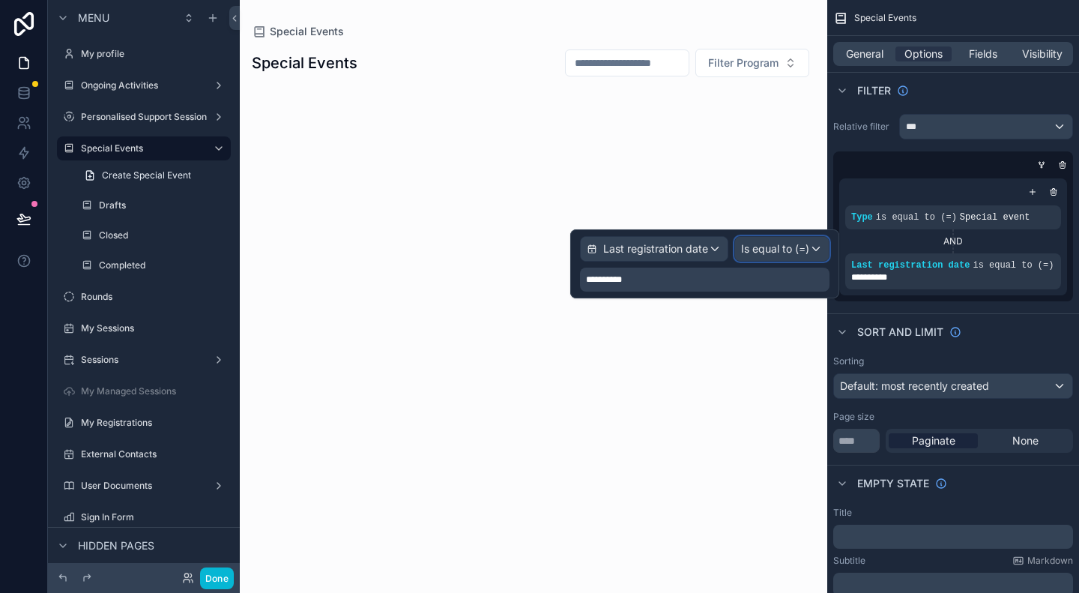
click at [793, 253] on span "Is equal to (=)" at bounding box center [775, 248] width 68 height 15
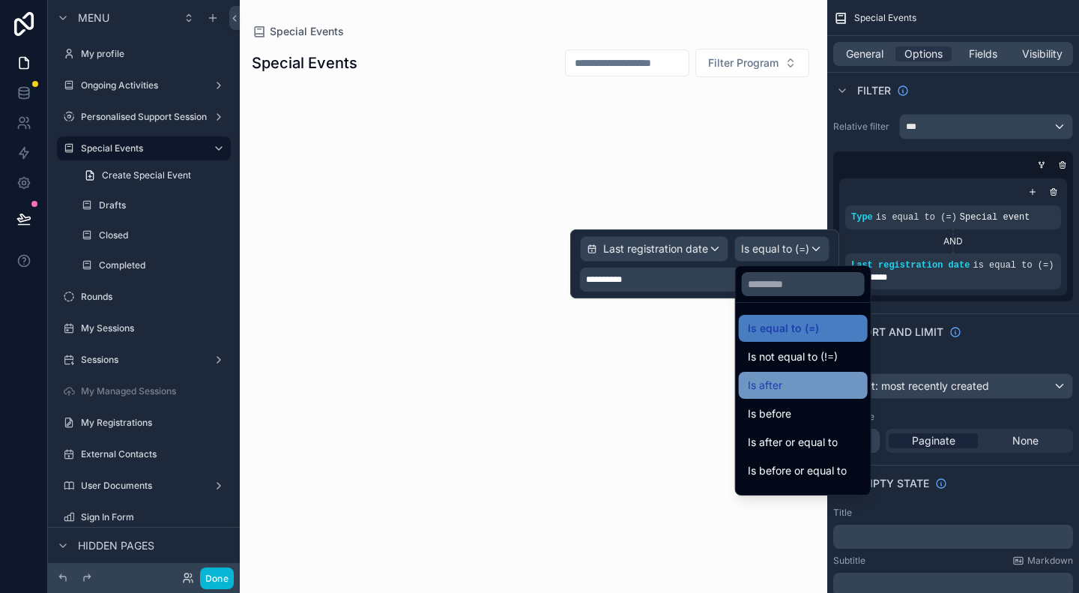
click at [786, 385] on div "Is after" at bounding box center [803, 385] width 111 height 18
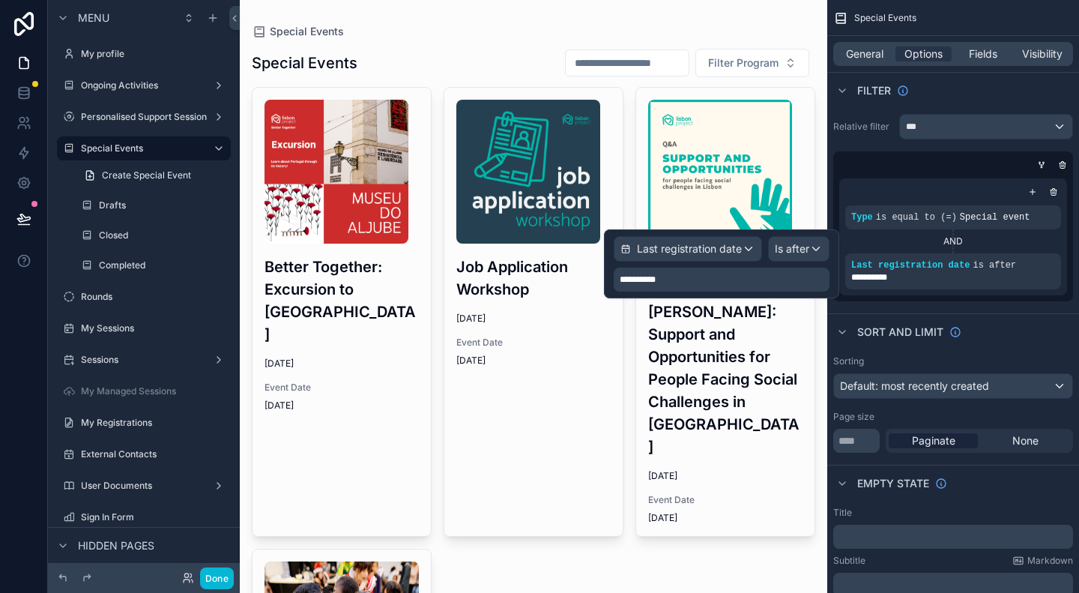
click at [756, 281] on div "**********" at bounding box center [722, 280] width 216 height 24
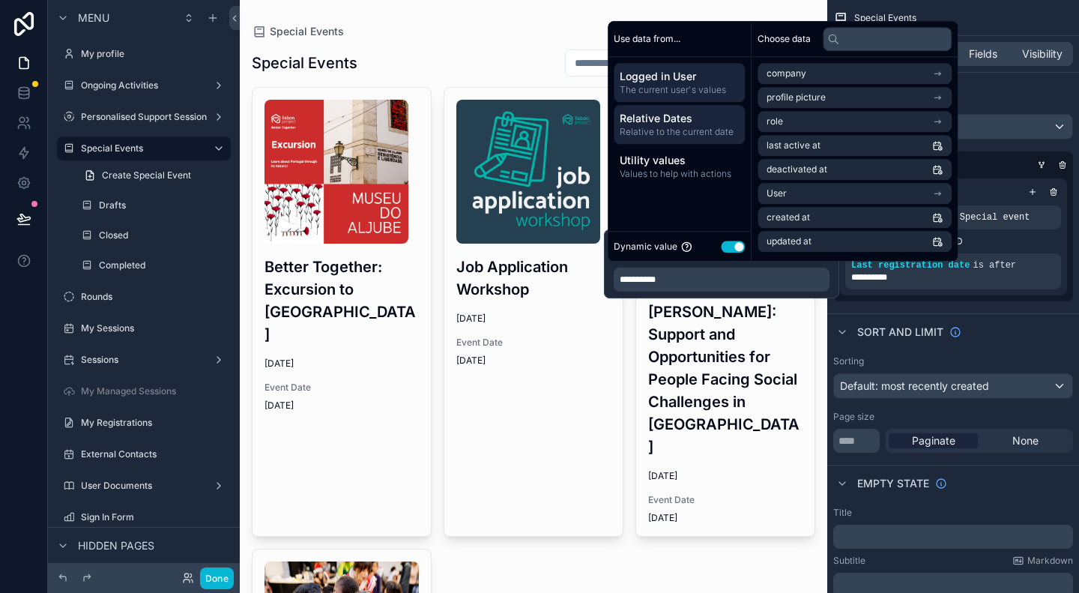
click at [681, 113] on span "Relative Dates" at bounding box center [679, 118] width 119 height 15
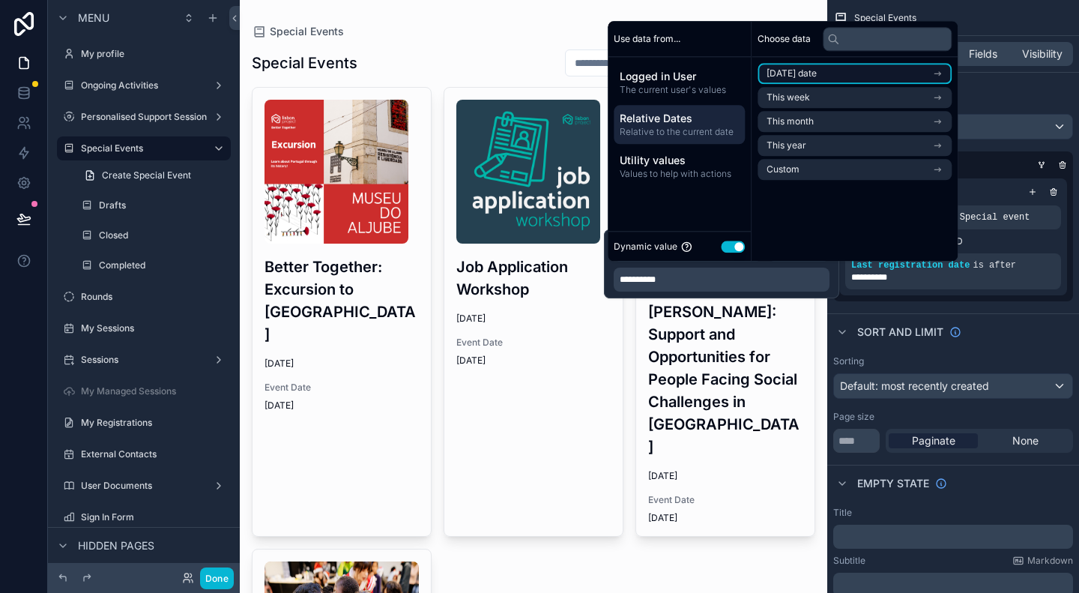
click at [822, 73] on li "Today's date" at bounding box center [855, 73] width 194 height 21
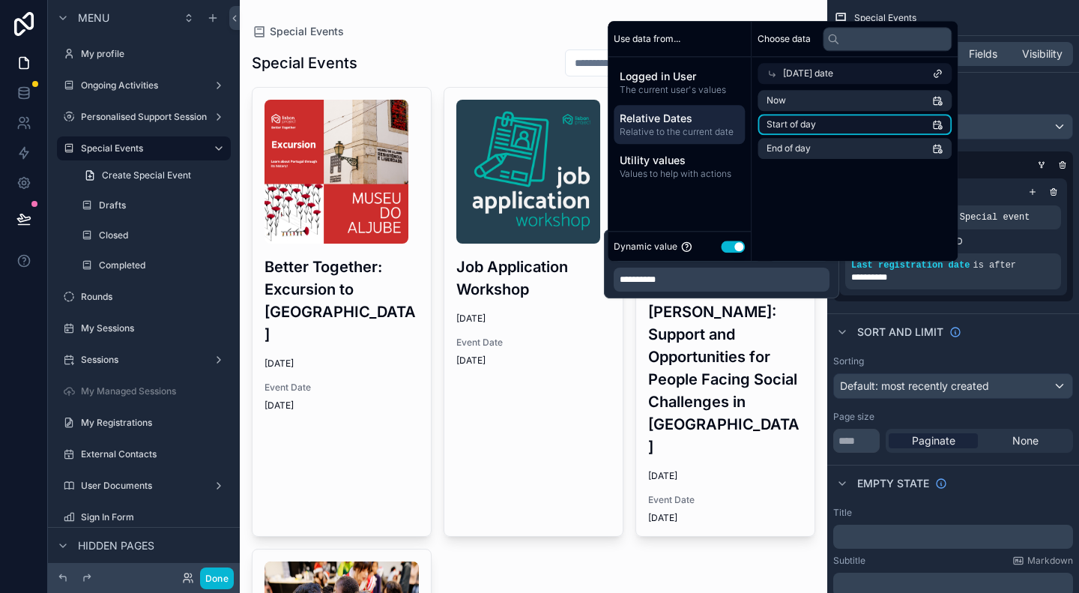
click at [816, 124] on span "Start of day" at bounding box center [791, 124] width 49 height 12
click at [729, 526] on div "Better Together: Excursion to Museo do Aljube 9/12/2025 Event Date 9/12/2025 Jo…" at bounding box center [534, 499] width 564 height 824
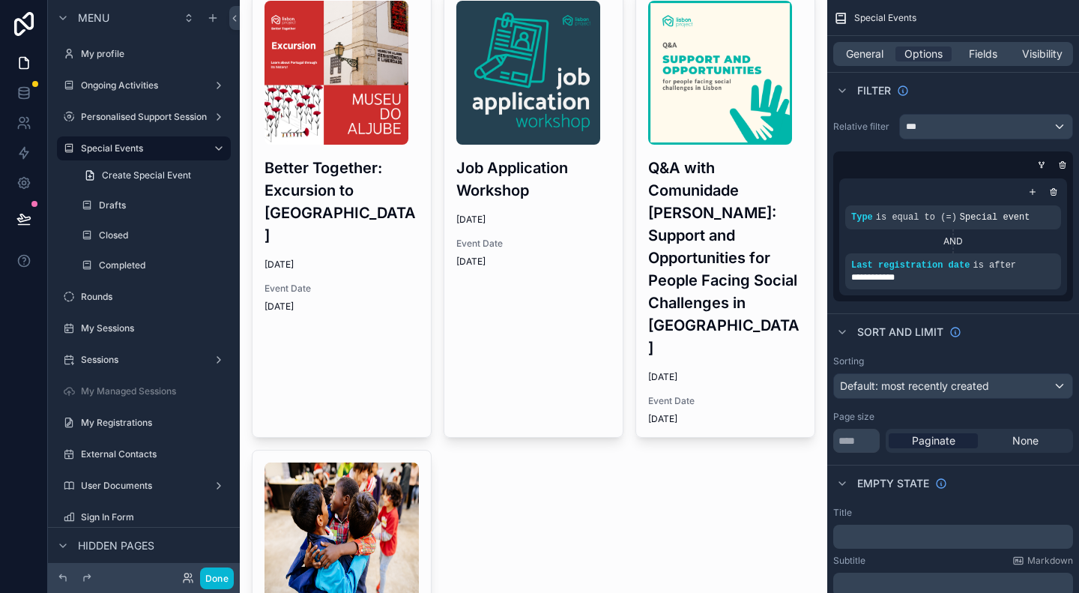
scroll to position [0, 0]
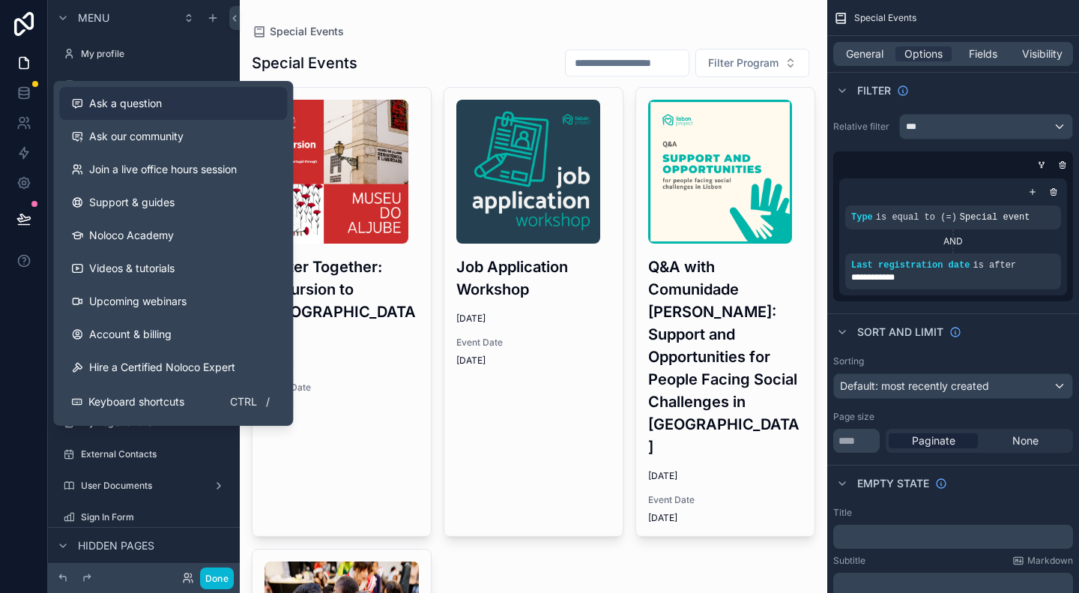
click at [139, 104] on span "Ask a question" at bounding box center [125, 103] width 73 height 15
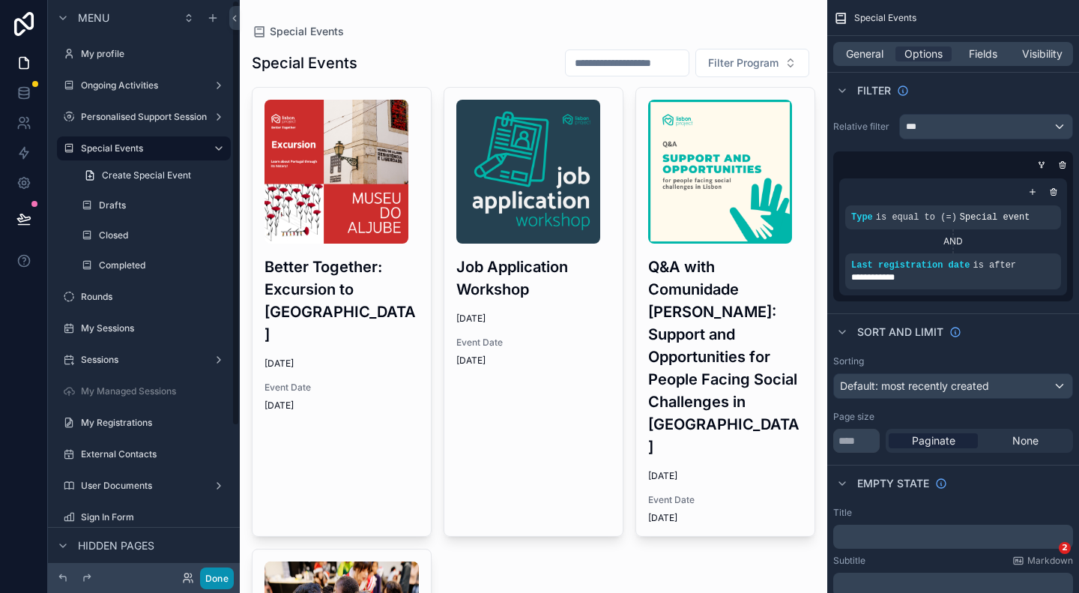
click at [222, 585] on button "Done" at bounding box center [217, 578] width 34 height 22
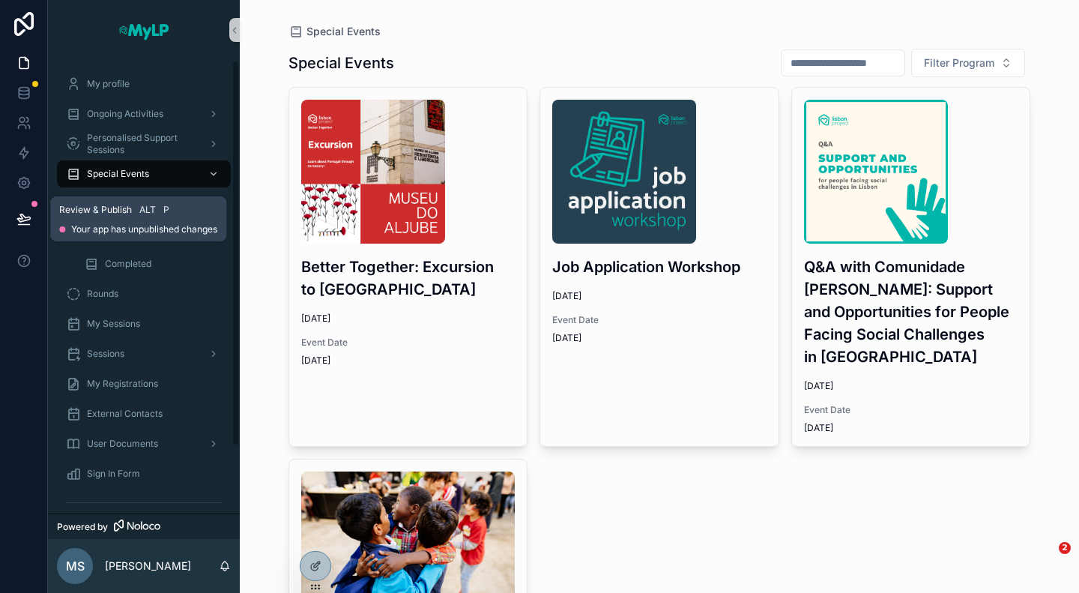
click at [31, 217] on icon at bounding box center [23, 218] width 15 height 15
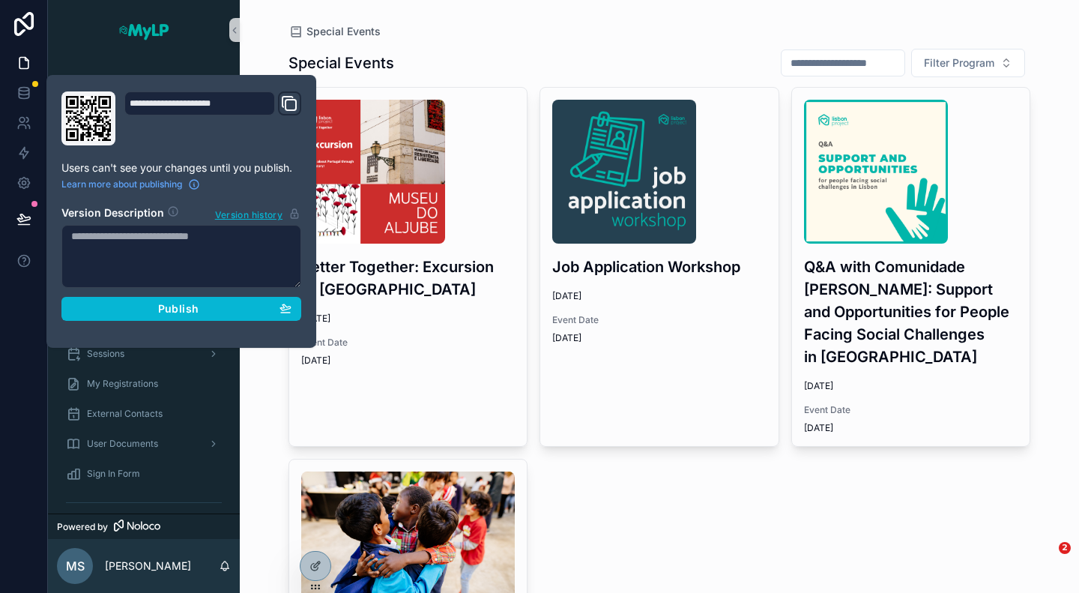
click at [163, 261] on textarea at bounding box center [181, 256] width 240 height 63
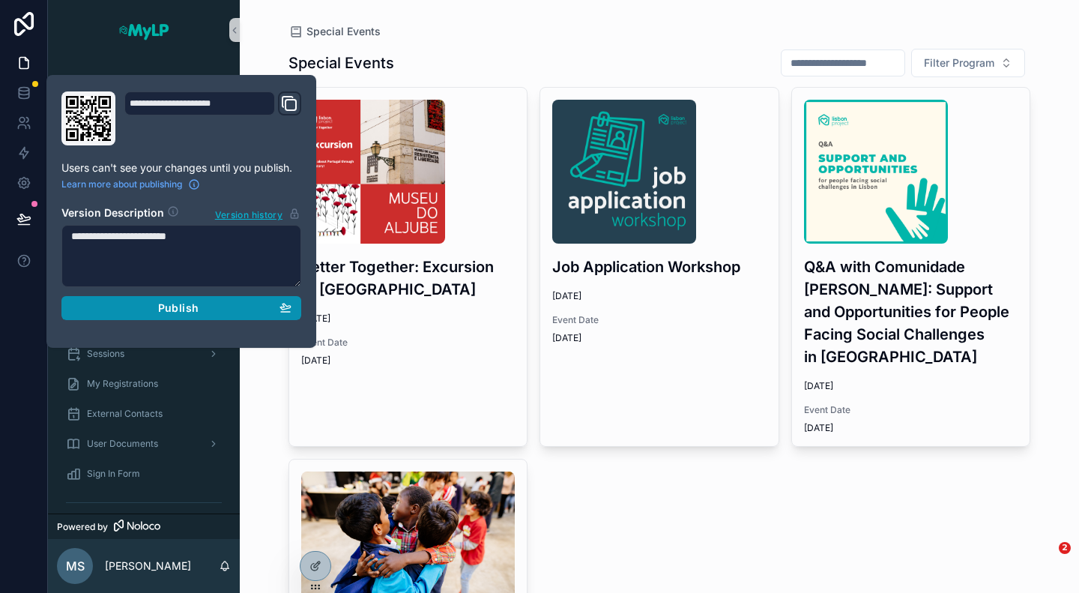
type textarea "**********"
click at [180, 304] on span "Publish" at bounding box center [178, 307] width 40 height 13
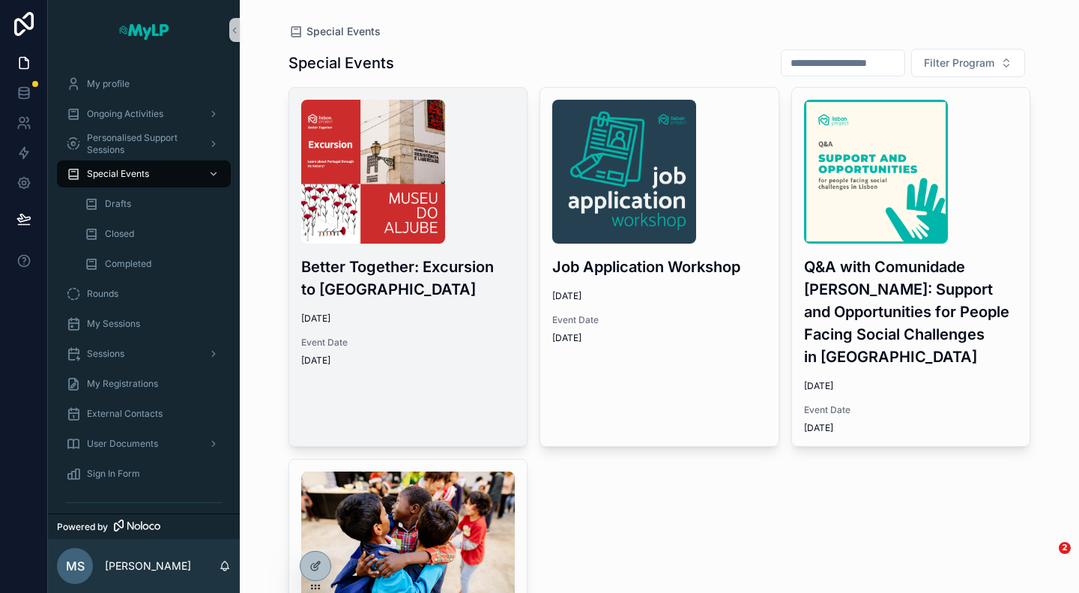
click at [364, 284] on h3 "Better Together: Excursion to Museo do Aljube" at bounding box center [408, 278] width 214 height 45
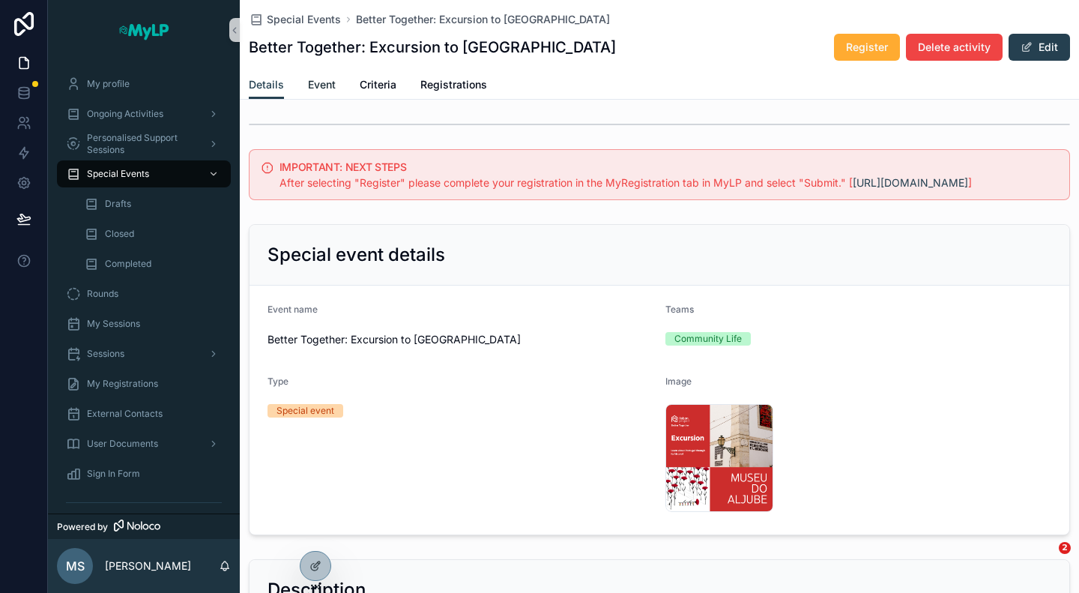
click at [315, 89] on span "Event" at bounding box center [322, 84] width 28 height 15
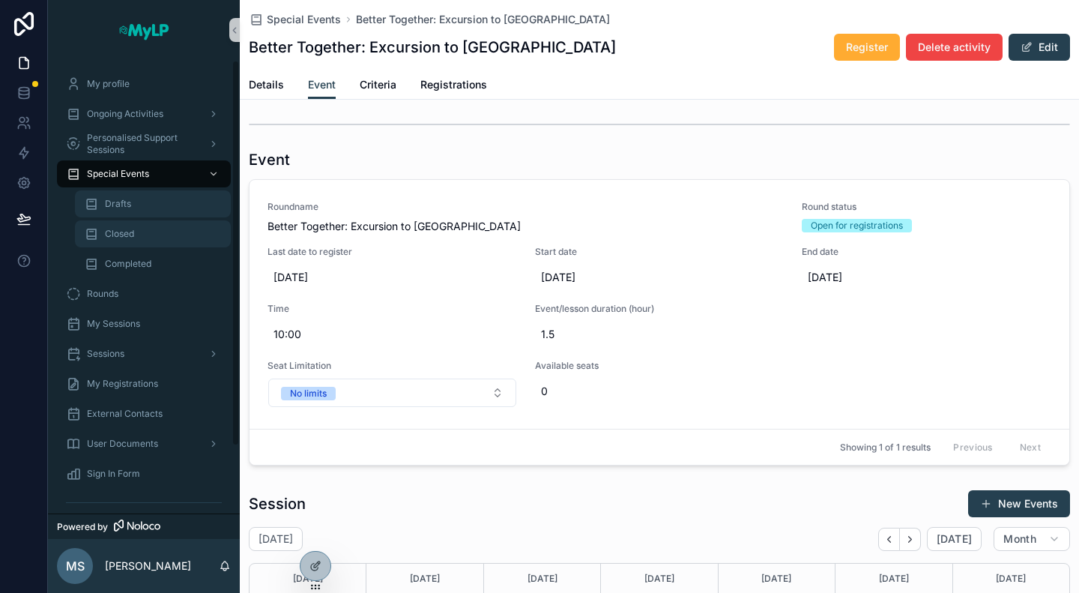
click at [129, 203] on span "Drafts" at bounding box center [118, 204] width 26 height 12
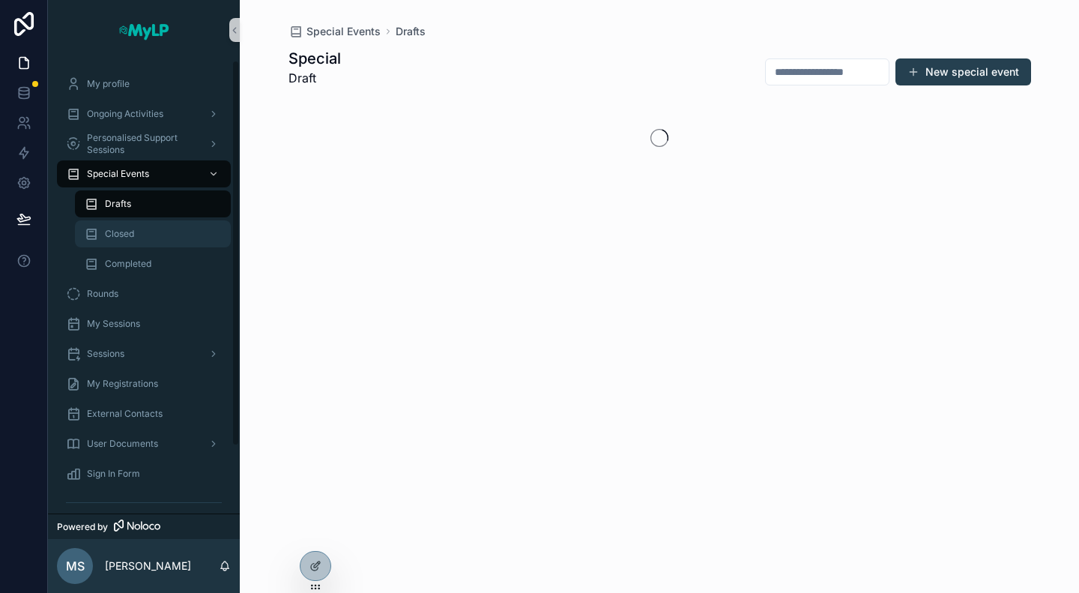
click at [127, 232] on span "Closed" at bounding box center [119, 234] width 29 height 12
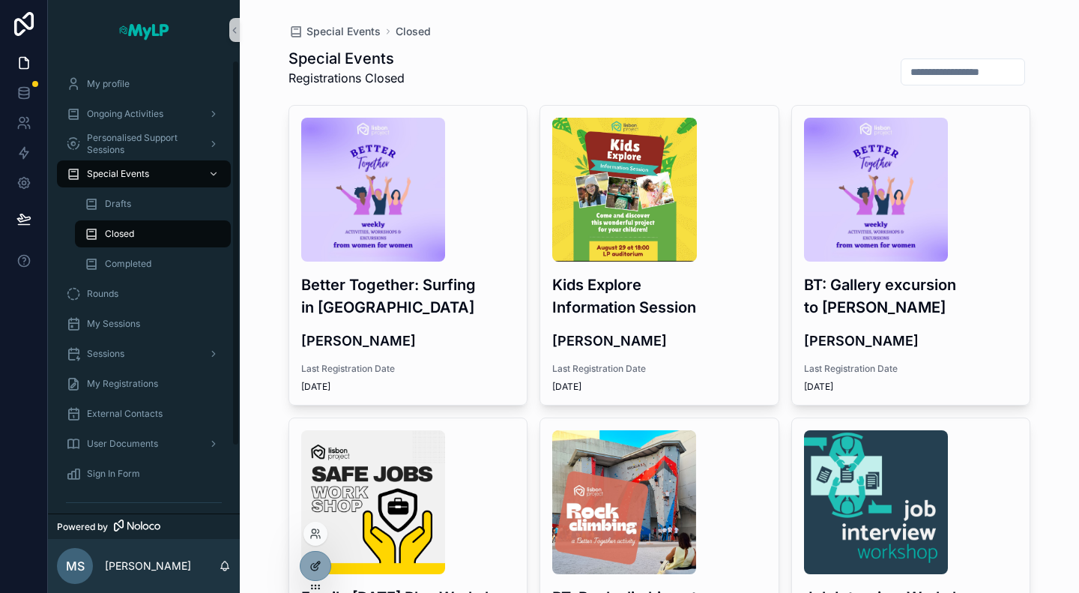
click at [315, 567] on icon at bounding box center [317, 564] width 6 height 6
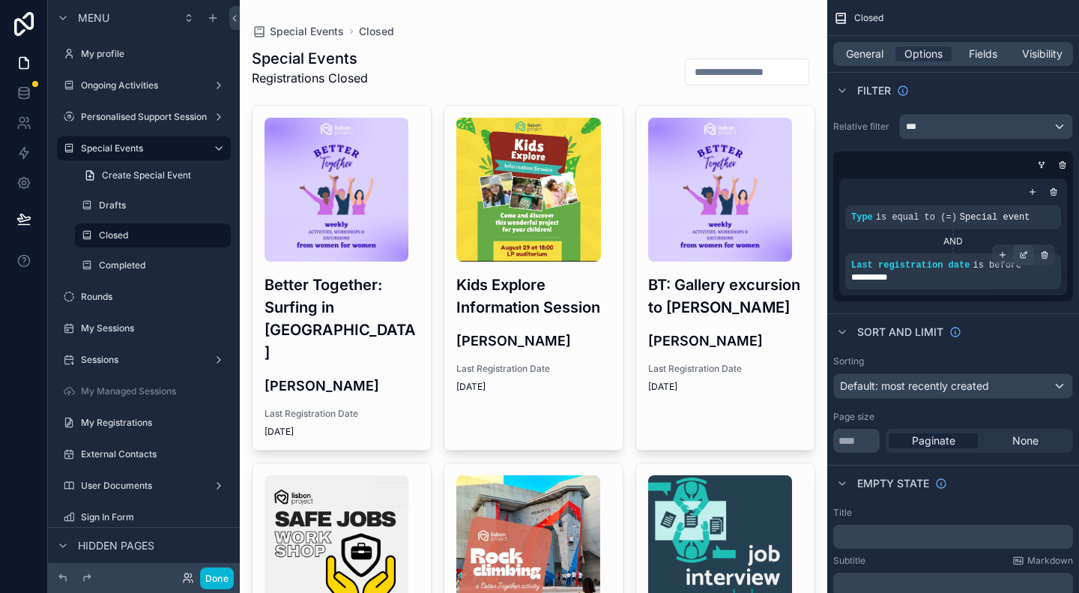
click at [1024, 257] on icon "scrollable content" at bounding box center [1023, 255] width 5 height 5
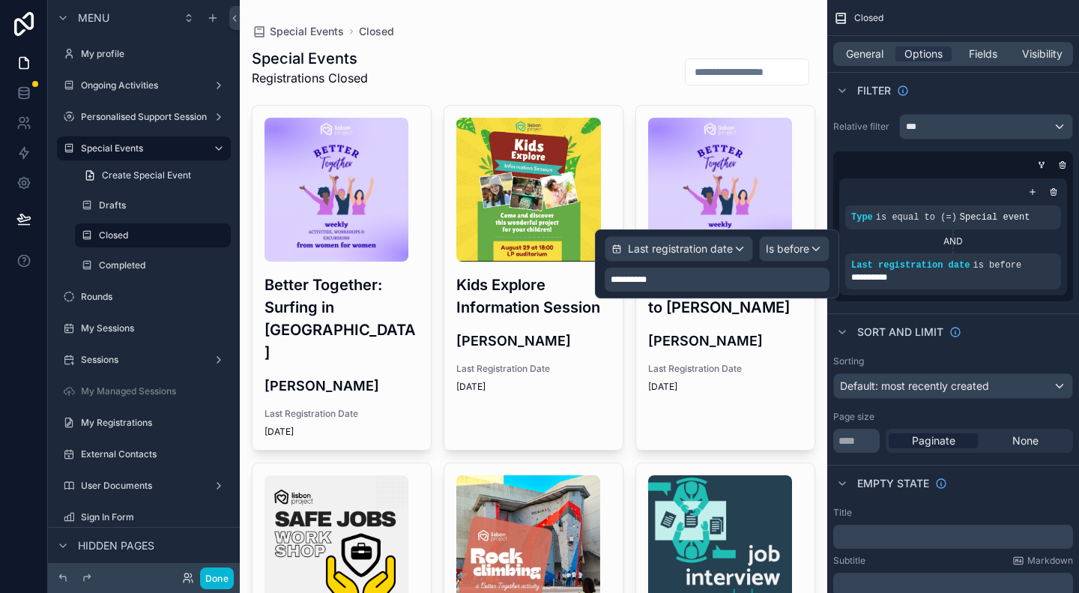
click at [742, 272] on div "**********" at bounding box center [717, 280] width 225 height 24
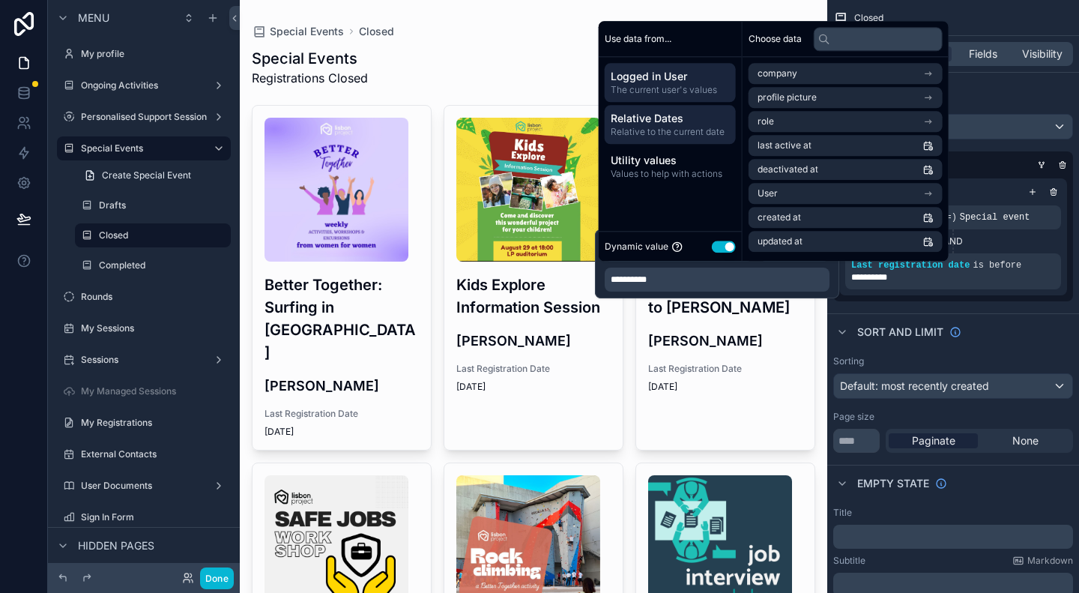
click at [674, 135] on span "Relative to the current date" at bounding box center [670, 132] width 119 height 12
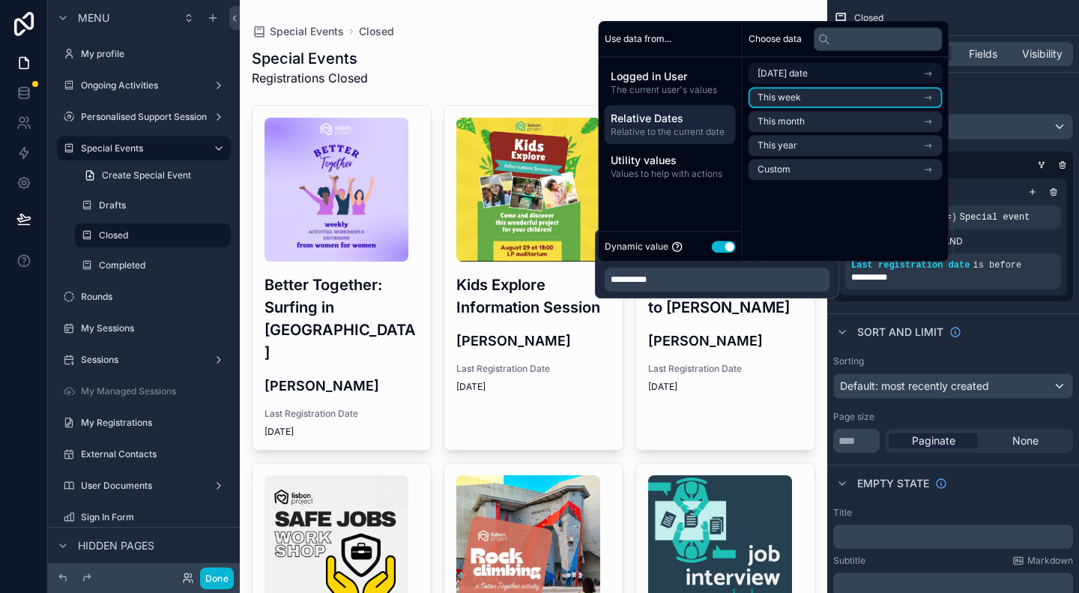
click at [831, 74] on li "Today's date" at bounding box center [846, 73] width 194 height 21
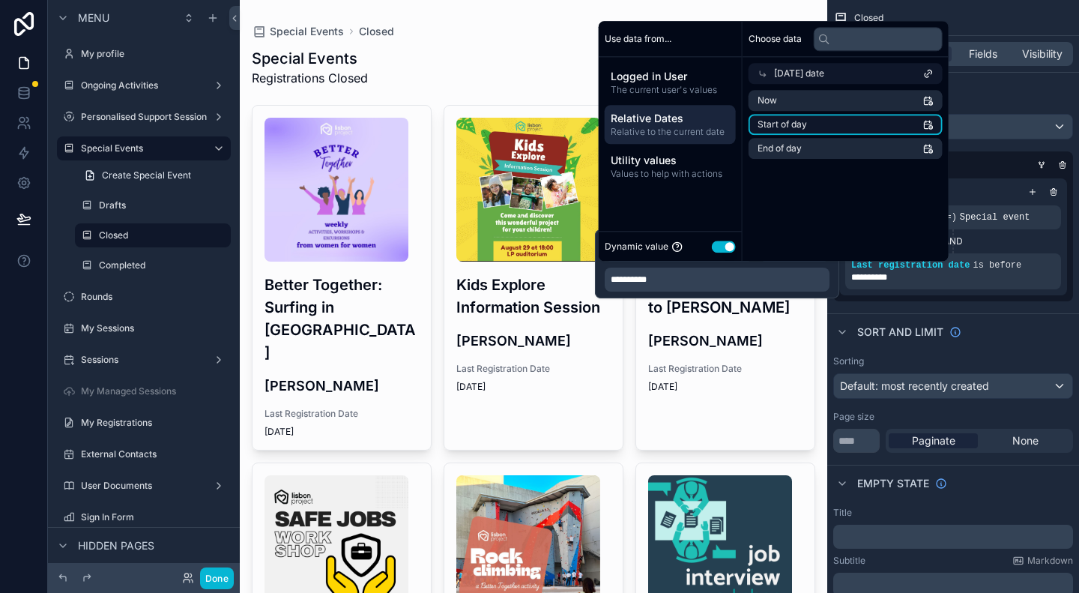
click at [825, 122] on li "Start of day" at bounding box center [846, 124] width 194 height 21
click at [1020, 313] on div "Sort And Limit" at bounding box center [954, 331] width 252 height 36
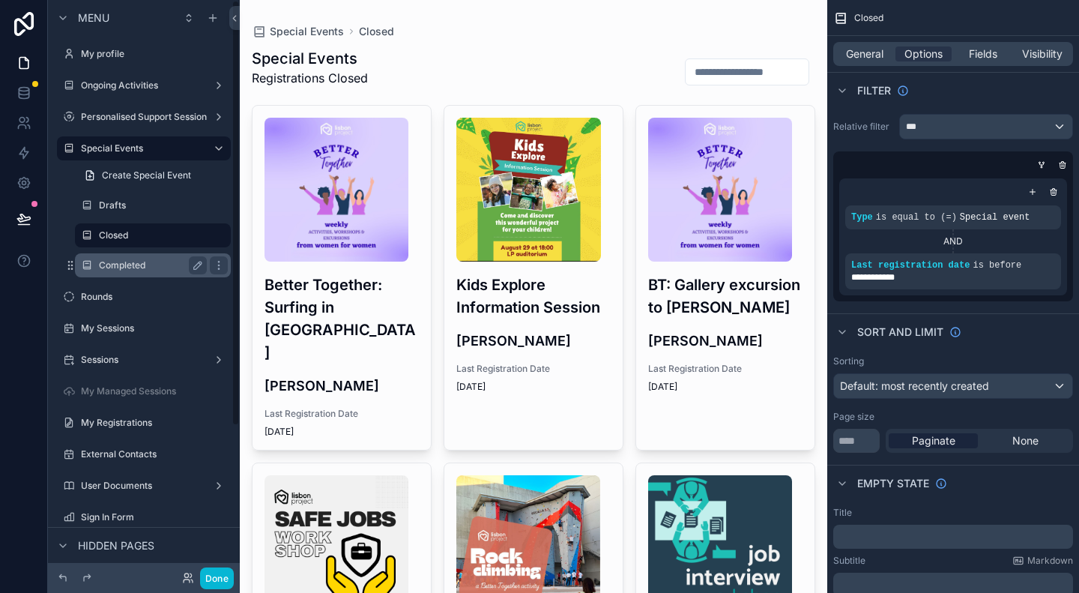
click at [131, 267] on label "Completed" at bounding box center [150, 265] width 102 height 12
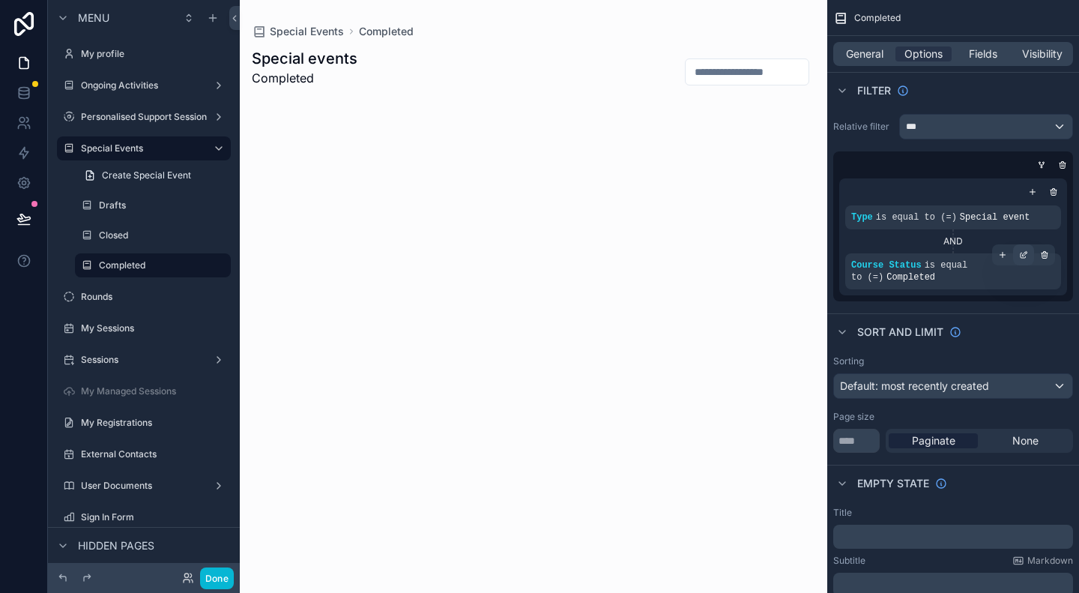
click at [1018, 254] on div "scrollable content" at bounding box center [1023, 254] width 21 height 21
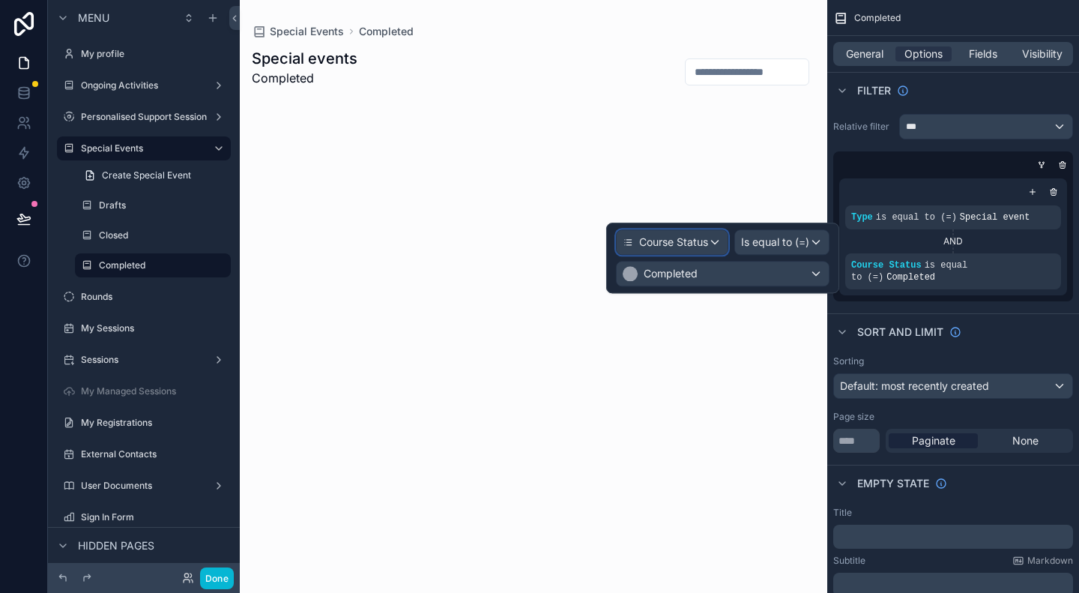
click at [712, 237] on div "Course Status" at bounding box center [672, 242] width 111 height 24
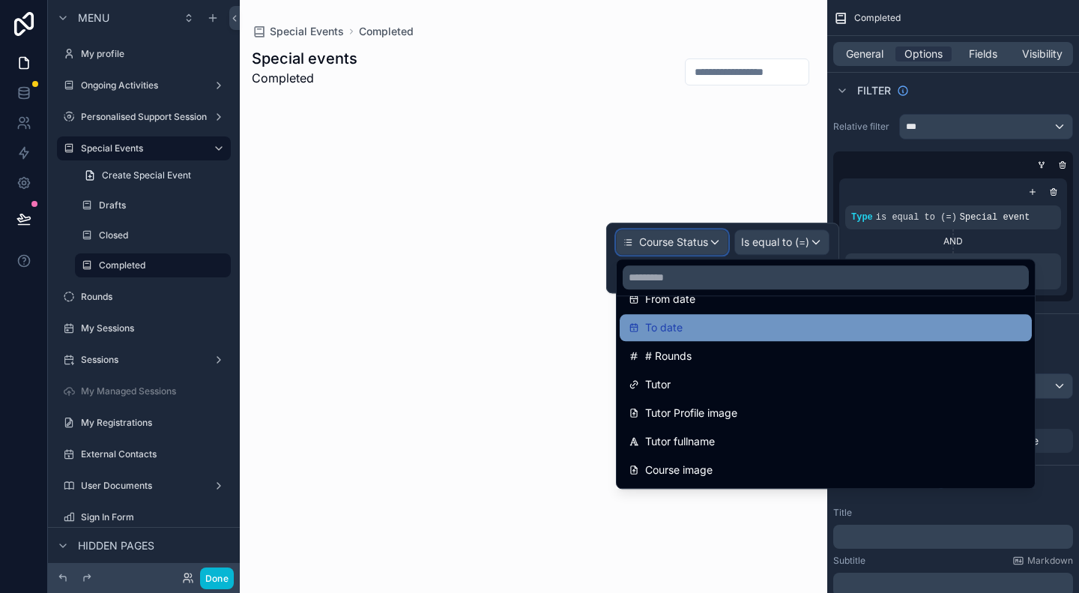
scroll to position [375, 0]
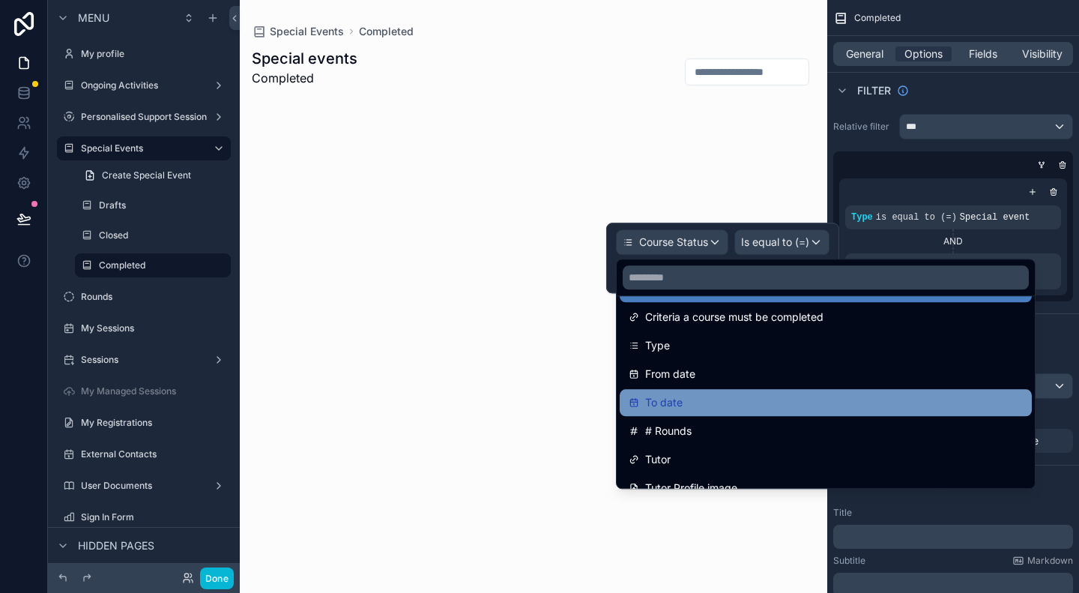
click at [678, 398] on span "To date" at bounding box center [663, 403] width 37 height 18
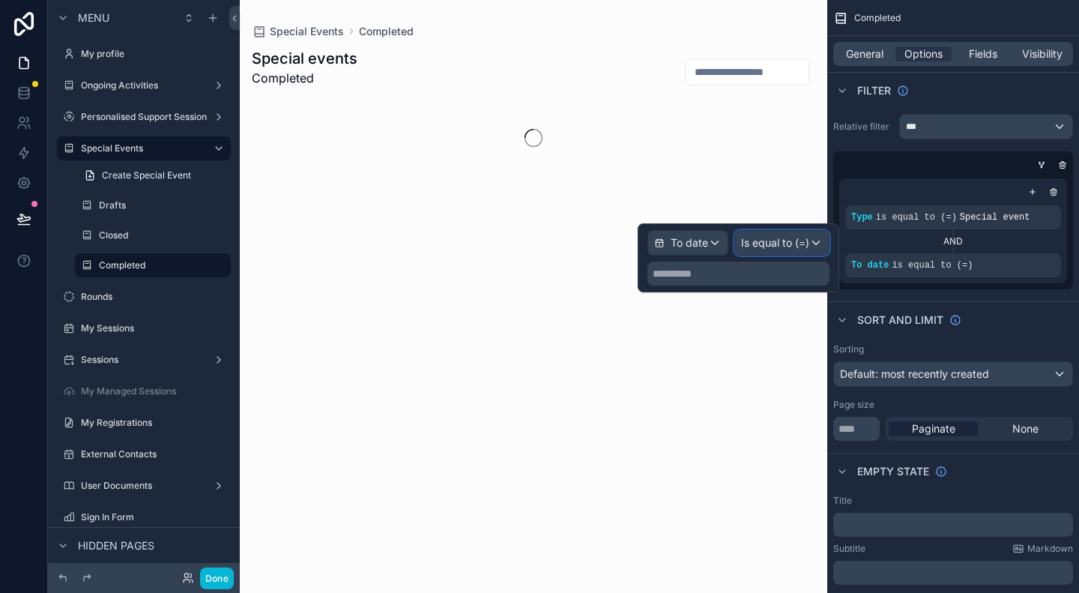
click at [807, 233] on div "Is equal to (=)" at bounding box center [782, 243] width 94 height 24
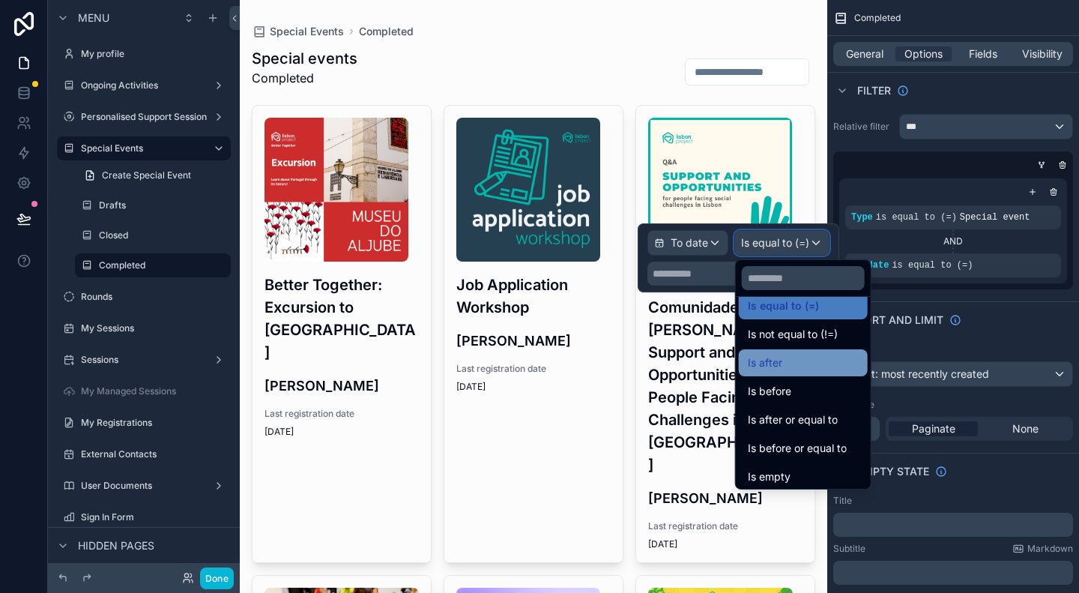
scroll to position [0, 0]
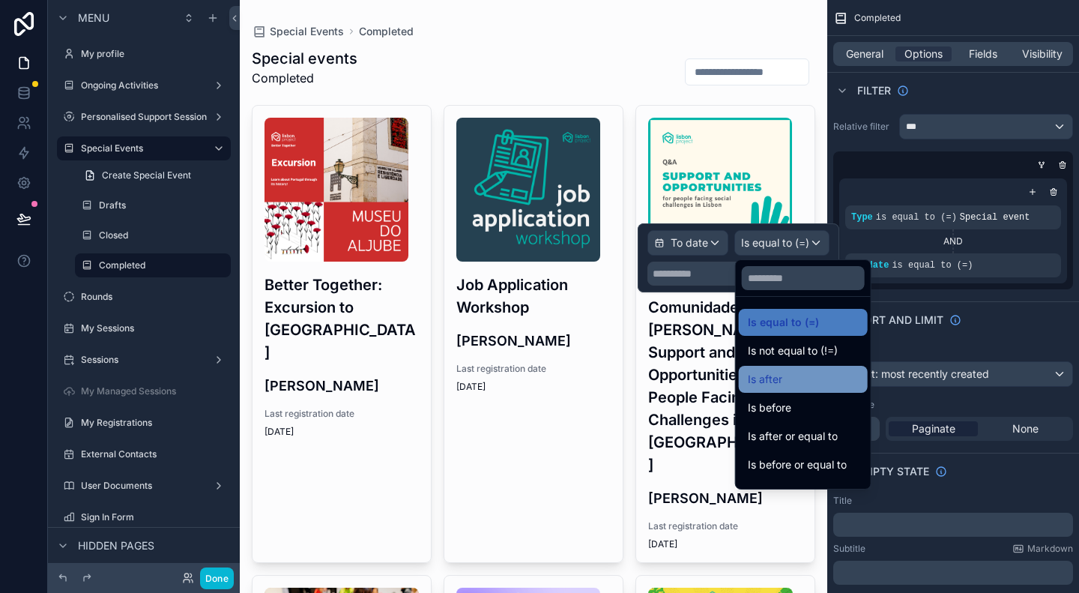
click at [789, 377] on div "Is after" at bounding box center [803, 379] width 111 height 18
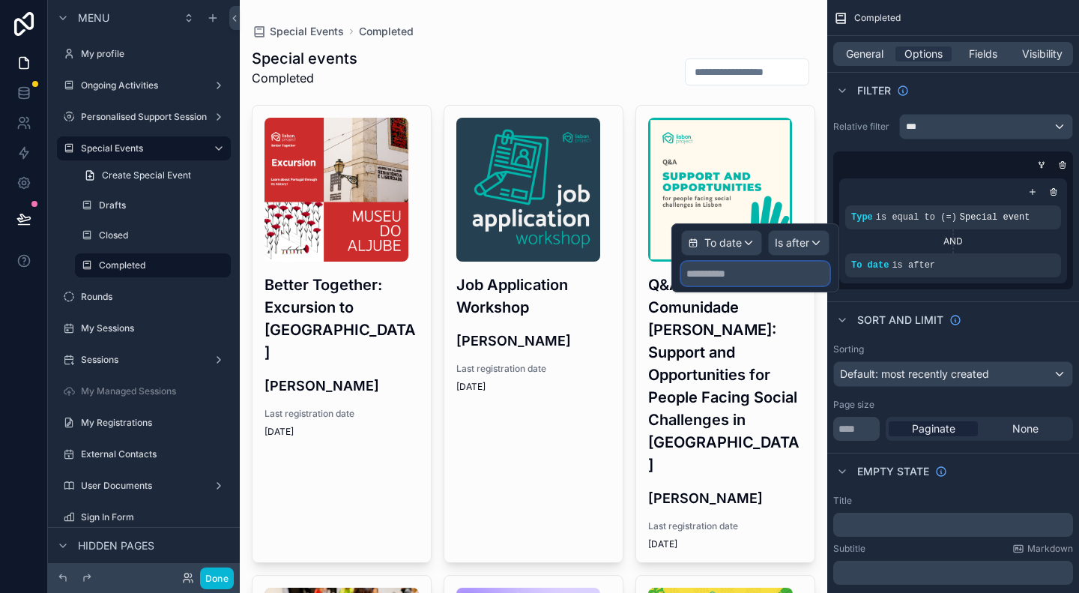
click at [718, 263] on input "text" at bounding box center [755, 274] width 148 height 24
select select "****"
select select "*"
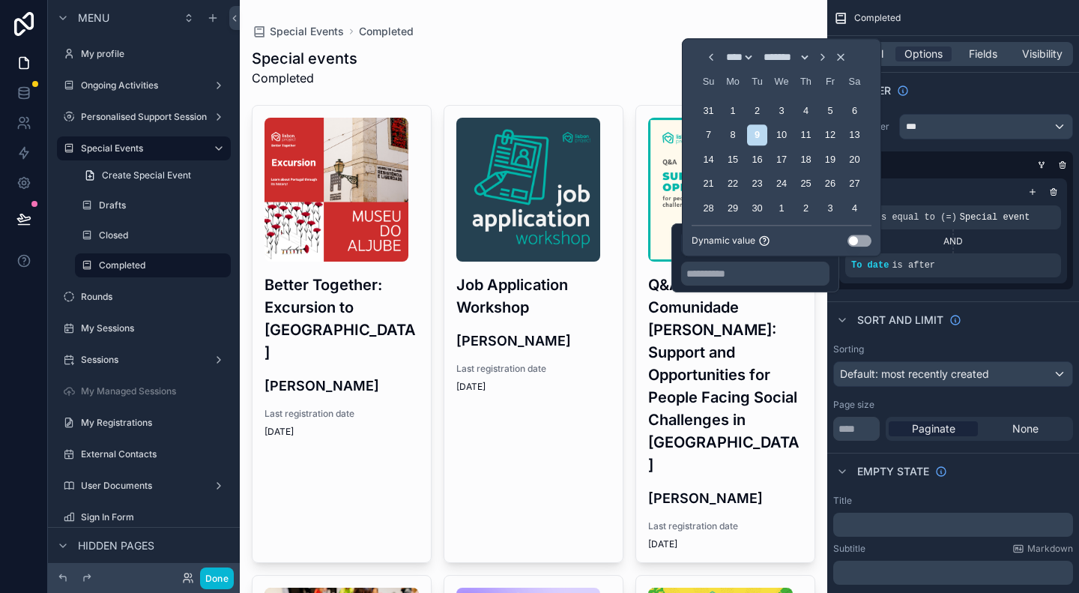
click at [862, 240] on button "Use setting" at bounding box center [860, 241] width 24 height 12
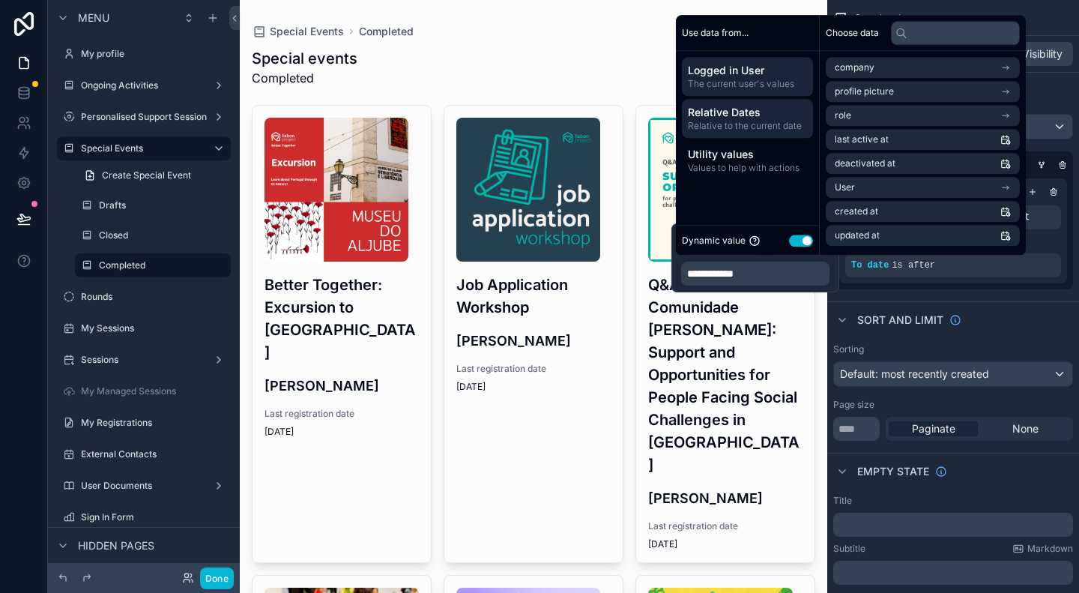
click at [745, 124] on span "Relative to the current date" at bounding box center [747, 126] width 119 height 12
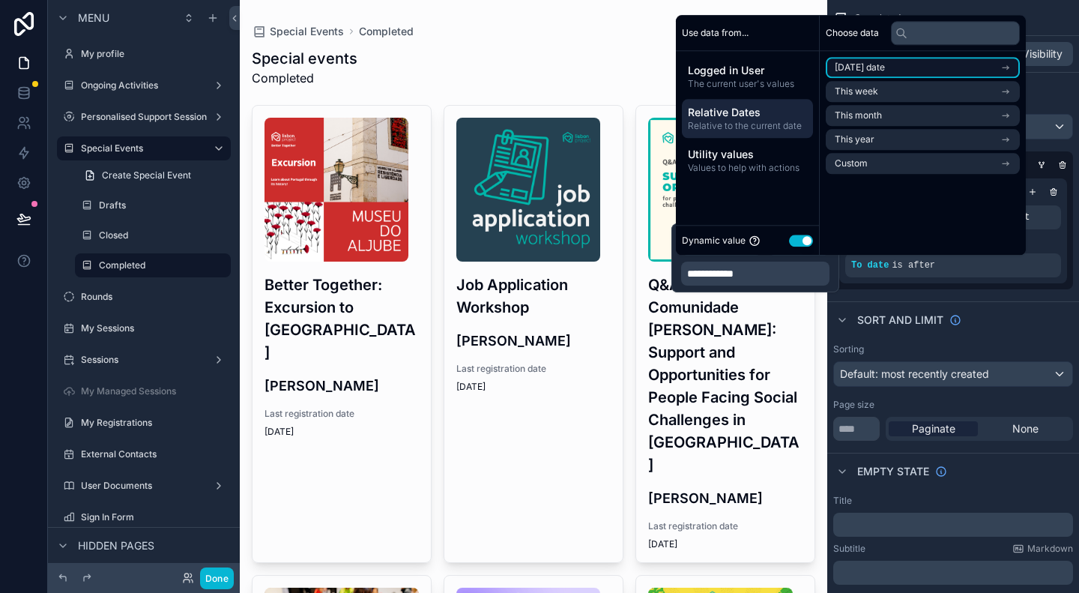
click at [902, 67] on li "Today's date" at bounding box center [923, 67] width 194 height 21
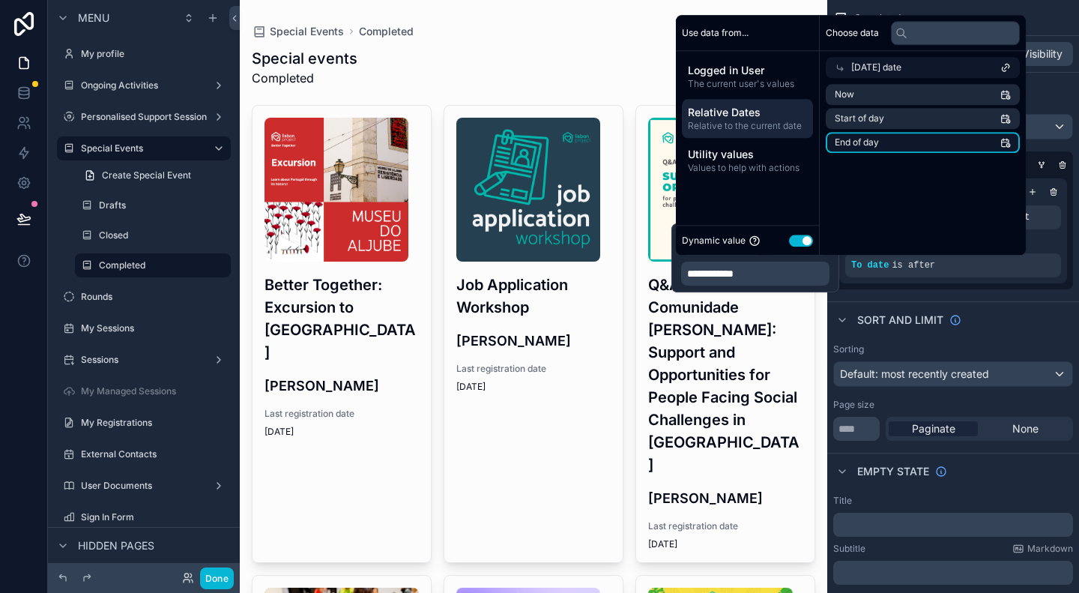
click at [899, 142] on li "End of day" at bounding box center [923, 142] width 194 height 21
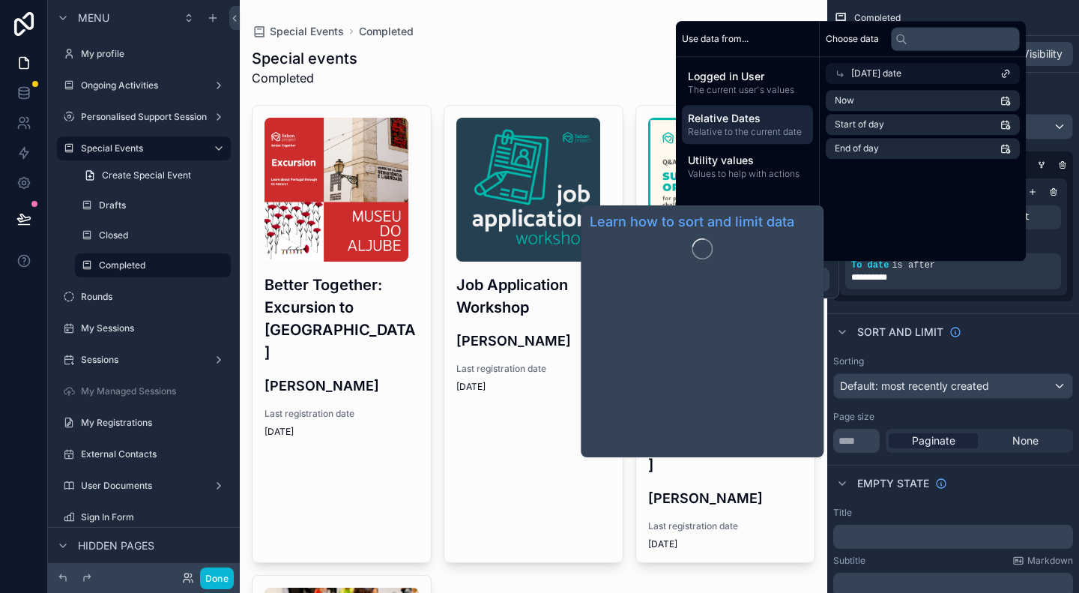
click at [1038, 338] on div "Sort And Limit" at bounding box center [954, 331] width 252 height 36
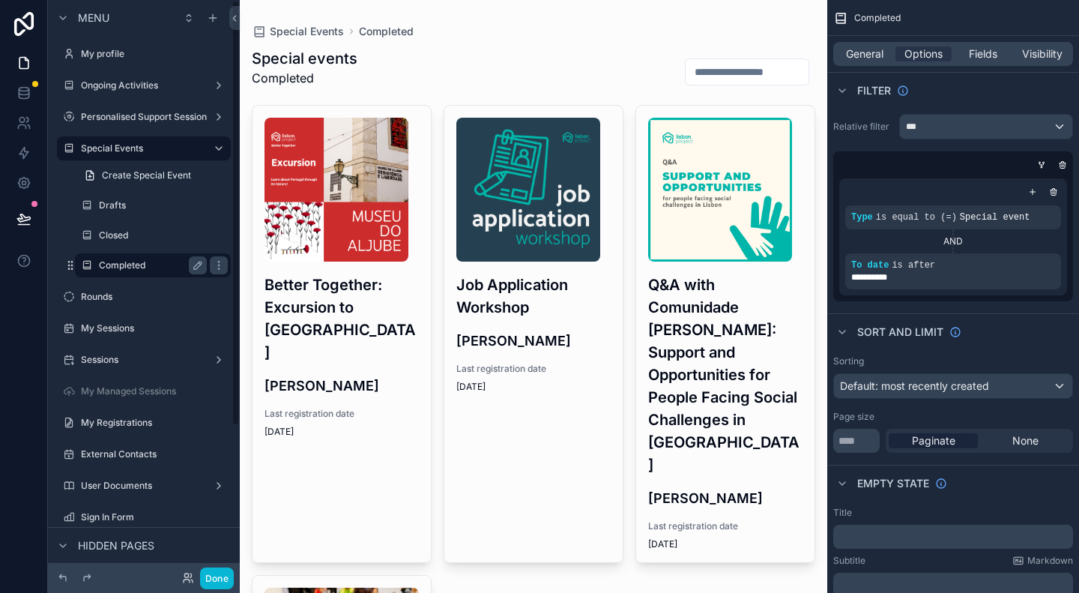
click at [133, 262] on label "Completed" at bounding box center [150, 265] width 102 height 12
click at [136, 235] on label "Closed" at bounding box center [150, 235] width 102 height 12
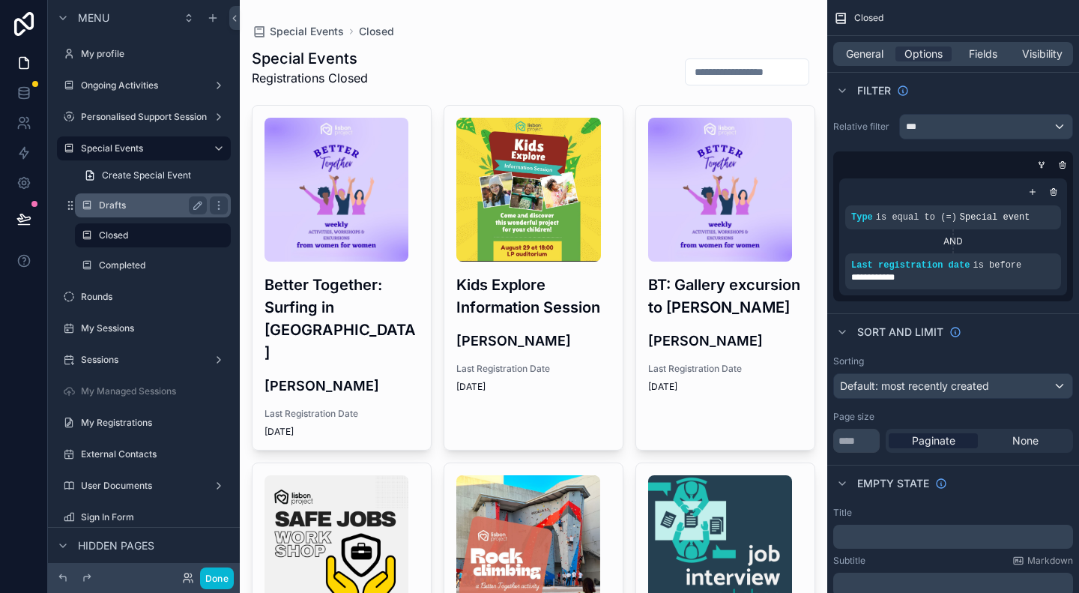
click at [136, 210] on label "Drafts" at bounding box center [150, 205] width 102 height 12
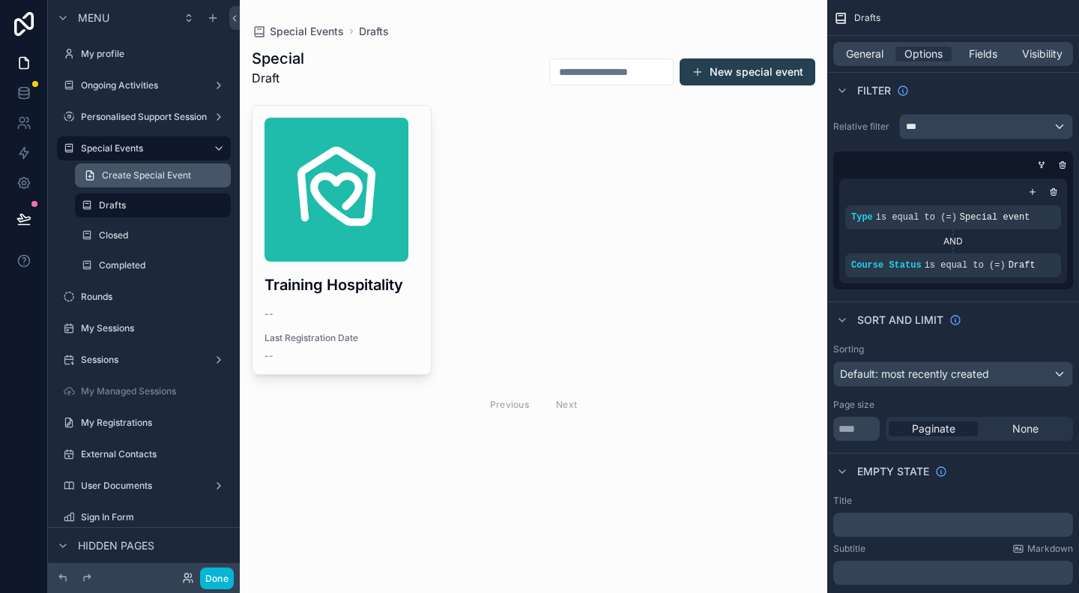
click at [141, 184] on link "Create Special Event" at bounding box center [153, 175] width 156 height 24
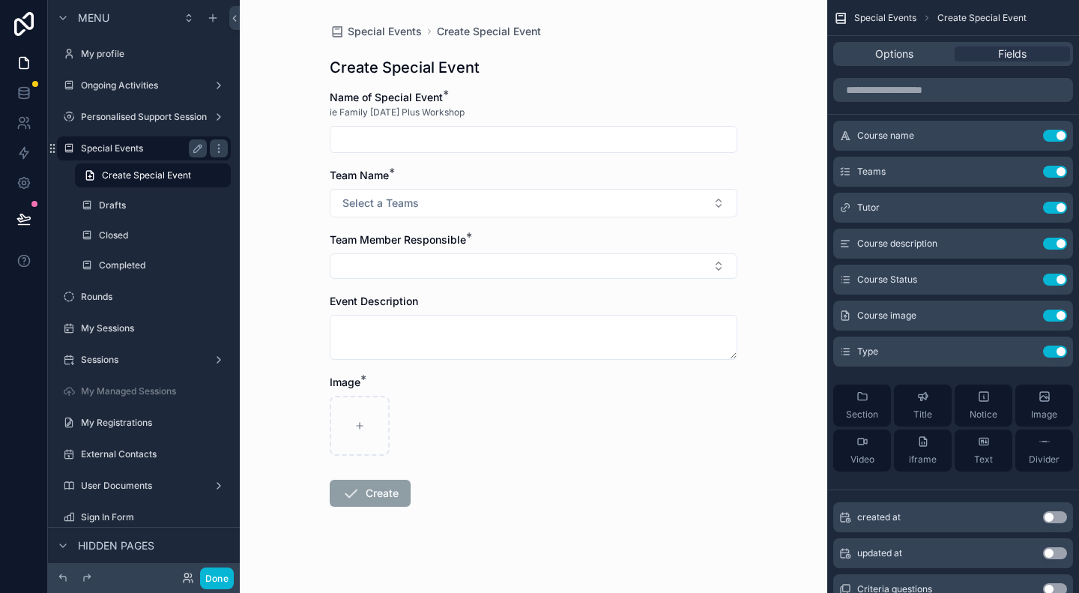
click at [144, 150] on label "Special Events" at bounding box center [141, 148] width 120 height 12
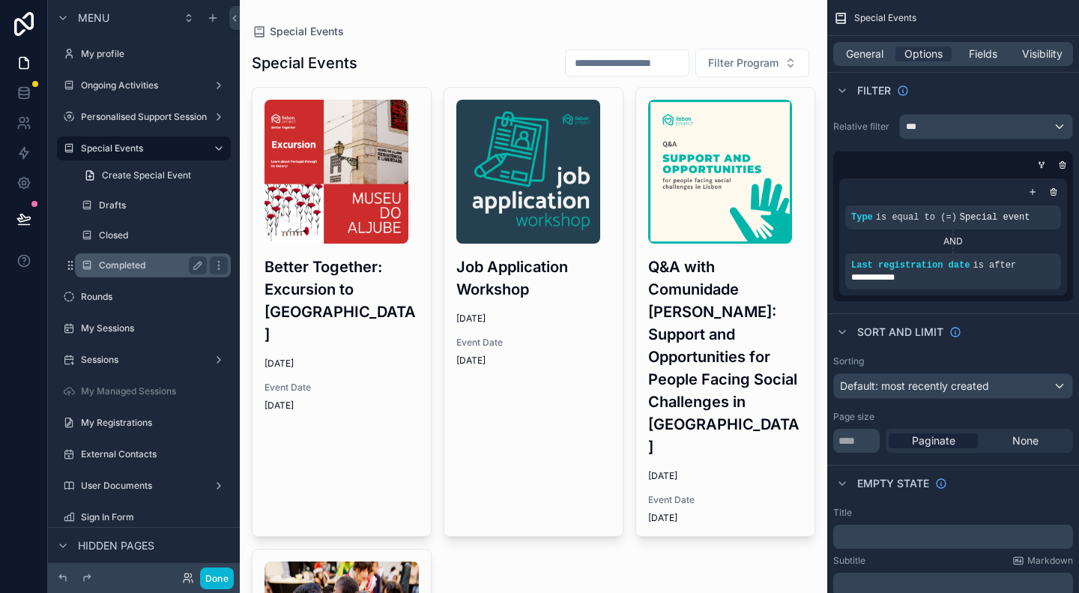
click at [133, 265] on label "Completed" at bounding box center [150, 265] width 102 height 12
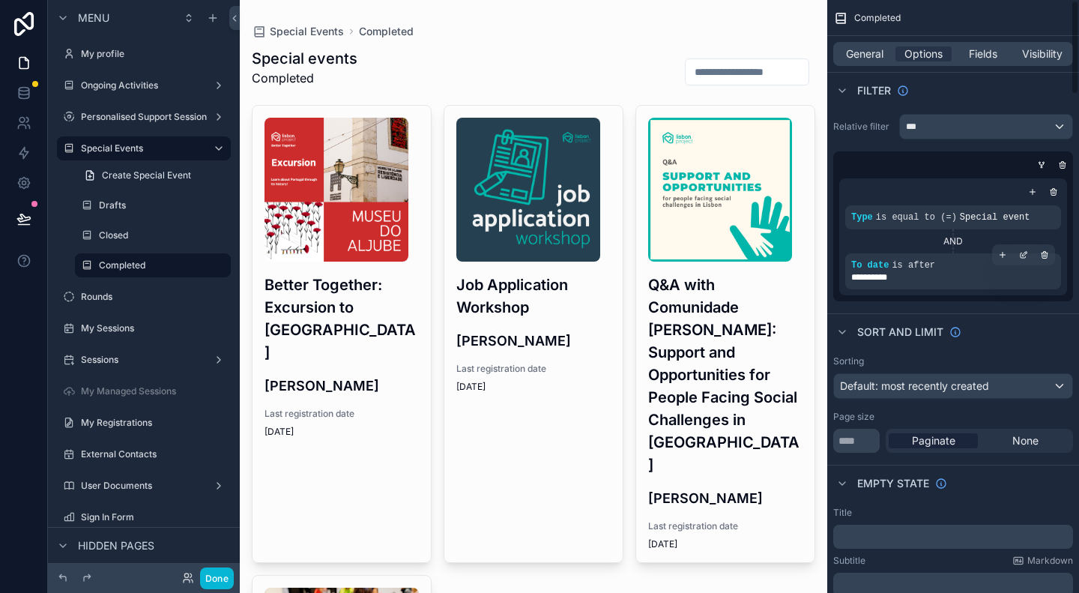
click at [908, 266] on span "is after" at bounding box center [913, 265] width 43 height 10
click at [982, 265] on div "**********" at bounding box center [954, 271] width 204 height 24
click at [925, 260] on span "is after" at bounding box center [913, 265] width 43 height 10
click at [1027, 256] on icon "scrollable content" at bounding box center [1023, 254] width 9 height 9
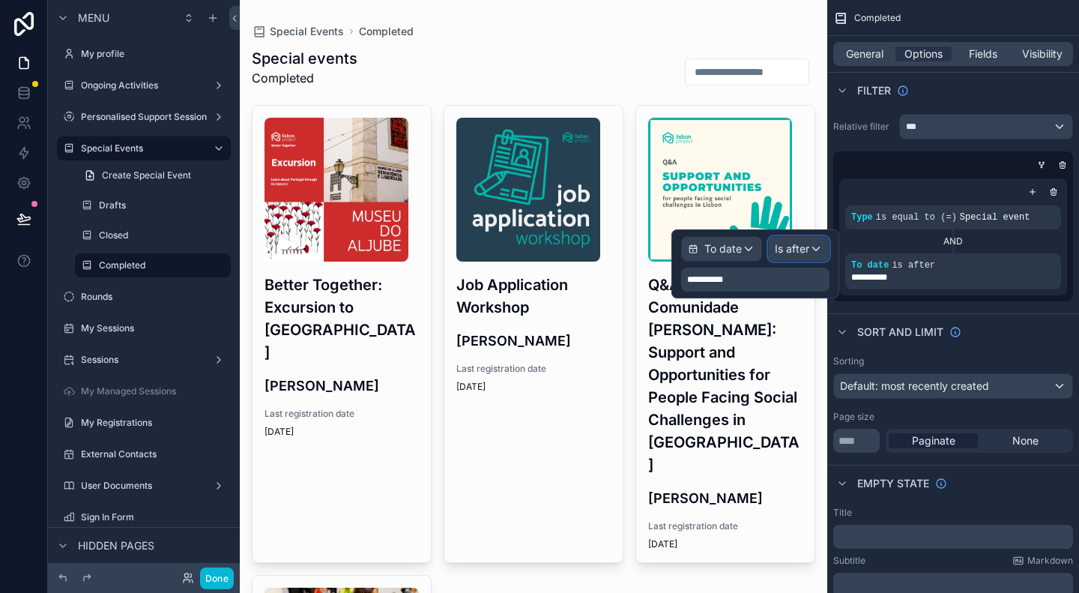
click at [792, 260] on div "Is after" at bounding box center [799, 249] width 60 height 24
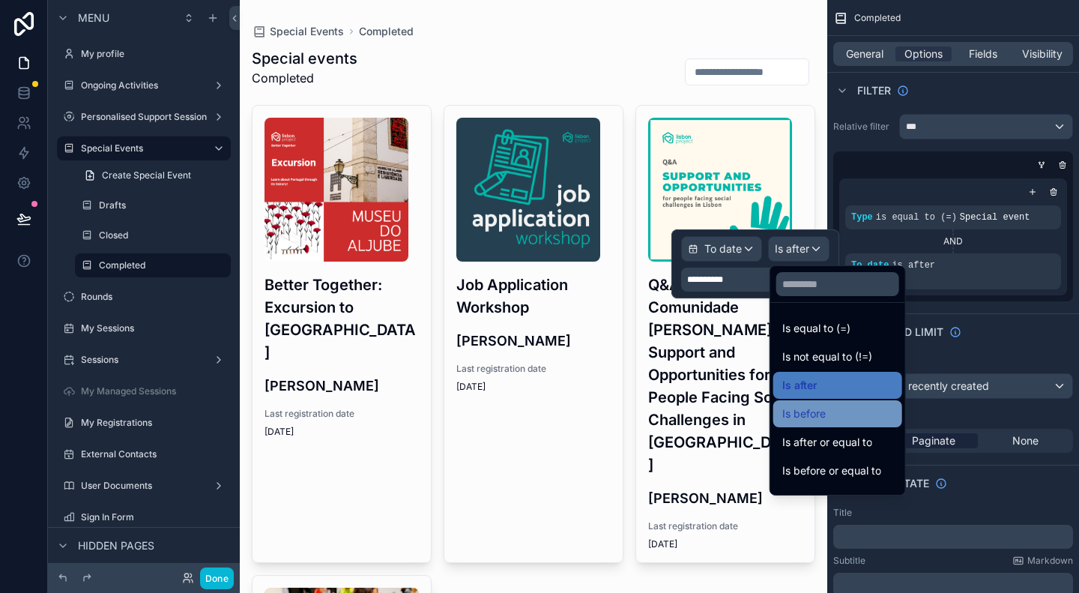
click at [816, 406] on span "Is before" at bounding box center [804, 414] width 43 height 18
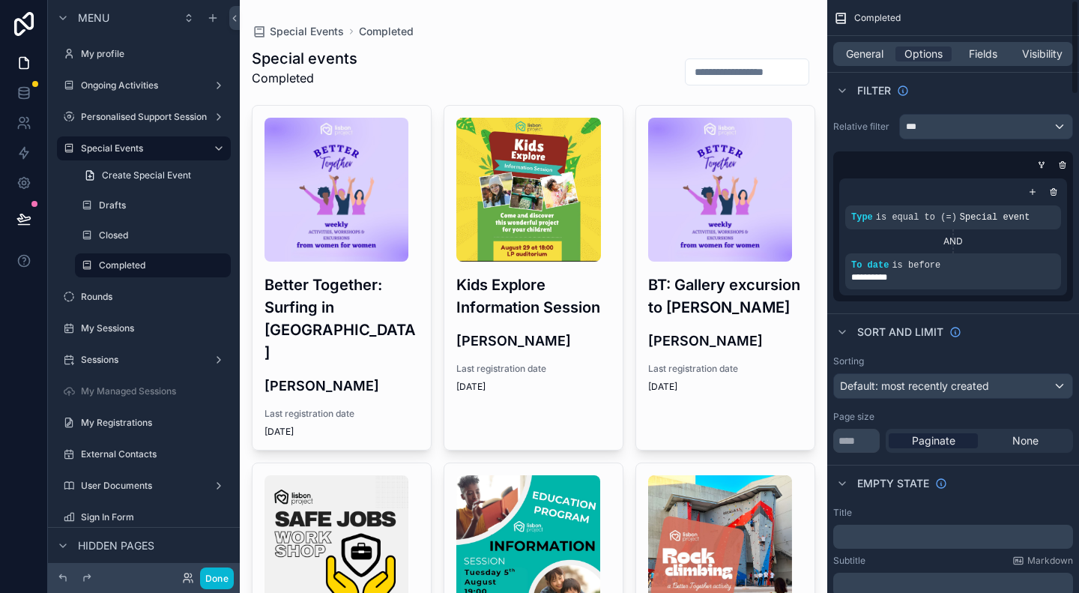
click at [1007, 319] on div "Sort And Limit" at bounding box center [954, 331] width 252 height 36
click at [125, 233] on label "Closed" at bounding box center [150, 235] width 102 height 12
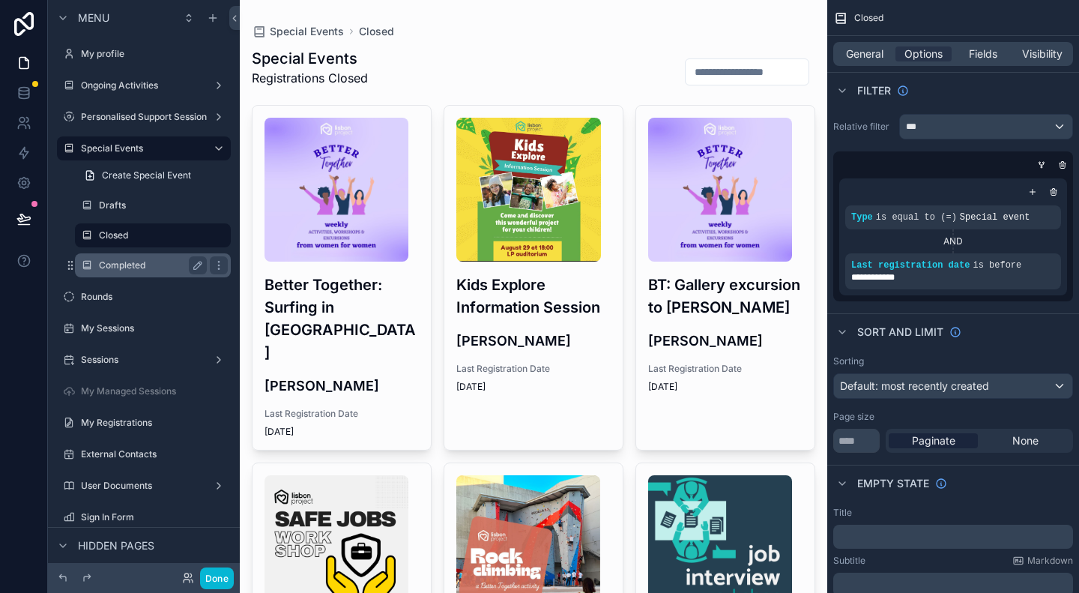
click at [127, 260] on label "Completed" at bounding box center [150, 265] width 102 height 12
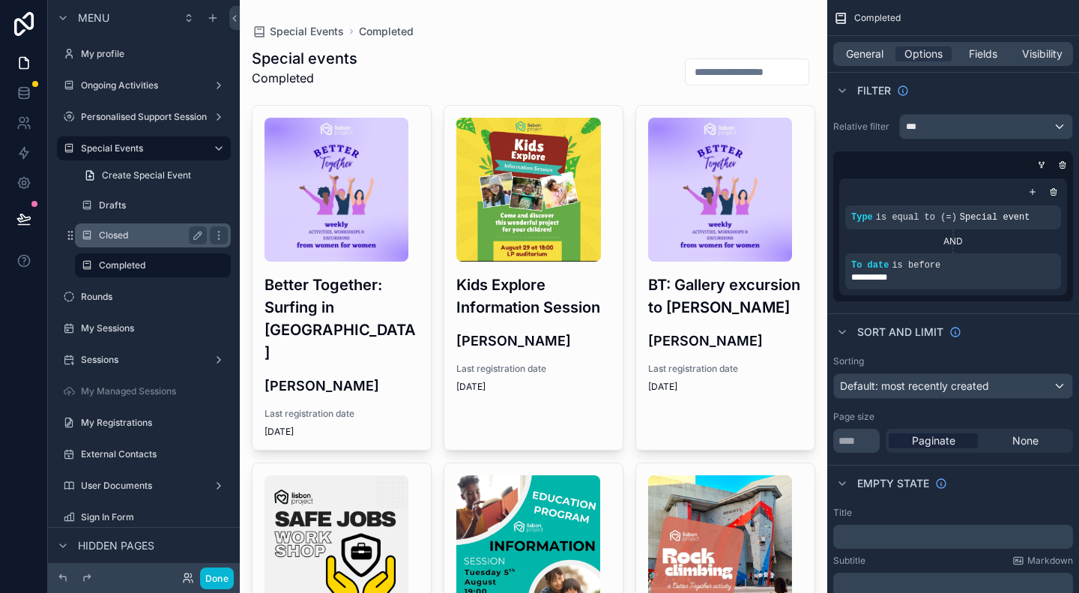
click at [130, 235] on label "Closed" at bounding box center [150, 235] width 102 height 12
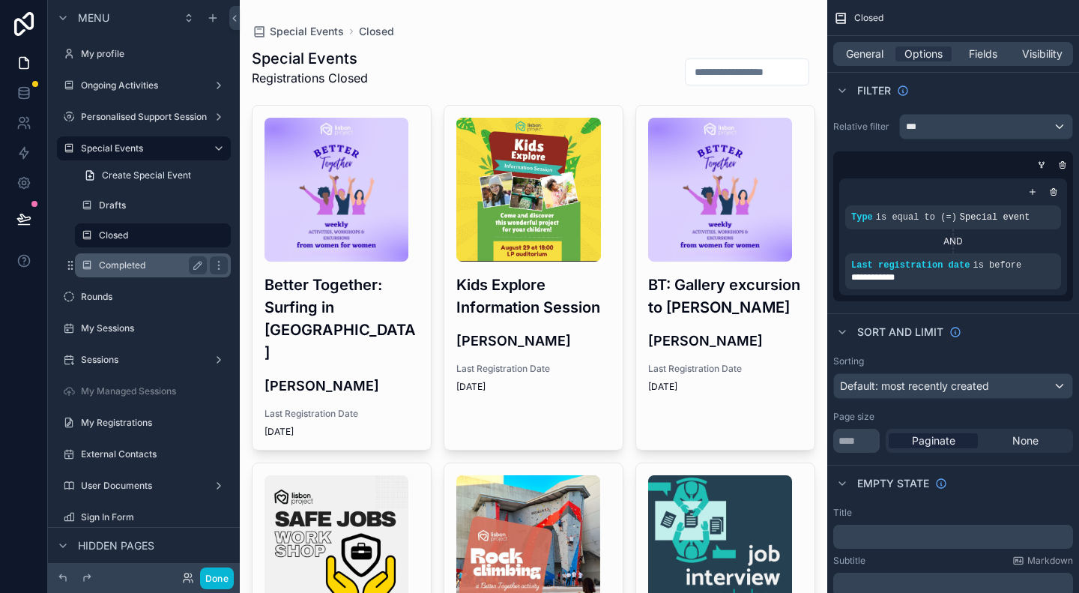
click at [127, 261] on label "Completed" at bounding box center [150, 265] width 102 height 12
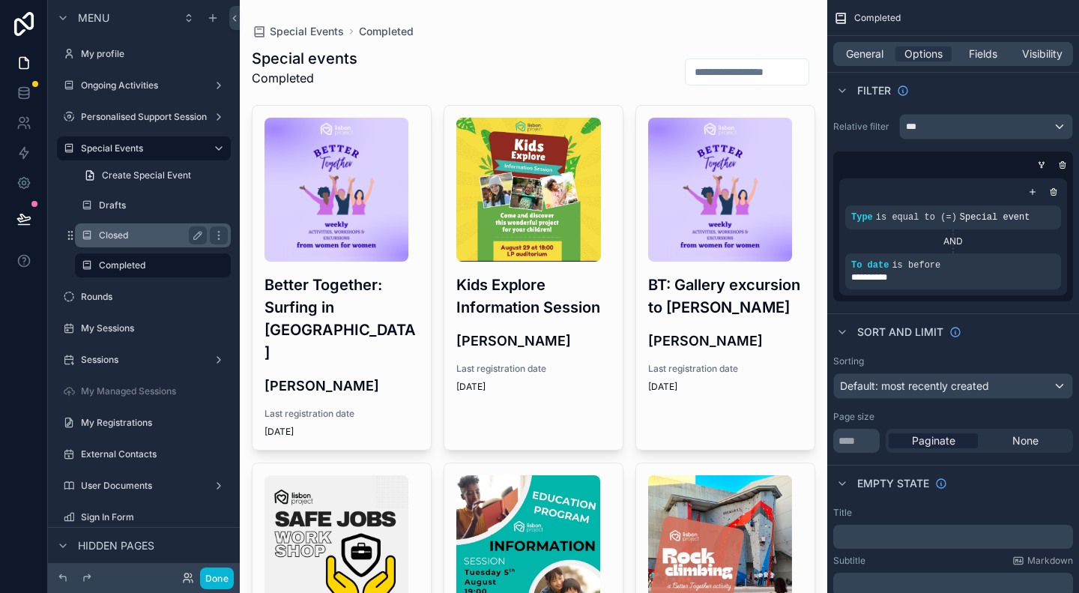
click at [136, 234] on label "Closed" at bounding box center [150, 235] width 102 height 12
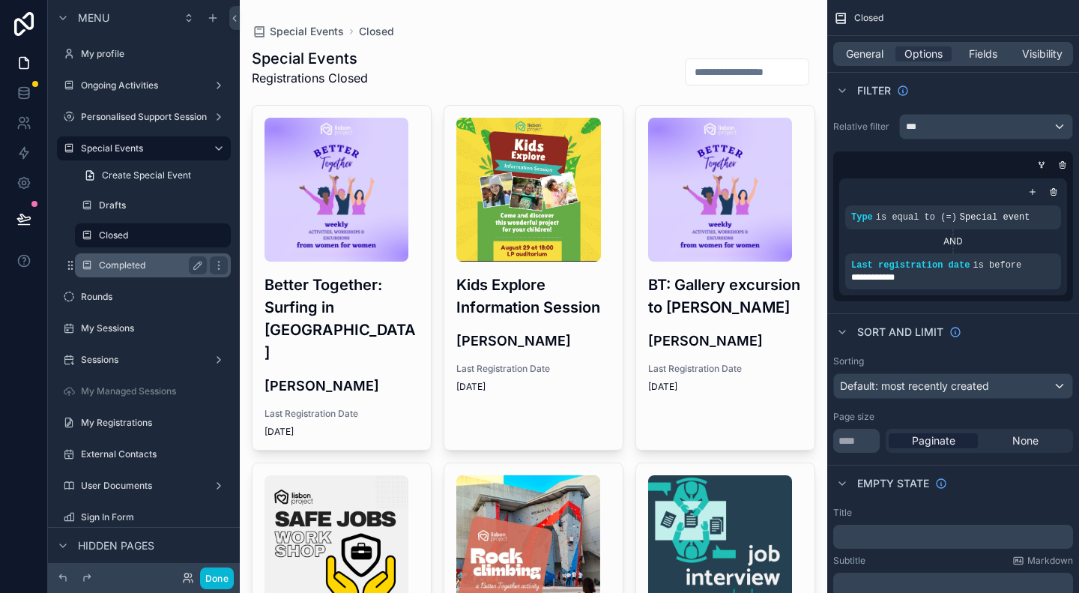
click at [133, 259] on div "Completed" at bounding box center [153, 265] width 108 height 18
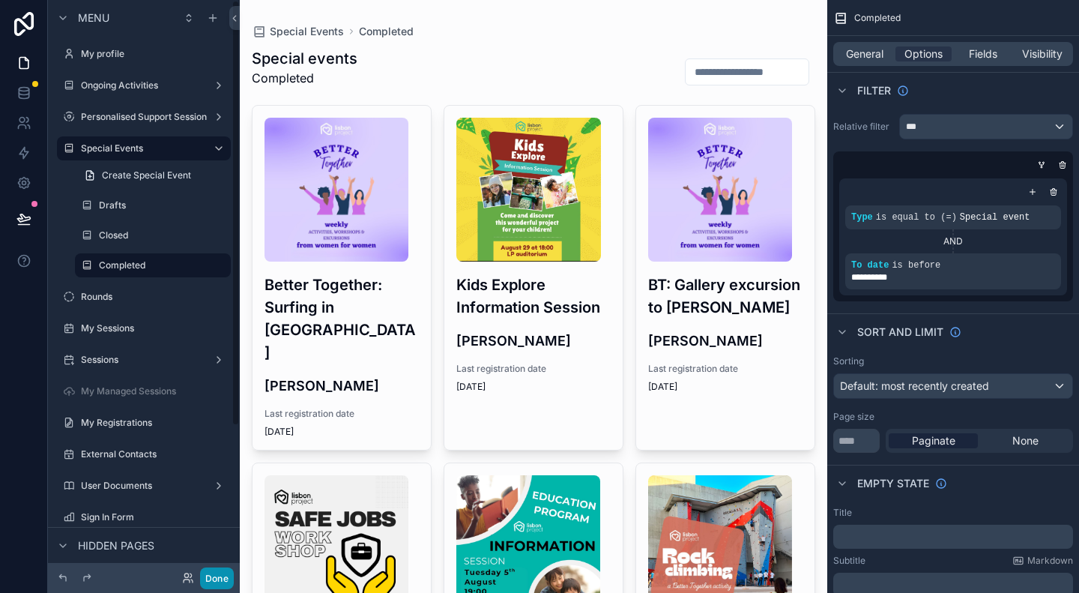
click at [219, 572] on button "Done" at bounding box center [217, 578] width 34 height 22
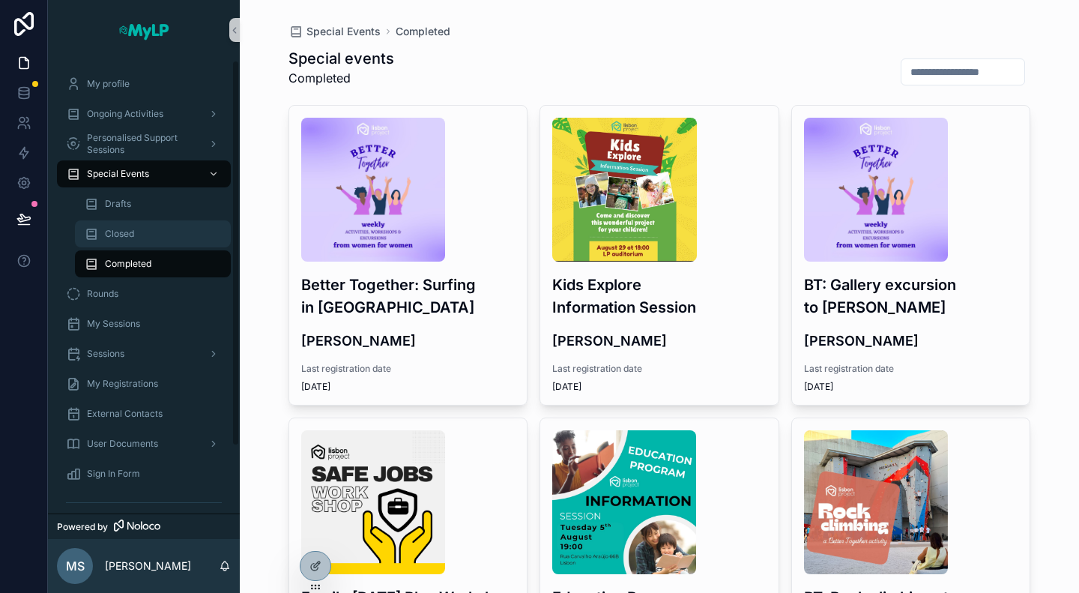
click at [129, 241] on div "Closed" at bounding box center [153, 234] width 138 height 24
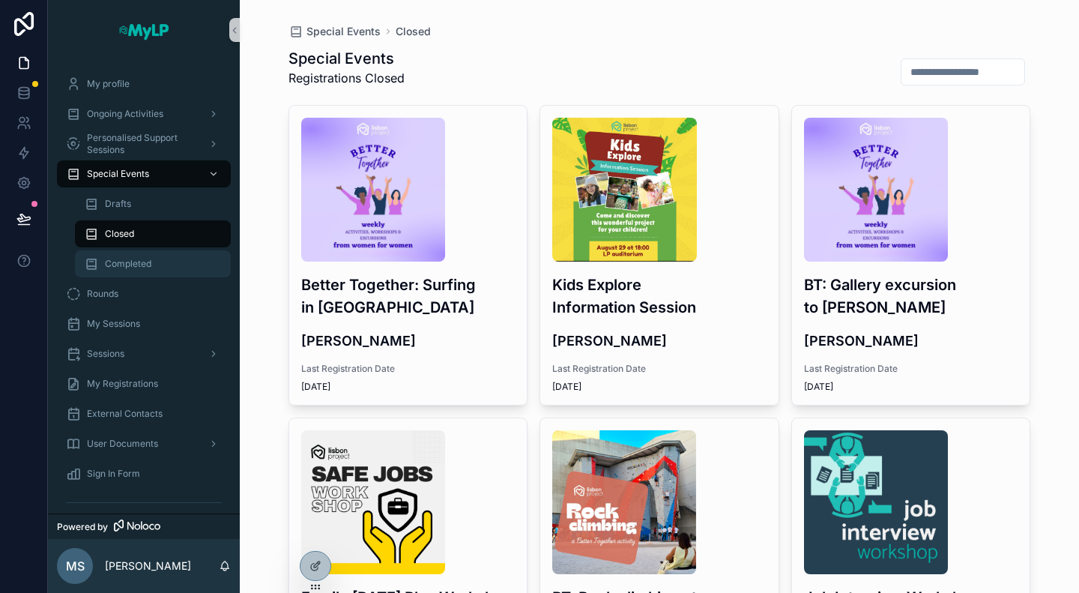
click at [133, 269] on span "Completed" at bounding box center [128, 264] width 46 height 12
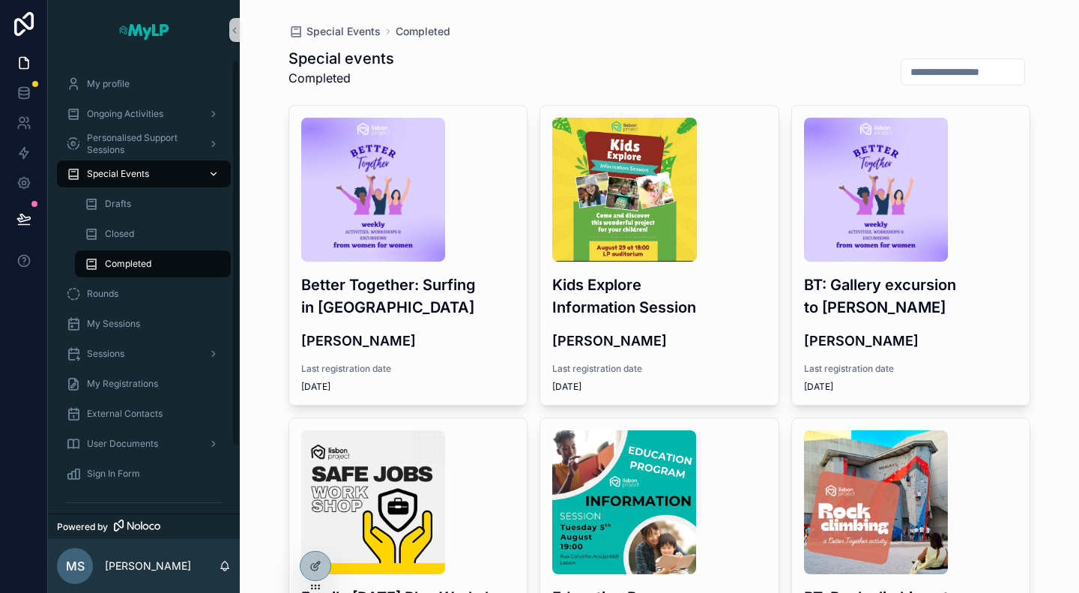
click at [133, 172] on span "Special Events" at bounding box center [118, 174] width 62 height 12
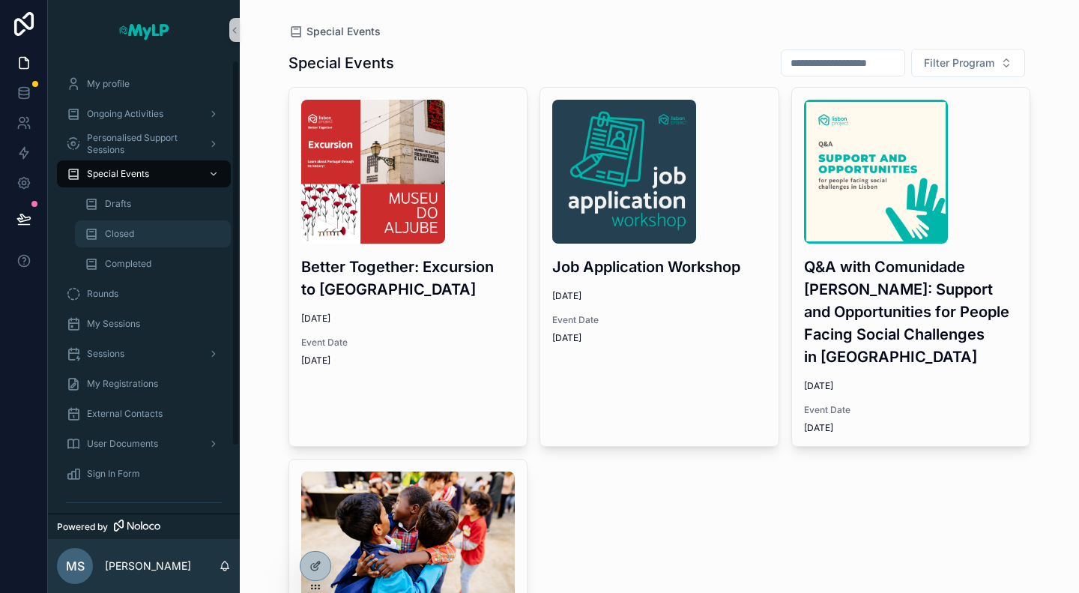
click at [139, 231] on div "Closed" at bounding box center [153, 234] width 138 height 24
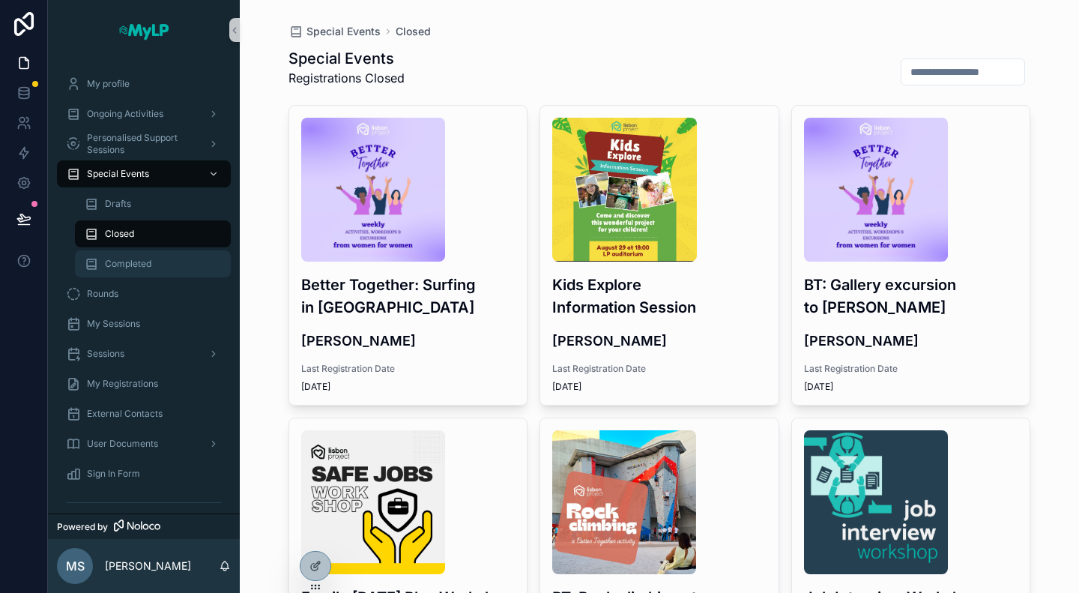
click at [142, 263] on span "Completed" at bounding box center [128, 264] width 46 height 12
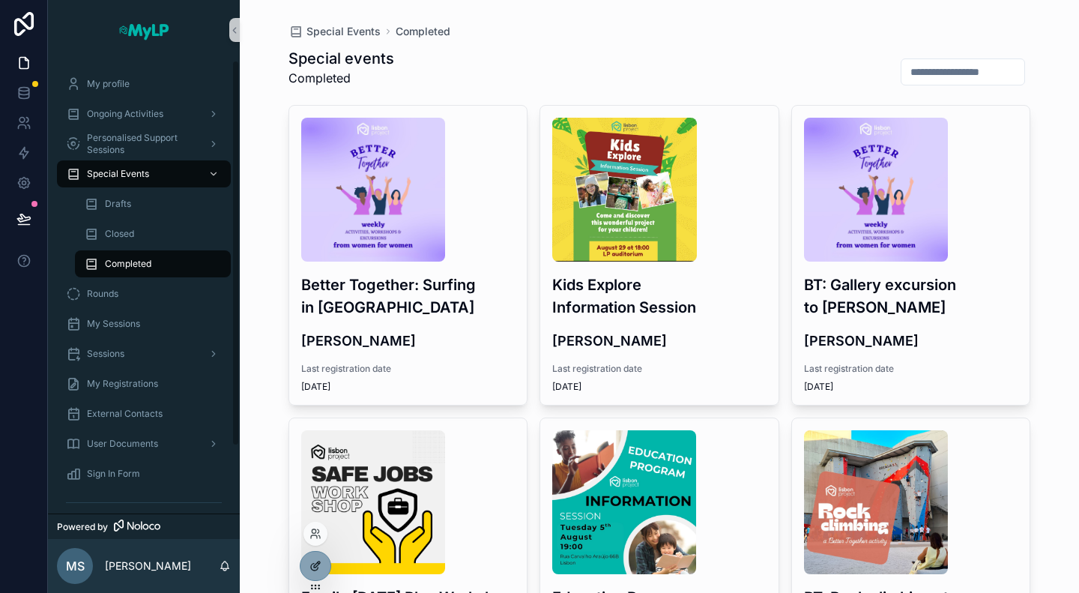
click at [318, 562] on icon at bounding box center [318, 562] width 1 height 1
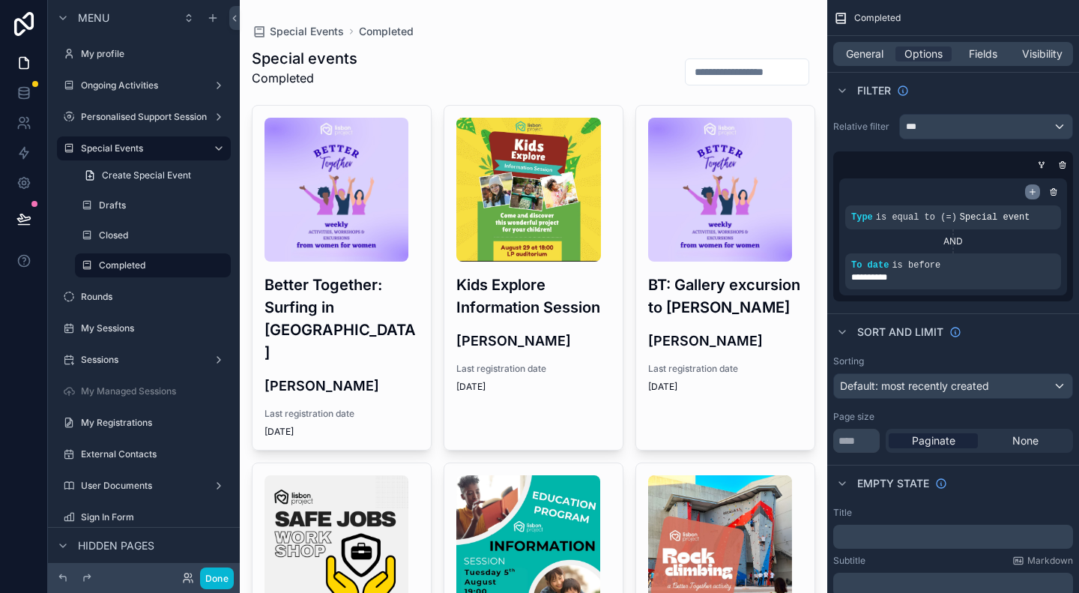
click at [1039, 194] on div "scrollable content" at bounding box center [1032, 191] width 15 height 15
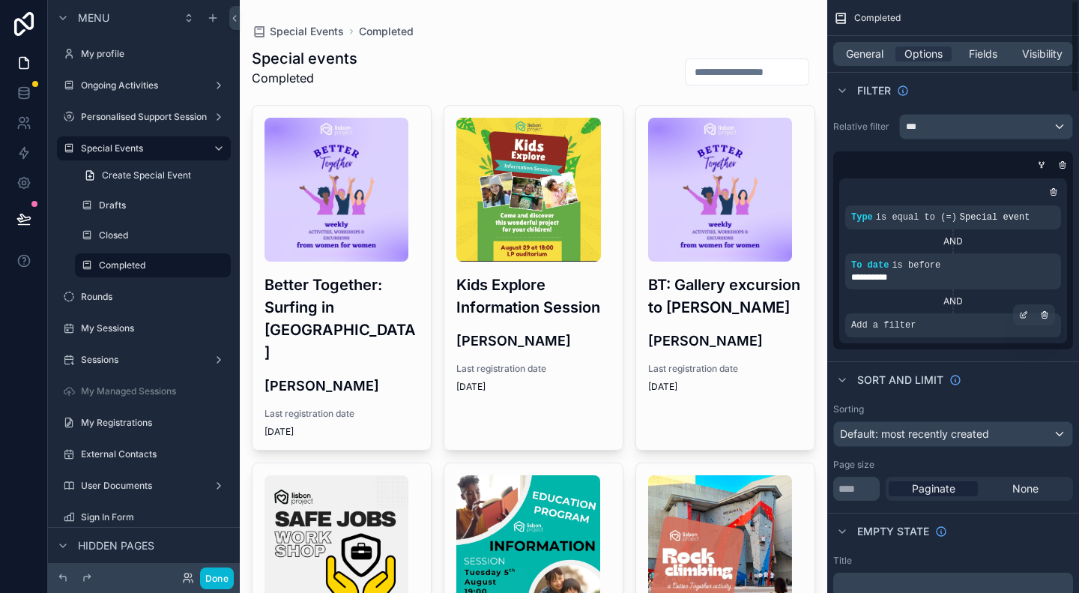
click at [980, 327] on div "Add a filter" at bounding box center [954, 325] width 216 height 24
click at [1026, 313] on icon "scrollable content" at bounding box center [1023, 314] width 9 height 9
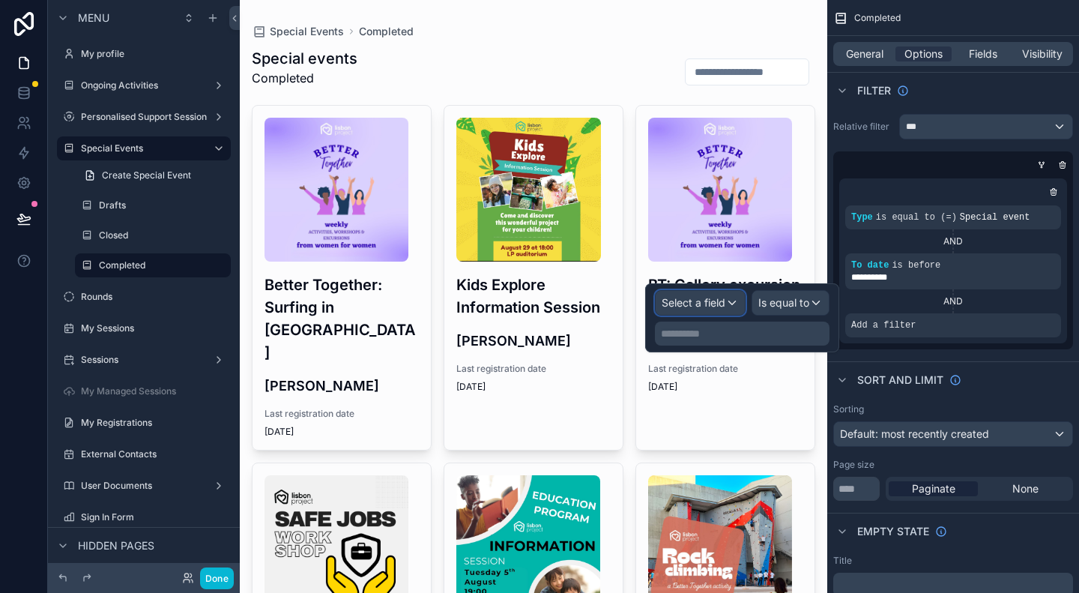
click at [726, 304] on span "Select a field" at bounding box center [694, 302] width 64 height 13
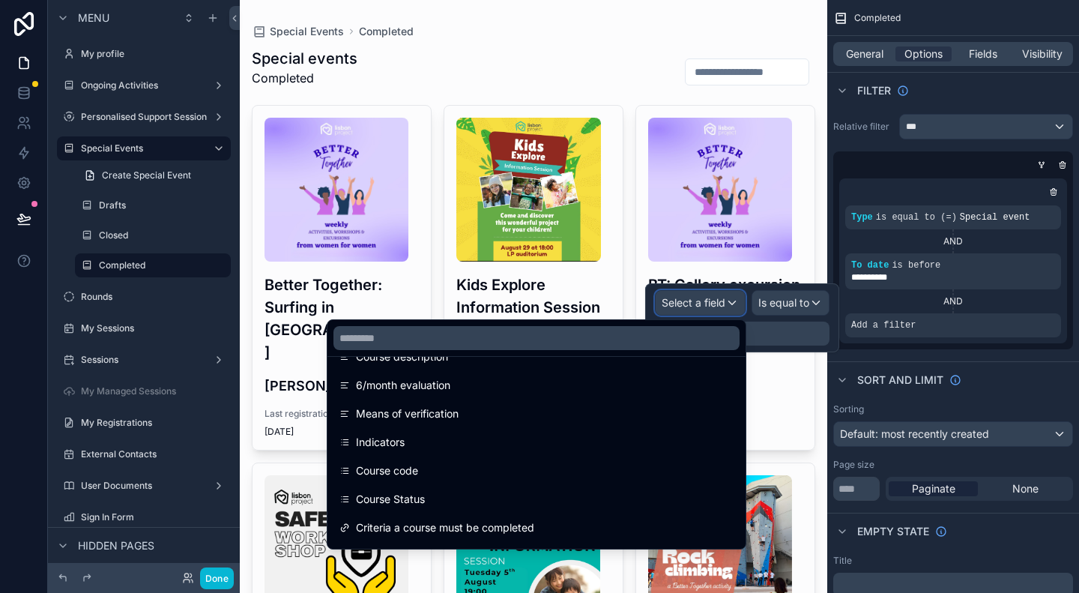
scroll to position [300, 0]
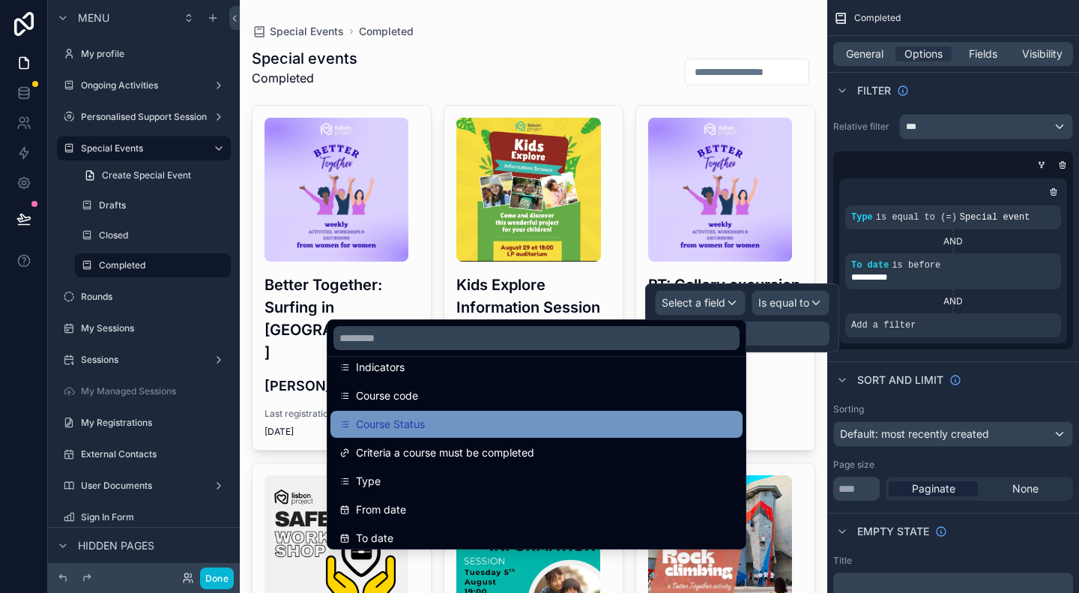
click at [549, 422] on div "Course Status" at bounding box center [537, 424] width 394 height 18
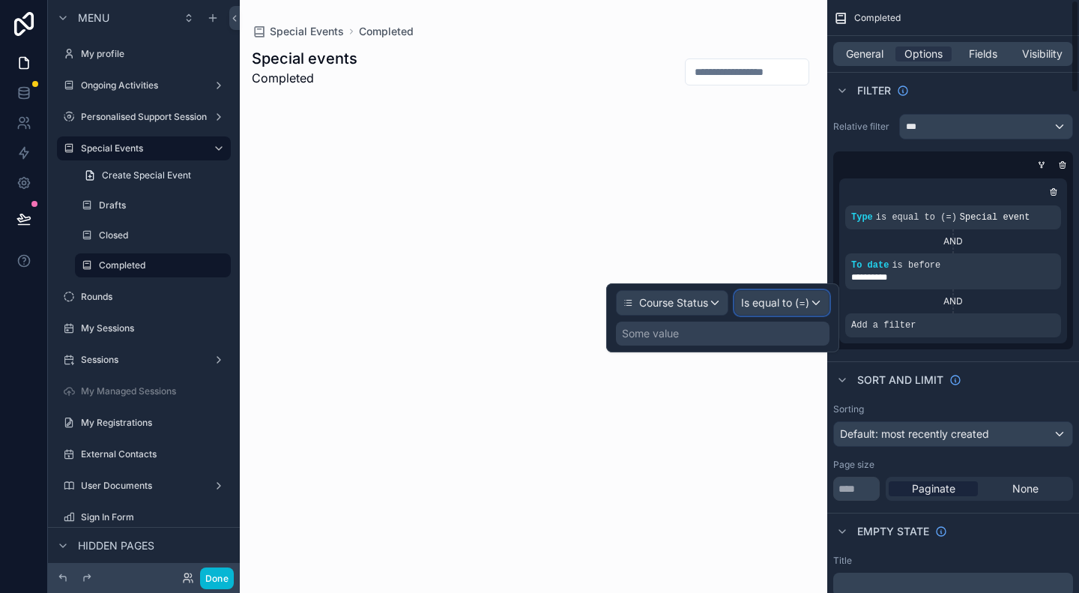
click at [786, 301] on span "Is equal to (=)" at bounding box center [775, 302] width 68 height 15
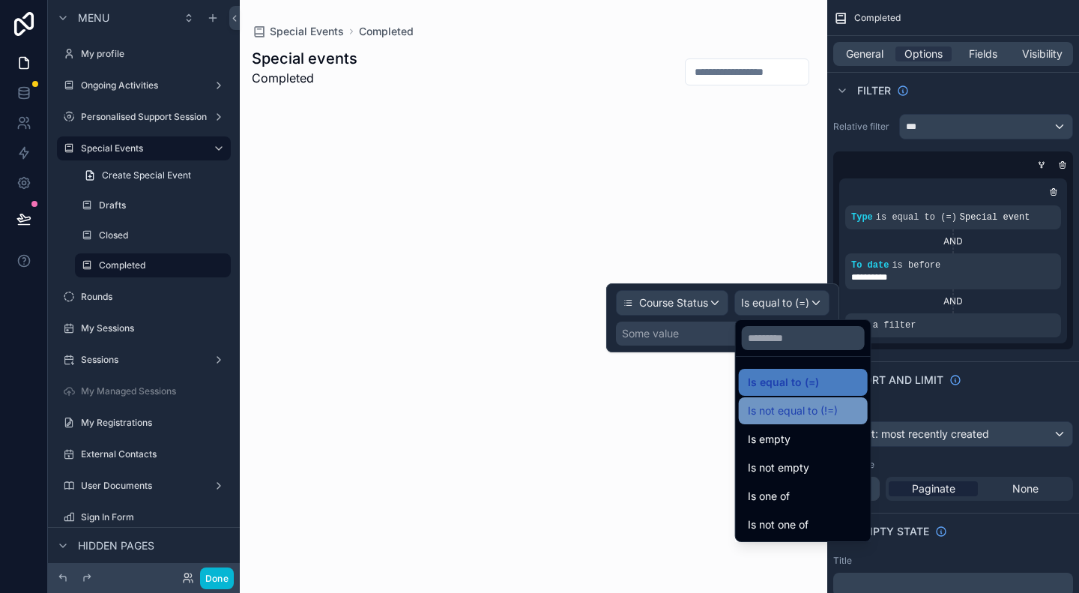
click at [804, 413] on span "Is not equal to (!=)" at bounding box center [793, 411] width 90 height 18
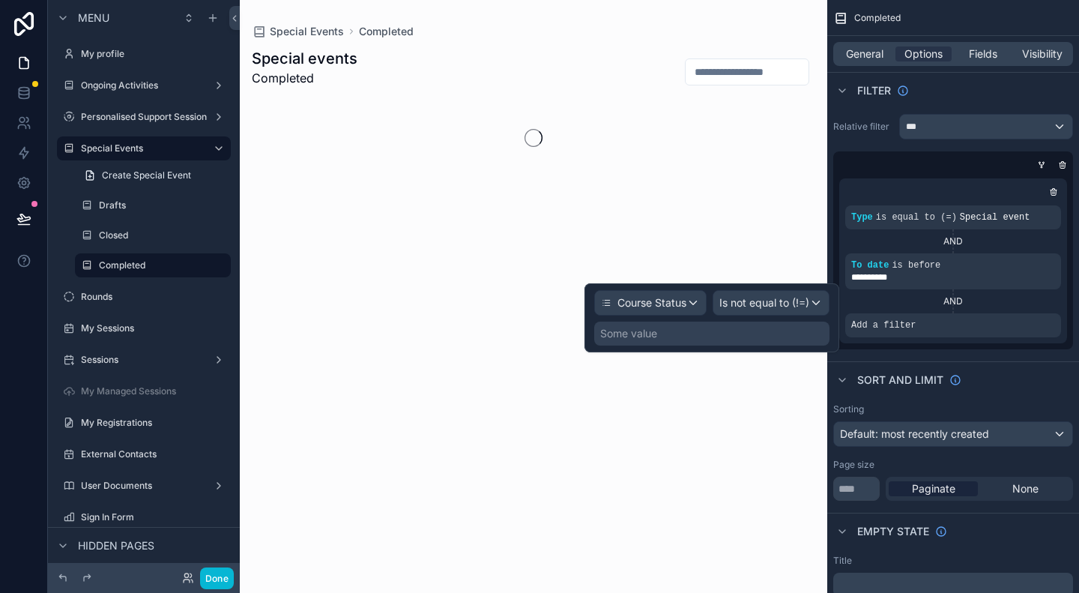
click at [724, 339] on div "Some value" at bounding box center [711, 334] width 235 height 24
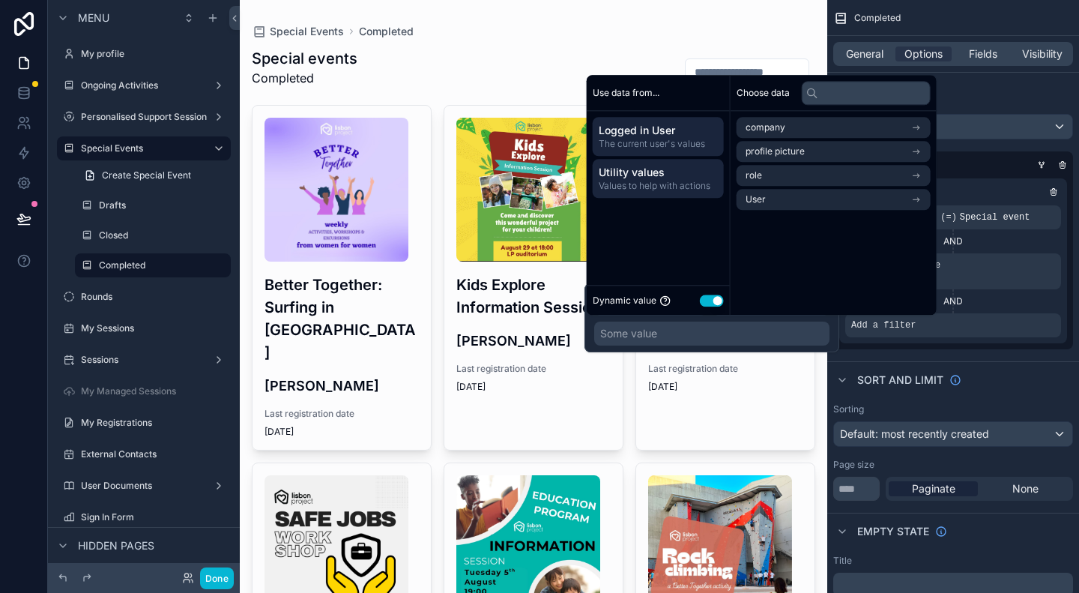
click at [675, 181] on span "Values to help with actions" at bounding box center [658, 186] width 119 height 12
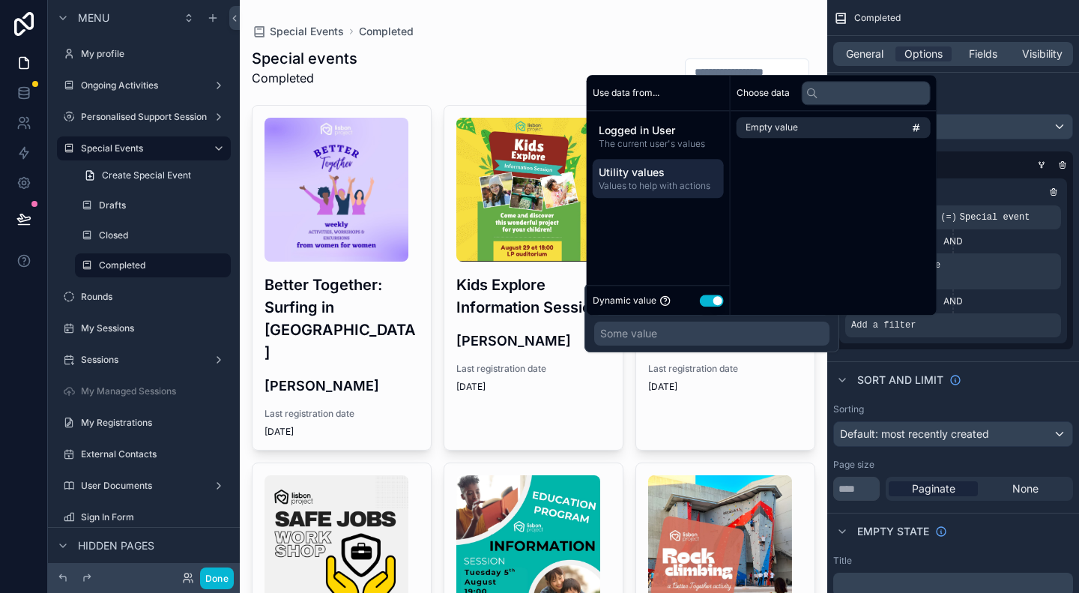
click at [716, 300] on button "Use setting" at bounding box center [712, 301] width 24 height 12
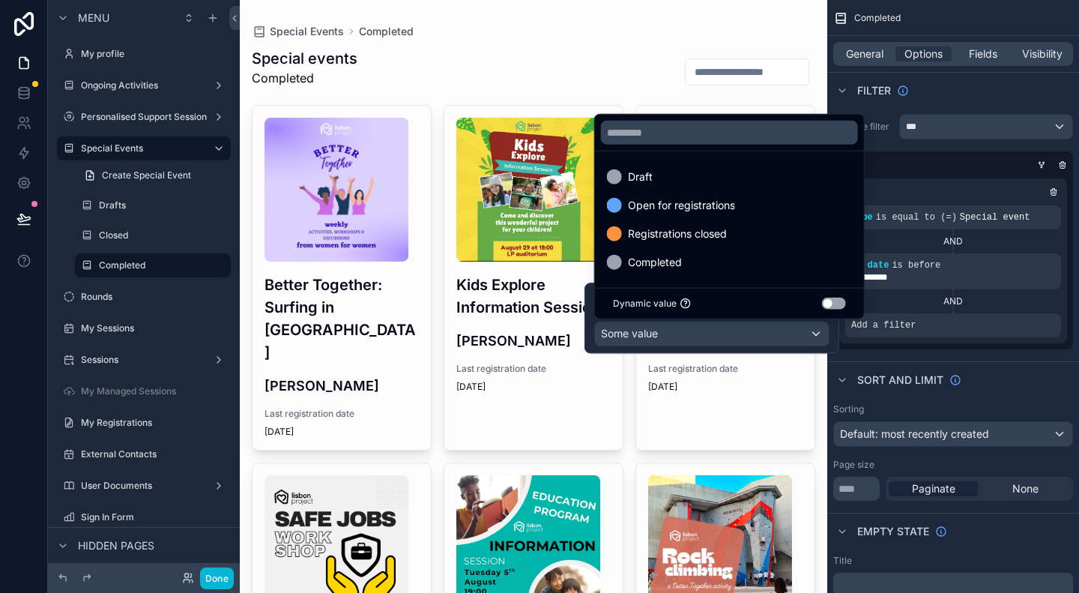
click at [699, 335] on div at bounding box center [712, 318] width 255 height 70
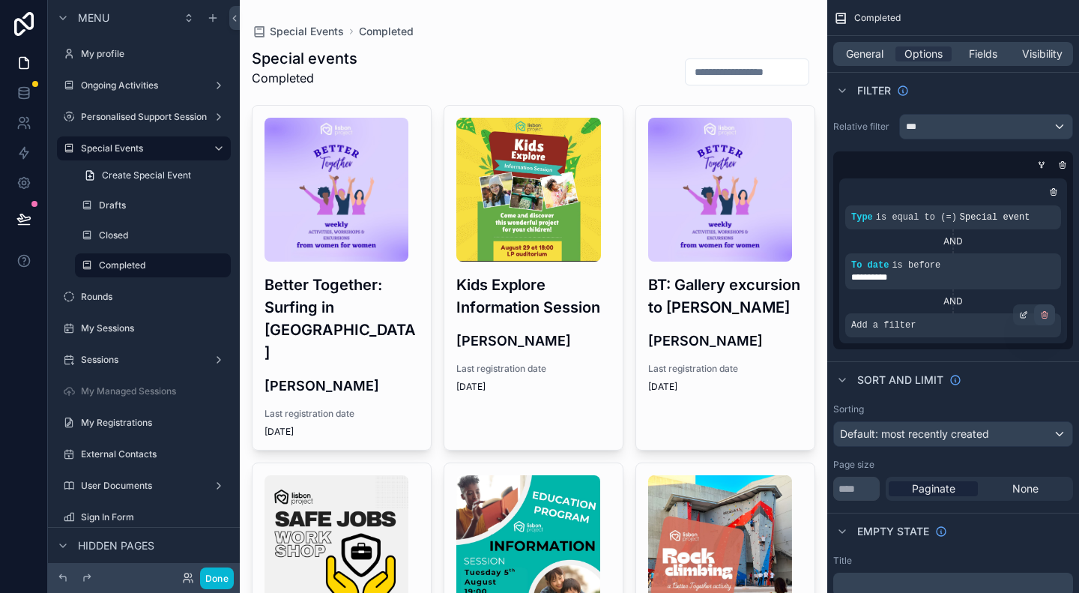
click at [1051, 316] on div "scrollable content" at bounding box center [1044, 314] width 21 height 21
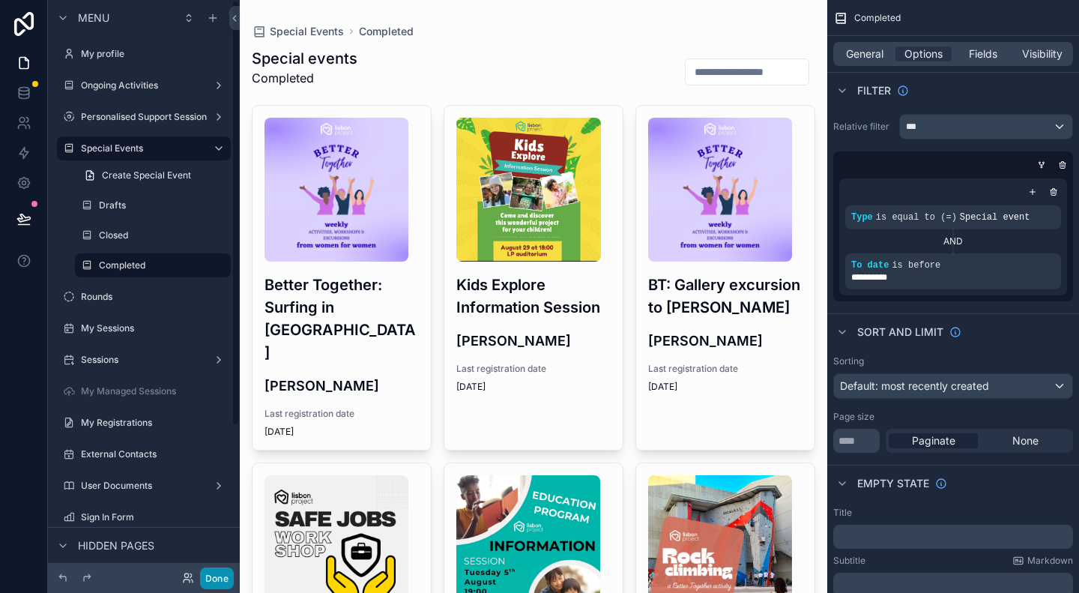
click at [223, 583] on button "Done" at bounding box center [217, 578] width 34 height 22
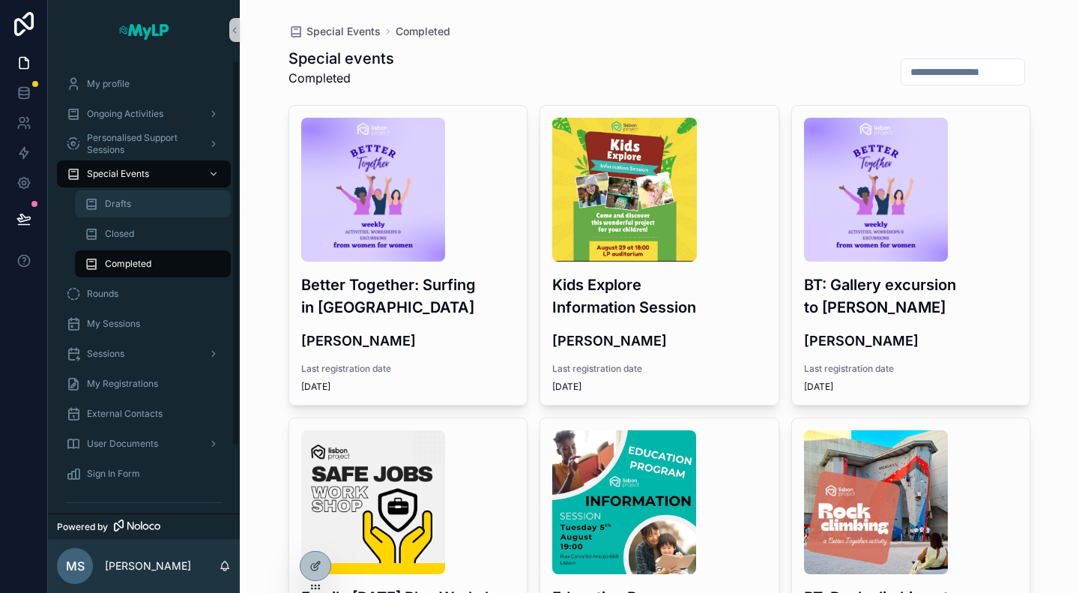
click at [127, 205] on span "Drafts" at bounding box center [118, 204] width 26 height 12
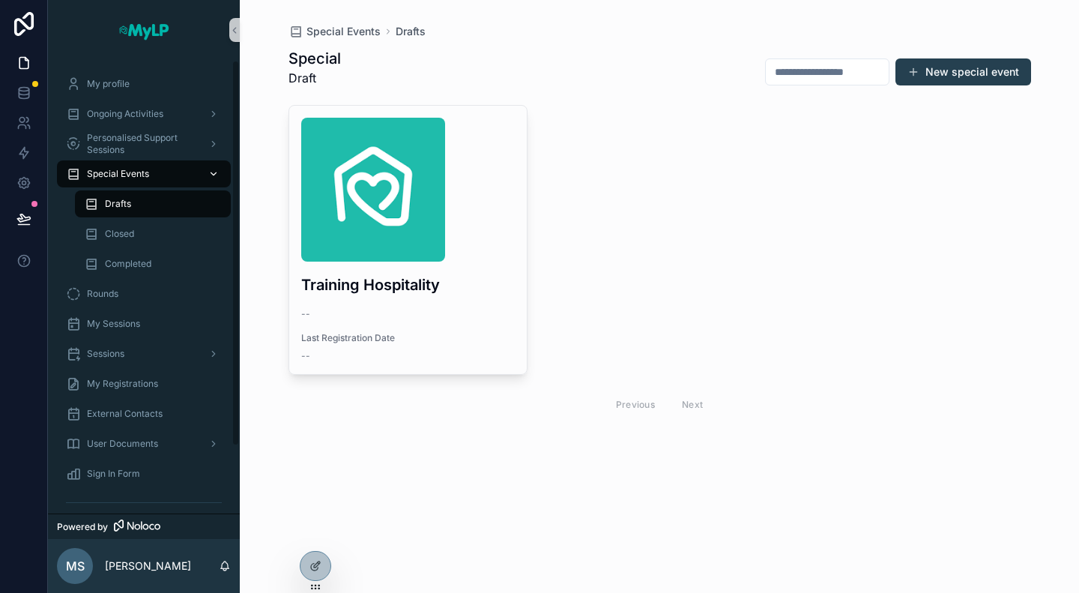
click at [100, 176] on span "Special Events" at bounding box center [118, 174] width 62 height 12
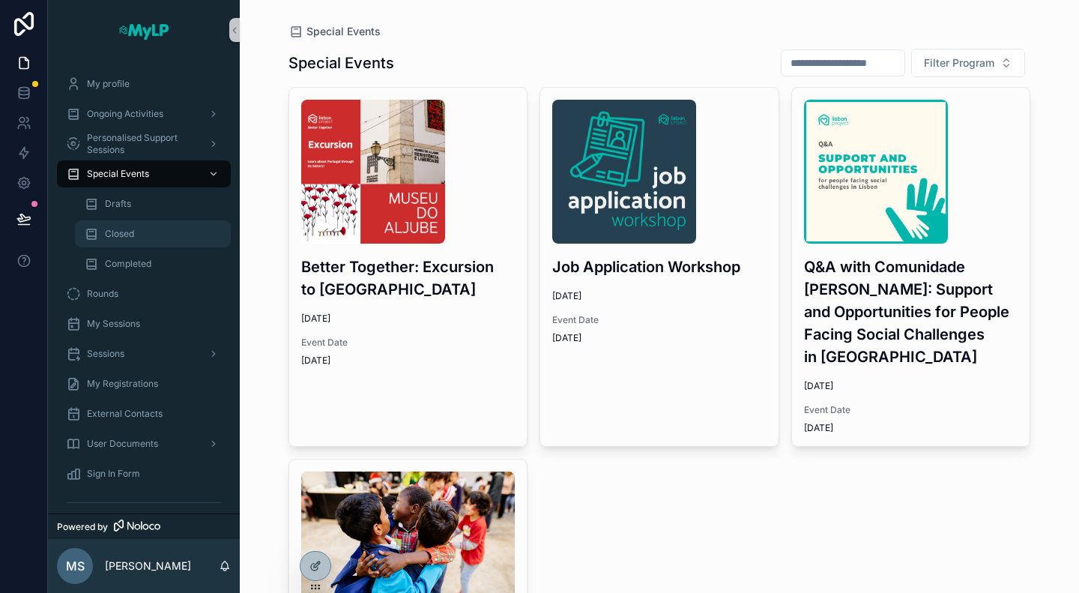
click at [124, 232] on span "Closed" at bounding box center [119, 234] width 29 height 12
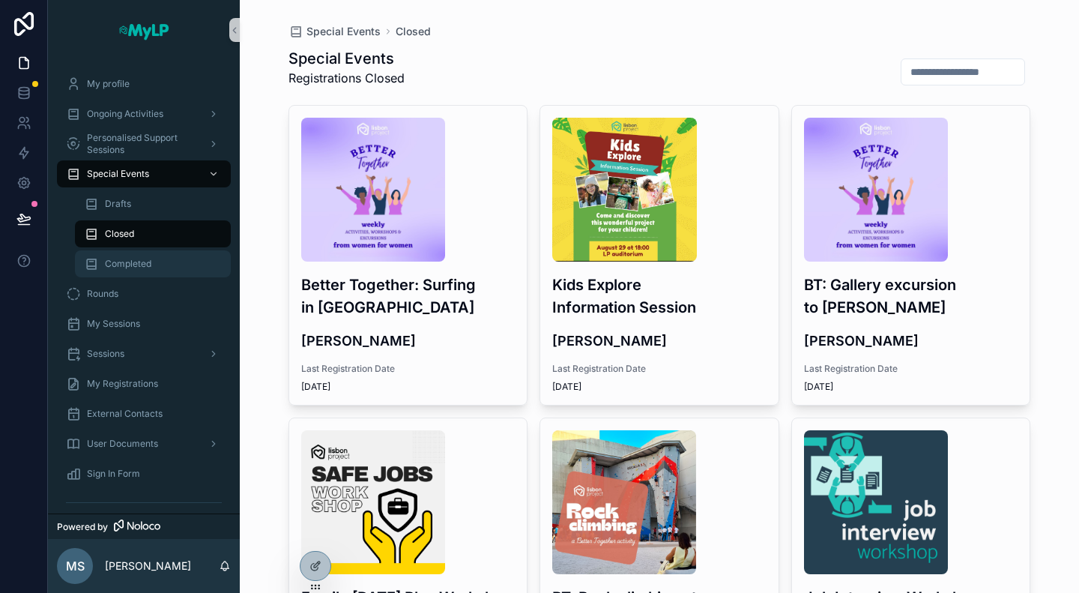
click at [135, 262] on span "Completed" at bounding box center [128, 264] width 46 height 12
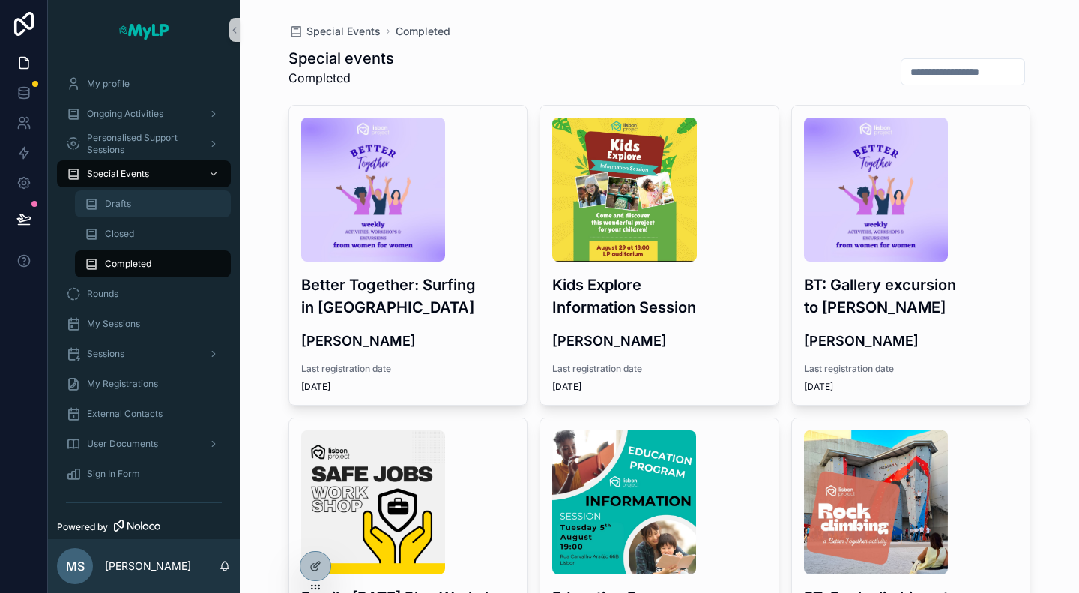
click at [139, 205] on div "Drafts" at bounding box center [153, 204] width 138 height 24
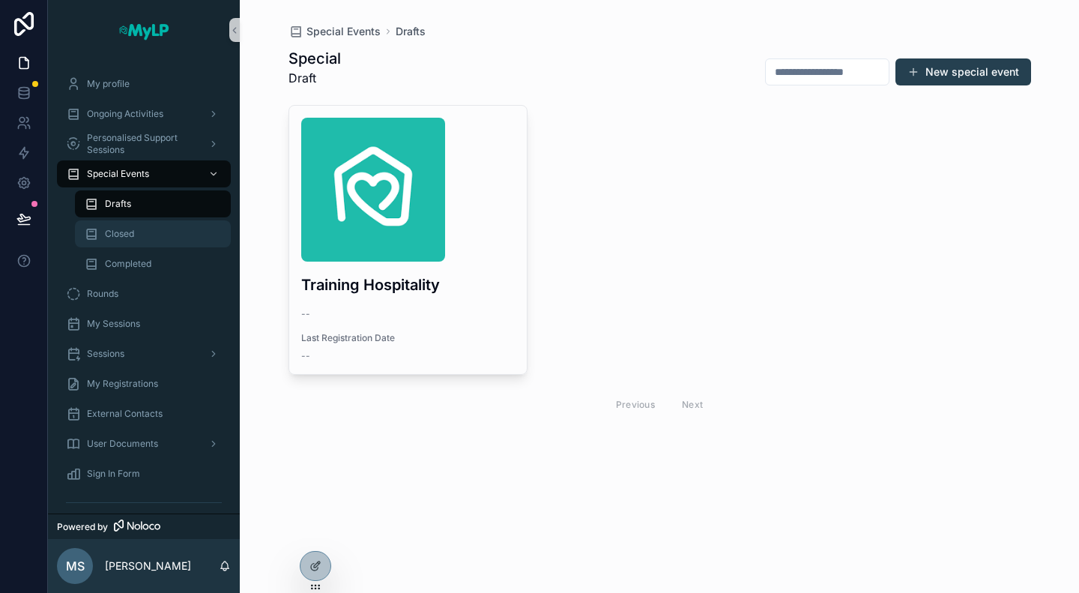
click at [136, 231] on div "Closed" at bounding box center [153, 234] width 138 height 24
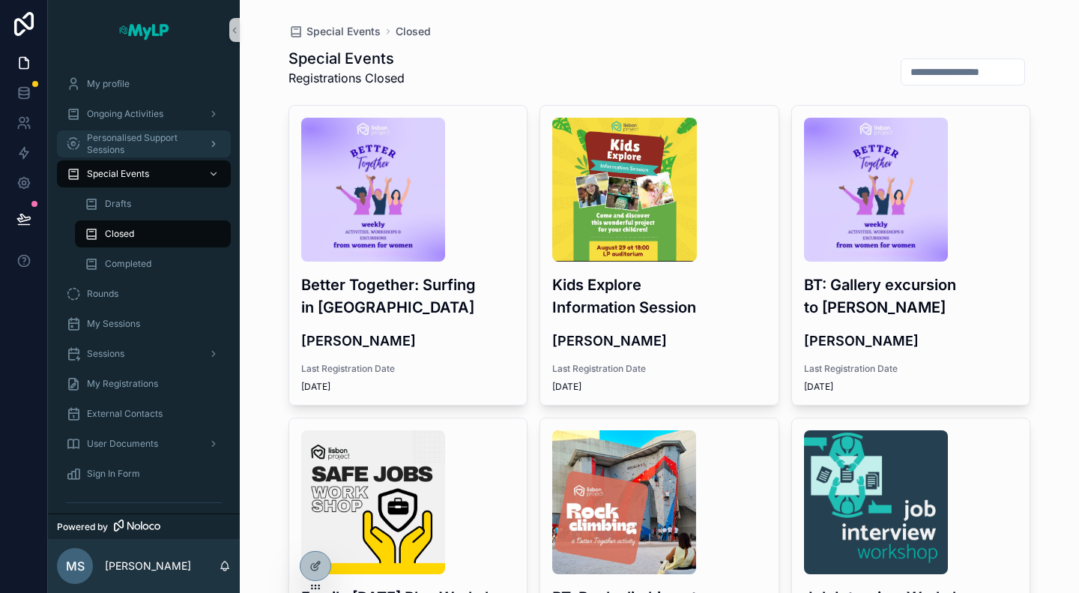
click at [146, 137] on span "Personalised Support Sessions" at bounding box center [141, 144] width 109 height 24
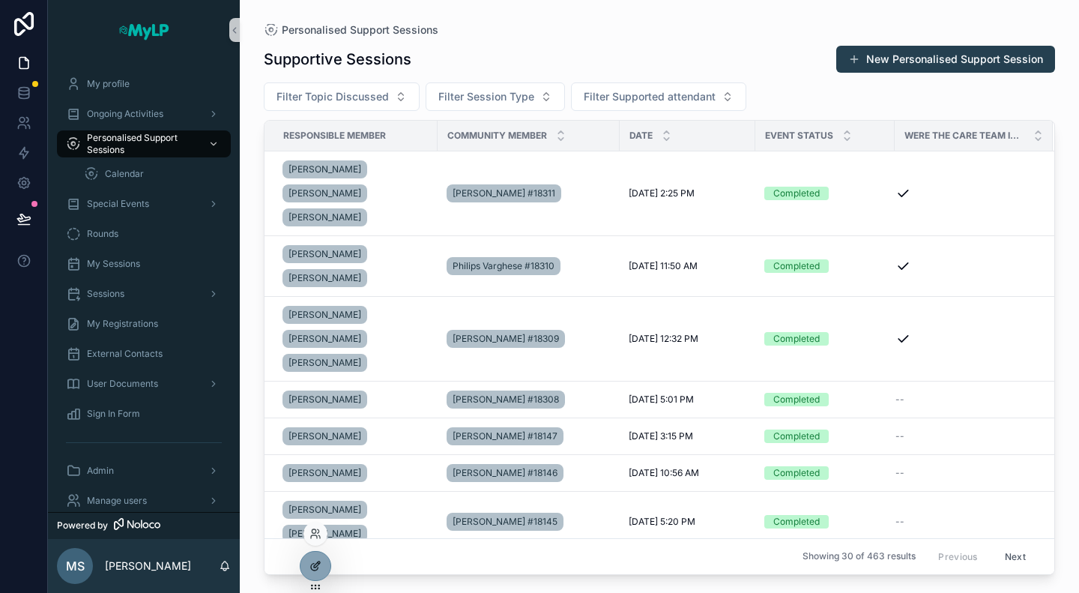
click at [316, 565] on icon at bounding box center [316, 566] width 12 height 12
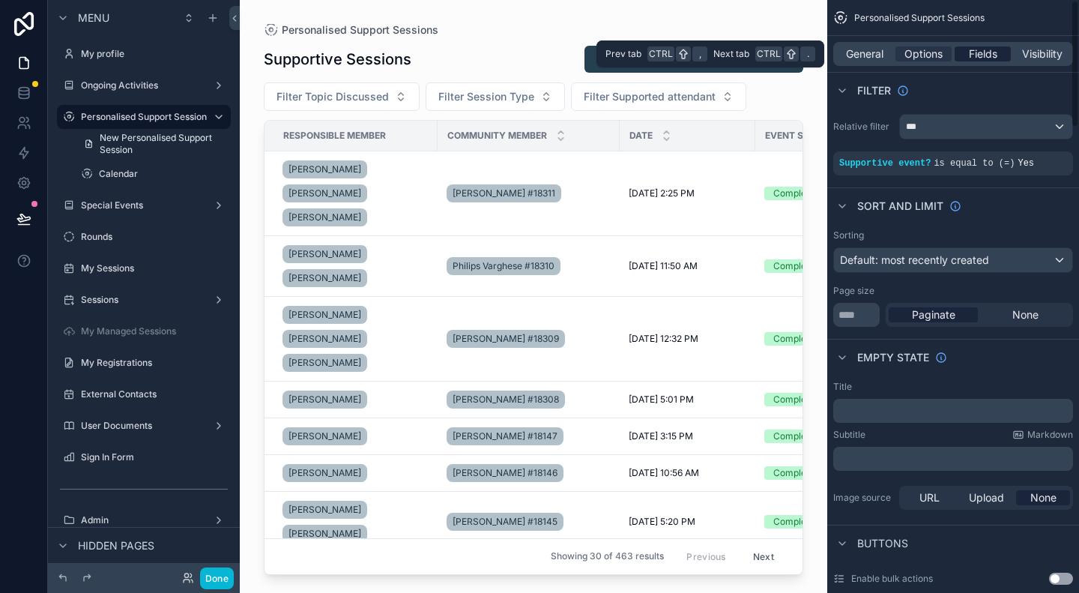
click at [1001, 57] on div "Fields" at bounding box center [983, 53] width 56 height 15
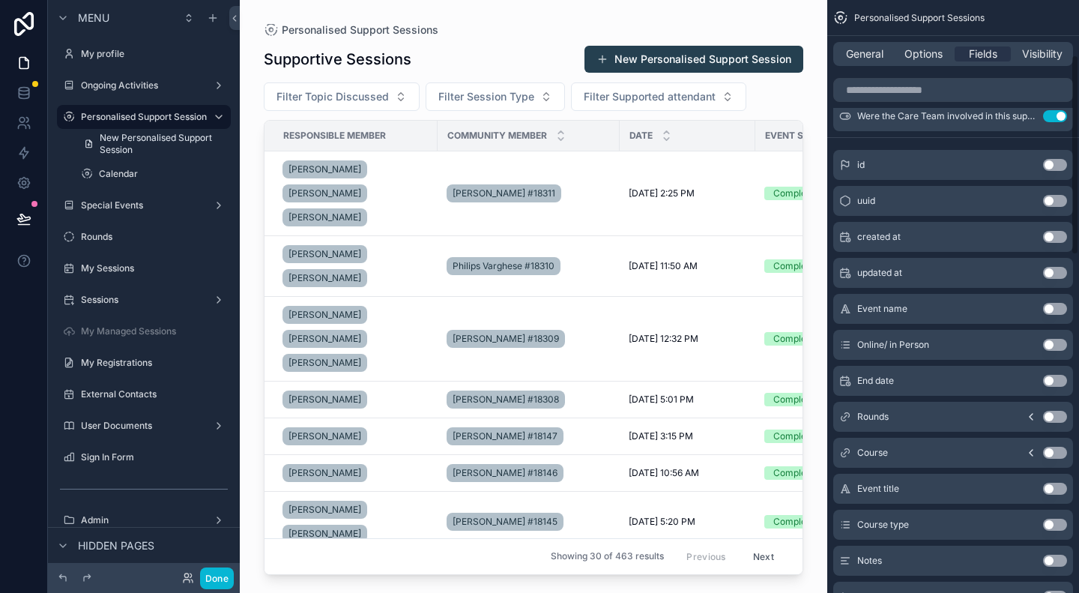
scroll to position [184, 0]
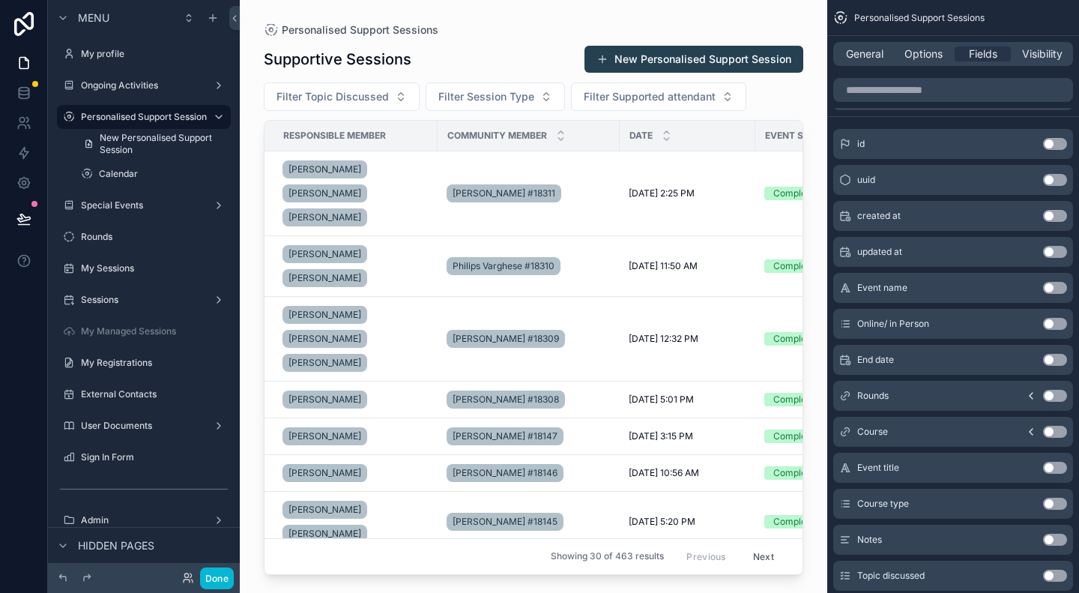
drag, startPoint x: 597, startPoint y: 570, endPoint x: 627, endPoint y: 570, distance: 30.0
click at [627, 570] on div "scrollable content" at bounding box center [534, 287] width 588 height 575
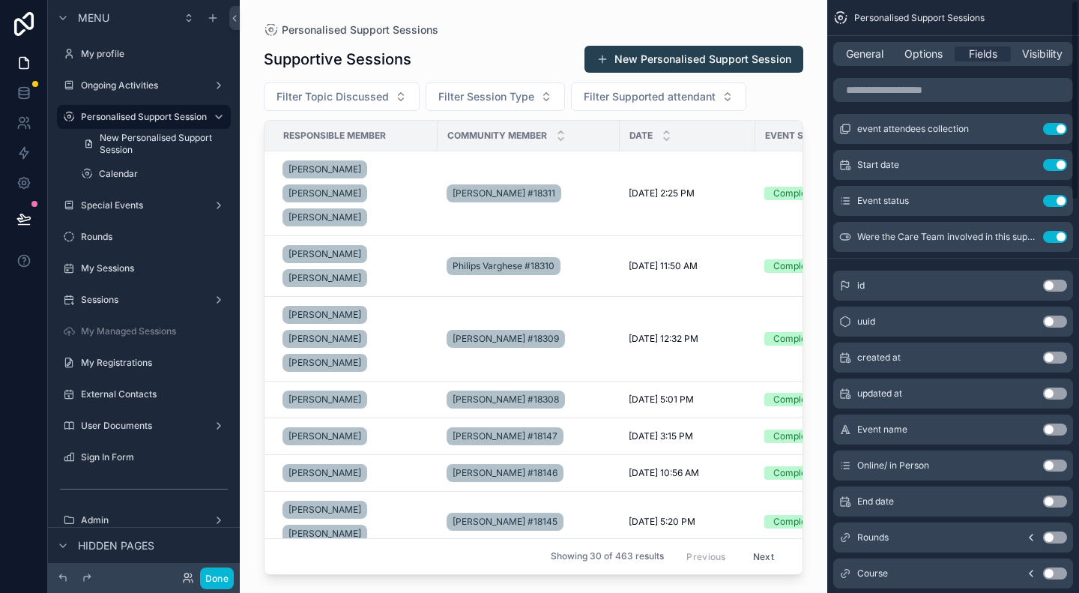
scroll to position [0, 0]
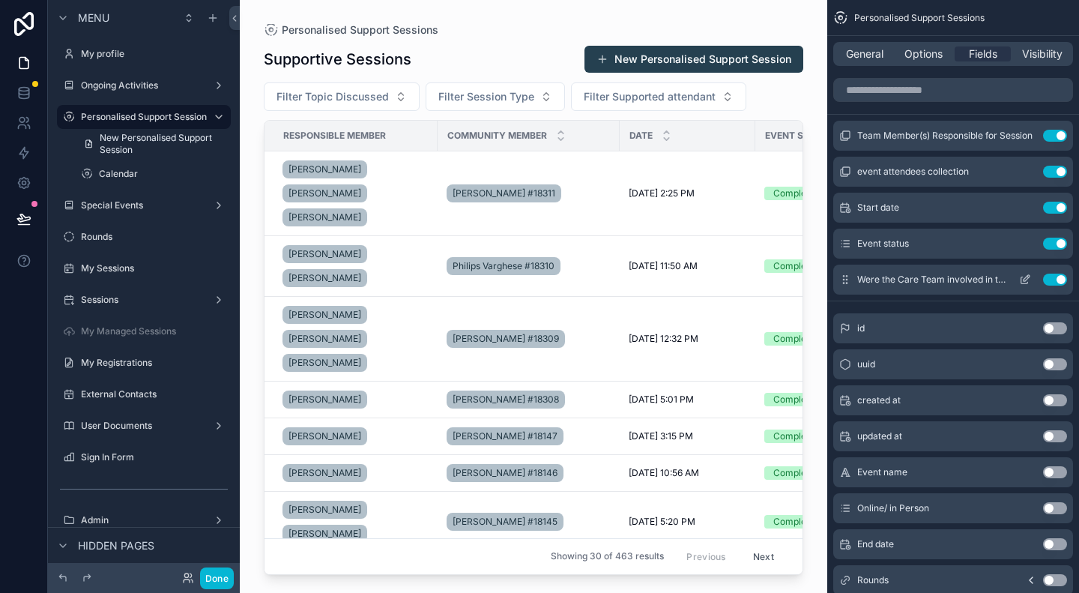
click at [1058, 283] on button "Use setting" at bounding box center [1055, 280] width 24 height 12
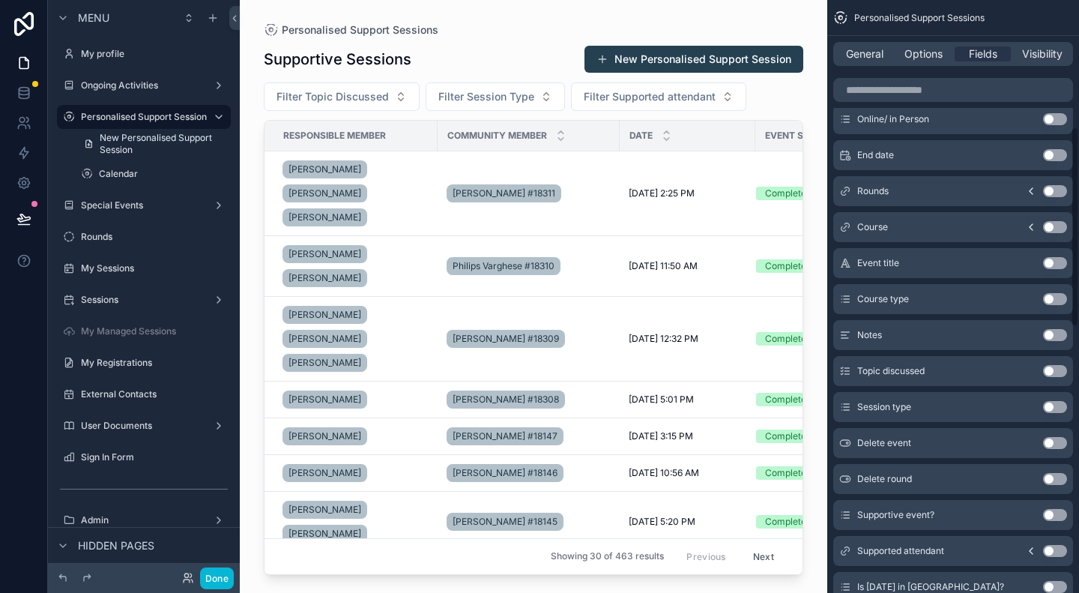
scroll to position [375, 0]
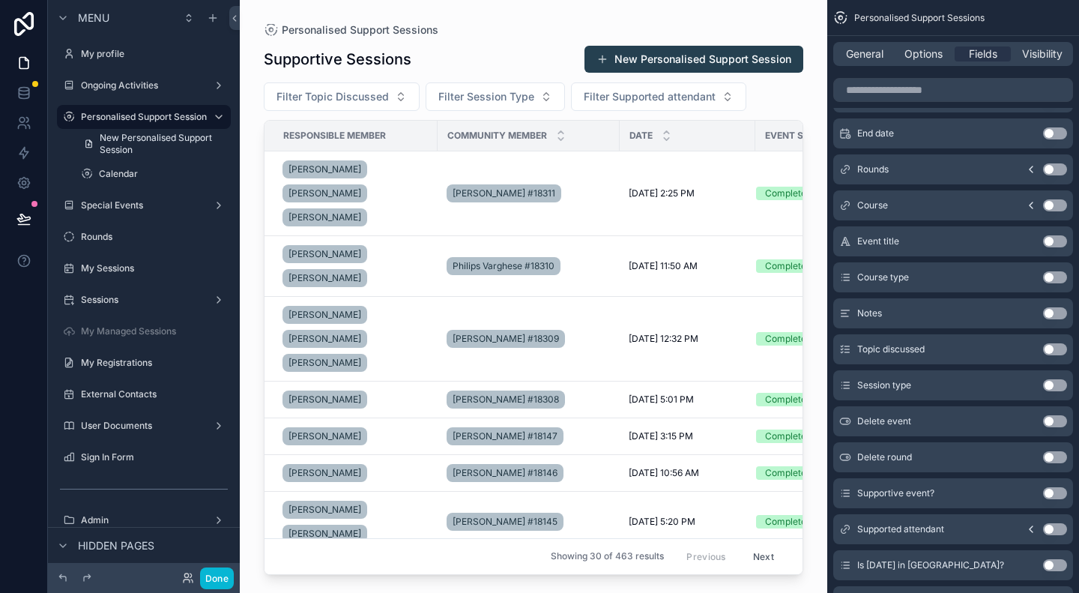
click at [1050, 386] on button "Use setting" at bounding box center [1055, 385] width 24 height 12
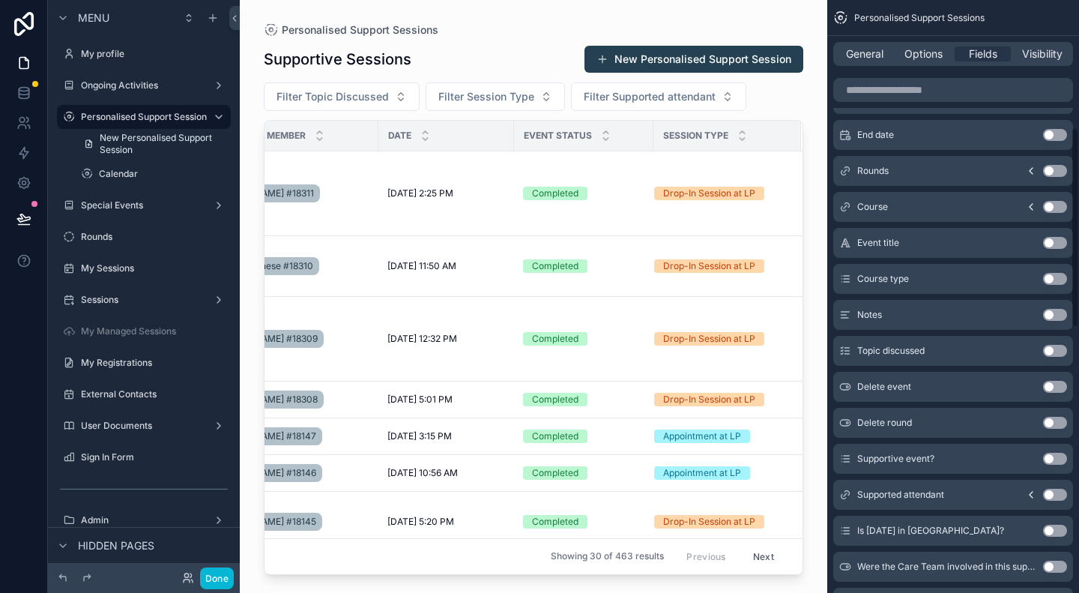
scroll to position [334, 0]
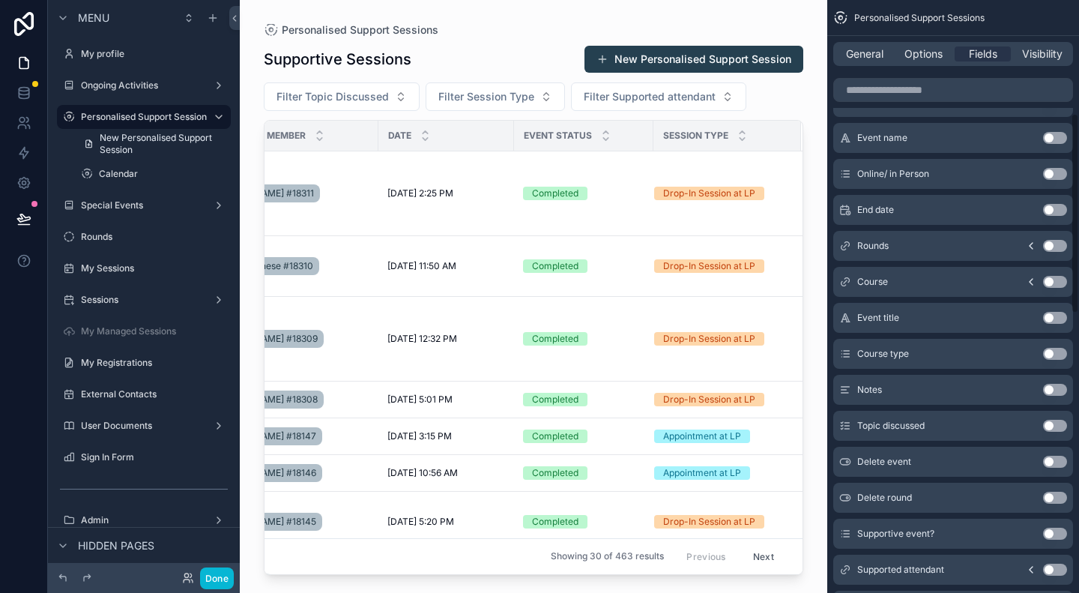
click at [1049, 352] on button "Use setting" at bounding box center [1055, 354] width 24 height 12
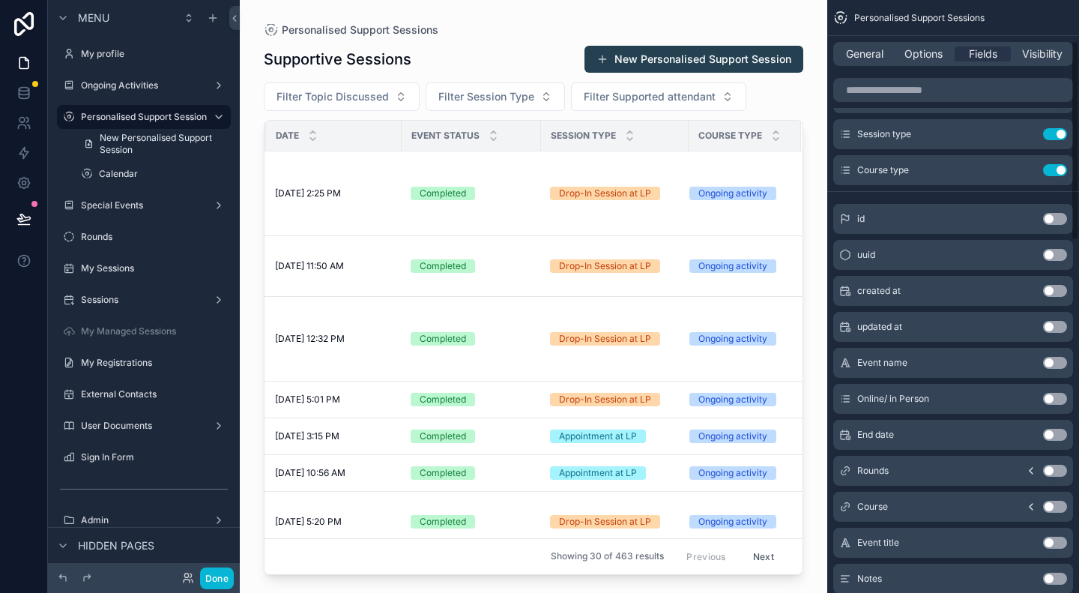
scroll to position [0, 0]
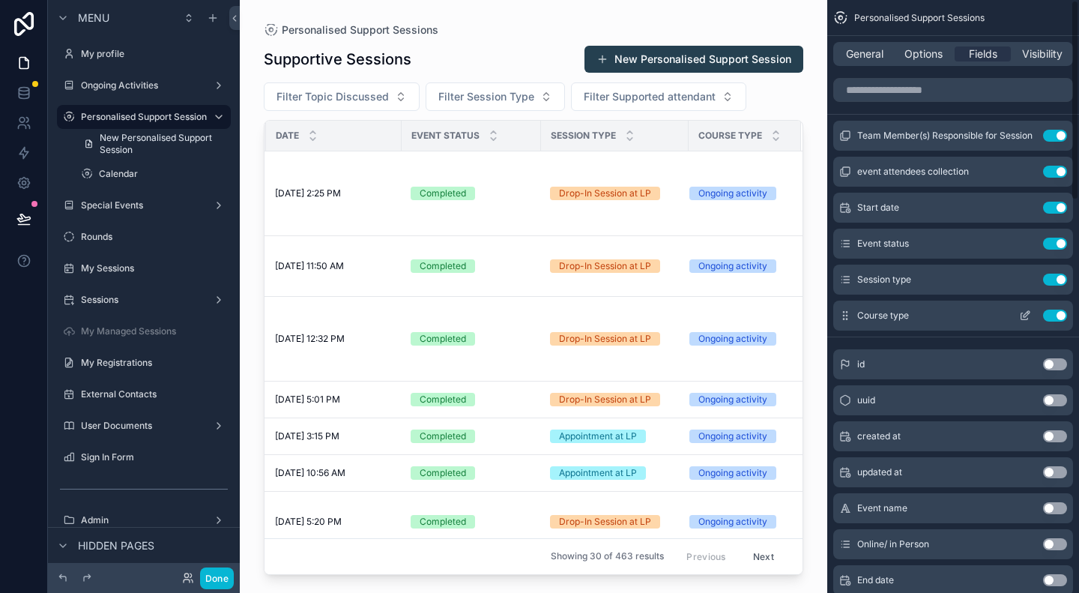
click at [1062, 319] on button "Use setting" at bounding box center [1055, 316] width 24 height 12
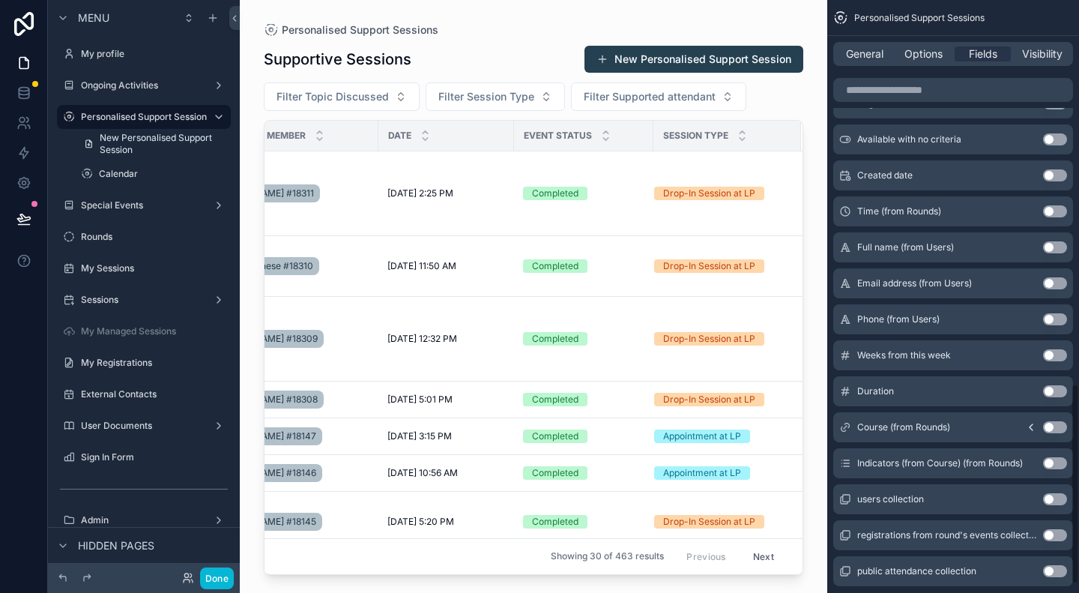
scroll to position [1159, 0]
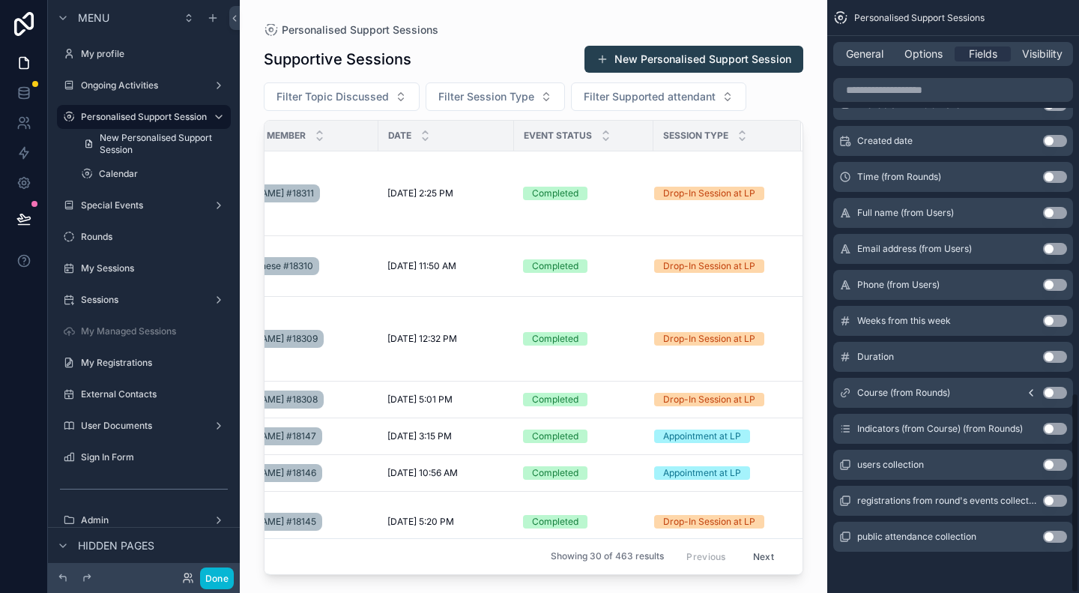
click at [1050, 394] on button "Use setting" at bounding box center [1055, 393] width 24 height 12
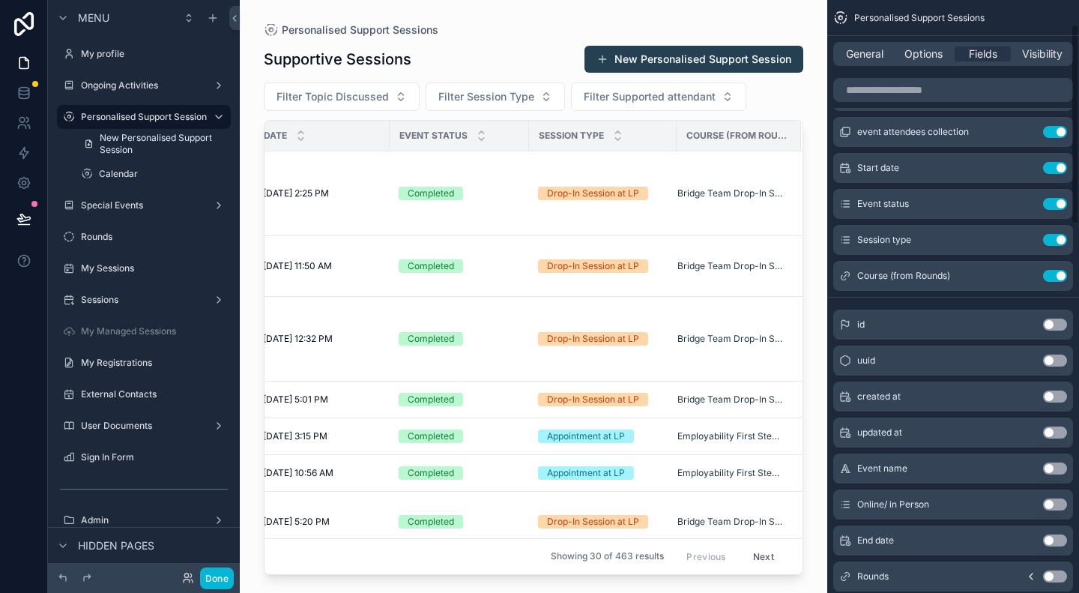
scroll to position [34, 0]
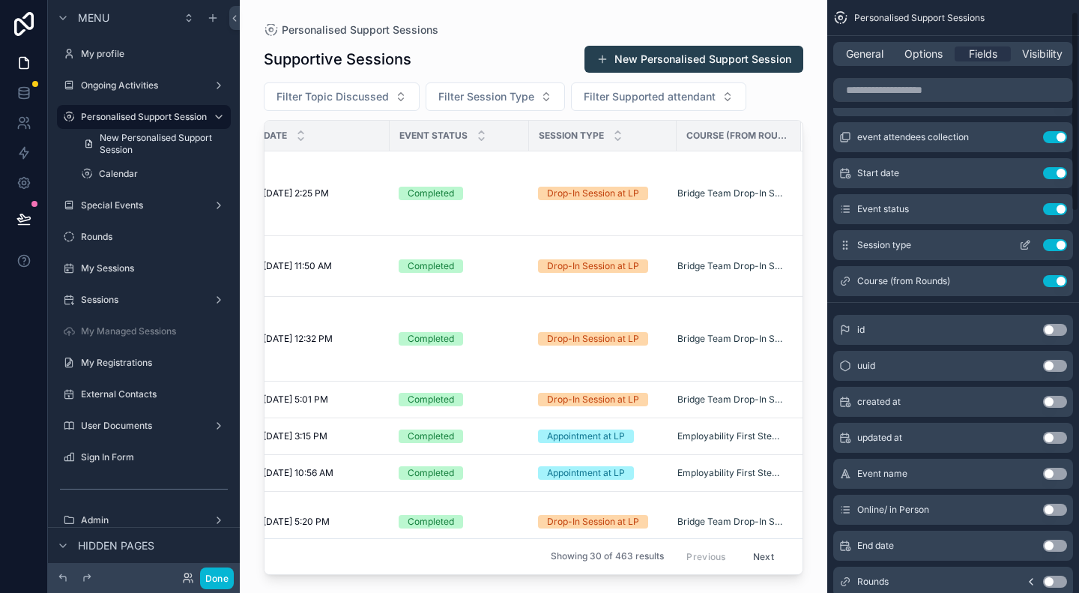
click at [1061, 245] on button "Use setting" at bounding box center [1055, 245] width 24 height 12
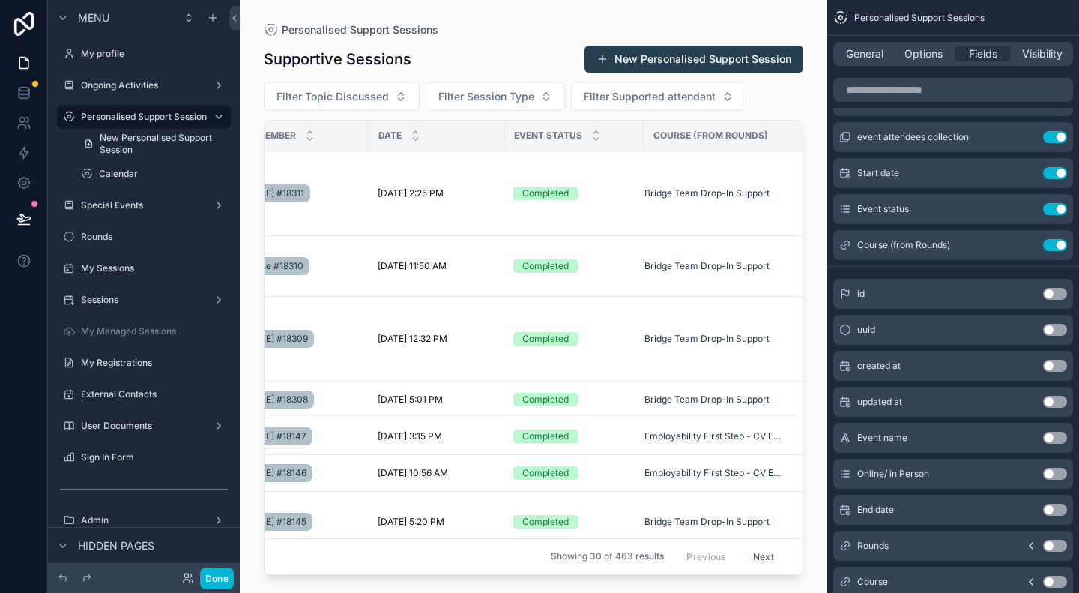
scroll to position [0, 264]
click at [1027, 247] on icon "scrollable content" at bounding box center [1025, 245] width 12 height 12
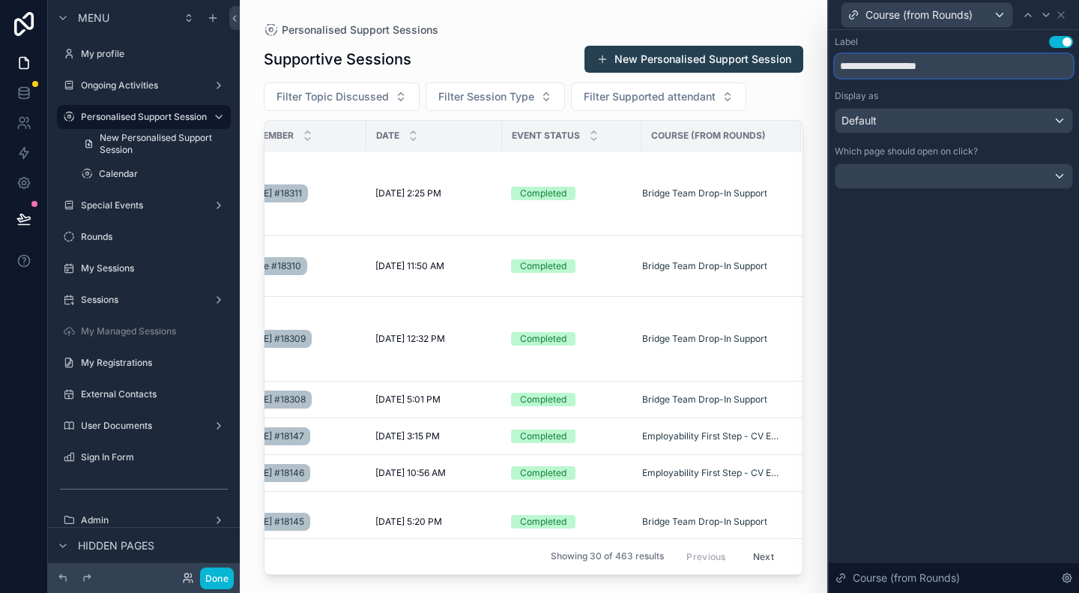
click at [910, 65] on input "**********" at bounding box center [954, 66] width 238 height 24
drag, startPoint x: 990, startPoint y: 65, endPoint x: 837, endPoint y: 74, distance: 153.9
click at [837, 74] on input "**********" at bounding box center [954, 66] width 238 height 24
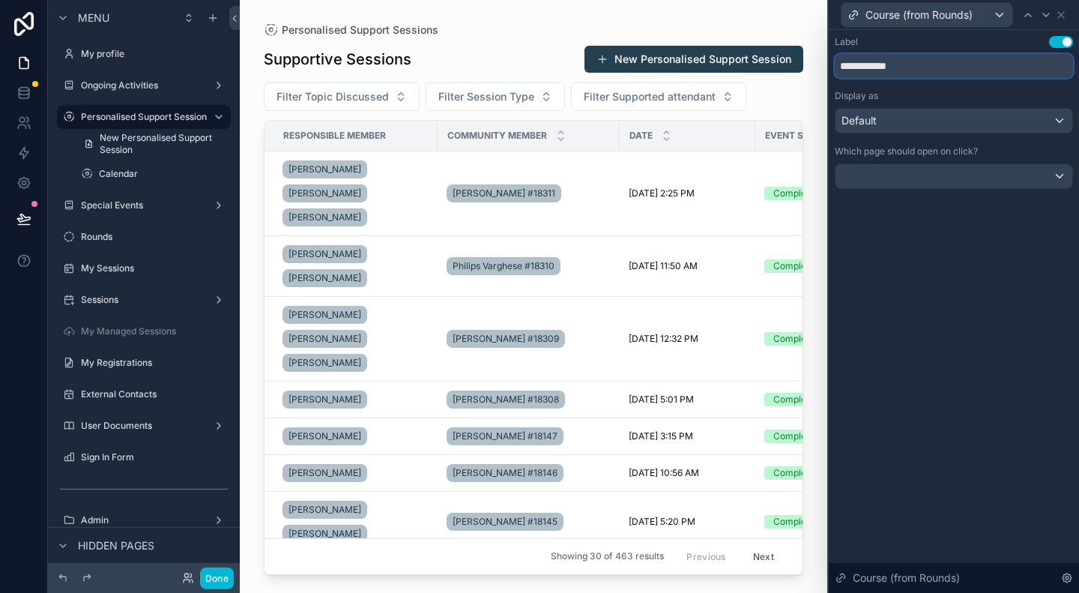
type input "**********"
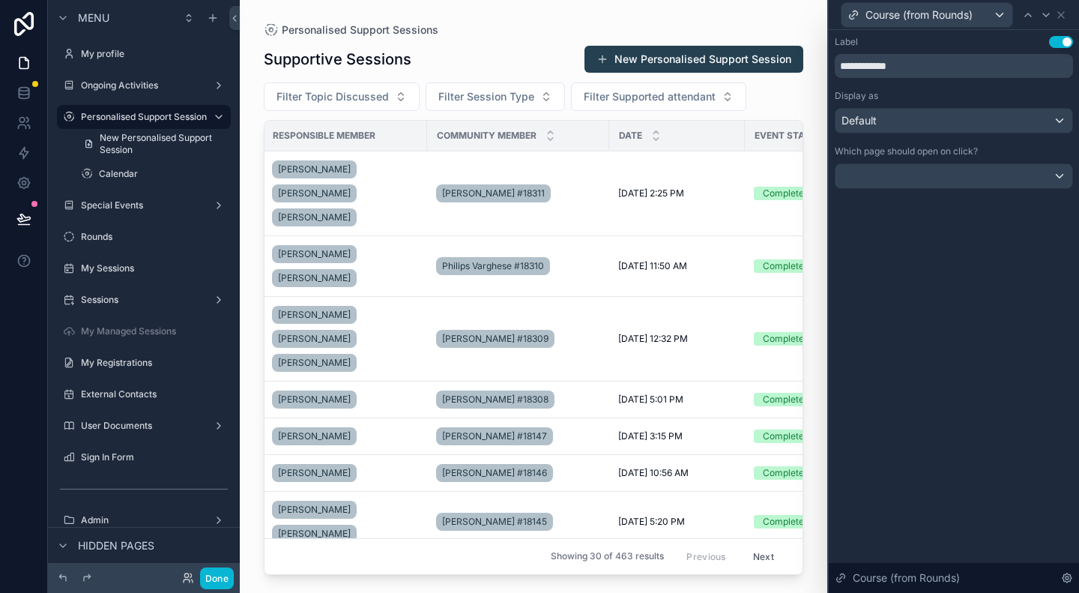
scroll to position [0, 0]
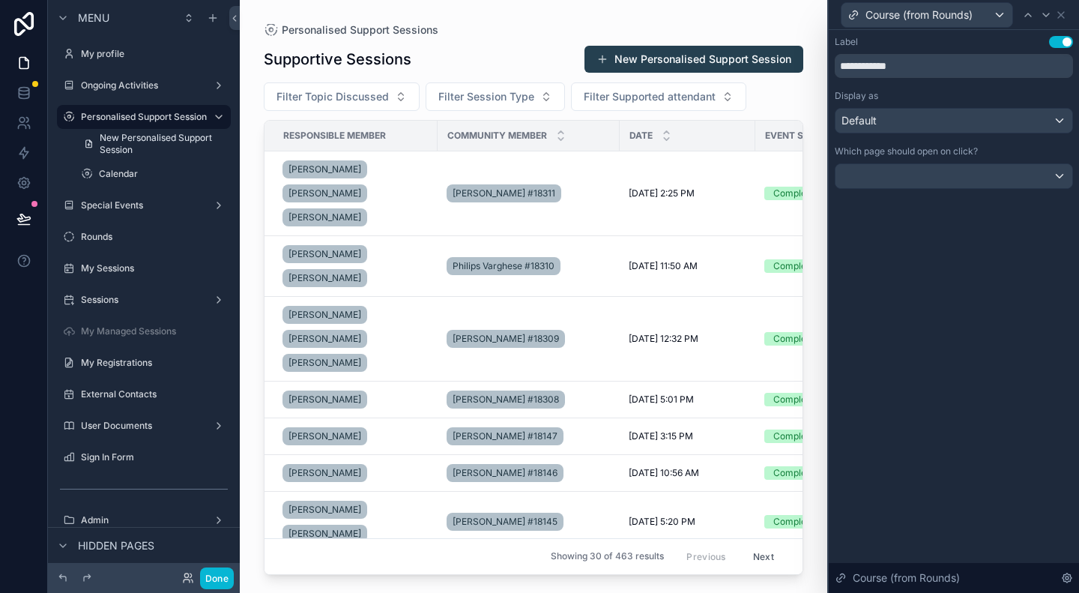
click at [967, 40] on div "Label Use setting" at bounding box center [954, 42] width 238 height 12
click at [987, 19] on div "Course (from Rounds)" at bounding box center [927, 15] width 171 height 24
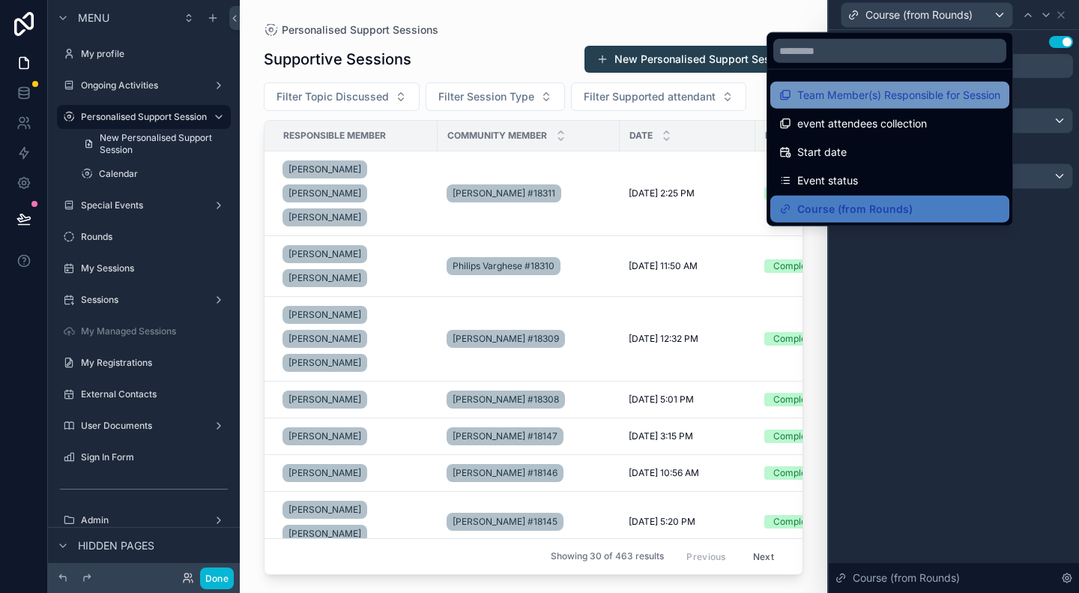
click at [880, 92] on span "Team Member(s) Responsible for Session" at bounding box center [899, 95] width 203 height 18
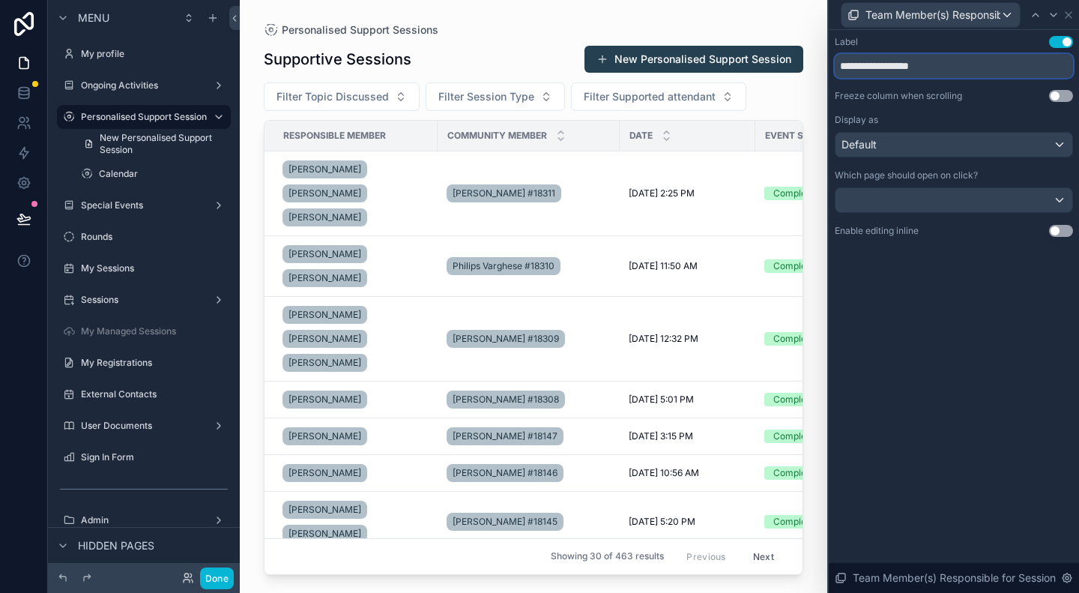
drag, startPoint x: 902, startPoint y: 68, endPoint x: 837, endPoint y: 71, distance: 66.0
click at [837, 71] on input "**********" at bounding box center [954, 66] width 238 height 24
type input "*********"
click at [1002, 16] on div "Team Member(s) Responsible for Session" at bounding box center [931, 15] width 178 height 24
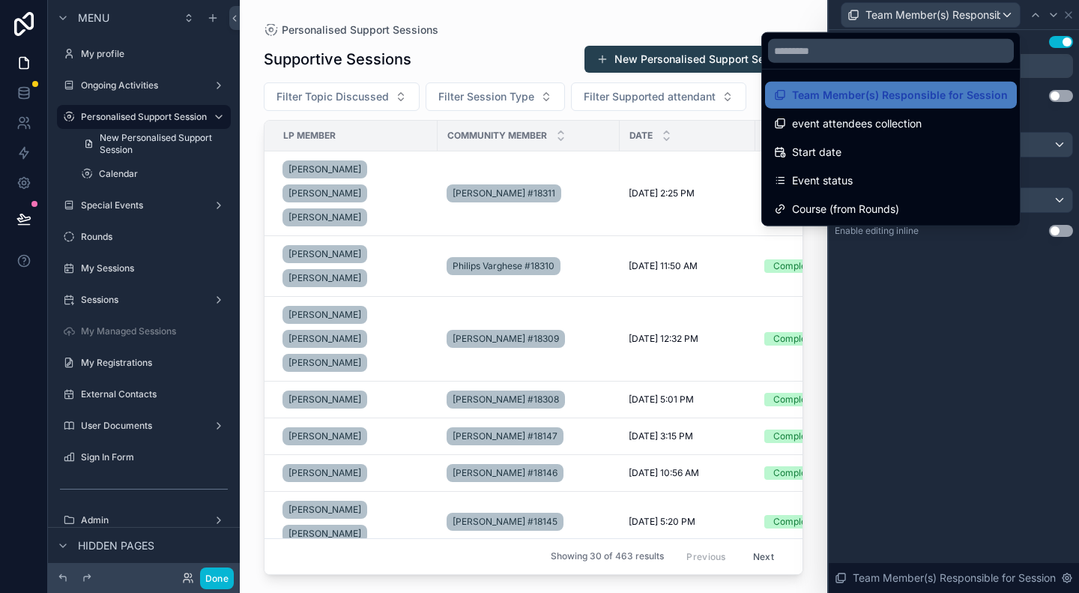
click at [946, 311] on div at bounding box center [954, 296] width 250 height 593
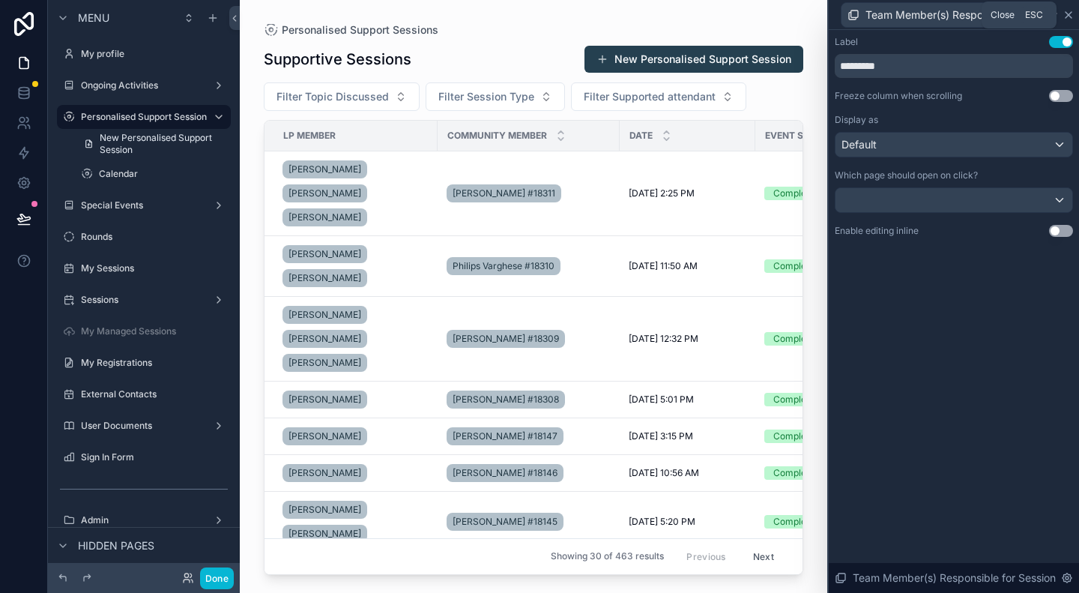
click at [1068, 16] on icon at bounding box center [1069, 15] width 12 height 12
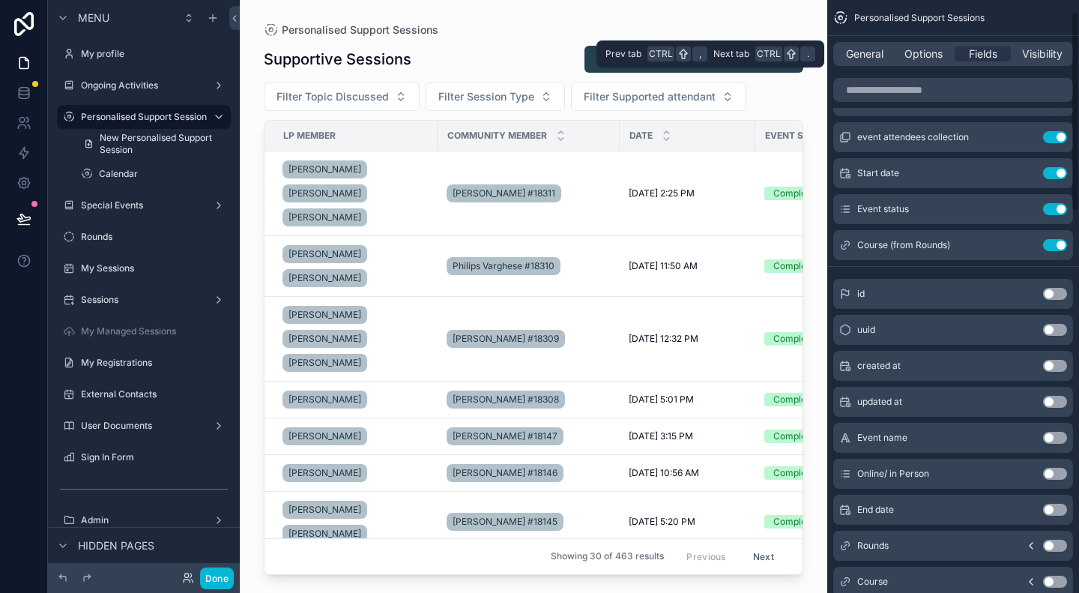
click at [926, 62] on div "General Options Fields Visibility" at bounding box center [954, 54] width 240 height 24
click at [925, 60] on span "Options" at bounding box center [924, 53] width 38 height 15
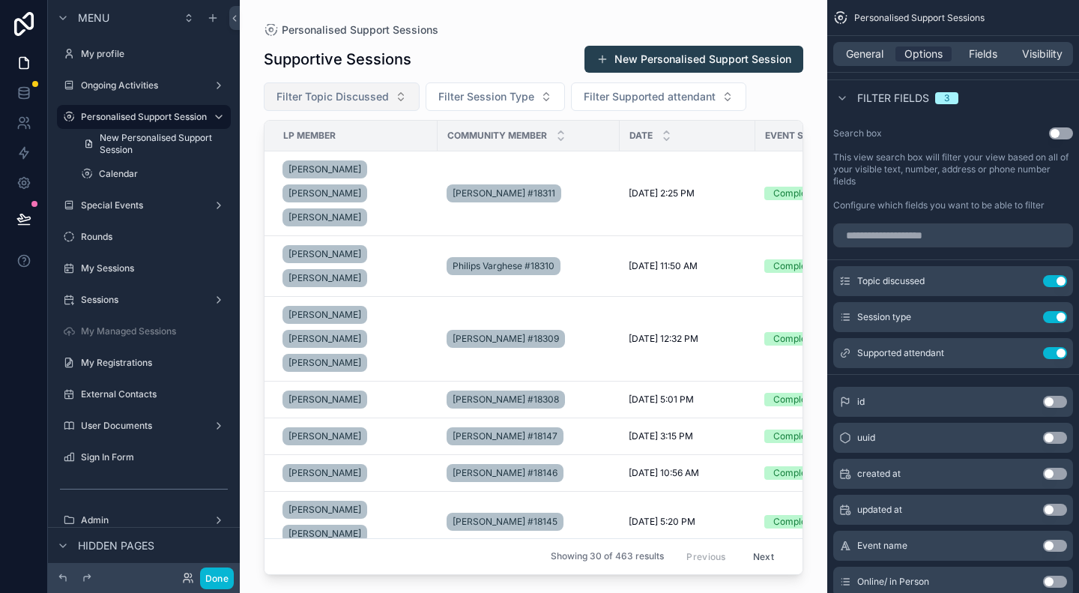
click at [391, 95] on button "Filter Topic Discussed" at bounding box center [342, 96] width 156 height 28
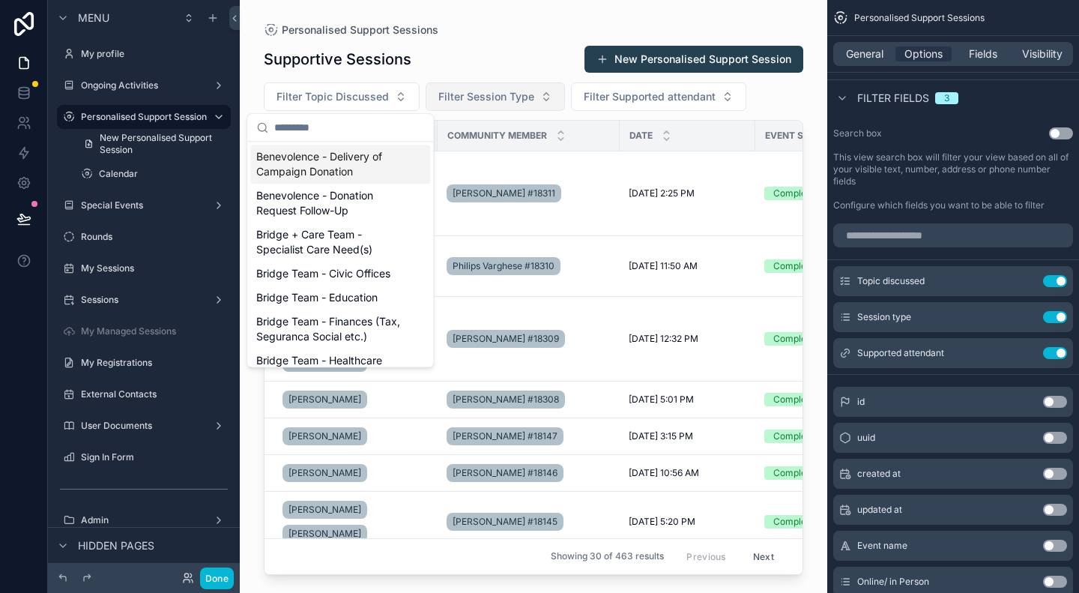
click at [494, 101] on span "Filter Session Type" at bounding box center [487, 96] width 96 height 15
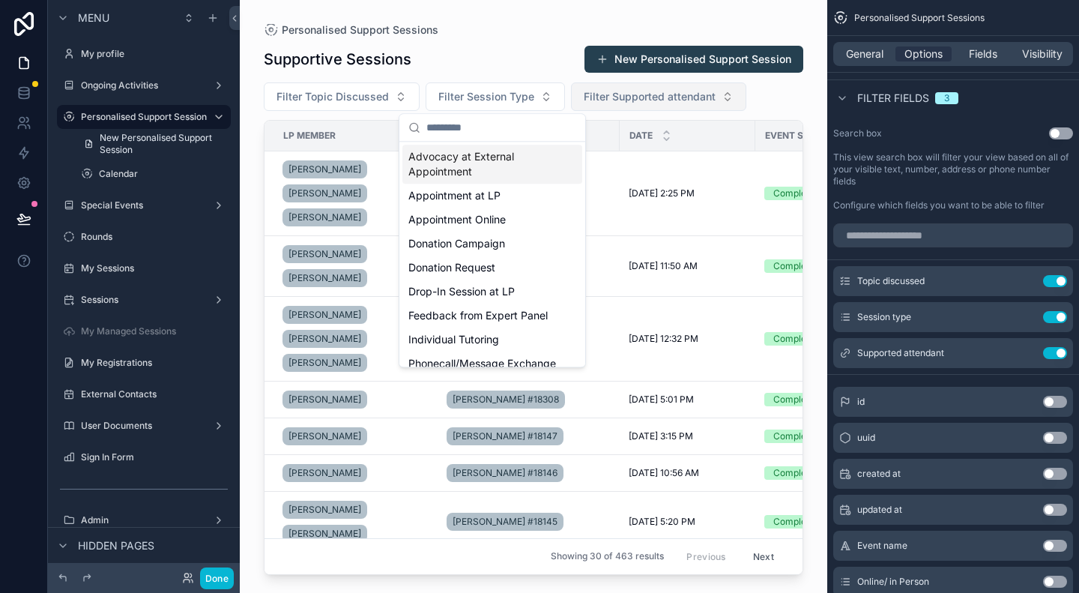
click at [666, 103] on span "Filter Supported attendant" at bounding box center [650, 96] width 132 height 15
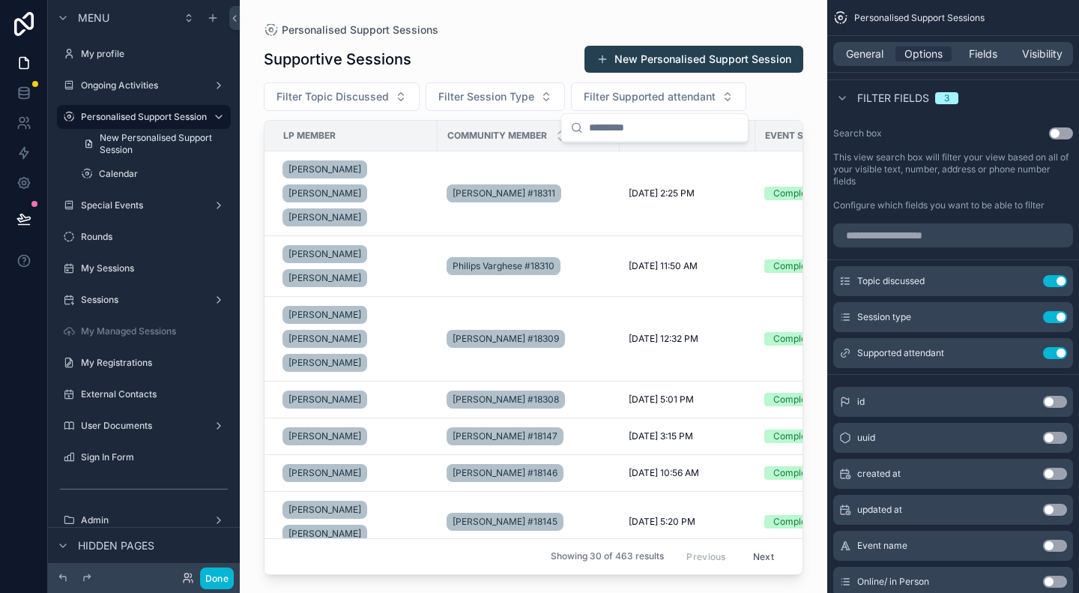
click at [532, 55] on div "Supportive Sessions New Personalised Support Session" at bounding box center [534, 59] width 540 height 28
click at [1024, 349] on icon "scrollable content" at bounding box center [1025, 353] width 12 height 12
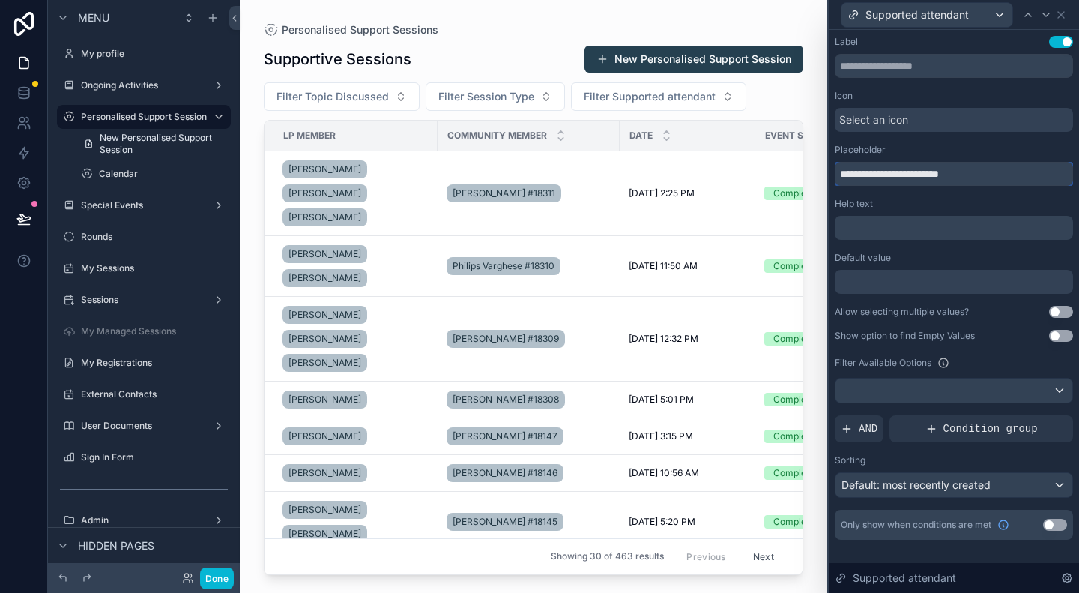
drag, startPoint x: 871, startPoint y: 175, endPoint x: 970, endPoint y: 179, distance: 99.0
click at [970, 179] on input "**********" at bounding box center [954, 174] width 238 height 24
type input "**********"
click at [943, 14] on span "Supported attendant" at bounding box center [917, 14] width 103 height 15
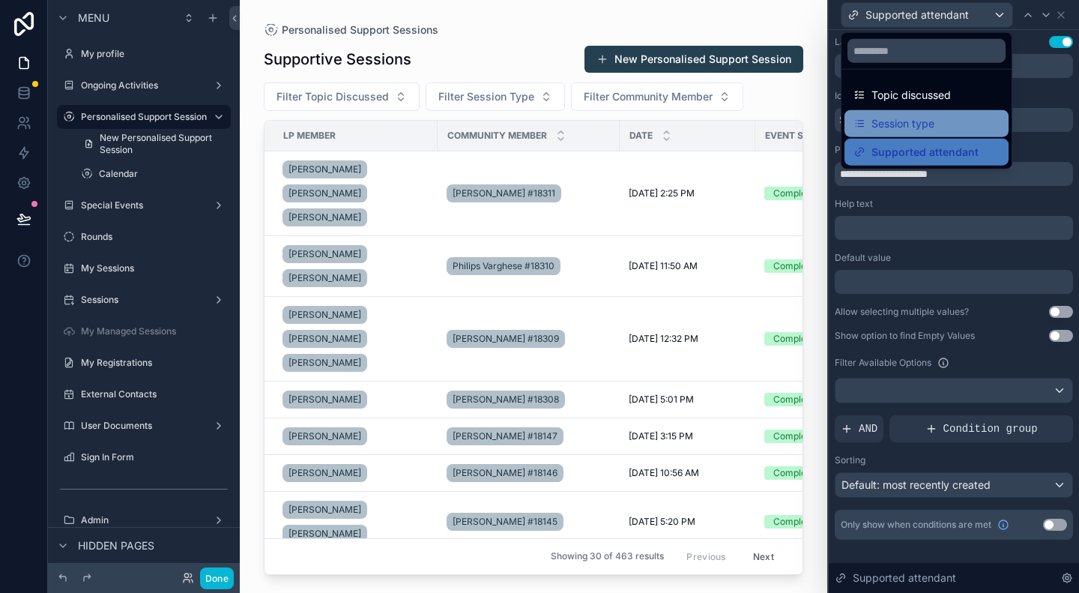
click at [907, 122] on span "Session type" at bounding box center [903, 124] width 63 height 18
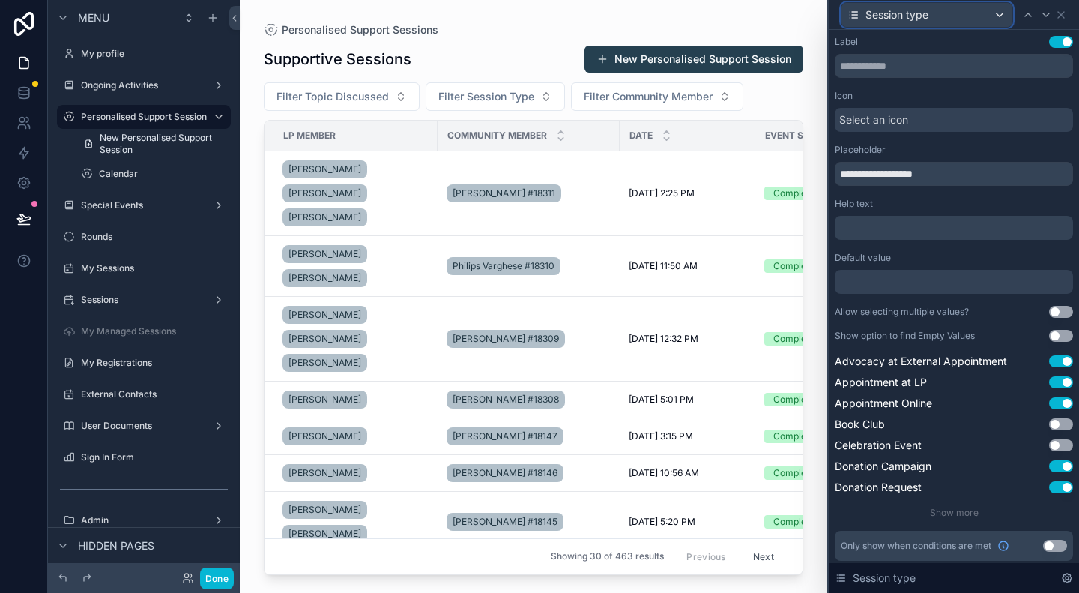
click at [965, 5] on div "Session type" at bounding box center [927, 15] width 171 height 24
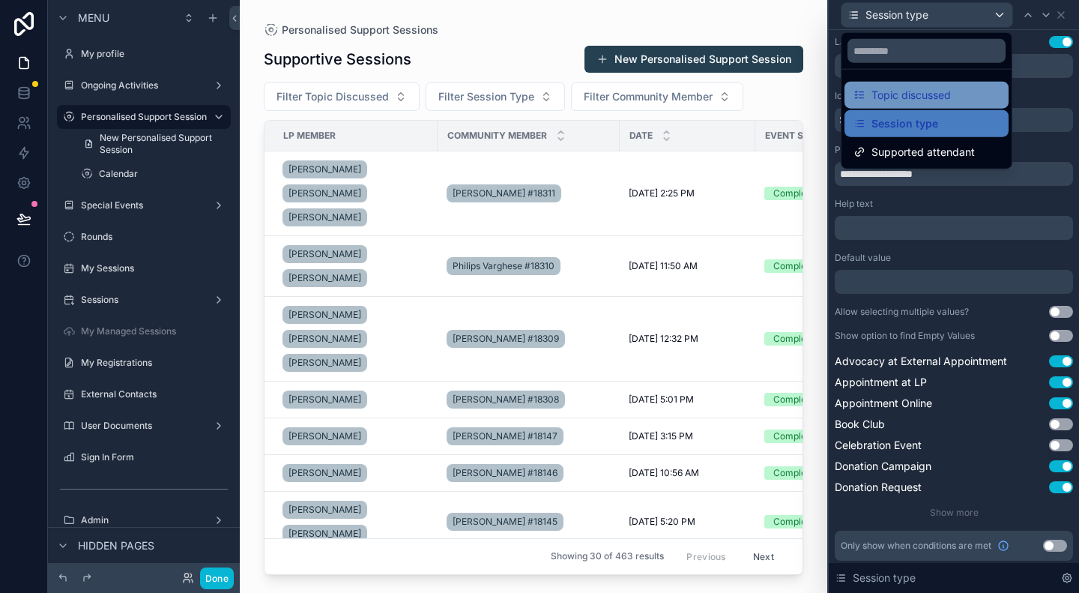
click at [899, 93] on span "Topic discussed" at bounding box center [911, 95] width 79 height 18
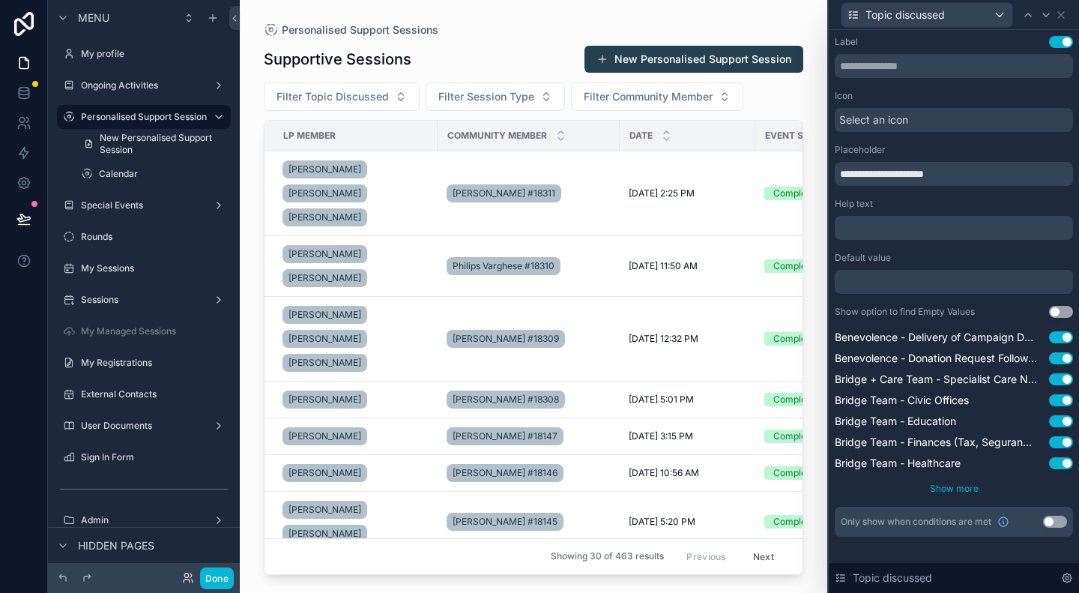
click at [958, 486] on span "Show more" at bounding box center [954, 488] width 49 height 11
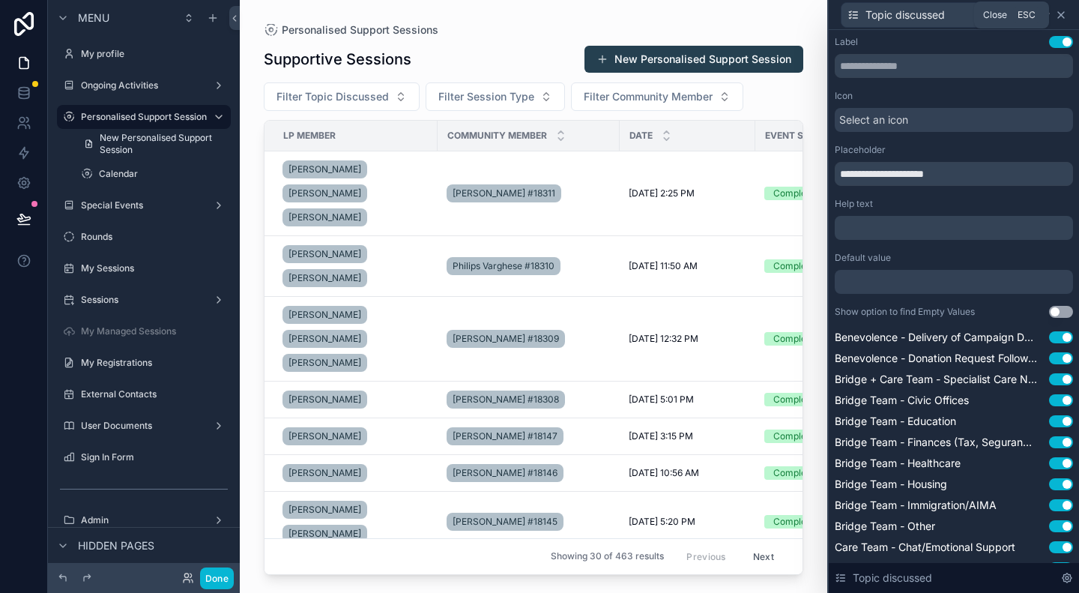
click at [1061, 19] on icon at bounding box center [1061, 15] width 12 height 12
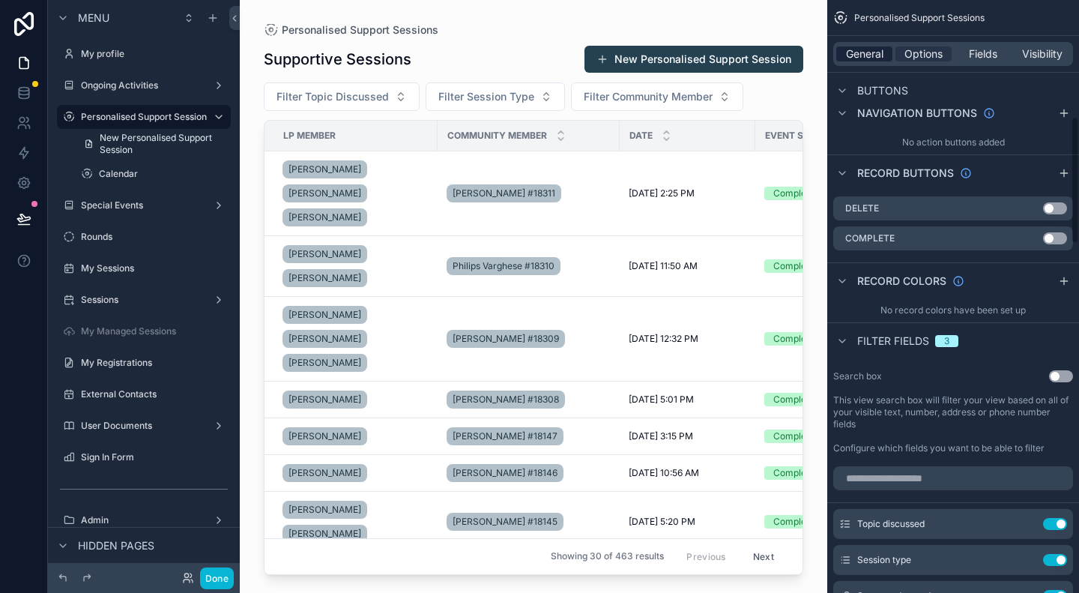
scroll to position [409, 0]
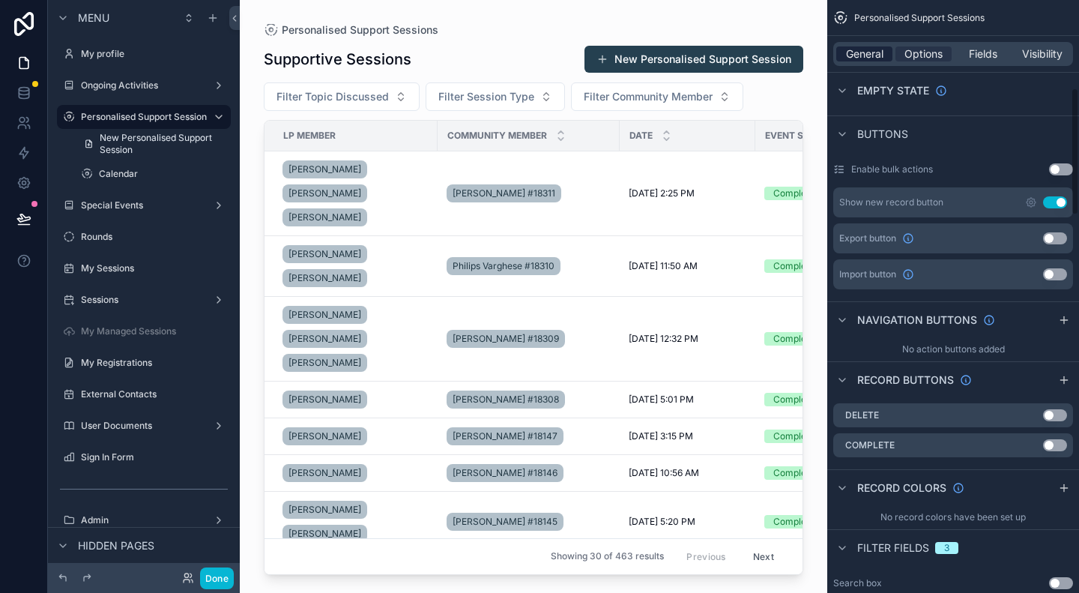
click at [867, 50] on span "General" at bounding box center [864, 53] width 37 height 15
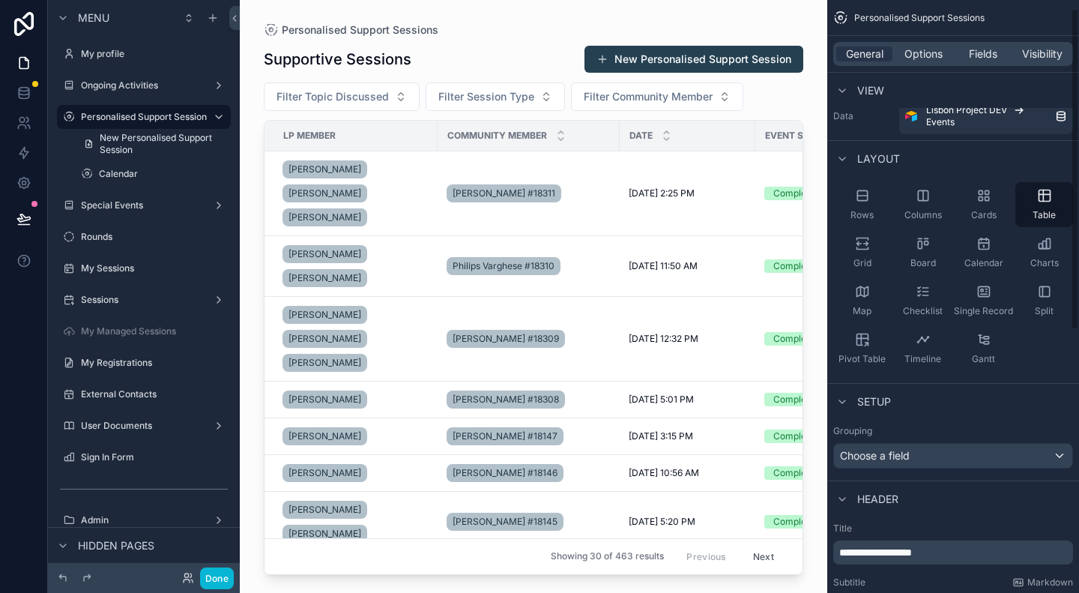
scroll to position [0, 0]
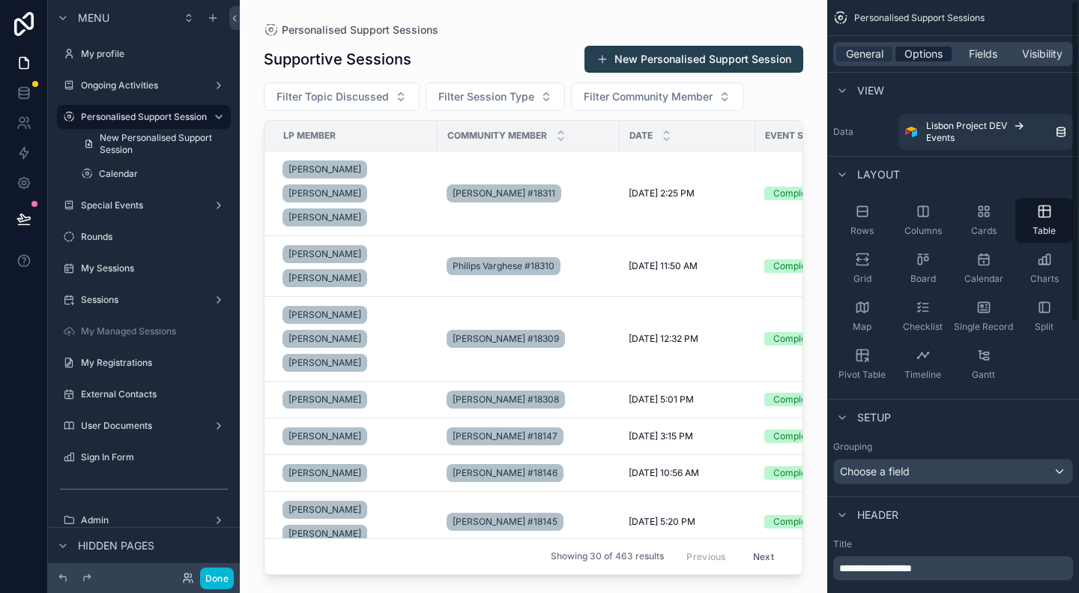
click at [917, 60] on span "Options" at bounding box center [924, 53] width 38 height 15
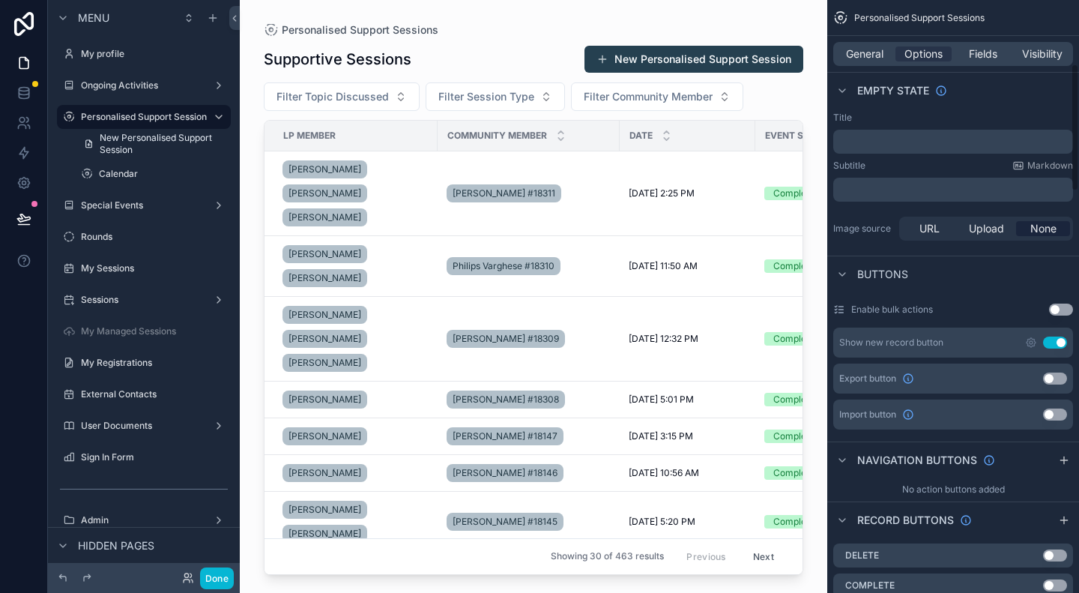
scroll to position [300, 0]
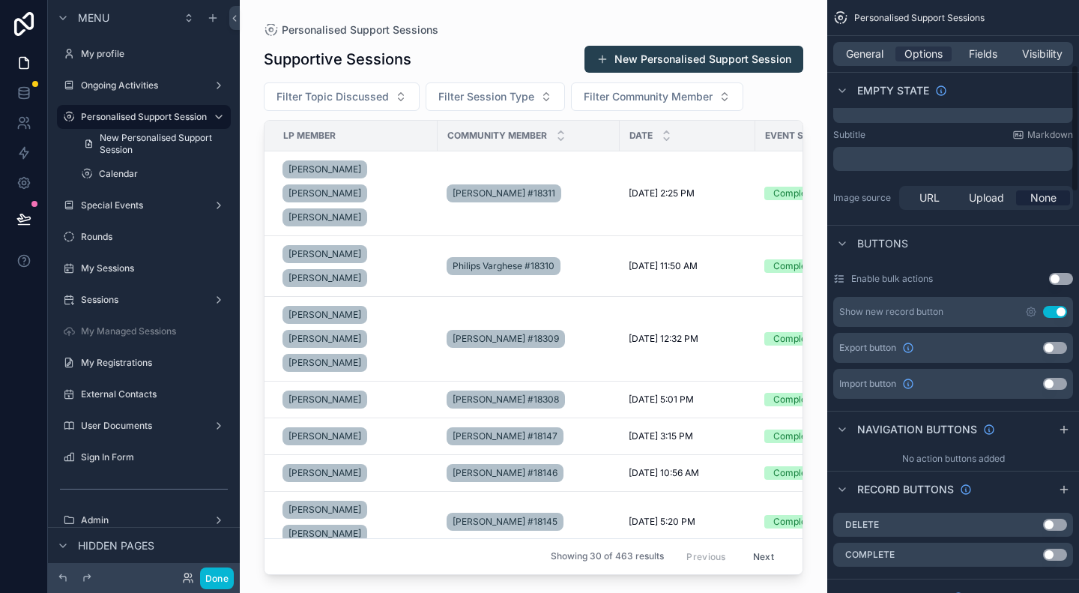
click at [1052, 348] on button "Use setting" at bounding box center [1055, 348] width 24 height 12
click at [224, 580] on button "Done" at bounding box center [217, 578] width 34 height 22
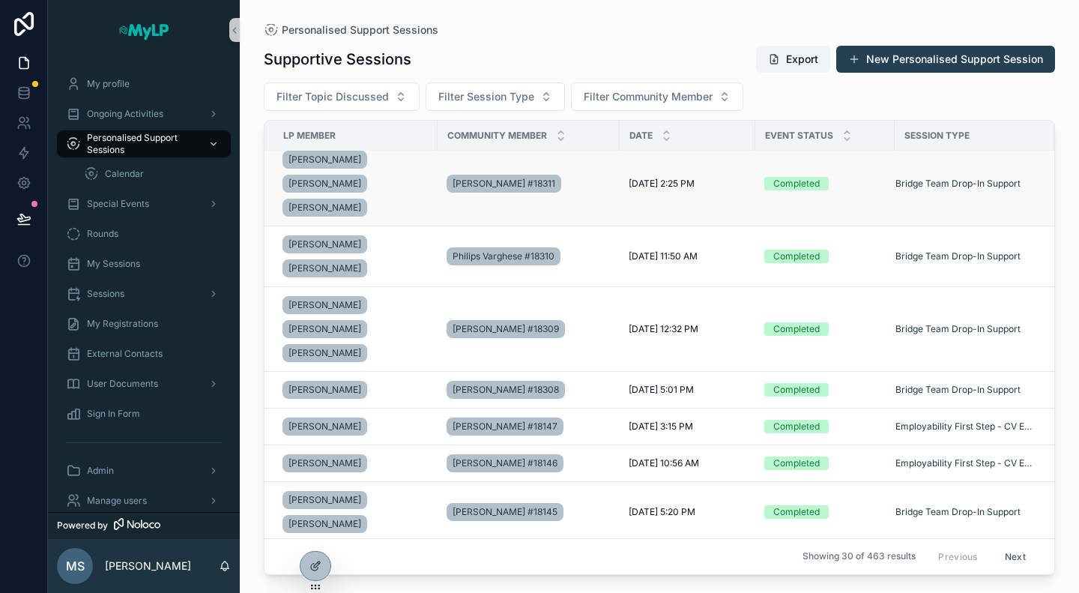
scroll to position [0, 0]
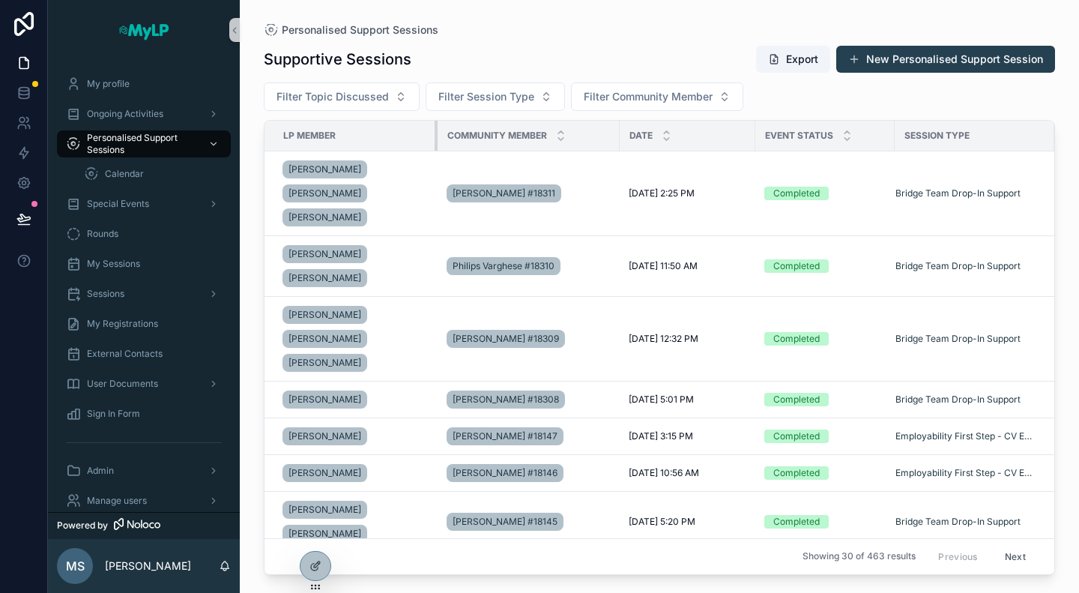
click at [436, 135] on div "scrollable content" at bounding box center [438, 136] width 6 height 30
click at [618, 136] on div "scrollable content" at bounding box center [620, 136] width 6 height 30
click at [315, 576] on div at bounding box center [316, 566] width 30 height 28
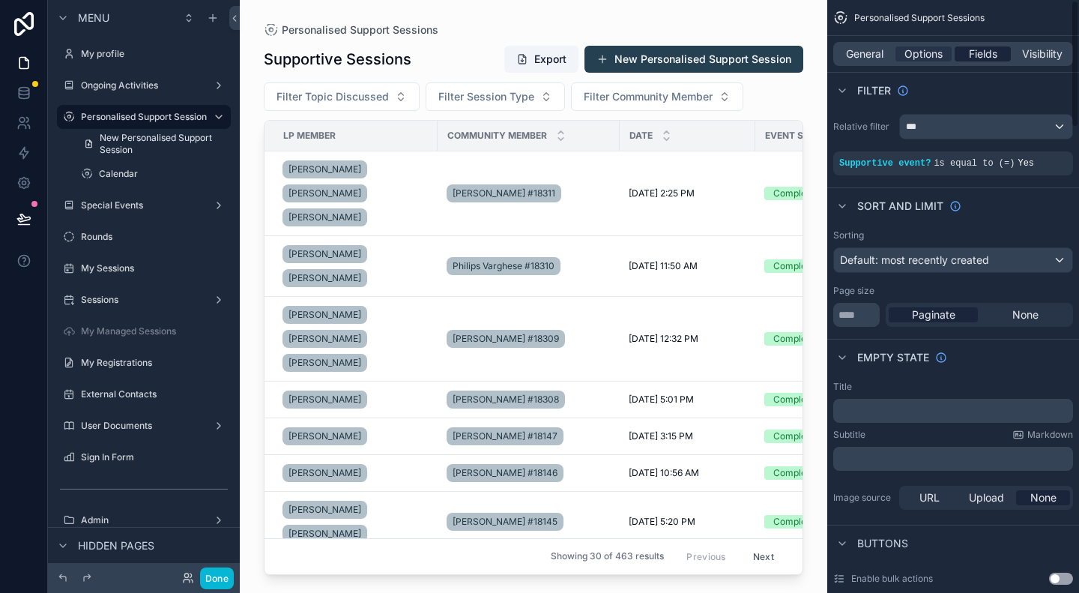
click at [975, 55] on span "Fields" at bounding box center [983, 53] width 28 height 15
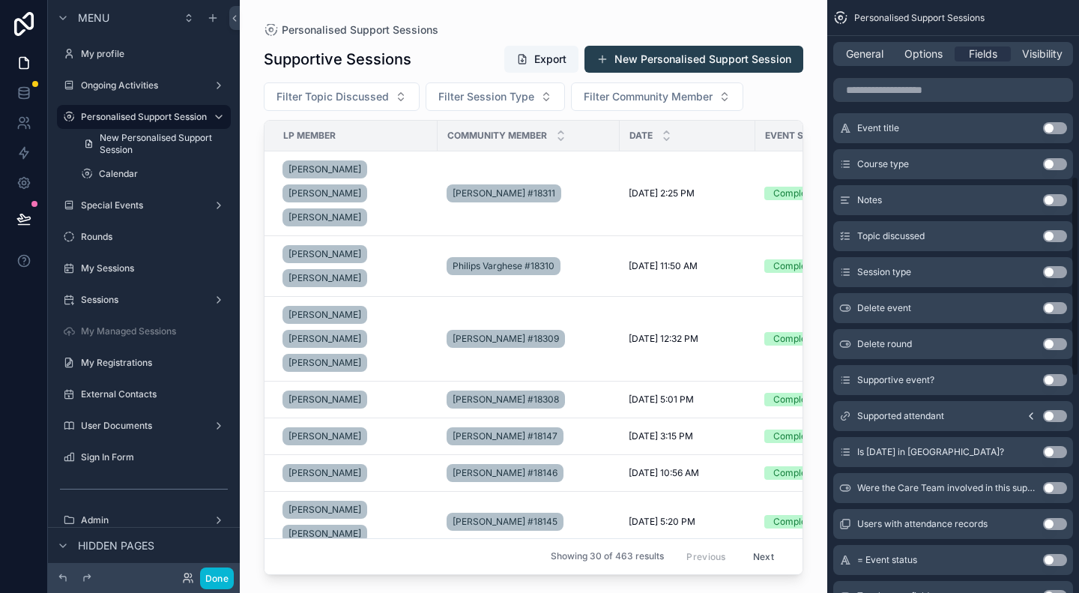
scroll to position [525, 0]
click at [1031, 415] on icon "scrollable content" at bounding box center [1031, 415] width 12 height 12
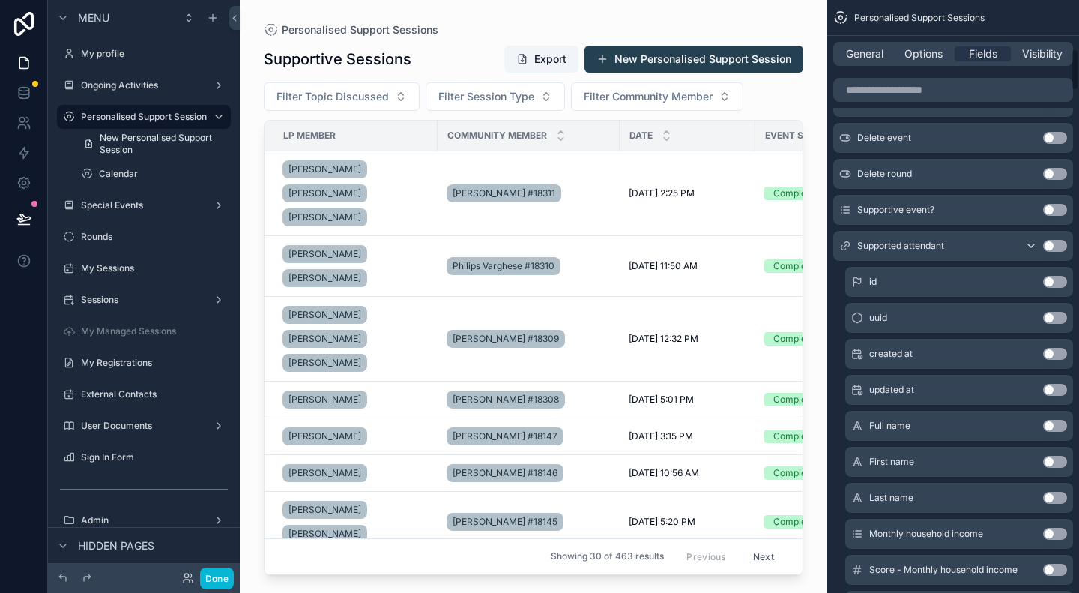
scroll to position [675, 0]
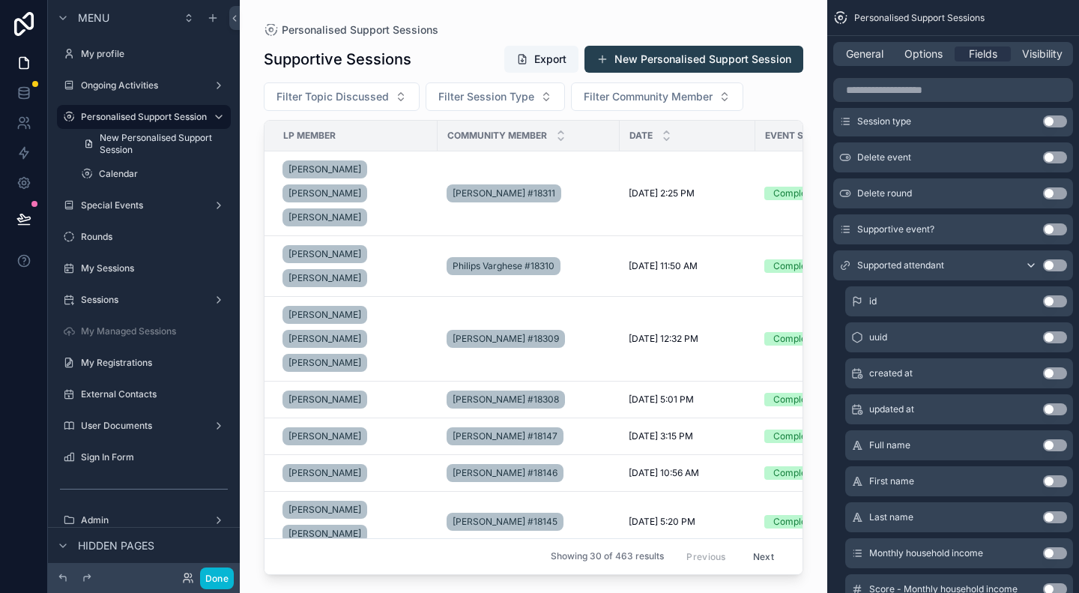
click at [1050, 447] on button "Use setting" at bounding box center [1055, 445] width 24 height 12
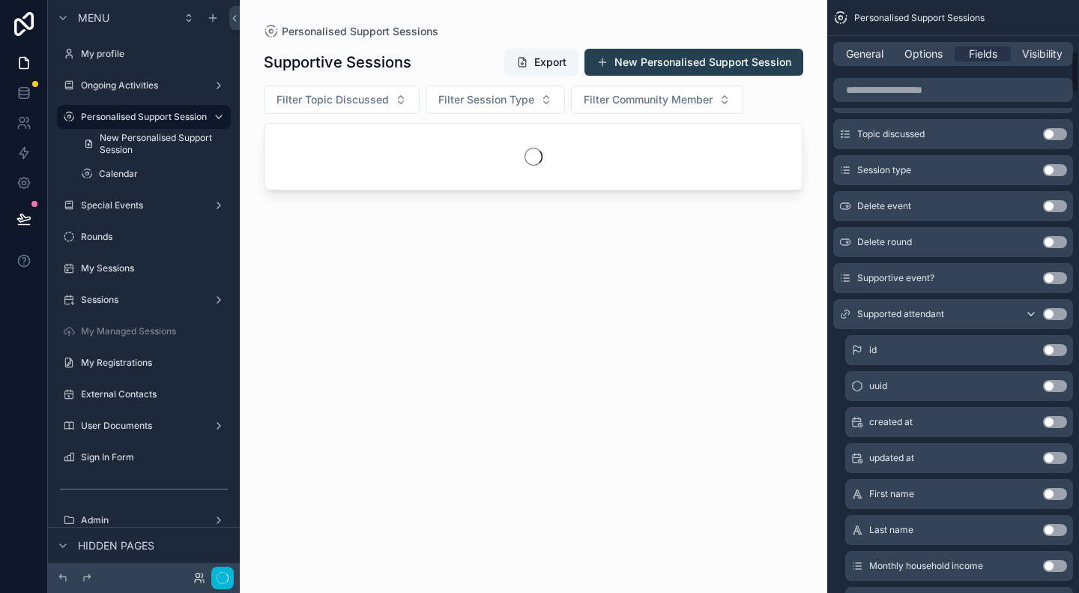
scroll to position [723, 0]
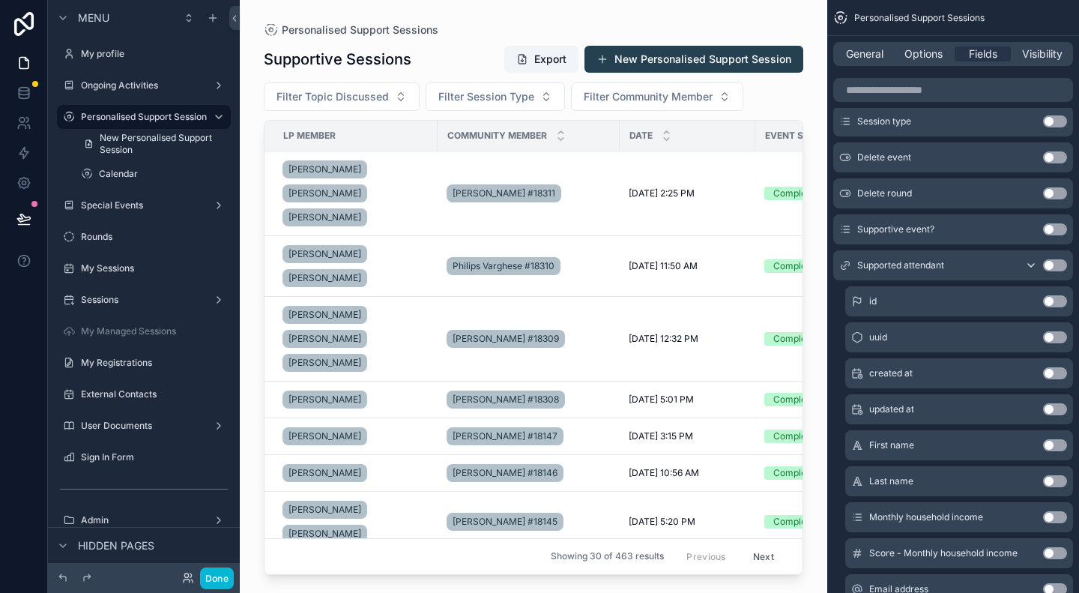
drag, startPoint x: 551, startPoint y: 570, endPoint x: 676, endPoint y: 570, distance: 125.2
click at [676, 570] on div "scrollable content" at bounding box center [534, 287] width 588 height 575
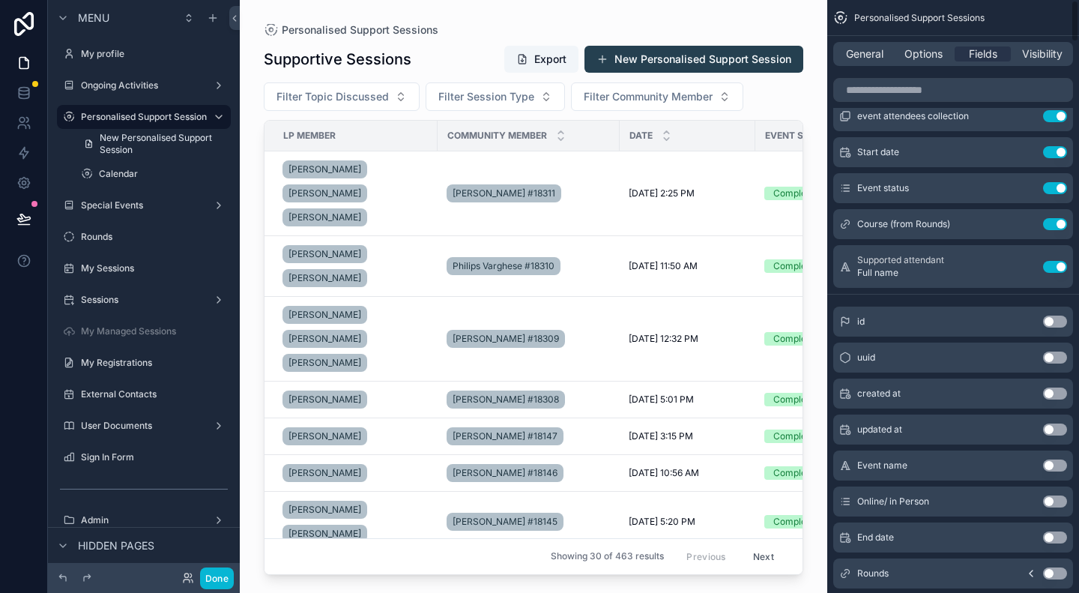
scroll to position [0, 0]
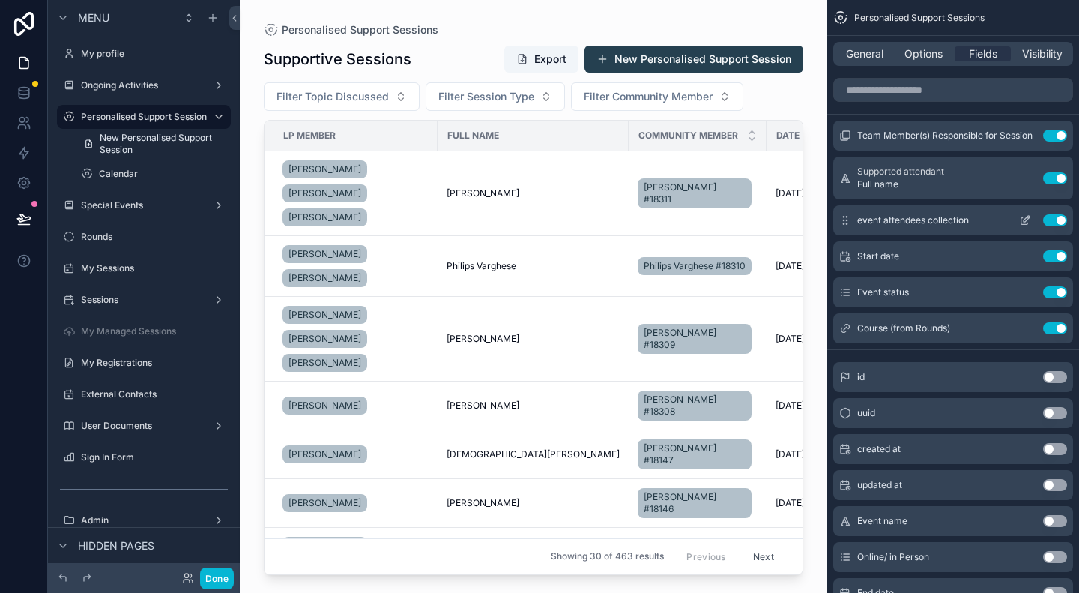
click at [1060, 223] on button "Use setting" at bounding box center [1055, 220] width 24 height 12
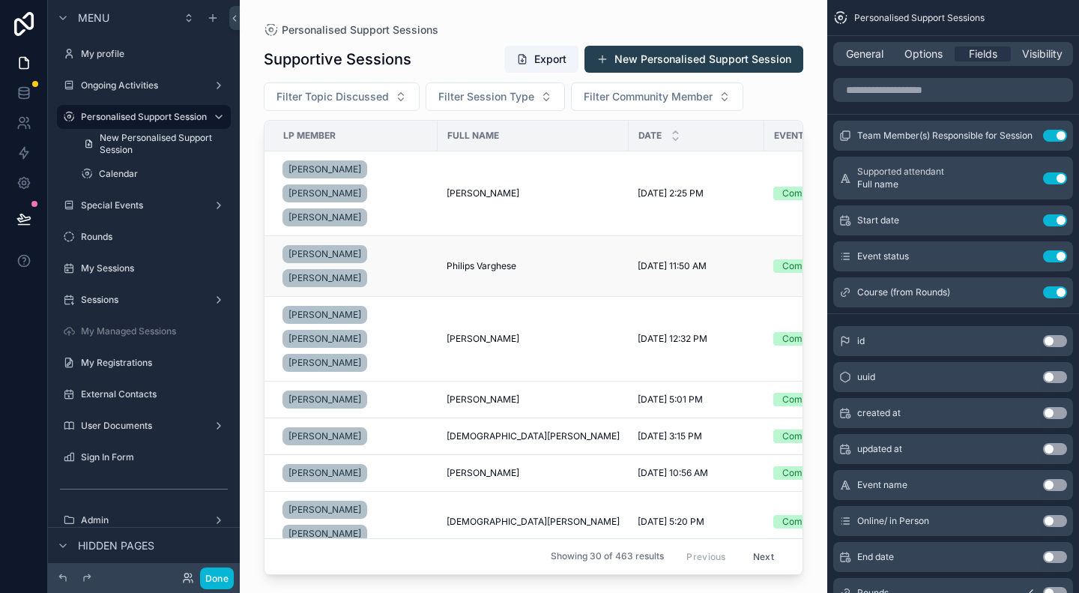
click at [492, 262] on span "Philips Varghese" at bounding box center [482, 266] width 70 height 12
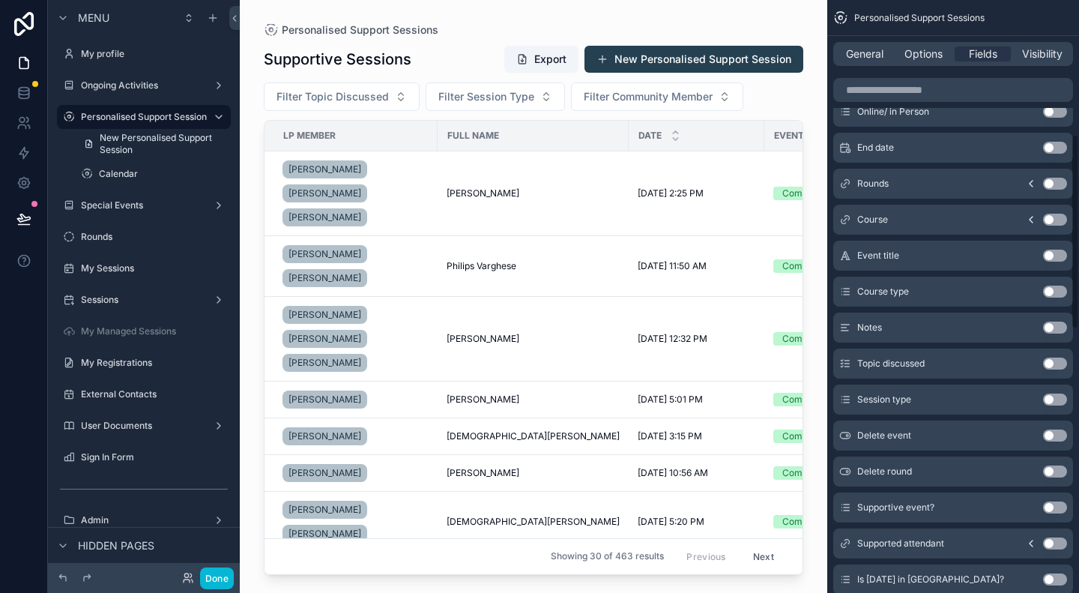
scroll to position [525, 0]
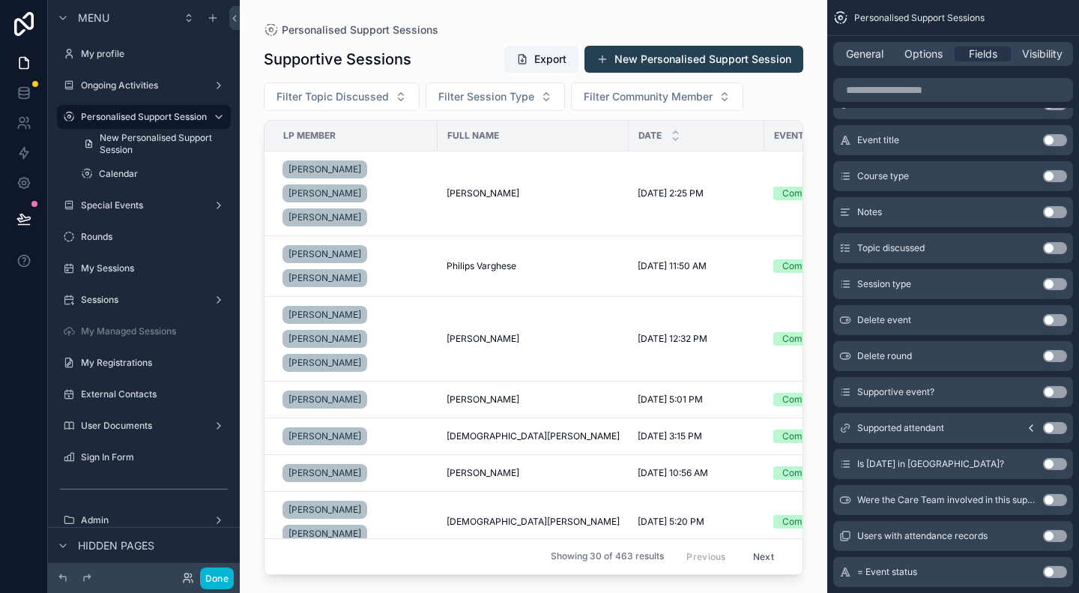
click at [1030, 427] on icon "scrollable content" at bounding box center [1031, 428] width 3 height 6
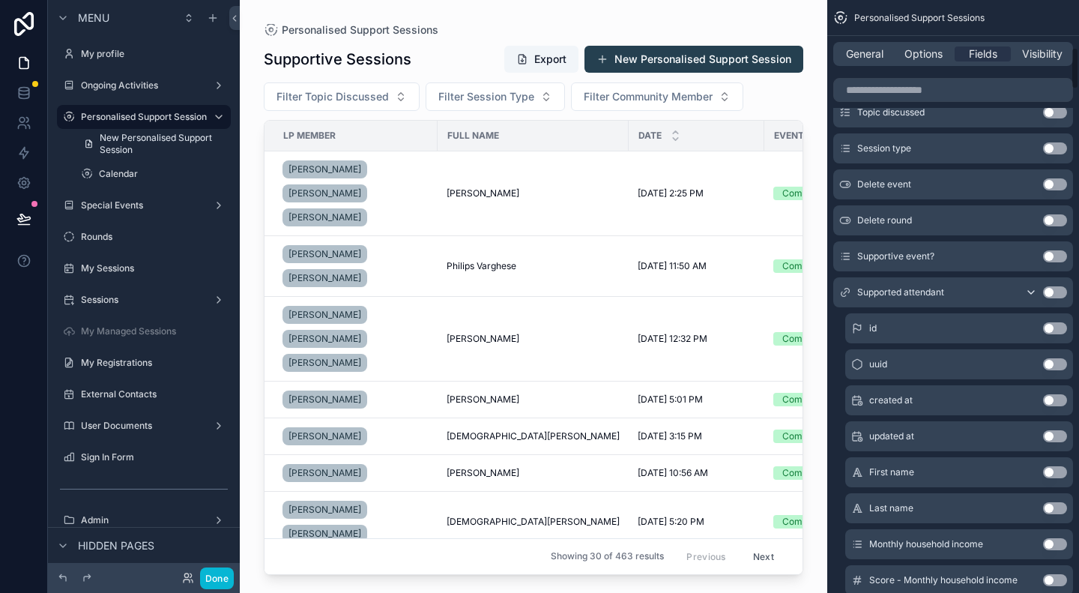
scroll to position [675, 0]
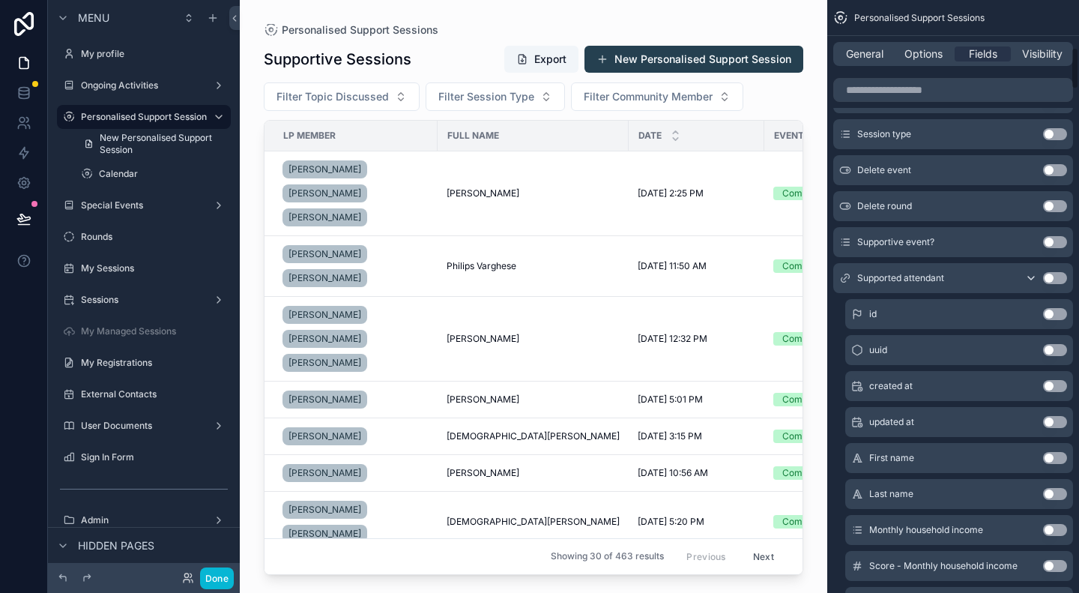
click at [1036, 278] on icon "scrollable content" at bounding box center [1031, 278] width 12 height 12
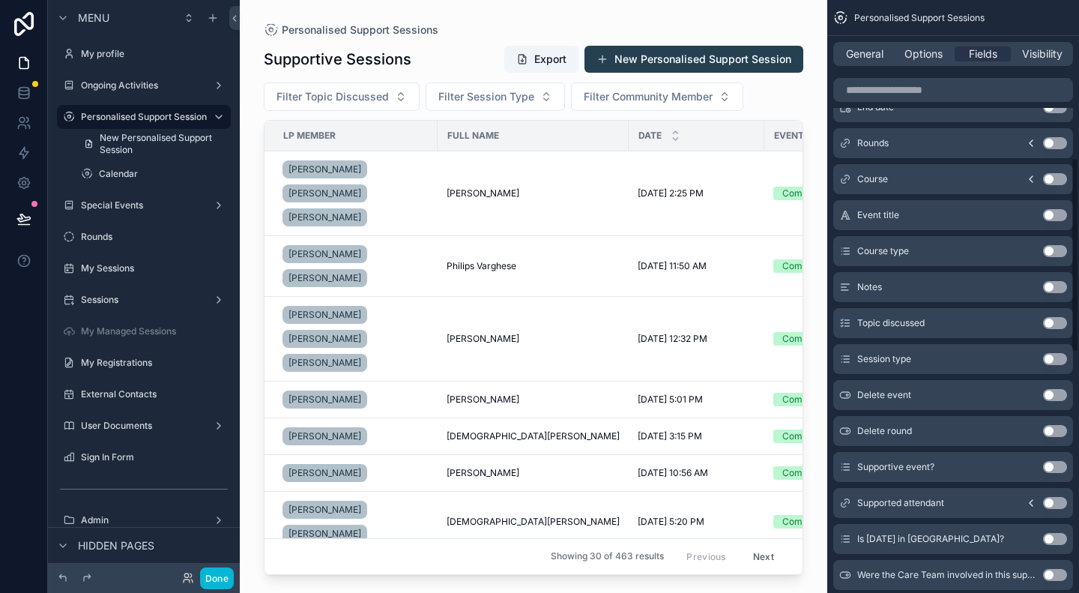
scroll to position [525, 0]
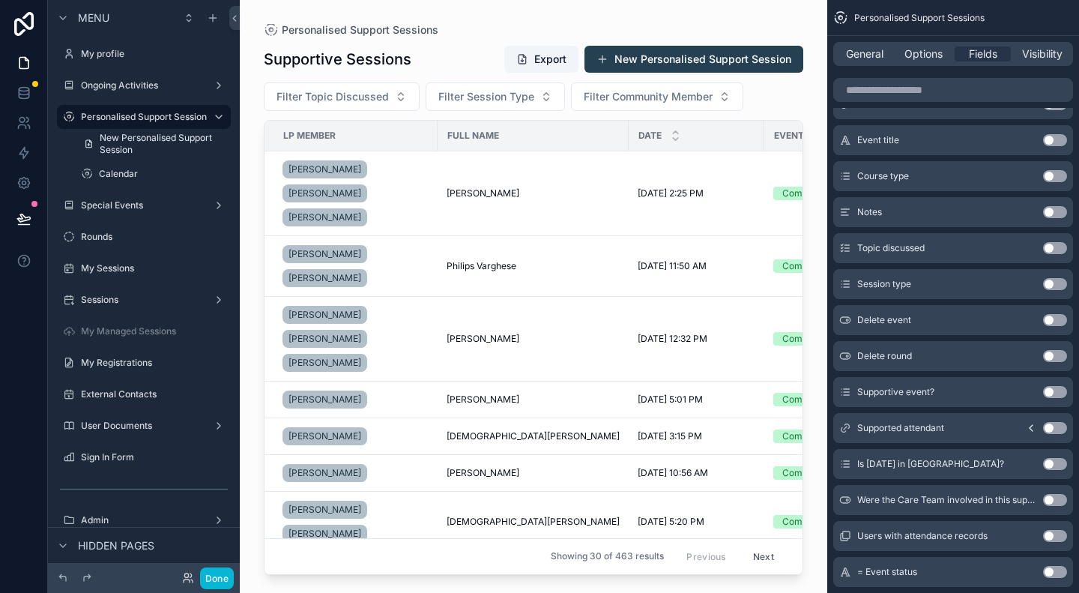
click at [1030, 427] on icon "scrollable content" at bounding box center [1031, 428] width 3 height 6
click at [1047, 426] on button "Use setting" at bounding box center [1055, 428] width 24 height 12
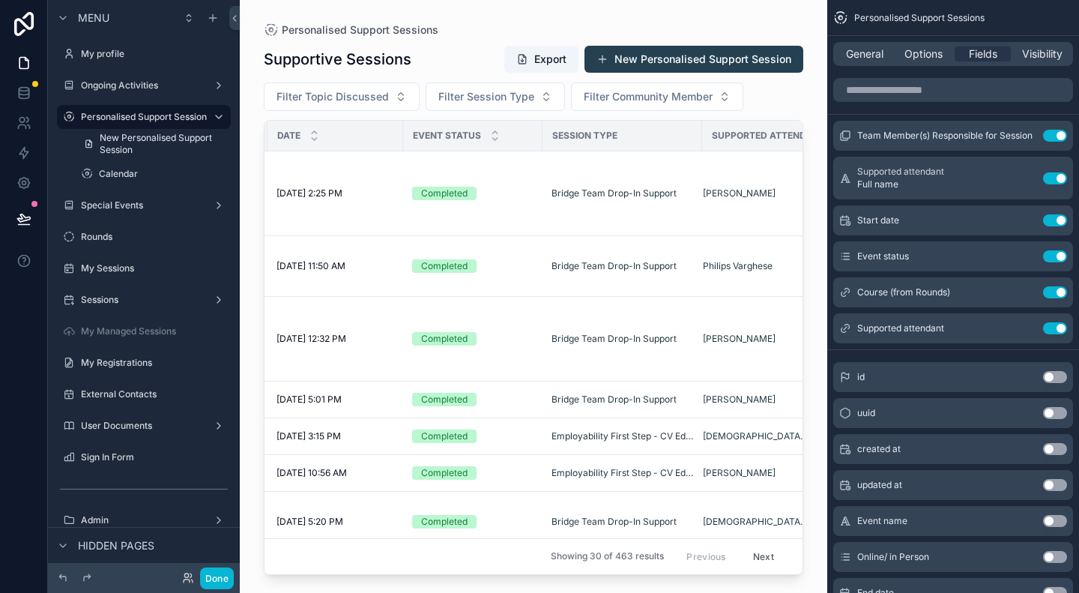
scroll to position [0, 388]
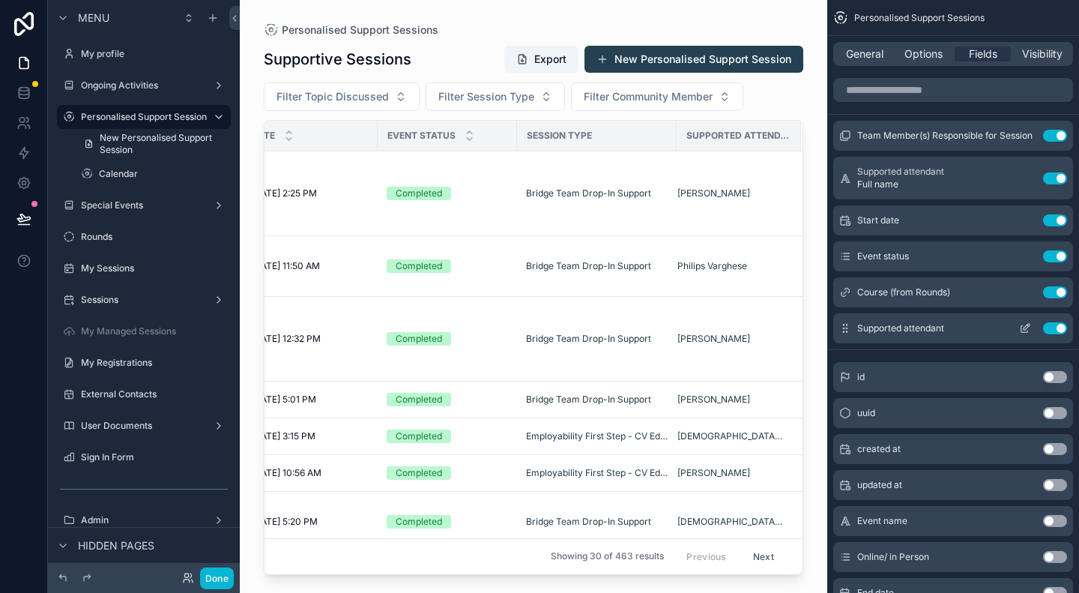
click at [1061, 326] on button "Use setting" at bounding box center [1055, 328] width 24 height 12
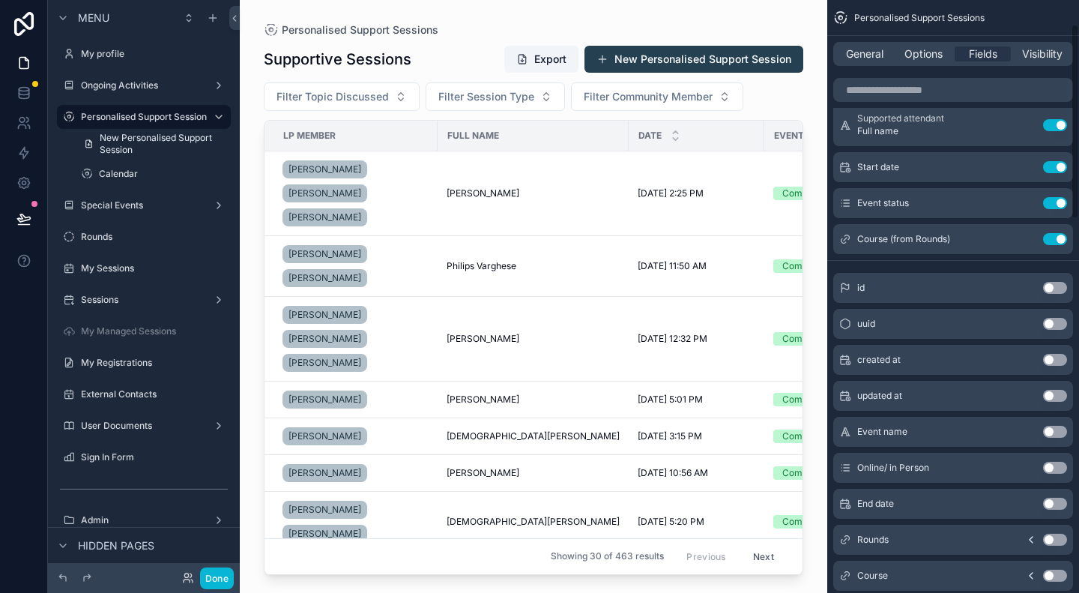
scroll to position [75, 0]
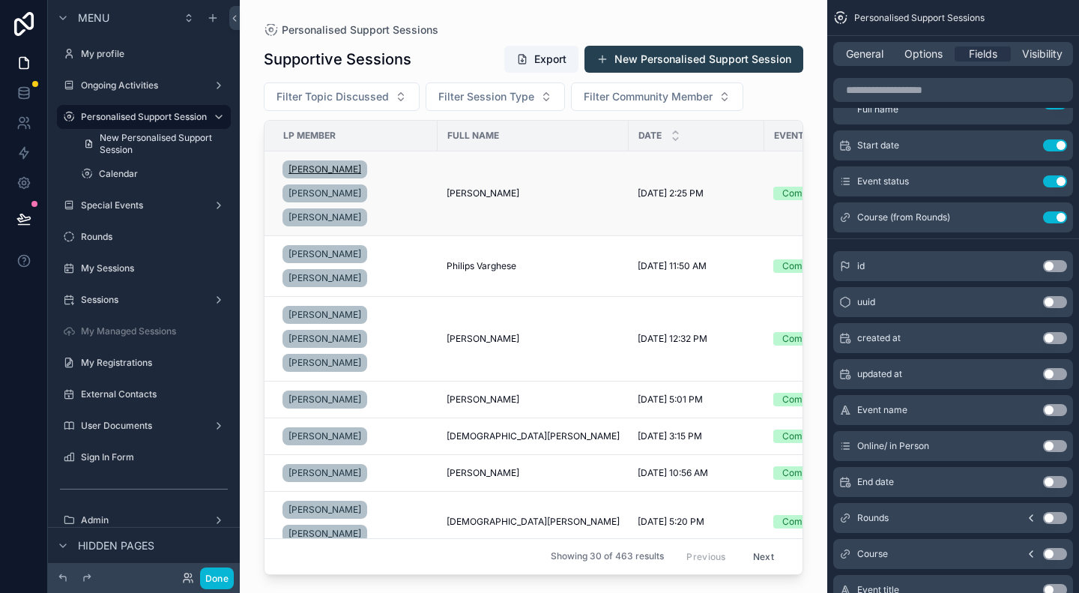
click at [302, 167] on span "[PERSON_NAME]" at bounding box center [325, 169] width 73 height 12
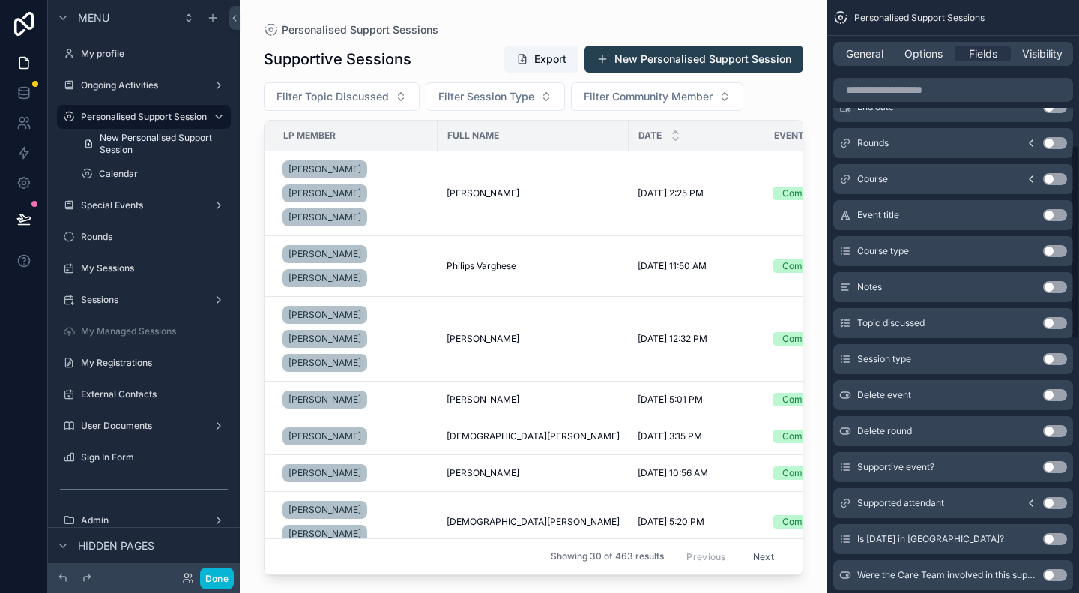
scroll to position [375, 0]
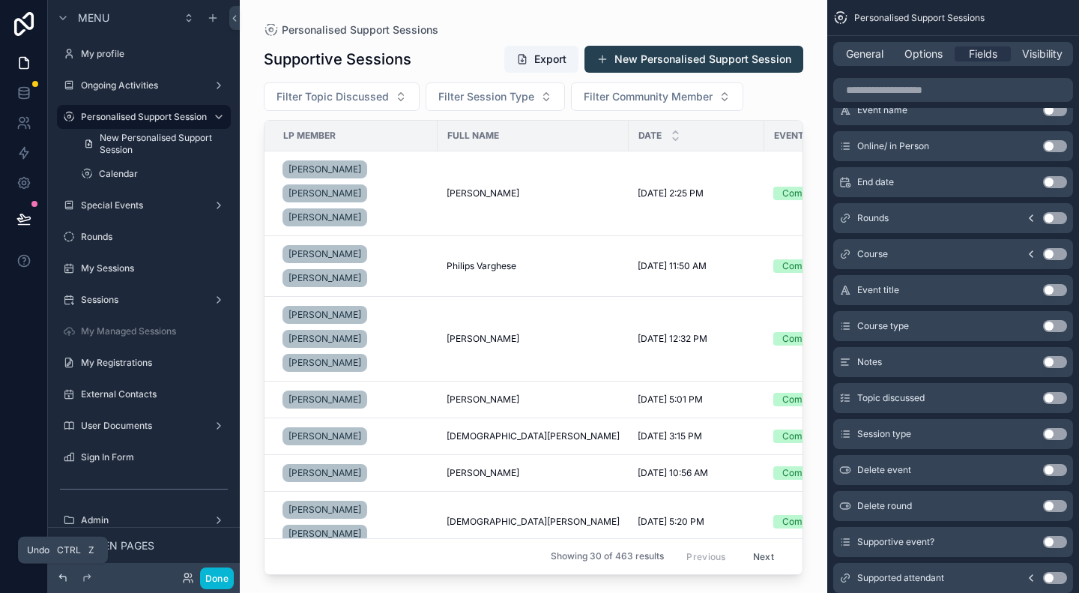
click at [64, 579] on icon at bounding box center [63, 578] width 12 height 12
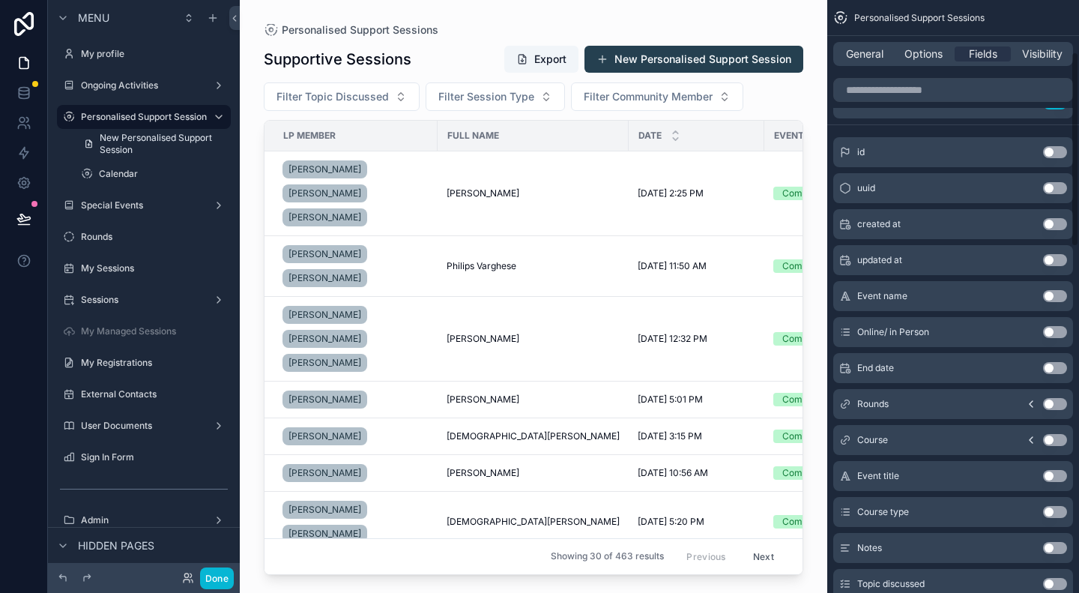
scroll to position [150, 0]
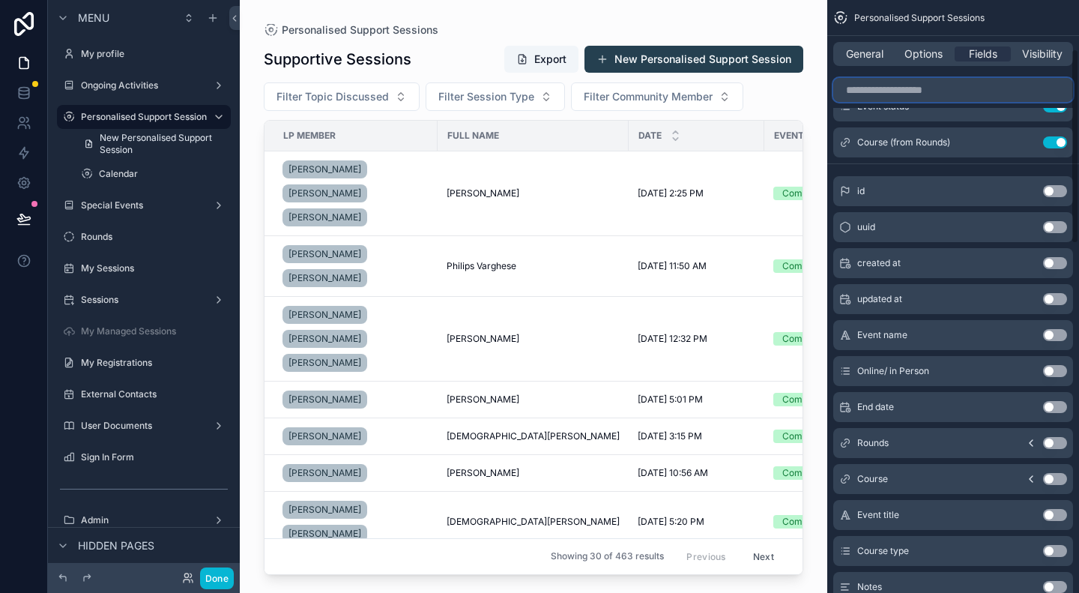
click at [916, 97] on input "scrollable content" at bounding box center [954, 90] width 240 height 24
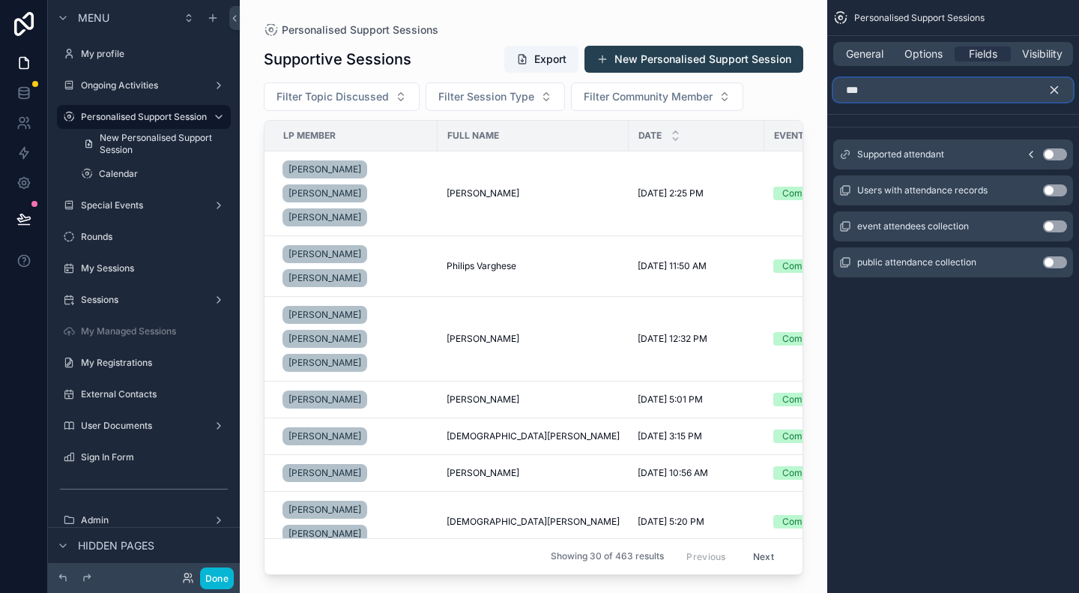
scroll to position [0, 0]
type input "****"
click at [1054, 229] on button "Use setting" at bounding box center [1055, 226] width 24 height 12
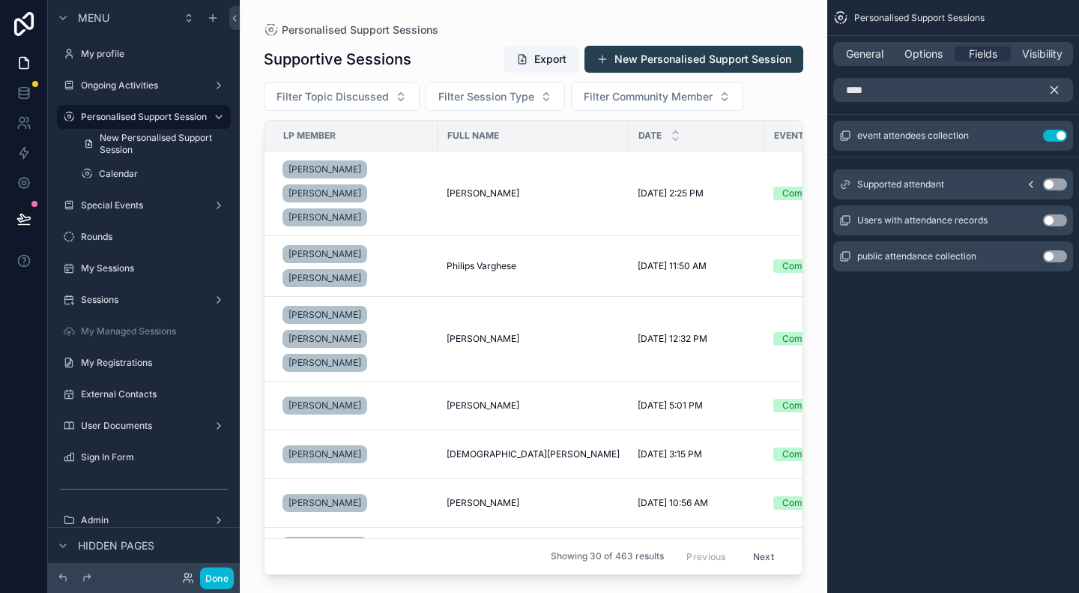
click at [1055, 90] on icon "scrollable content" at bounding box center [1054, 89] width 13 height 13
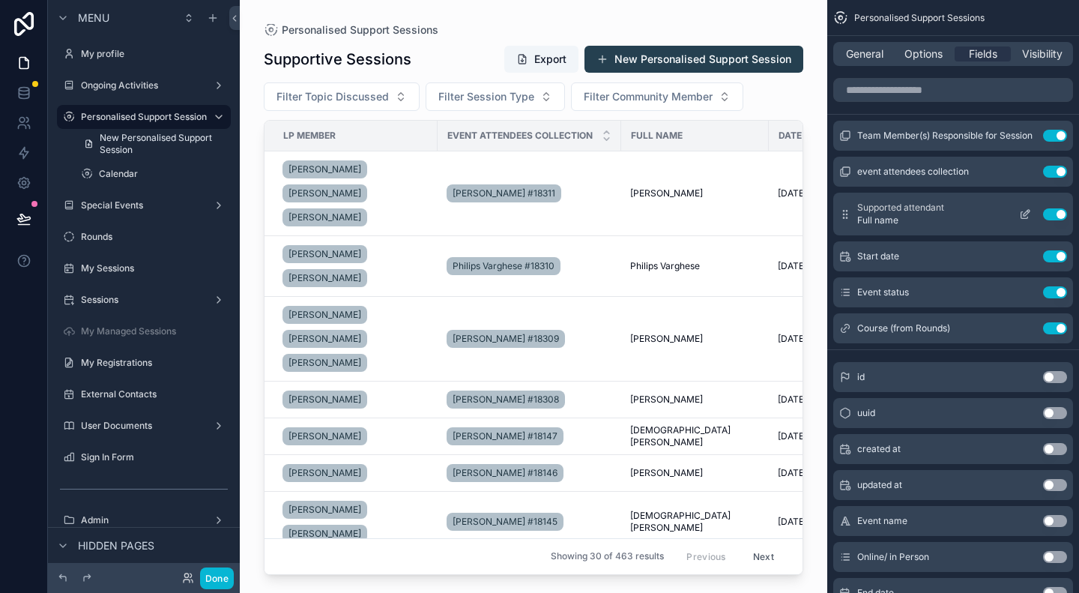
click at [1063, 214] on button "Use setting" at bounding box center [1055, 214] width 24 height 12
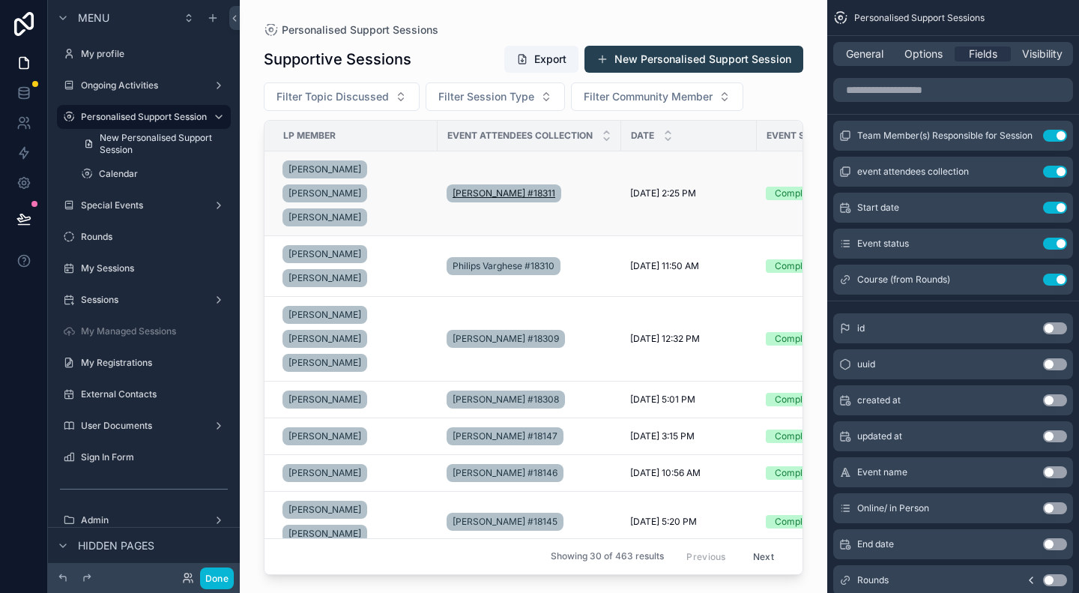
click at [544, 191] on span "[PERSON_NAME] #18311" at bounding box center [504, 193] width 103 height 12
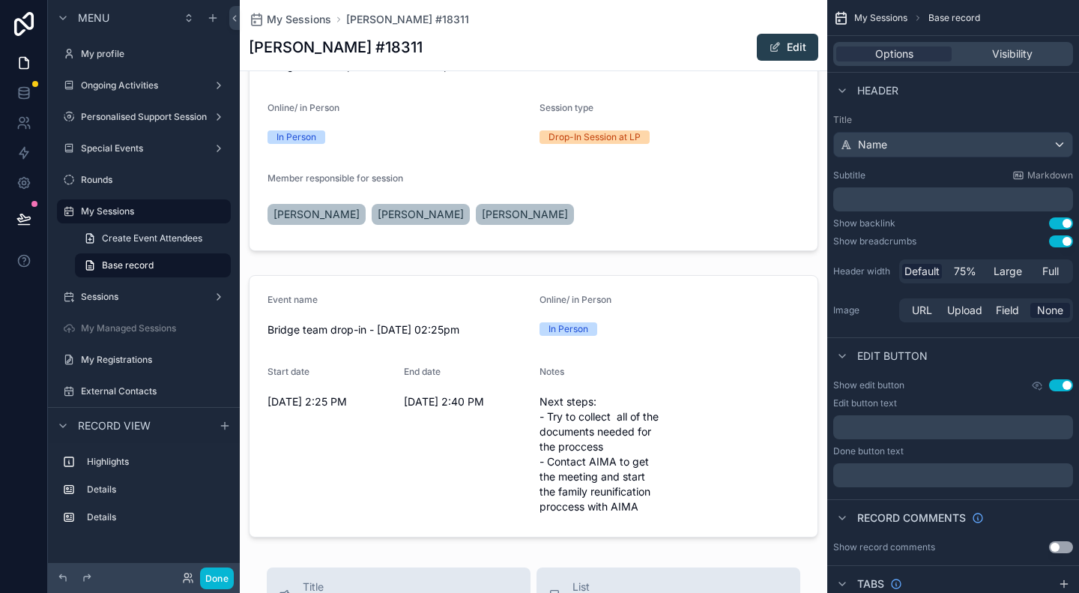
scroll to position [225, 0]
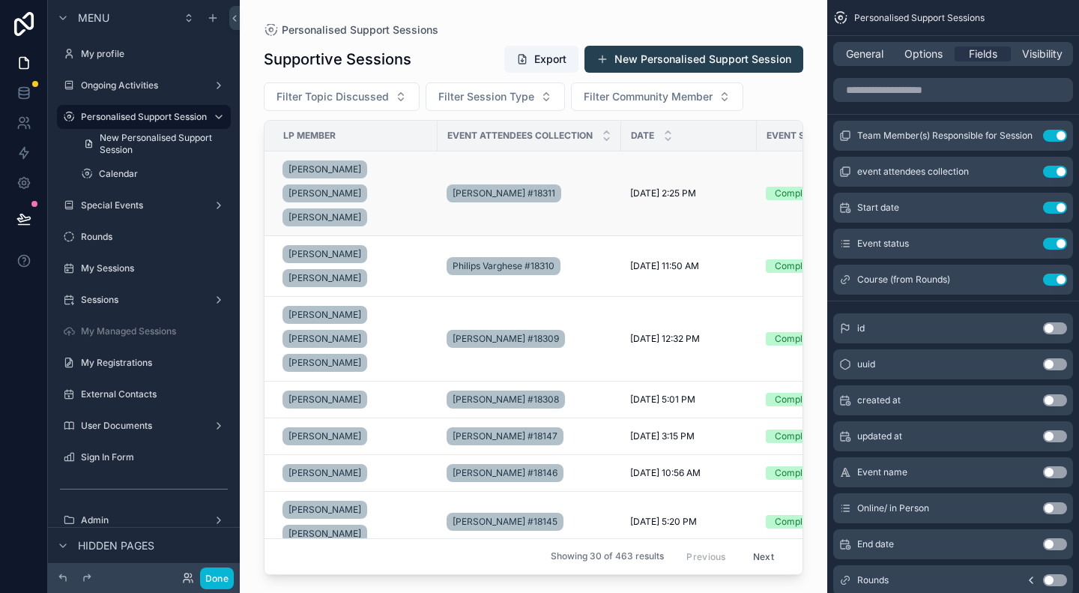
click at [607, 196] on div "[PERSON_NAME] #18311" at bounding box center [530, 193] width 166 height 24
click at [595, 337] on div "[PERSON_NAME] #18309" at bounding box center [530, 339] width 166 height 24
click at [498, 334] on span "[PERSON_NAME] #18309" at bounding box center [506, 339] width 106 height 12
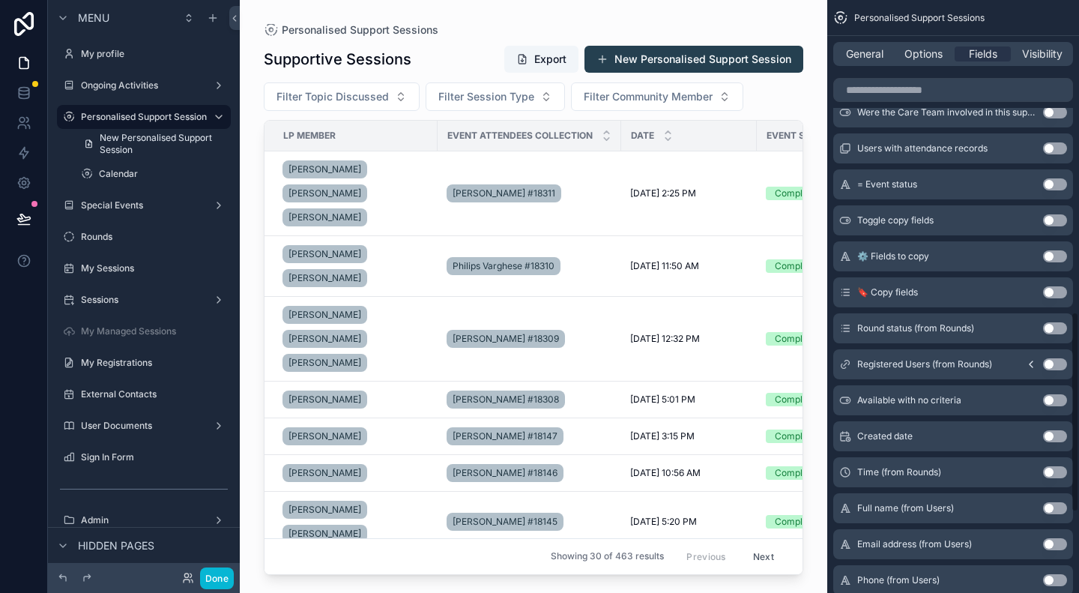
scroll to position [974, 0]
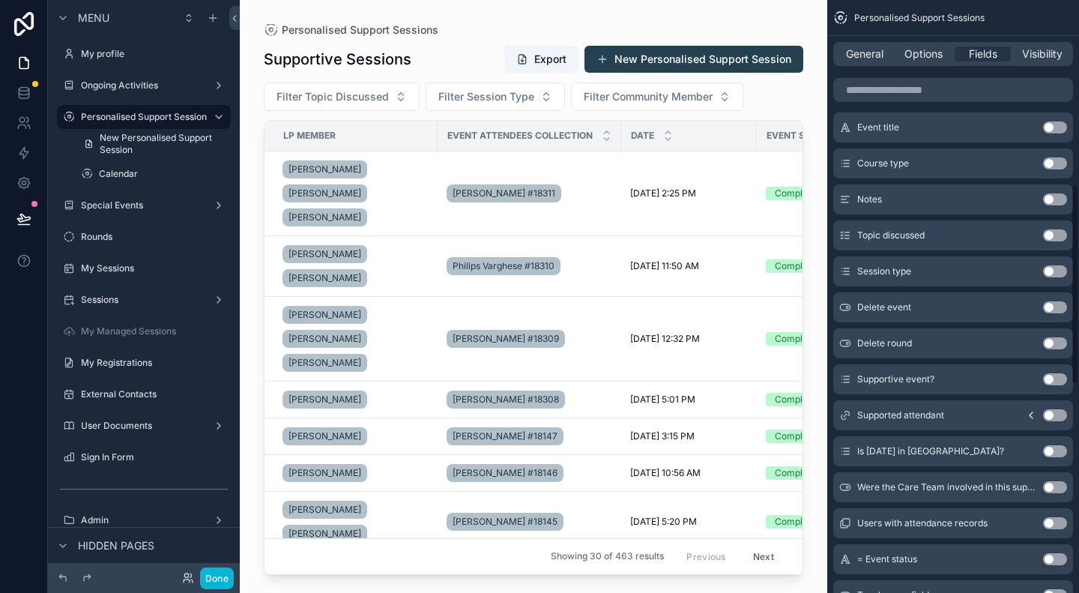
scroll to position [600, 0]
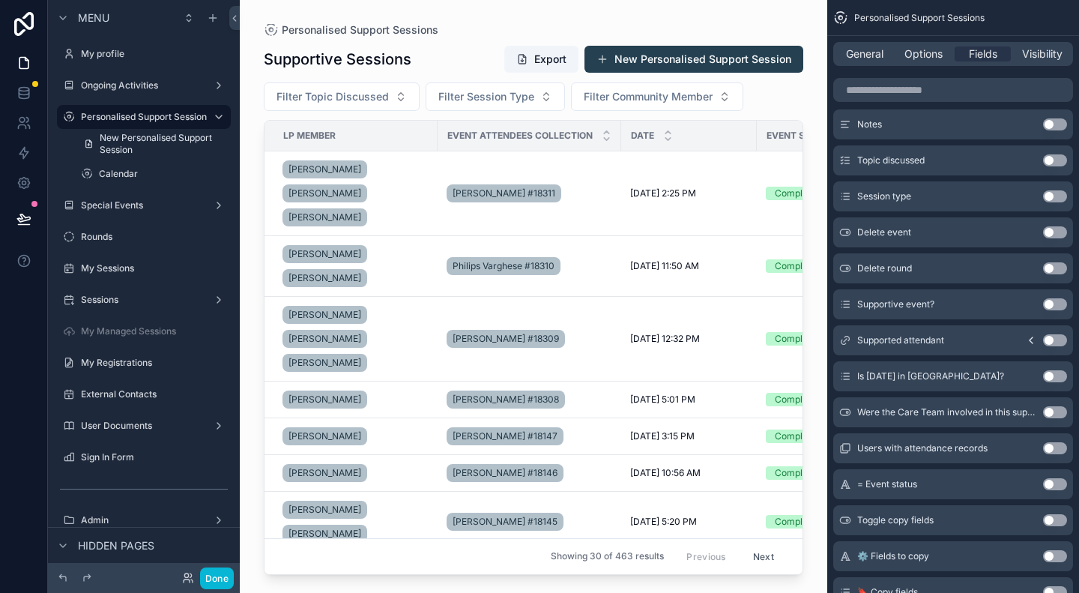
click at [1033, 341] on icon "scrollable content" at bounding box center [1031, 340] width 12 height 12
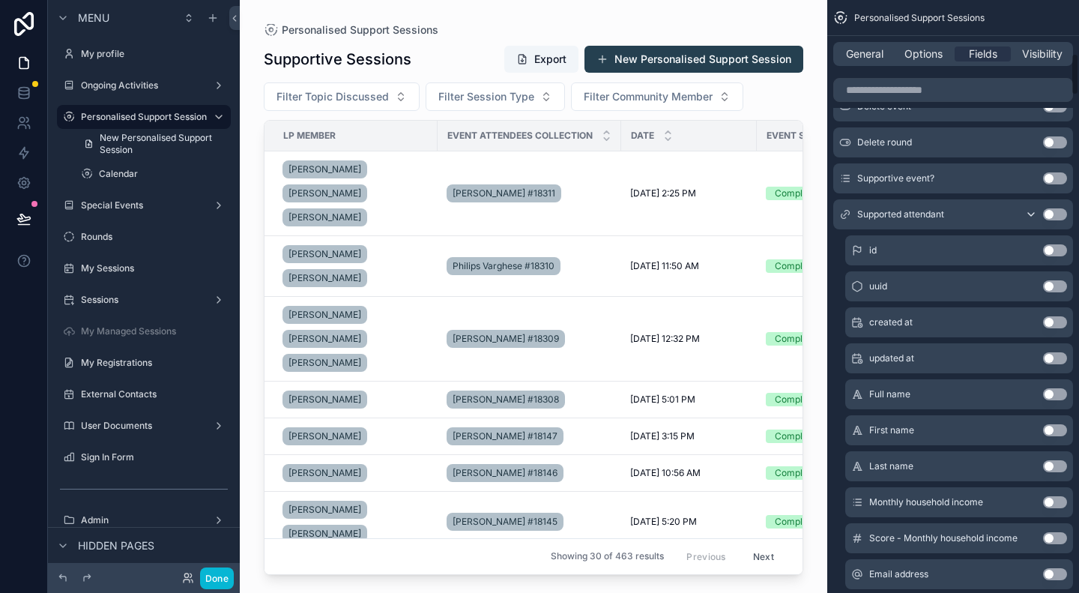
scroll to position [750, 0]
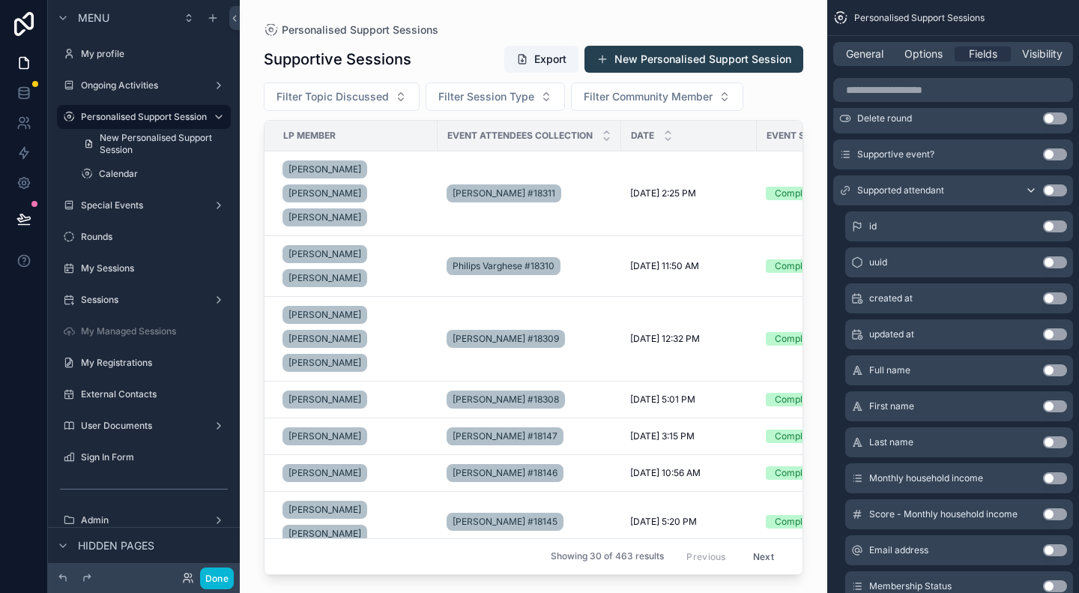
click at [1050, 370] on button "Use setting" at bounding box center [1055, 370] width 24 height 12
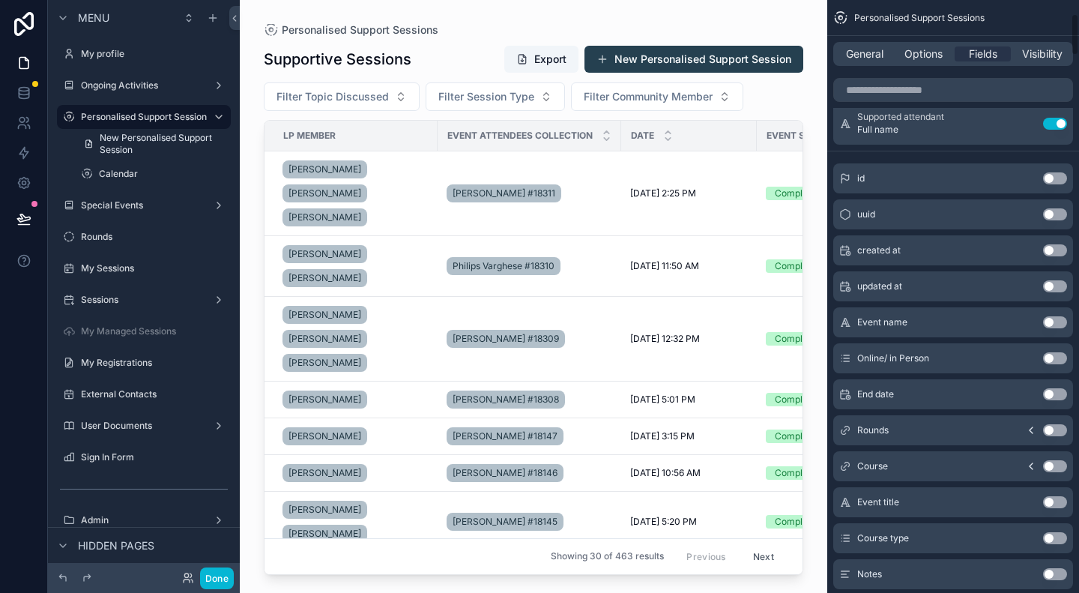
scroll to position [0, 0]
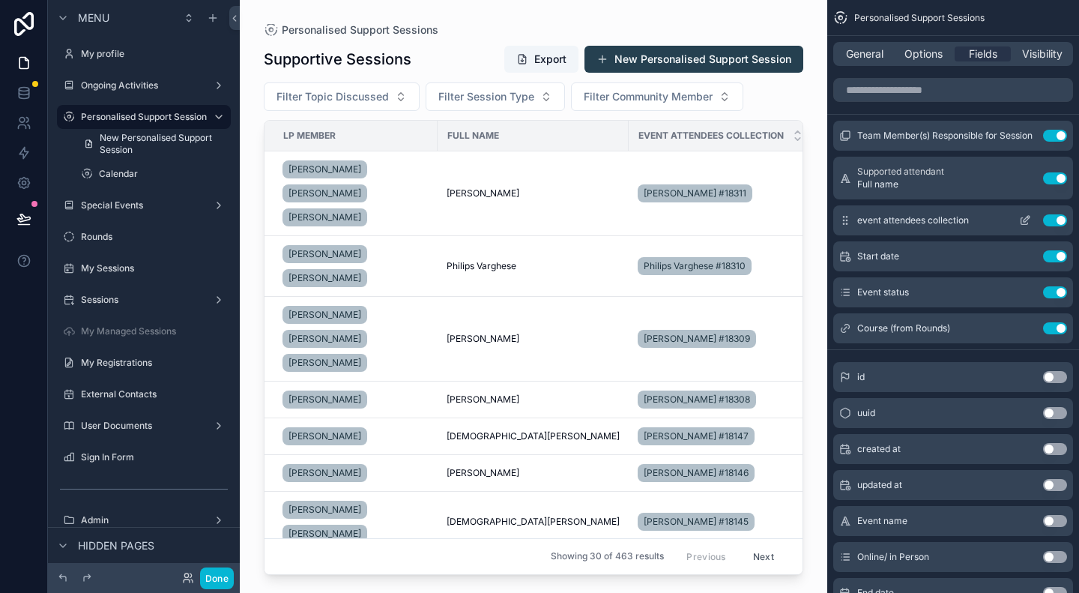
click at [1060, 219] on button "Use setting" at bounding box center [1055, 220] width 24 height 12
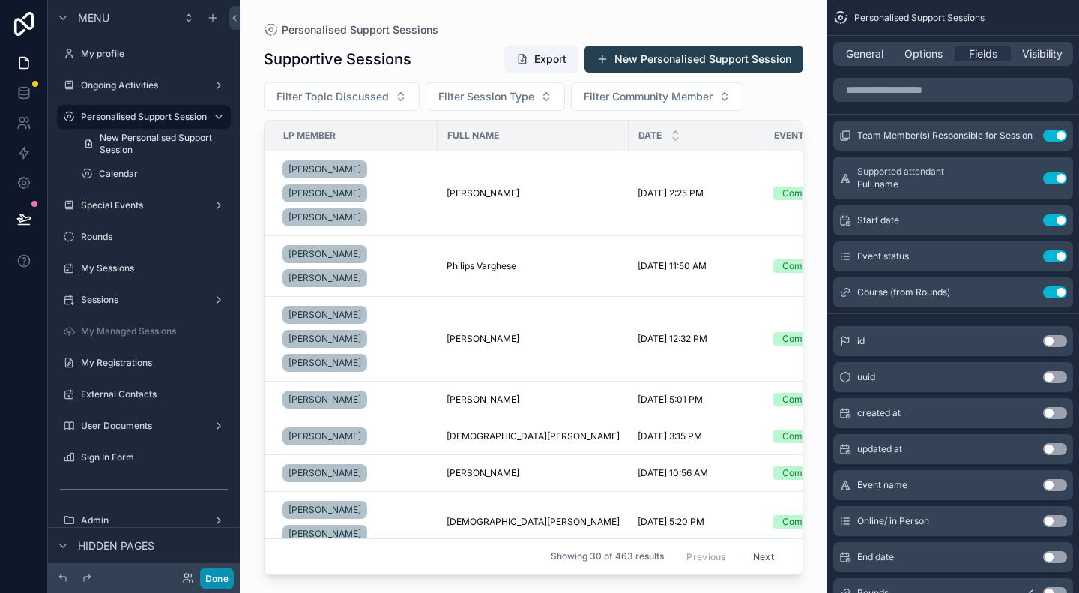
click at [218, 580] on button "Done" at bounding box center [217, 578] width 34 height 22
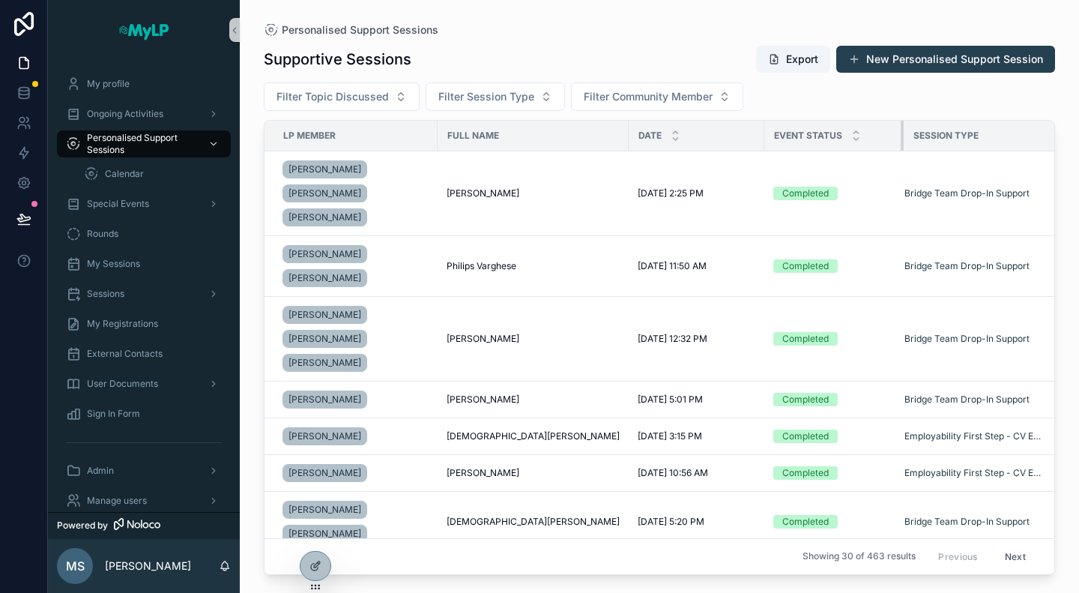
click at [901, 133] on div "scrollable content" at bounding box center [904, 136] width 6 height 30
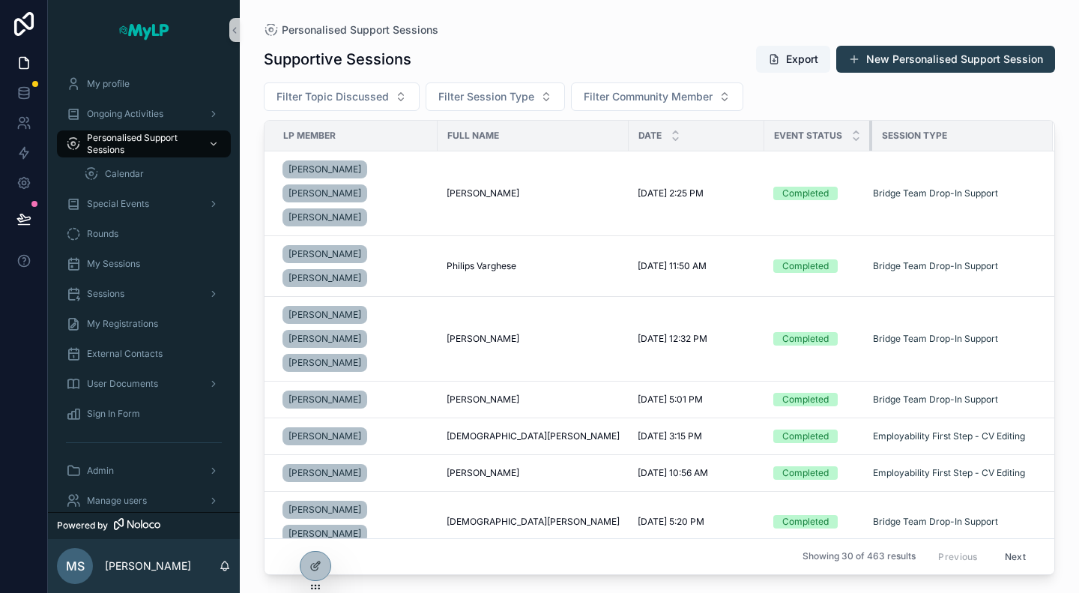
drag, startPoint x: 894, startPoint y: 133, endPoint x: 862, endPoint y: 128, distance: 31.8
click at [870, 128] on div "scrollable content" at bounding box center [873, 136] width 6 height 30
drag, startPoint x: 862, startPoint y: 128, endPoint x: 843, endPoint y: 128, distance: 18.7
click at [843, 128] on th "Event status" at bounding box center [818, 136] width 106 height 31
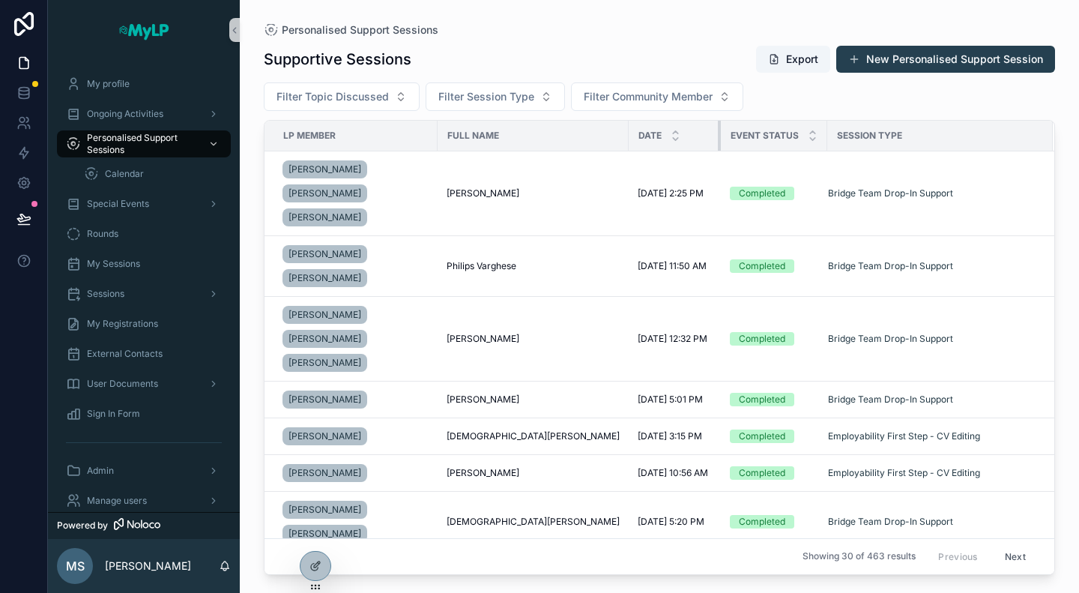
drag, startPoint x: 754, startPoint y: 137, endPoint x: 711, endPoint y: 137, distance: 43.5
click at [711, 137] on th "Date" at bounding box center [675, 136] width 92 height 31
click at [312, 565] on icon at bounding box center [316, 566] width 12 height 12
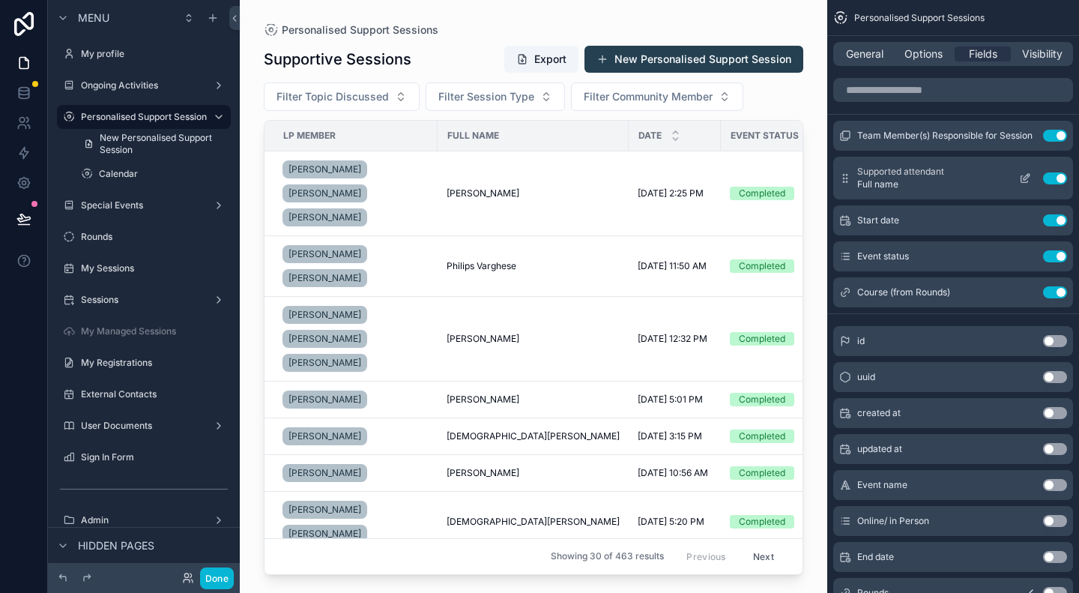
click at [1024, 181] on icon "scrollable content" at bounding box center [1025, 178] width 12 height 12
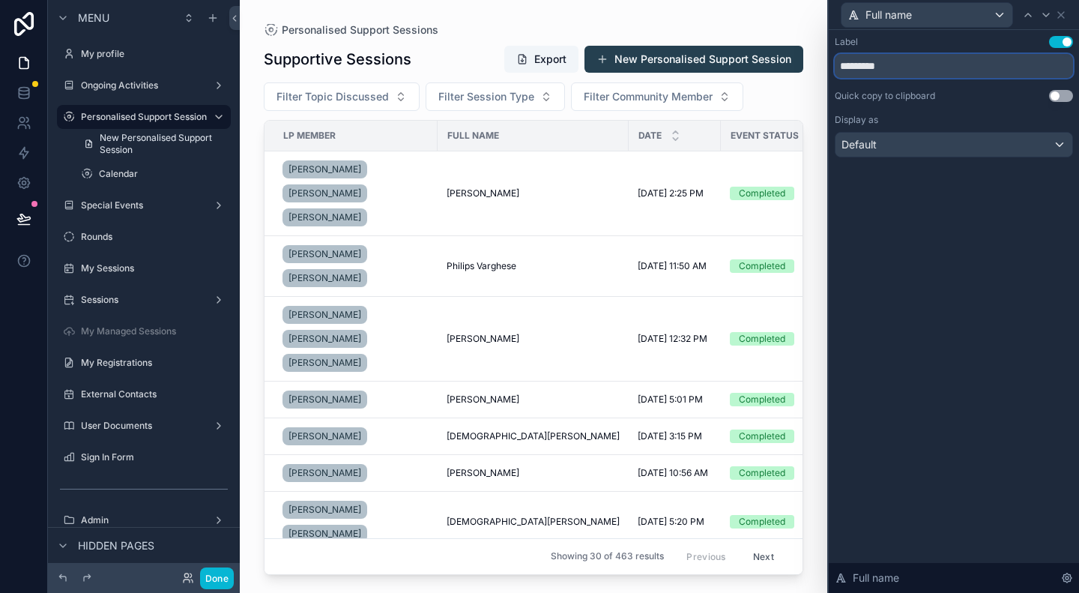
click at [912, 68] on input "*********" at bounding box center [954, 66] width 238 height 24
drag, startPoint x: 917, startPoint y: 69, endPoint x: 834, endPoint y: 71, distance: 83.2
click at [834, 71] on div "Label Use setting ********* Quick copy to clipboard Use setting Display as Defa…" at bounding box center [954, 111] width 250 height 163
drag, startPoint x: 1009, startPoint y: 68, endPoint x: 940, endPoint y: 61, distance: 69.4
click at [940, 61] on input "**********" at bounding box center [954, 66] width 238 height 24
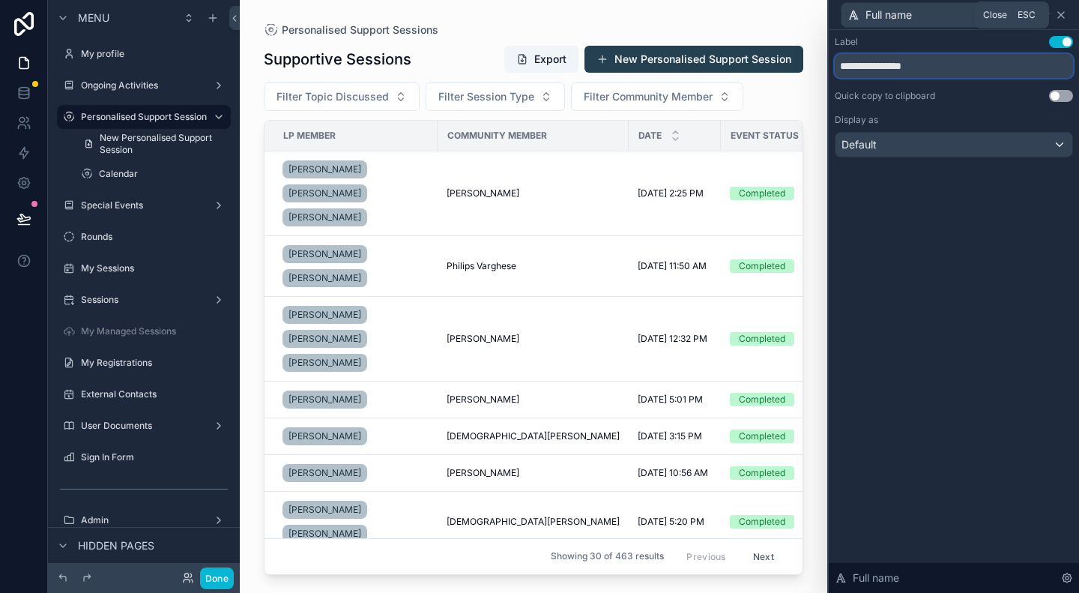
type input "**********"
click at [1063, 17] on icon at bounding box center [1061, 15] width 6 height 6
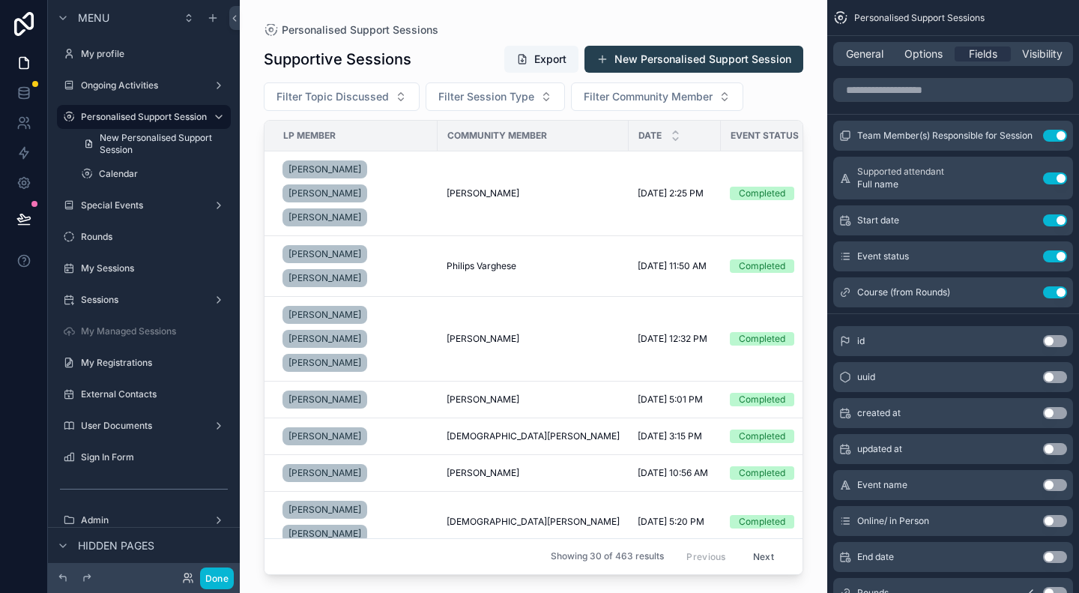
drag, startPoint x: 609, startPoint y: 570, endPoint x: 652, endPoint y: 565, distance: 43.7
click at [652, 565] on div "scrollable content" at bounding box center [534, 287] width 588 height 575
click at [223, 575] on button "Done" at bounding box center [217, 578] width 34 height 22
